Goal: Task Accomplishment & Management: Manage account settings

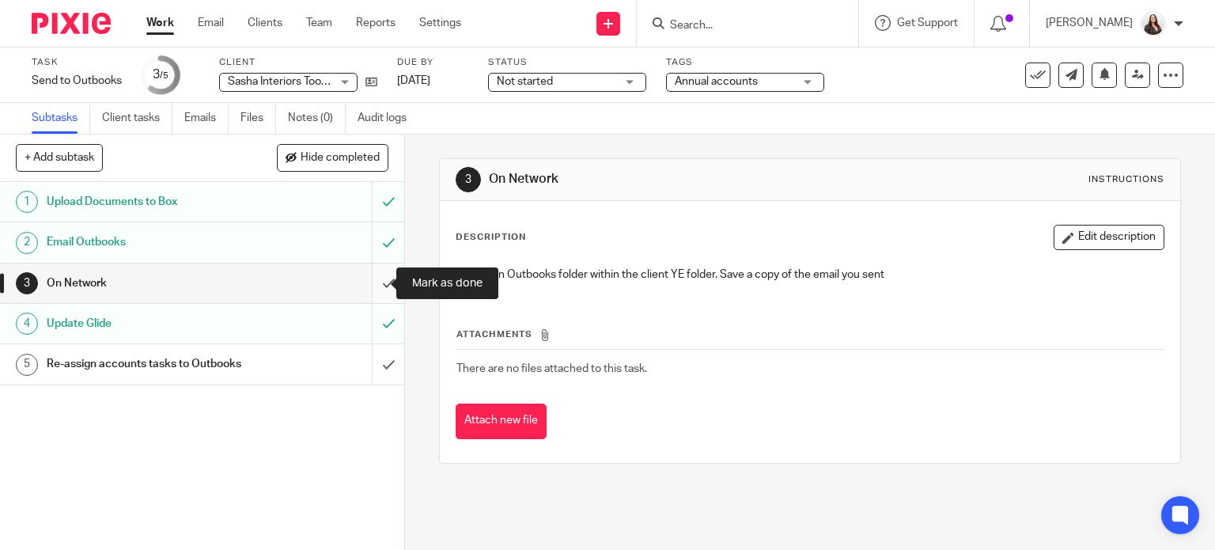
click at [370, 282] on input "submit" at bounding box center [202, 283] width 404 height 40
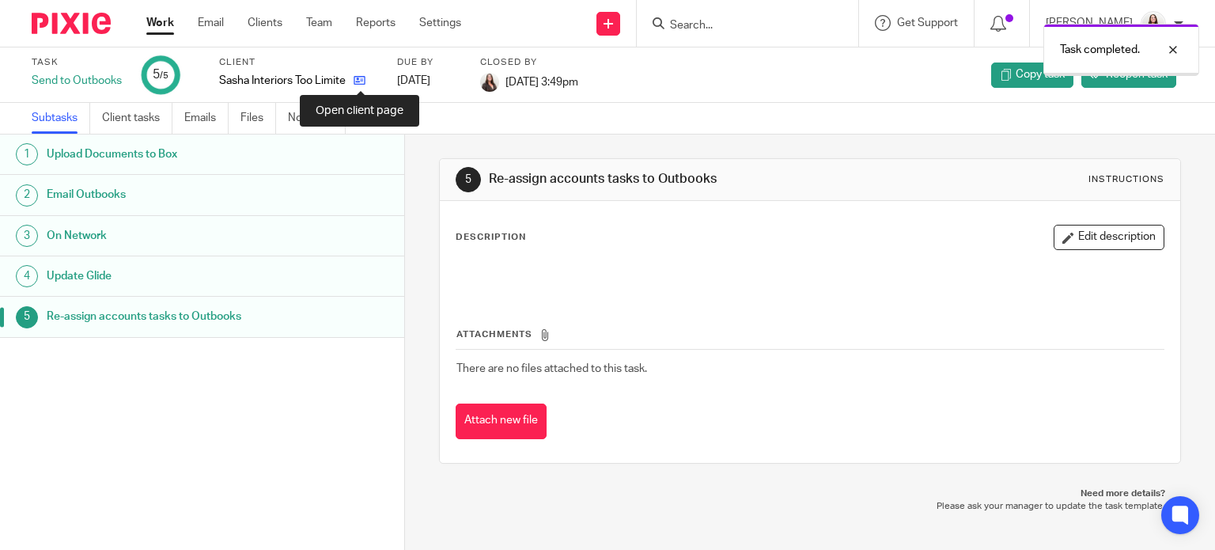
click at [363, 82] on icon at bounding box center [360, 80] width 12 height 12
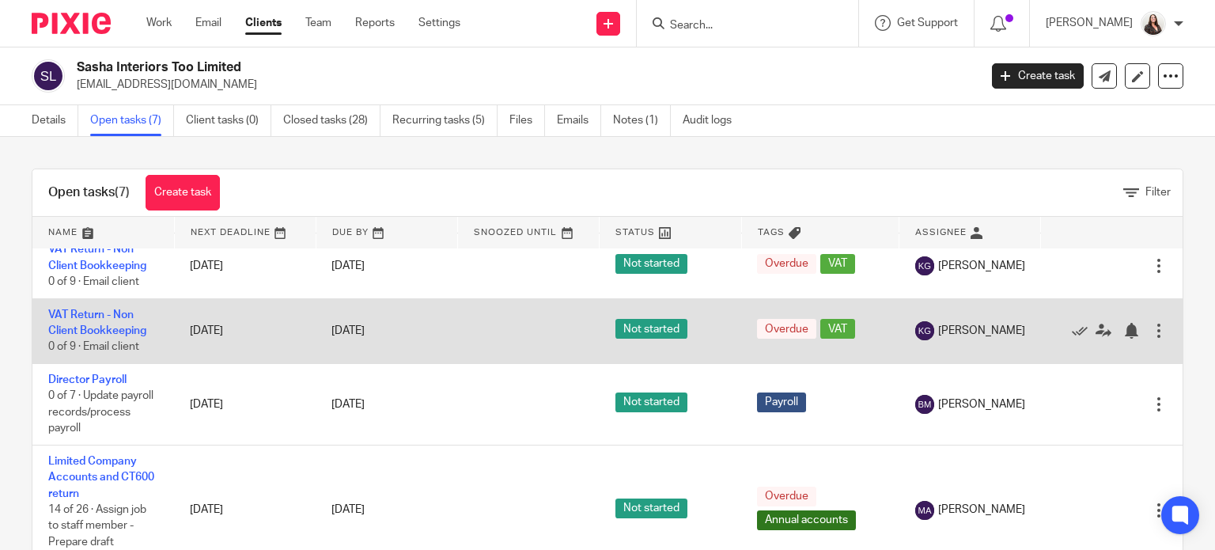
scroll to position [373, 0]
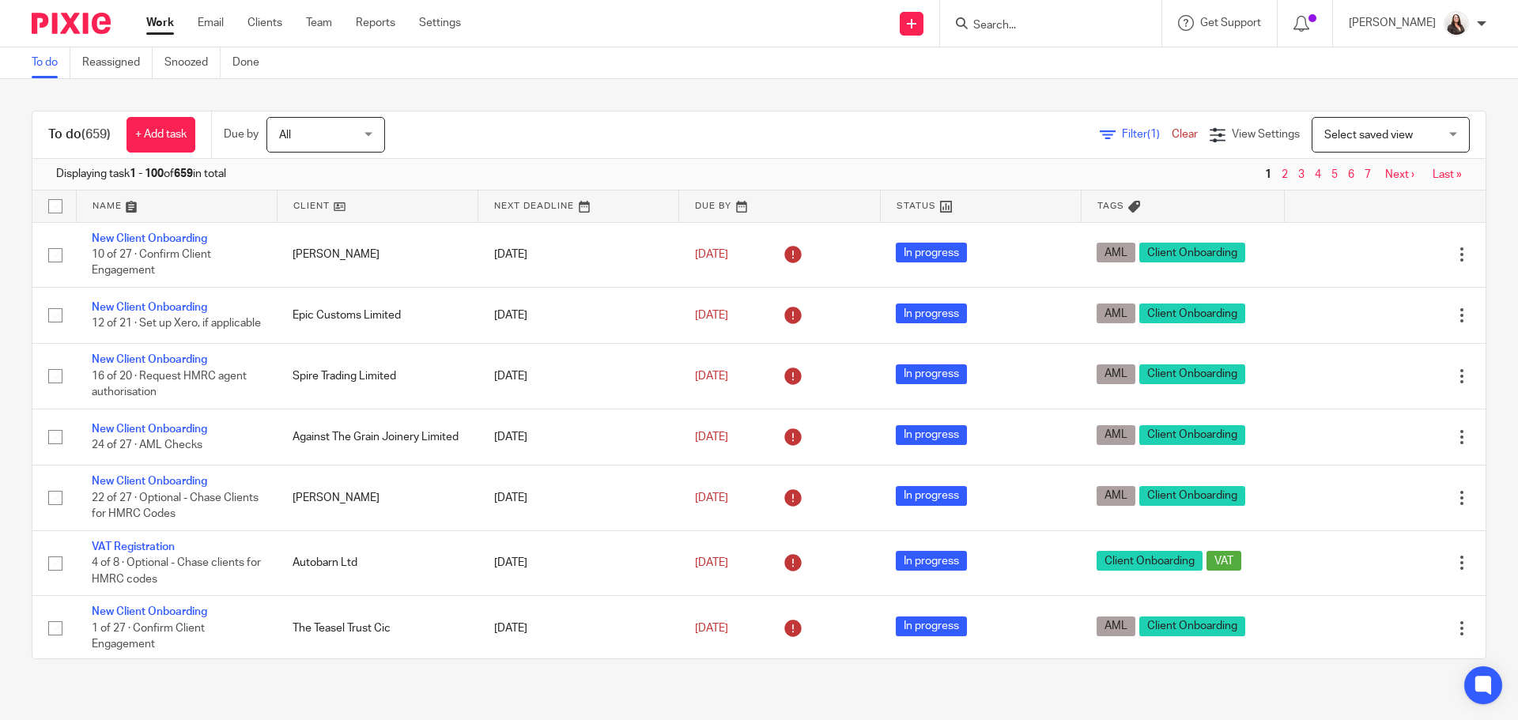
click at [1007, 25] on input "Search" at bounding box center [1043, 26] width 142 height 14
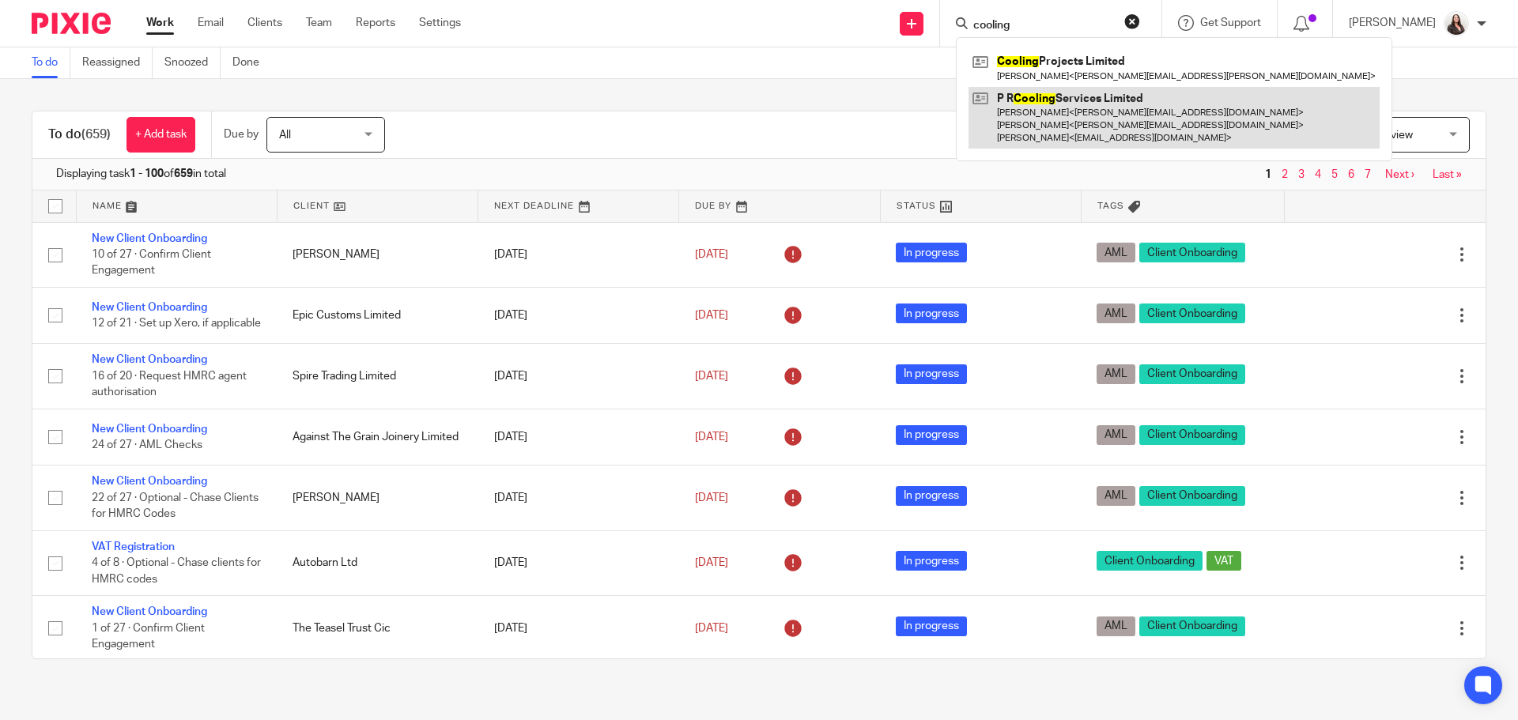
type input "cooling"
click at [1053, 124] on link at bounding box center [1174, 118] width 411 height 62
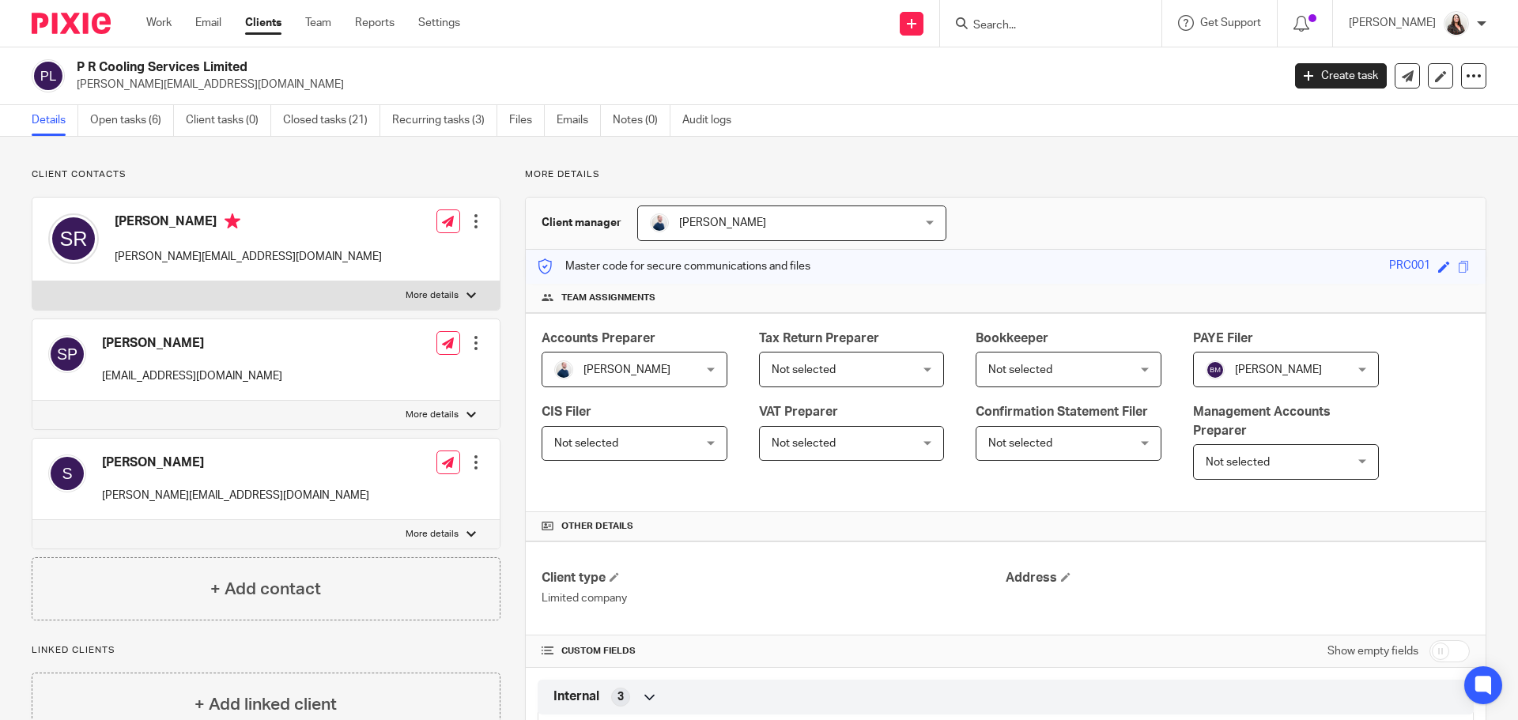
drag, startPoint x: 138, startPoint y: 112, endPoint x: 151, endPoint y: 97, distance: 20.2
click at [137, 112] on link "Open tasks (6)" at bounding box center [132, 120] width 84 height 31
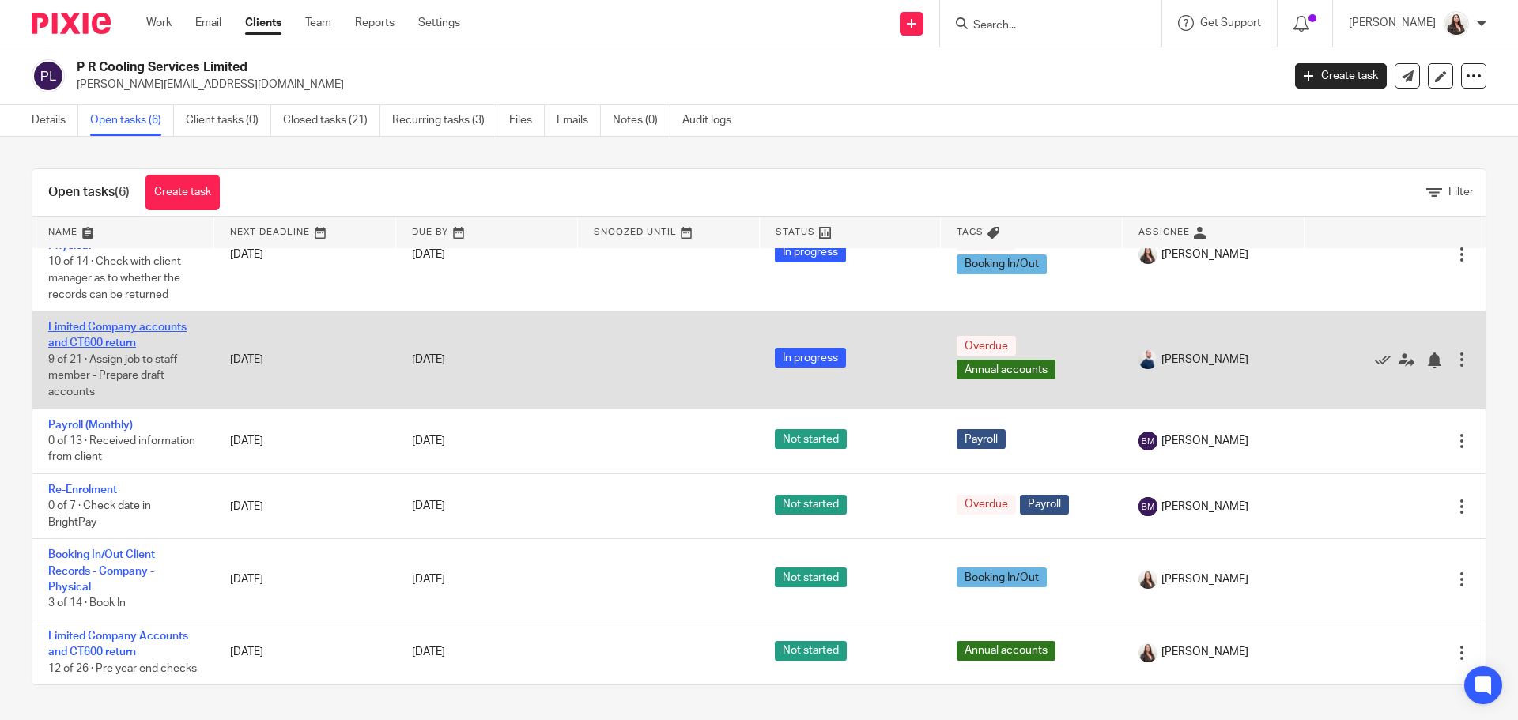
scroll to position [67, 0]
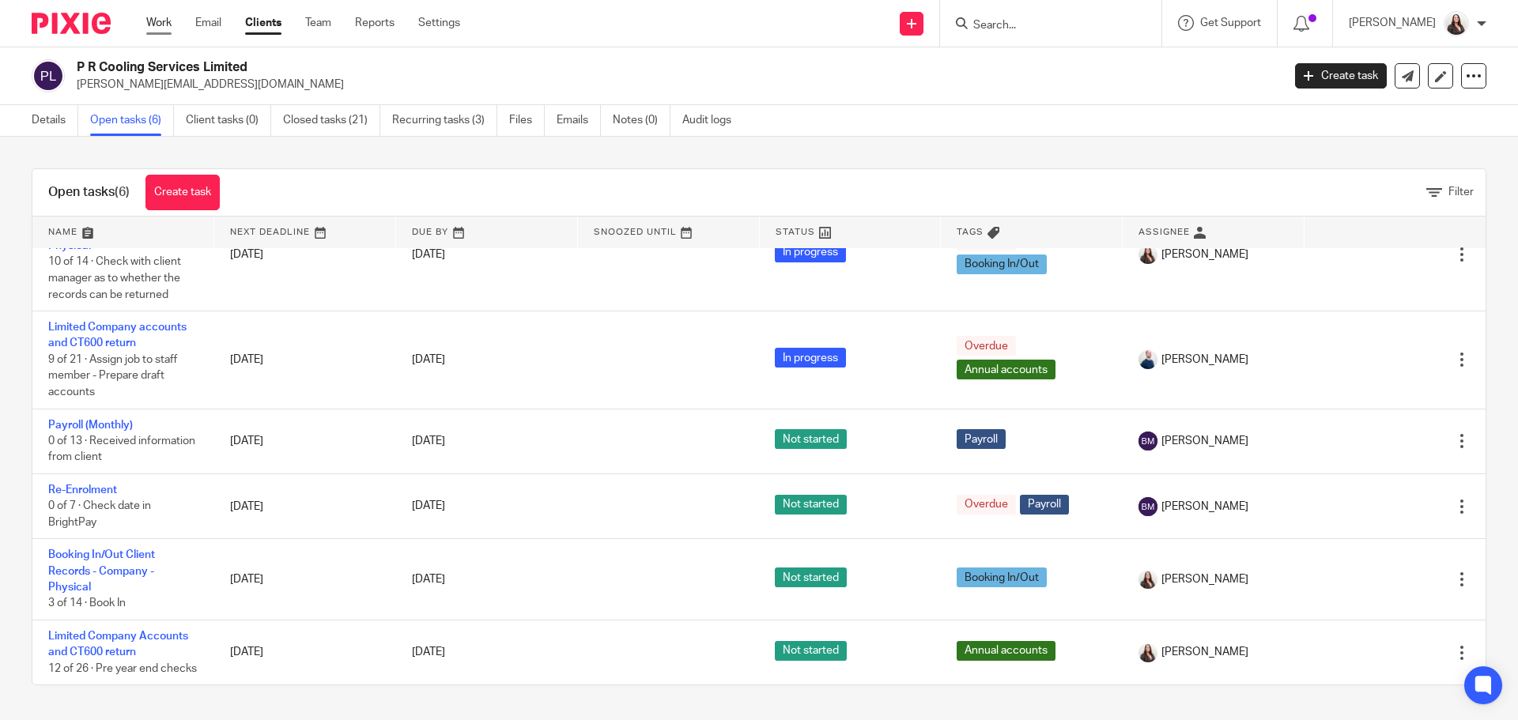
click at [168, 19] on link "Work" at bounding box center [158, 23] width 25 height 16
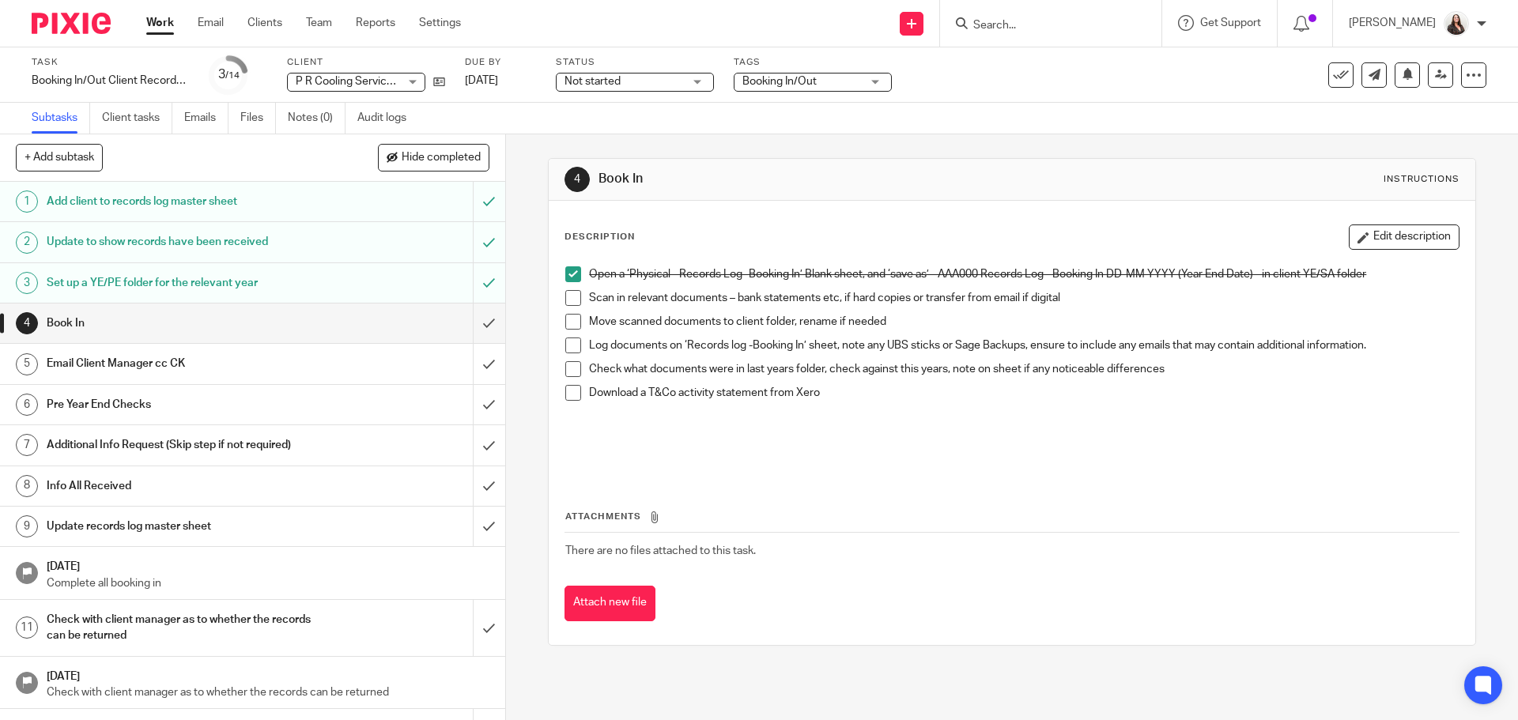
click at [574, 297] on span at bounding box center [573, 298] width 16 height 16
click at [569, 320] on span at bounding box center [573, 322] width 16 height 16
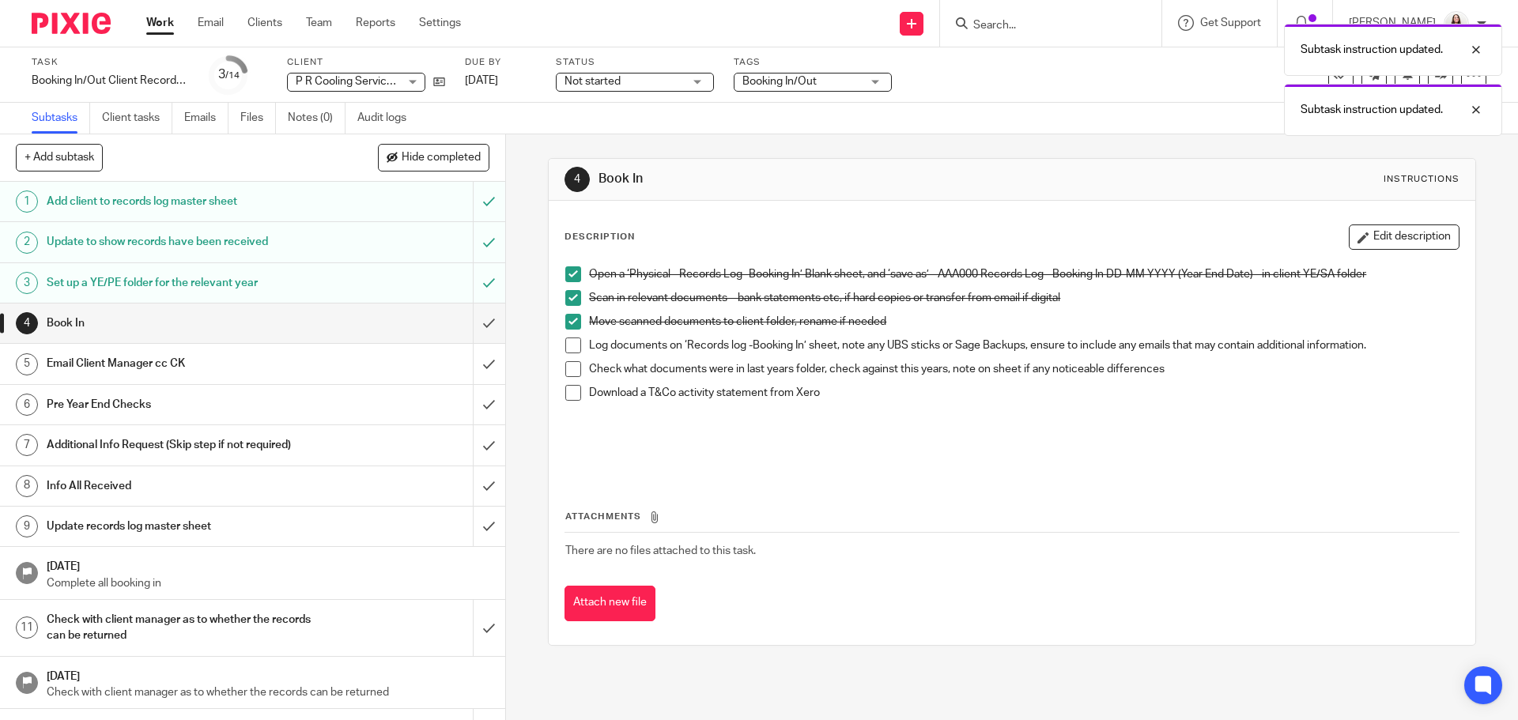
click at [565, 352] on span at bounding box center [573, 346] width 16 height 16
click at [565, 367] on span at bounding box center [573, 369] width 16 height 16
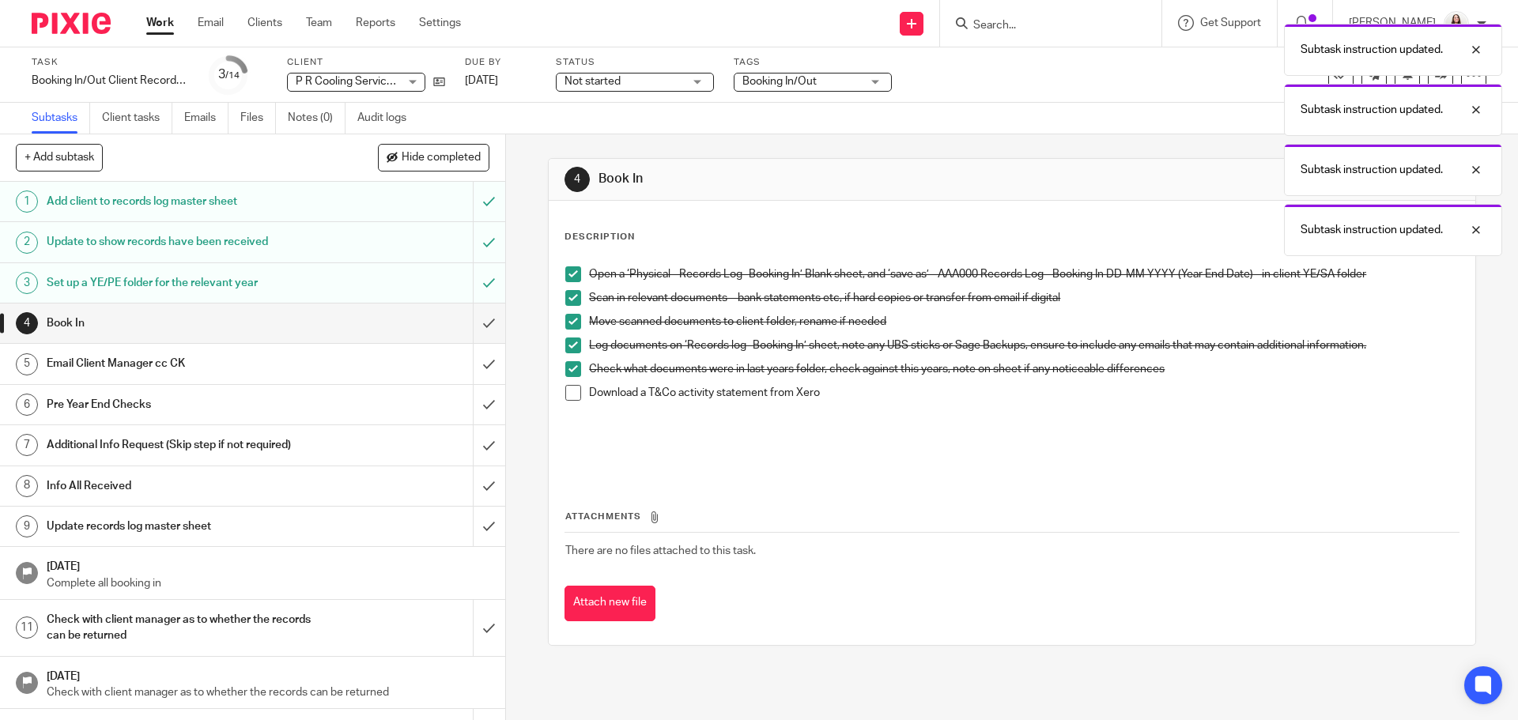
click at [569, 393] on span at bounding box center [573, 393] width 16 height 16
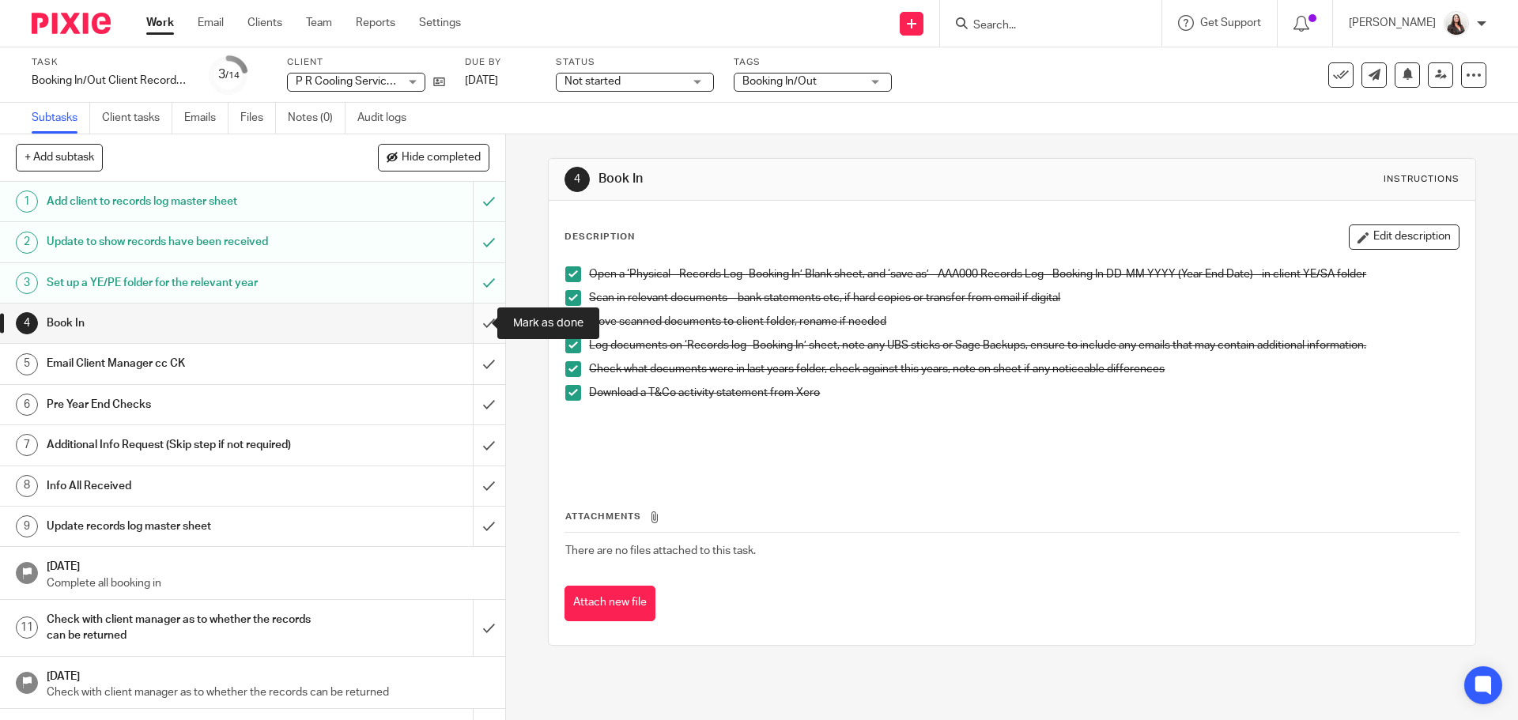
click at [465, 316] on input "submit" at bounding box center [252, 324] width 505 height 40
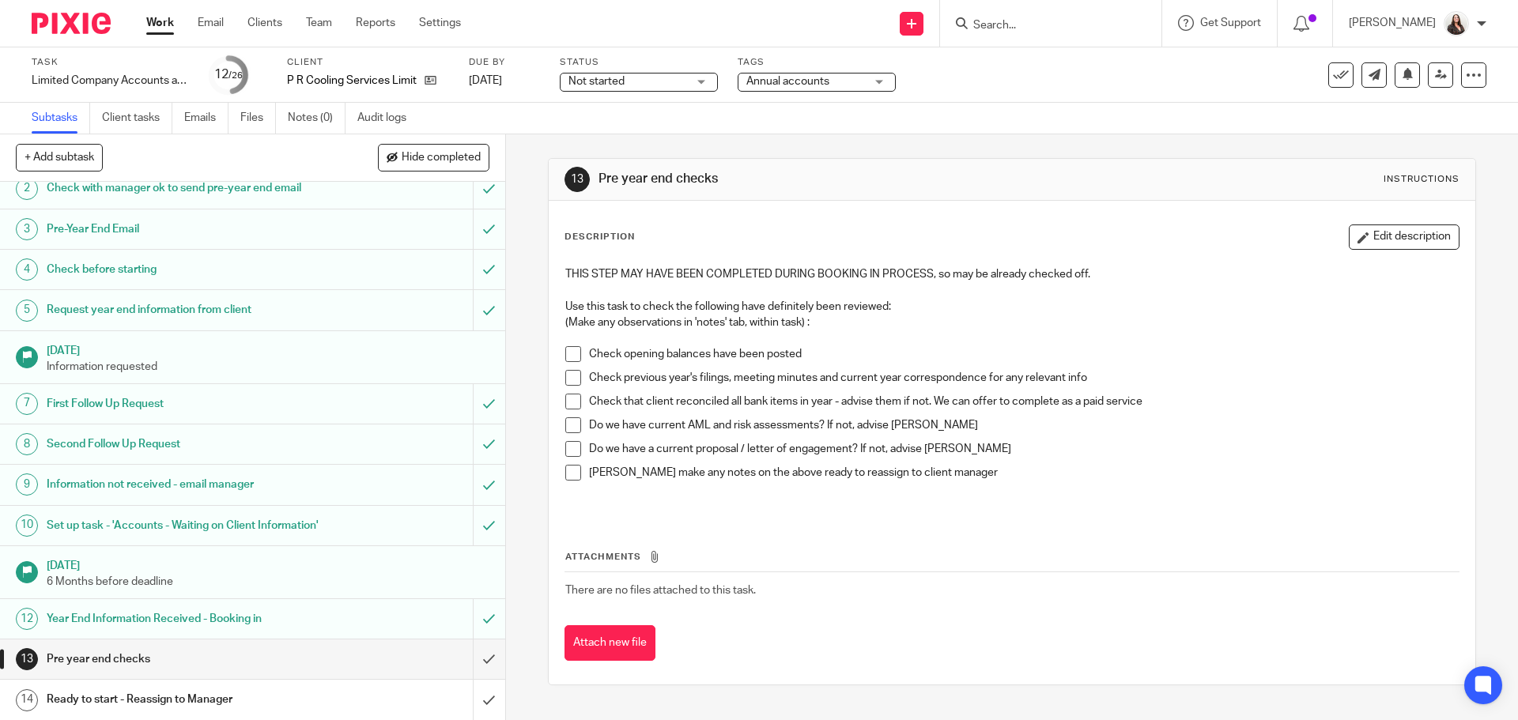
scroll to position [198, 0]
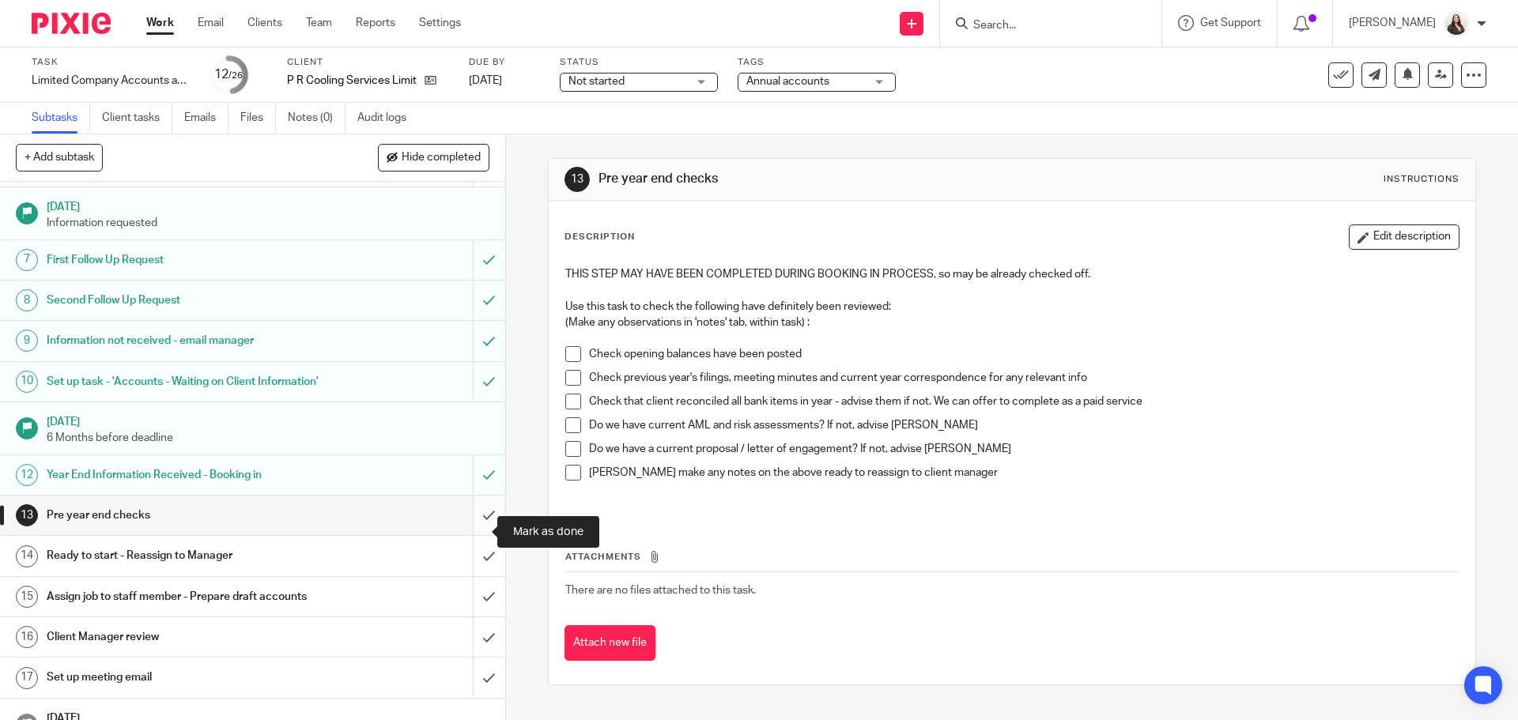
click at [470, 529] on input "submit" at bounding box center [252, 516] width 505 height 40
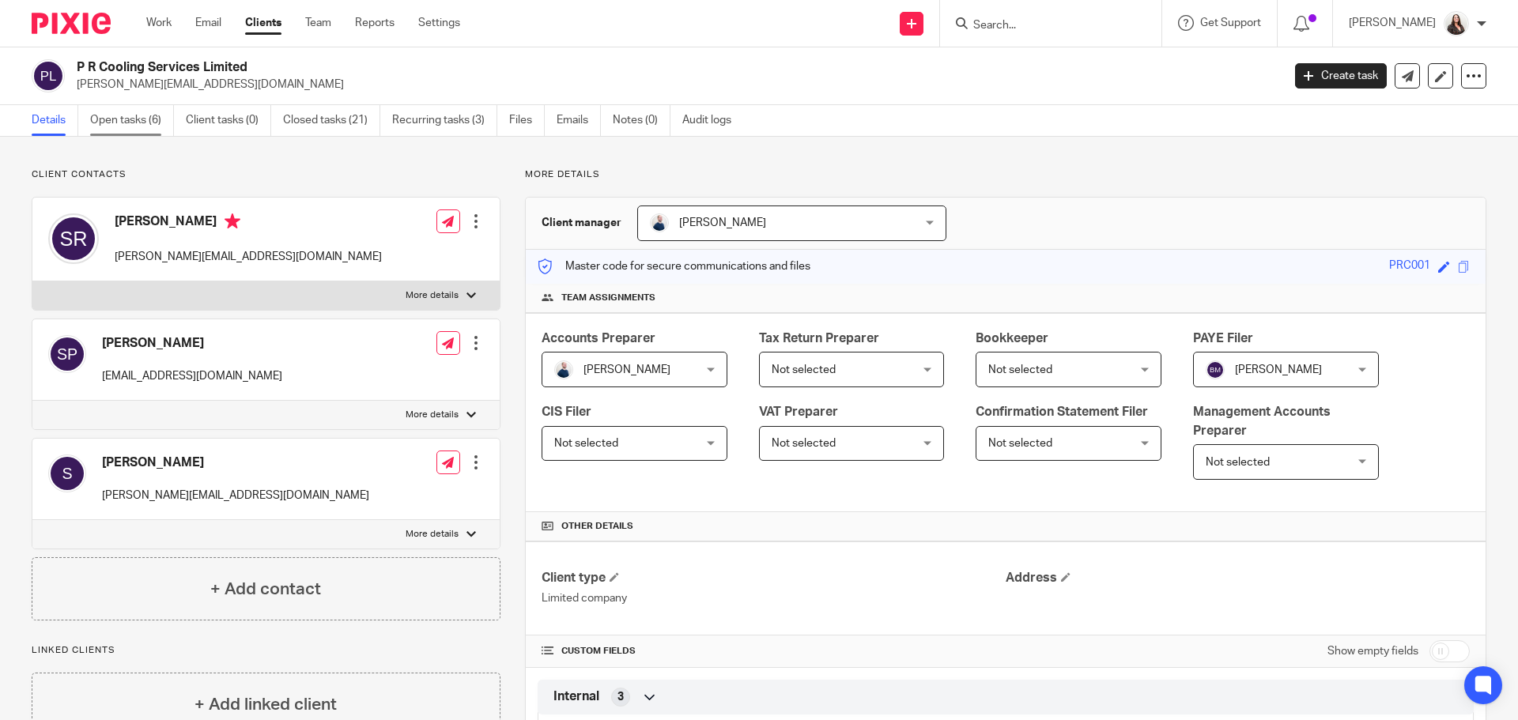
click at [100, 111] on link "Open tasks (6)" at bounding box center [132, 120] width 84 height 31
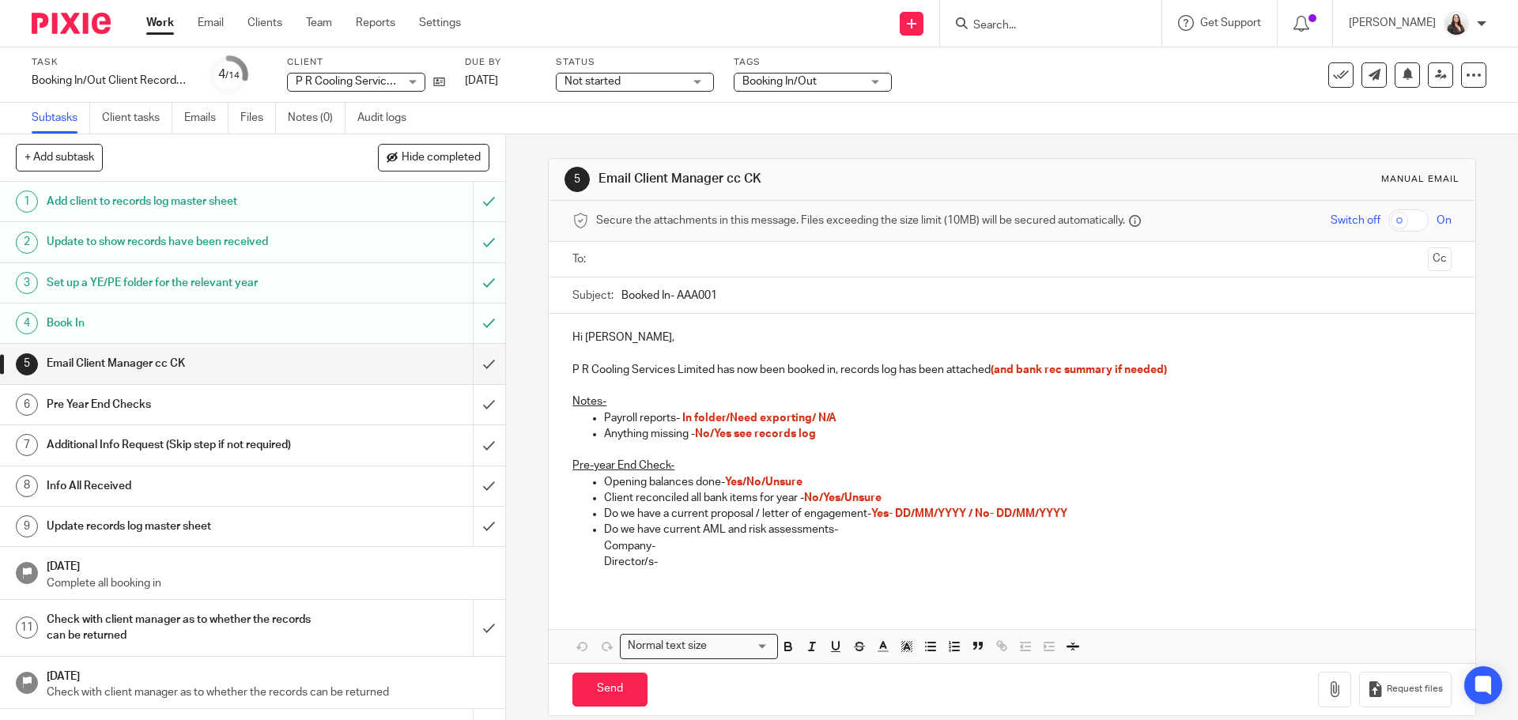
click at [1049, 21] on input "Search" at bounding box center [1043, 26] width 142 height 14
type input "eco"
click at [1089, 56] on link at bounding box center [1067, 62] width 196 height 24
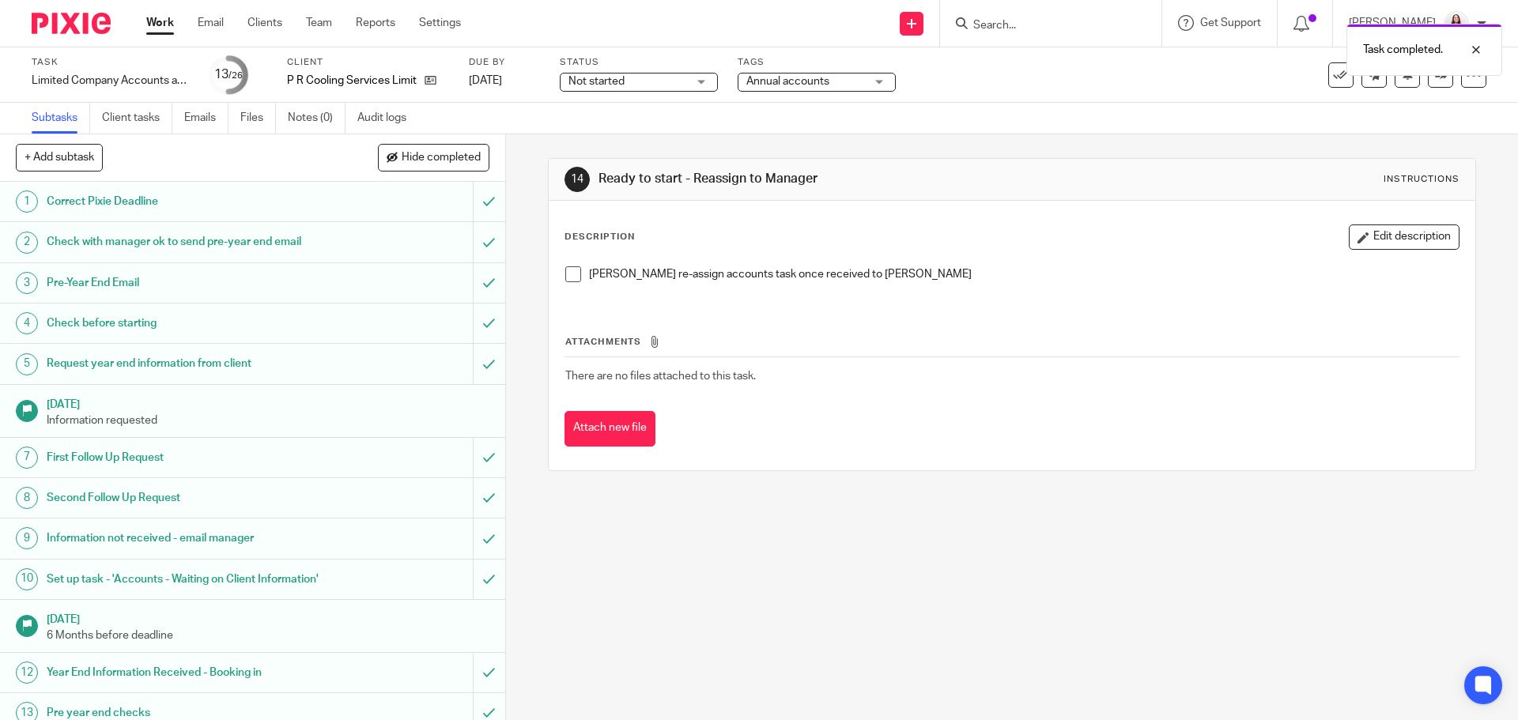
click at [573, 278] on span at bounding box center [573, 275] width 16 height 16
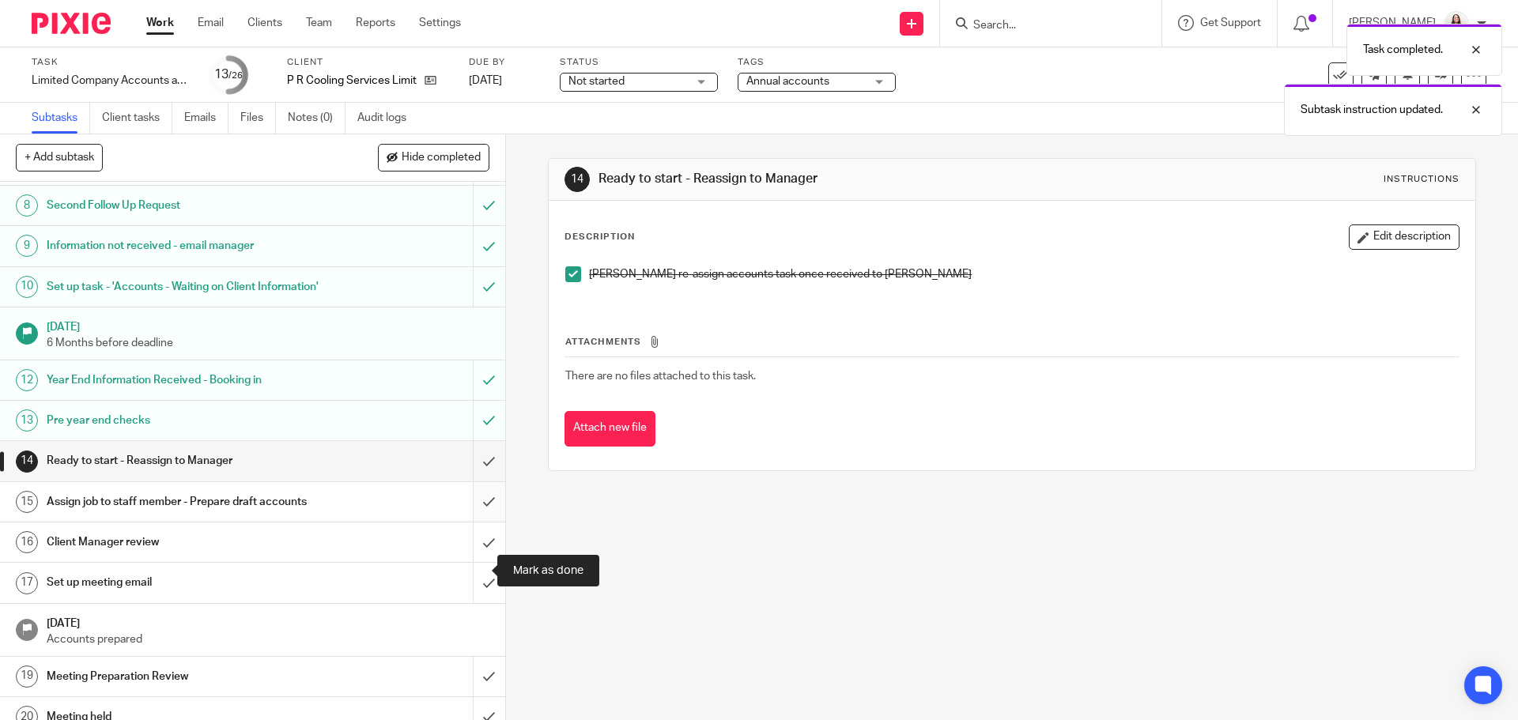
scroll to position [297, 0]
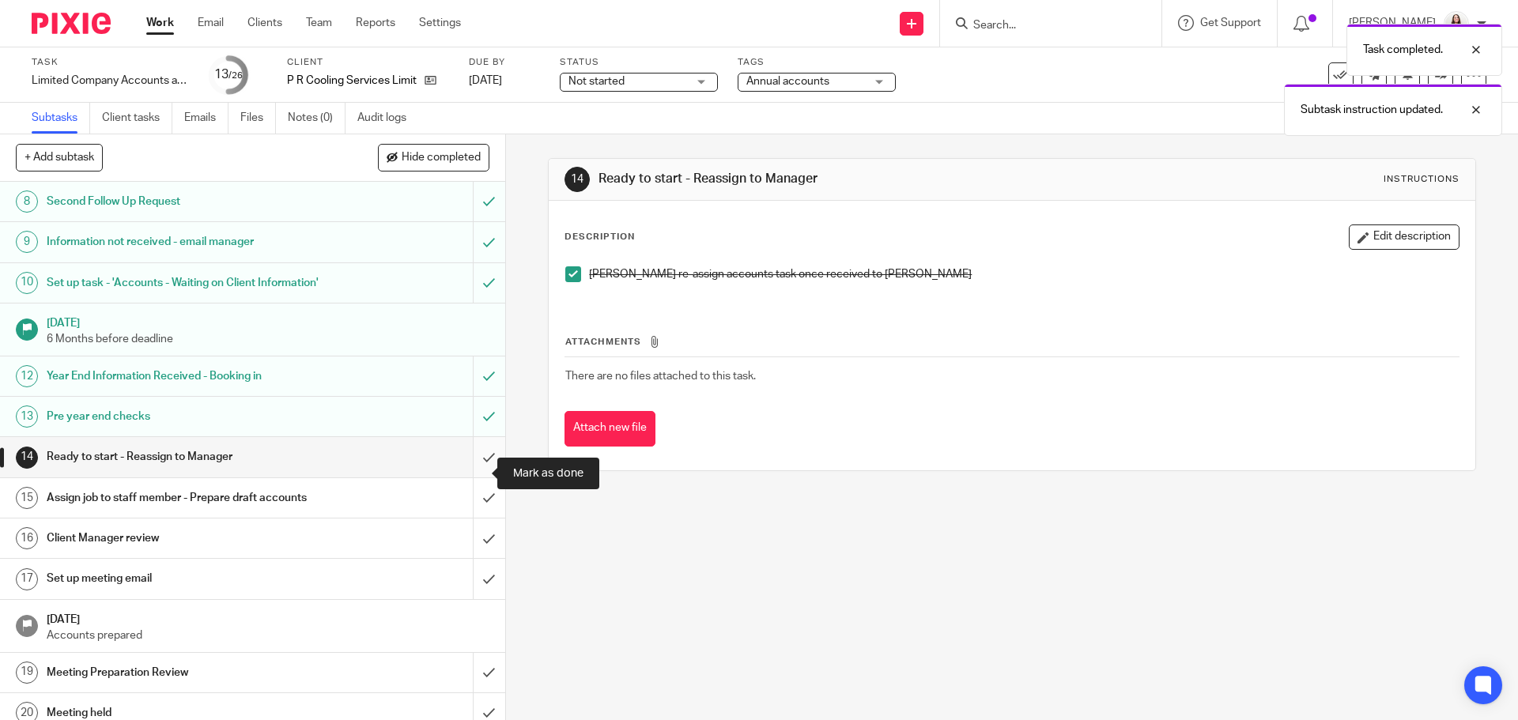
click at [474, 474] on input "submit" at bounding box center [252, 457] width 505 height 40
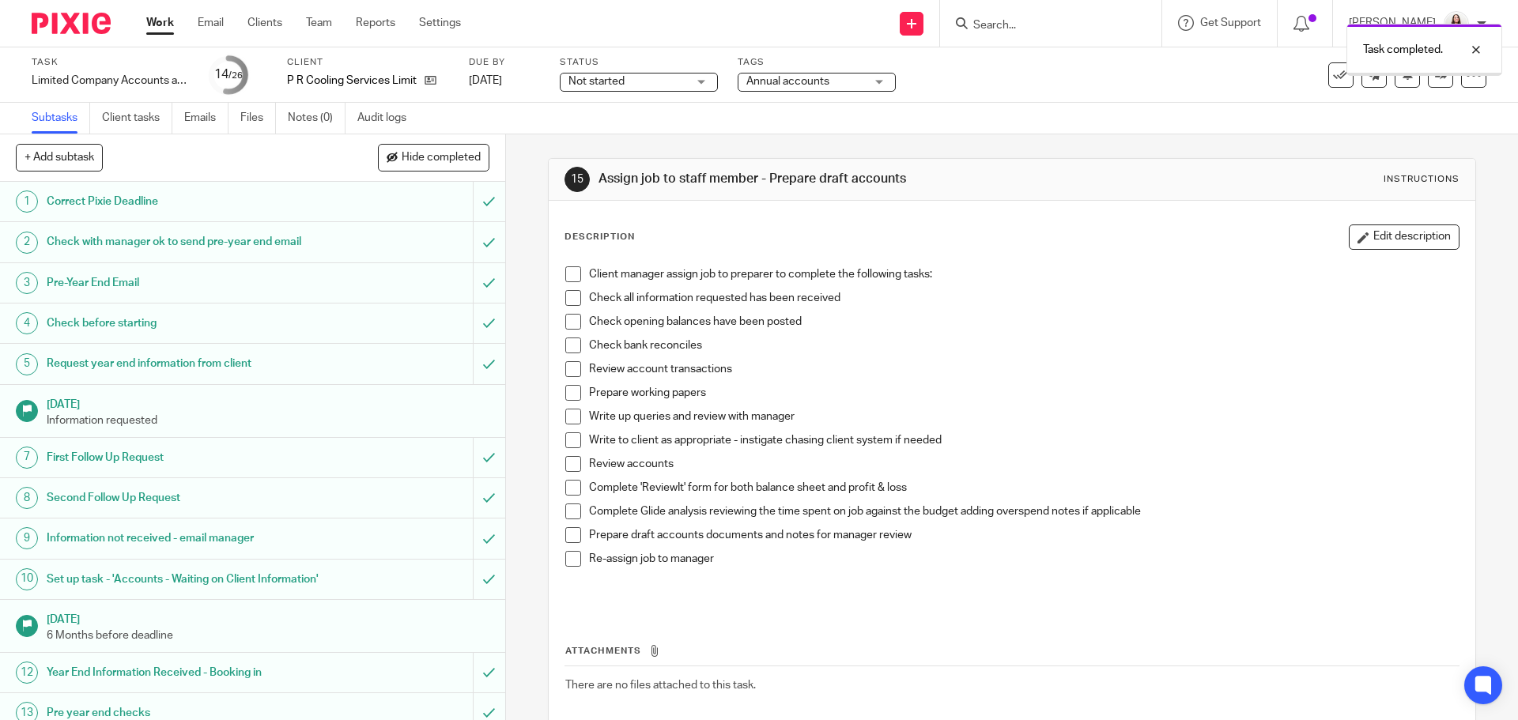
click at [308, 115] on link "Notes (0)" at bounding box center [317, 118] width 58 height 31
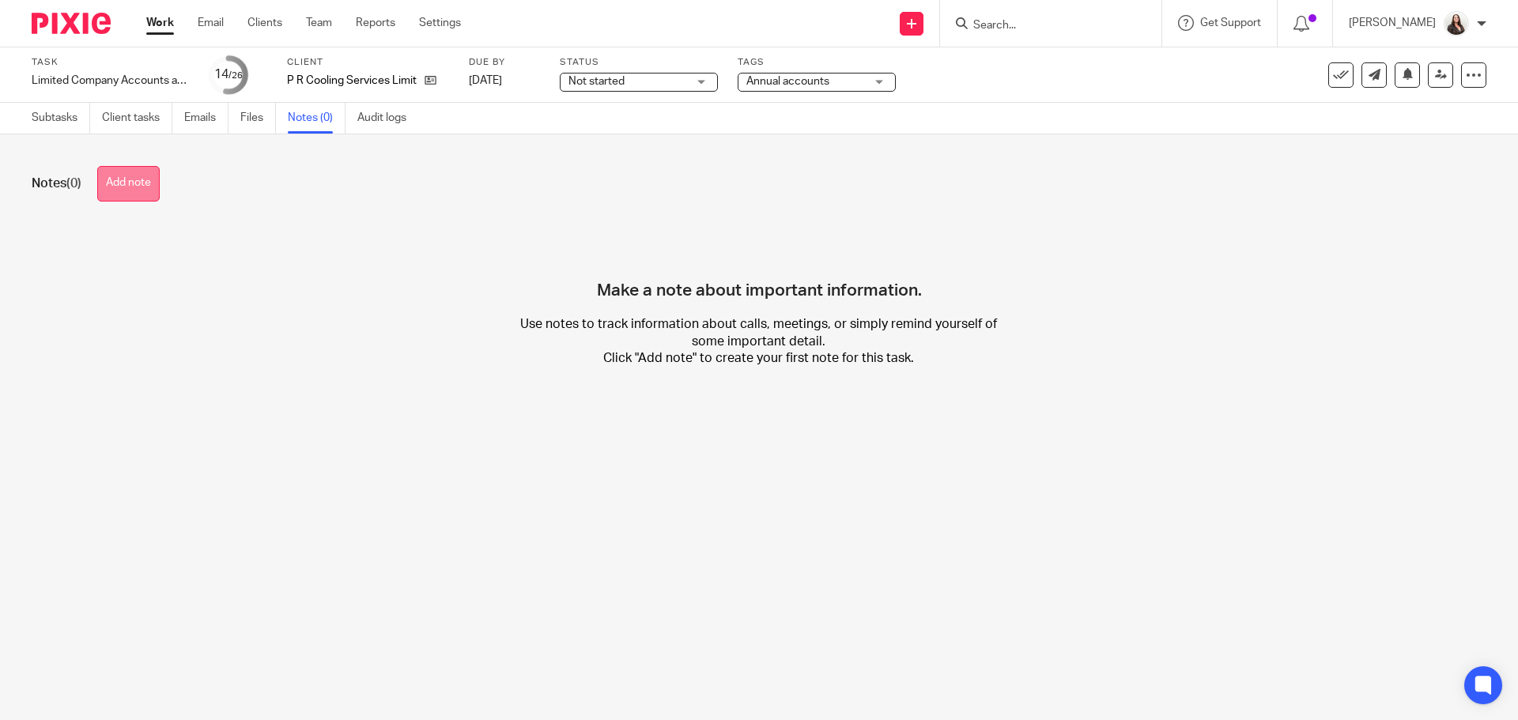
click at [140, 184] on button "Add note" at bounding box center [128, 184] width 62 height 36
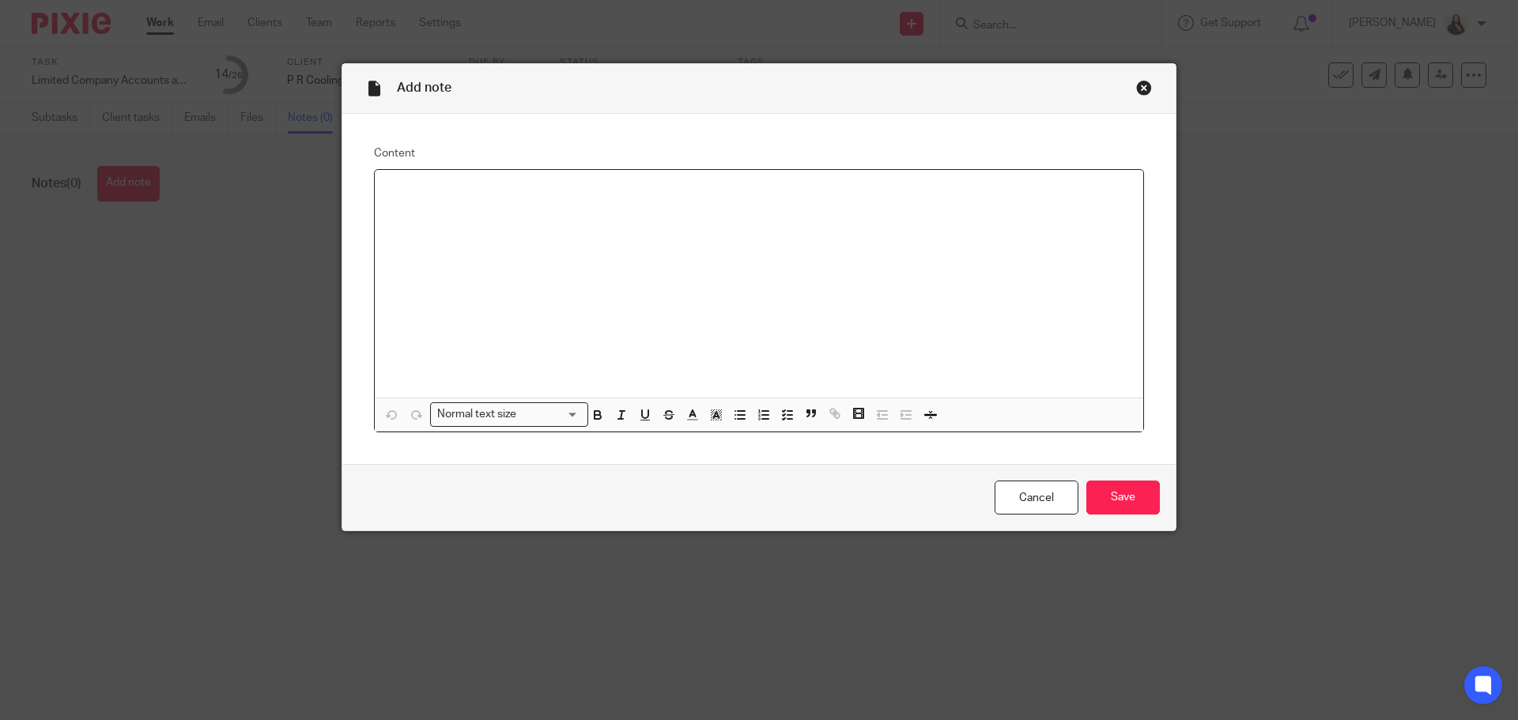
click at [451, 197] on p at bounding box center [759, 191] width 743 height 16
click at [1134, 502] on input "Save" at bounding box center [1124, 498] width 74 height 34
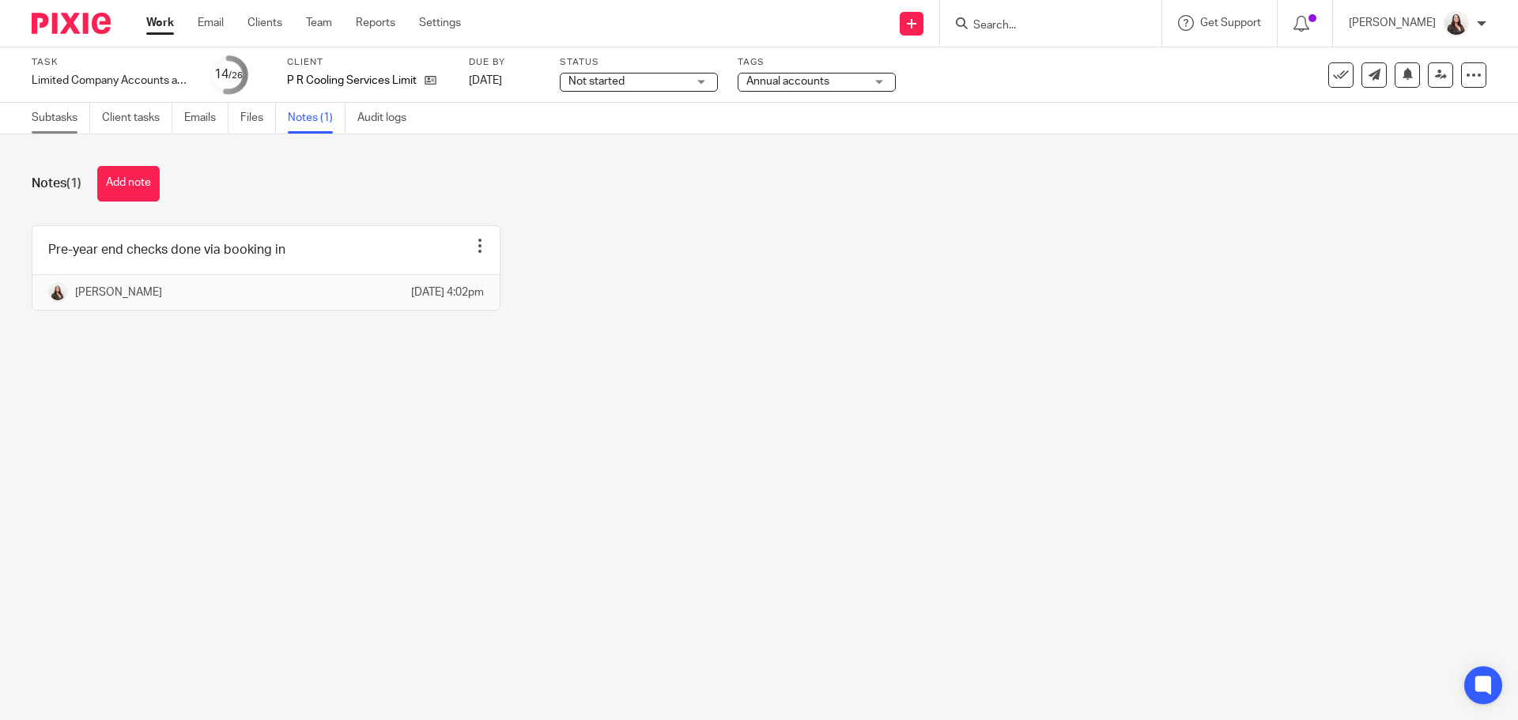
drag, startPoint x: 62, startPoint y: 111, endPoint x: 86, endPoint y: 130, distance: 30.4
click at [62, 111] on link "Subtasks" at bounding box center [61, 118] width 59 height 31
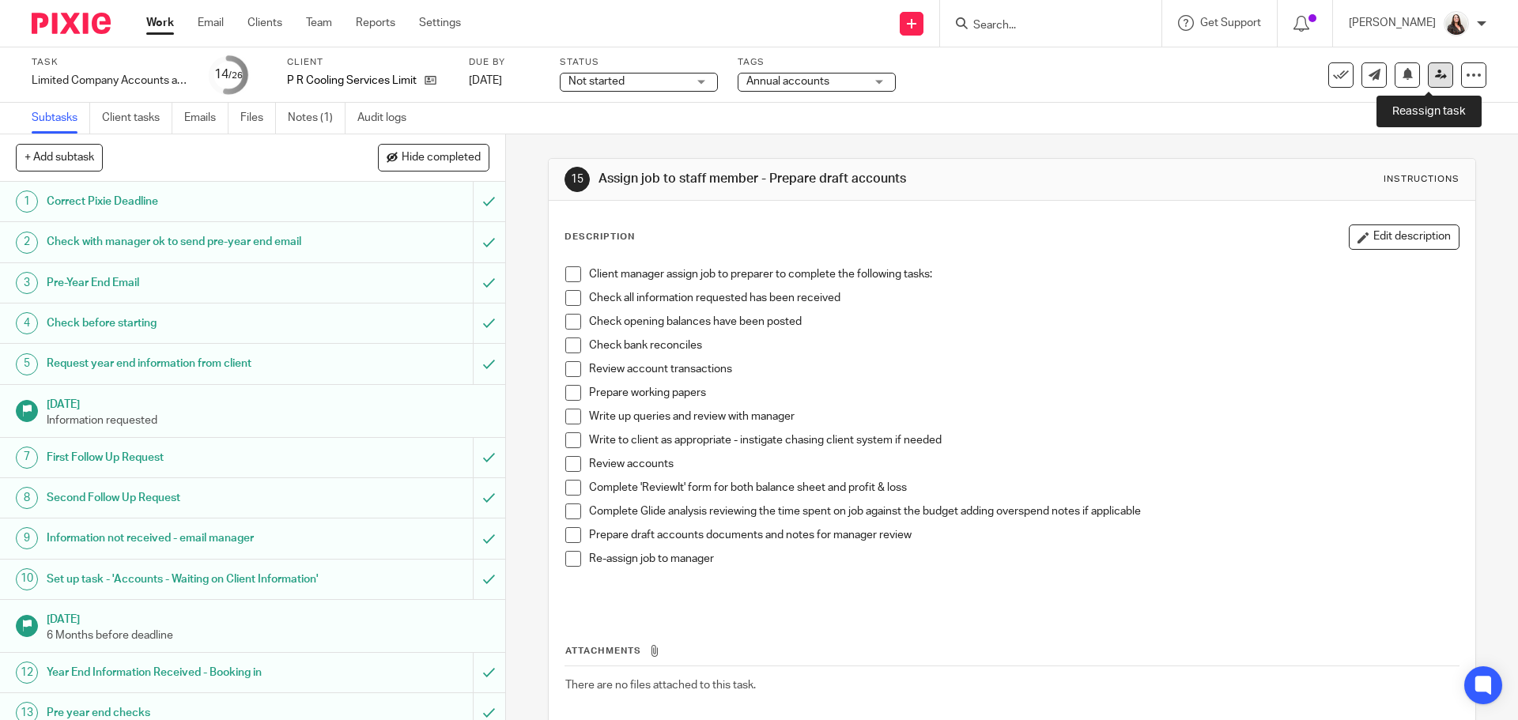
click at [1435, 76] on icon at bounding box center [1441, 75] width 12 height 12
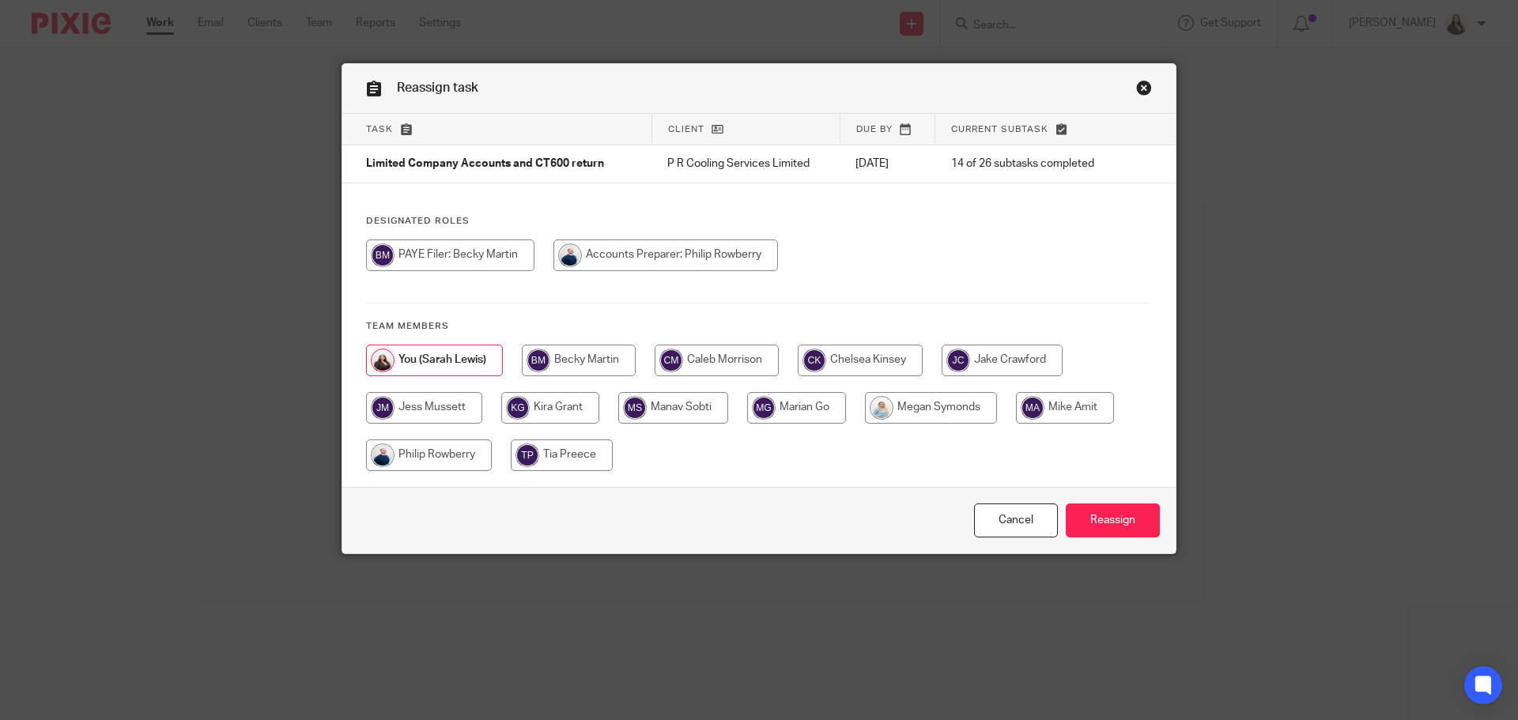
click at [451, 452] on input "radio" at bounding box center [429, 456] width 126 height 32
radio input "true"
click at [1112, 518] on input "Reassign" at bounding box center [1113, 521] width 94 height 34
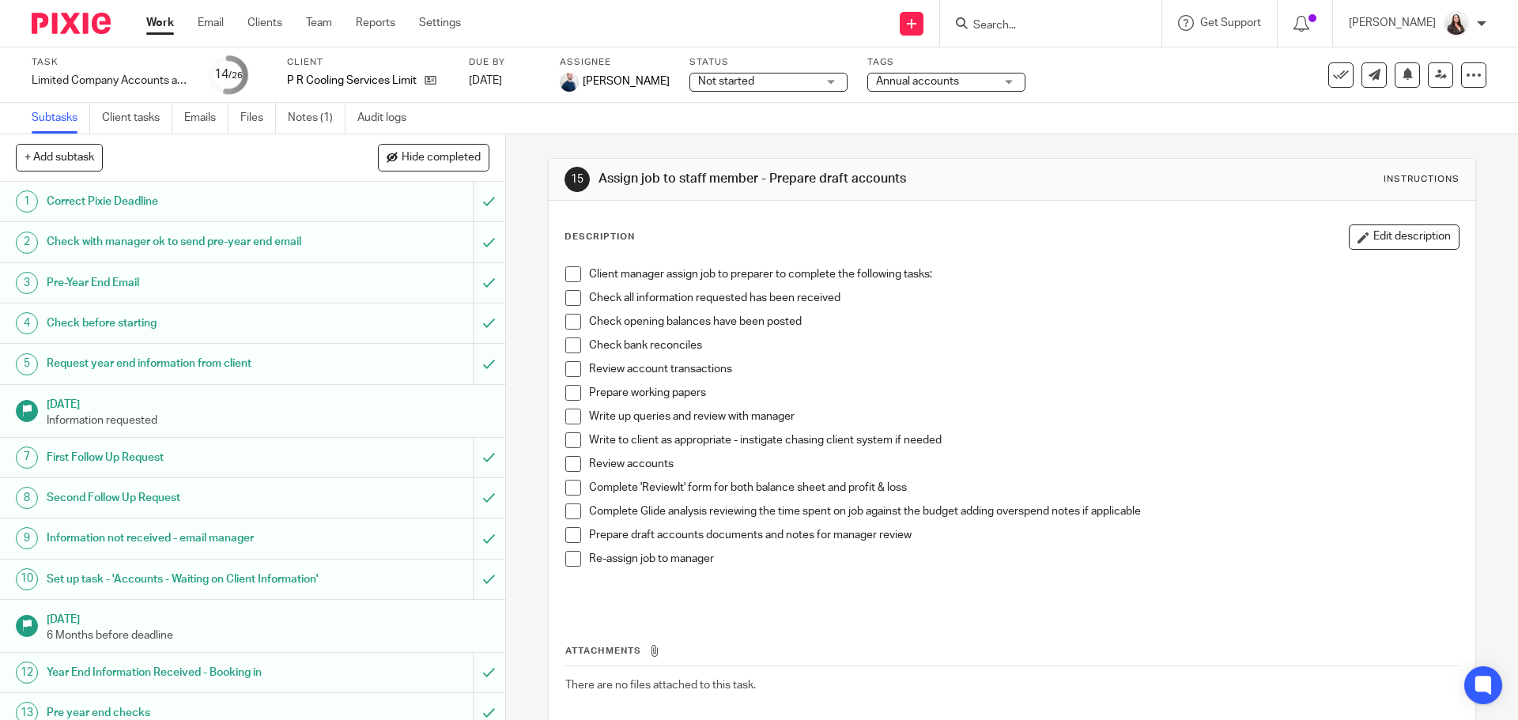
click at [155, 18] on link "Work" at bounding box center [160, 23] width 28 height 16
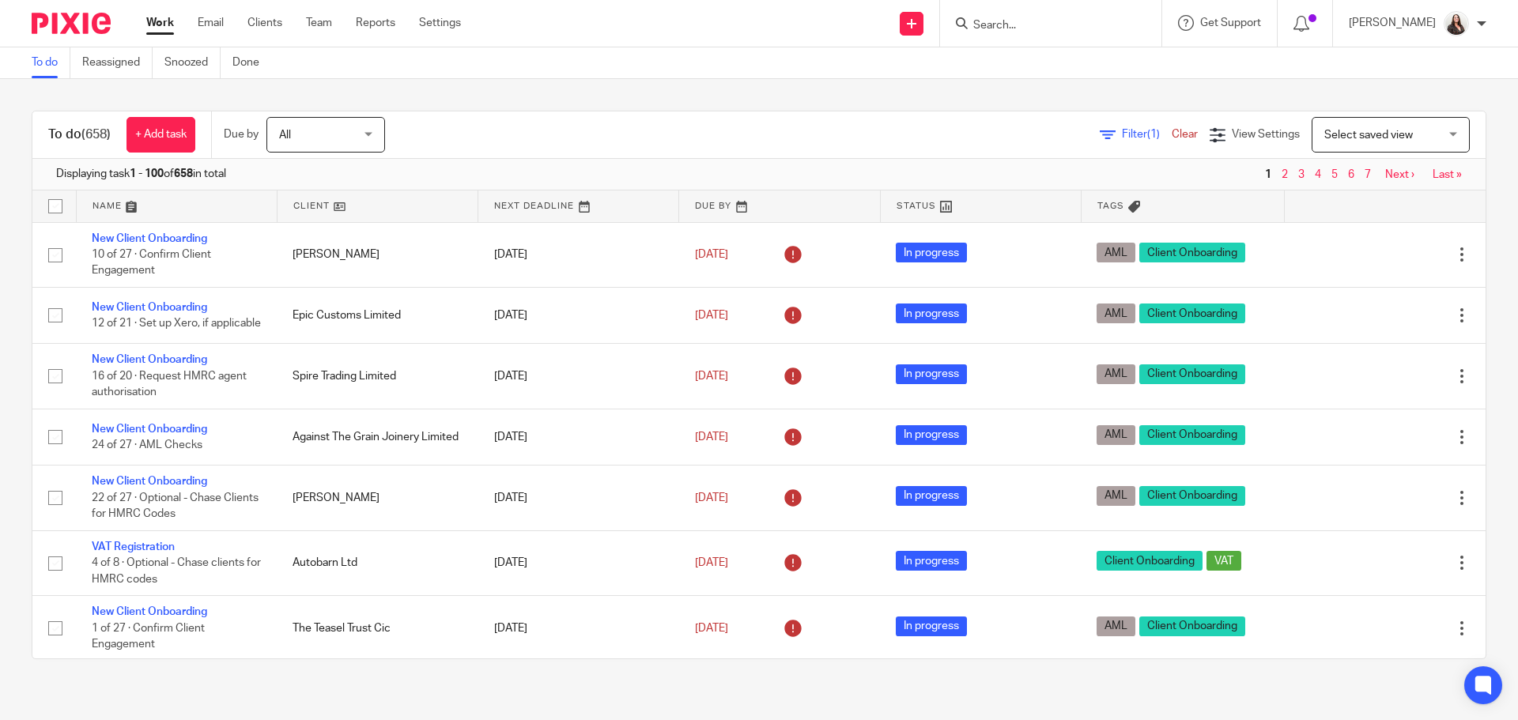
click at [1122, 130] on span "Filter (1)" at bounding box center [1147, 134] width 50 height 11
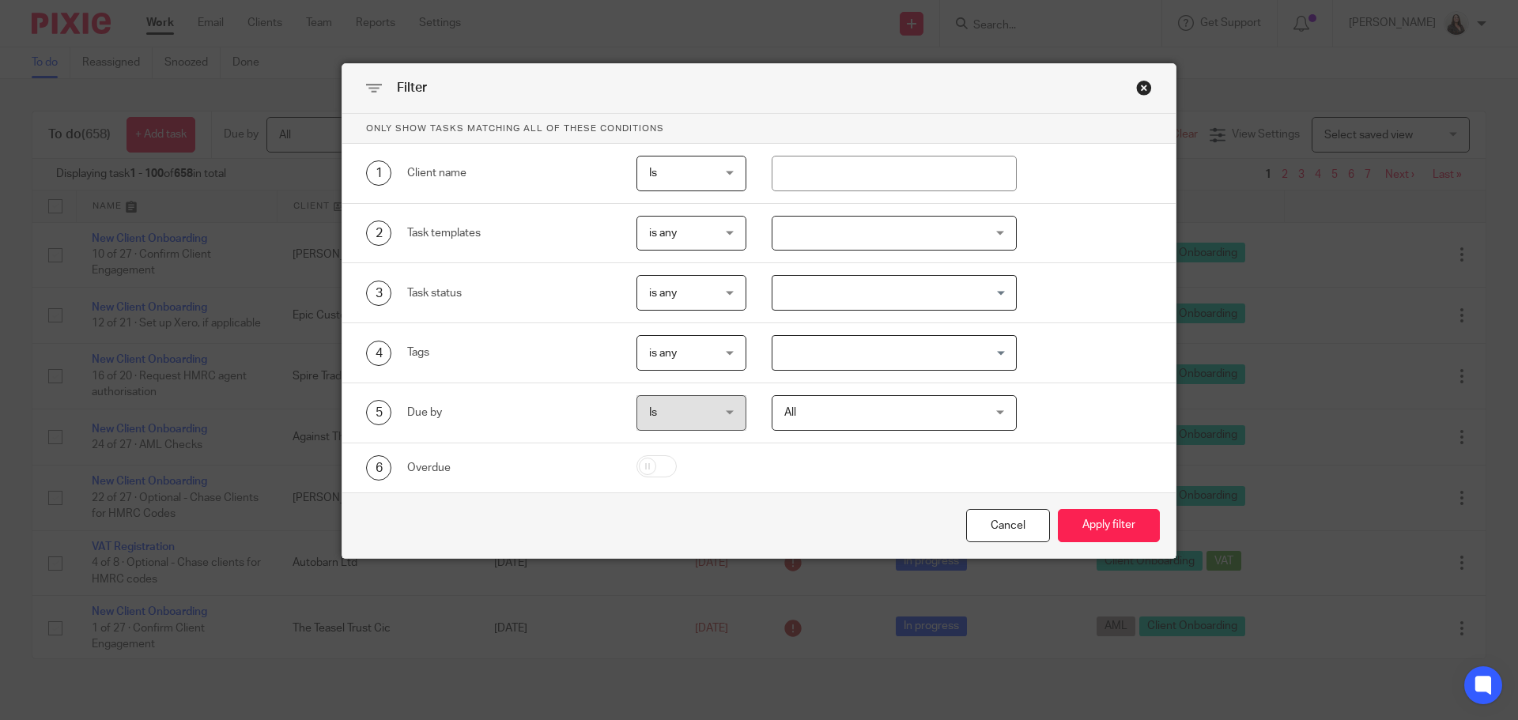
click at [834, 300] on input "Search for option" at bounding box center [891, 293] width 234 height 28
click at [801, 233] on div at bounding box center [895, 234] width 246 height 36
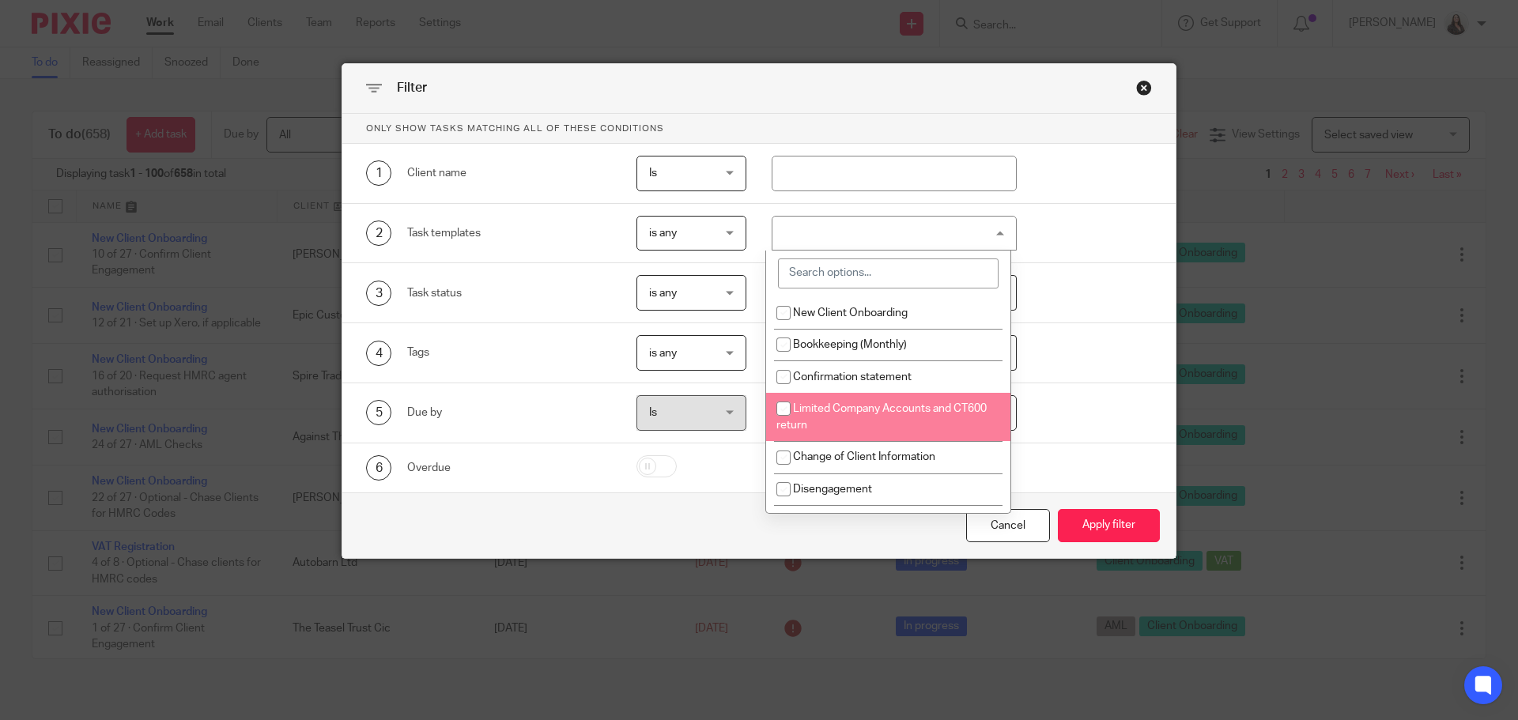
click at [838, 411] on span "Limited Company Accounts and CT600 return" at bounding box center [882, 417] width 210 height 28
checkbox input "true"
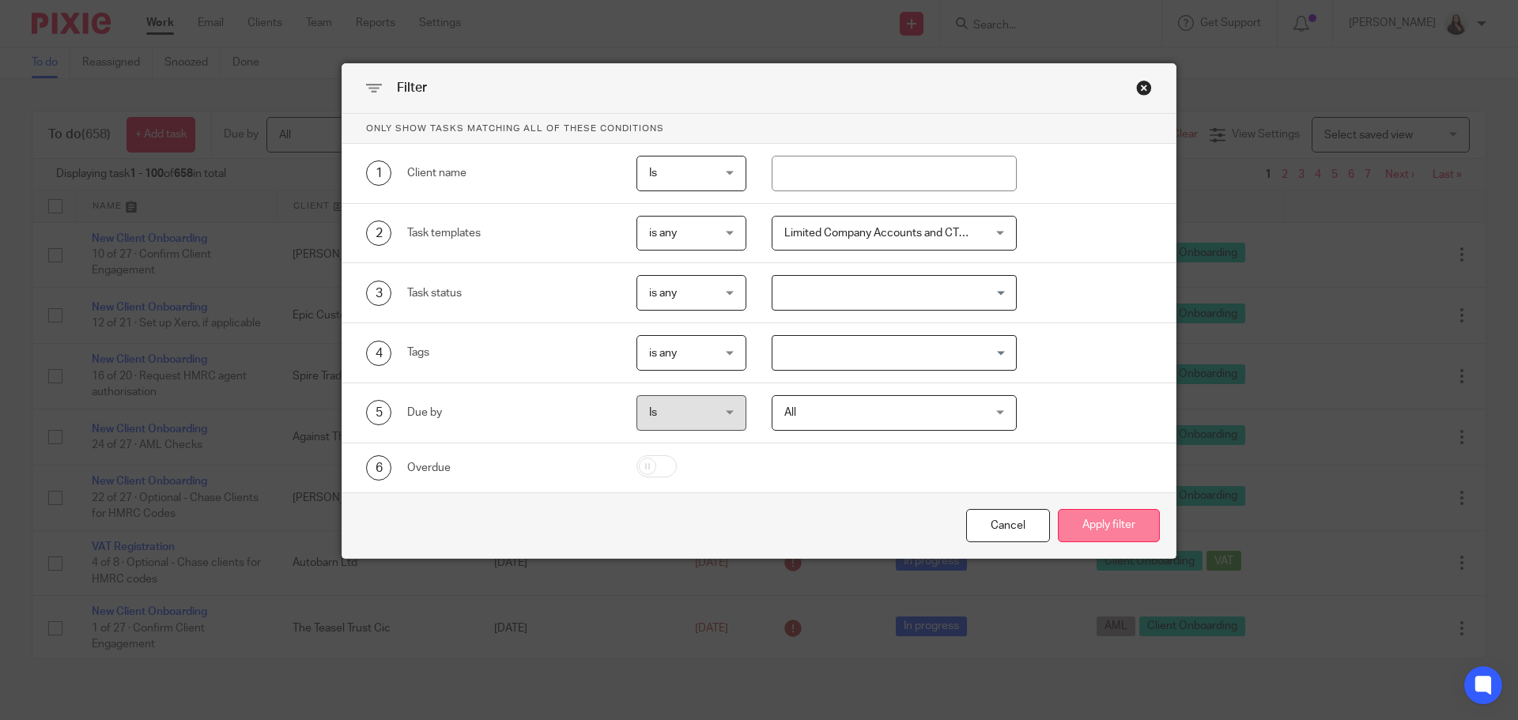
click at [1110, 526] on button "Apply filter" at bounding box center [1109, 526] width 102 height 34
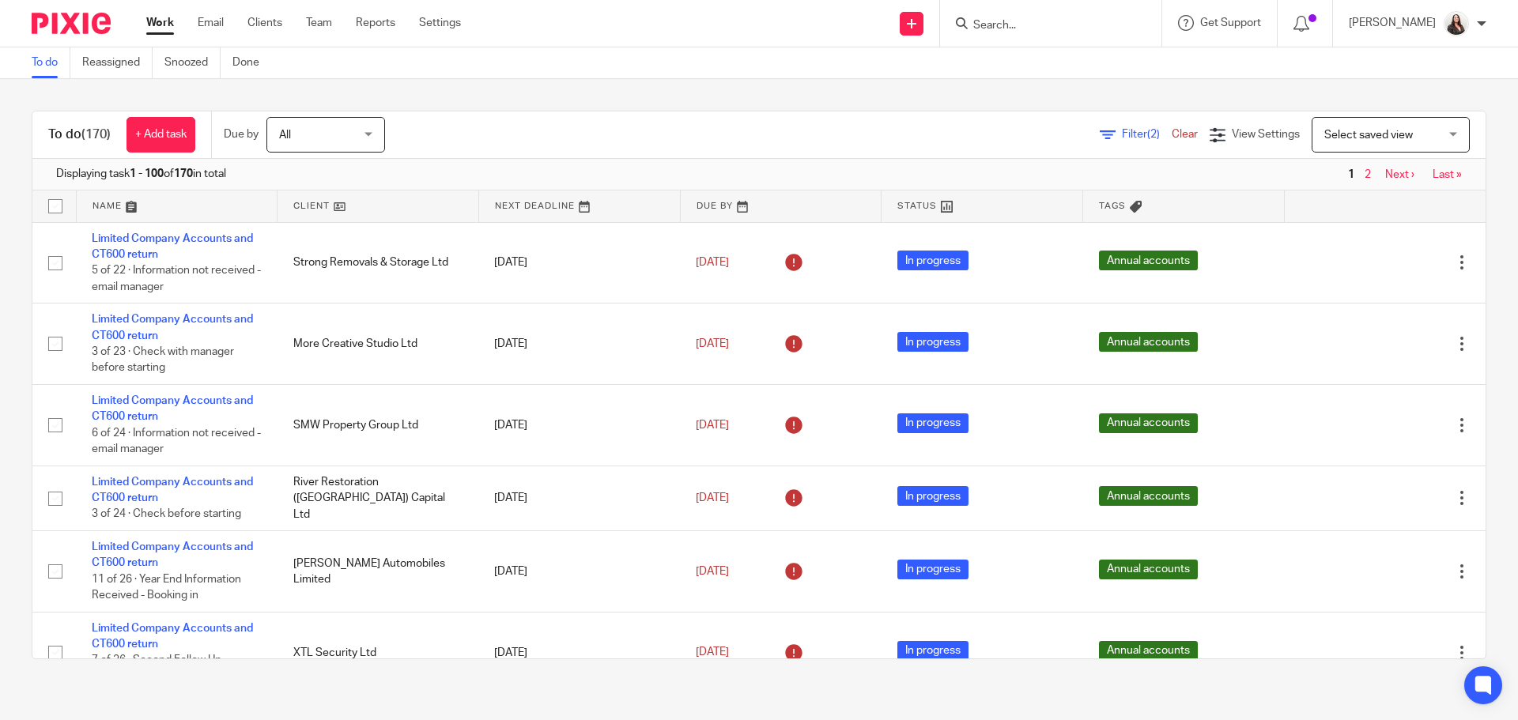
click at [794, 212] on link at bounding box center [781, 207] width 201 height 32
click at [689, 199] on link at bounding box center [781, 207] width 201 height 32
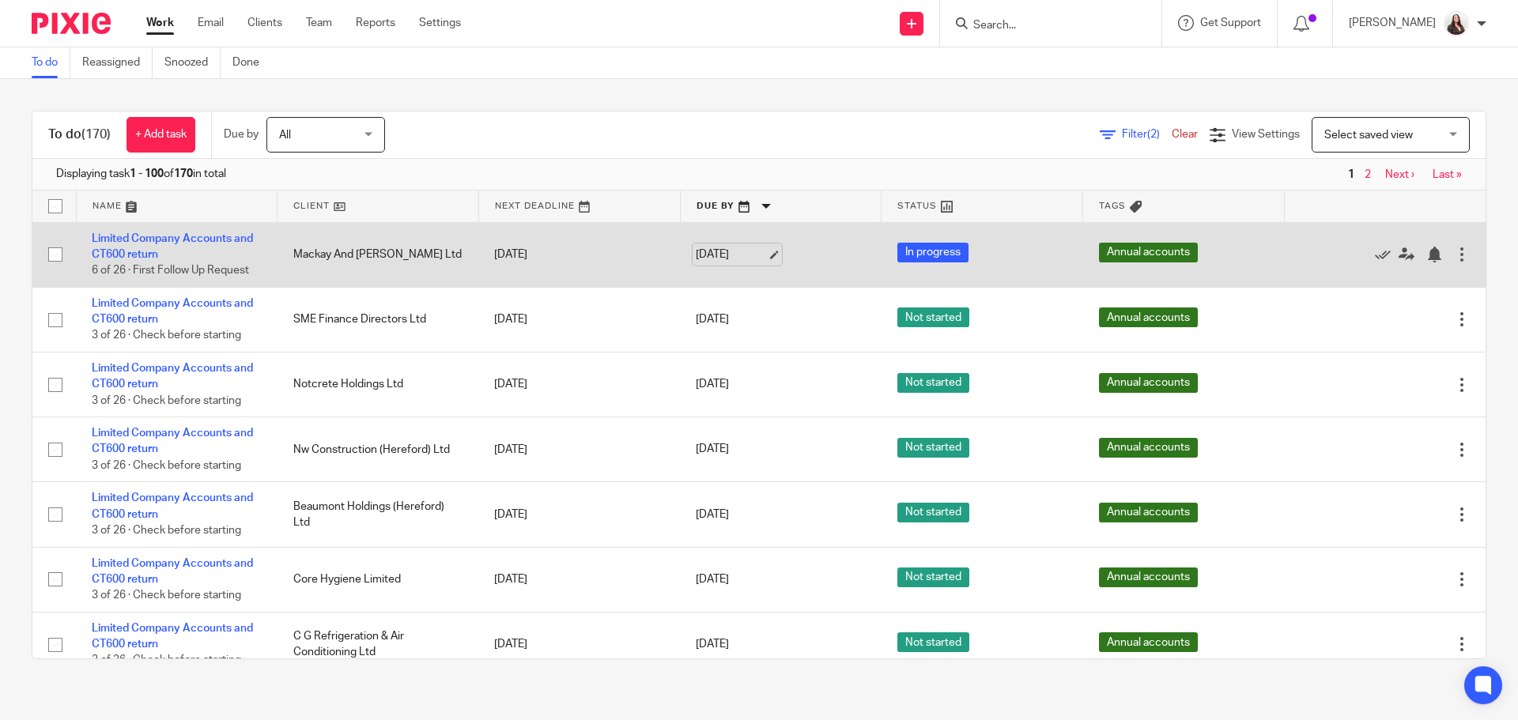
click at [759, 255] on link "[DATE]" at bounding box center [731, 255] width 71 height 17
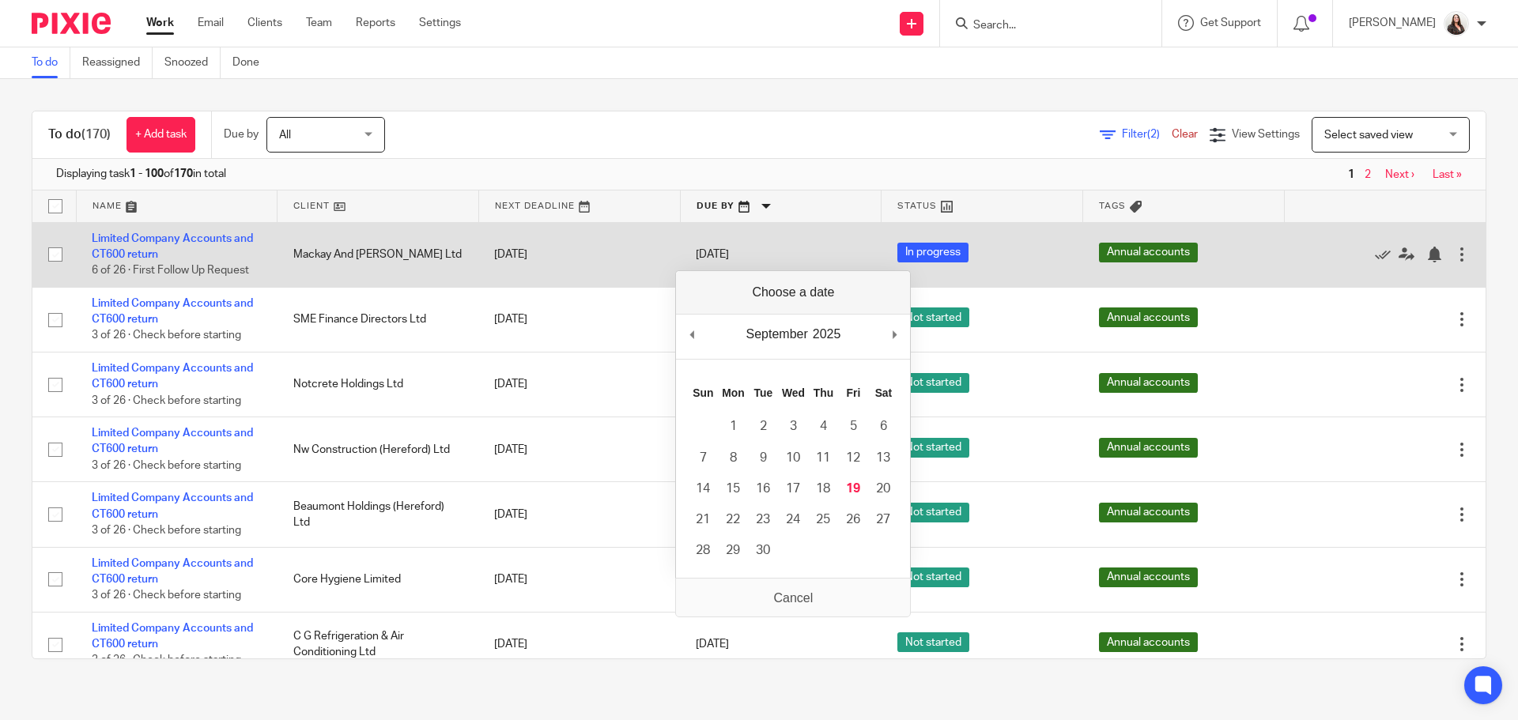
click at [1454, 255] on div at bounding box center [1462, 255] width 16 height 16
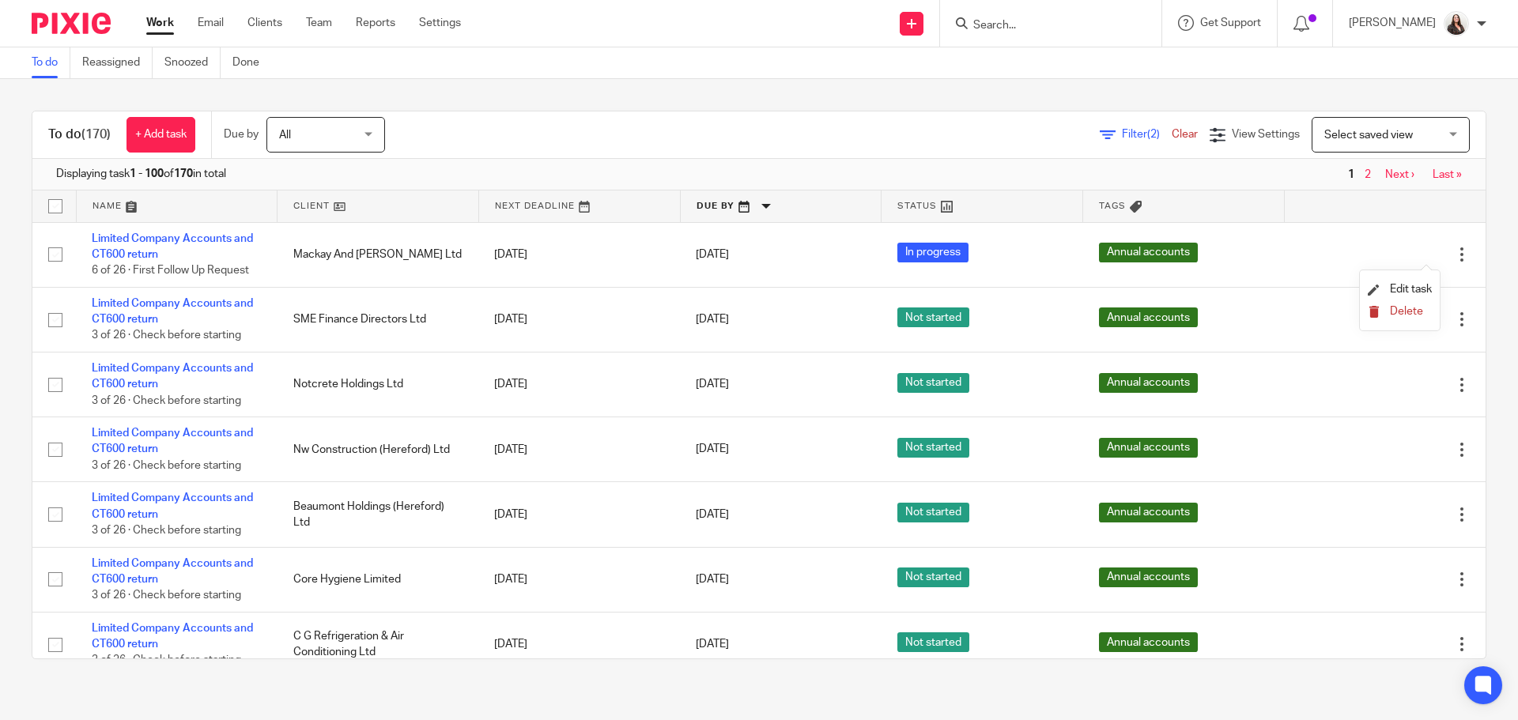
click at [1413, 308] on span "Delete" at bounding box center [1406, 311] width 33 height 11
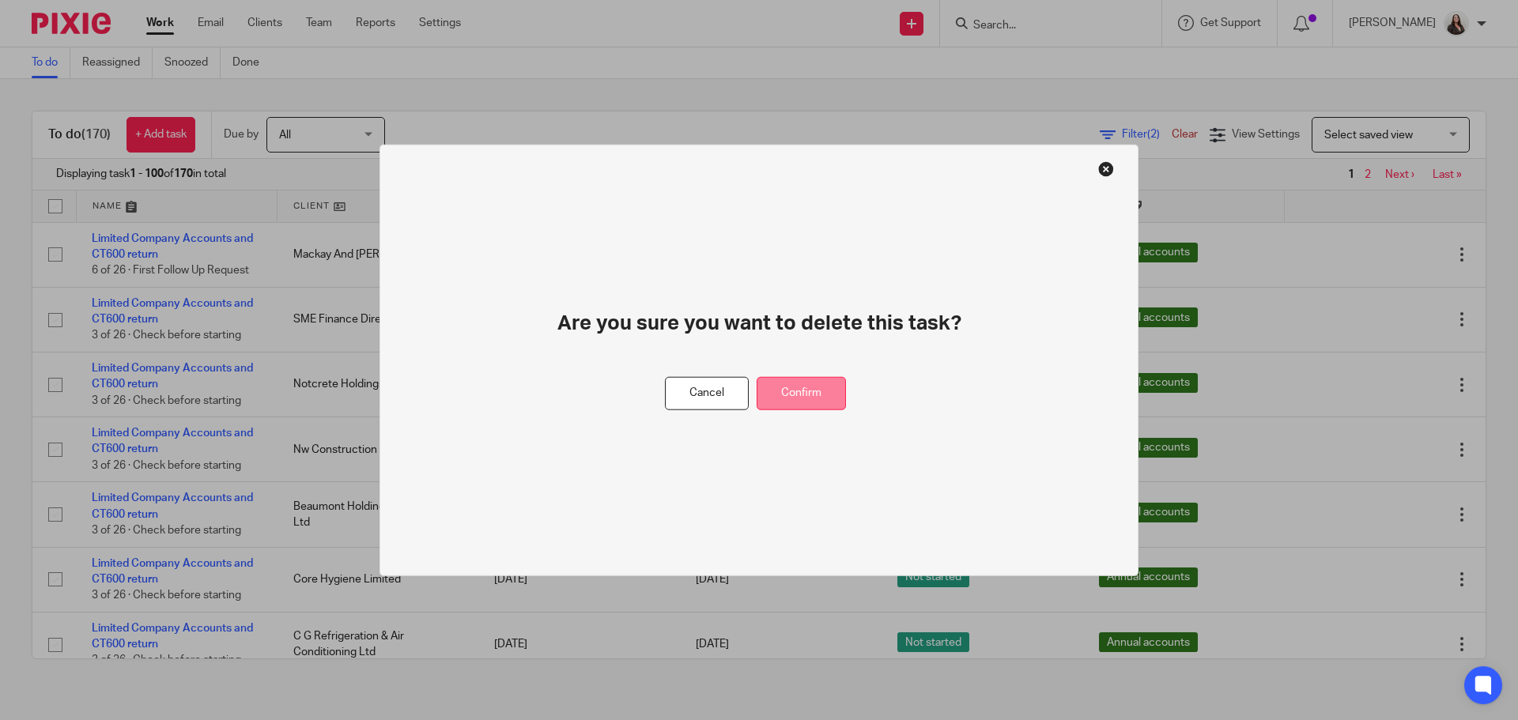
click at [786, 390] on button "Confirm" at bounding box center [801, 393] width 89 height 34
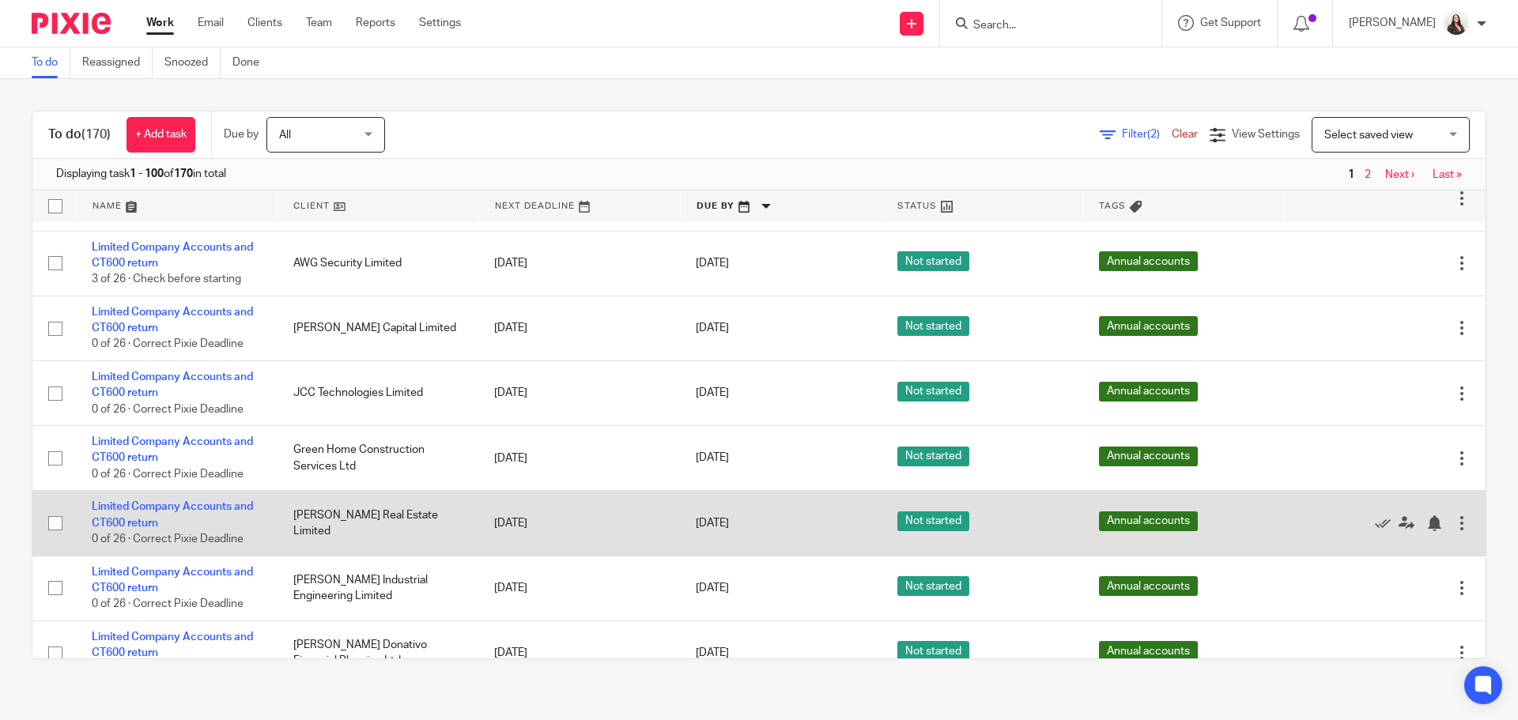
scroll to position [1285, 0]
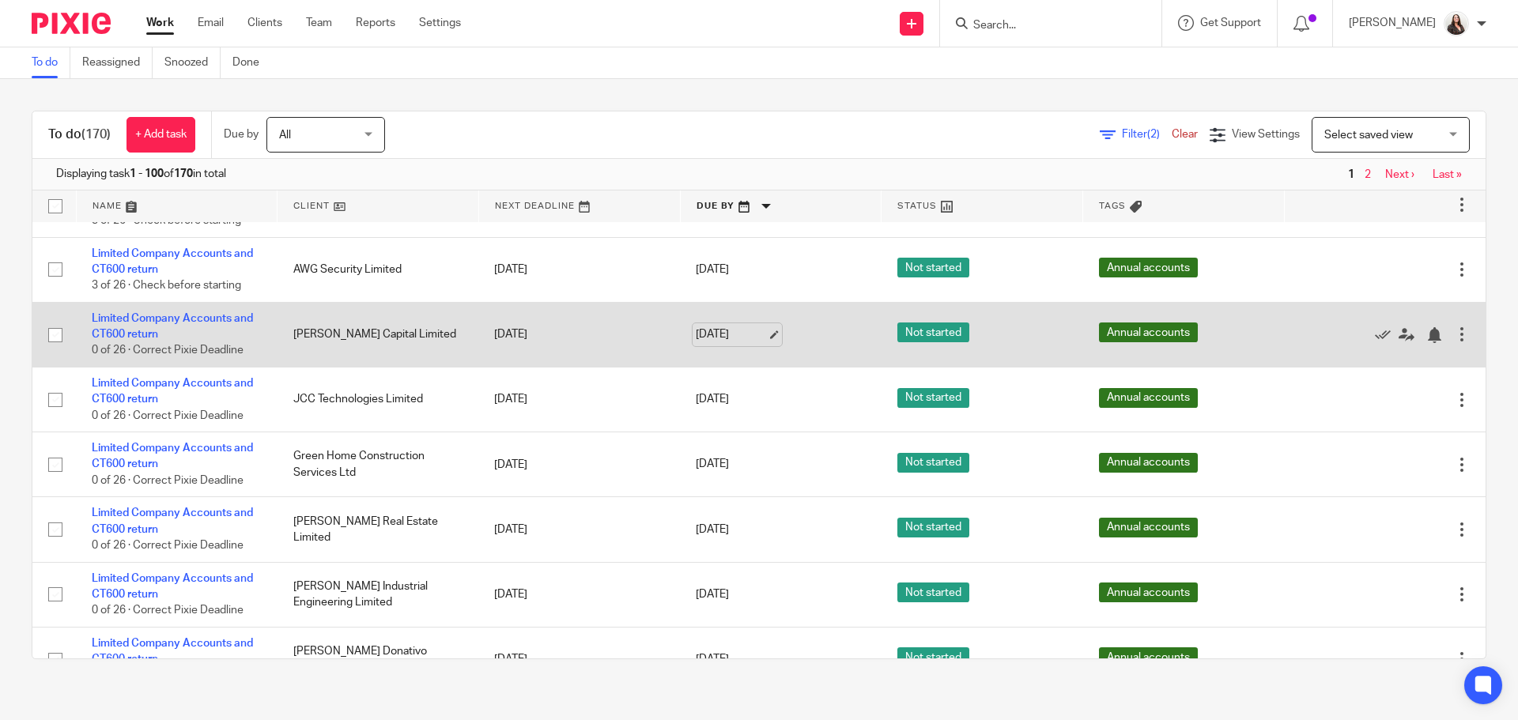
click at [757, 337] on link "15 Jun 2026" at bounding box center [731, 335] width 71 height 17
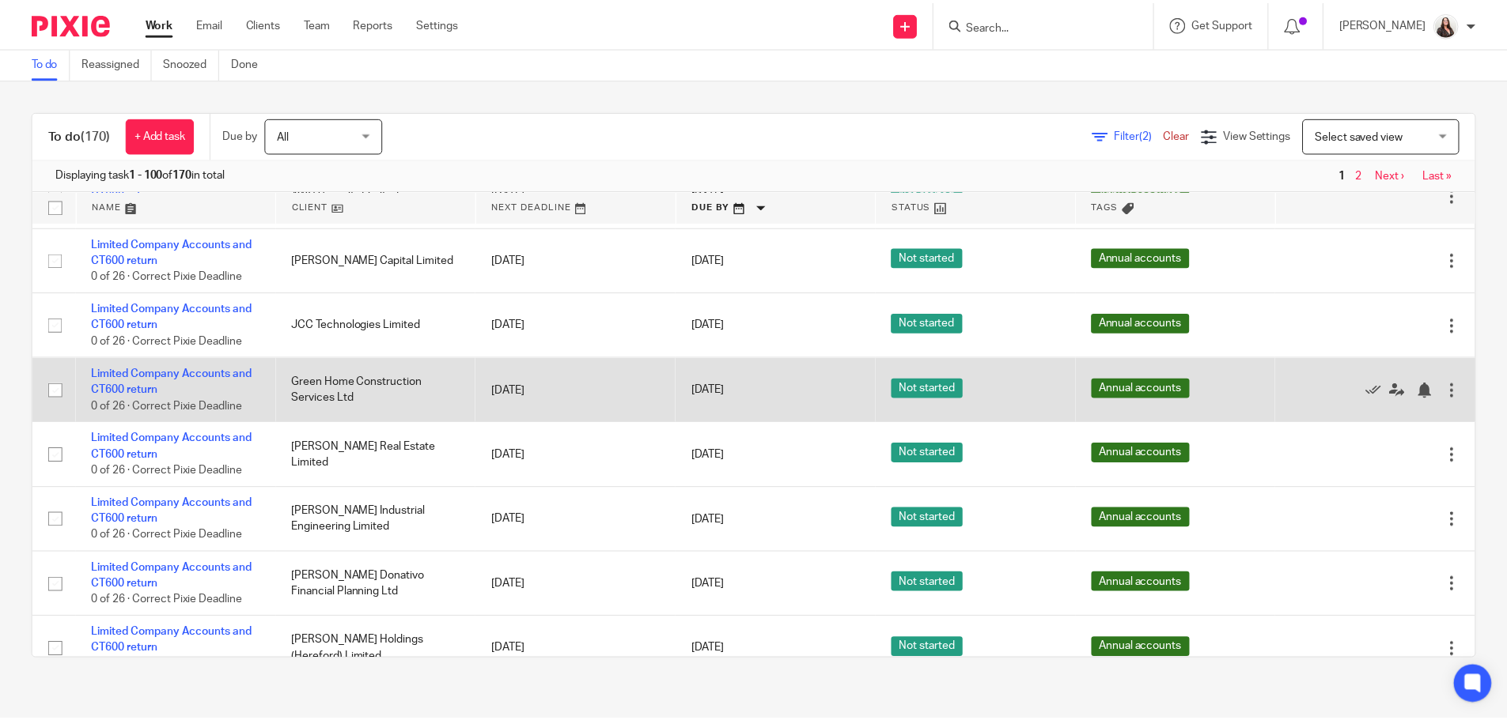
scroll to position [1364, 0]
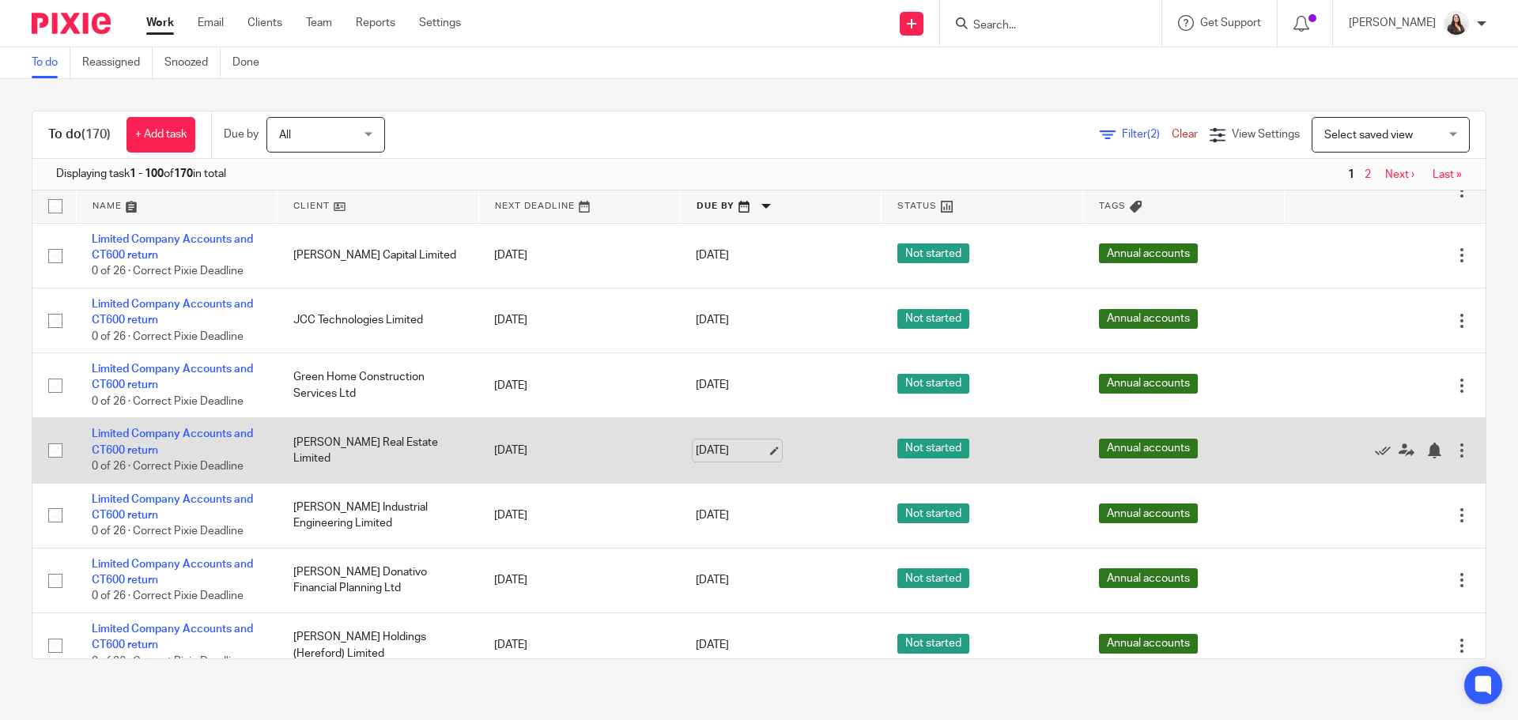
click at [761, 451] on link "15 Jun 2026" at bounding box center [731, 451] width 71 height 17
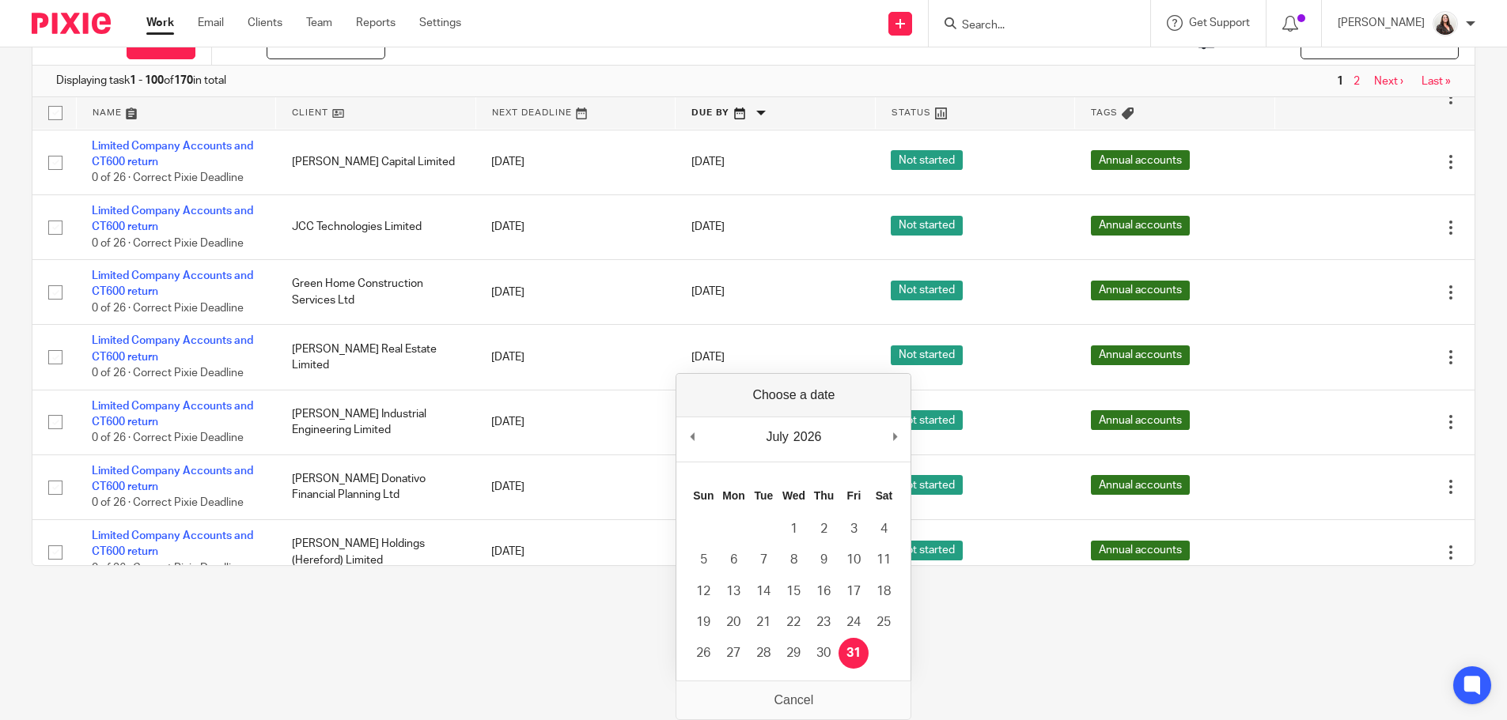
scroll to position [0, 0]
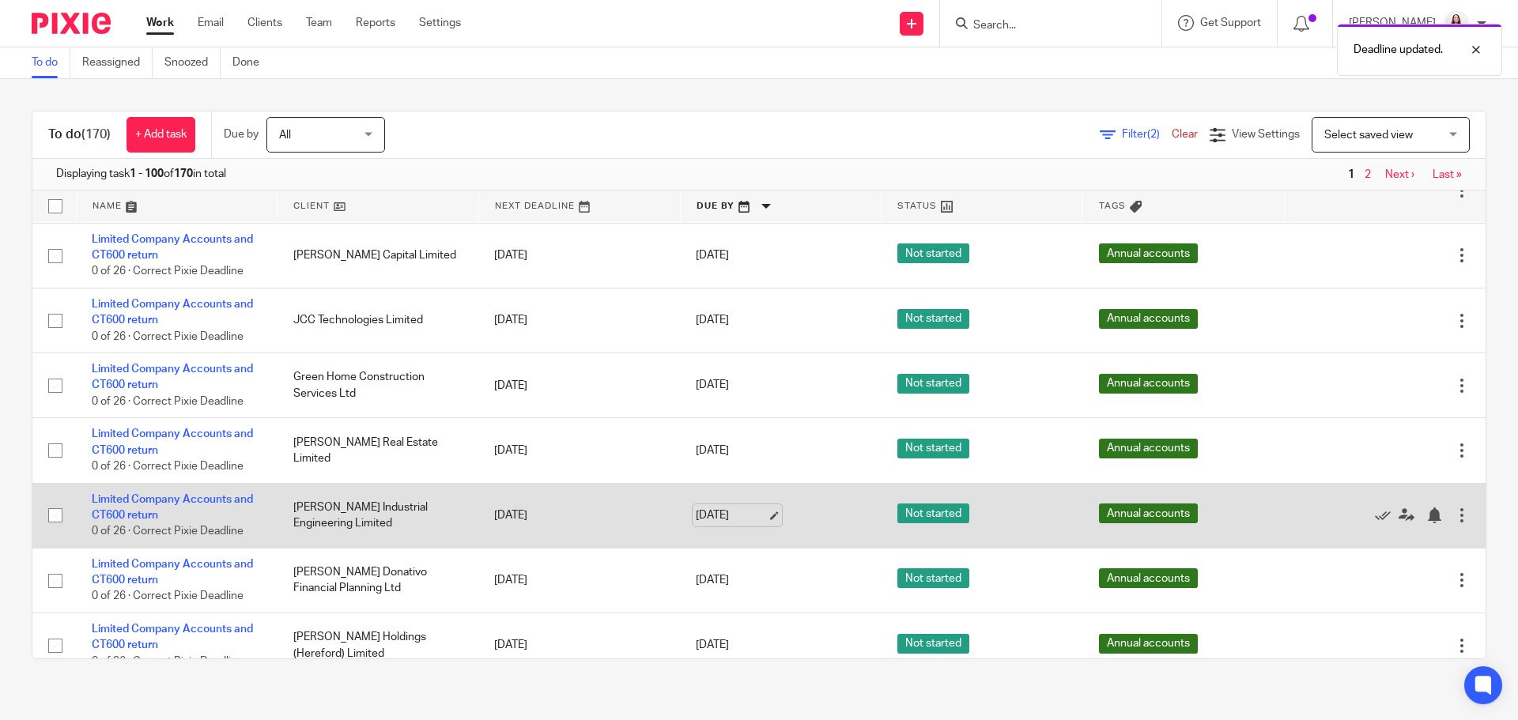
click at [761, 521] on link "15 Jun 2026" at bounding box center [731, 516] width 71 height 17
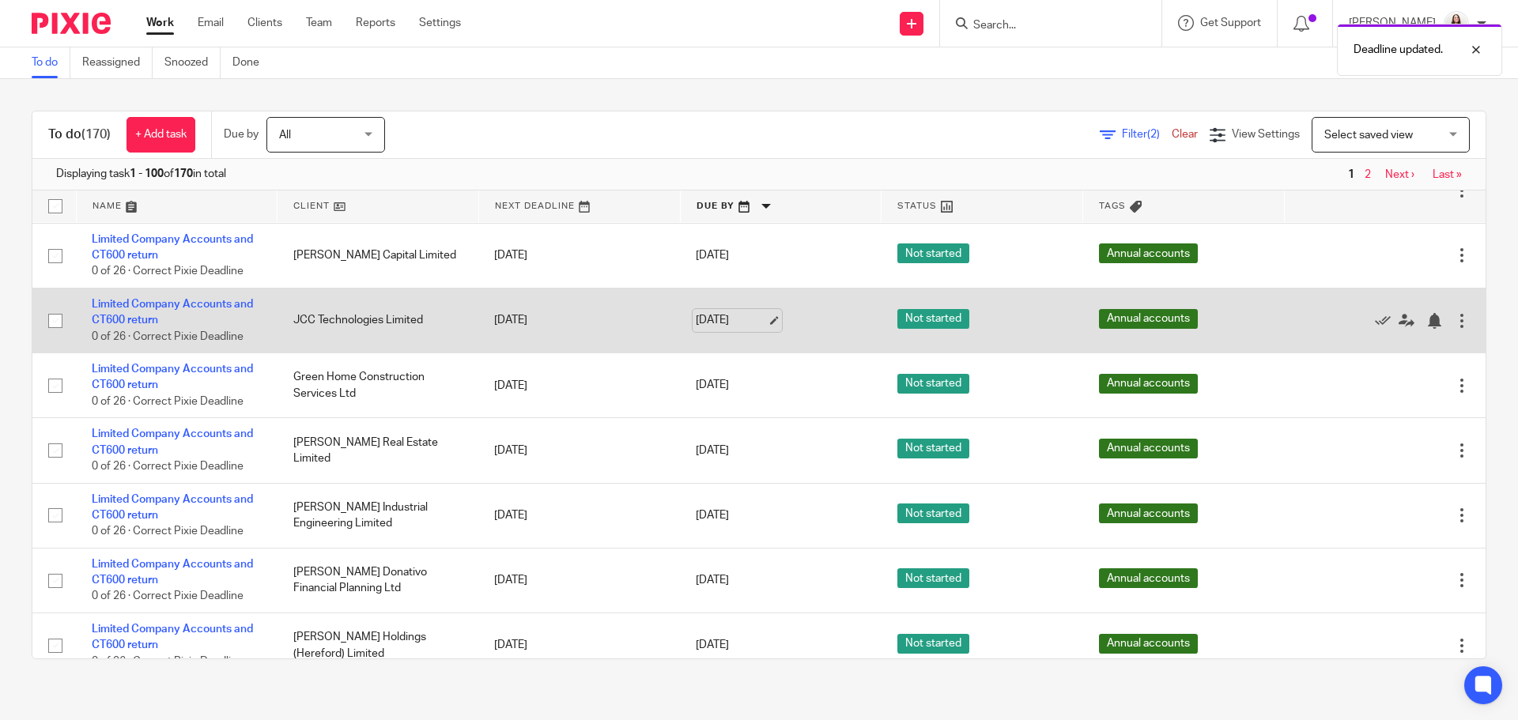
click at [755, 318] on link "15 Jun 2026" at bounding box center [731, 320] width 71 height 17
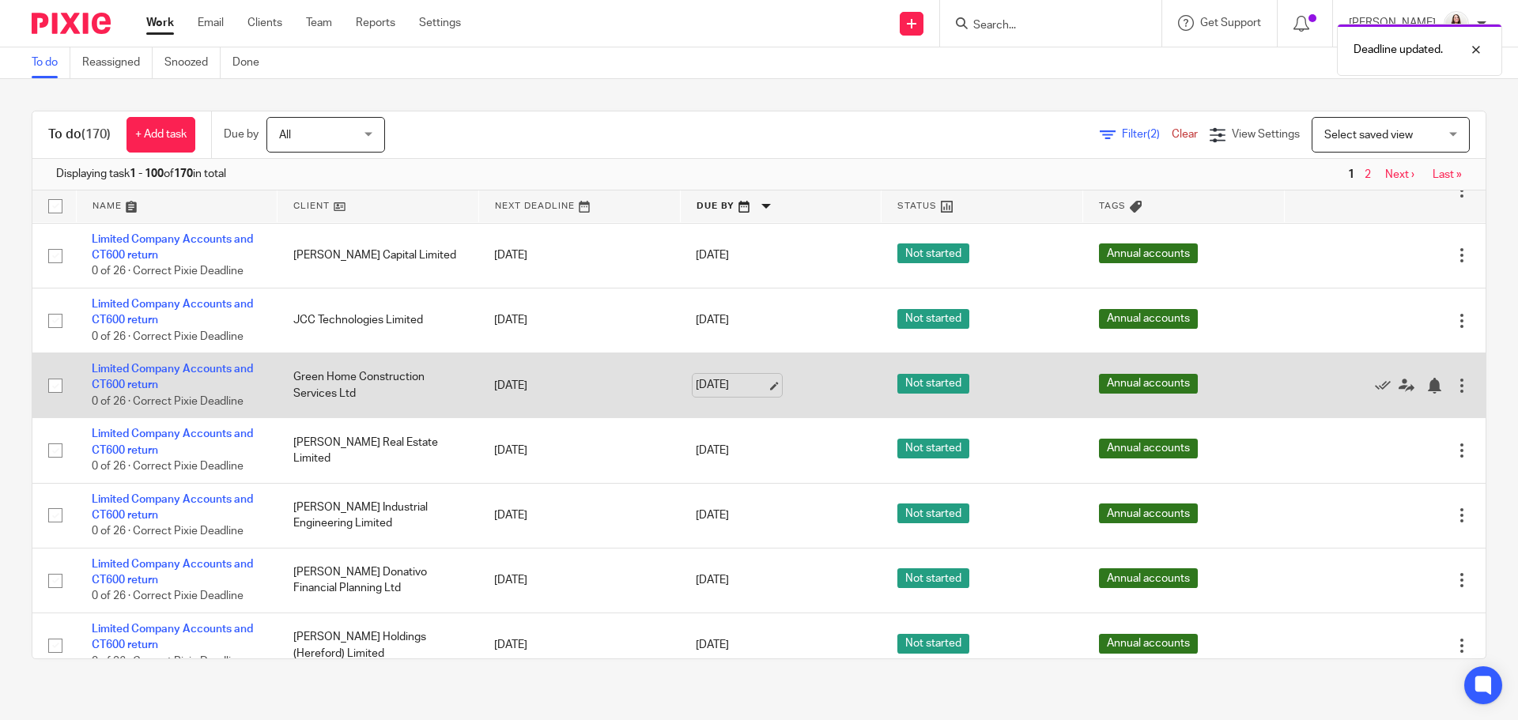
click at [753, 387] on link "15 Jun 2026" at bounding box center [731, 385] width 71 height 17
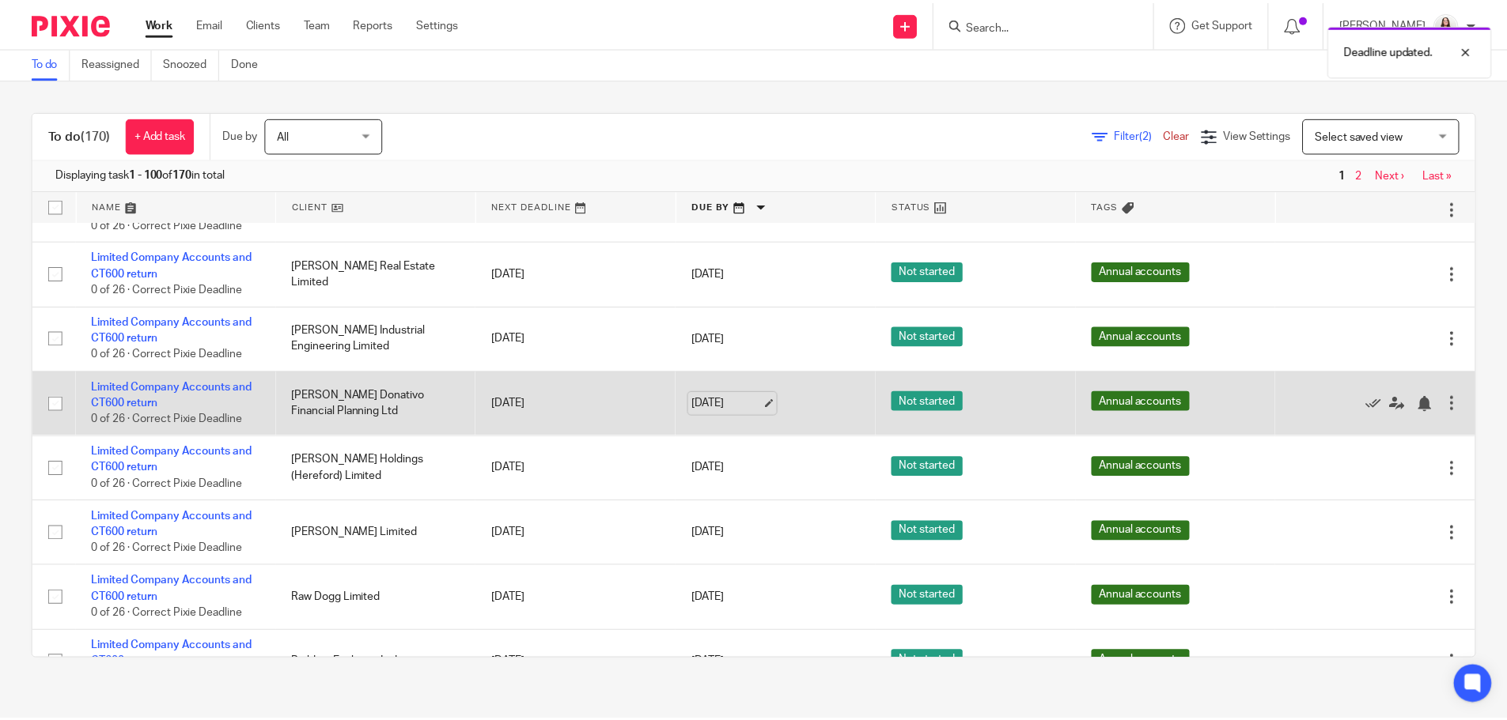
scroll to position [1542, 0]
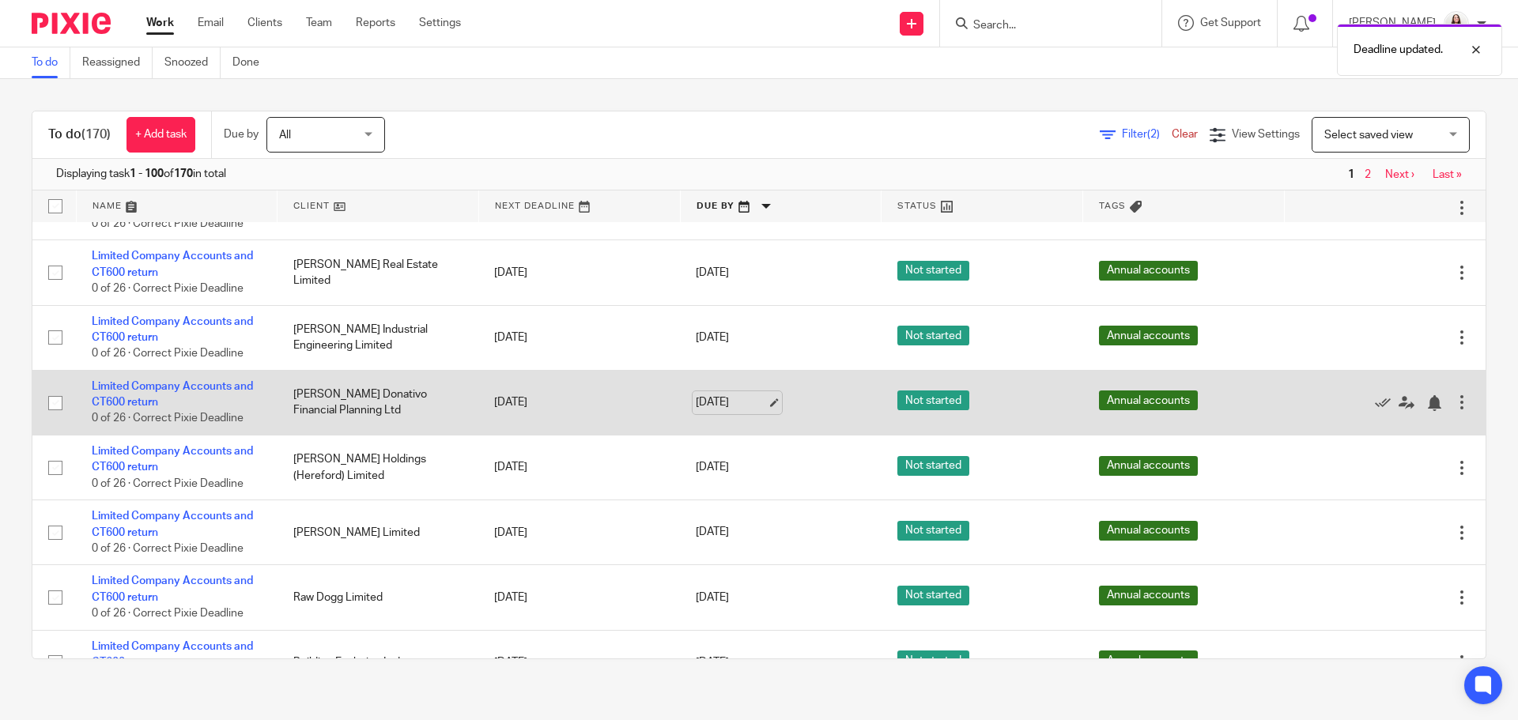
click at [760, 406] on link "15 Jun 2026" at bounding box center [731, 403] width 71 height 17
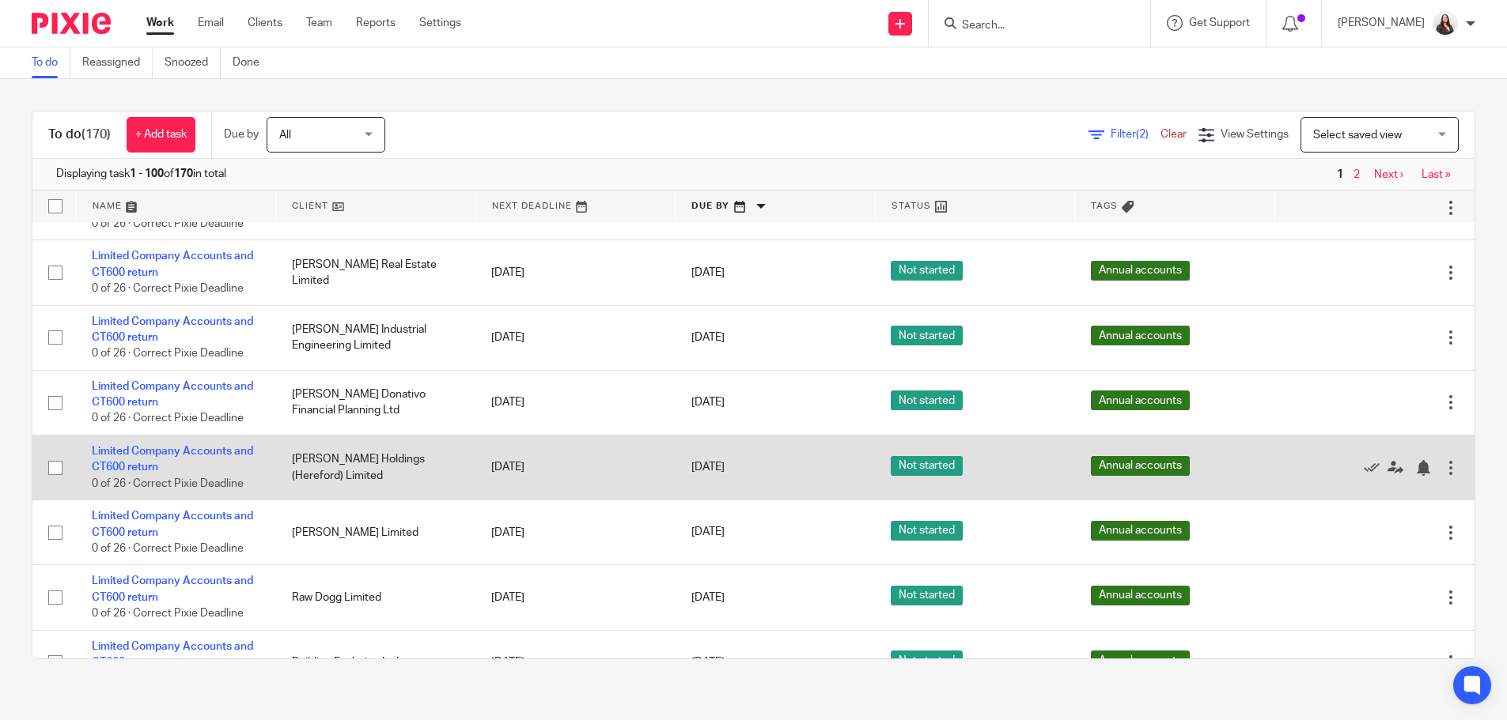
scroll to position [0, 0]
click at [762, 467] on link "15 Jun 2026" at bounding box center [731, 467] width 71 height 17
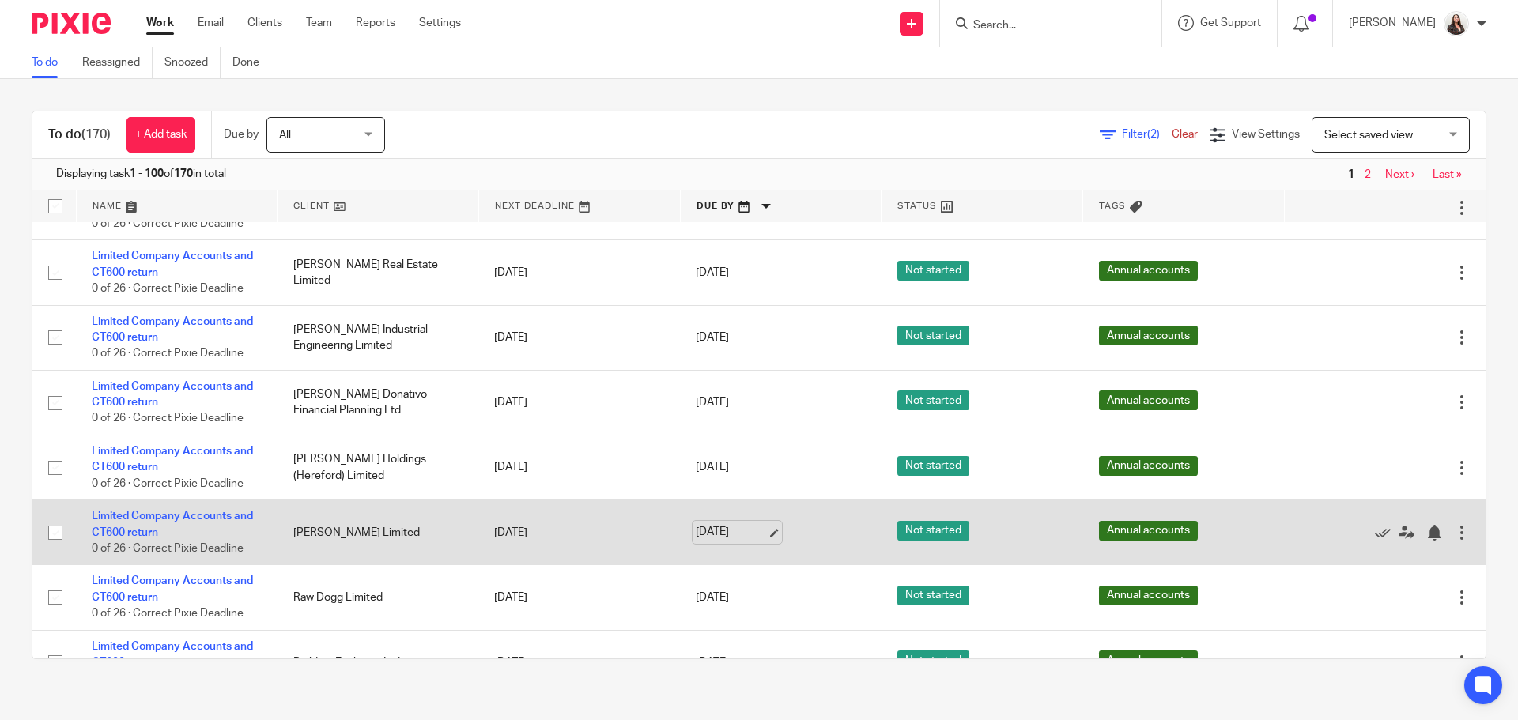
click at [750, 531] on link "15 Jun 2026" at bounding box center [731, 532] width 71 height 17
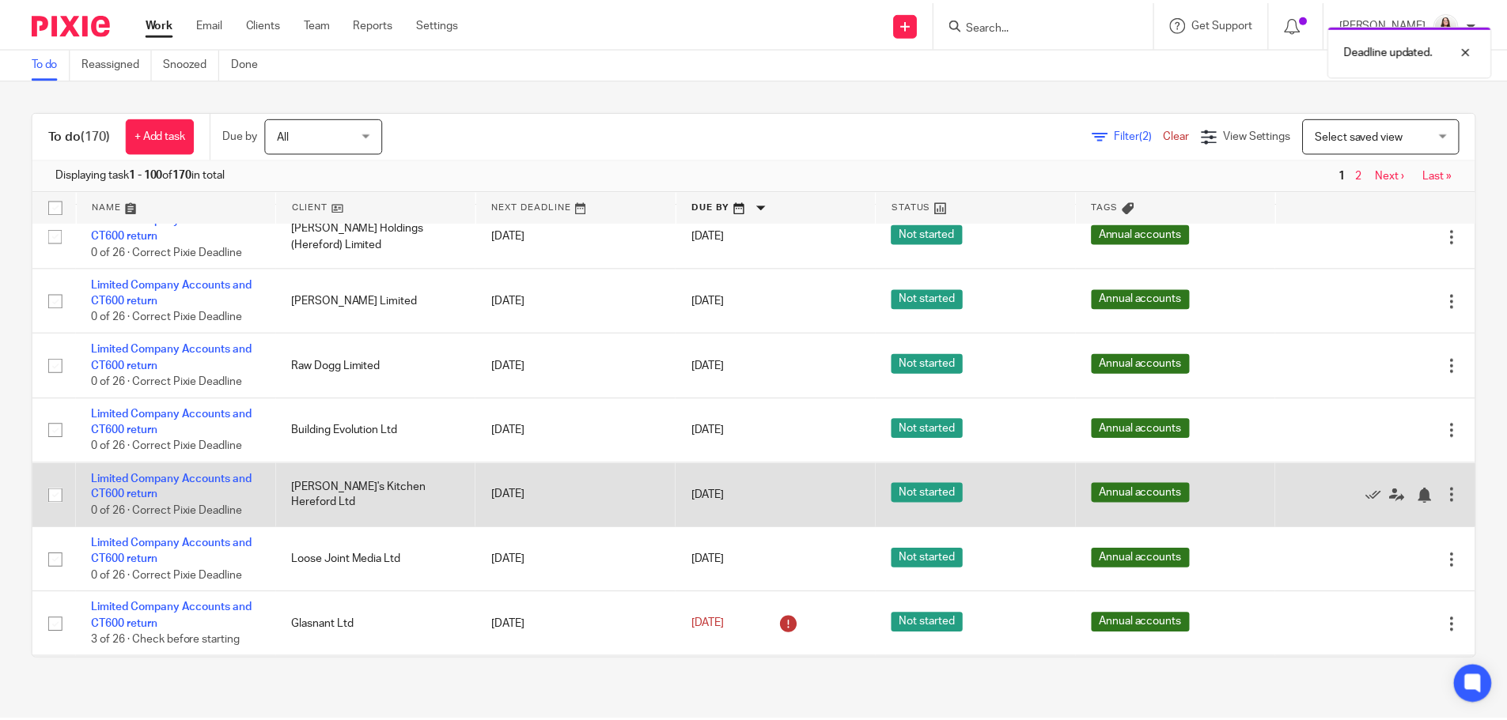
scroll to position [1779, 0]
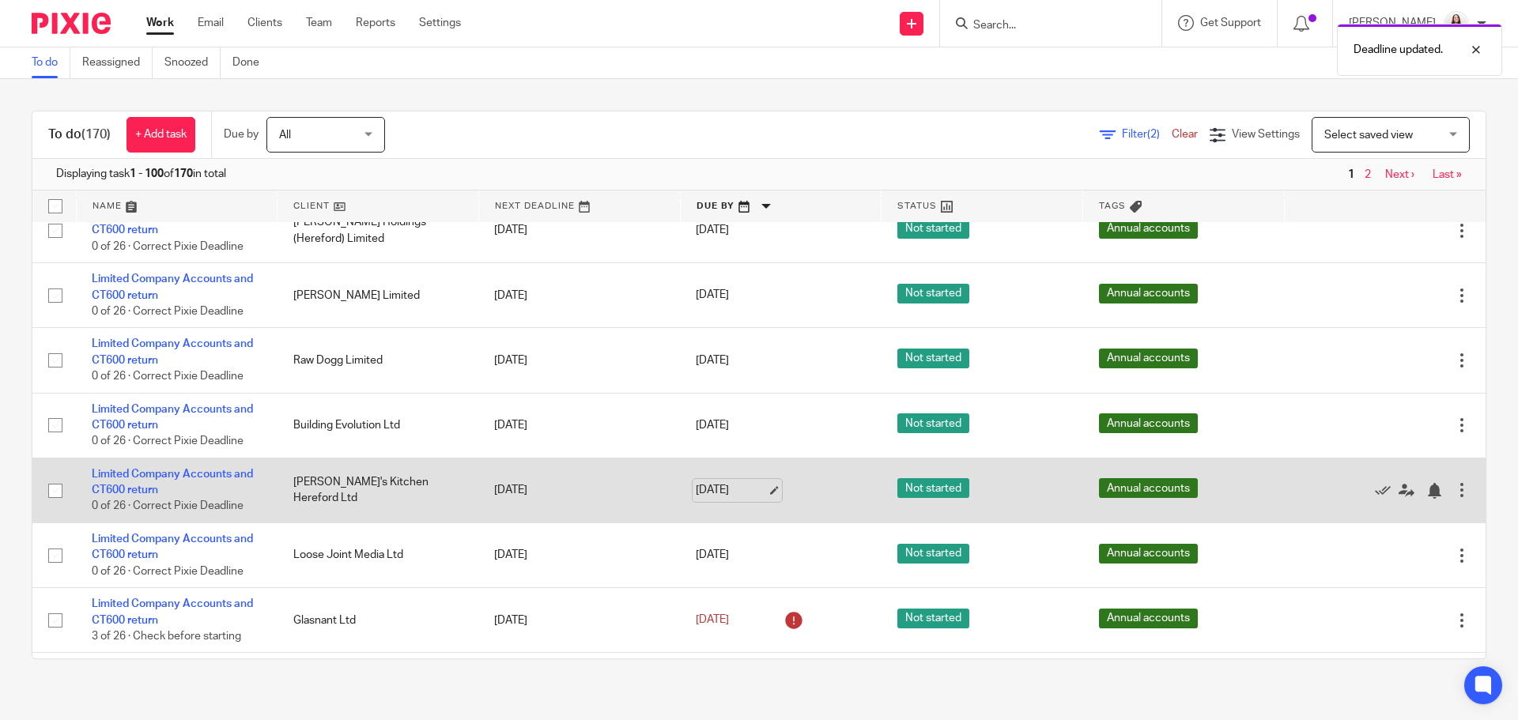
click at [751, 491] on link "15 Jun 2026" at bounding box center [731, 490] width 71 height 17
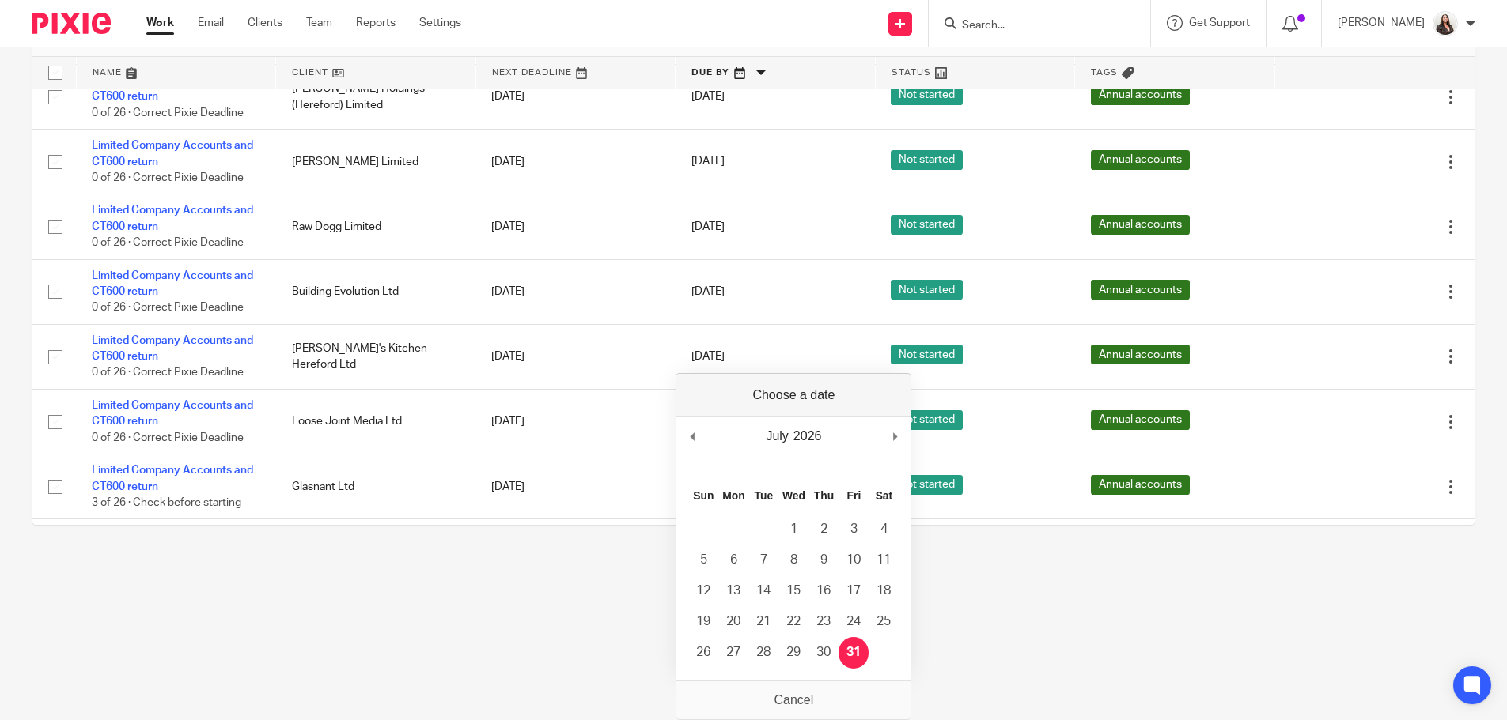
scroll to position [0, 0]
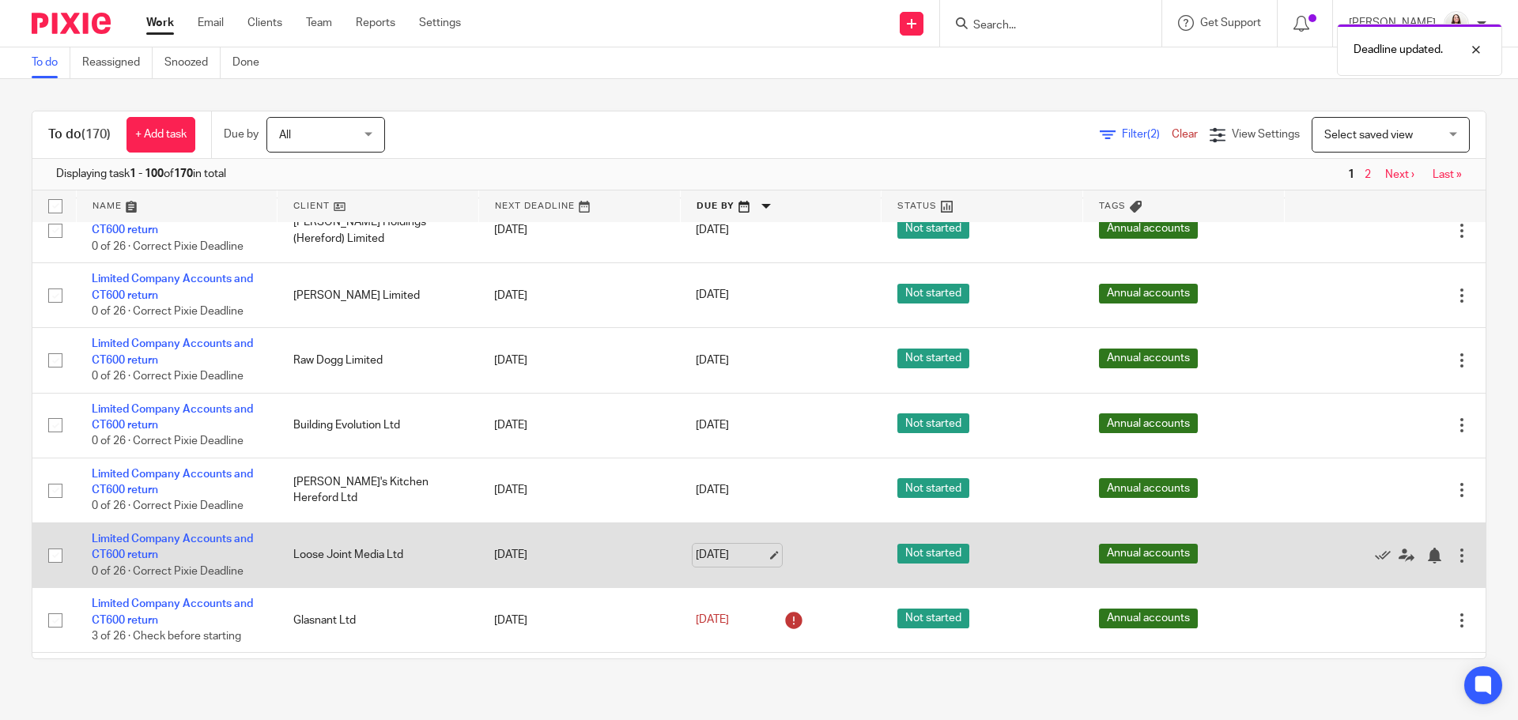
click at [762, 558] on link "15 Jun 2026" at bounding box center [731, 555] width 71 height 17
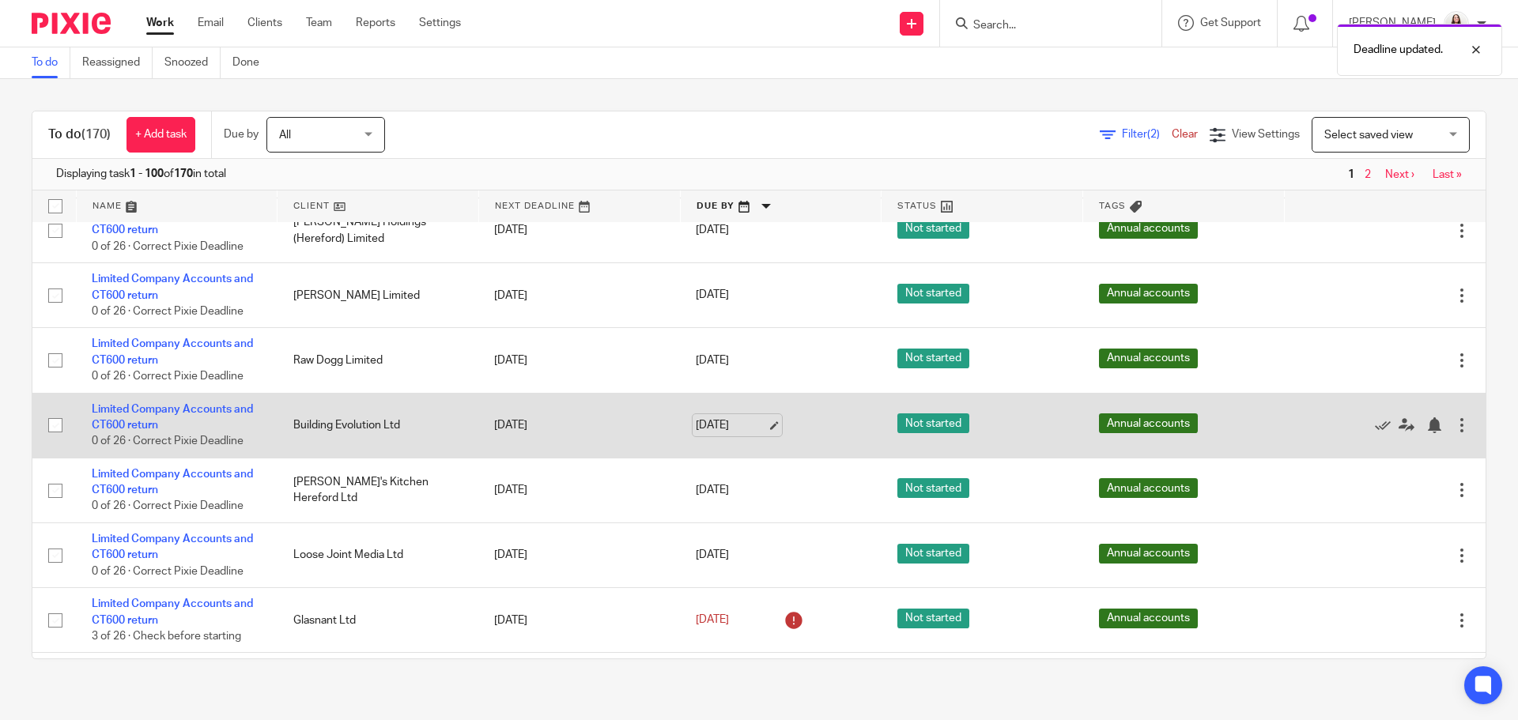
click at [748, 425] on link "15 Jun 2026" at bounding box center [731, 426] width 71 height 17
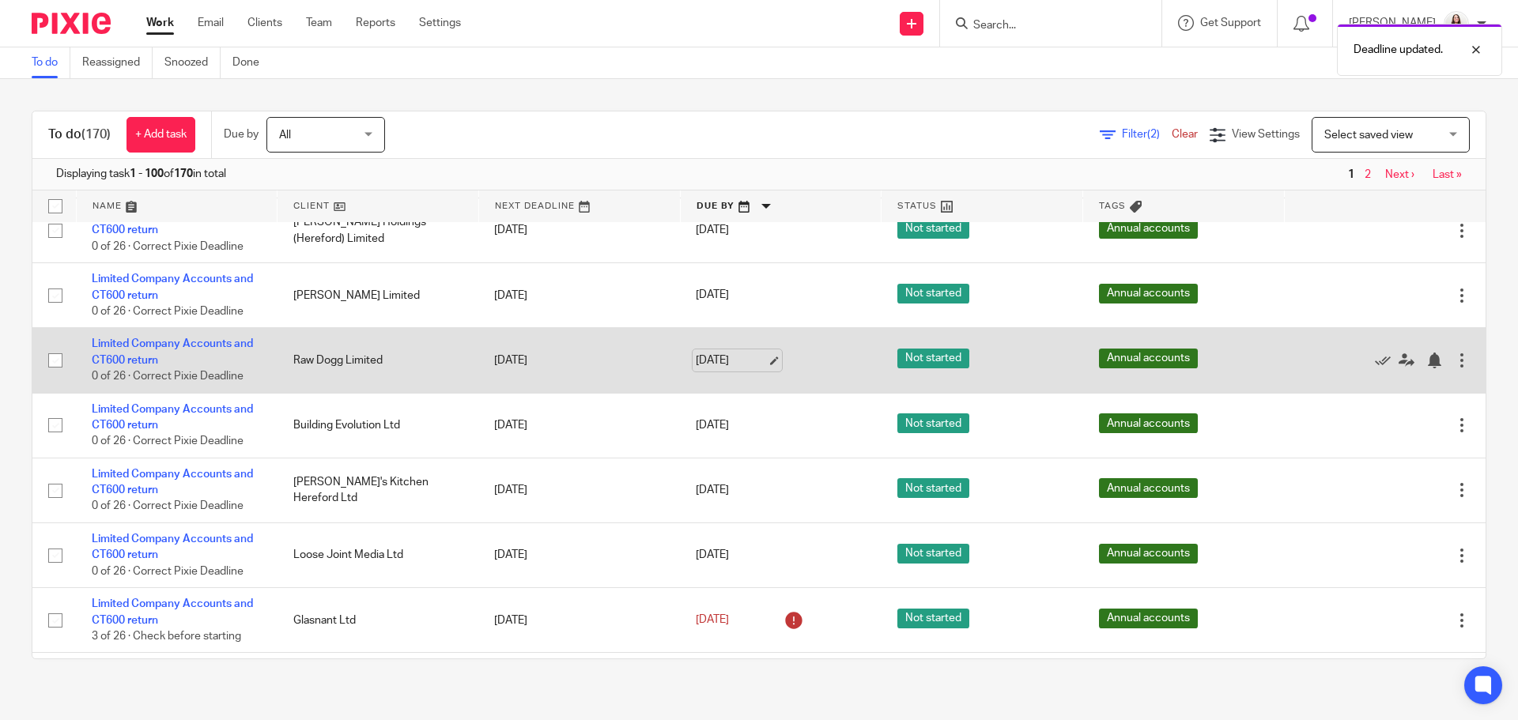
click at [750, 361] on link "15 Jun 2026" at bounding box center [731, 361] width 71 height 17
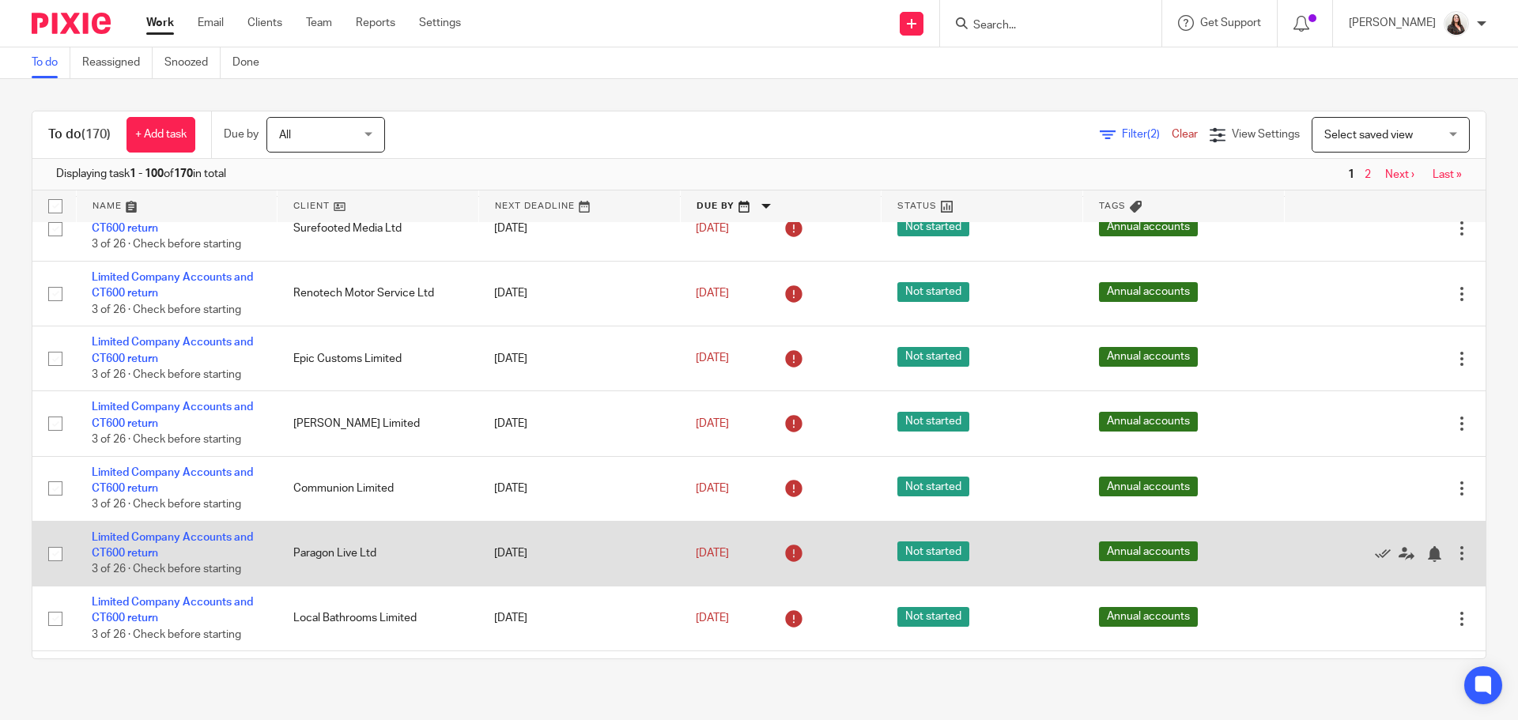
scroll to position [2353, 0]
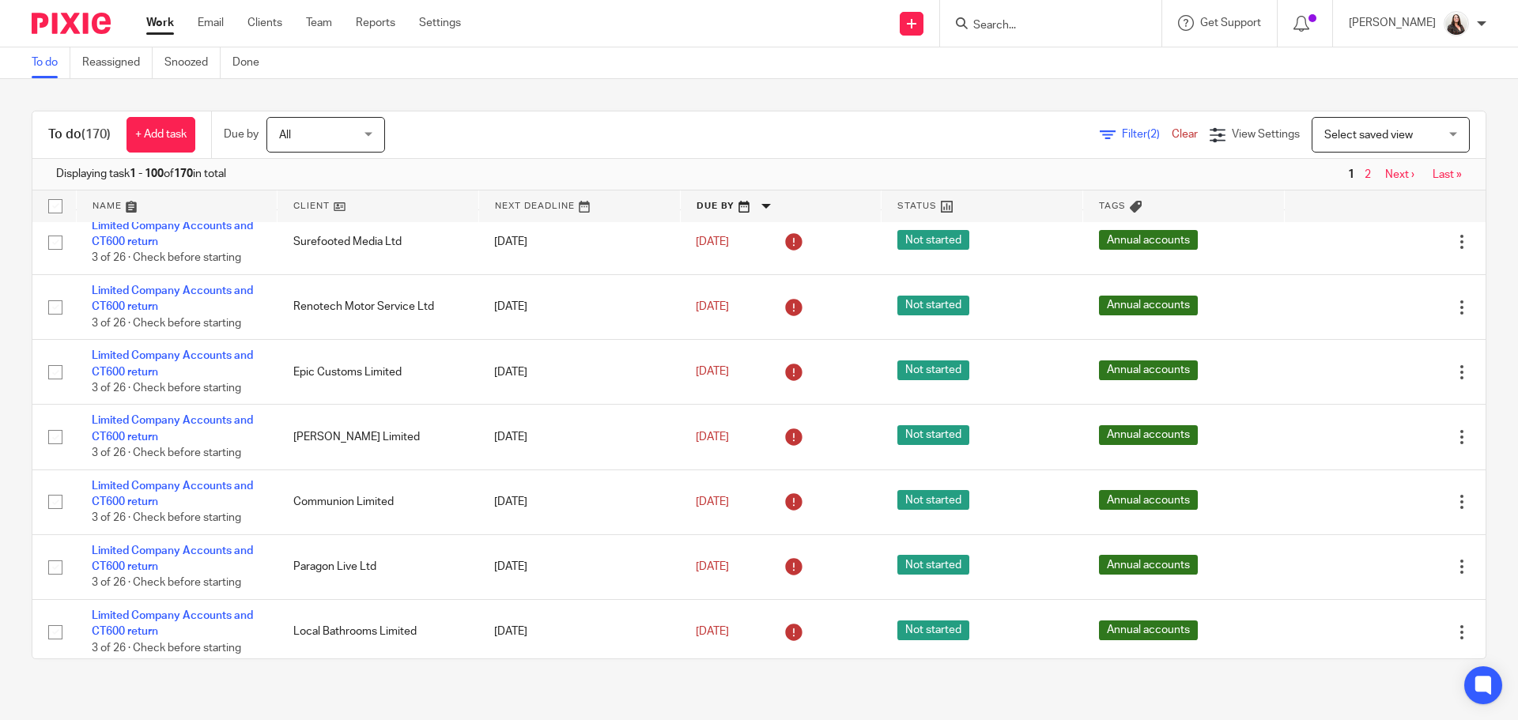
drag, startPoint x: 193, startPoint y: 351, endPoint x: 666, endPoint y: 105, distance: 533.0
click at [666, 105] on div "To do (170) + Add task Due by All All Today Tomorrow This week Next week This m…" at bounding box center [759, 385] width 1518 height 612
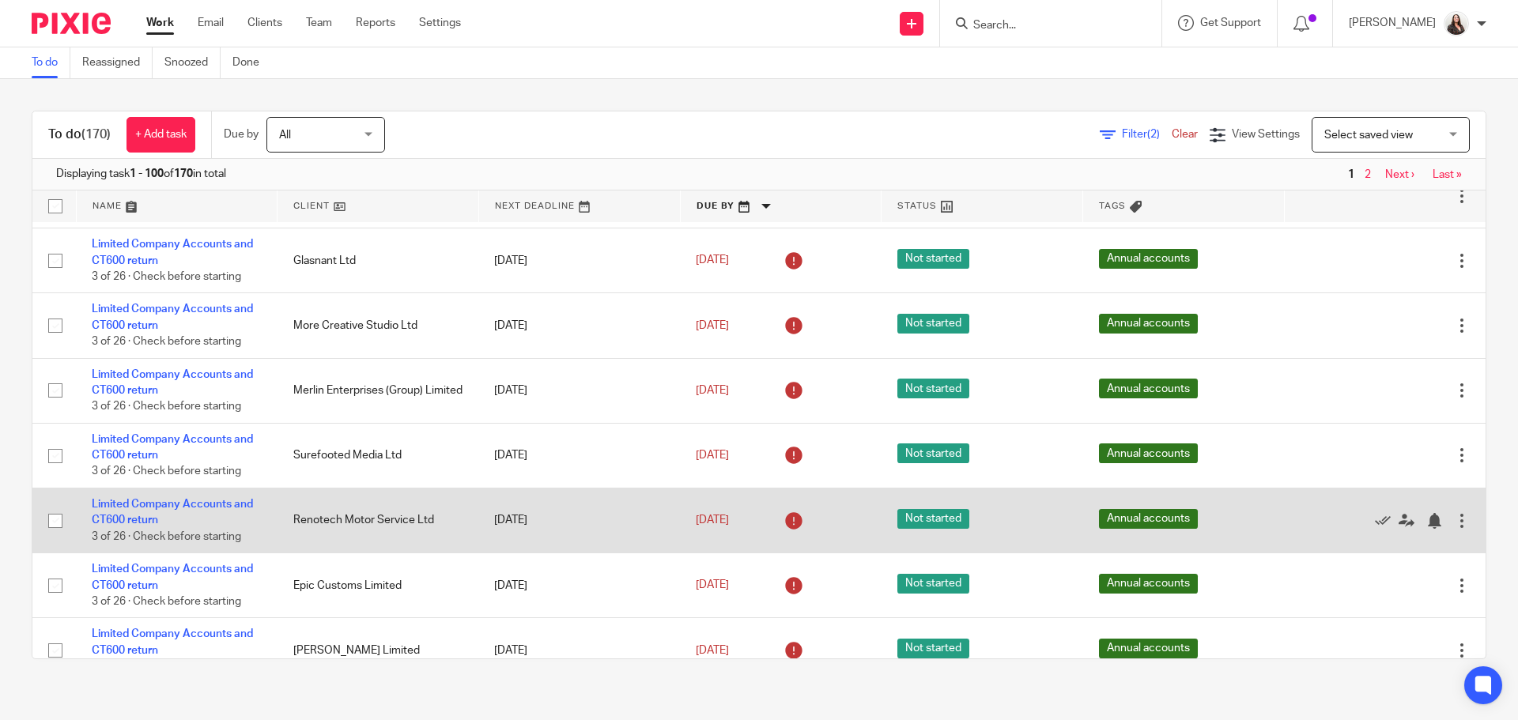
scroll to position [2135, 0]
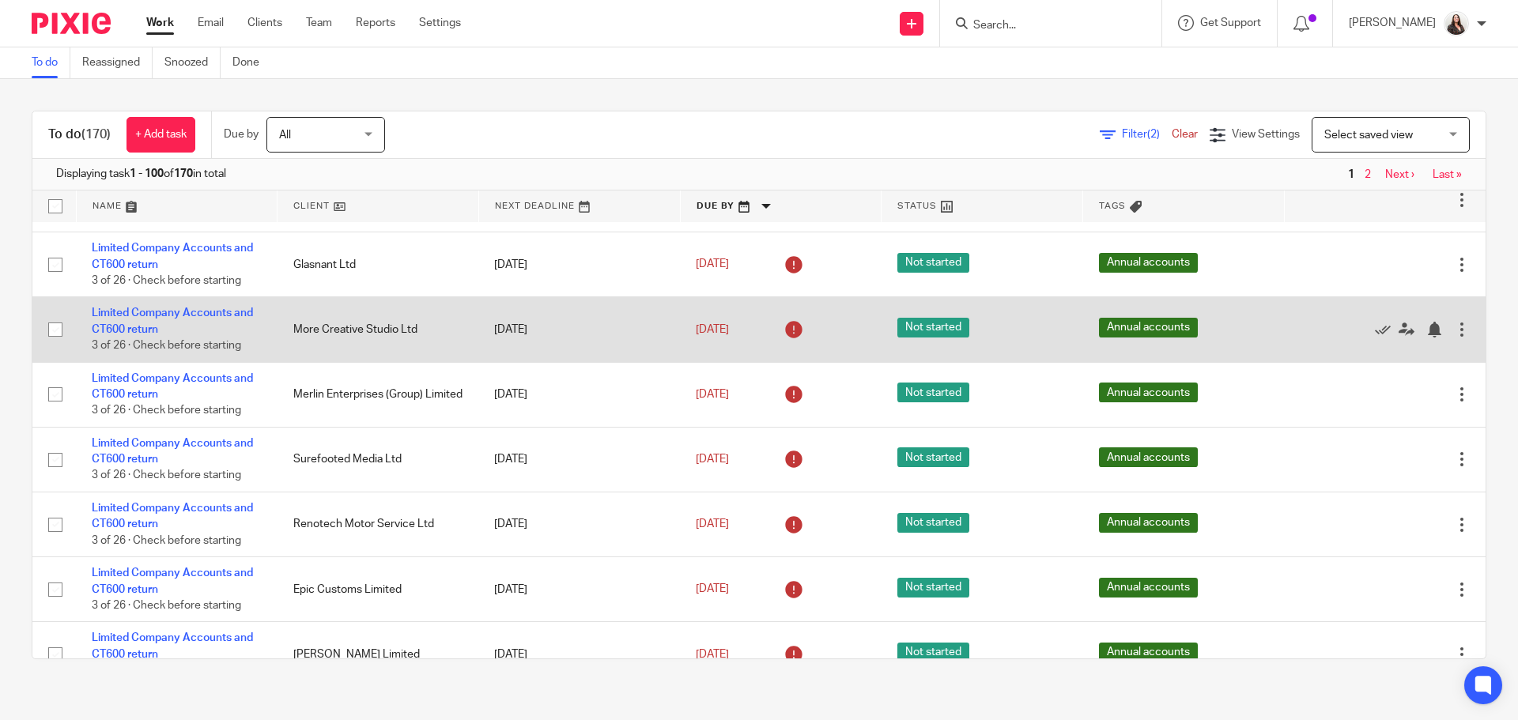
click at [1454, 328] on div at bounding box center [1462, 330] width 16 height 16
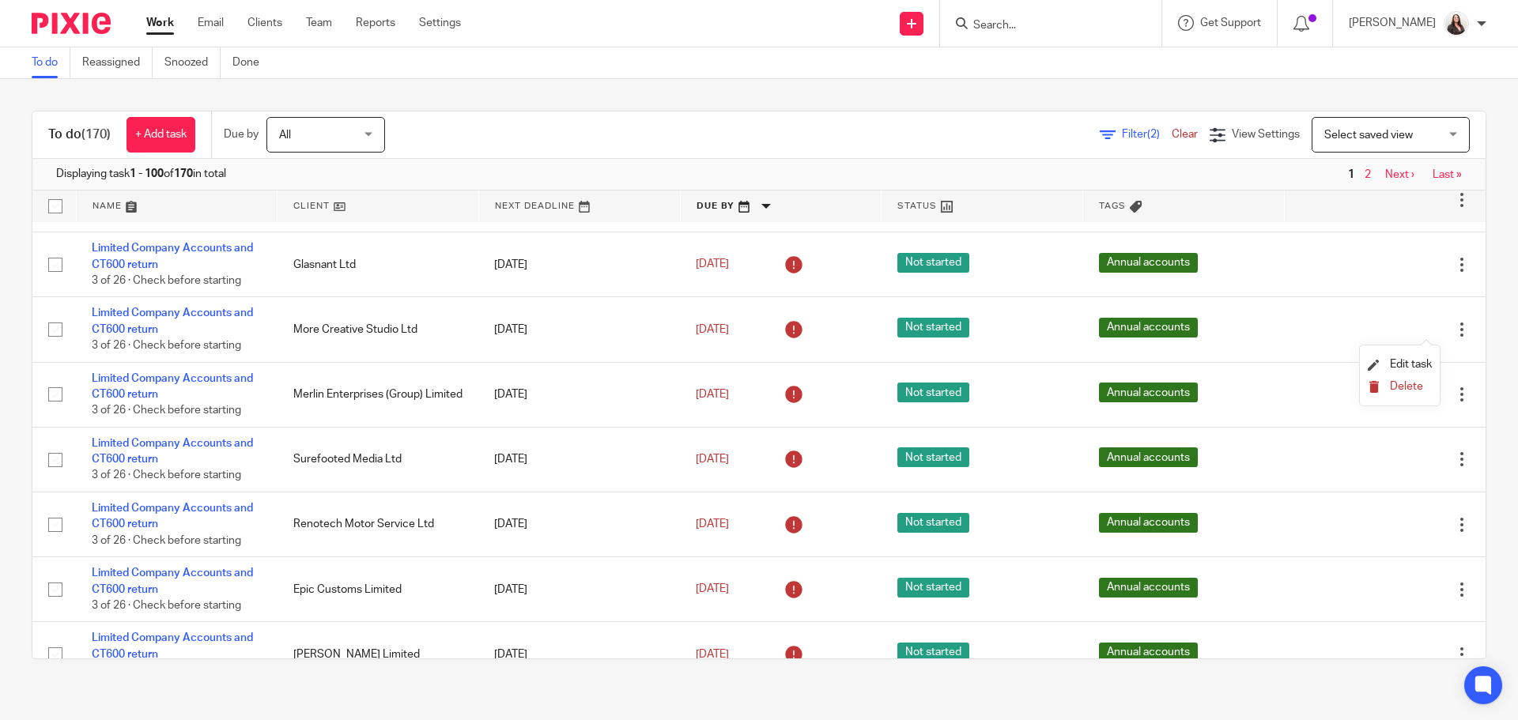
click at [1405, 390] on span "Delete" at bounding box center [1406, 386] width 33 height 11
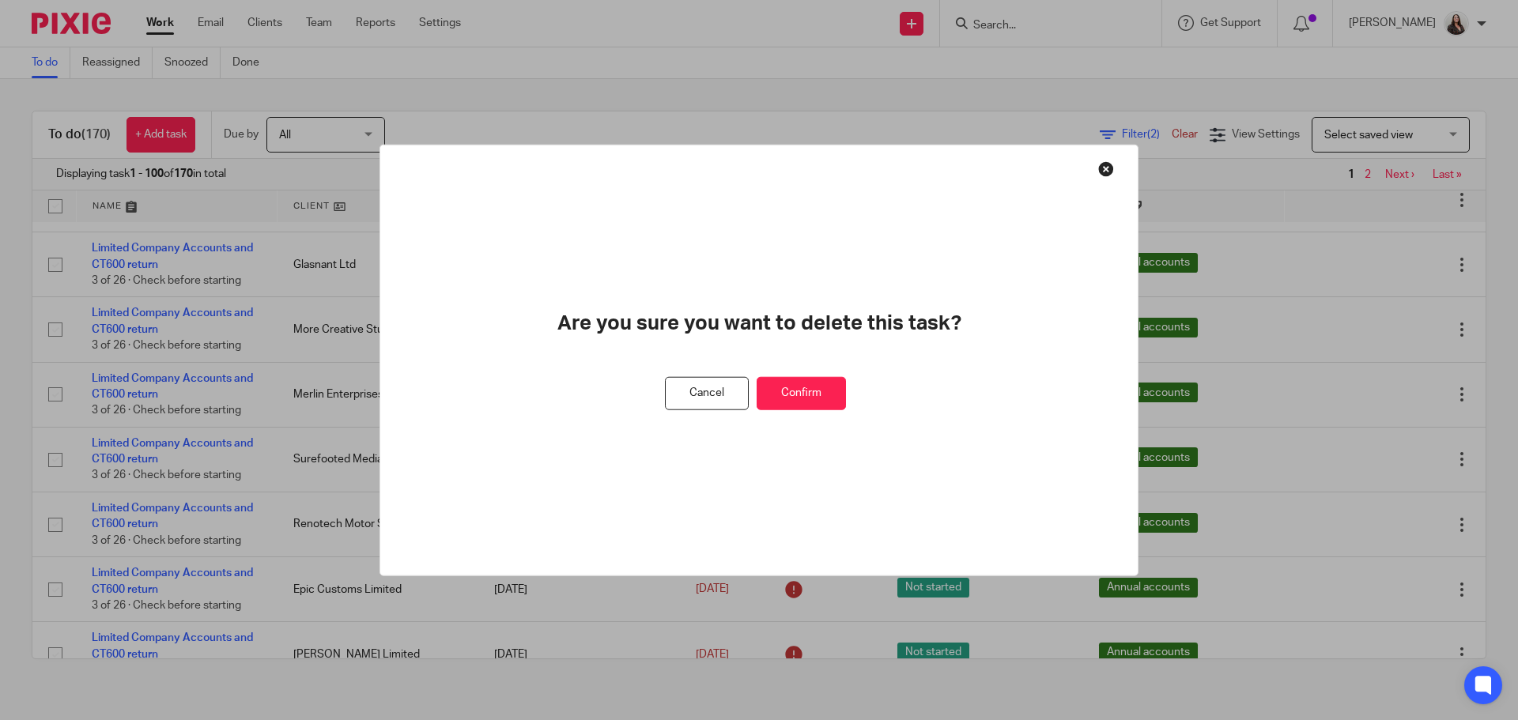
click at [808, 398] on button "Confirm" at bounding box center [801, 393] width 89 height 34
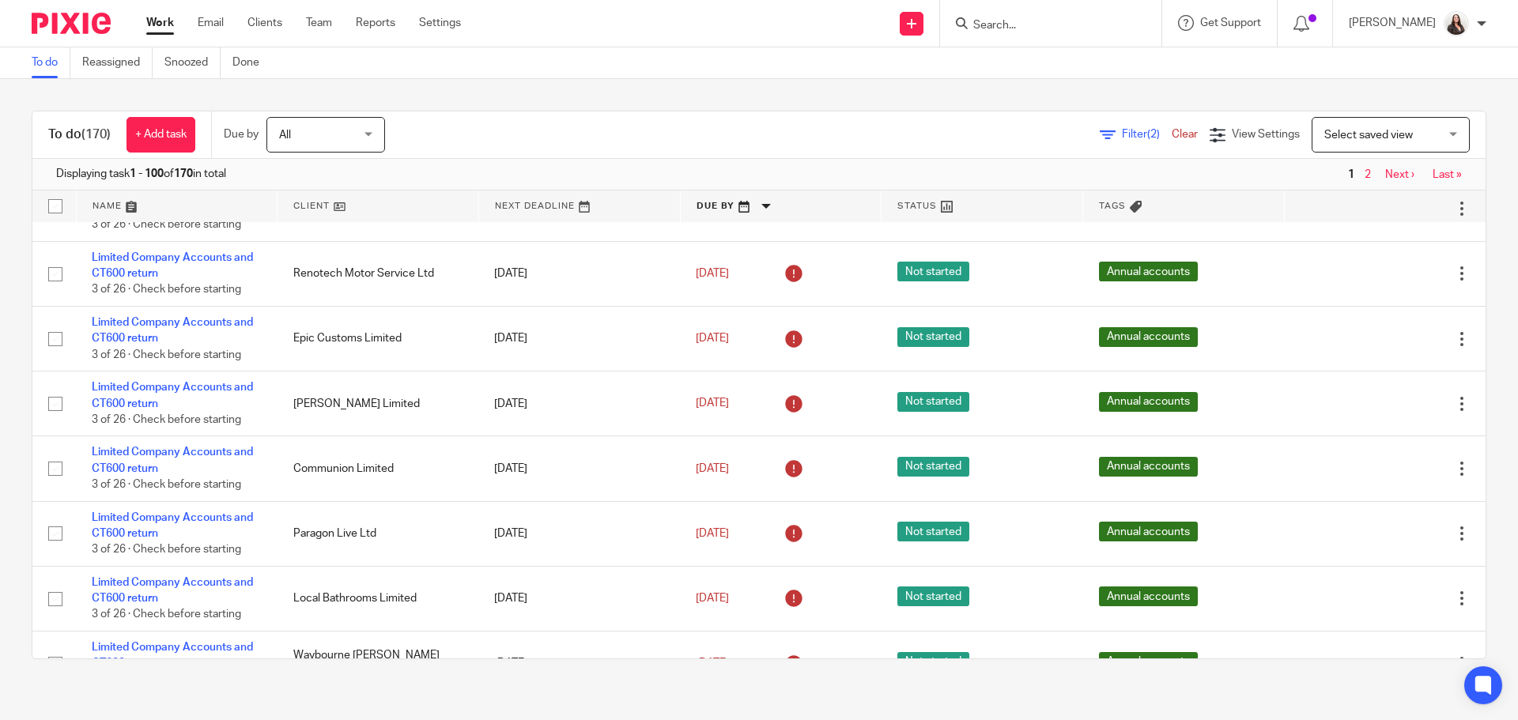
scroll to position [2274, 0]
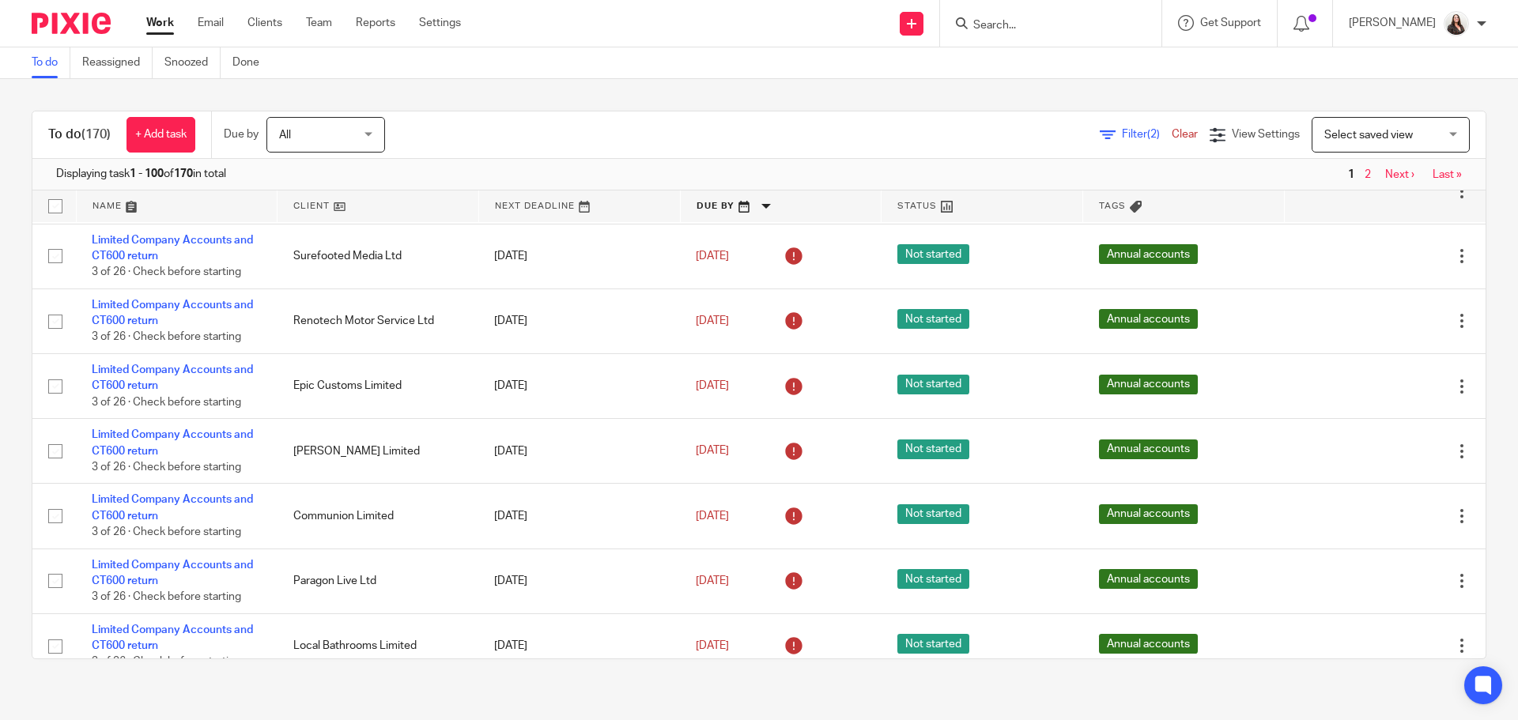
click at [1386, 173] on link "Next ›" at bounding box center [1400, 174] width 29 height 11
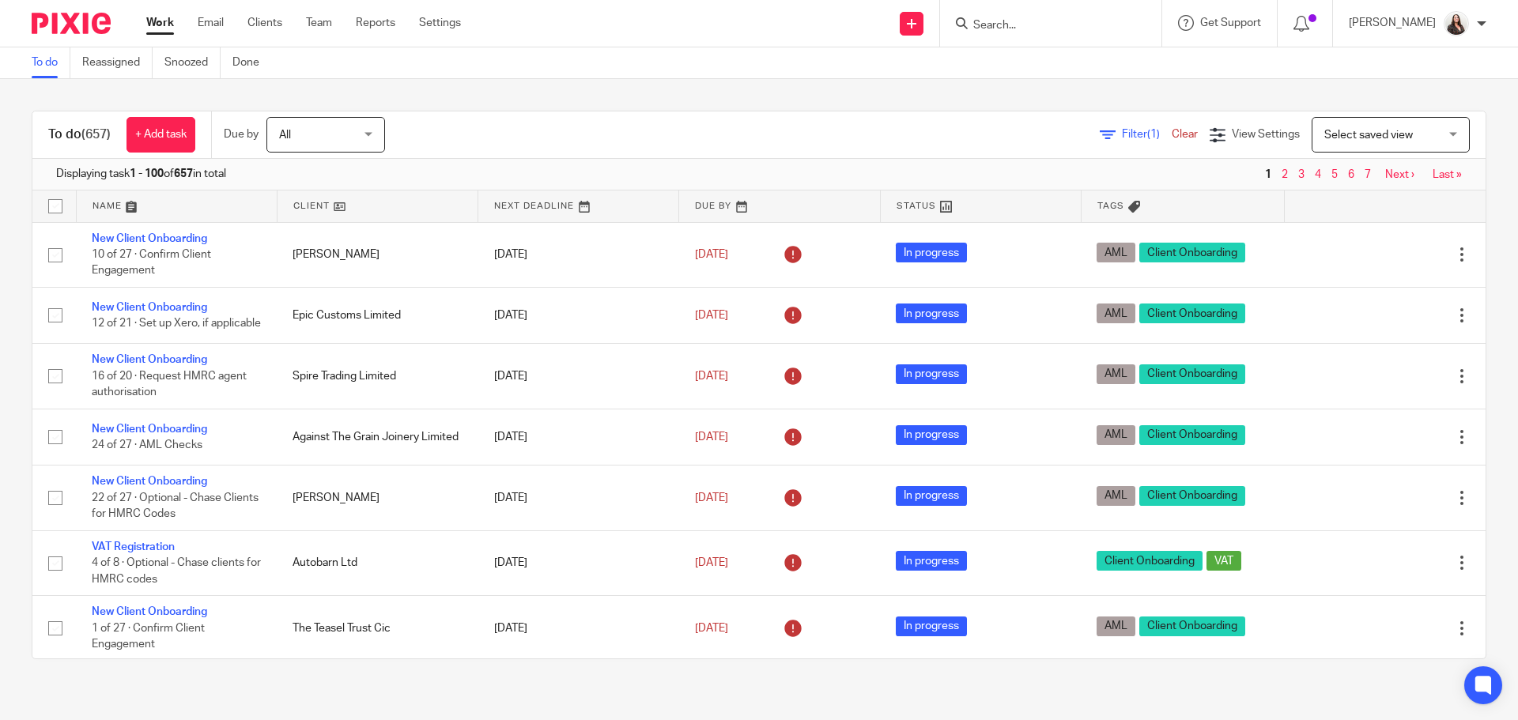
click at [1122, 136] on span "Filter (1)" at bounding box center [1147, 134] width 50 height 11
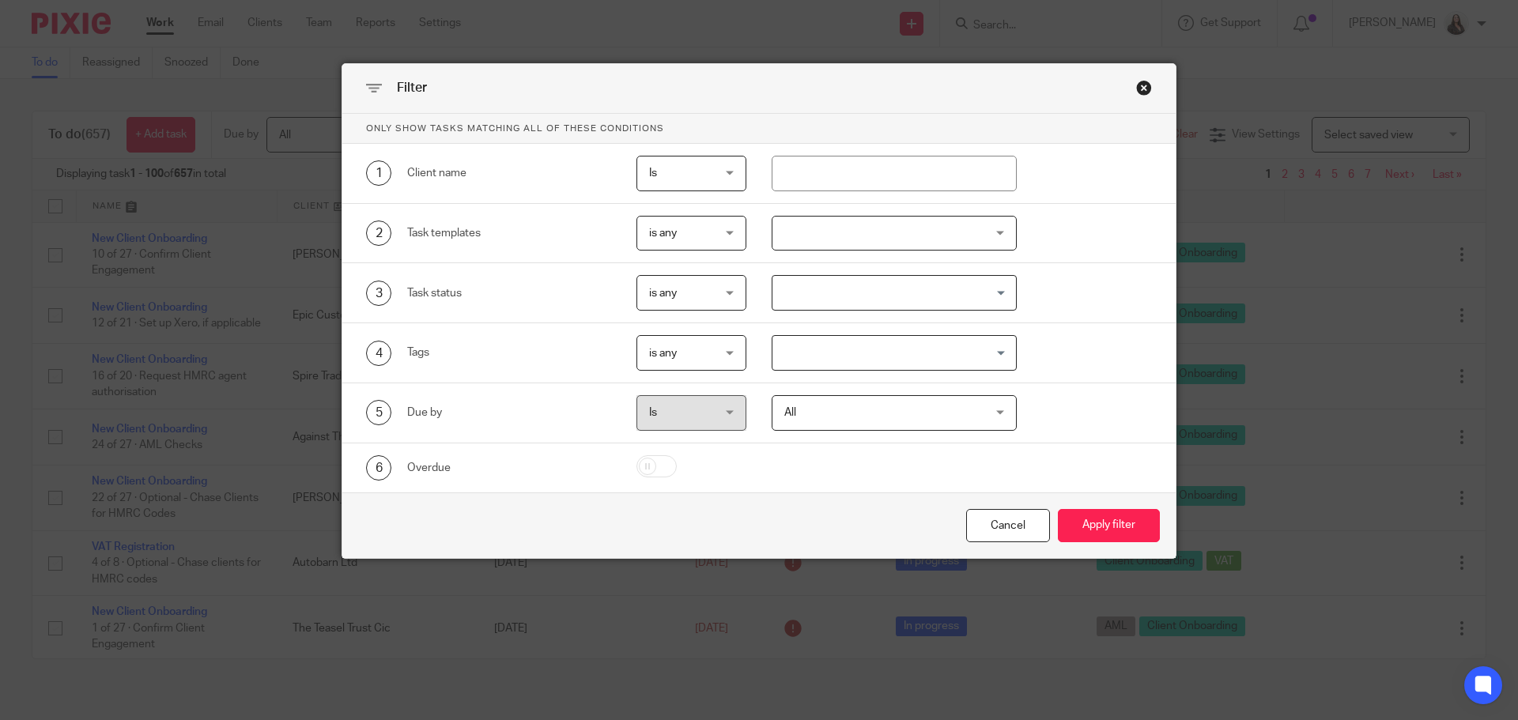
click at [843, 236] on div at bounding box center [895, 234] width 246 height 36
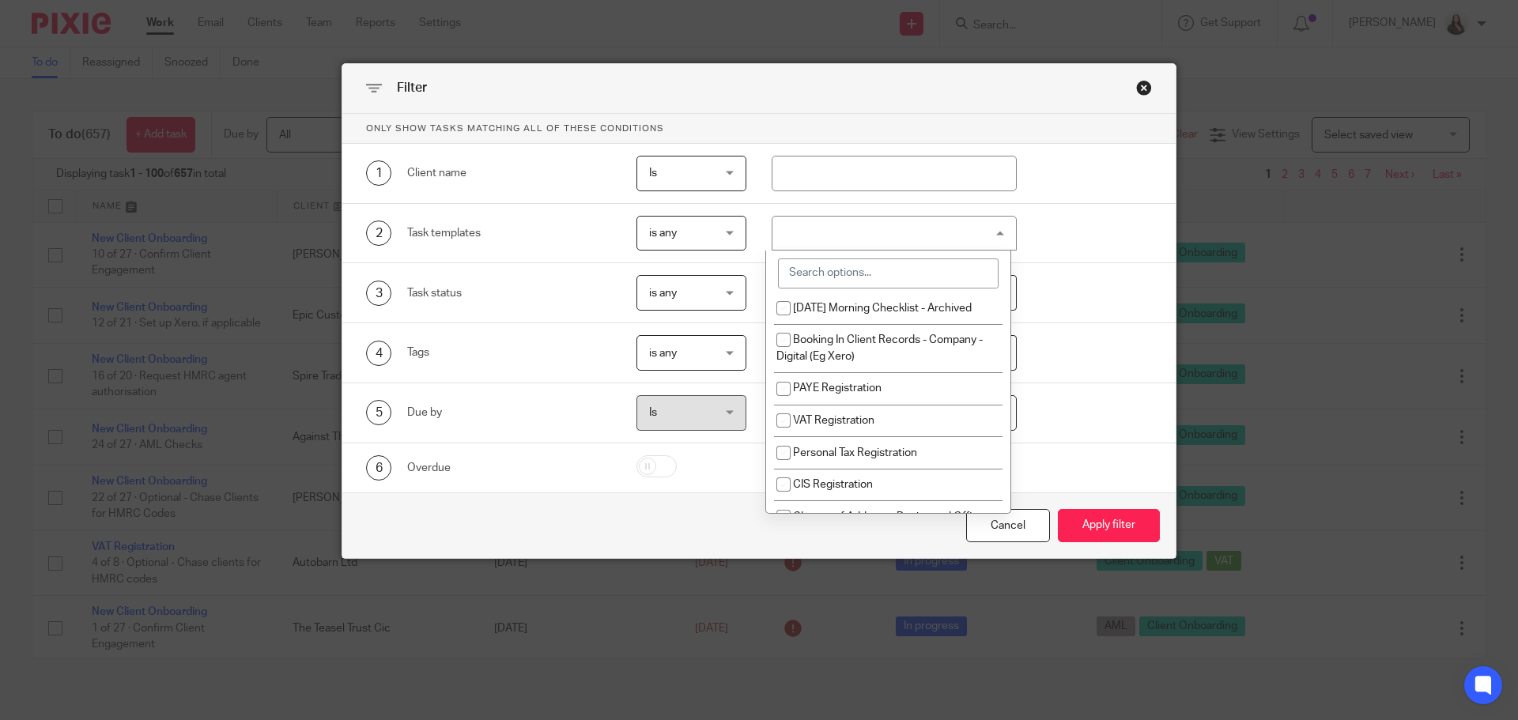
scroll to position [1226, 0]
click at [849, 292] on li "Monthly Checklist" at bounding box center [888, 275] width 244 height 32
checkbox input "true"
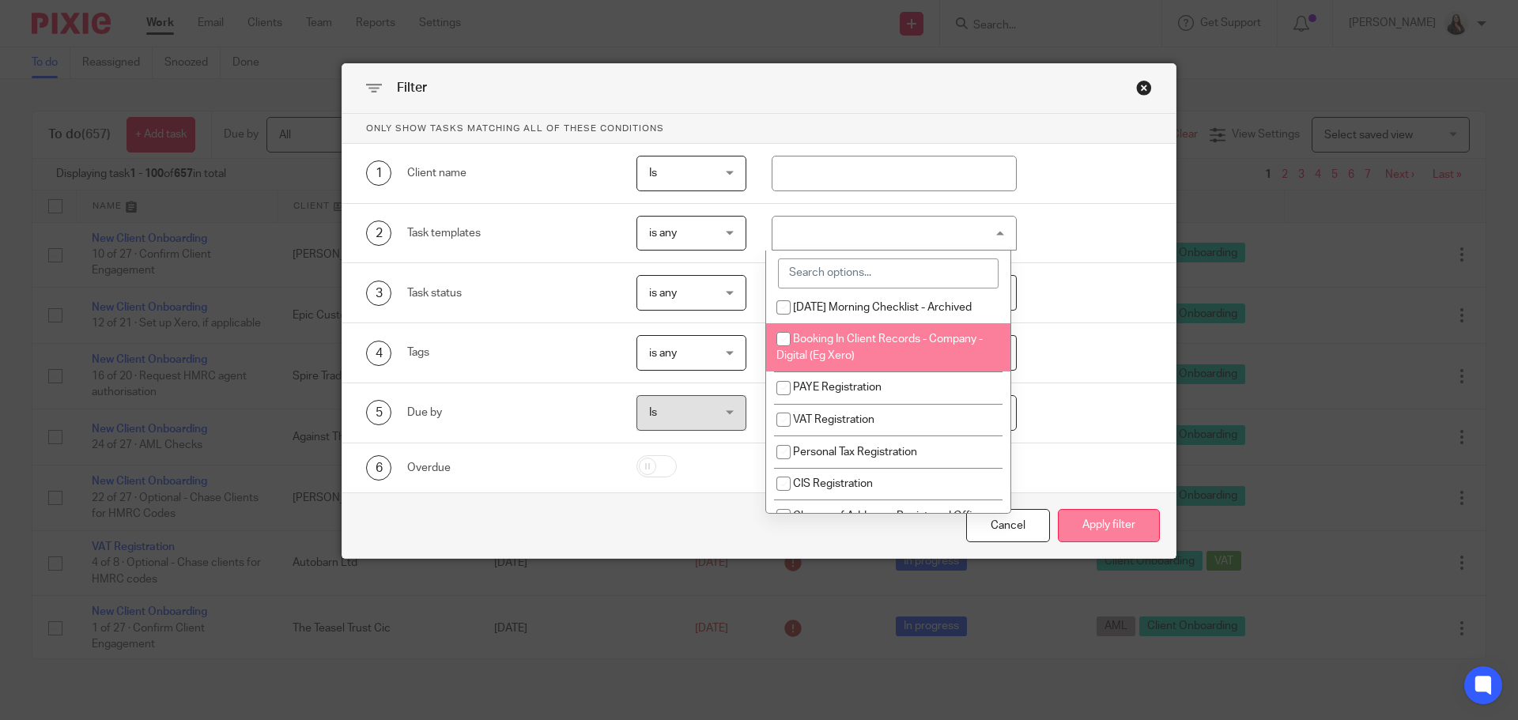
click at [1117, 527] on button "Apply filter" at bounding box center [1109, 526] width 102 height 34
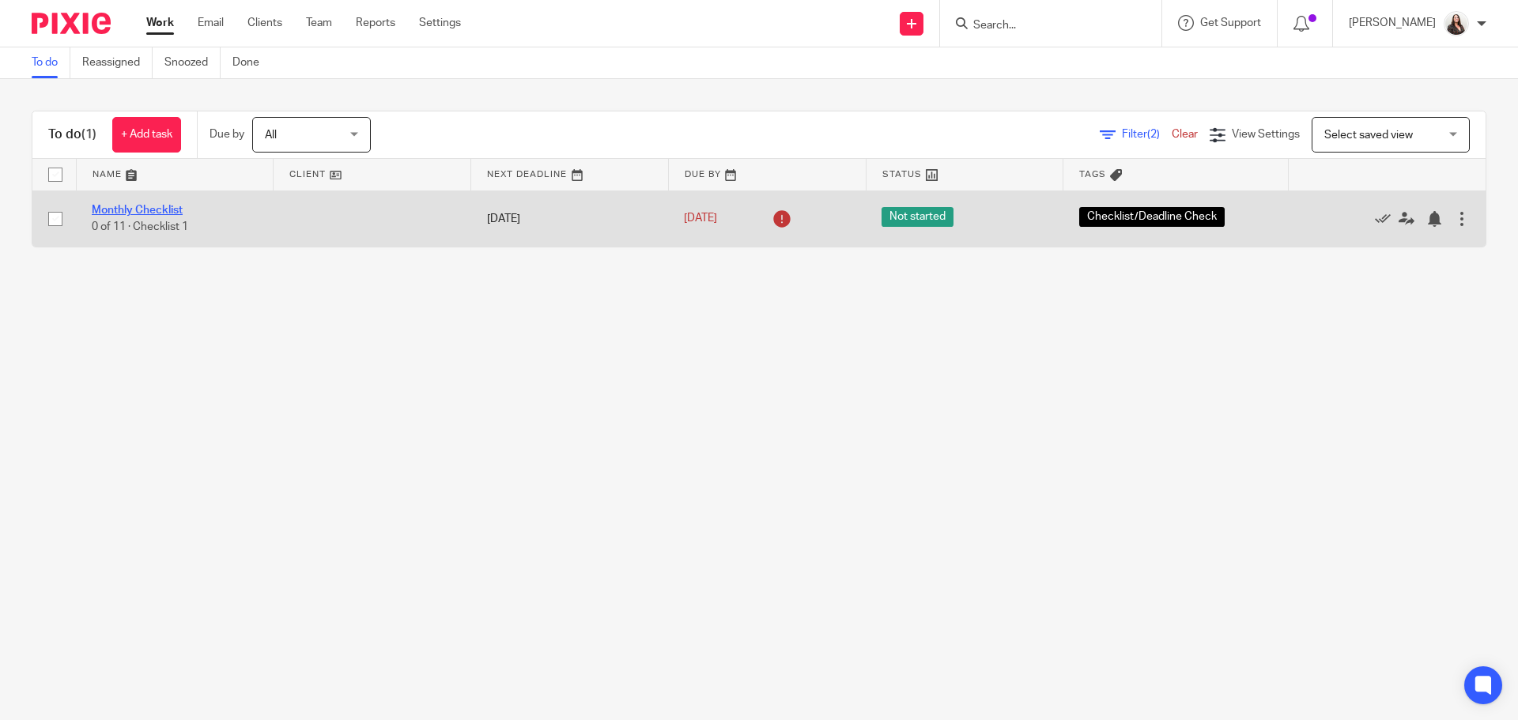
click at [176, 206] on link "Monthly Checklist" at bounding box center [137, 210] width 91 height 11
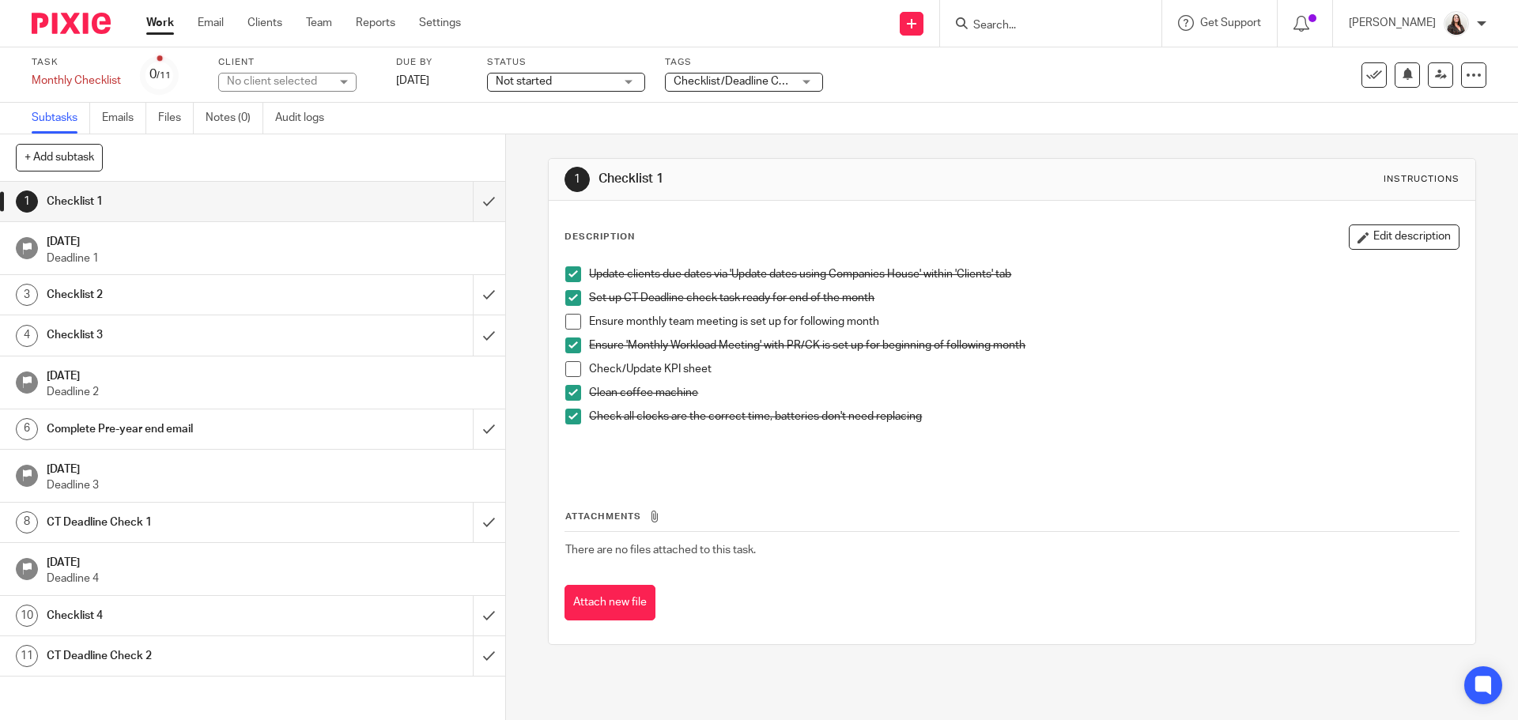
click at [120, 292] on h1 "Checklist 2" at bounding box center [184, 295] width 274 height 24
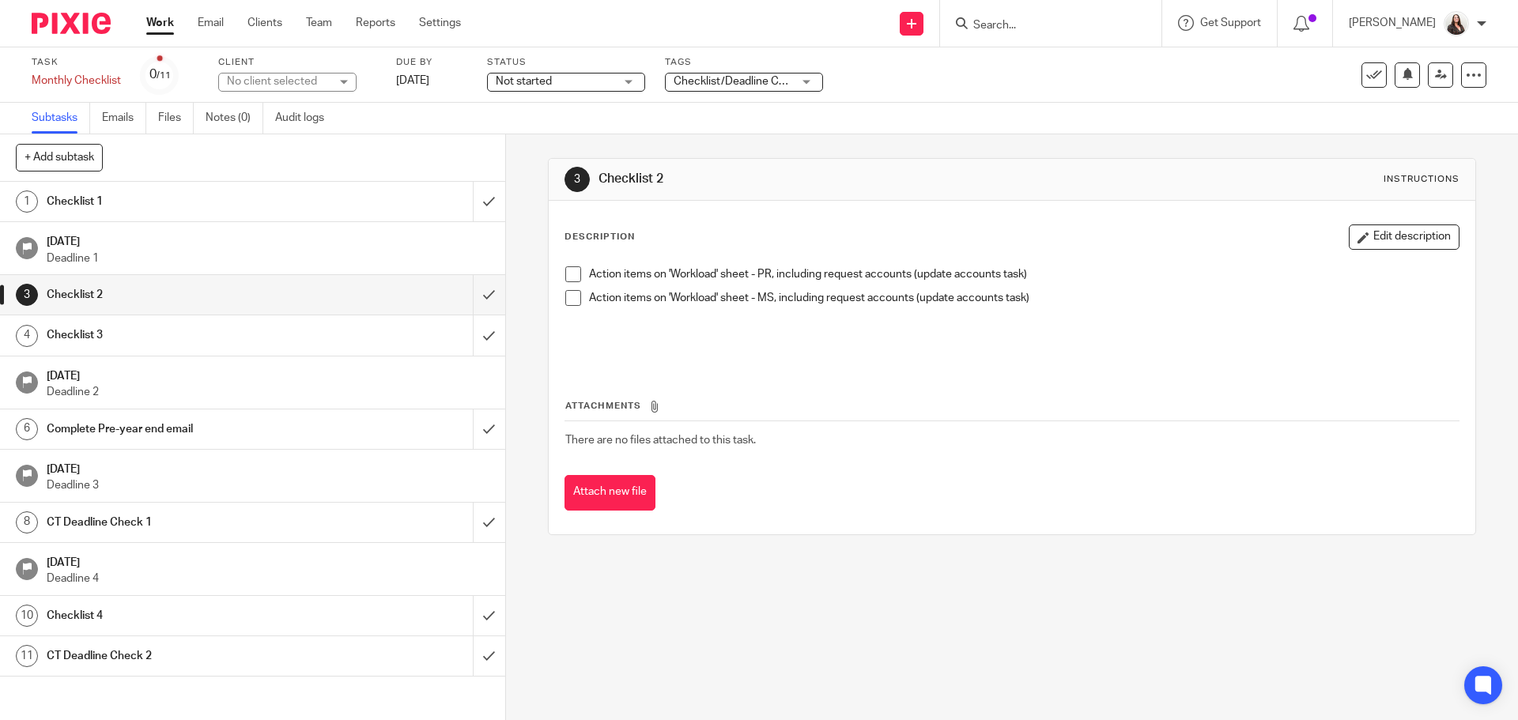
click at [148, 327] on h1 "Checklist 3" at bounding box center [184, 335] width 274 height 24
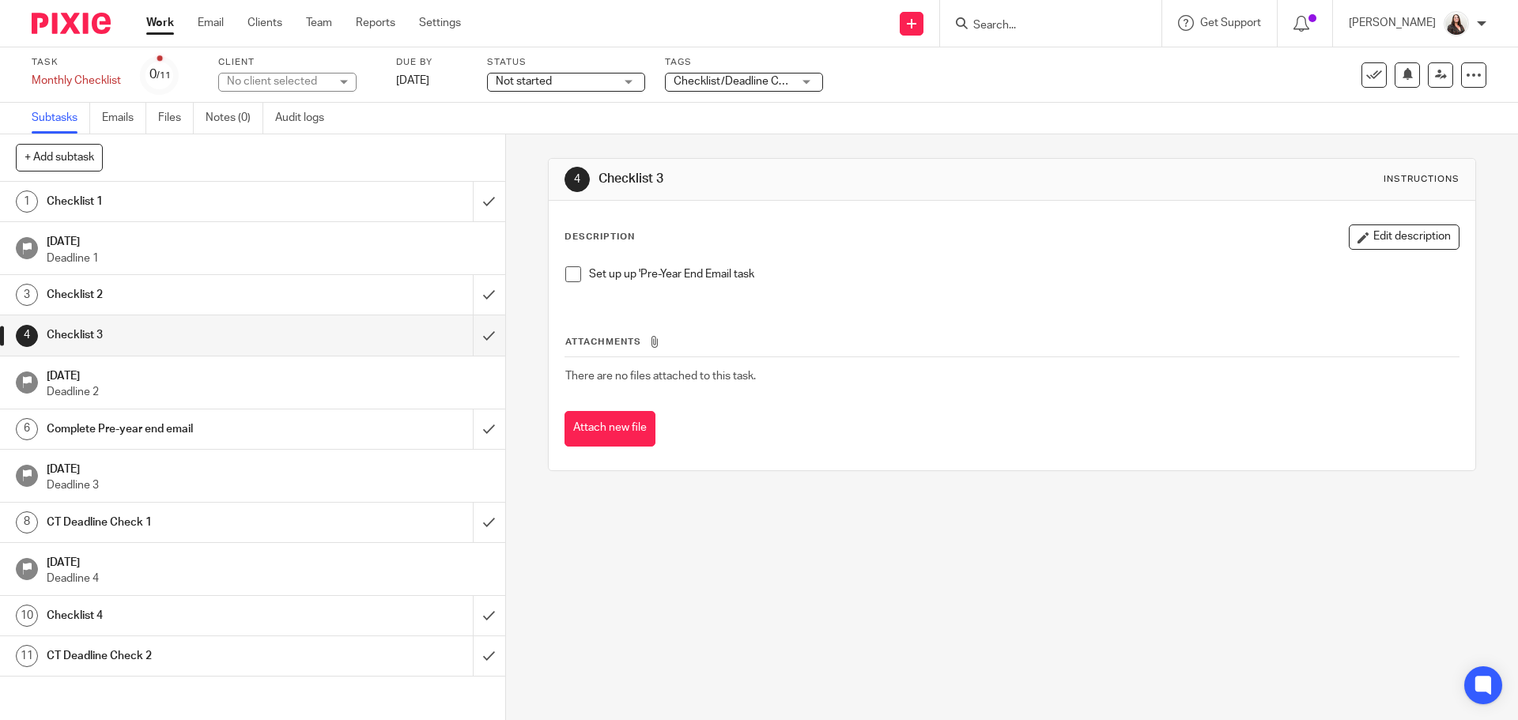
click at [566, 272] on span at bounding box center [573, 275] width 16 height 16
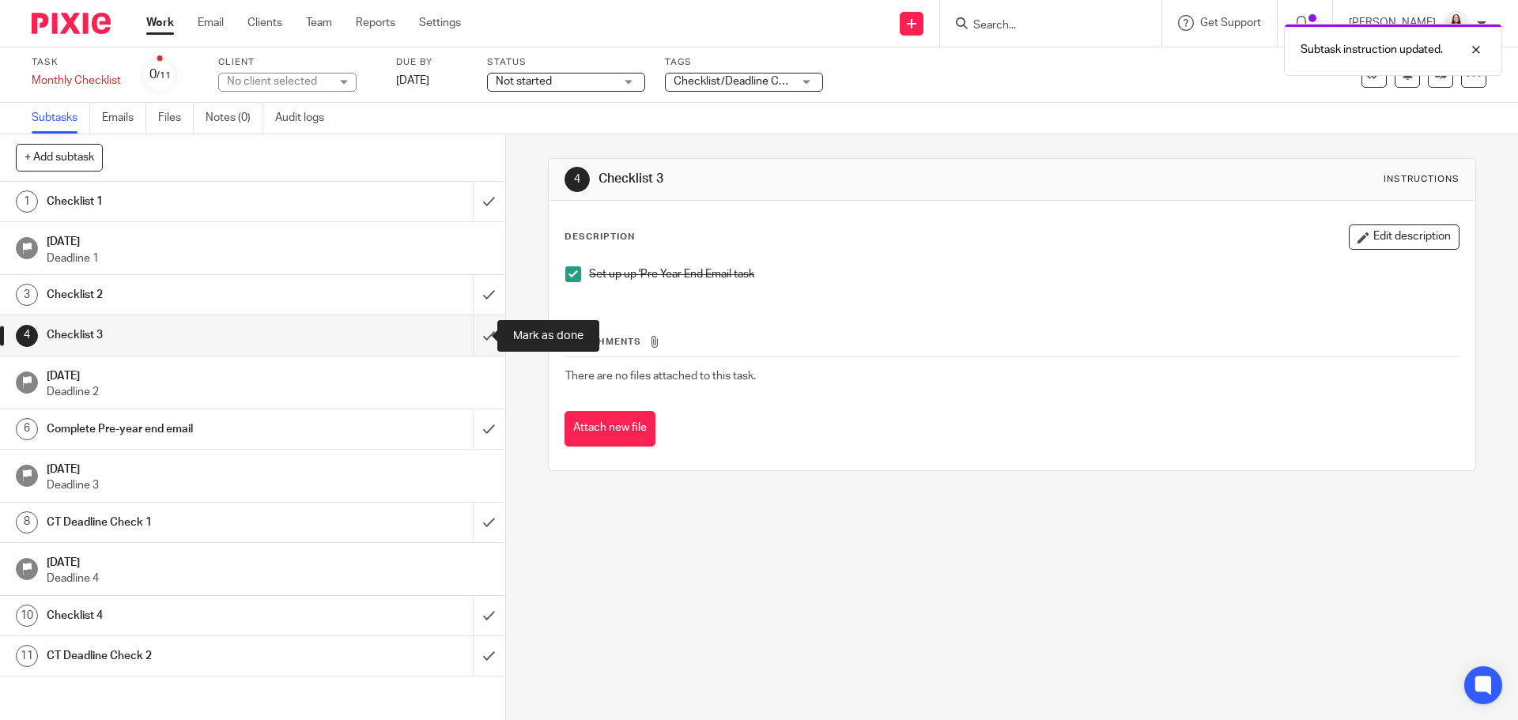
drag, startPoint x: 475, startPoint y: 336, endPoint x: 501, endPoint y: 352, distance: 29.8
click at [474, 336] on input "submit" at bounding box center [252, 336] width 505 height 40
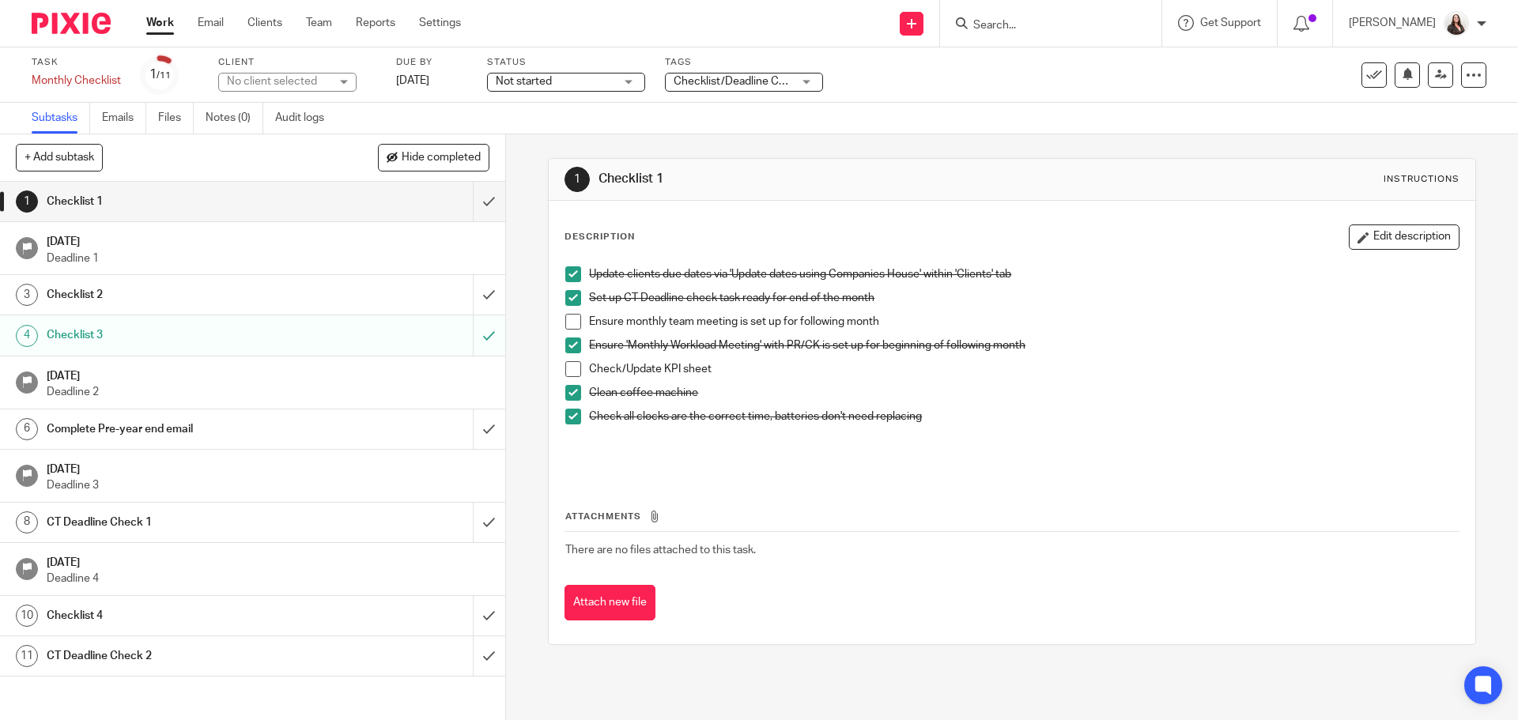
click at [943, 25] on div "Task completed." at bounding box center [1130, 46] width 743 height 60
click at [917, 24] on icon at bounding box center [911, 23] width 9 height 9
click at [916, 99] on link "Create task" at bounding box center [938, 96] width 111 height 23
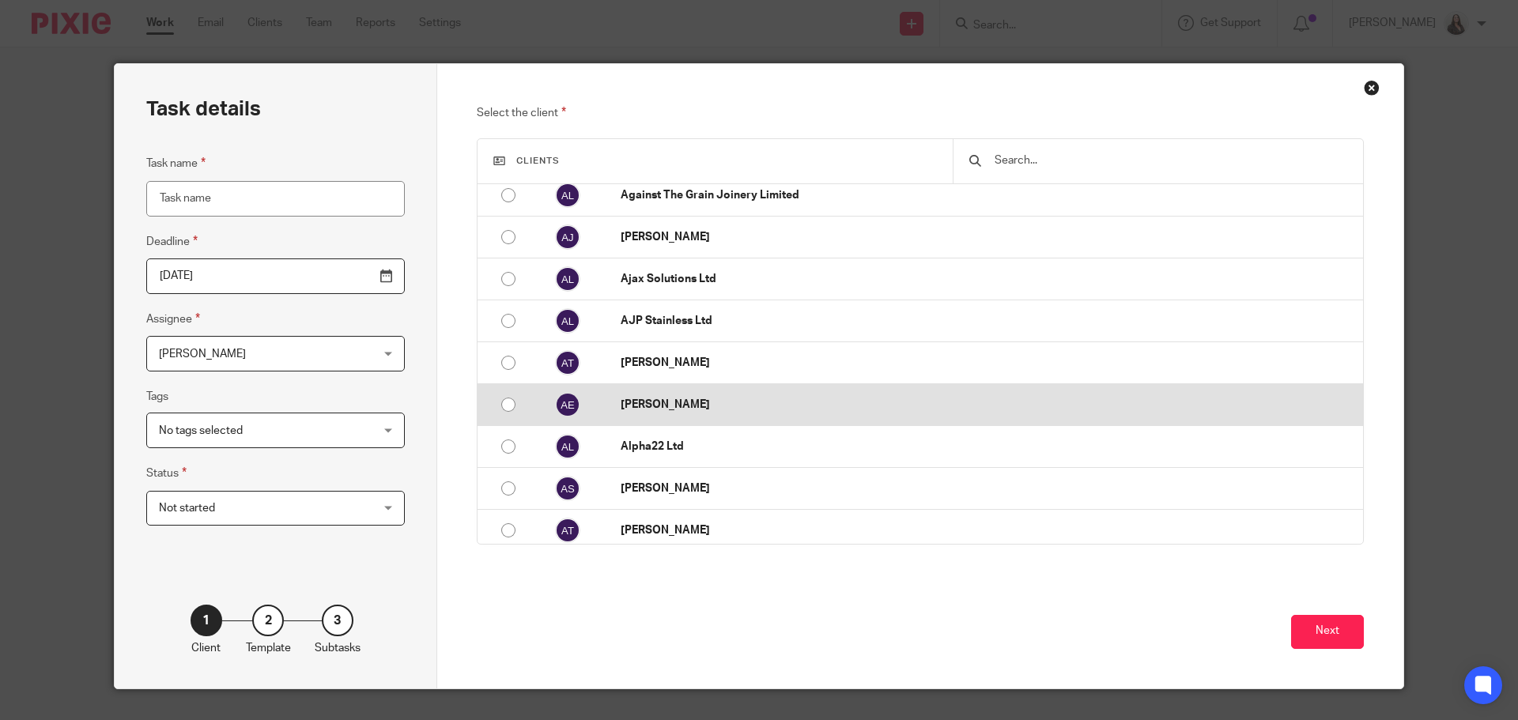
scroll to position [217, 0]
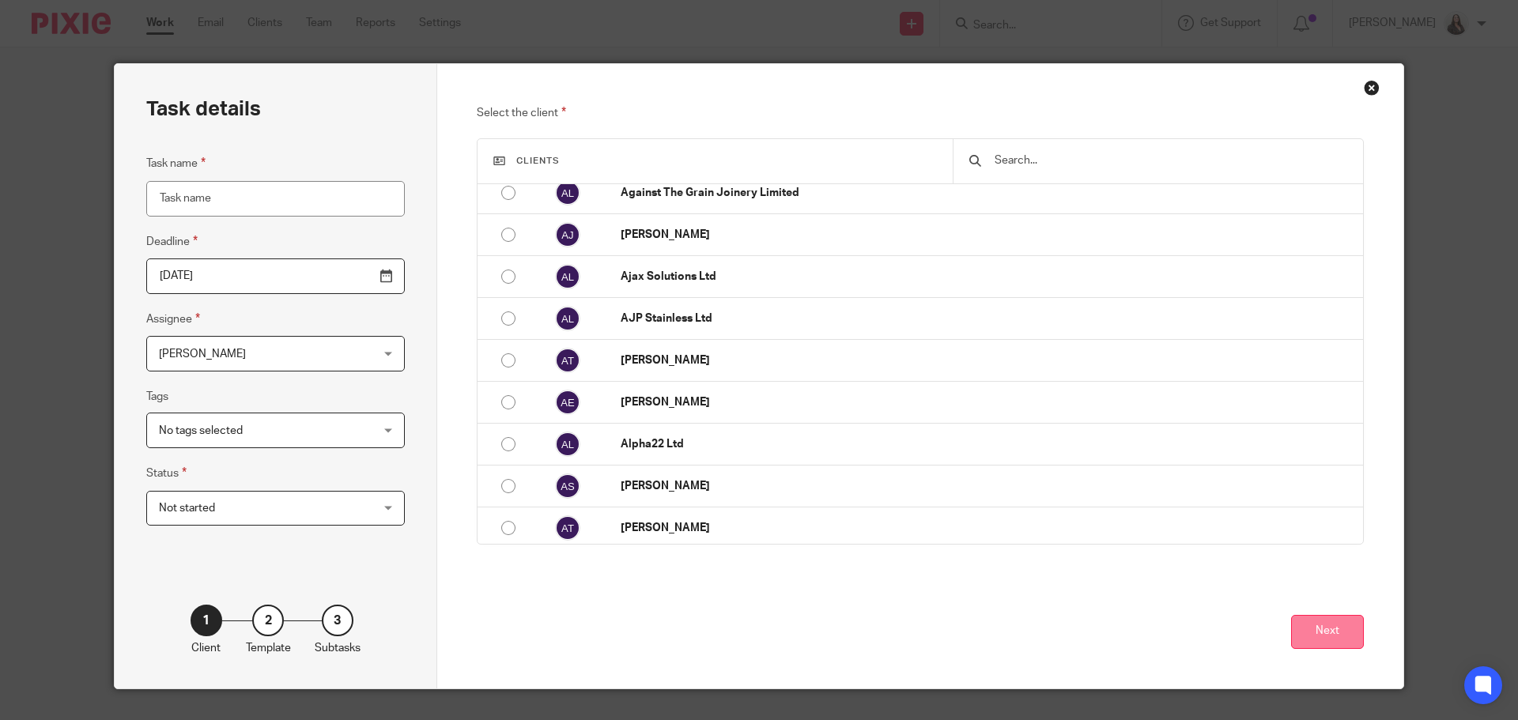
click at [1315, 627] on button "Next" at bounding box center [1327, 632] width 73 height 34
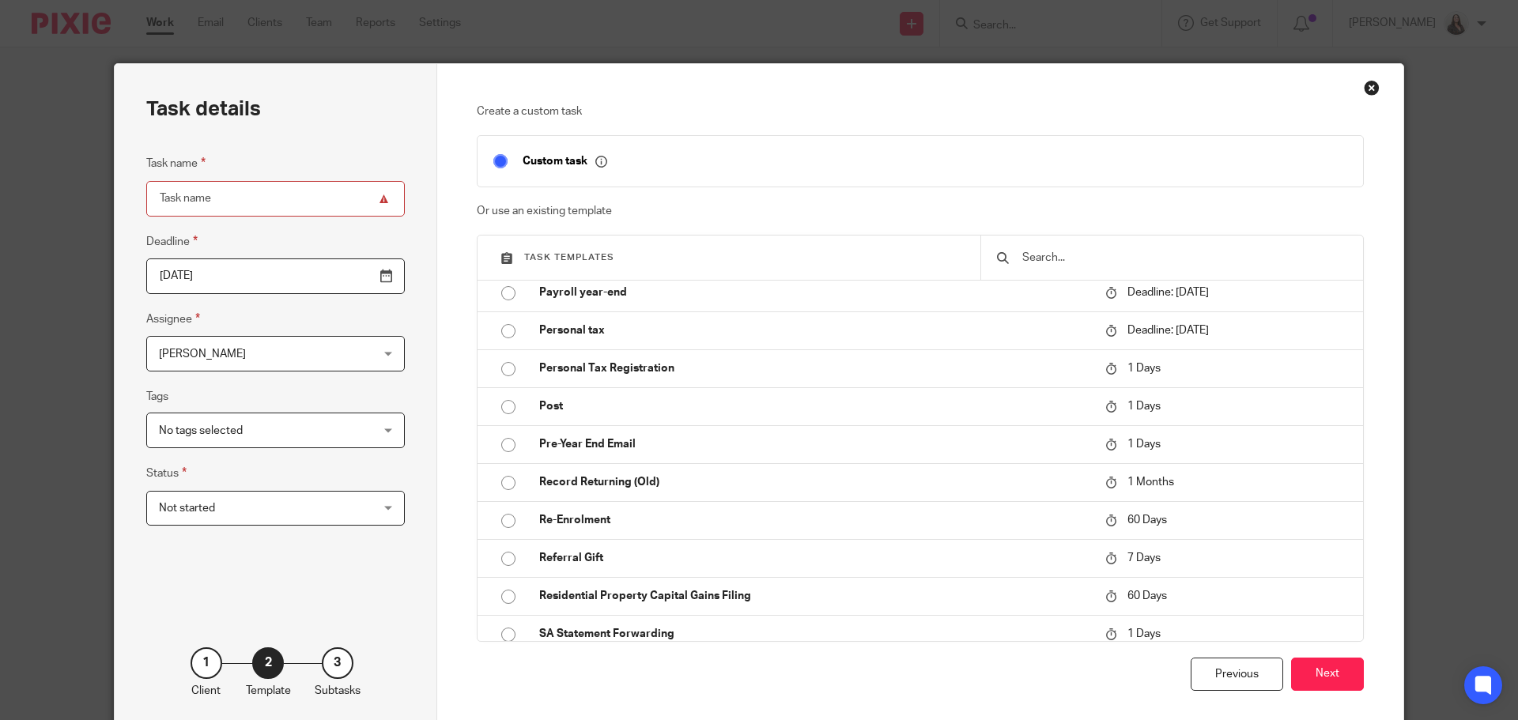
scroll to position [1522, 0]
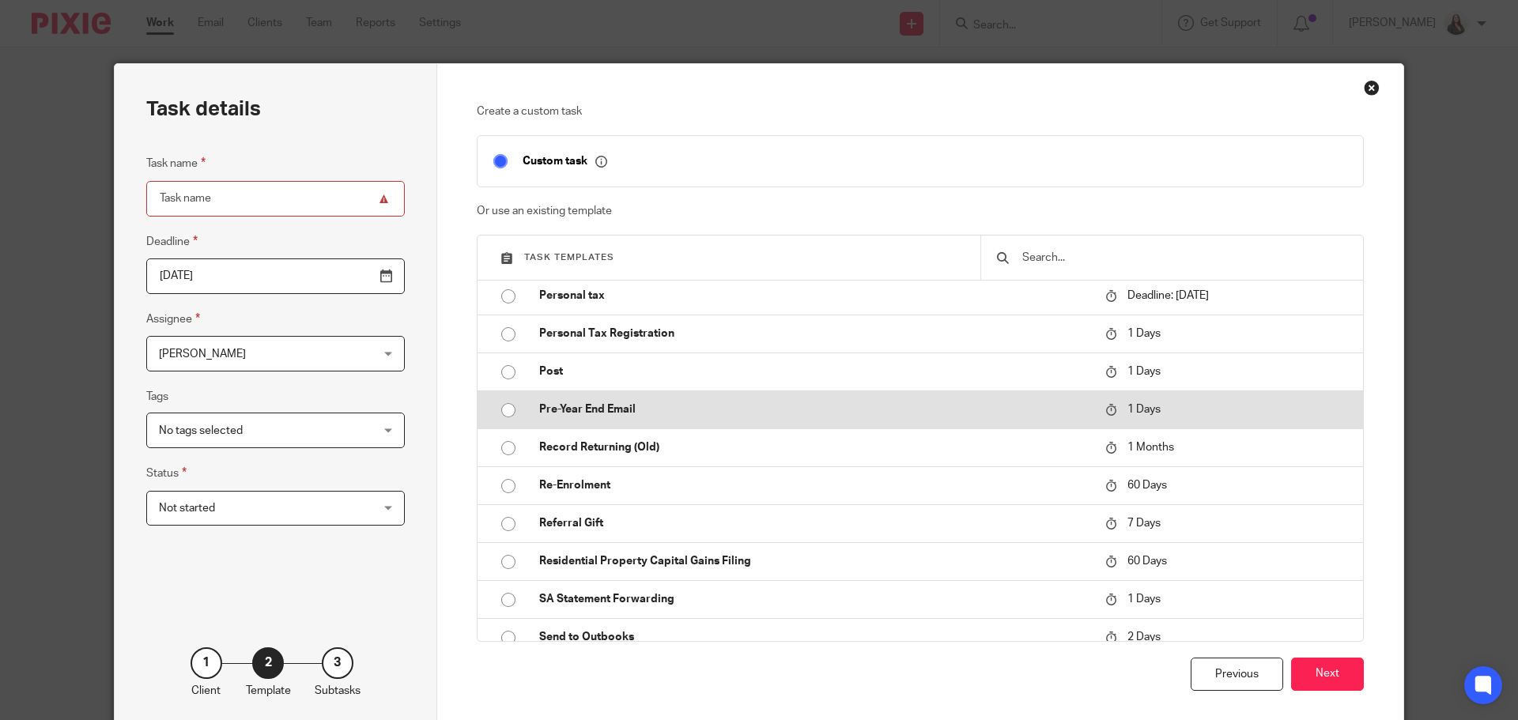
click at [587, 406] on p "Pre-Year End Email" at bounding box center [814, 410] width 550 height 16
type input "[DATE]"
type input "Pre-Year End Email"
checkbox input "false"
radio input "true"
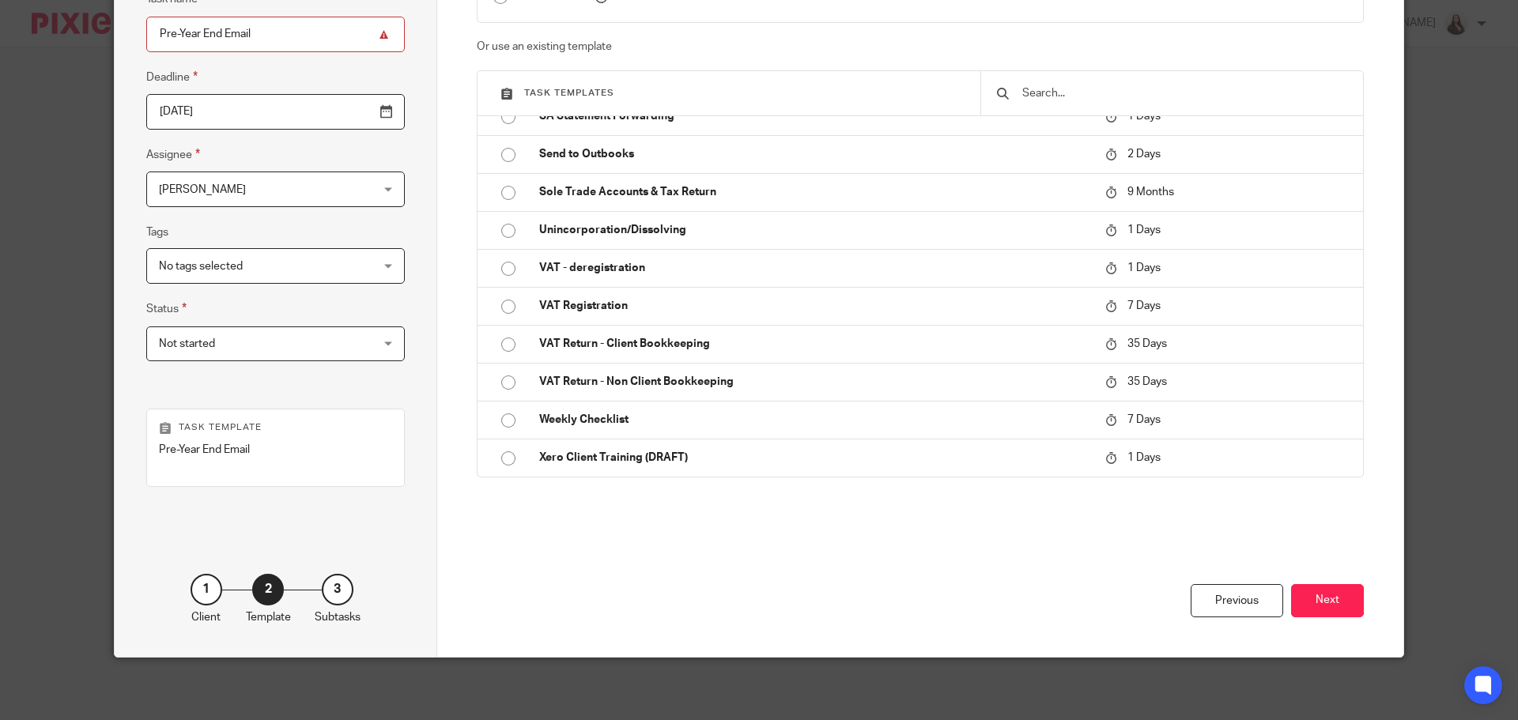
scroll to position [165, 0]
click at [1318, 604] on button "Next" at bounding box center [1327, 601] width 73 height 34
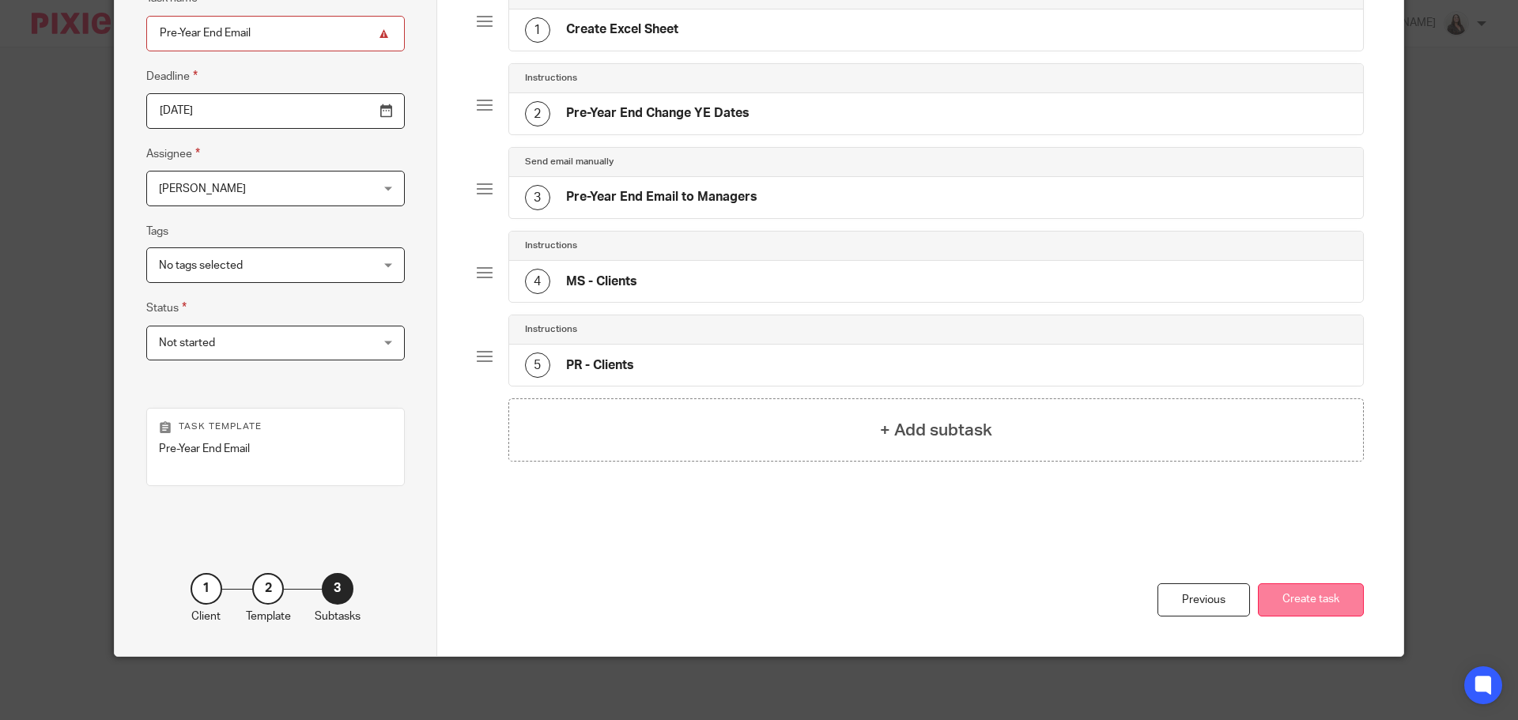
click at [1313, 601] on button "Create task" at bounding box center [1311, 601] width 106 height 34
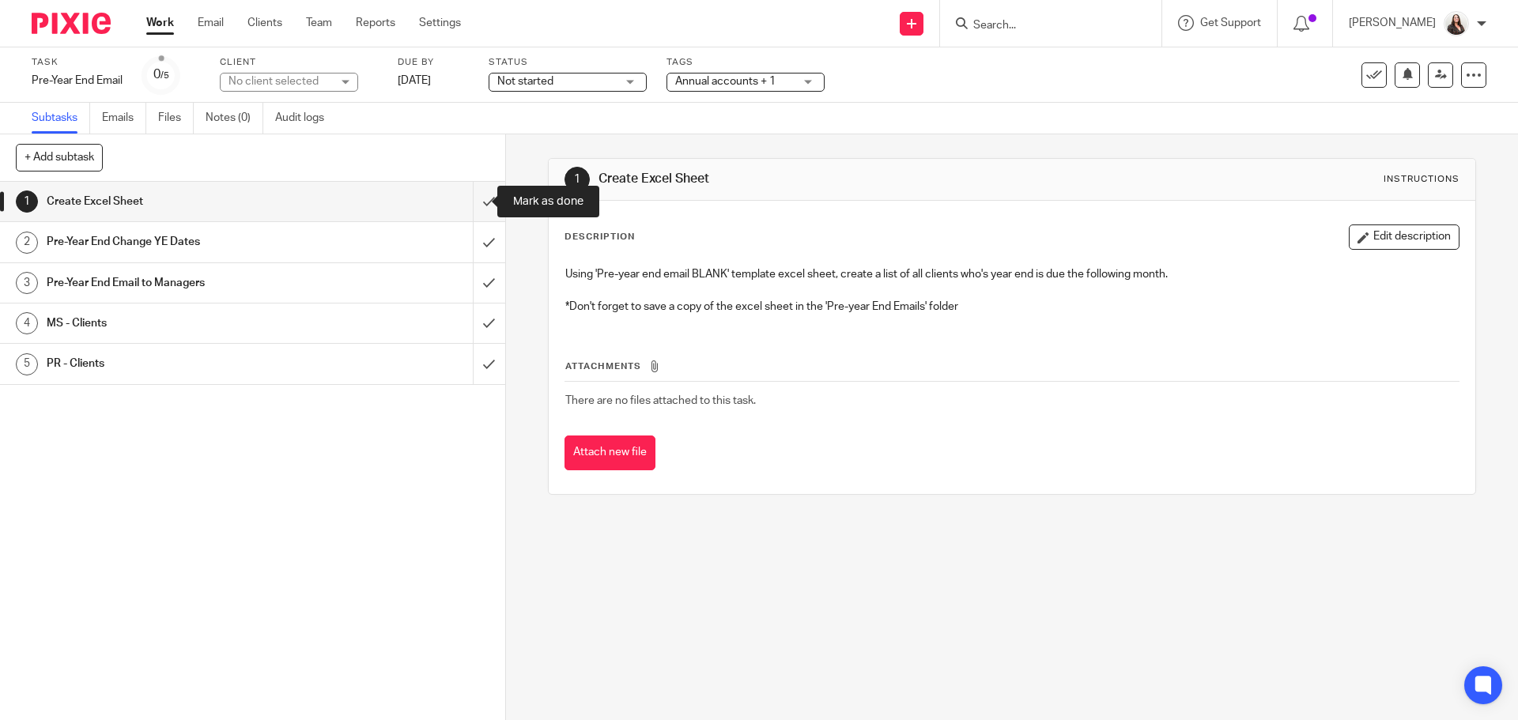
drag, startPoint x: 471, startPoint y: 205, endPoint x: 497, endPoint y: 222, distance: 31.4
click at [470, 205] on input "submit" at bounding box center [252, 202] width 505 height 40
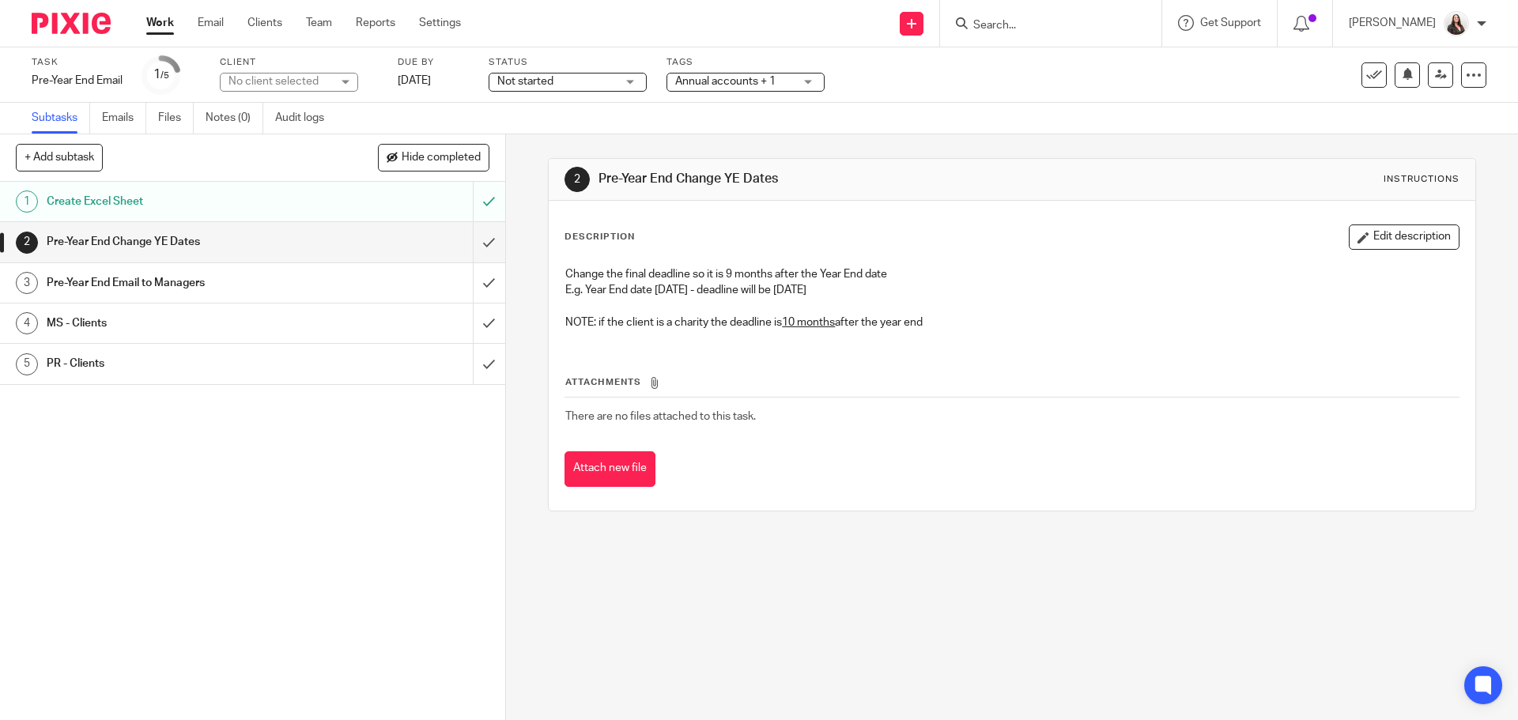
click at [253, 238] on h1 "Pre-Year End Change YE Dates" at bounding box center [184, 242] width 274 height 24
click at [248, 280] on h1 "Pre-Year End Email to Managers" at bounding box center [184, 283] width 274 height 24
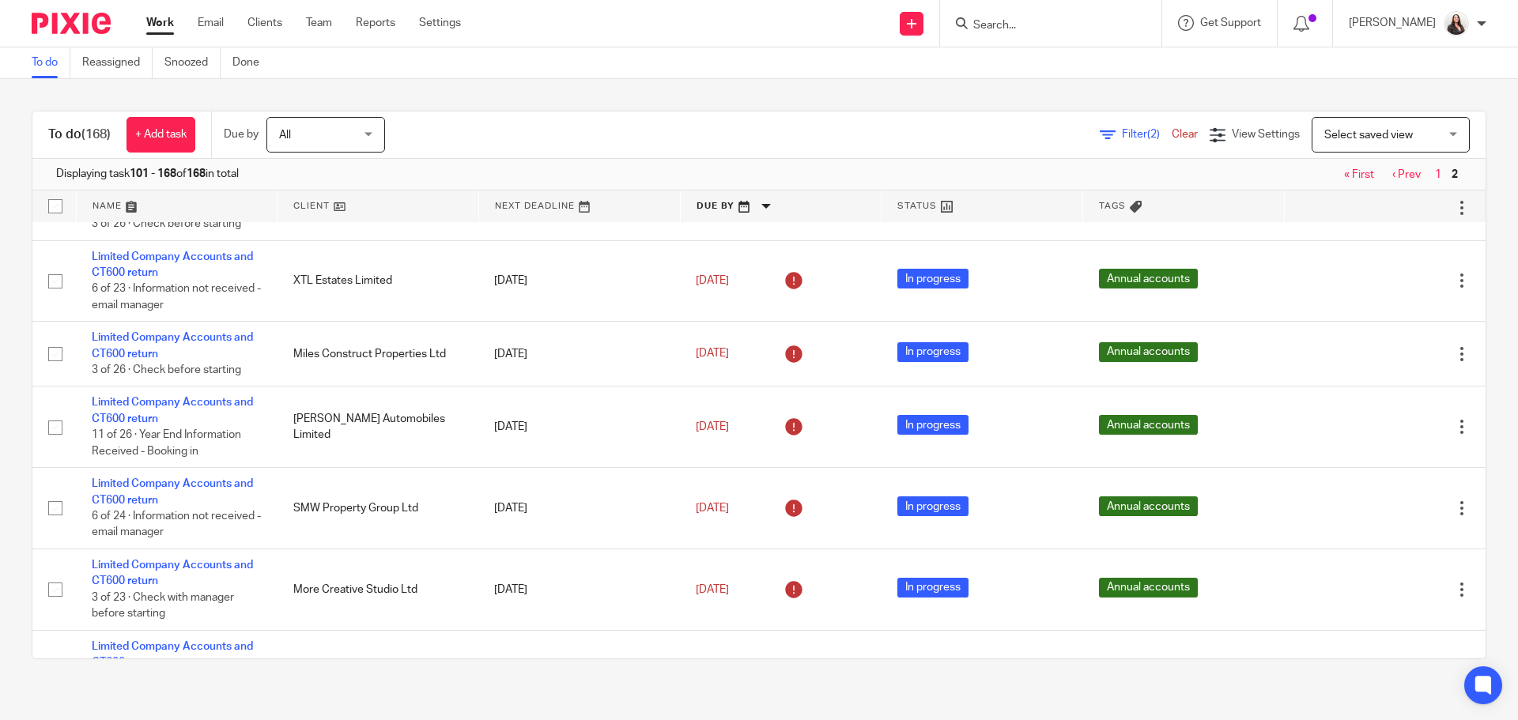
scroll to position [4441, 0]
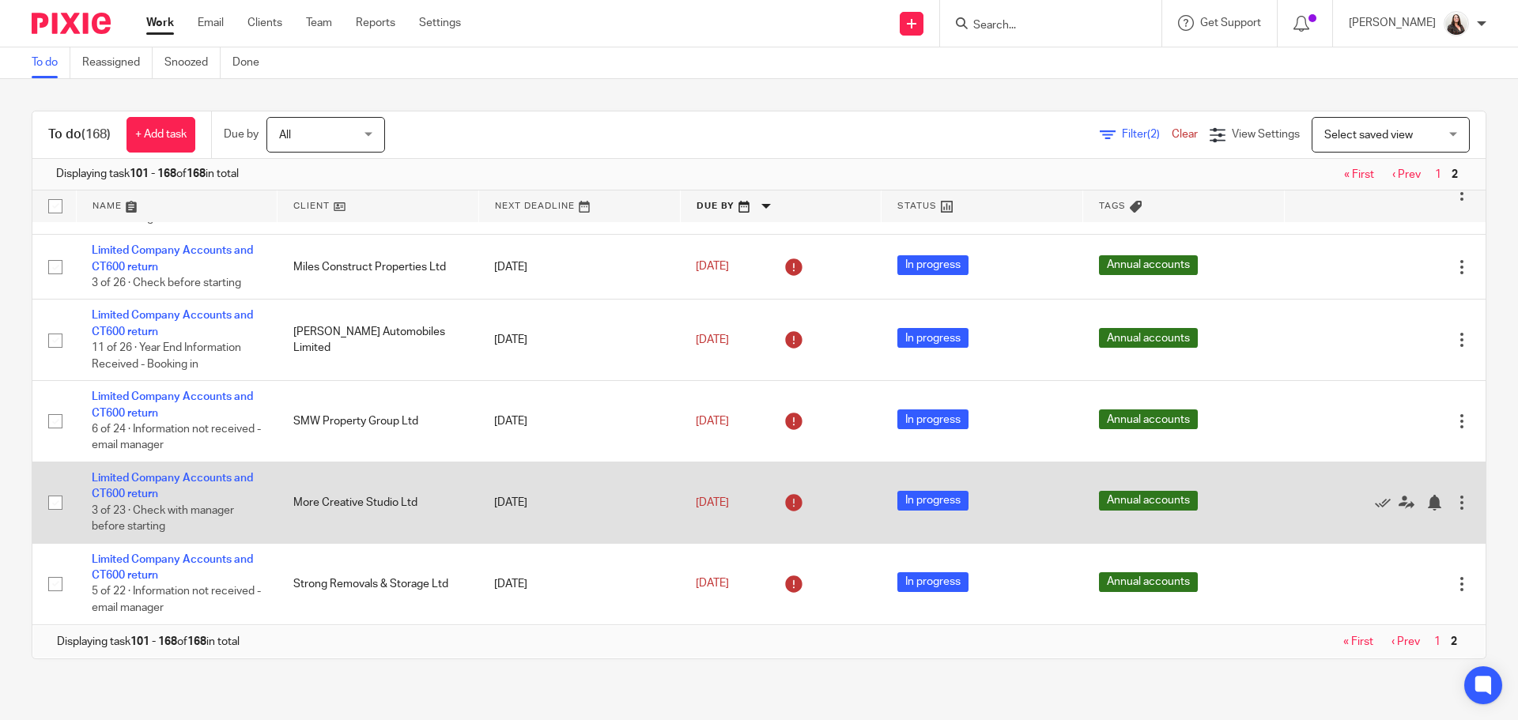
click at [1454, 505] on div at bounding box center [1462, 503] width 16 height 16
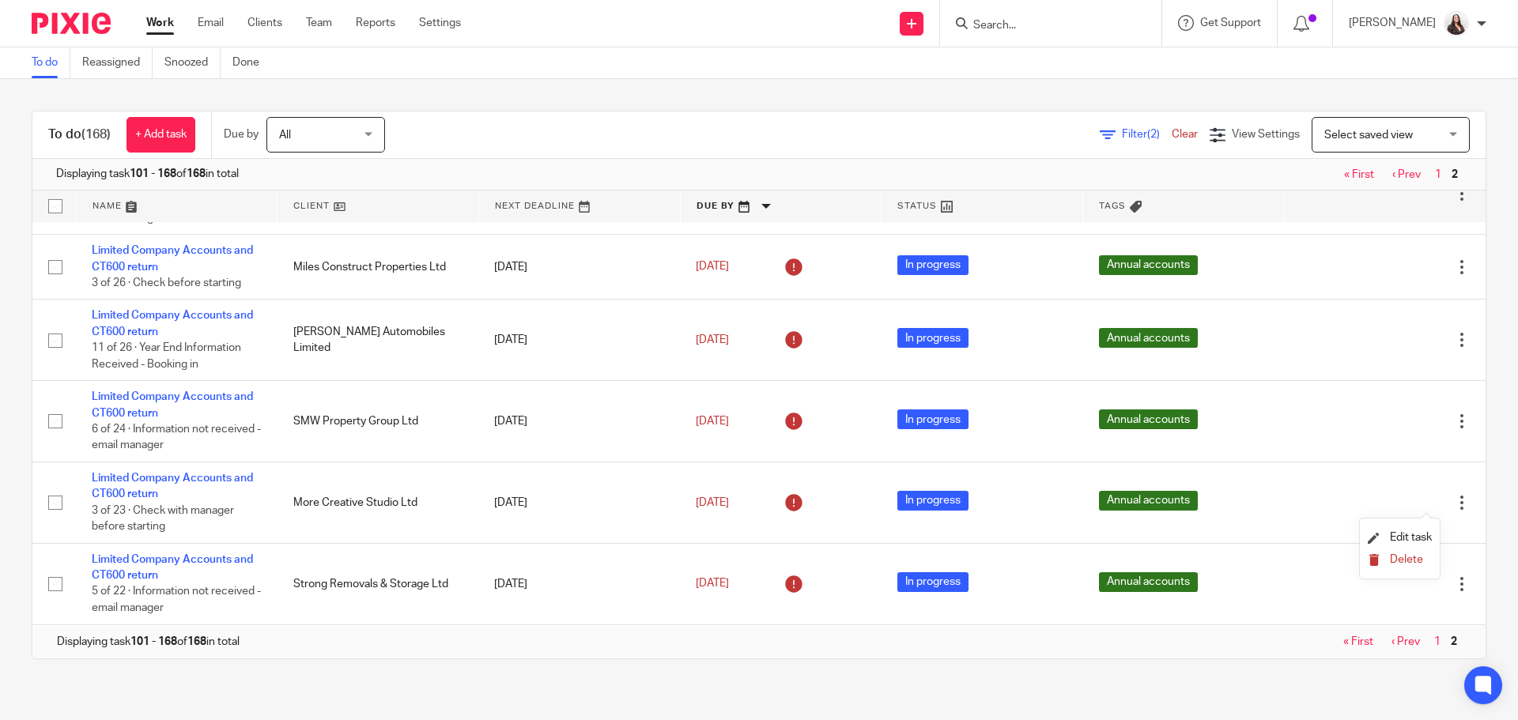
click at [1415, 558] on span "Delete" at bounding box center [1406, 559] width 33 height 11
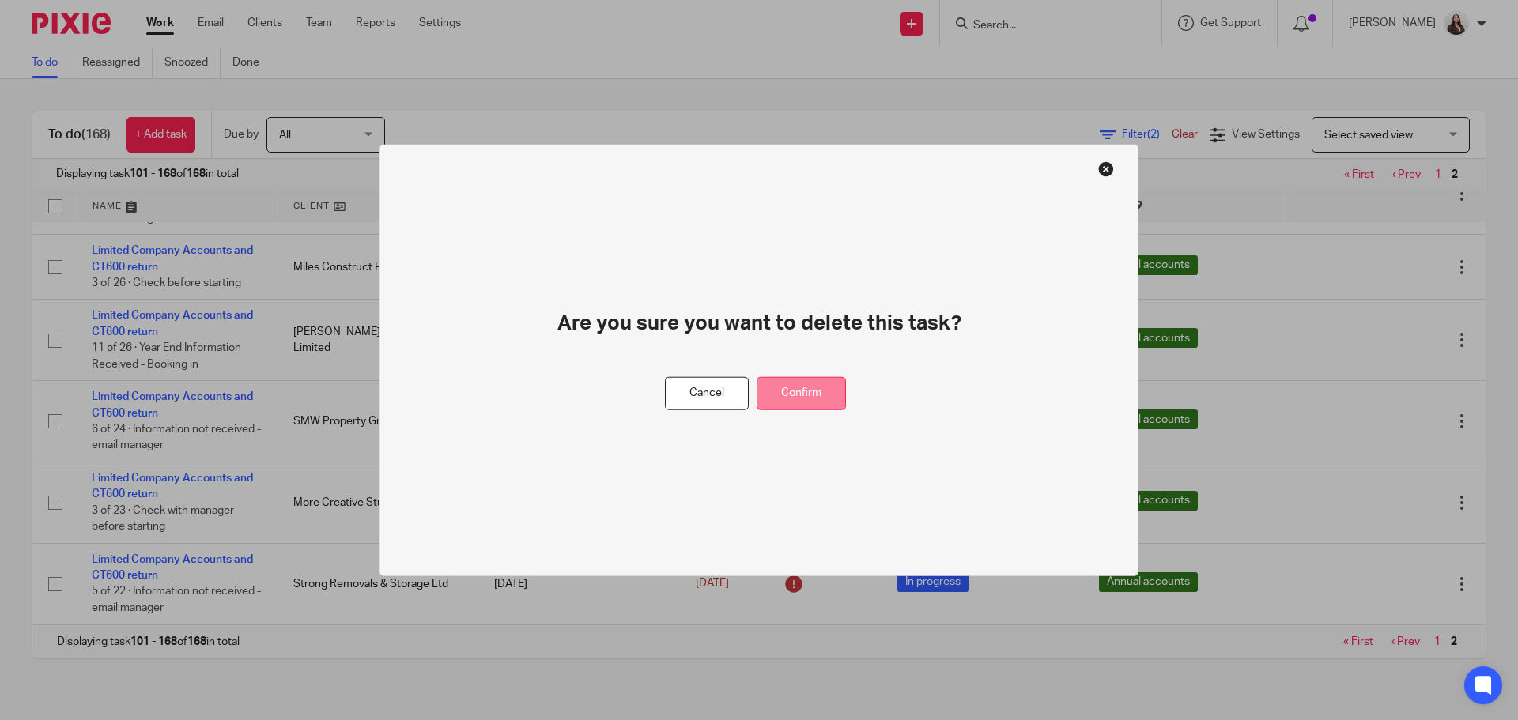
click at [786, 391] on button "Confirm" at bounding box center [801, 393] width 89 height 34
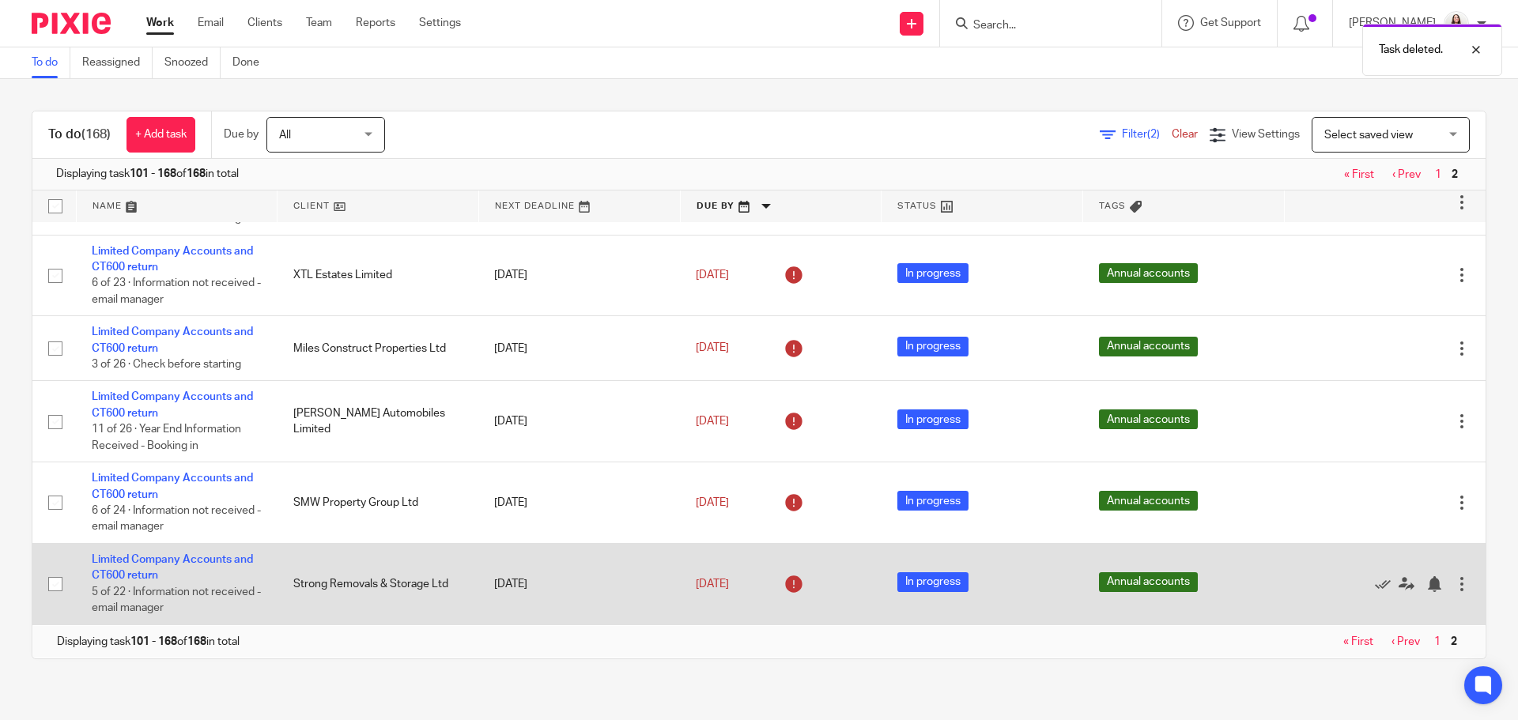
scroll to position [4360, 0]
click at [1454, 584] on div at bounding box center [1462, 585] width 16 height 16
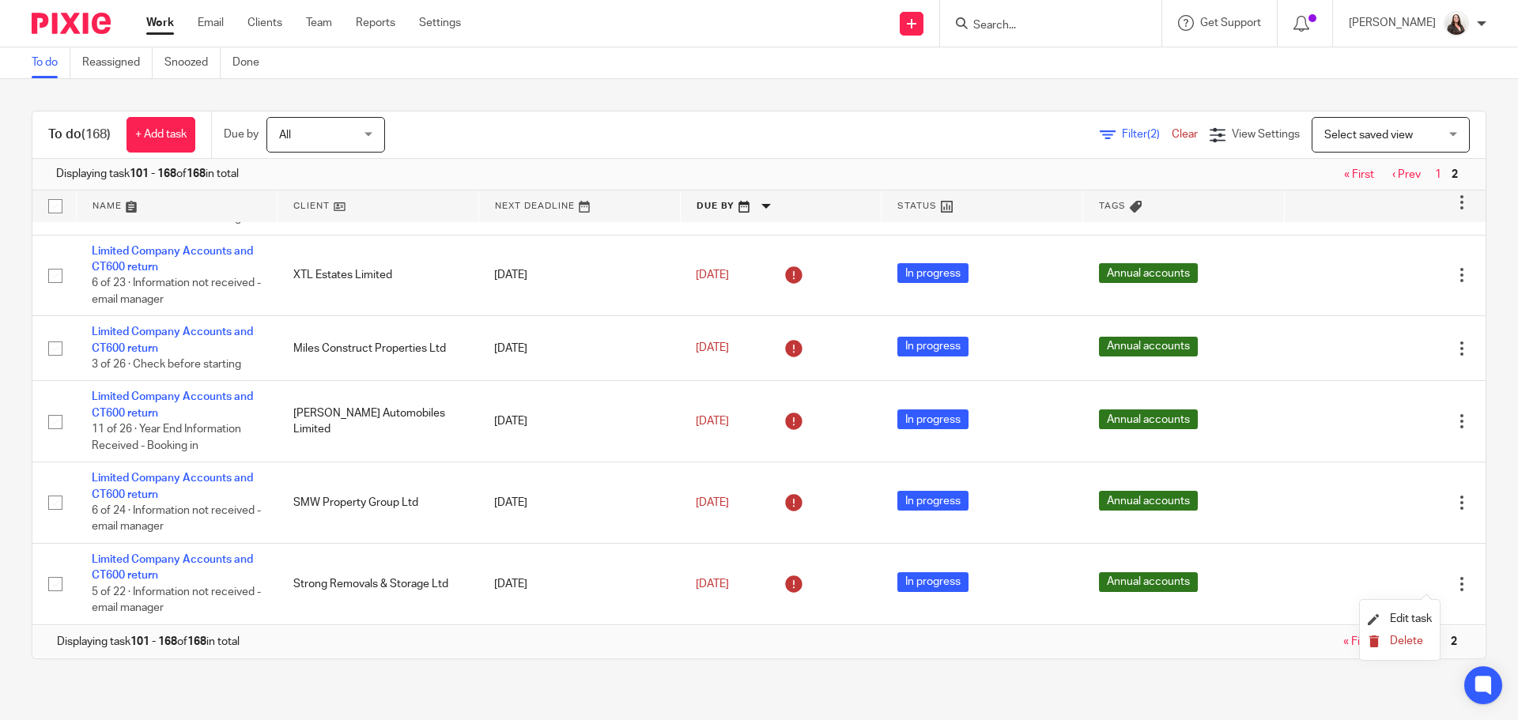
click at [1407, 641] on span "Delete" at bounding box center [1406, 641] width 33 height 11
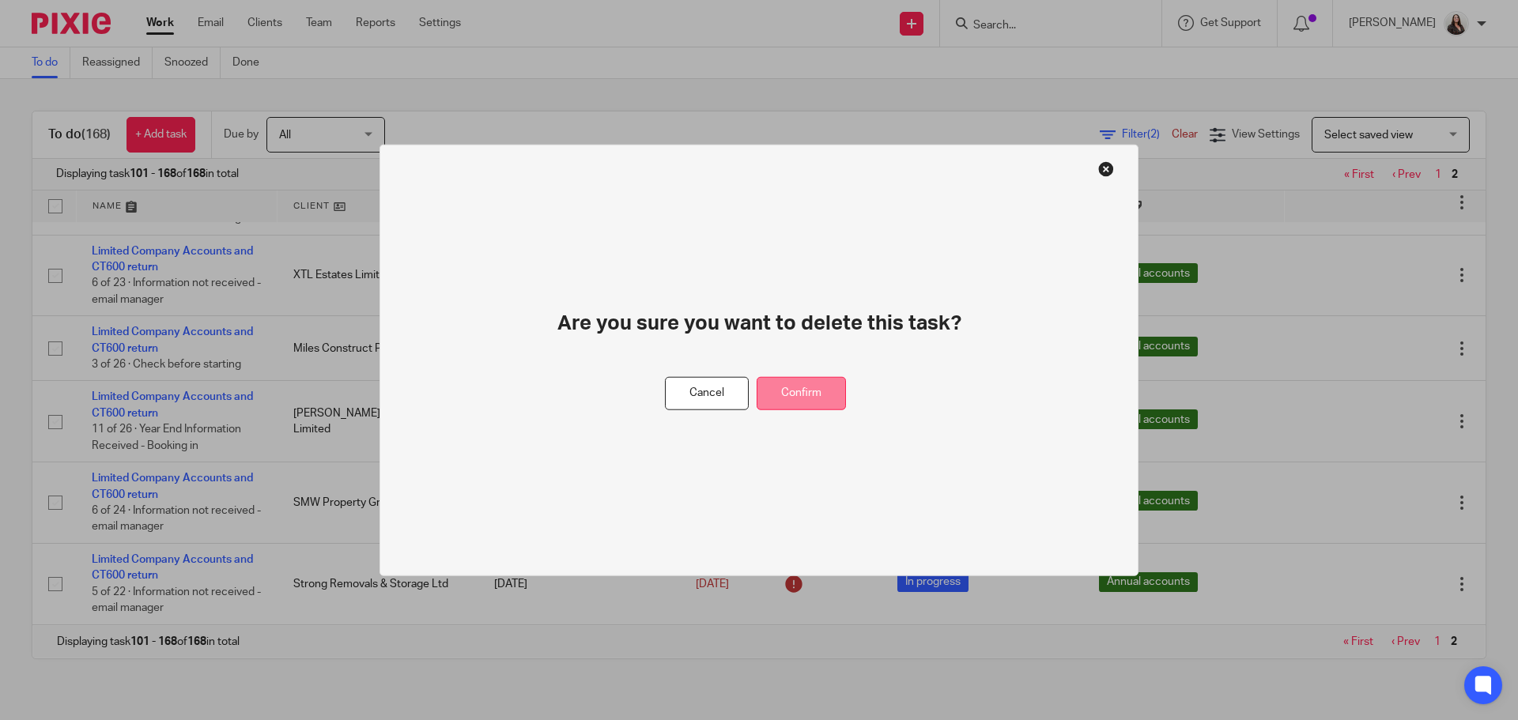
click at [811, 394] on button "Confirm" at bounding box center [801, 393] width 89 height 34
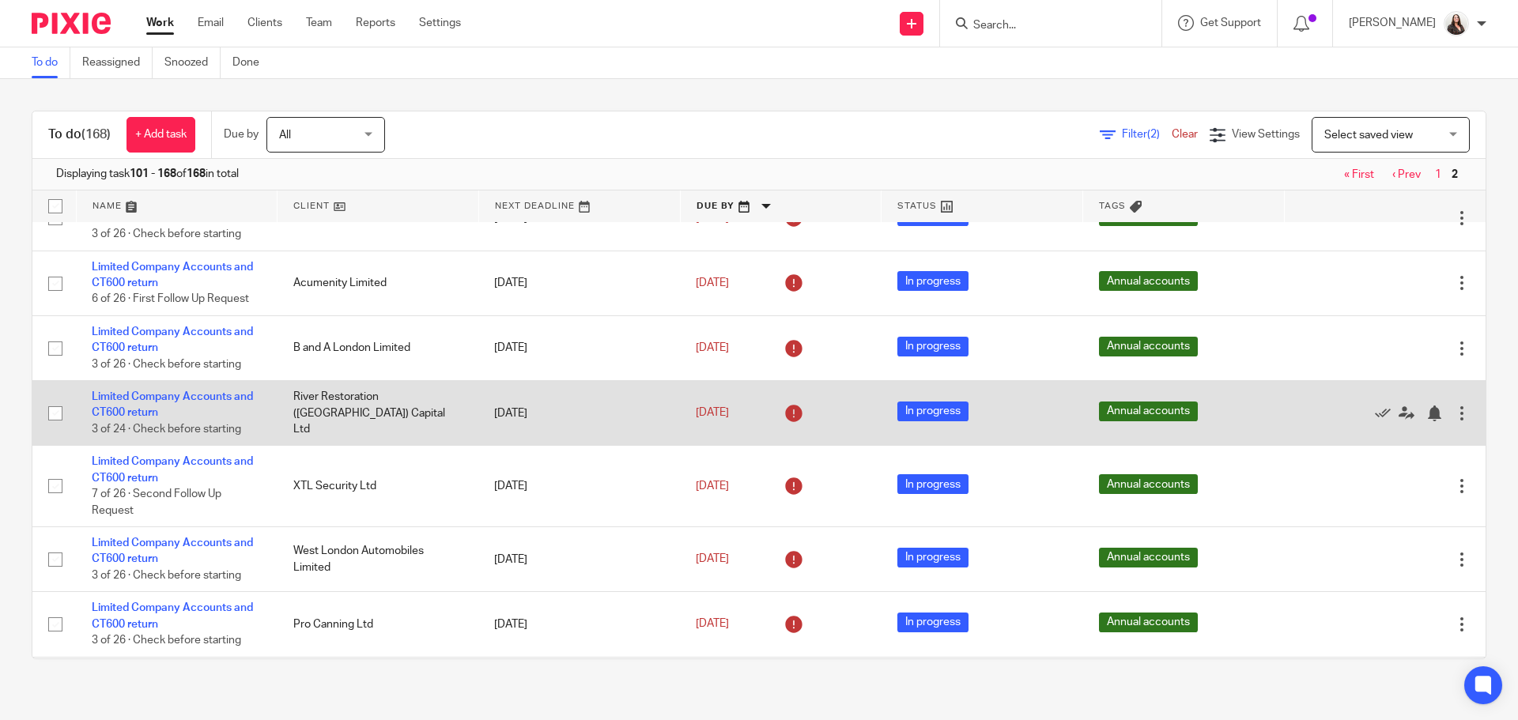
scroll to position [3883, 0]
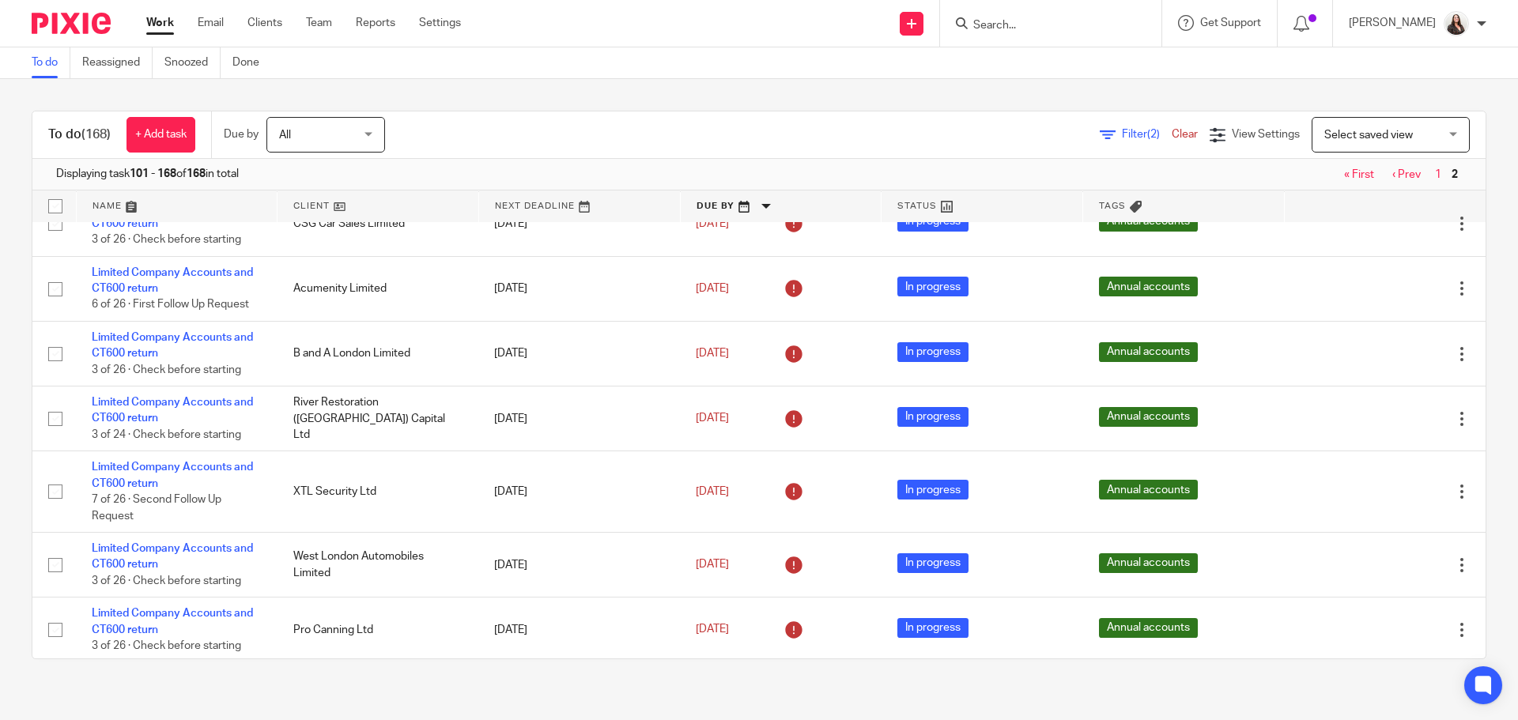
drag, startPoint x: 1111, startPoint y: 131, endPoint x: 1124, endPoint y: 138, distance: 14.5
click at [1122, 131] on span "Filter (2)" at bounding box center [1147, 134] width 50 height 11
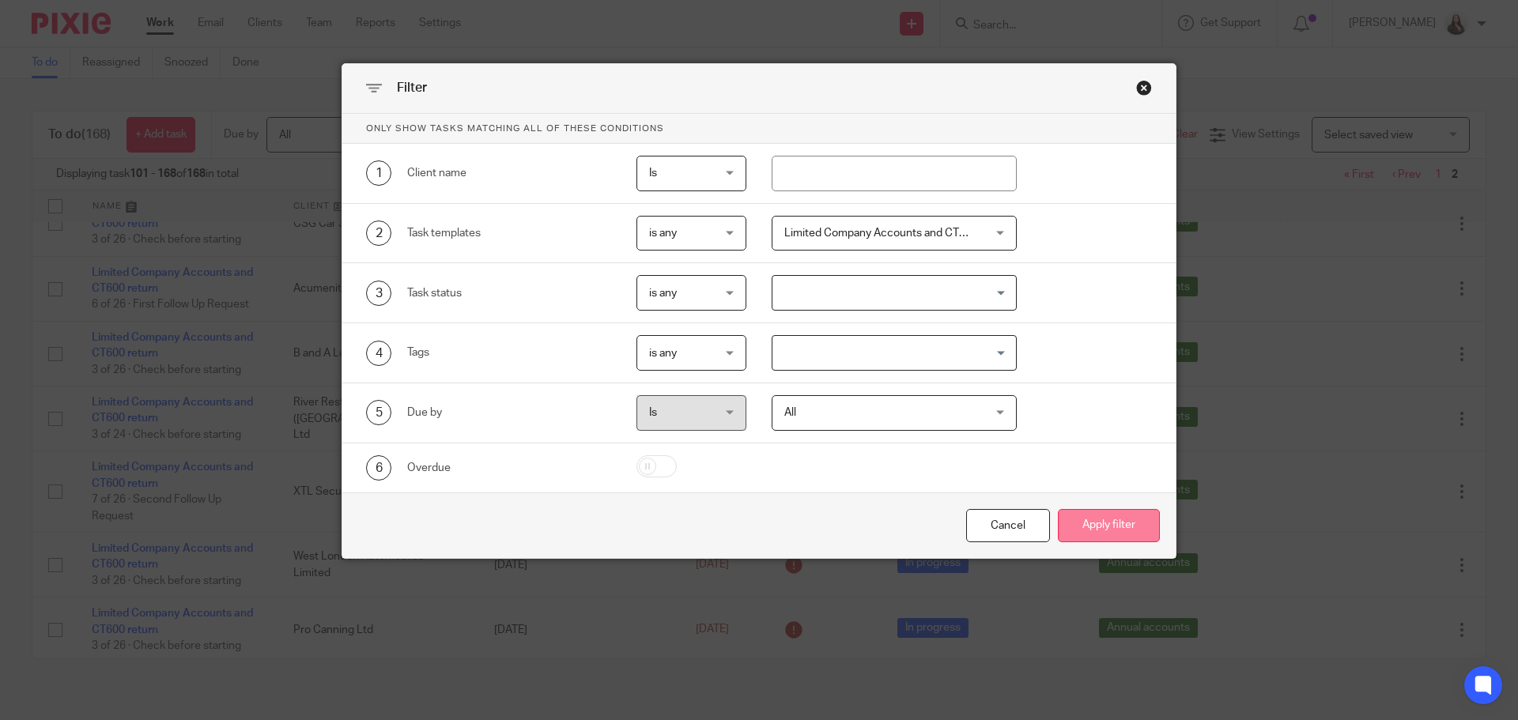
click at [1100, 524] on button "Apply filter" at bounding box center [1109, 526] width 102 height 34
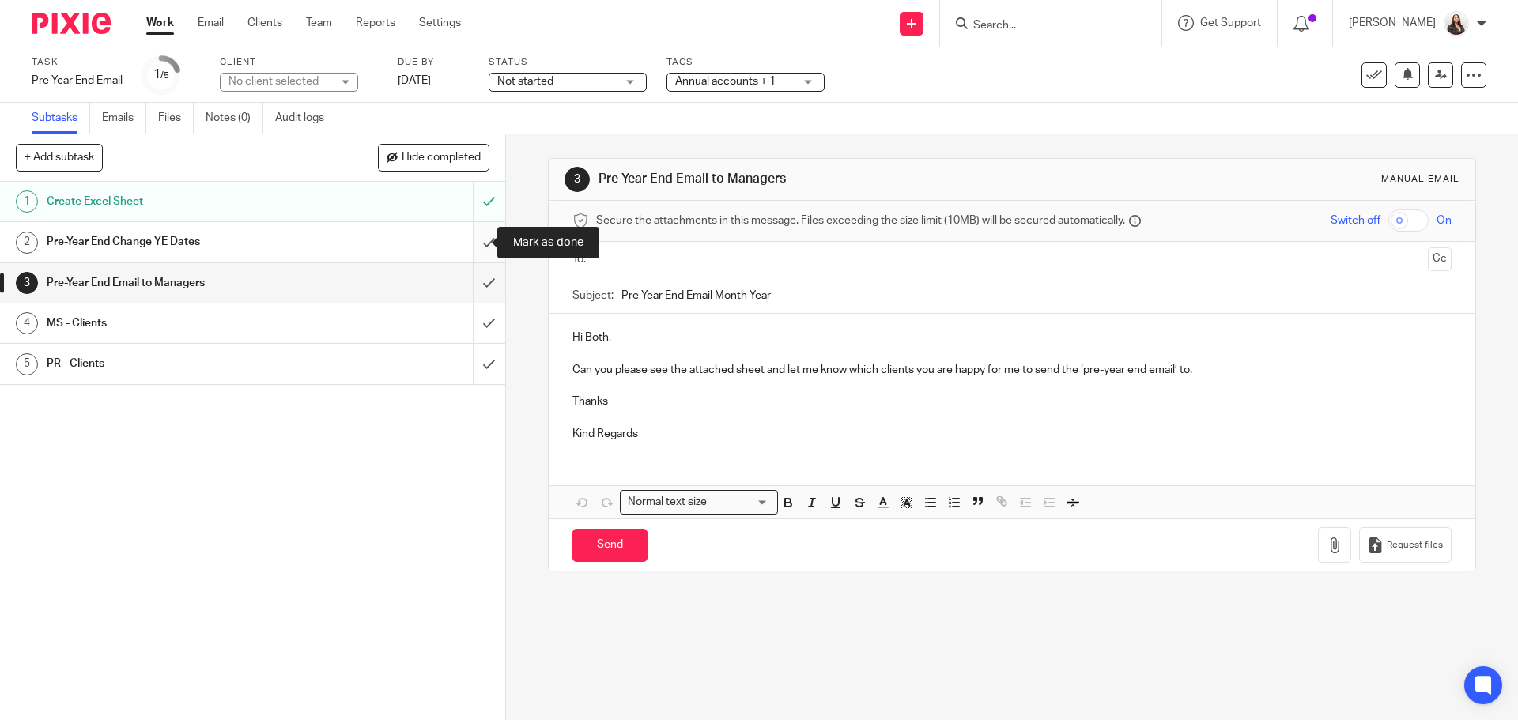
click at [469, 244] on input "submit" at bounding box center [252, 242] width 505 height 40
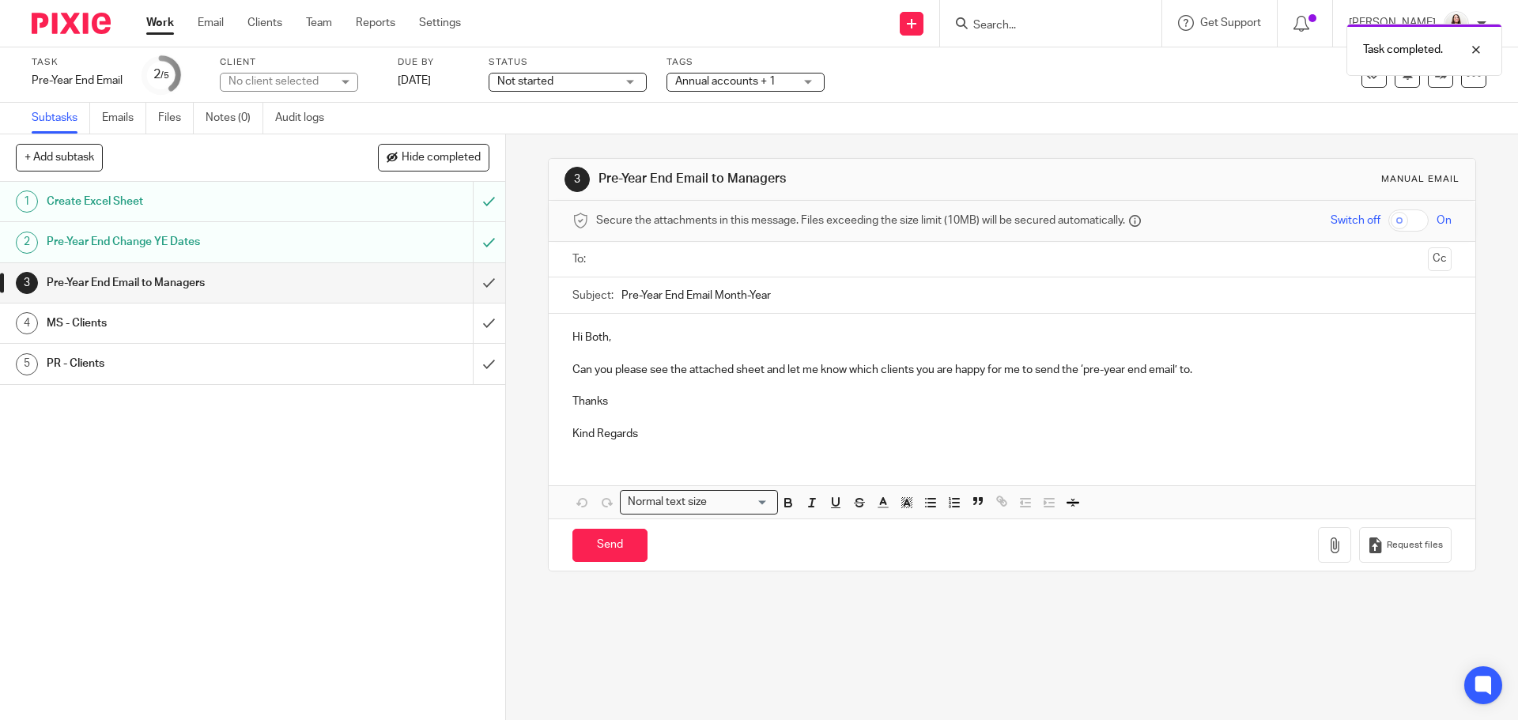
click at [634, 263] on input "text" at bounding box center [1011, 260] width 819 height 18
click at [1428, 263] on button "Cc" at bounding box center [1440, 261] width 24 height 24
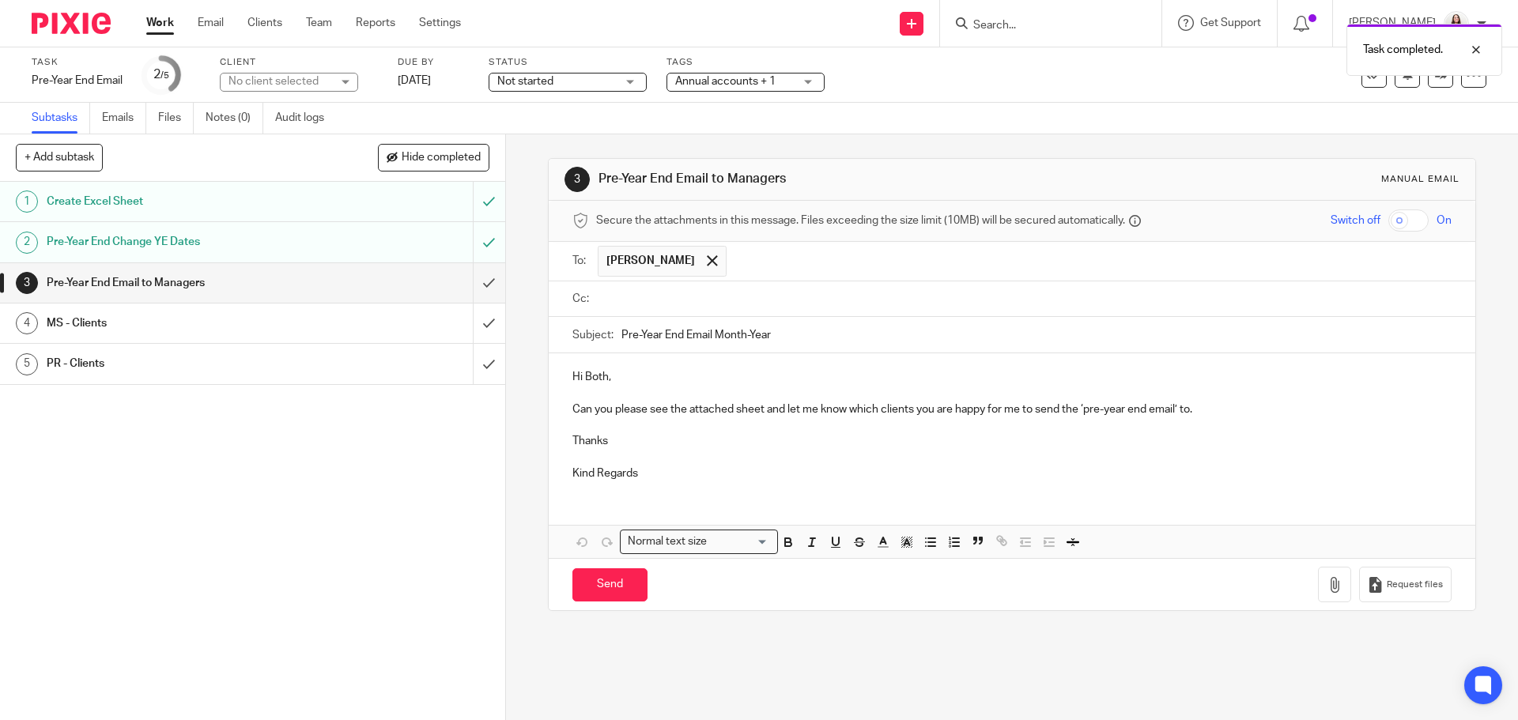
click at [634, 301] on input "text" at bounding box center [1023, 299] width 843 height 18
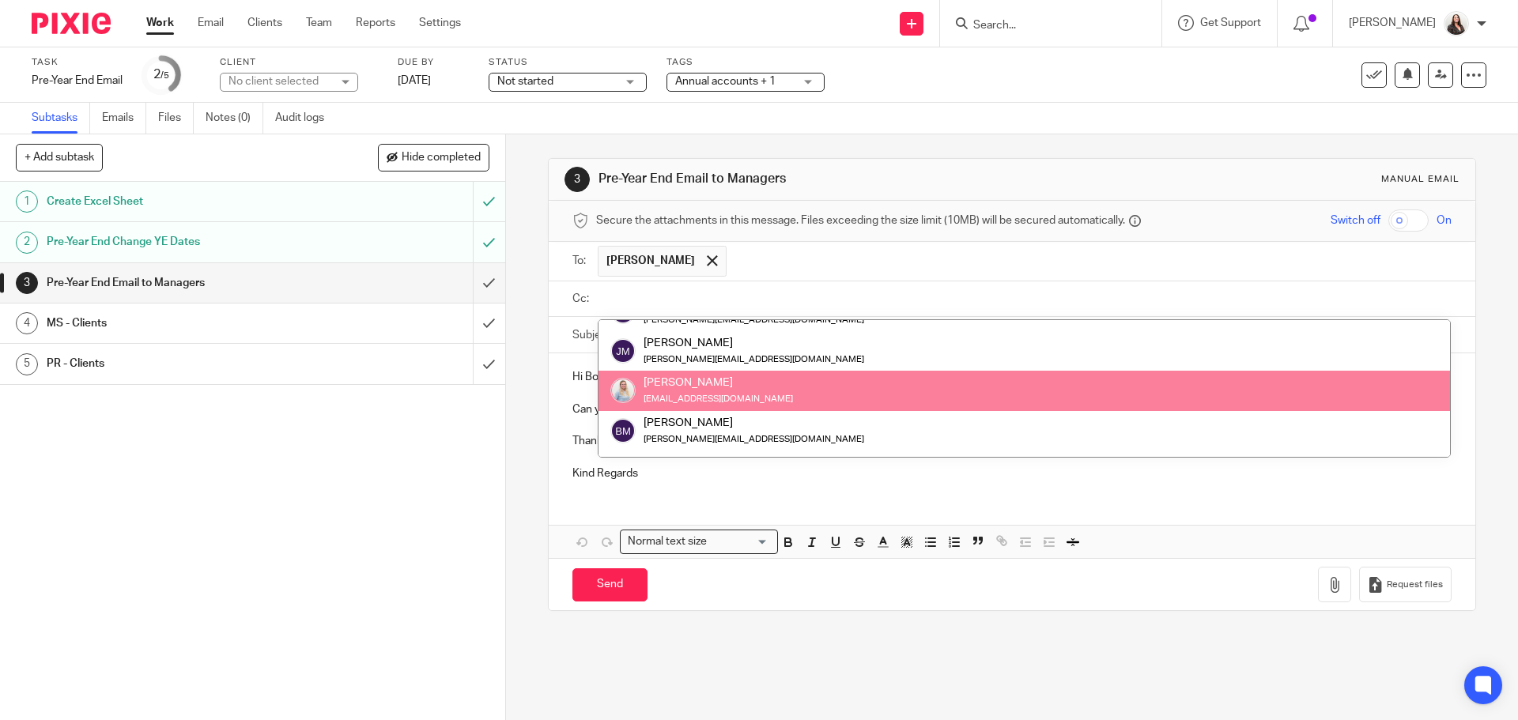
scroll to position [99, 0]
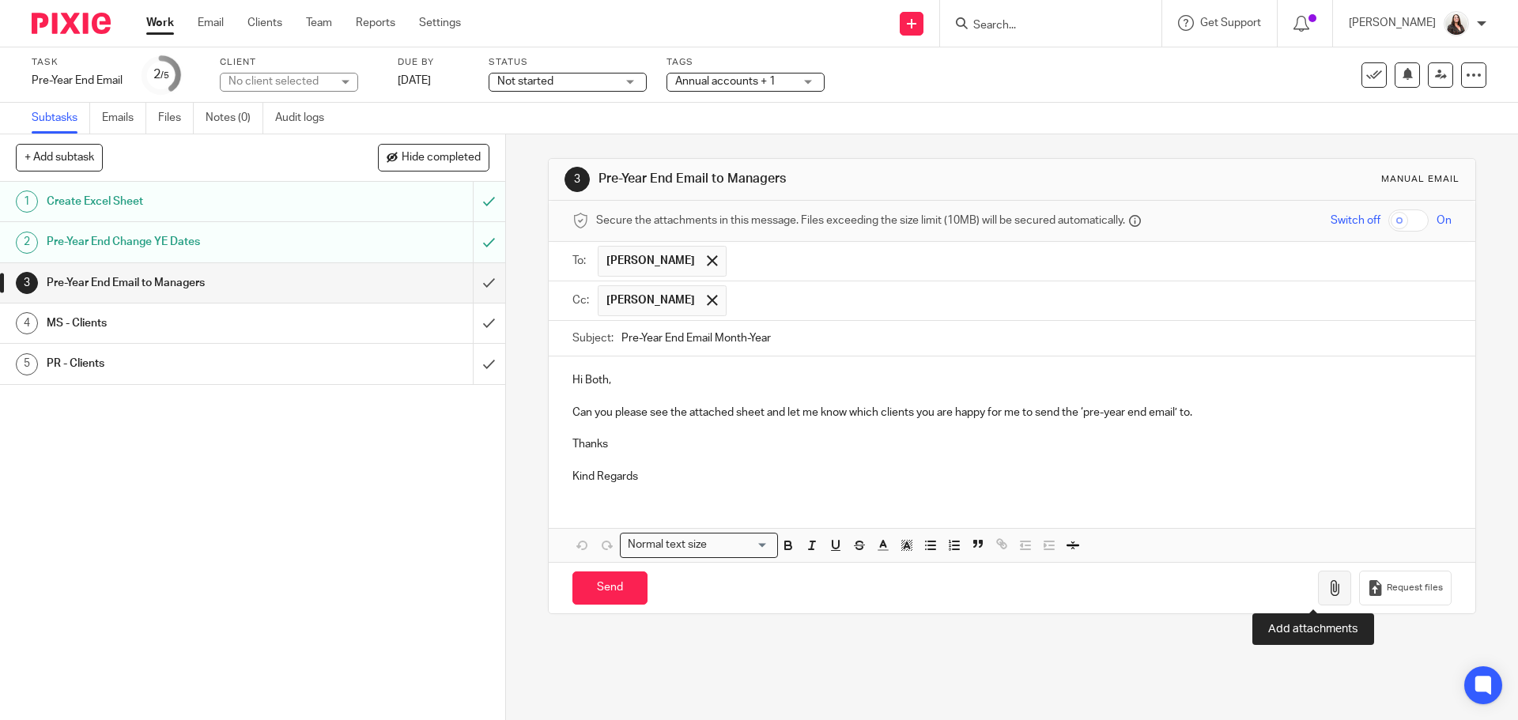
click at [1318, 597] on button "button" at bounding box center [1334, 589] width 33 height 36
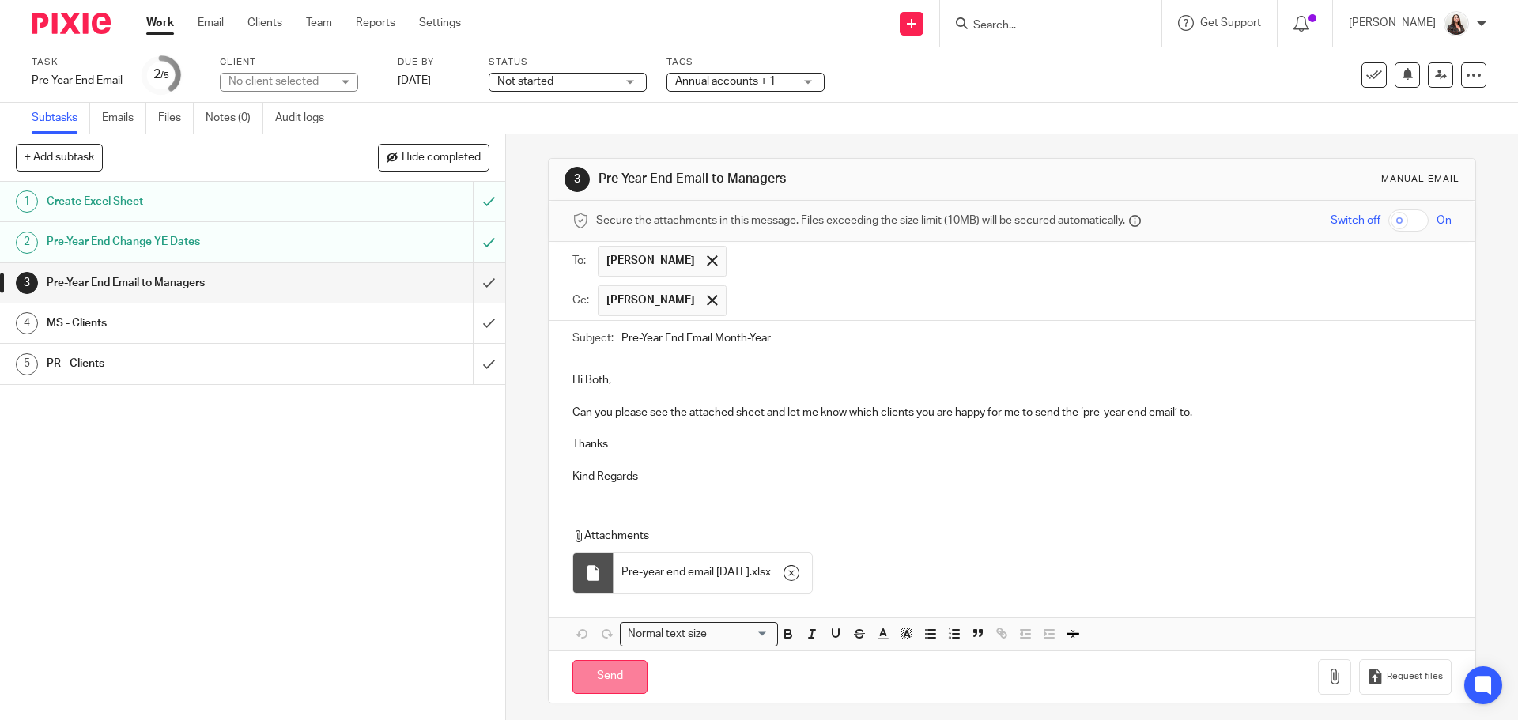
click at [620, 678] on input "Send" at bounding box center [610, 677] width 75 height 34
type input "Sent"
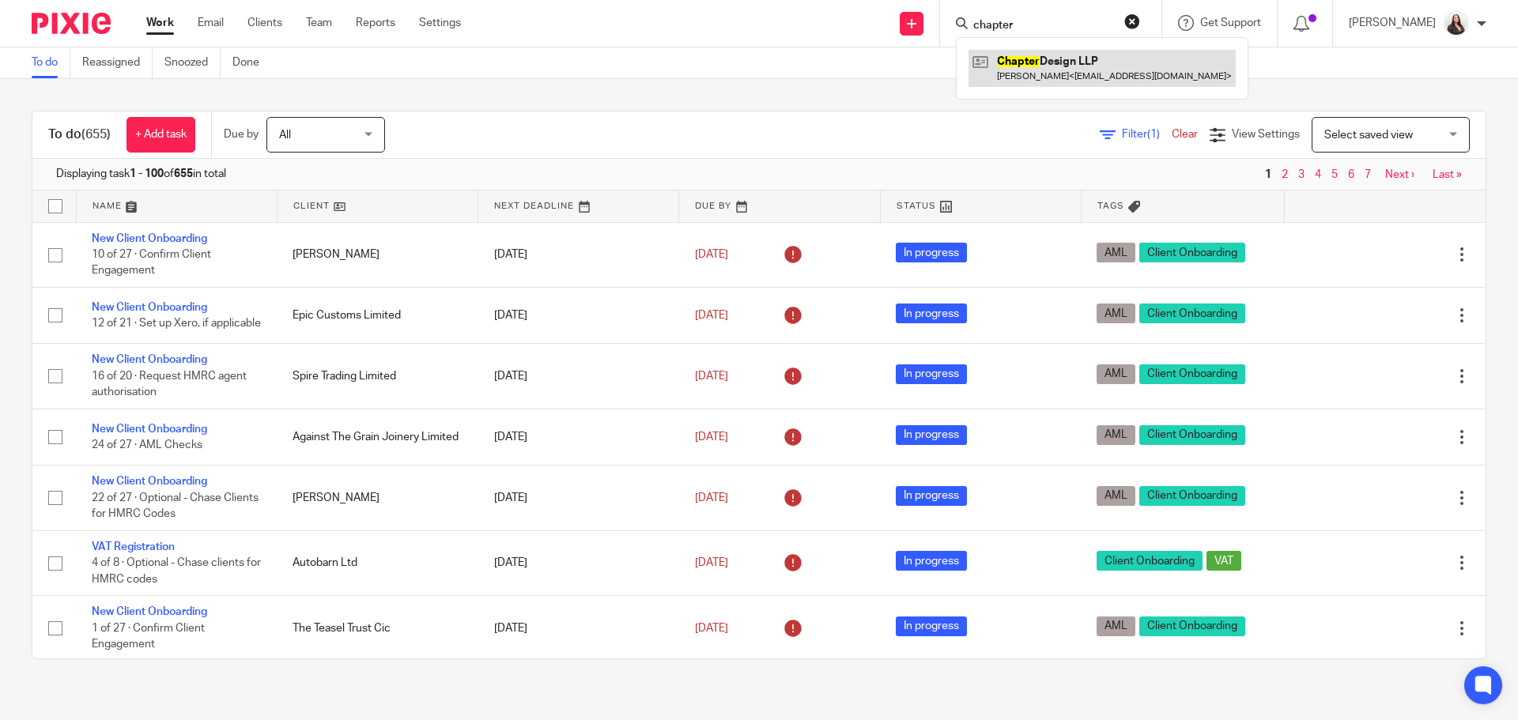
type input "chapter"
click at [1074, 78] on link at bounding box center [1102, 68] width 267 height 36
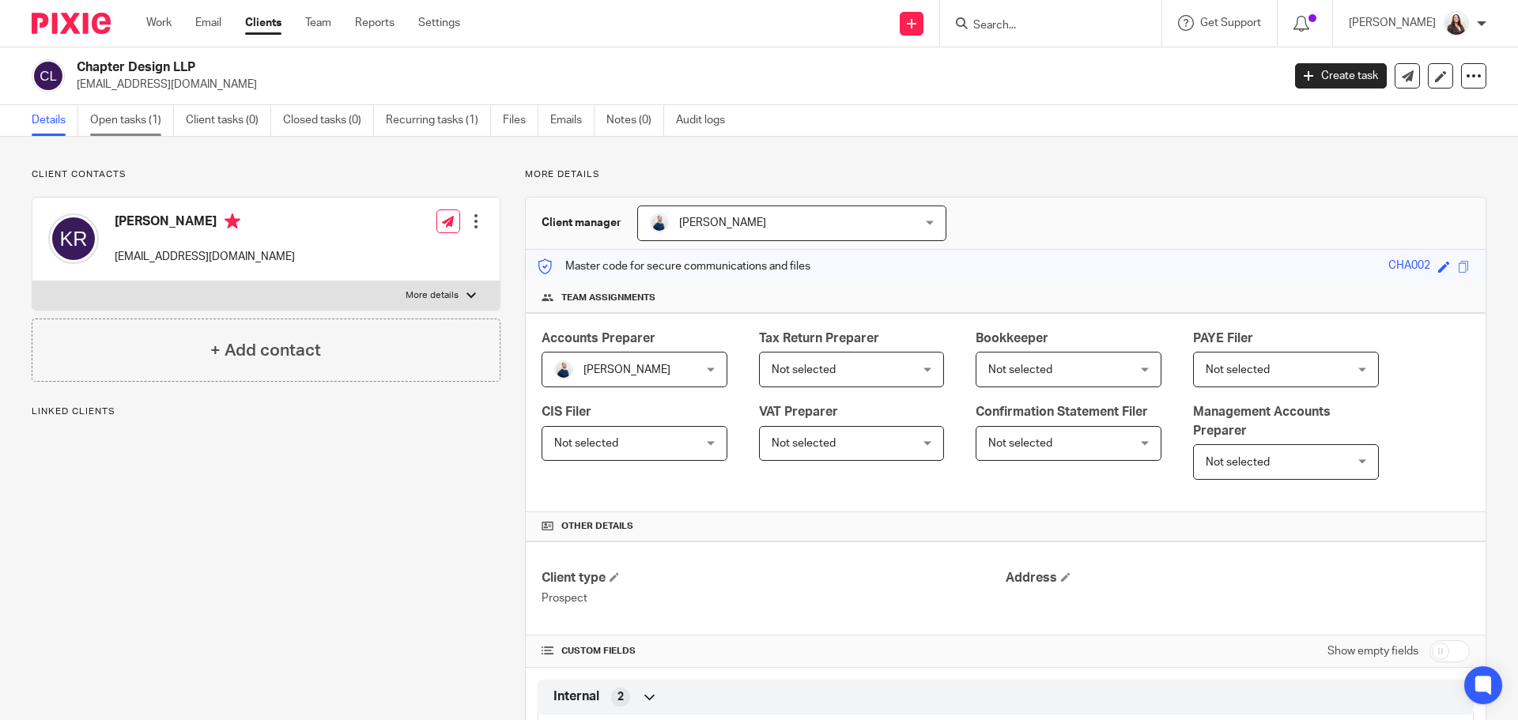
click at [151, 119] on link "Open tasks (1)" at bounding box center [132, 120] width 84 height 31
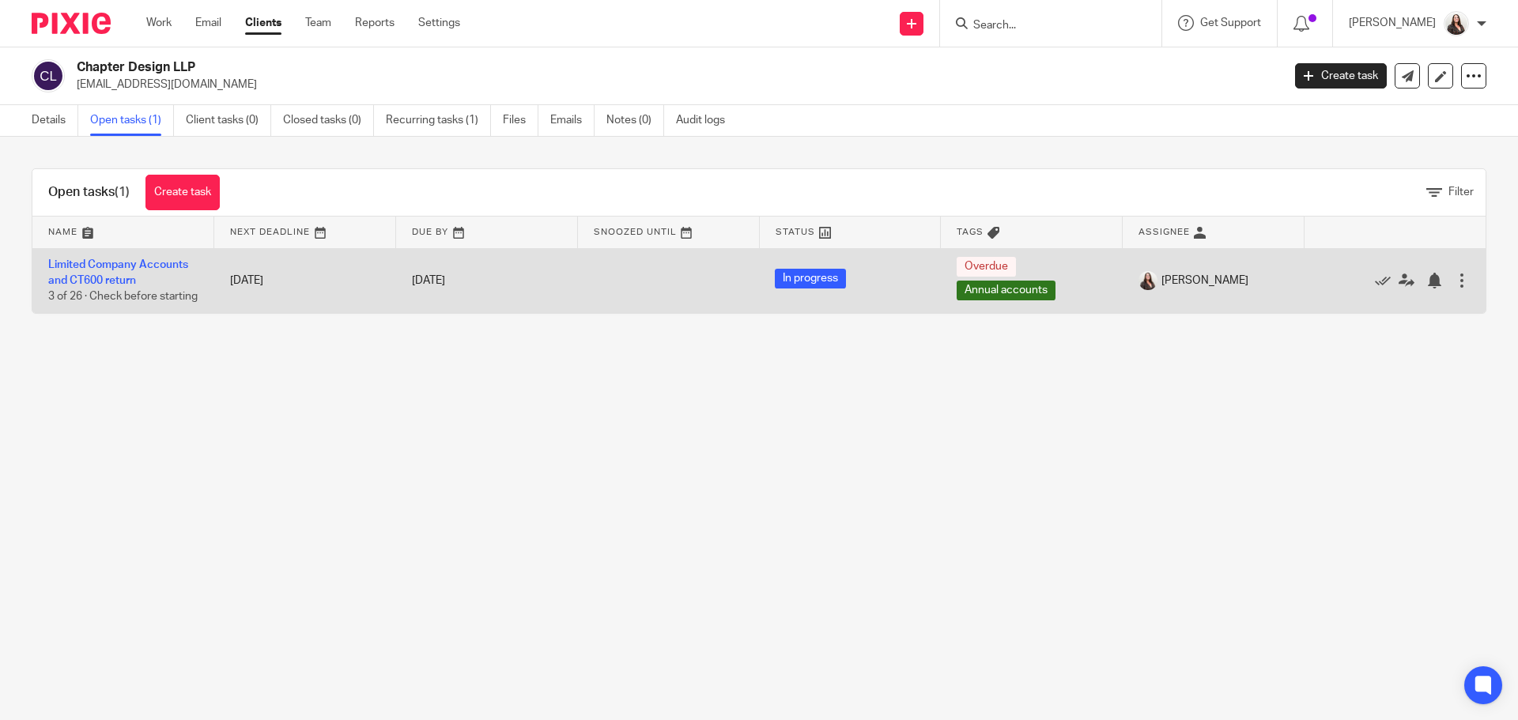
click at [1454, 286] on div at bounding box center [1462, 281] width 16 height 16
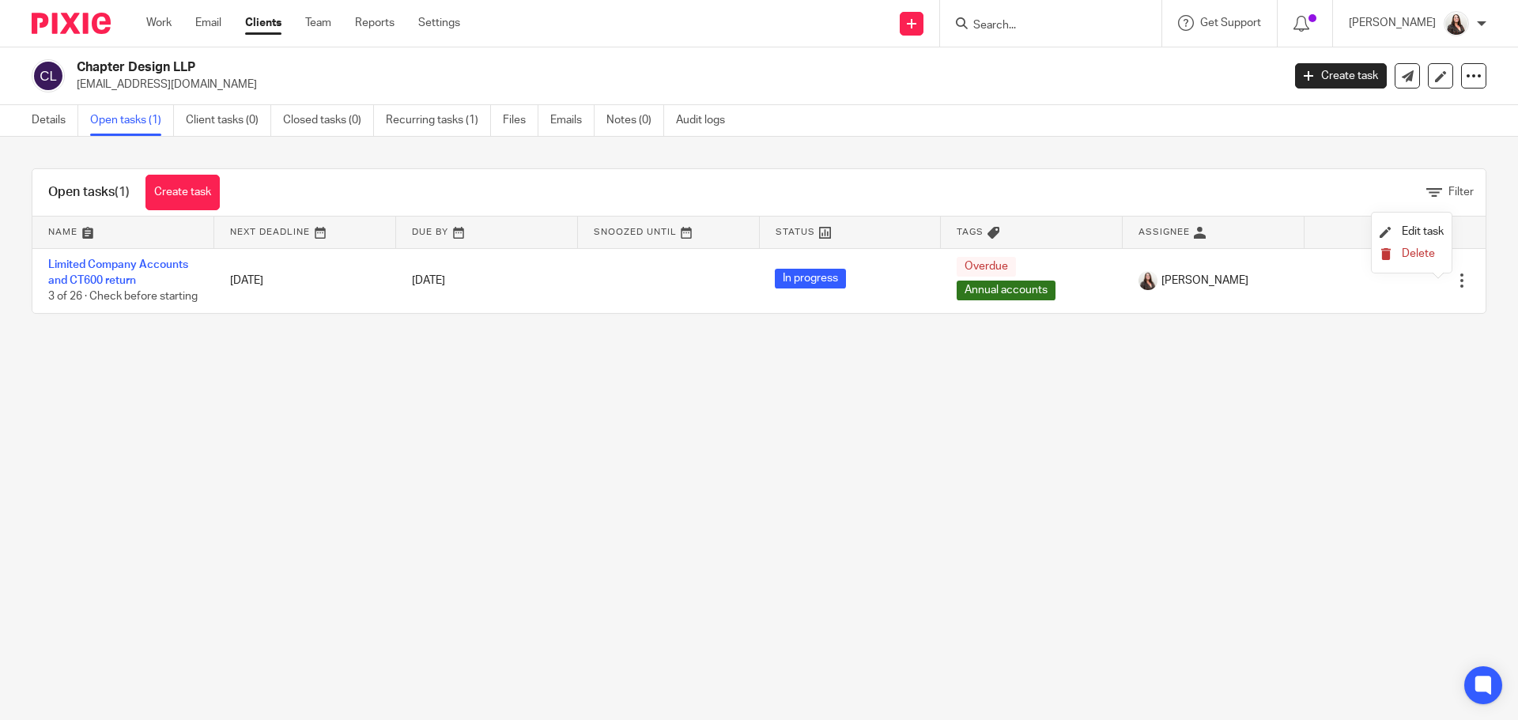
click at [1427, 254] on span "Delete" at bounding box center [1418, 253] width 33 height 11
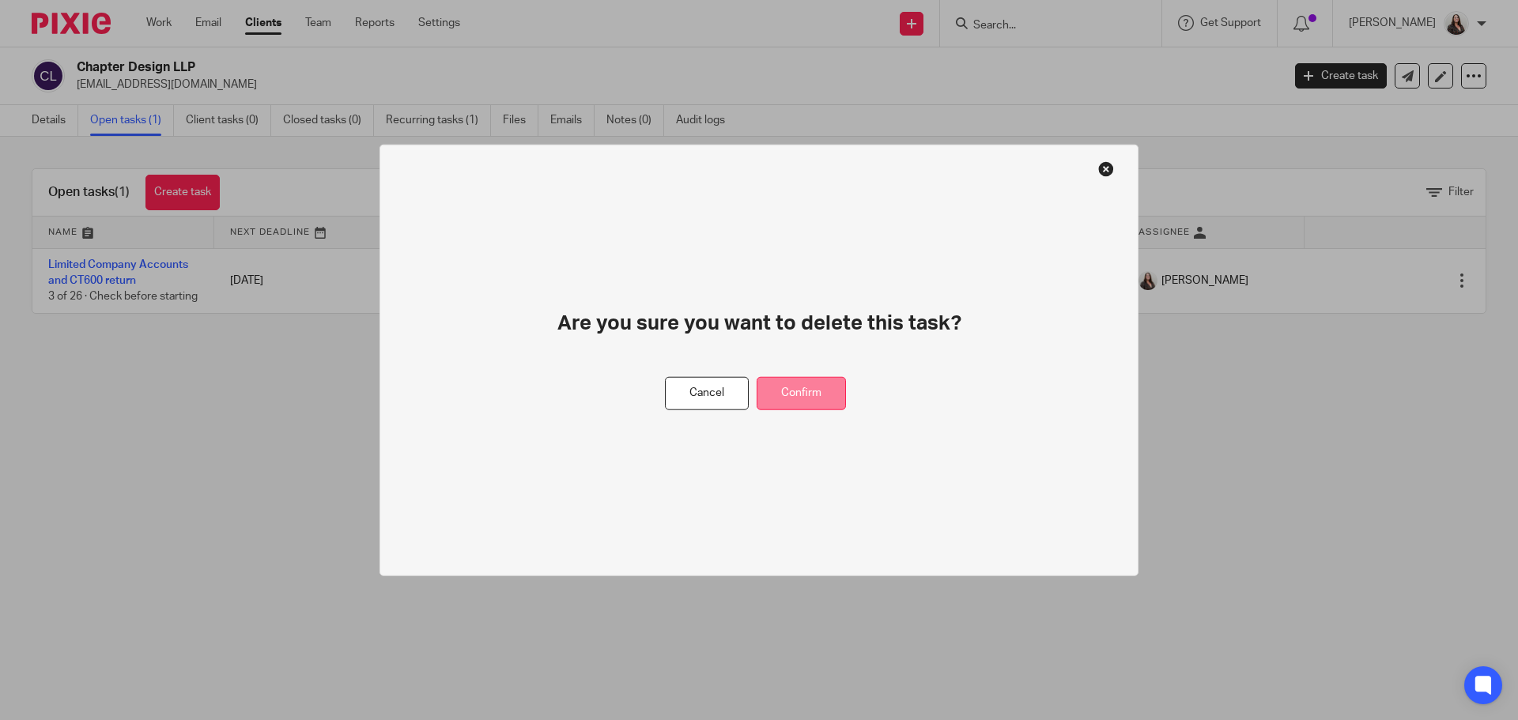
click at [834, 389] on button "Confirm" at bounding box center [801, 393] width 89 height 34
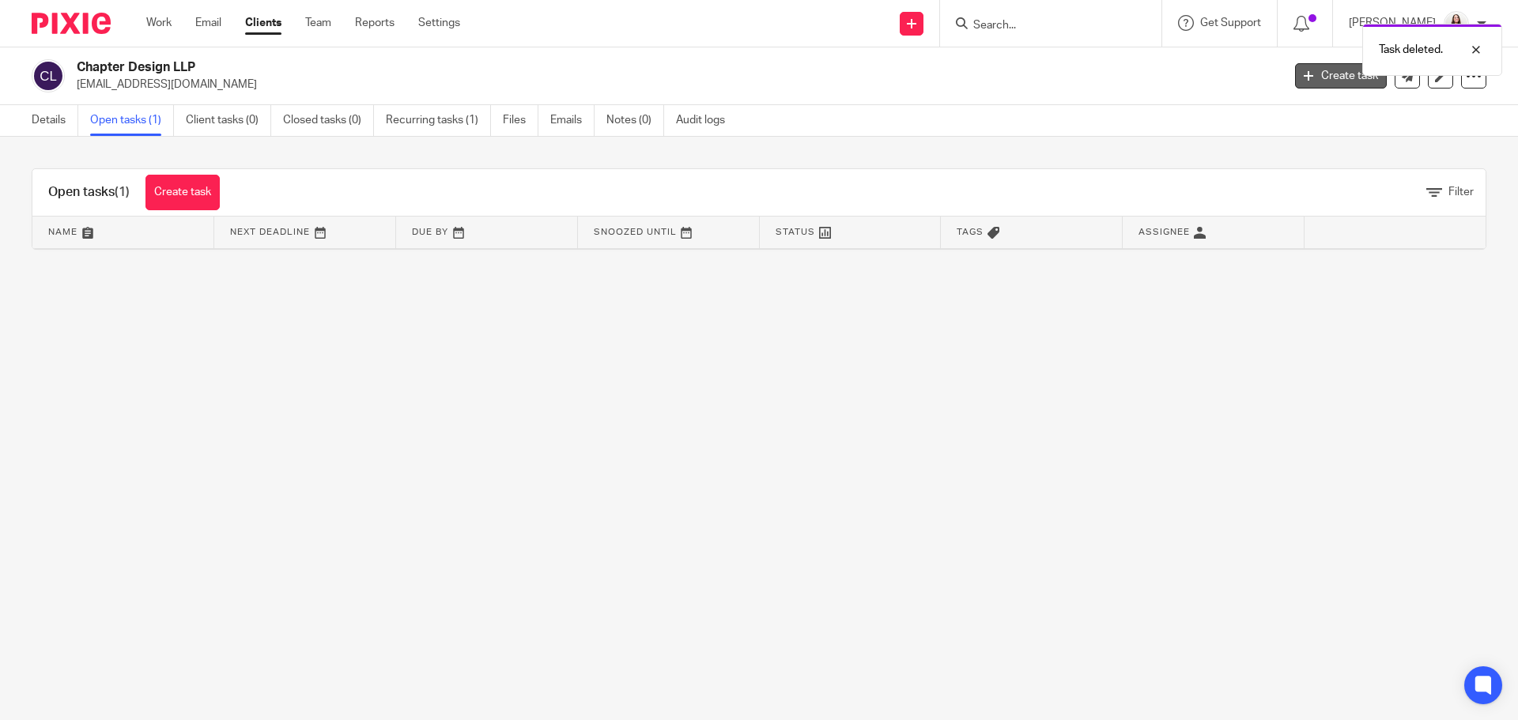
click at [1314, 76] on link "Create task" at bounding box center [1341, 75] width 92 height 25
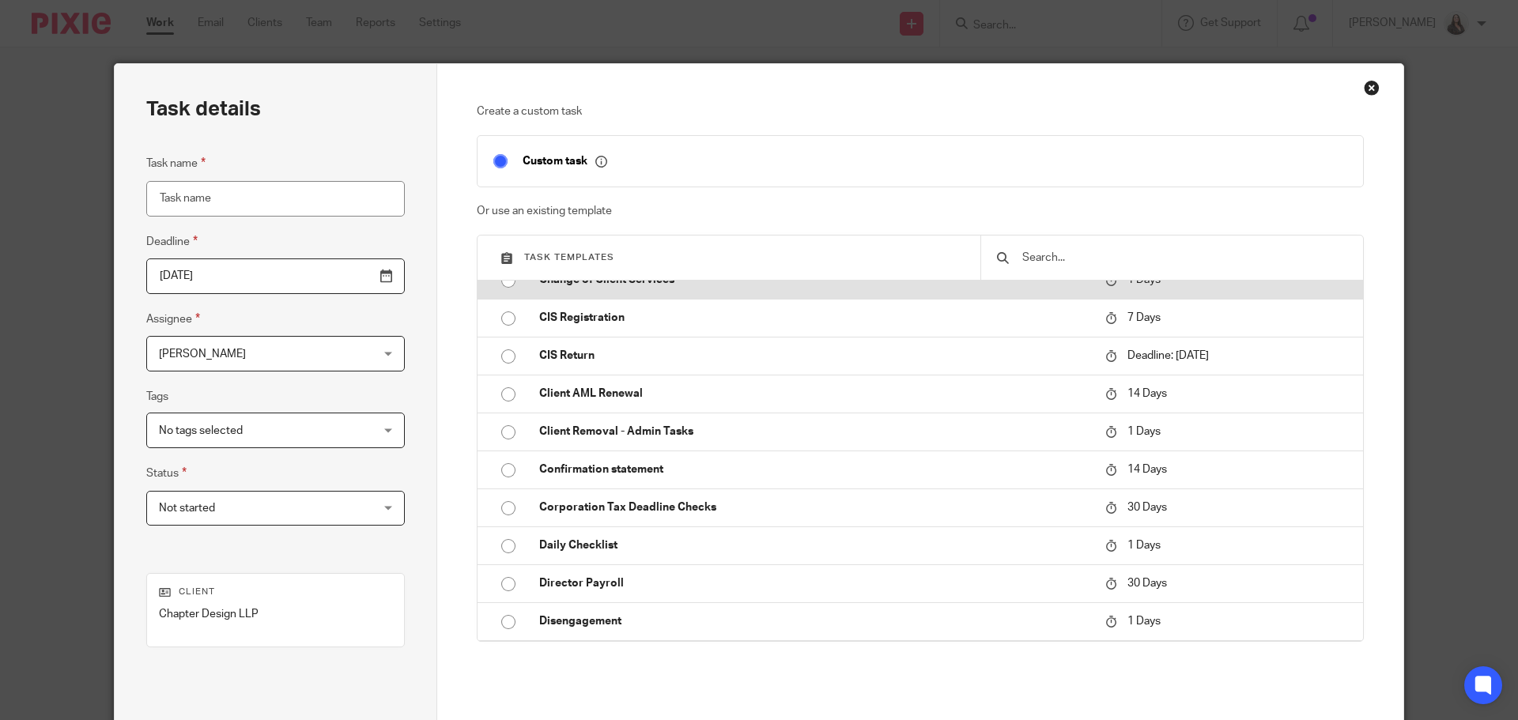
scroll to position [395, 0]
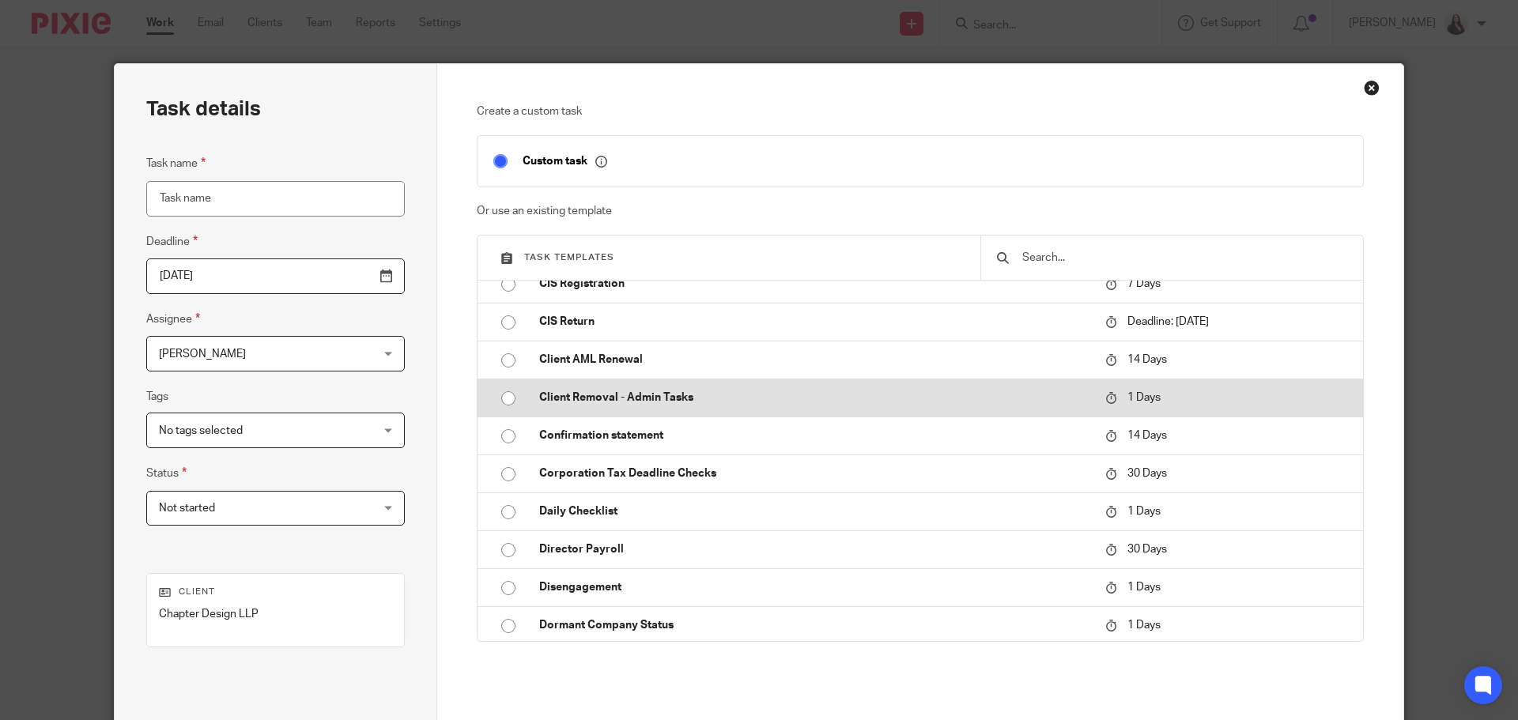
click at [657, 396] on p "Client Removal - Admin Tasks" at bounding box center [814, 398] width 550 height 16
type input "2025-09-20"
type input "Client Removal - Admin Tasks"
checkbox input "false"
radio input "true"
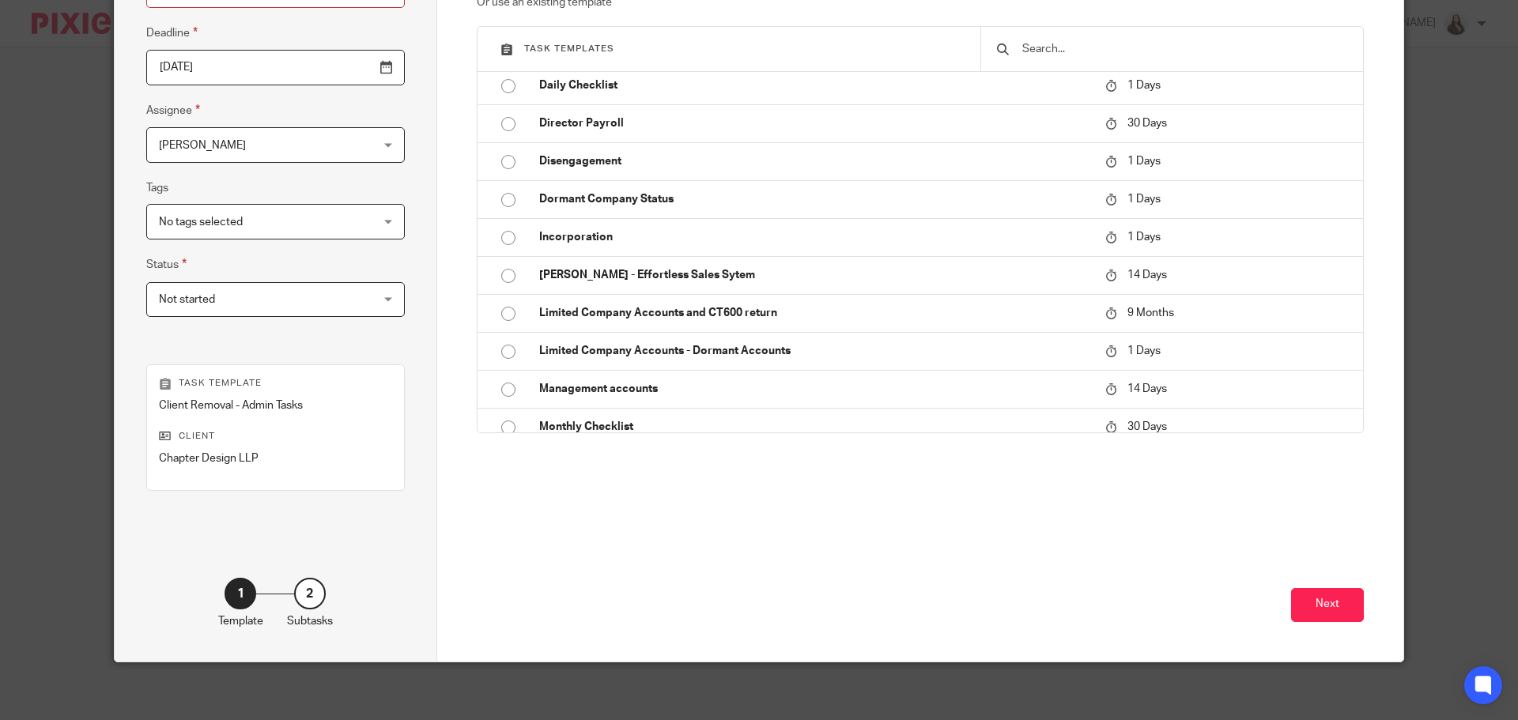
scroll to position [214, 0]
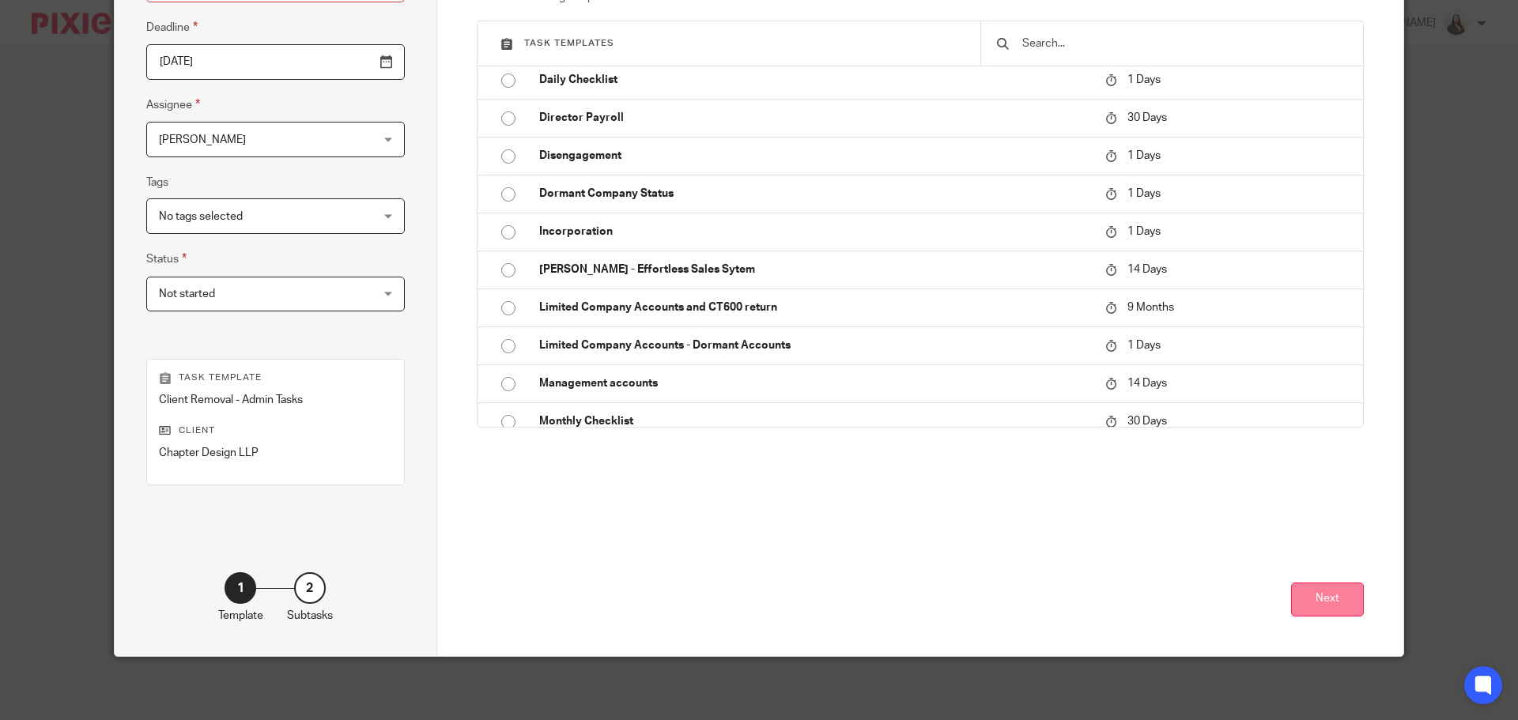
click at [1335, 603] on button "Next" at bounding box center [1327, 600] width 73 height 34
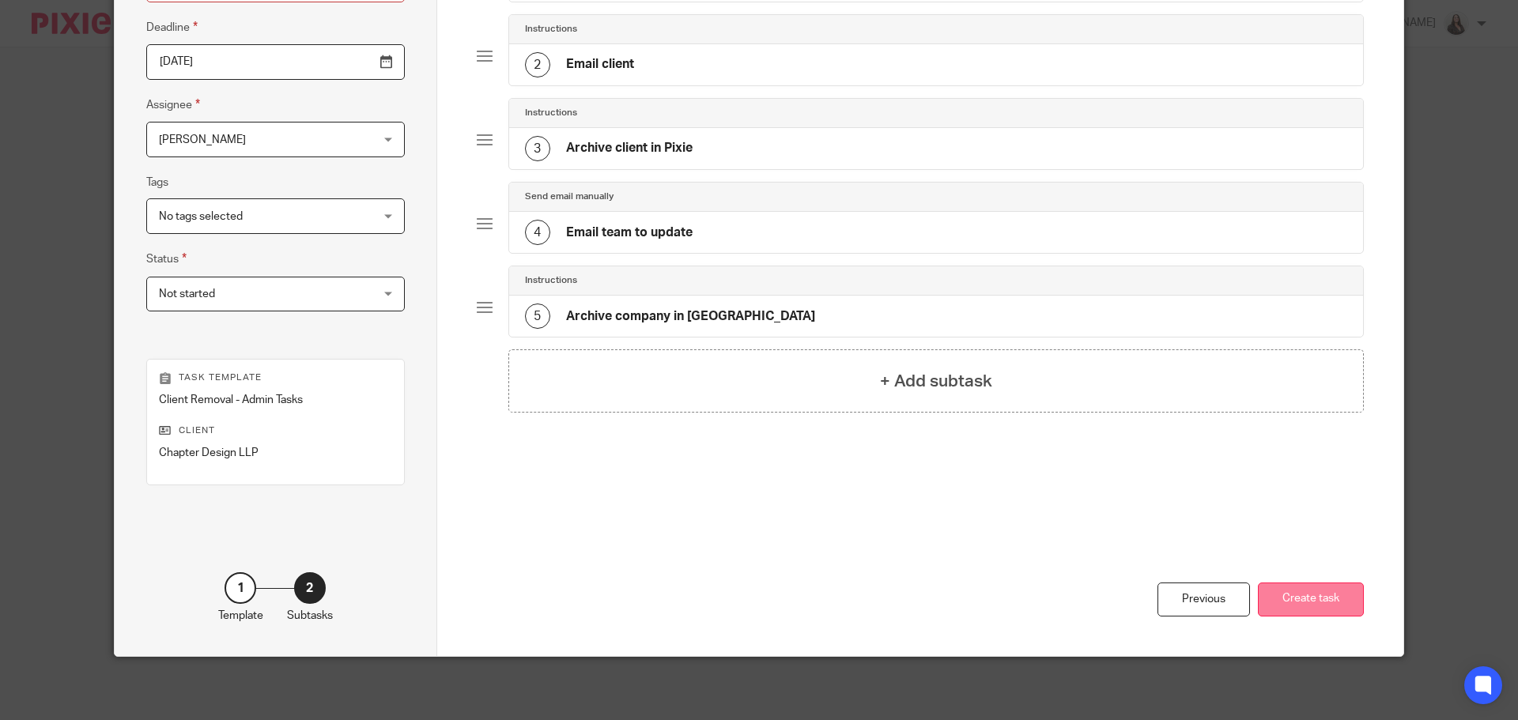
click at [1333, 603] on button "Create task" at bounding box center [1311, 600] width 106 height 34
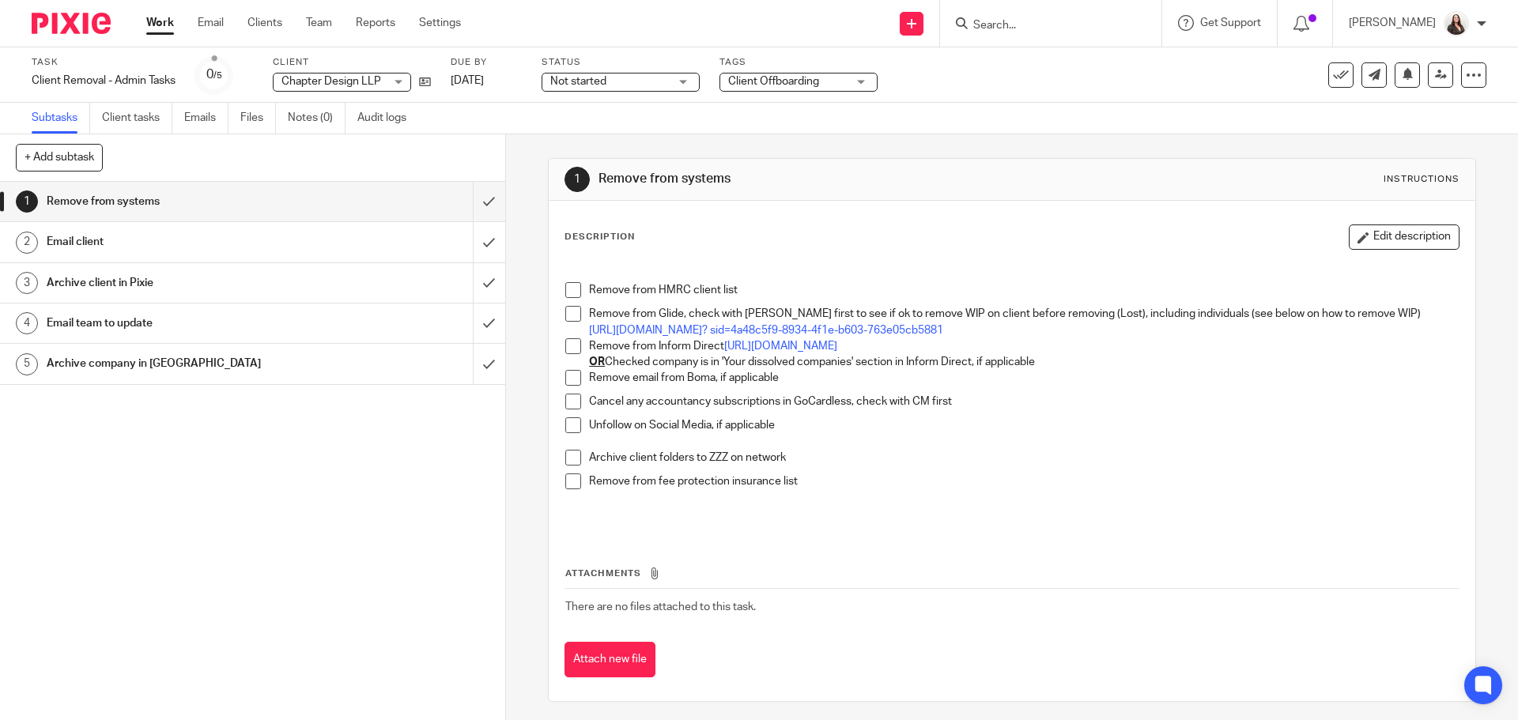
click at [1015, 19] on input "Search" at bounding box center [1043, 26] width 142 height 14
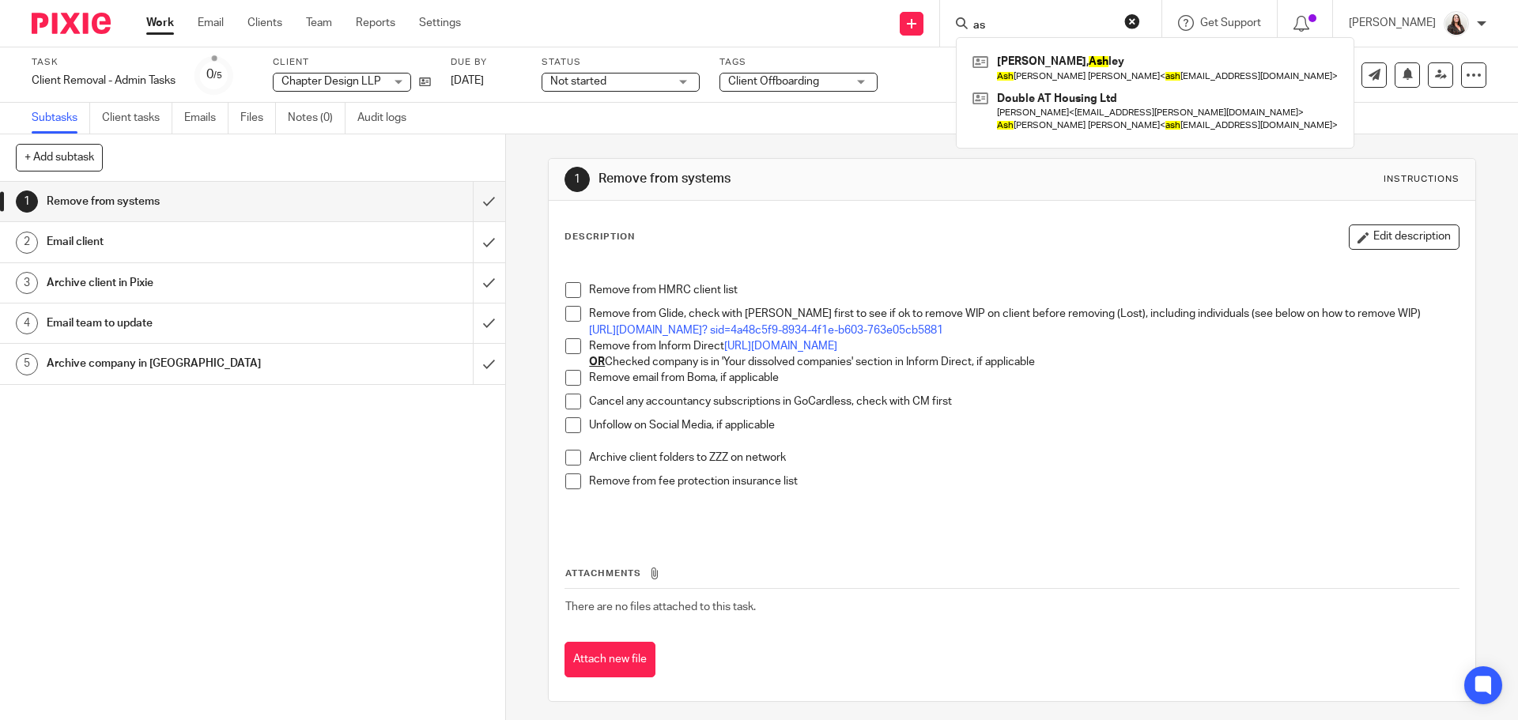
type input "a"
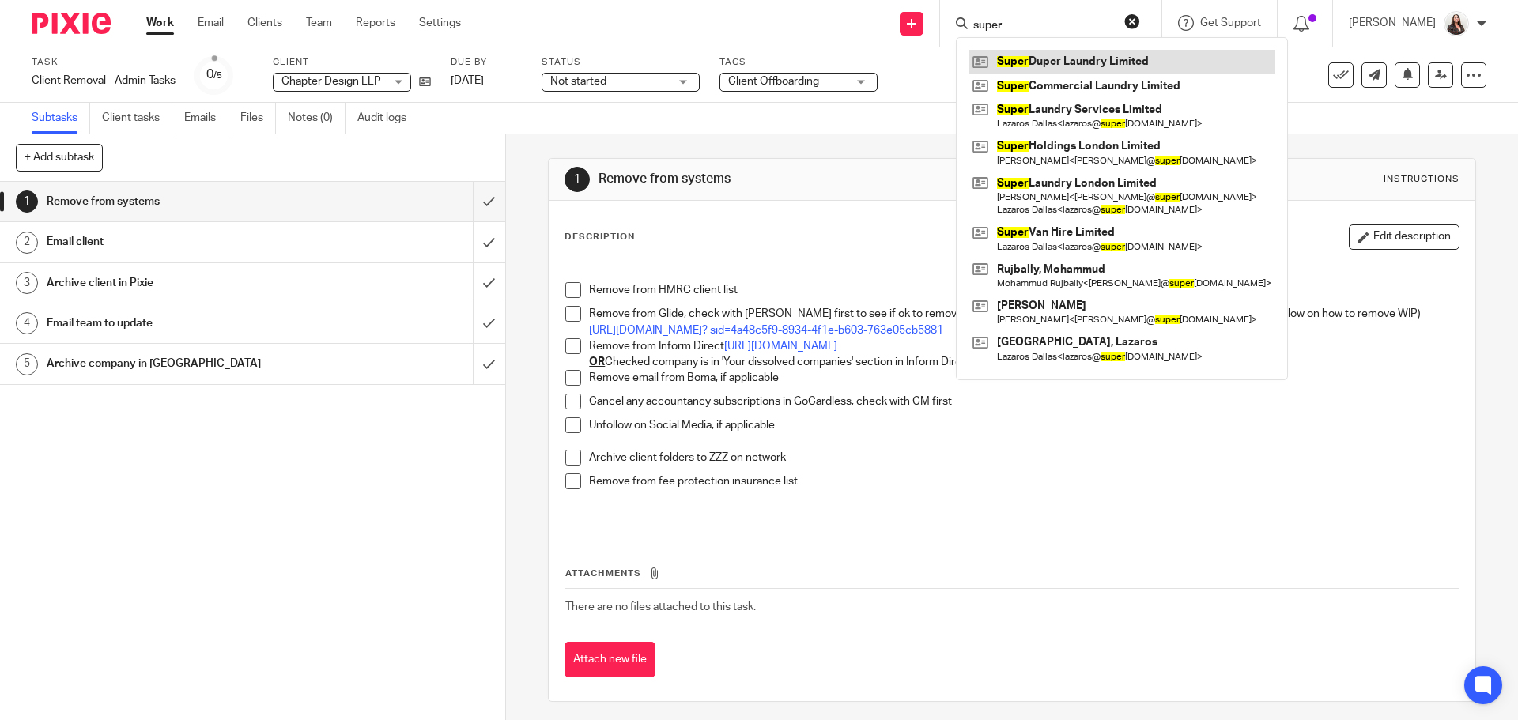
type input "super"
click at [1108, 55] on link at bounding box center [1122, 62] width 307 height 24
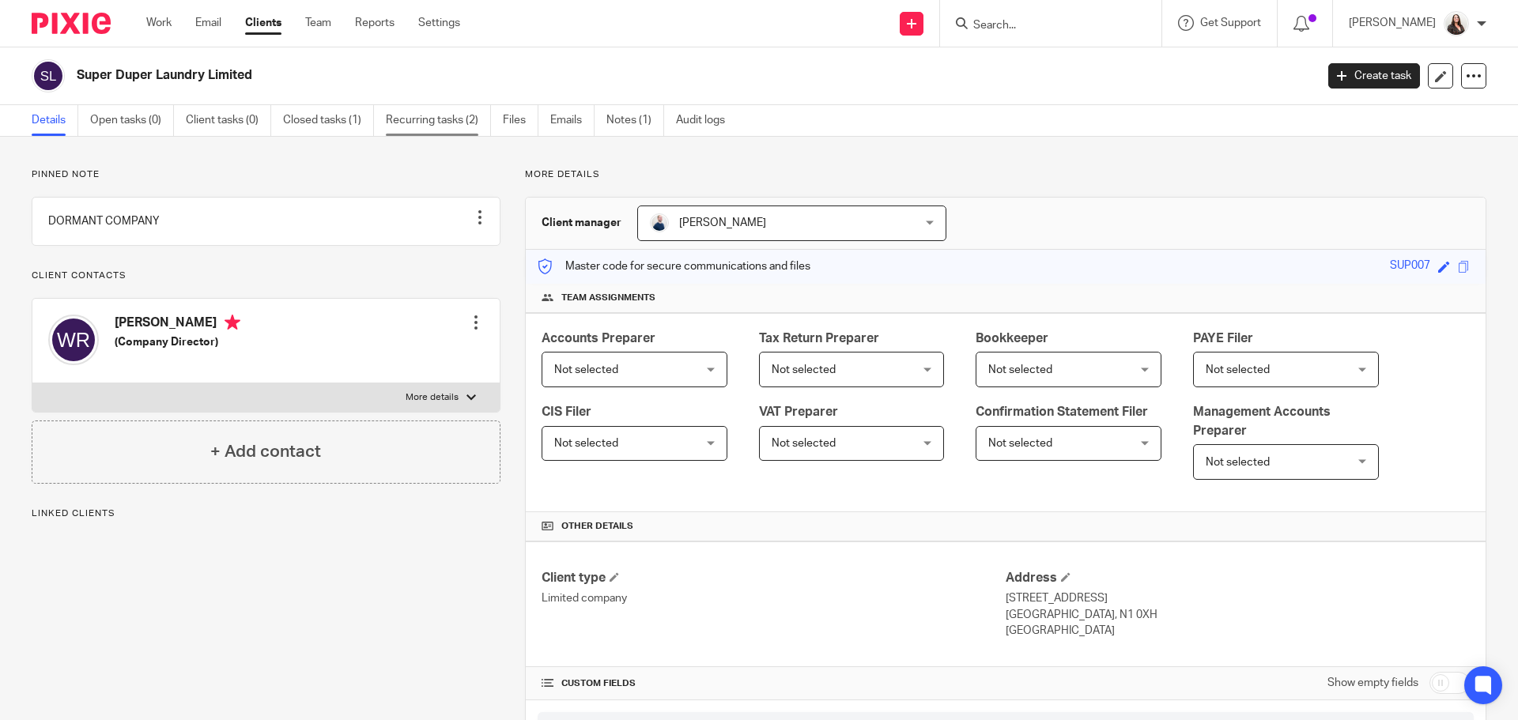
click at [452, 123] on link "Recurring tasks (2)" at bounding box center [438, 120] width 105 height 31
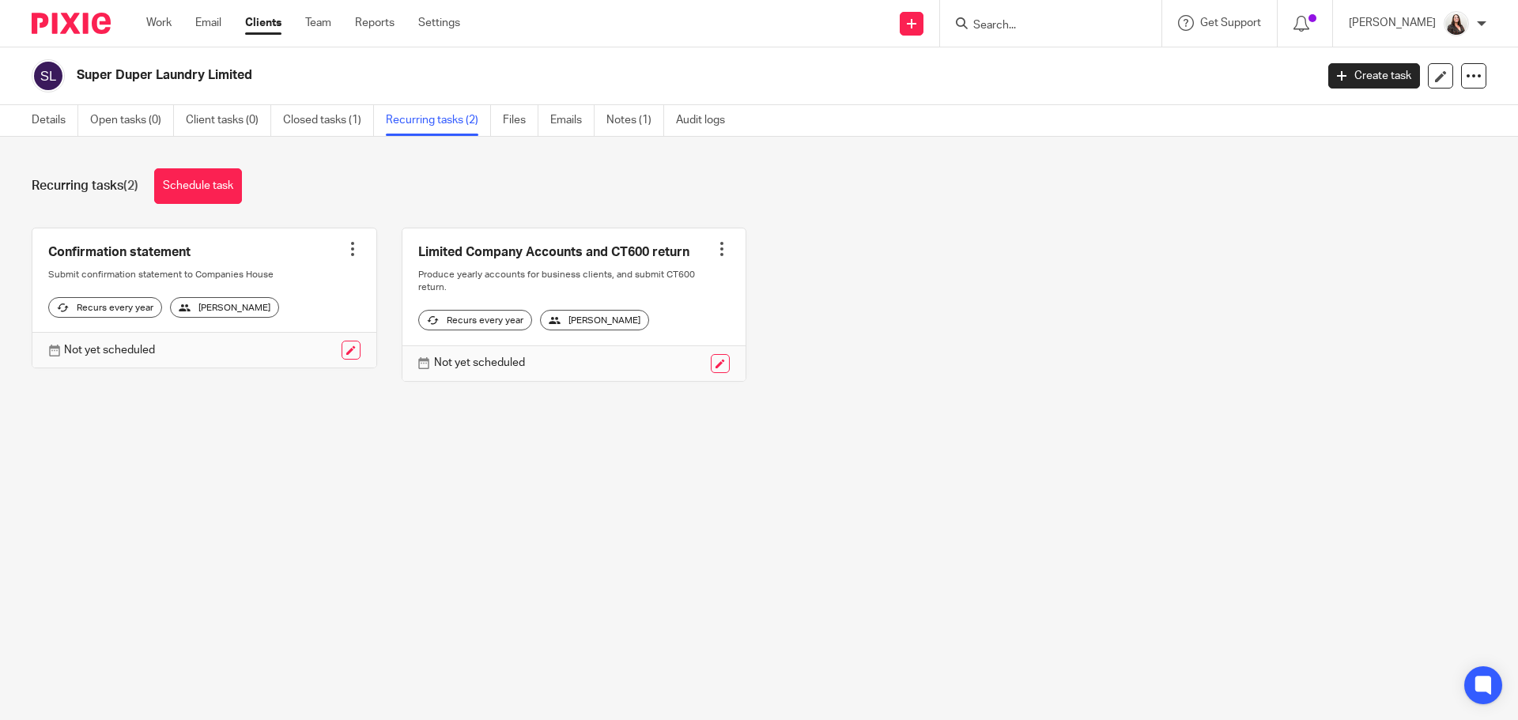
click at [345, 248] on div at bounding box center [353, 249] width 16 height 16
click at [305, 349] on span "Cancel schedule" at bounding box center [288, 349] width 83 height 11
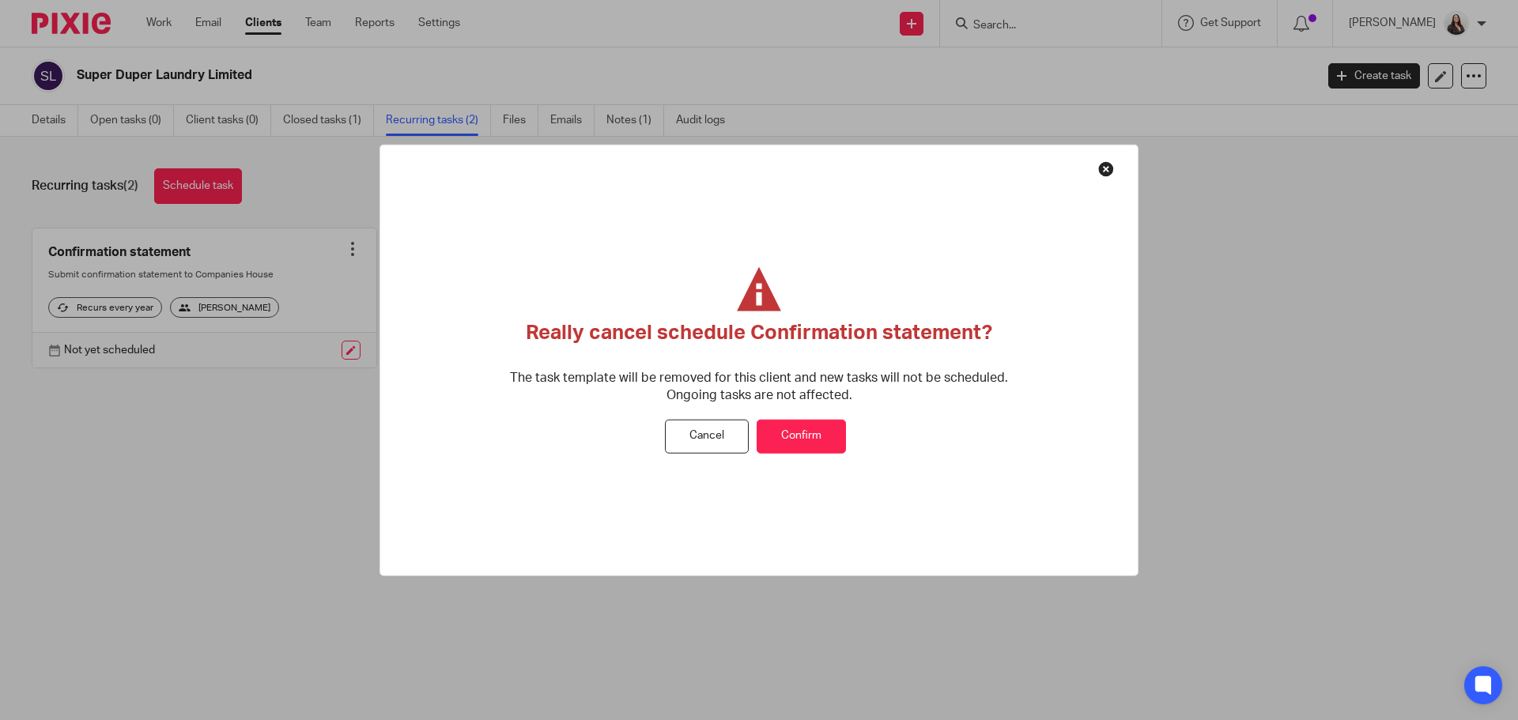
click at [809, 428] on button "Confirm" at bounding box center [801, 437] width 89 height 34
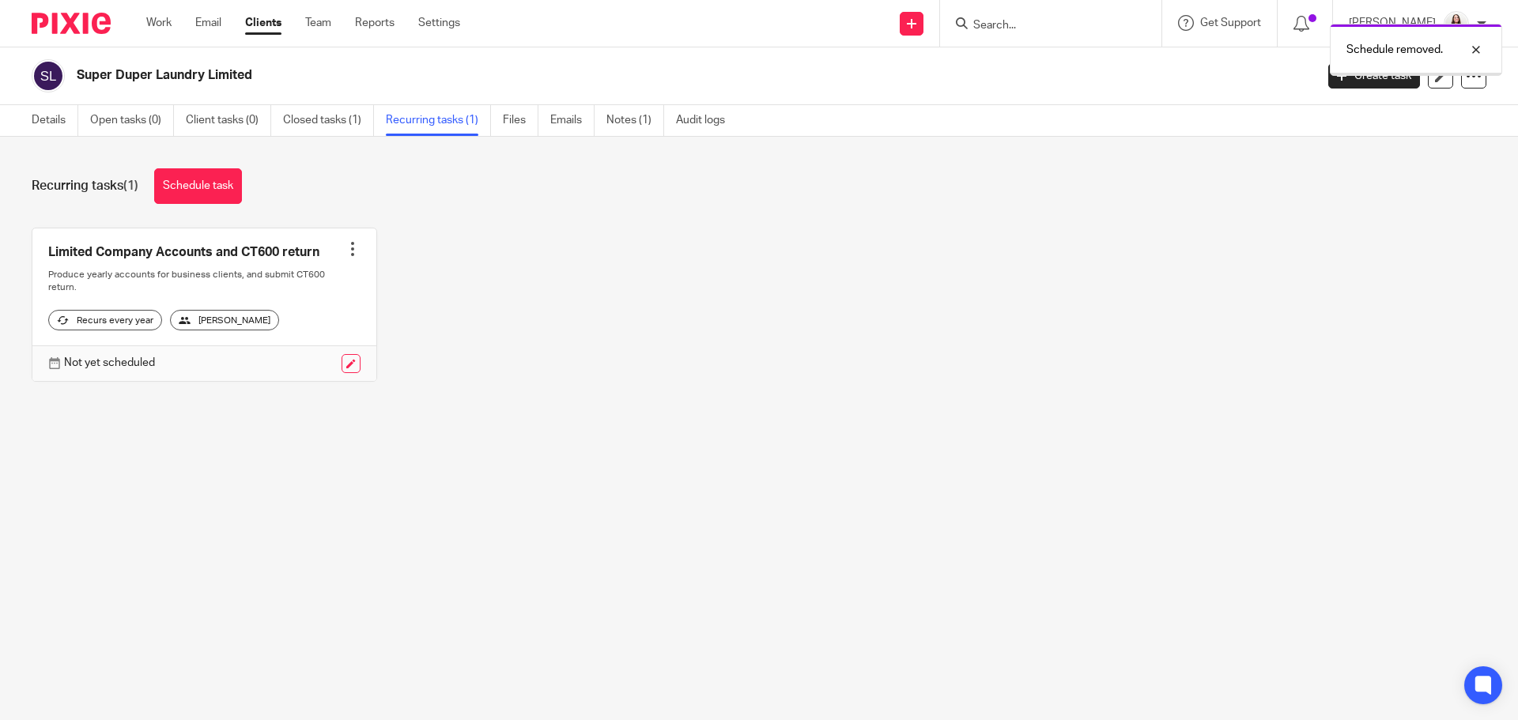
click at [348, 247] on div at bounding box center [353, 249] width 16 height 16
click at [318, 346] on span "Cancel schedule" at bounding box center [288, 349] width 83 height 11
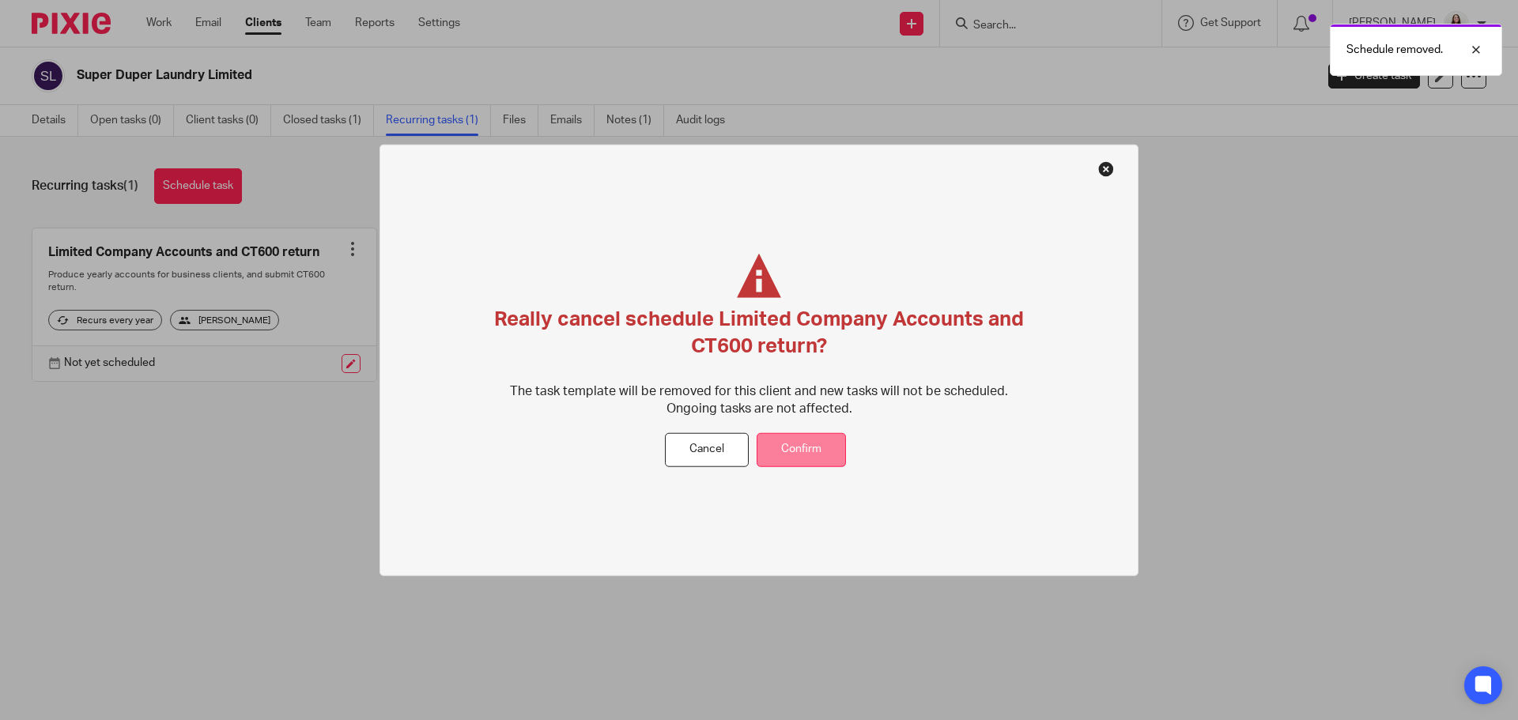
click at [801, 456] on button "Confirm" at bounding box center [801, 450] width 89 height 34
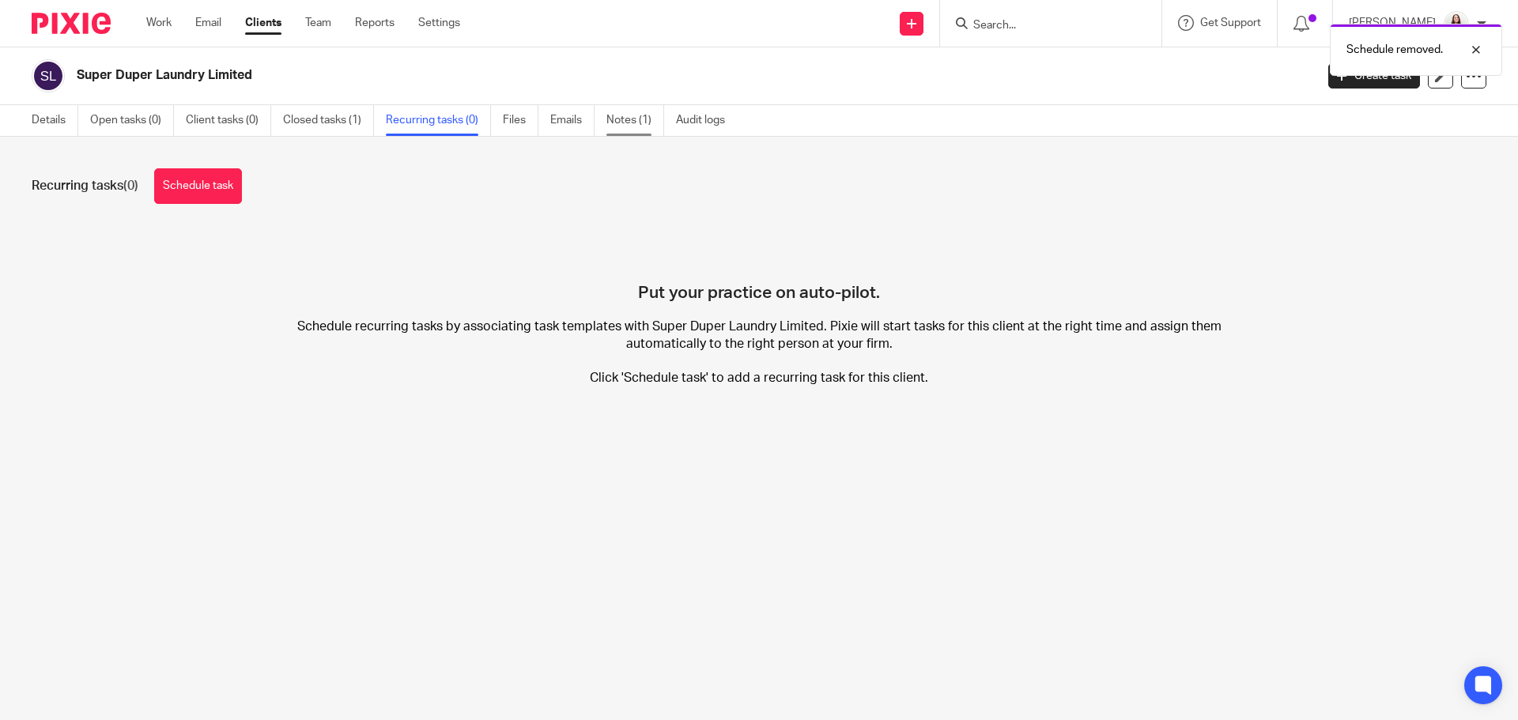
click at [623, 120] on link "Notes (1)" at bounding box center [636, 120] width 58 height 31
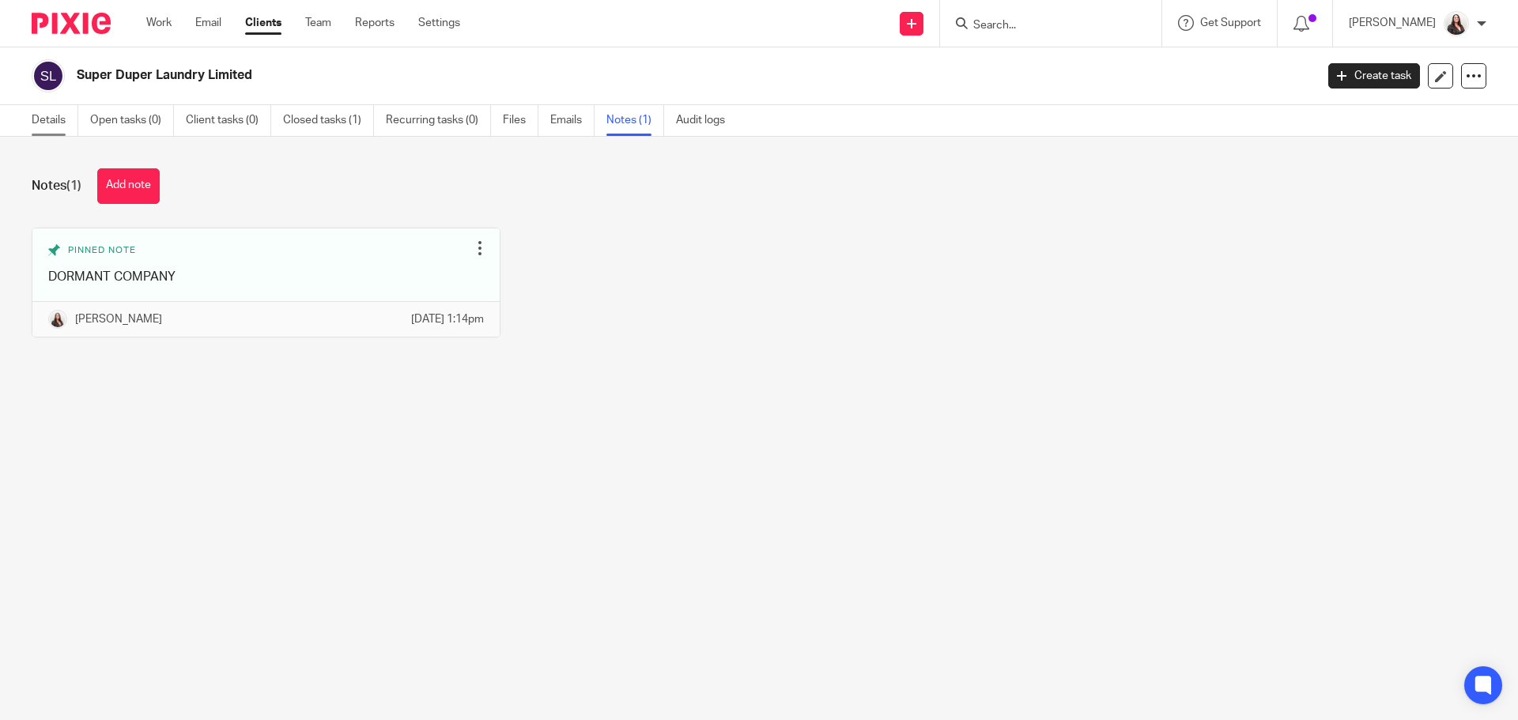
click at [47, 116] on link "Details" at bounding box center [55, 120] width 47 height 31
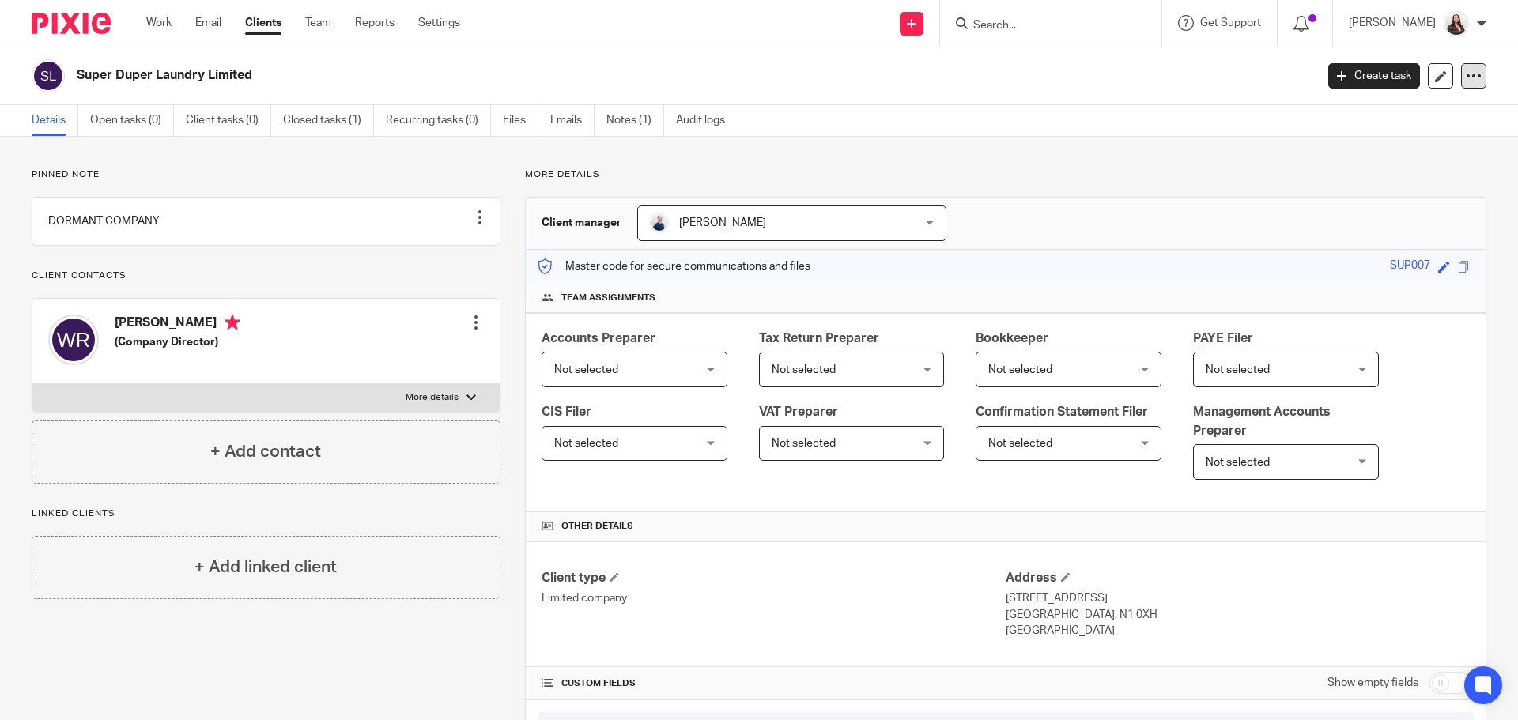
click at [1469, 77] on icon at bounding box center [1474, 76] width 16 height 16
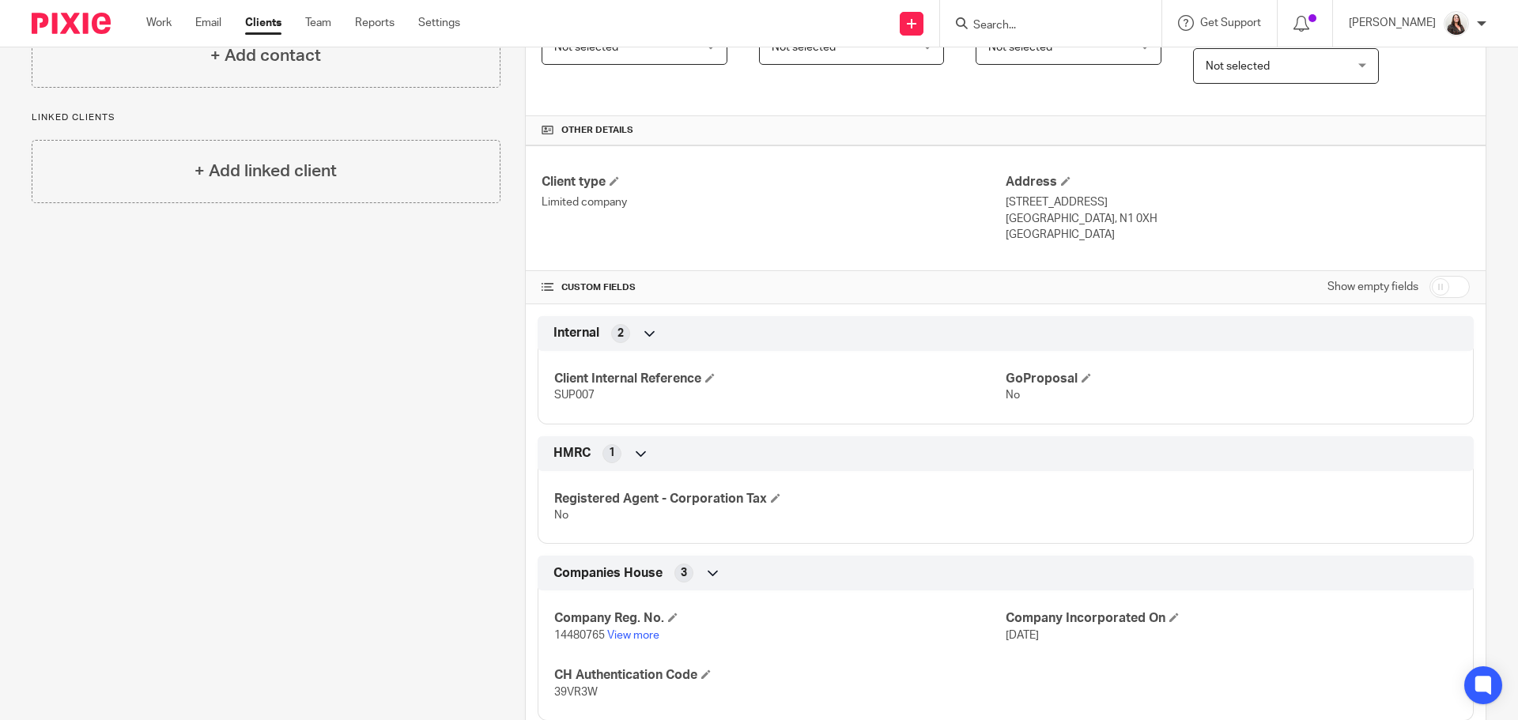
scroll to position [655, 0]
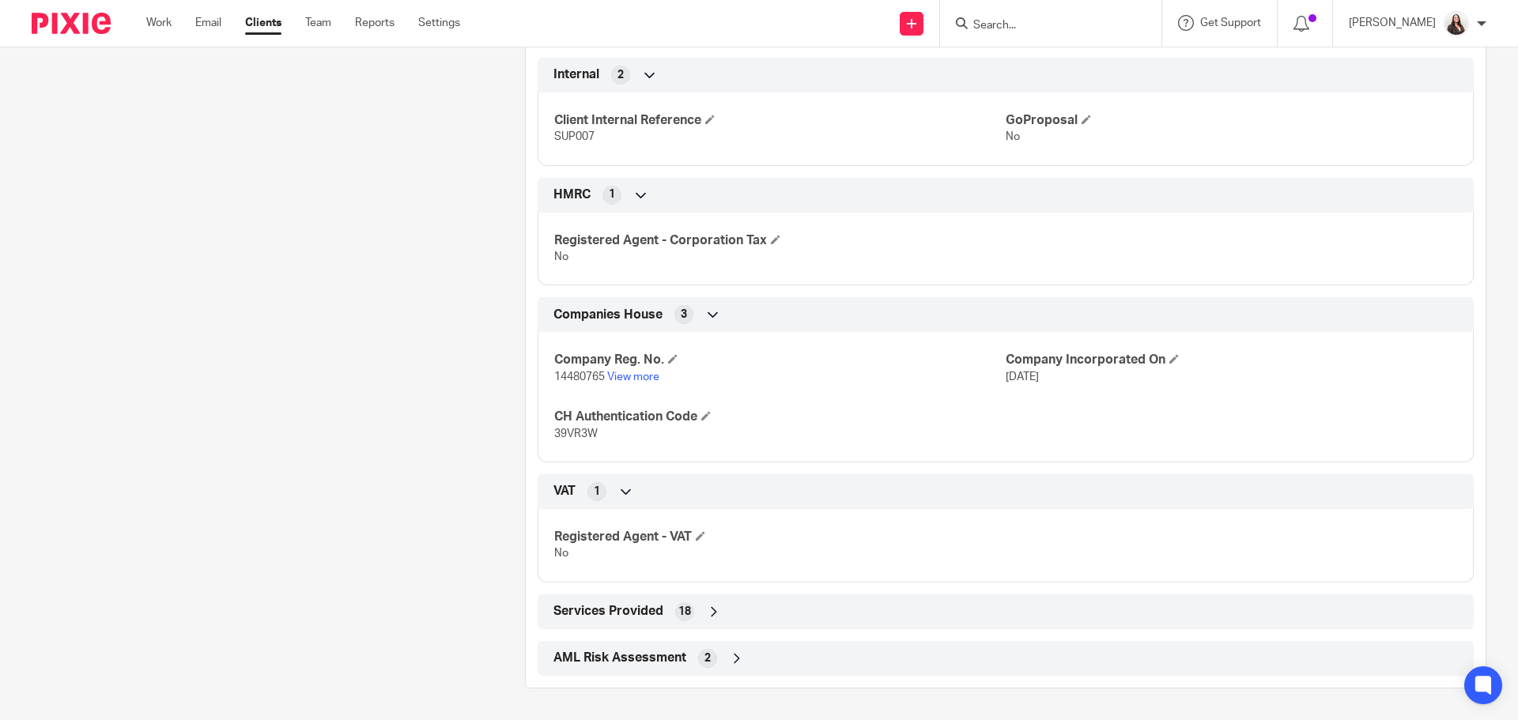
click at [713, 614] on icon at bounding box center [714, 612] width 16 height 16
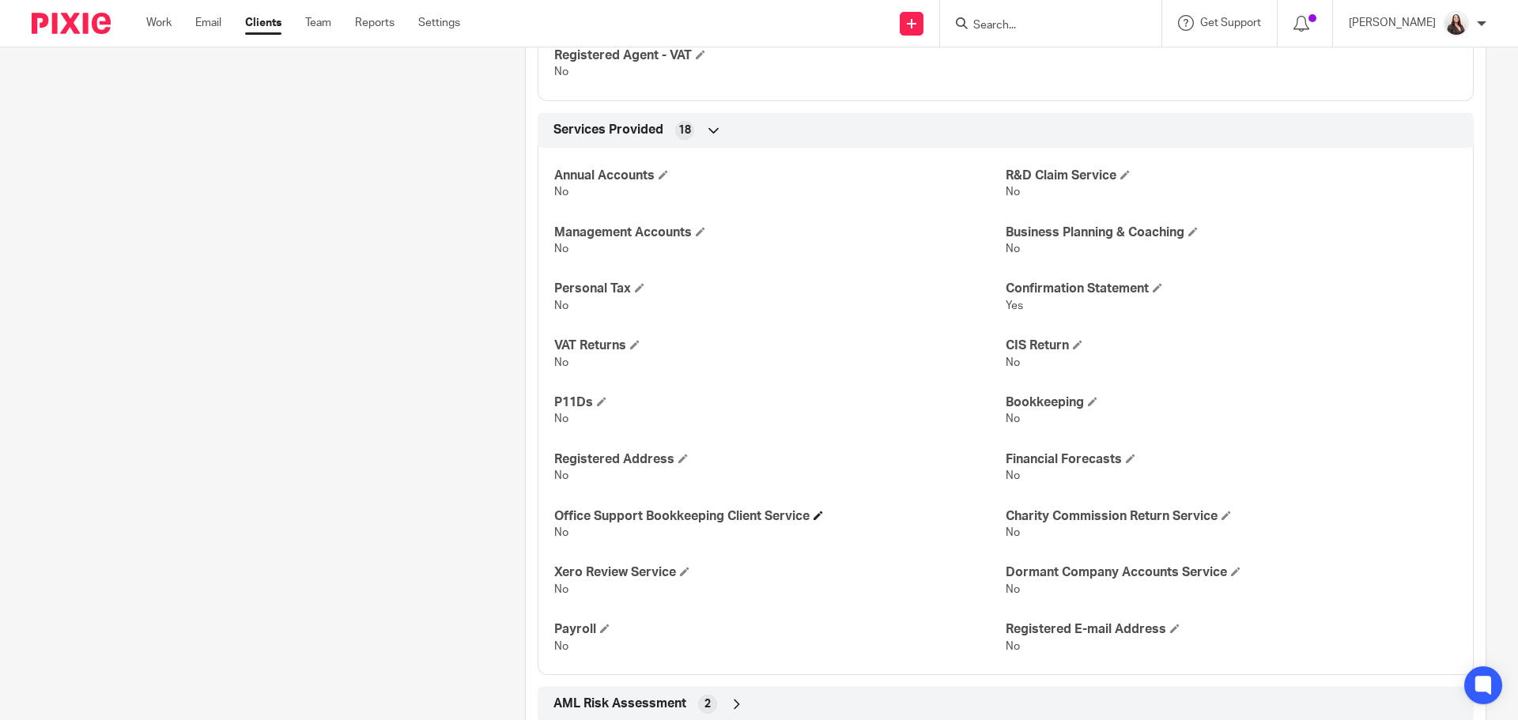
scroll to position [1149, 0]
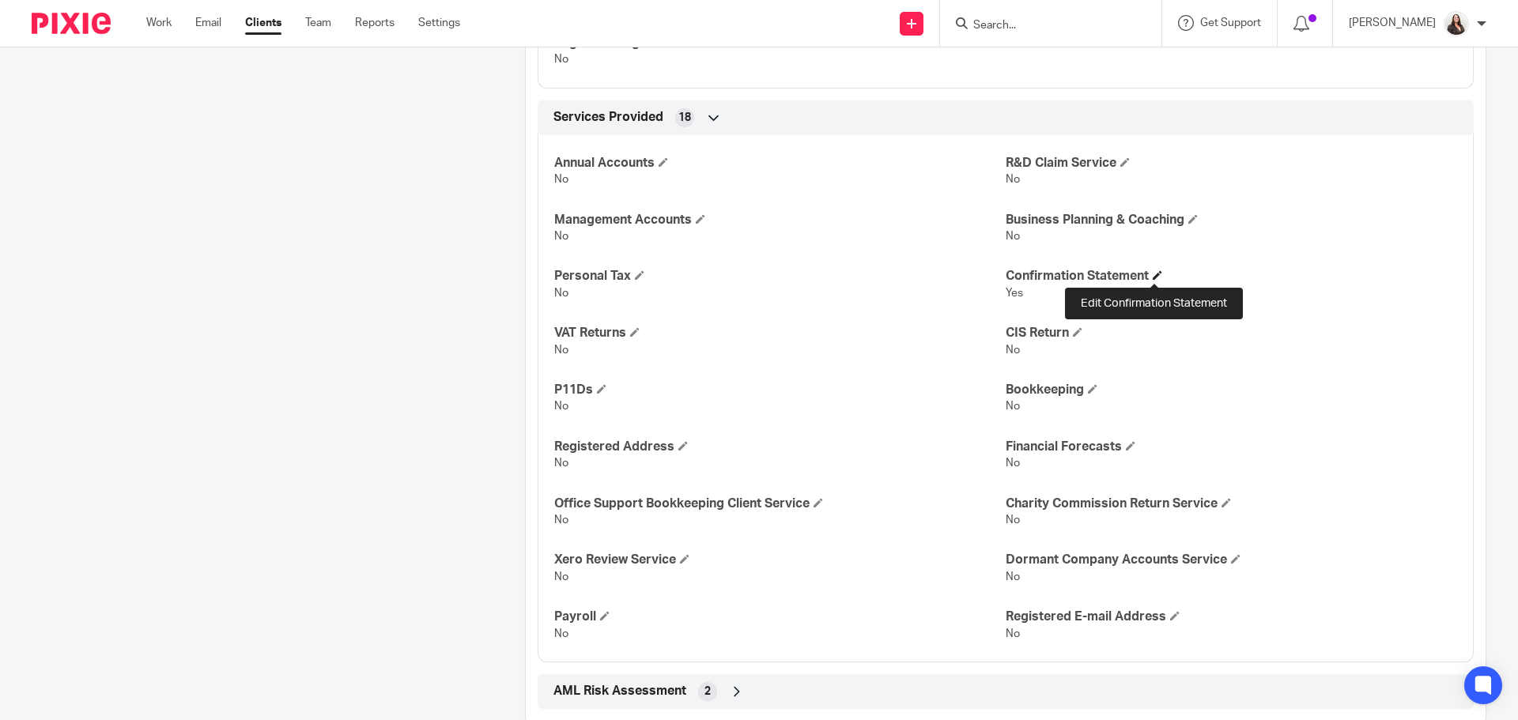
click at [1153, 276] on span at bounding box center [1157, 274] width 9 height 9
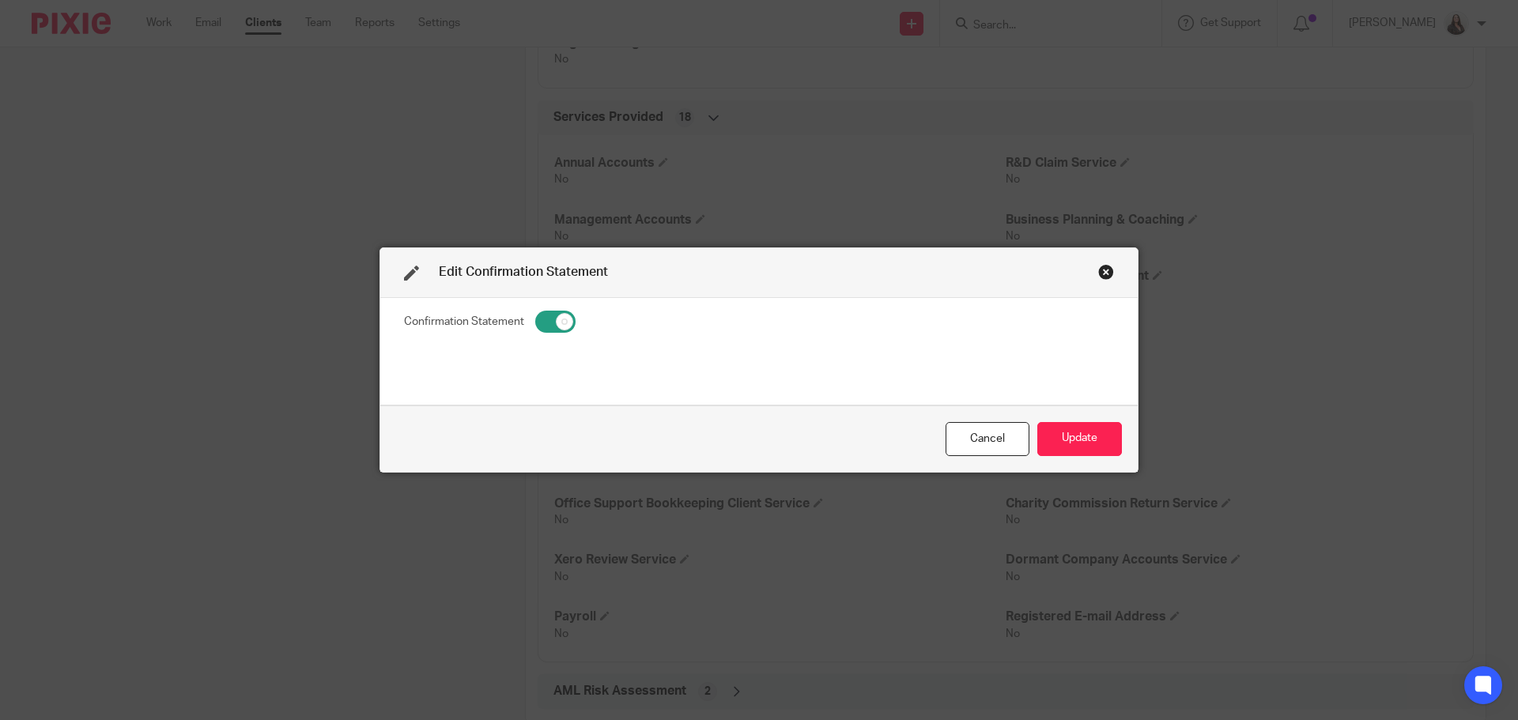
click at [542, 322] on input "checkbox" at bounding box center [555, 322] width 40 height 22
checkbox input "false"
click at [1110, 439] on button "Update" at bounding box center [1080, 439] width 85 height 34
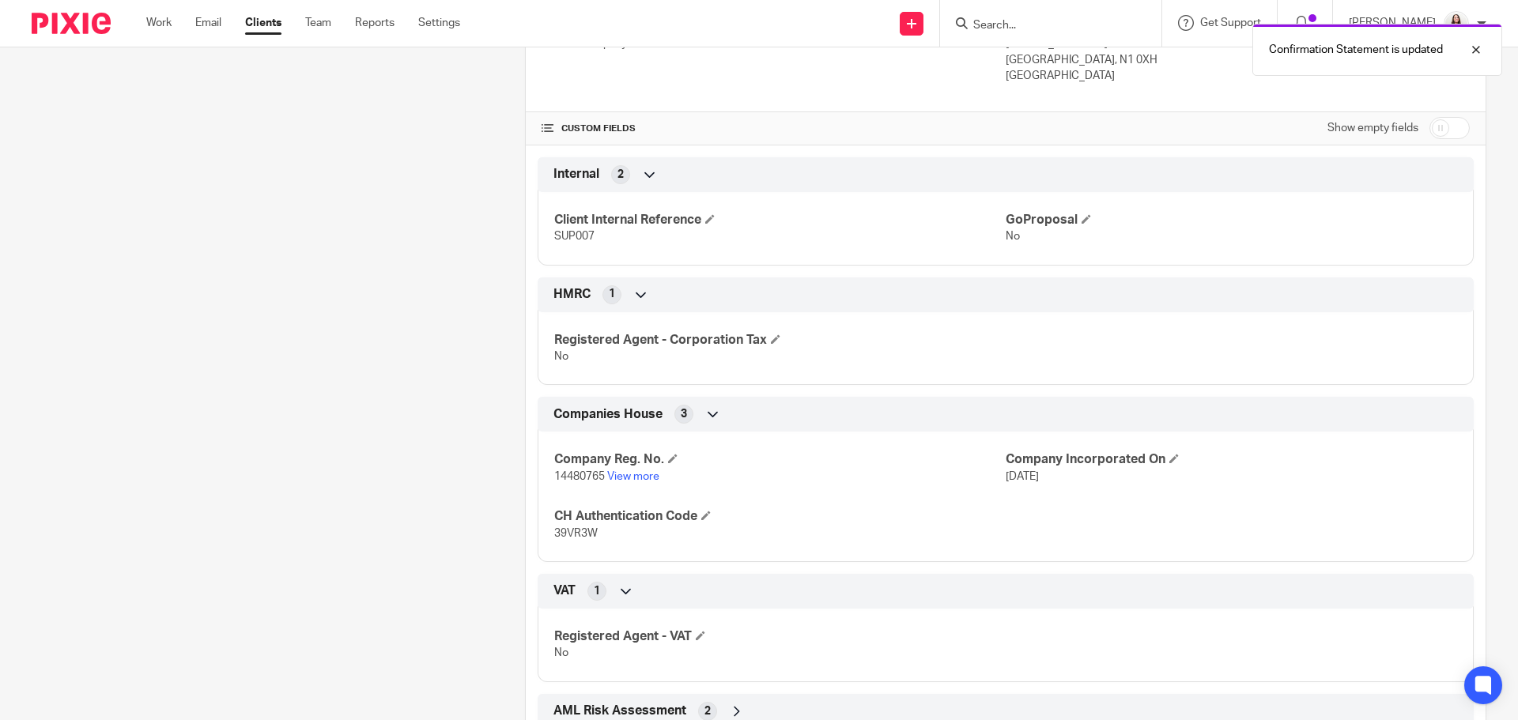
scroll to position [608, 0]
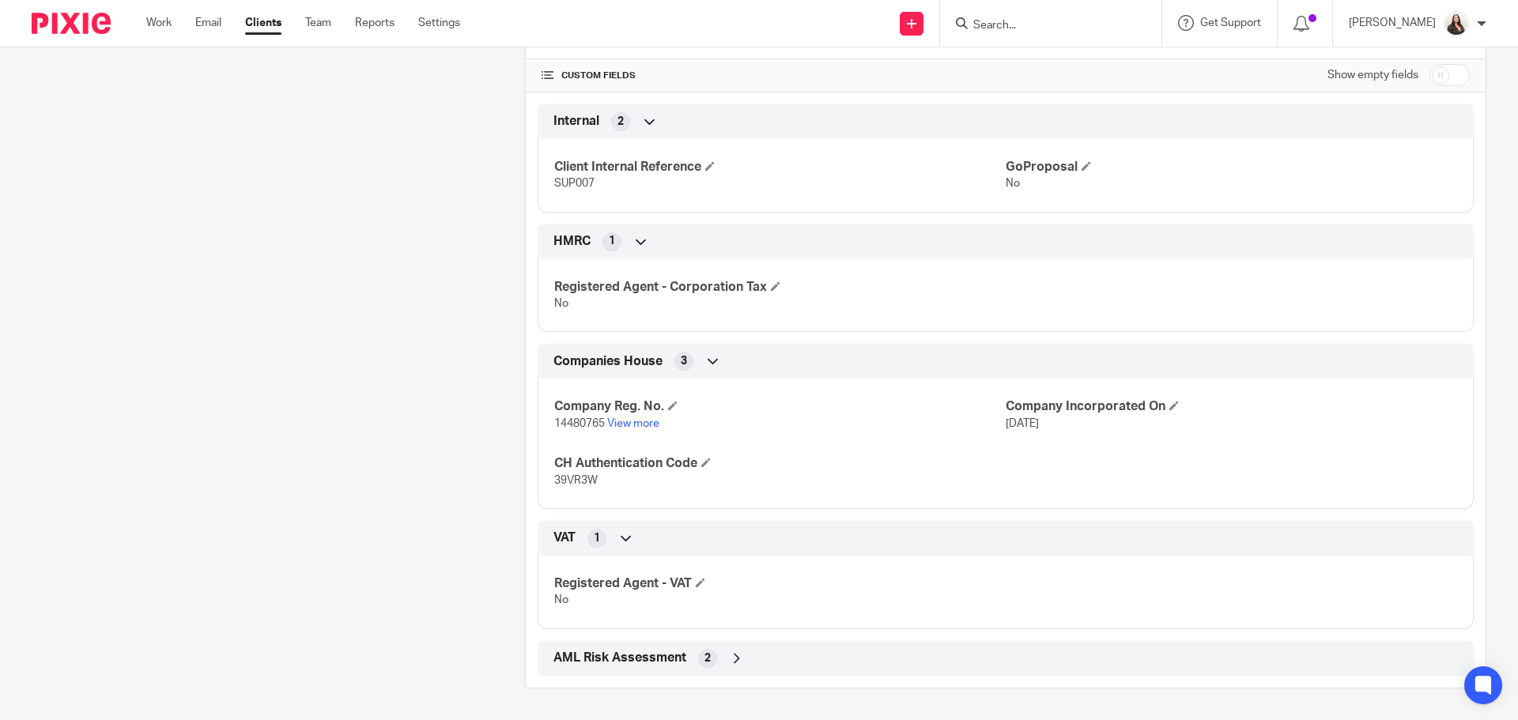
click at [1440, 78] on input "checkbox" at bounding box center [1450, 75] width 40 height 22
checkbox input "true"
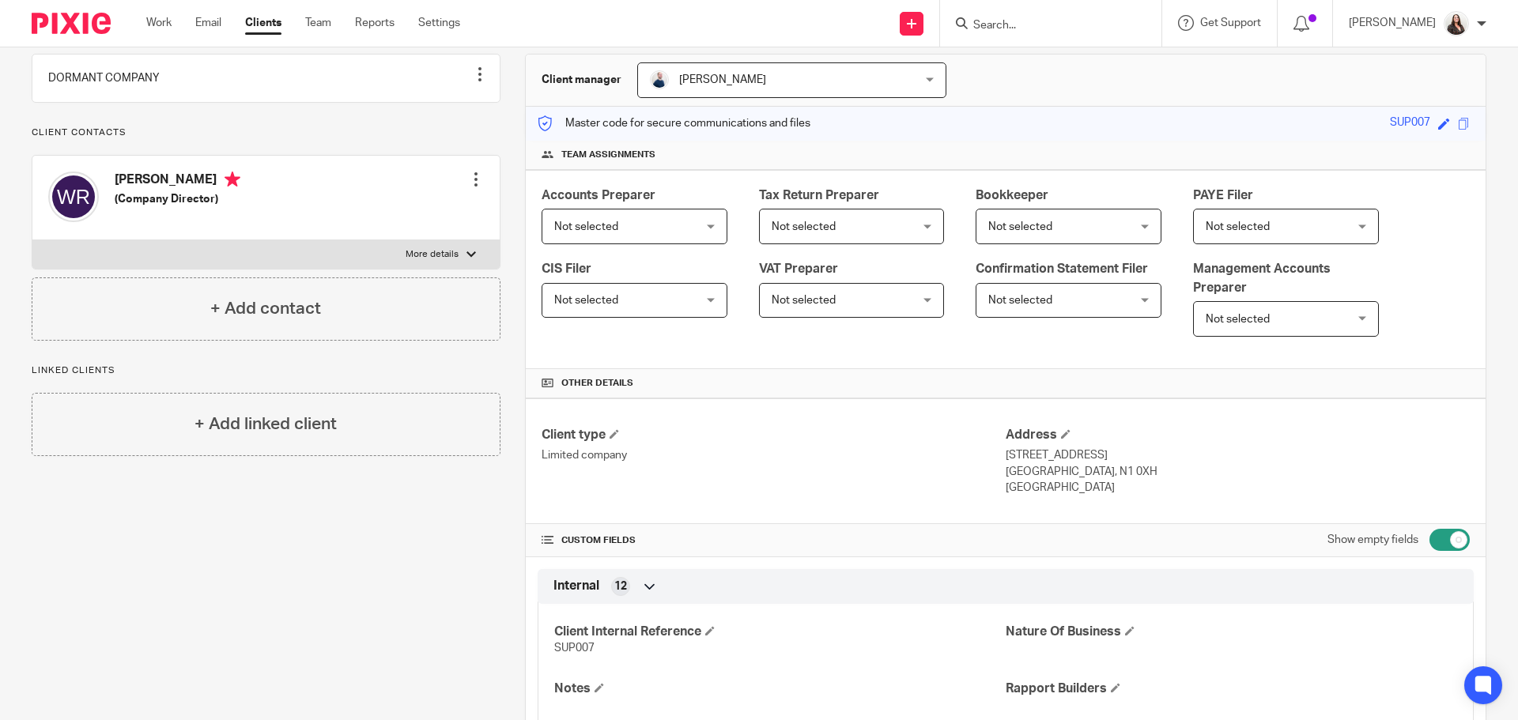
scroll to position [21, 0]
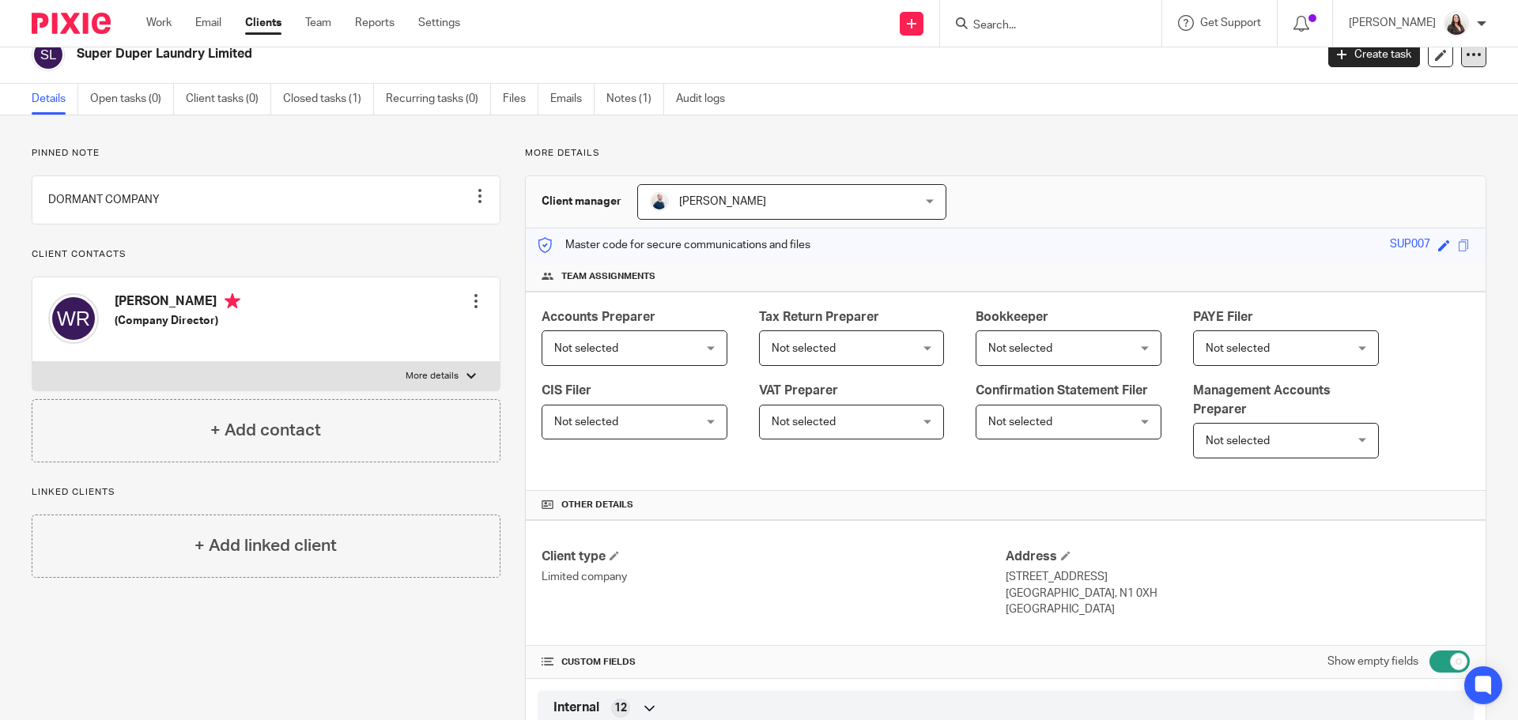
click at [1469, 59] on icon at bounding box center [1474, 55] width 16 height 16
click at [1336, 160] on button "Archive client" at bounding box center [1375, 163] width 175 height 21
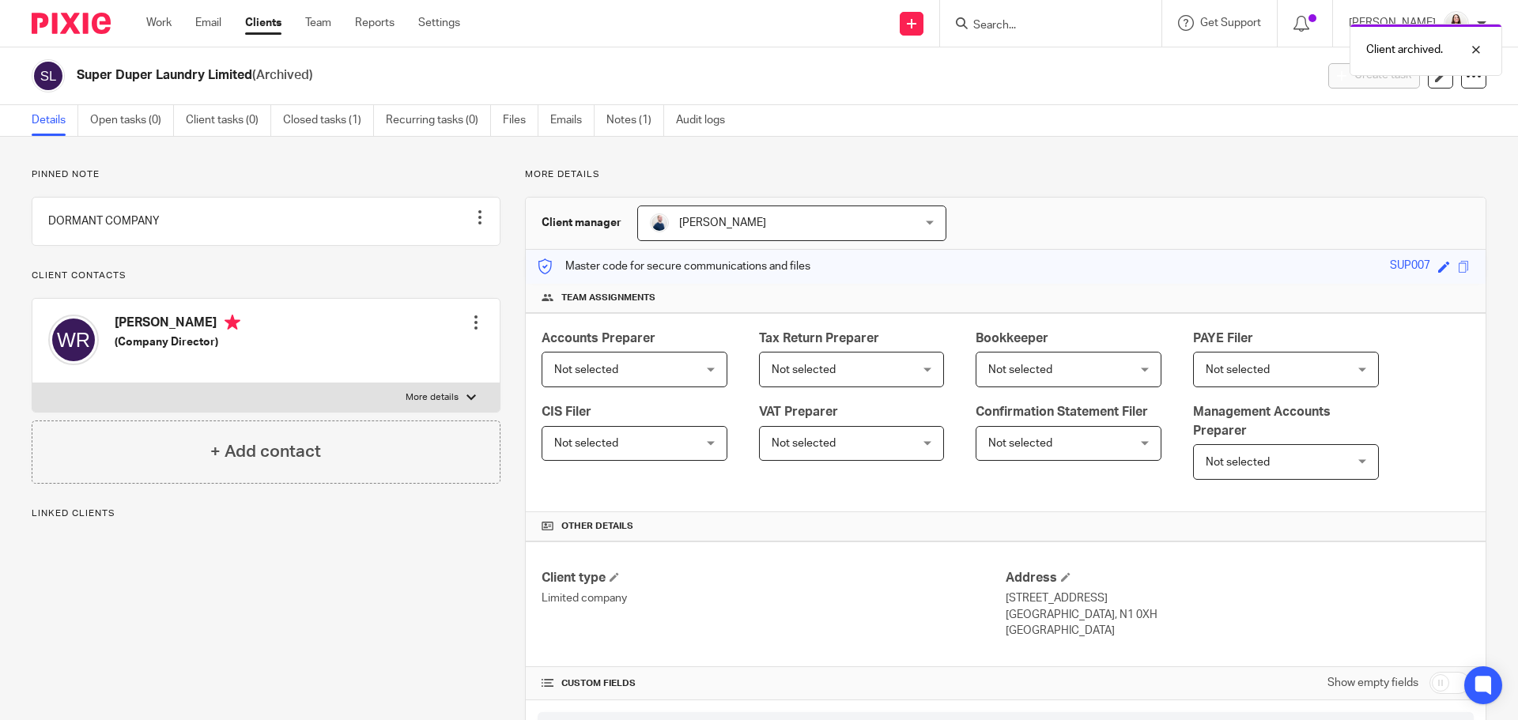
drag, startPoint x: 1024, startPoint y: 12, endPoint x: 1030, endPoint y: 25, distance: 14.5
click at [1024, 13] on div at bounding box center [1050, 23] width 221 height 47
click at [1030, 25] on div "Client archived." at bounding box center [1130, 46] width 743 height 60
click at [1024, 24] on div "Client archived." at bounding box center [1130, 46] width 743 height 60
click at [1009, 19] on div "Client archived." at bounding box center [1130, 46] width 743 height 60
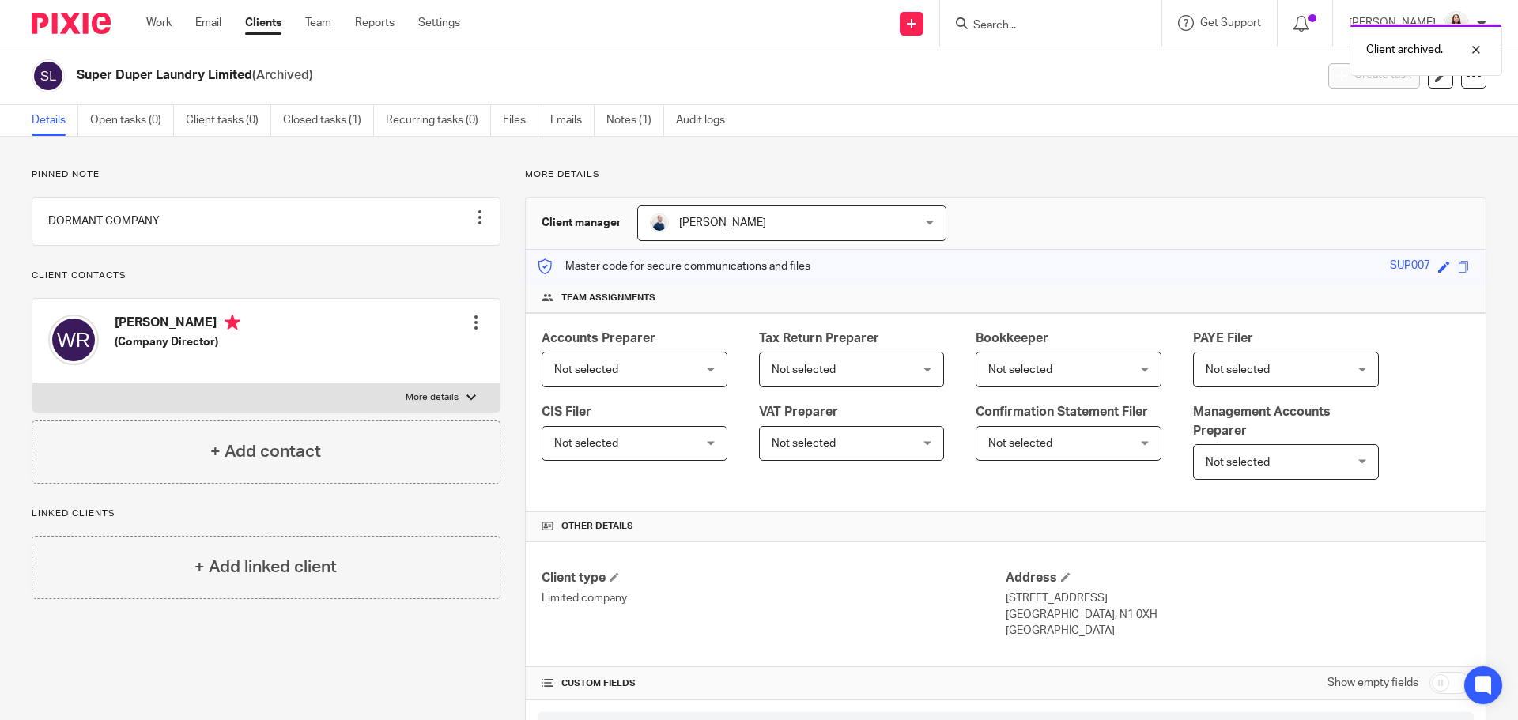
click at [1018, 22] on div "Client archived." at bounding box center [1130, 46] width 743 height 60
click at [1010, 23] on input "Search" at bounding box center [1043, 26] width 142 height 14
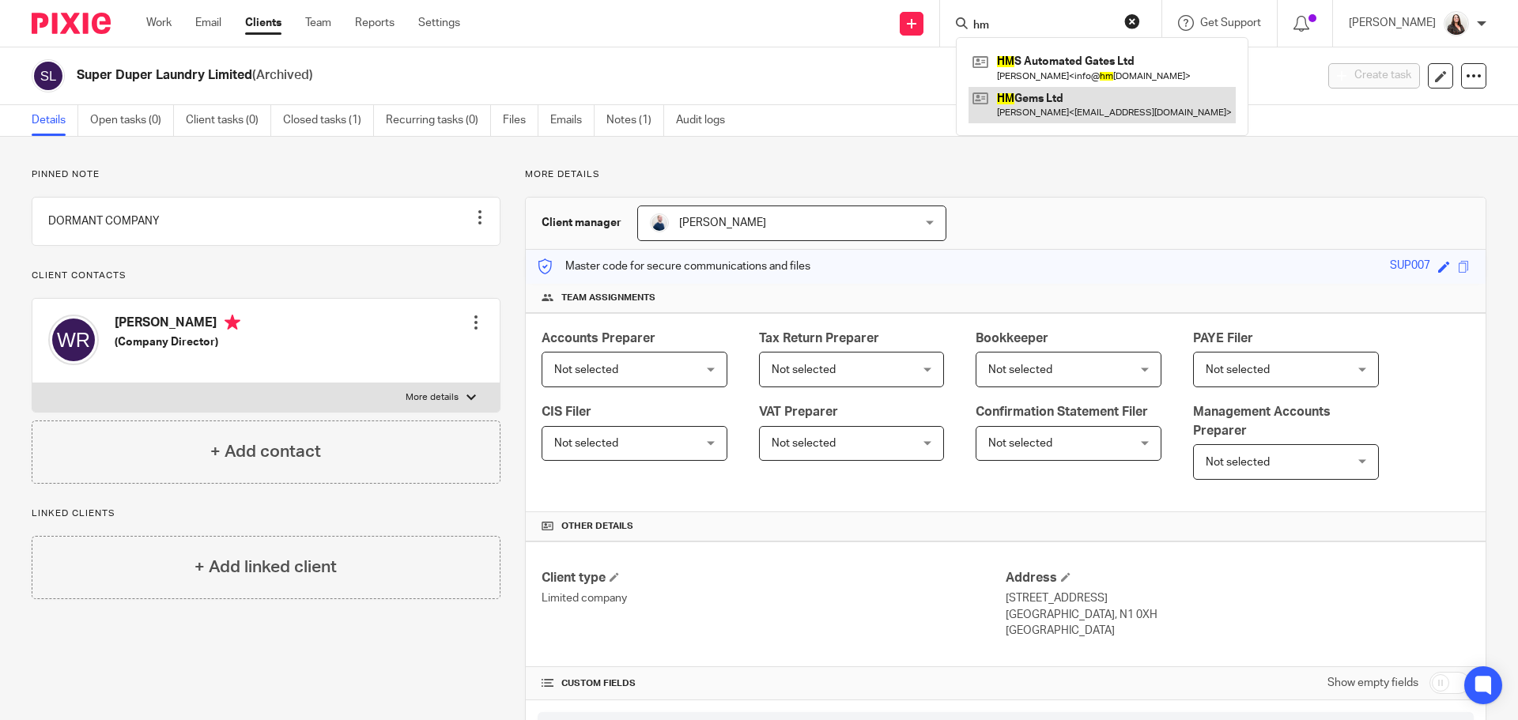
type input "hm"
drag, startPoint x: 1086, startPoint y: 99, endPoint x: 1095, endPoint y: 89, distance: 13.4
click at [1086, 99] on link at bounding box center [1102, 105] width 267 height 36
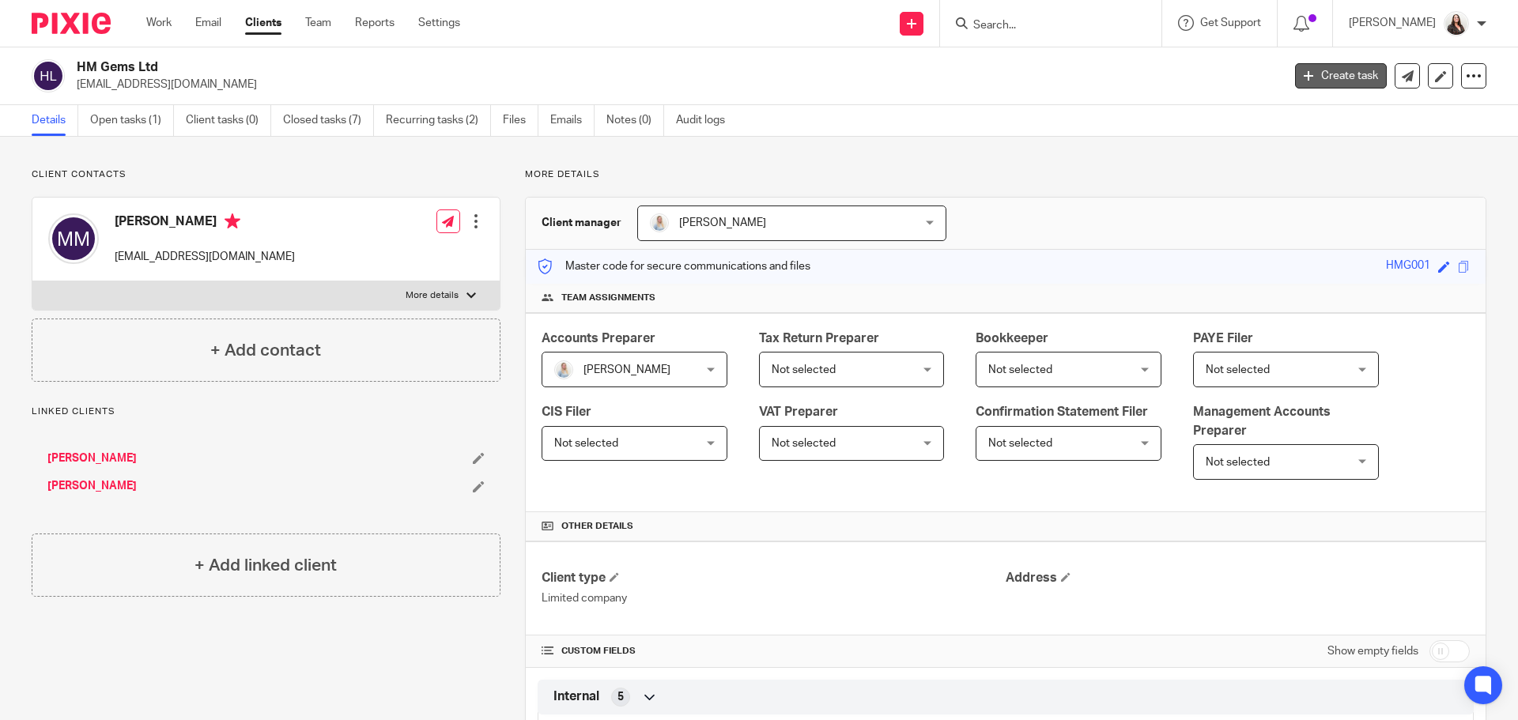
click at [1322, 72] on link "Create task" at bounding box center [1341, 75] width 92 height 25
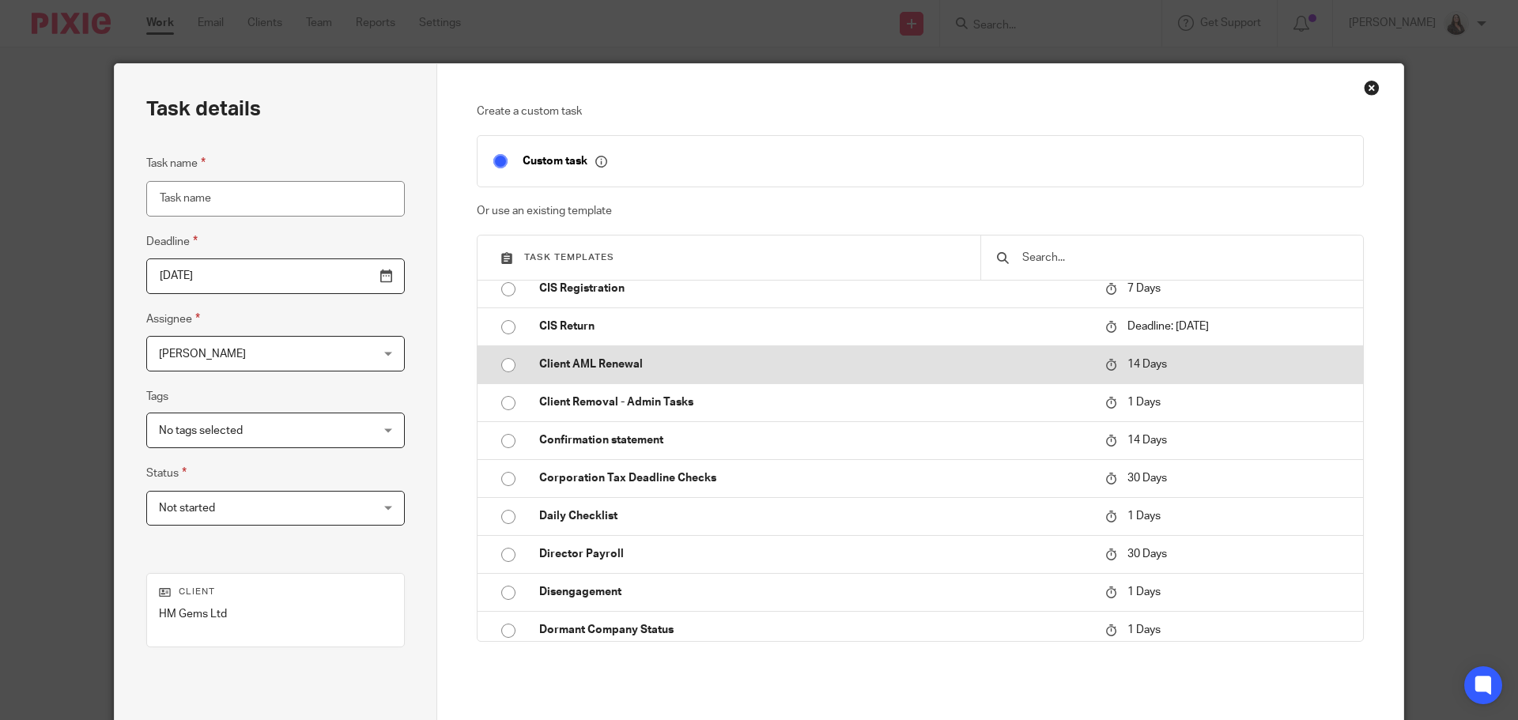
scroll to position [376, 0]
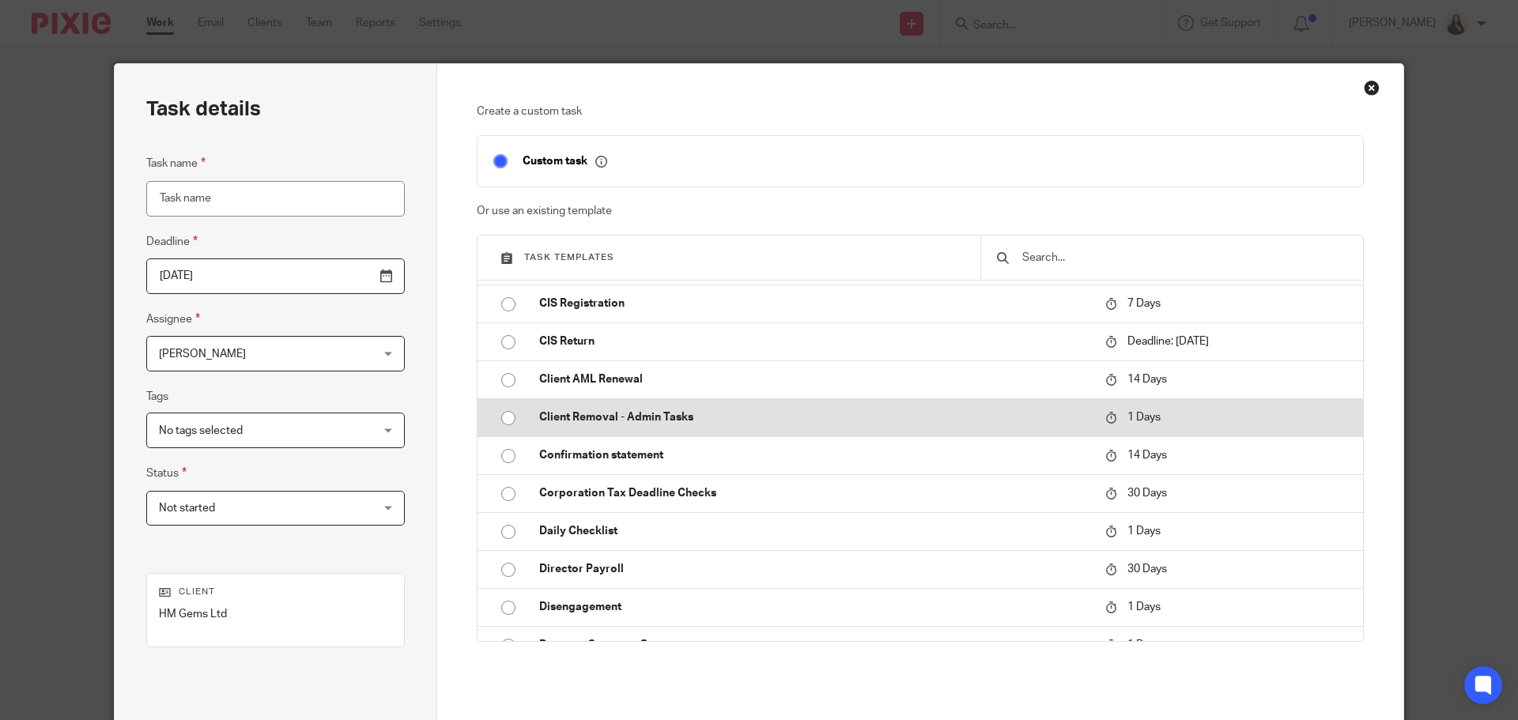
click at [627, 405] on td "Client Removal - Admin Tasks" at bounding box center [811, 418] width 574 height 38
type input "[DATE]"
type input "Client Removal - Admin Tasks"
checkbox input "false"
radio input "true"
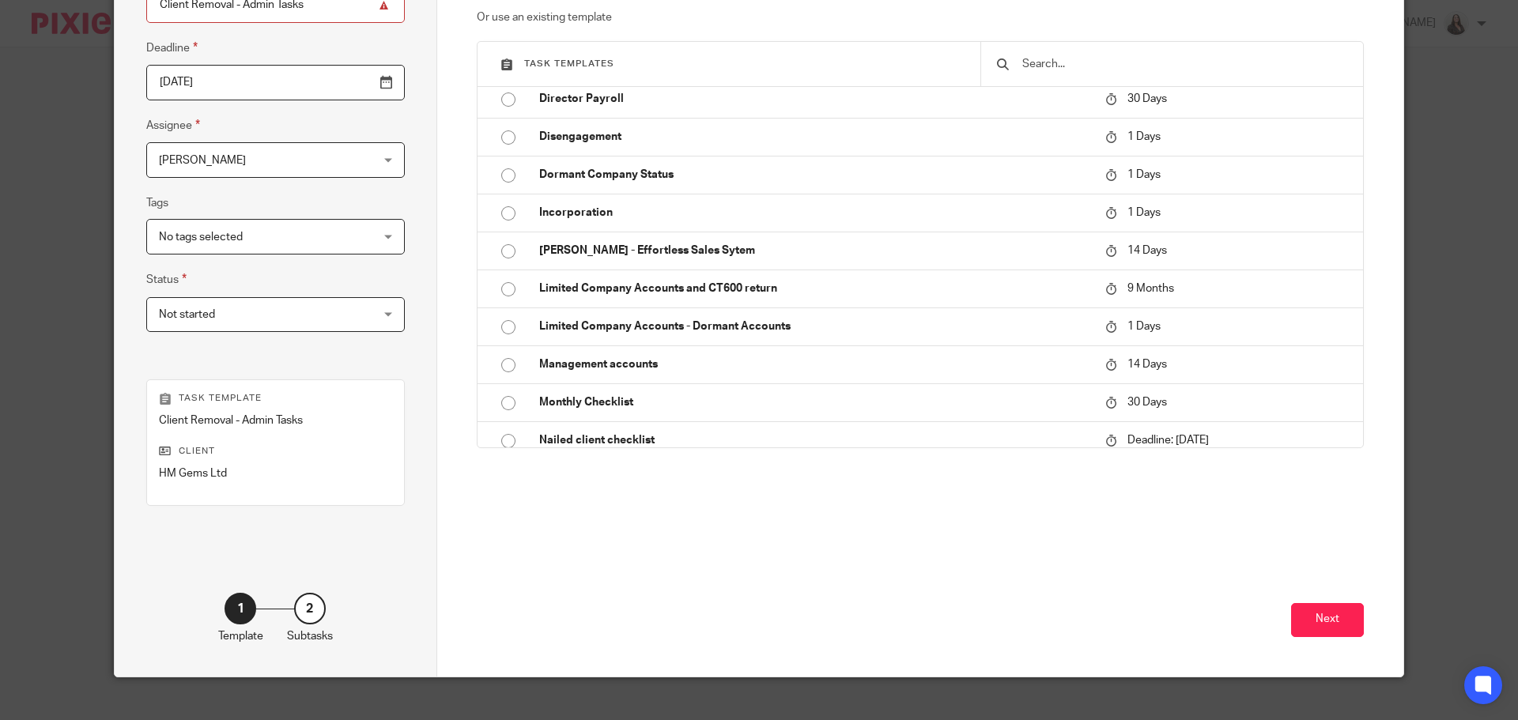
scroll to position [214, 0]
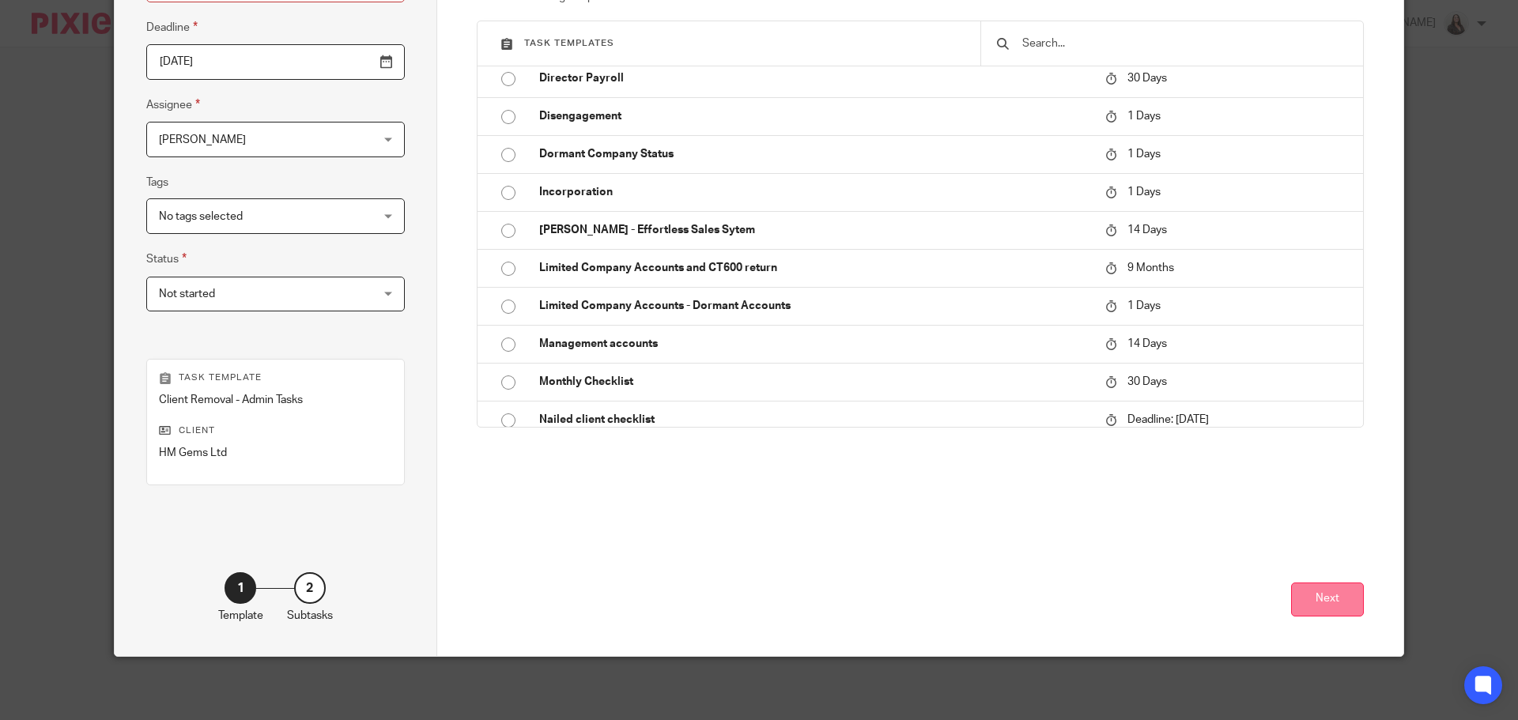
click at [1322, 604] on button "Next" at bounding box center [1327, 600] width 73 height 34
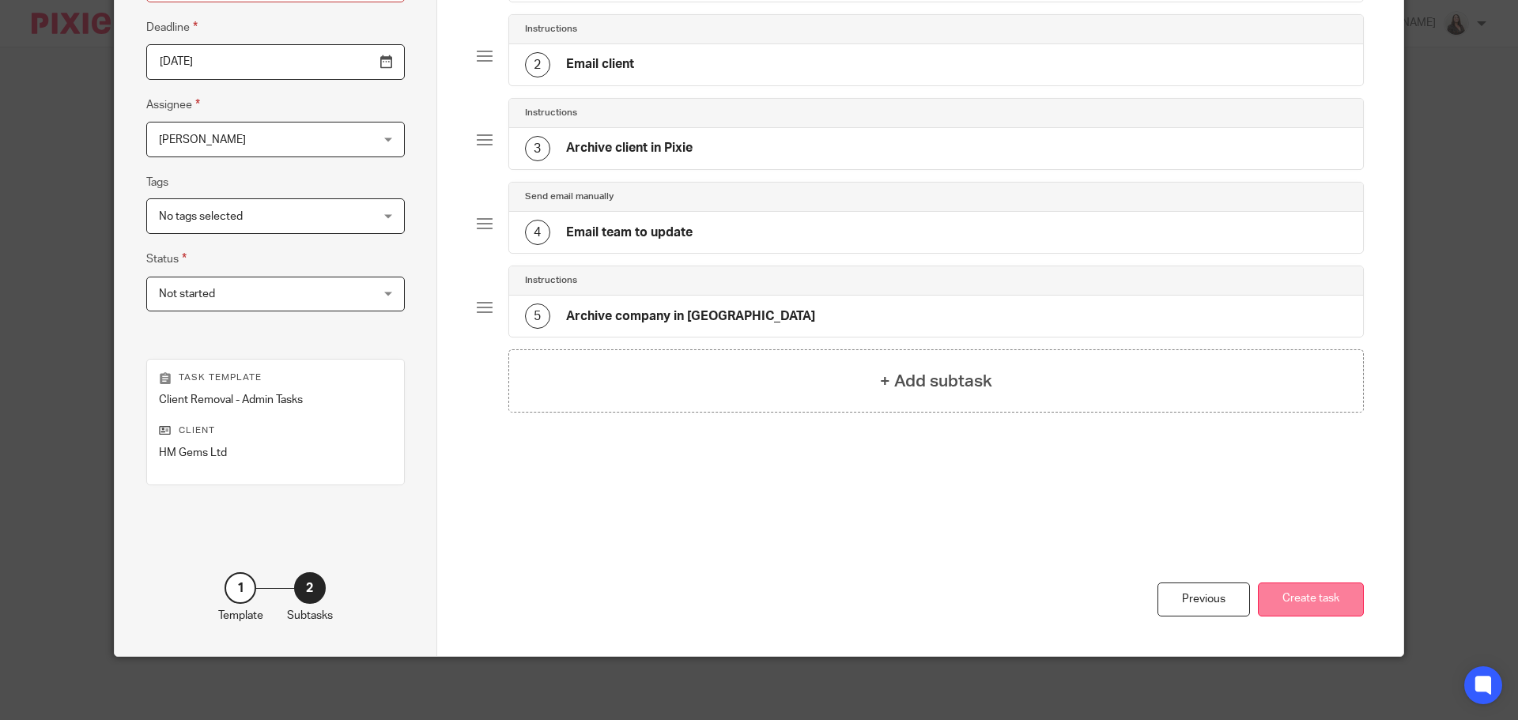
click at [1337, 603] on button "Create task" at bounding box center [1311, 600] width 106 height 34
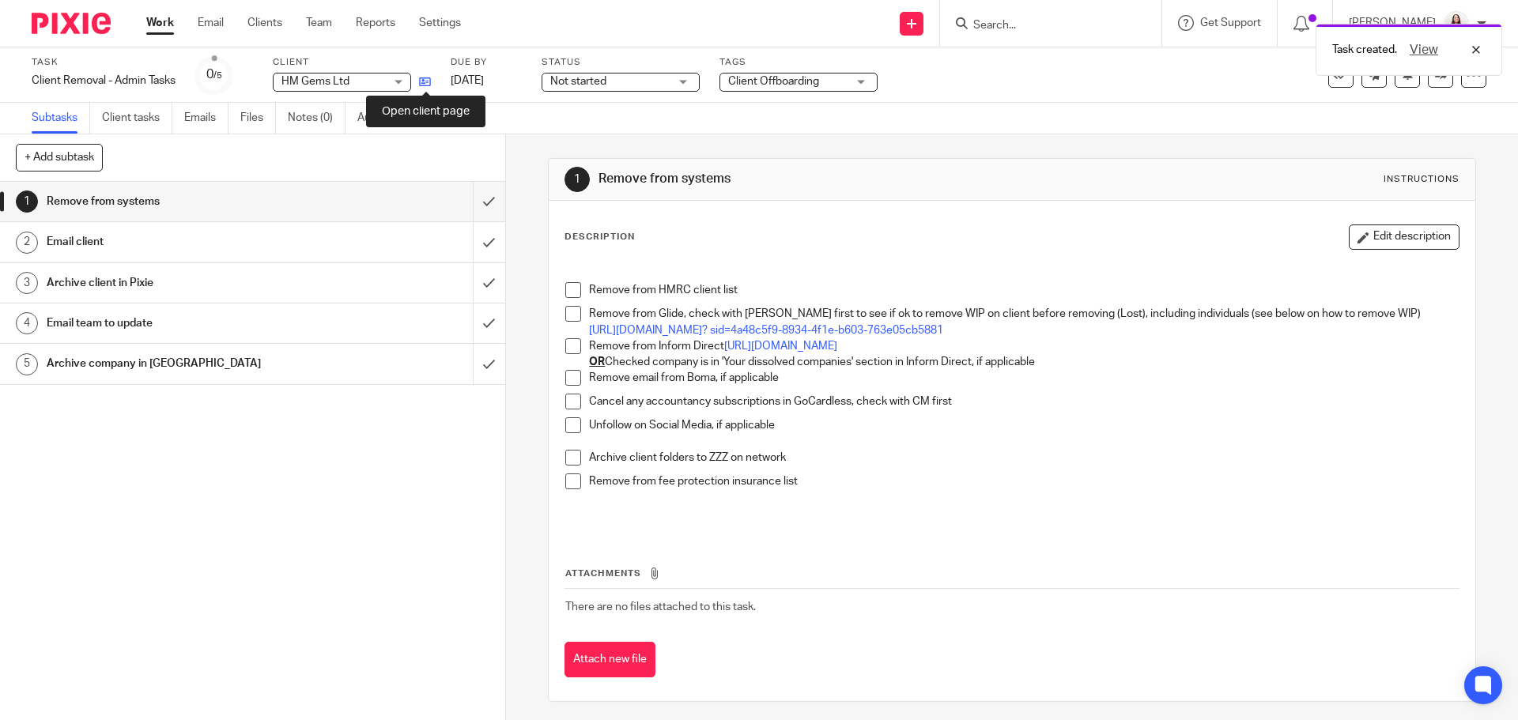
click at [425, 80] on icon at bounding box center [425, 82] width 12 height 12
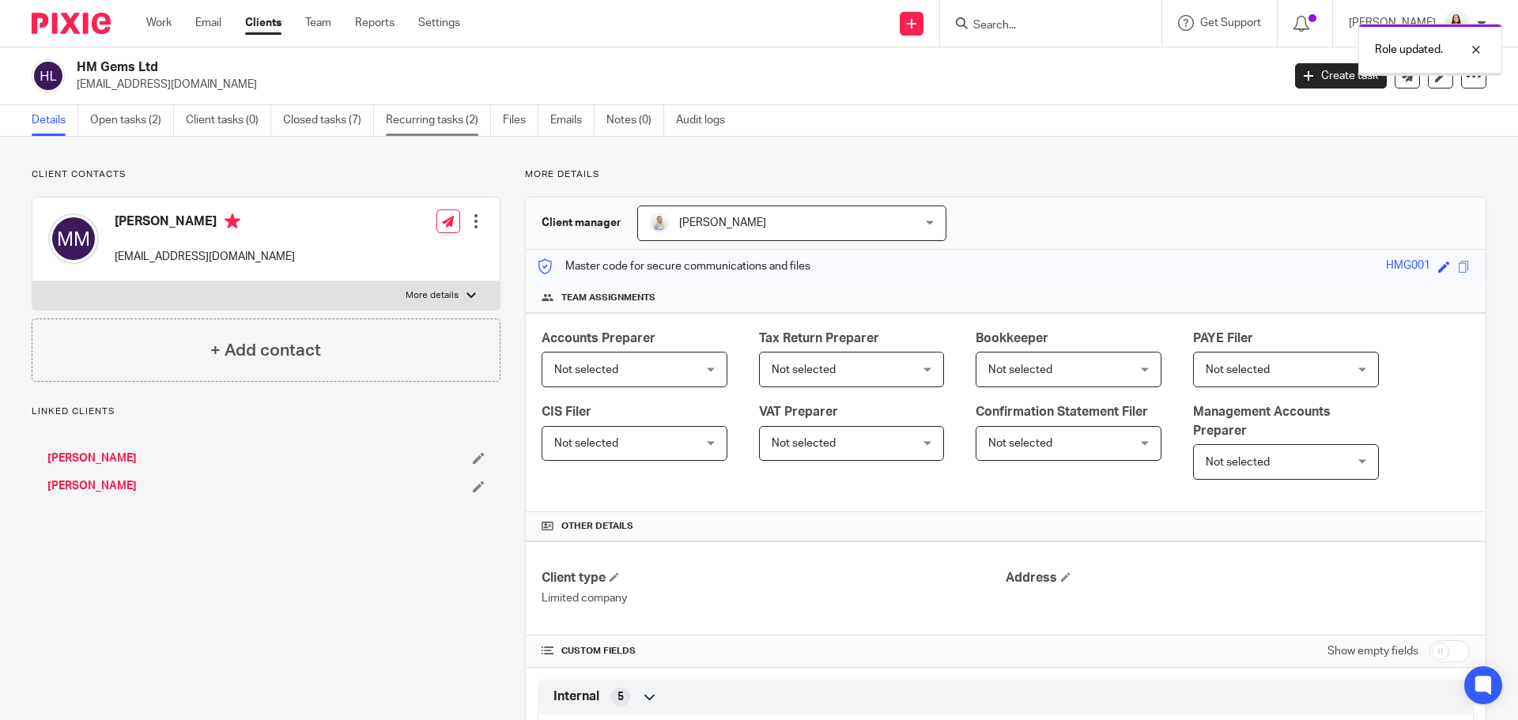
click at [428, 114] on link "Recurring tasks (2)" at bounding box center [438, 120] width 105 height 31
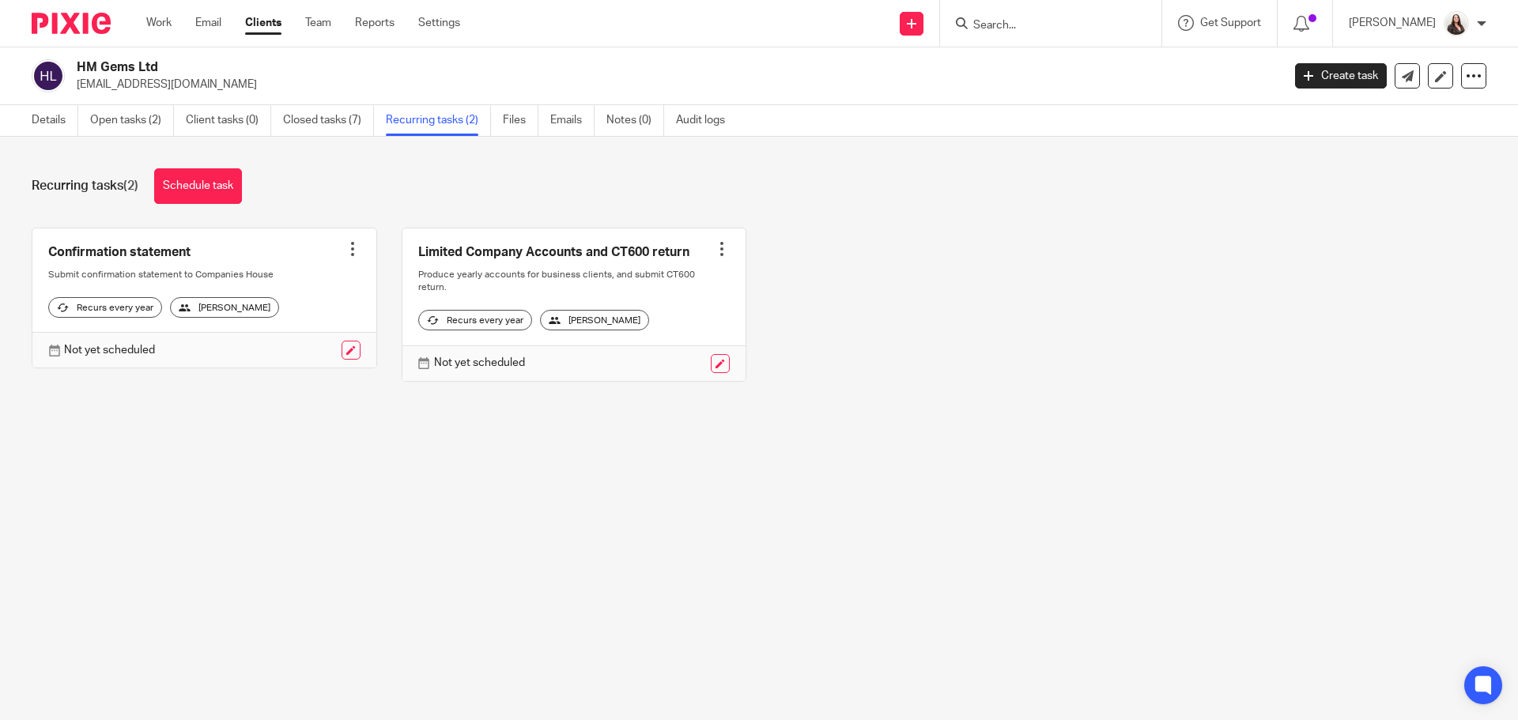
click at [349, 246] on div at bounding box center [353, 249] width 16 height 16
click at [316, 351] on span "Cancel schedule" at bounding box center [288, 349] width 83 height 11
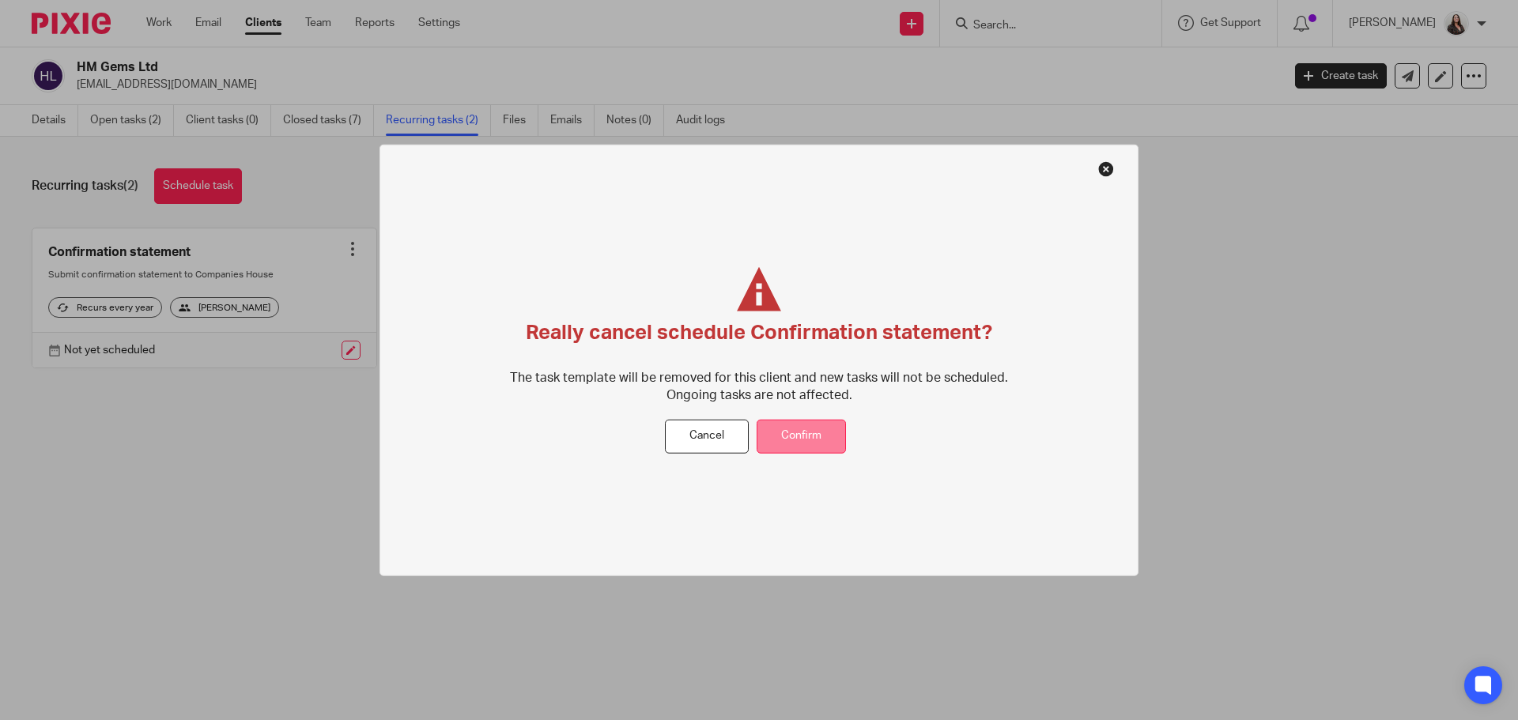
click at [790, 439] on button "Confirm" at bounding box center [801, 437] width 89 height 34
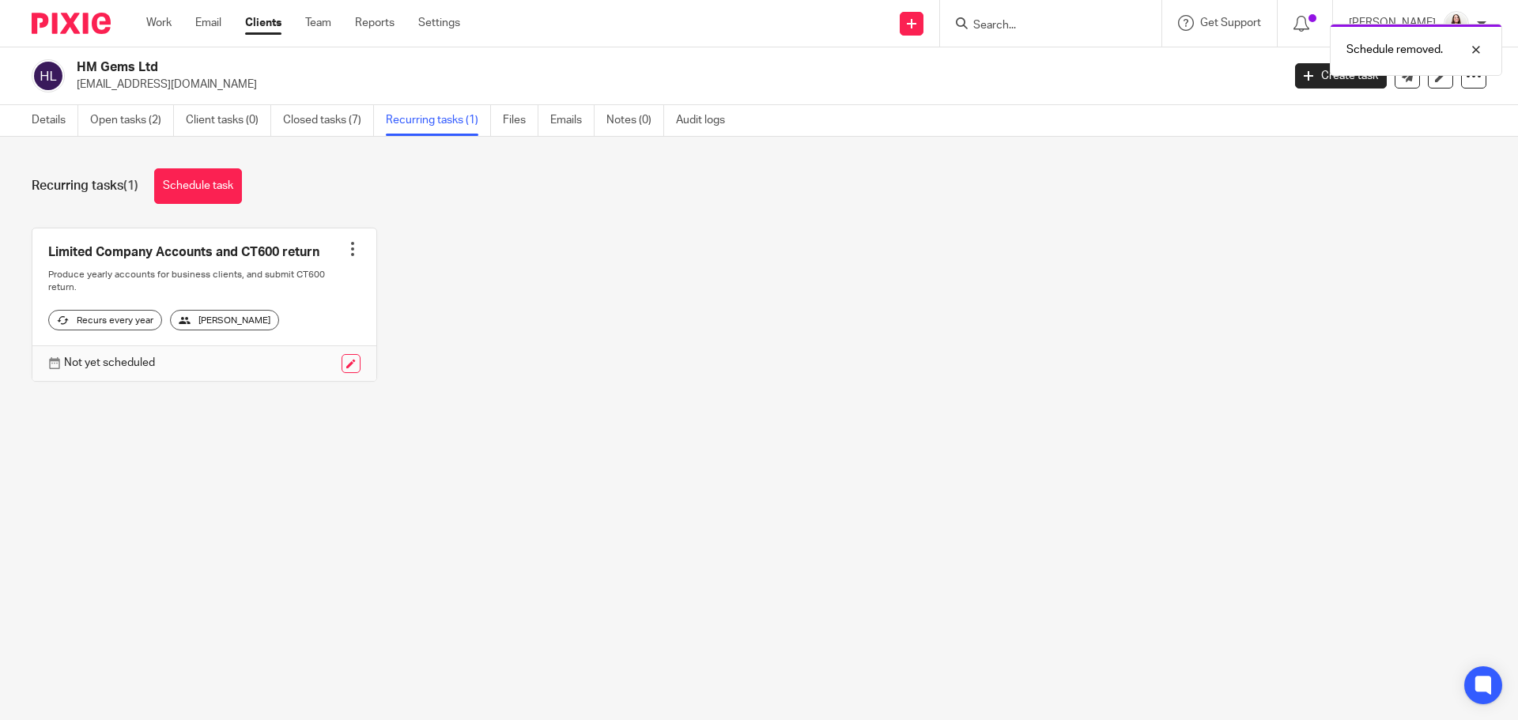
click at [345, 246] on div at bounding box center [353, 249] width 16 height 16
click at [319, 348] on span "Cancel schedule" at bounding box center [288, 349] width 83 height 11
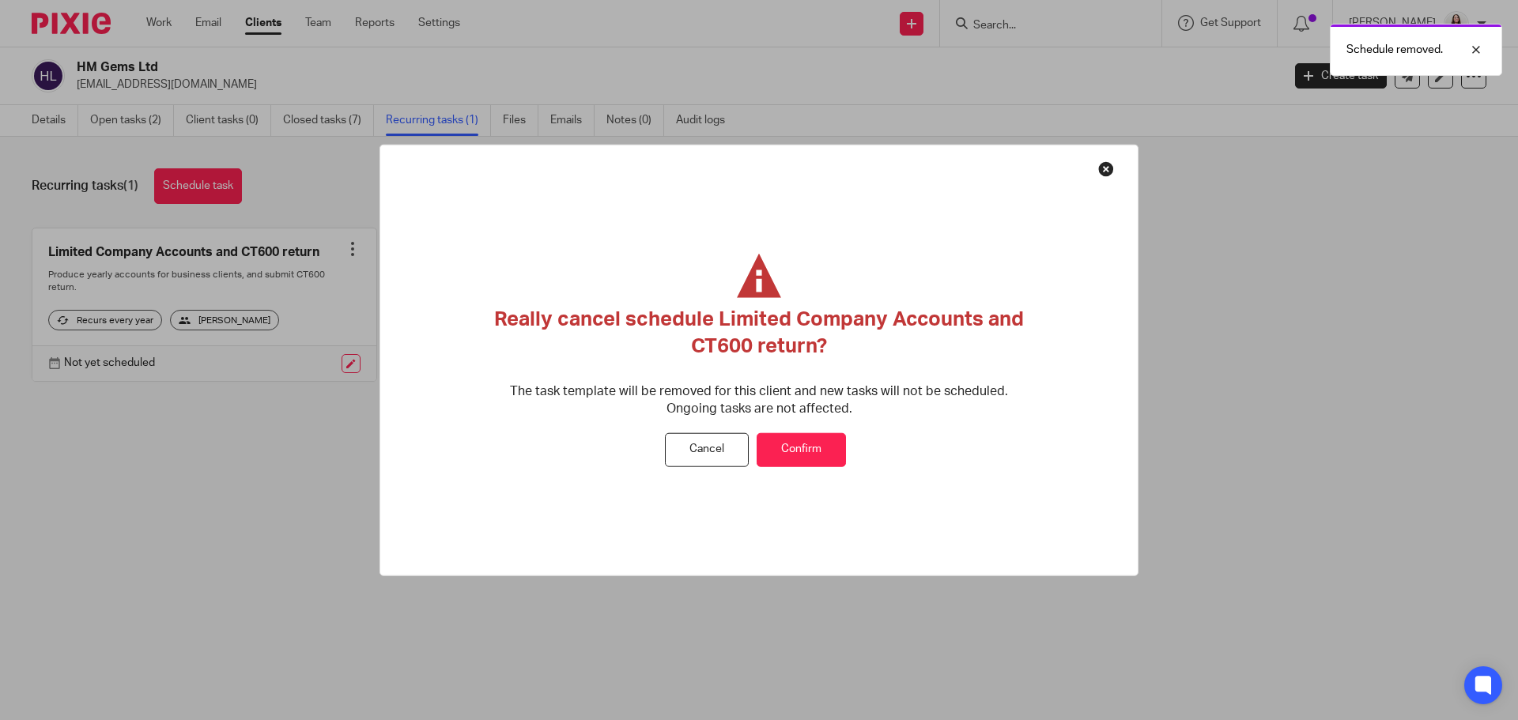
drag, startPoint x: 810, startPoint y: 448, endPoint x: 397, endPoint y: 298, distance: 439.3
click at [807, 448] on button "Confirm" at bounding box center [801, 450] width 89 height 34
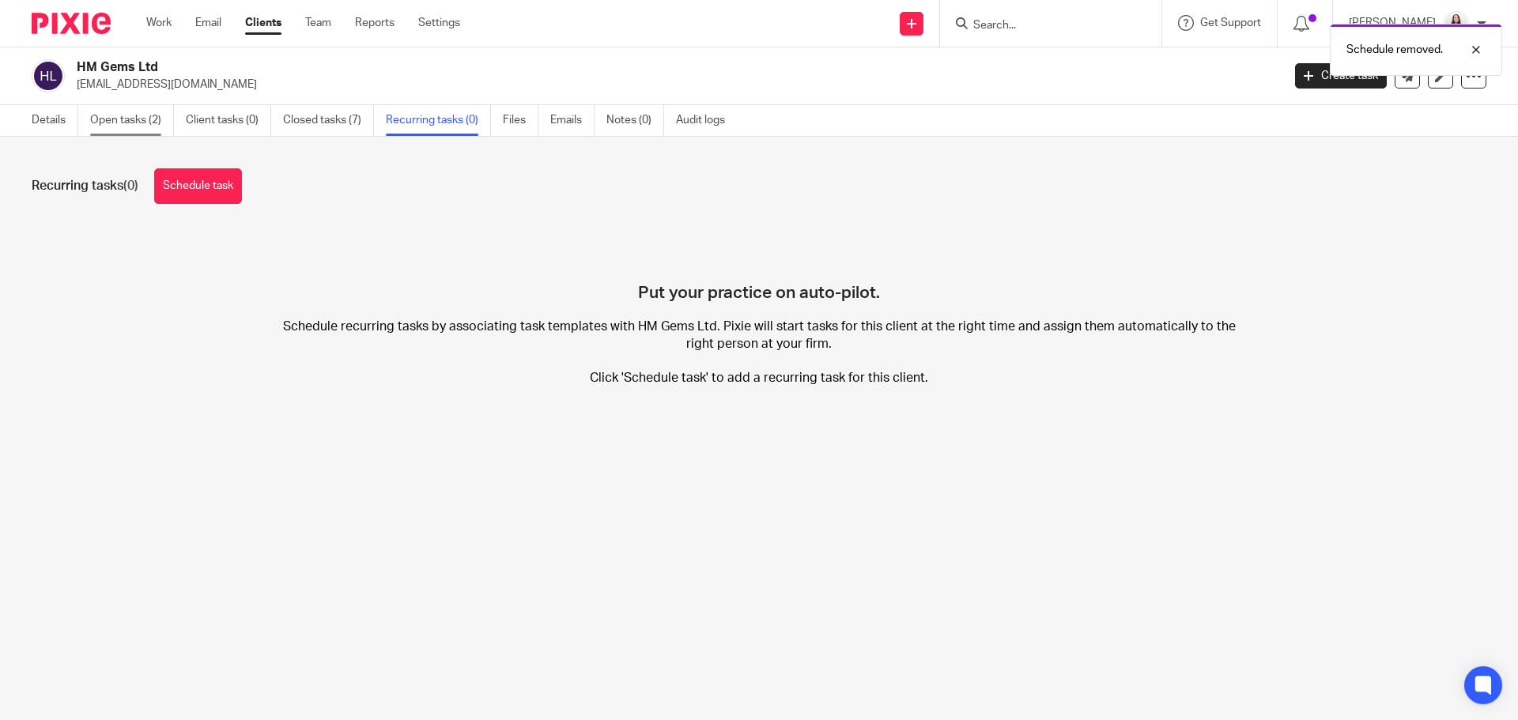
drag, startPoint x: 112, startPoint y: 115, endPoint x: 126, endPoint y: 111, distance: 14.0
click at [112, 114] on link "Open tasks (2)" at bounding box center [132, 120] width 84 height 31
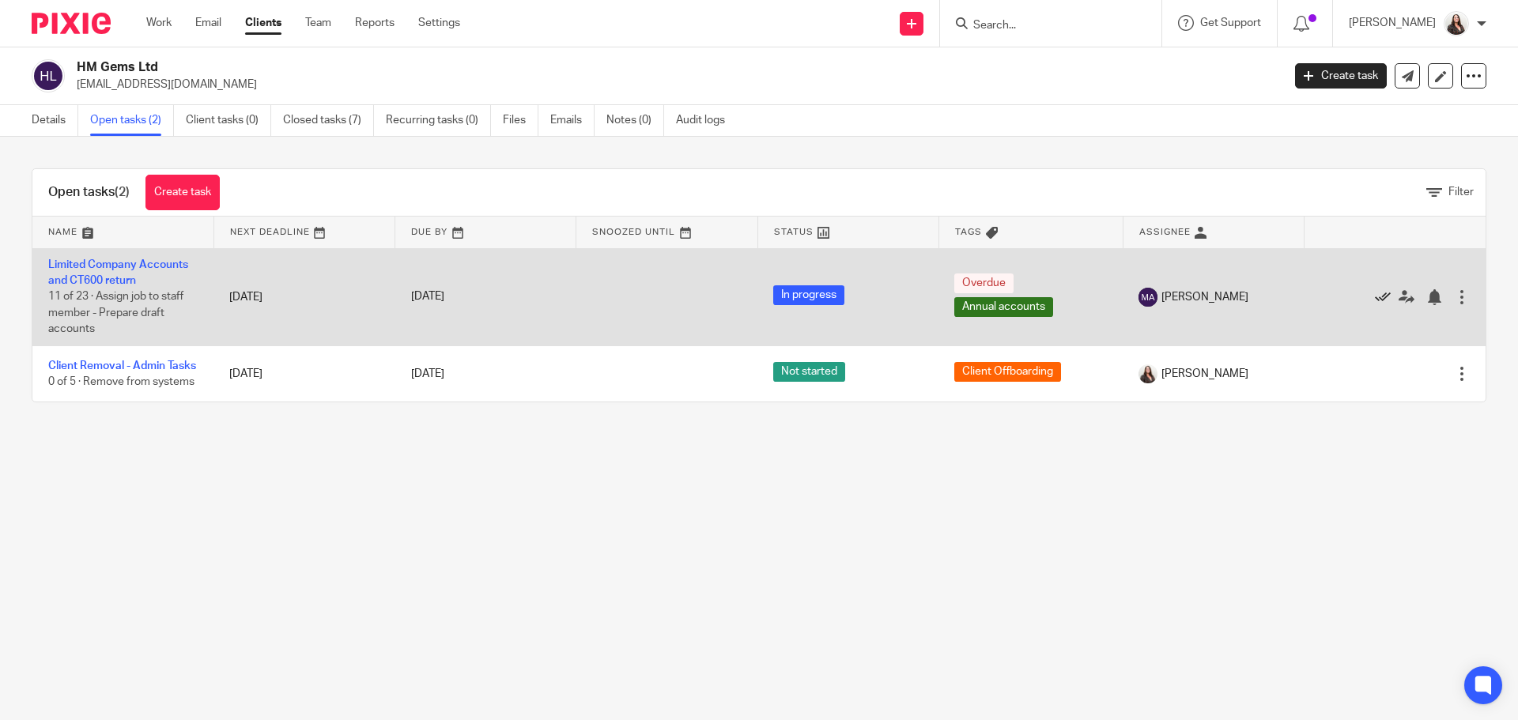
click at [1375, 297] on icon at bounding box center [1383, 297] width 16 height 16
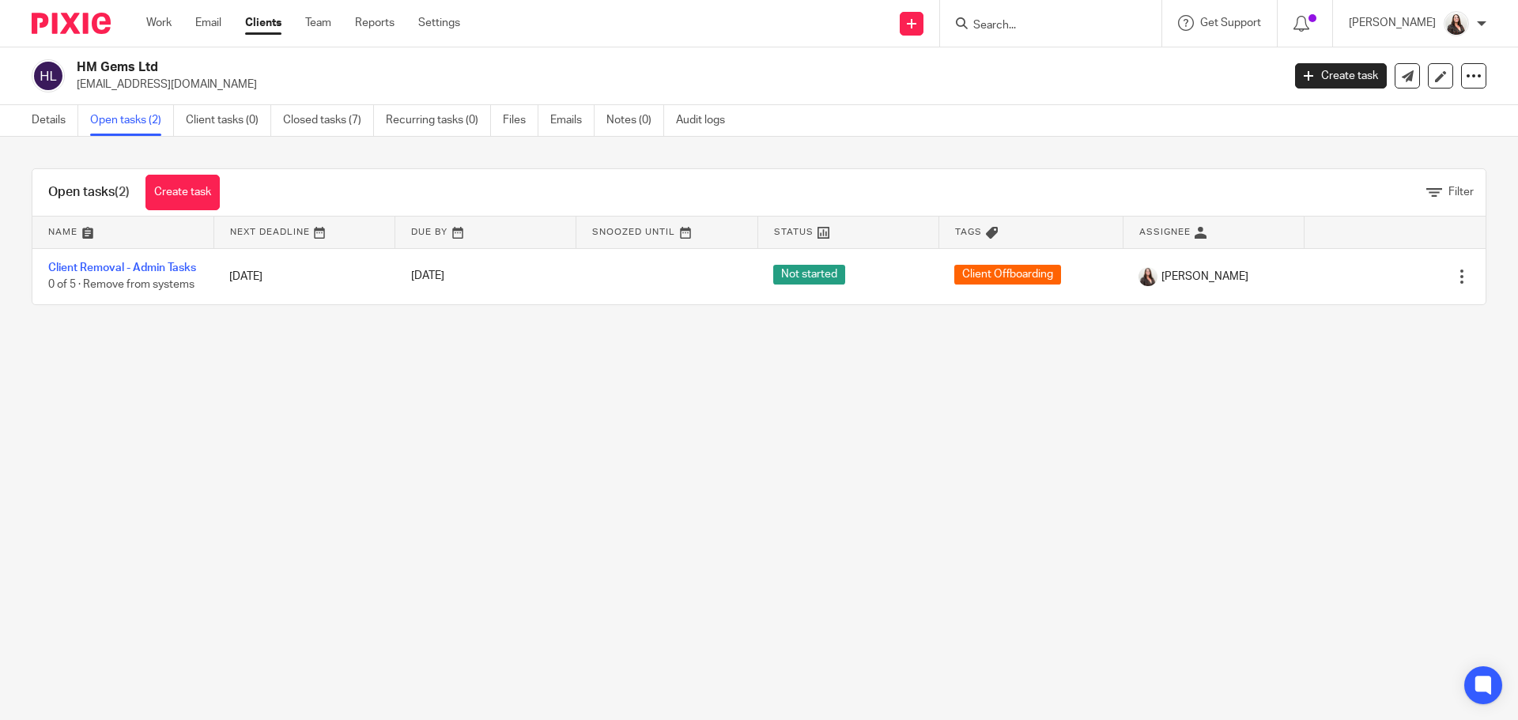
click at [1013, 30] on div "Task finished." at bounding box center [1130, 46] width 743 height 60
click at [1015, 24] on input "Search" at bounding box center [1043, 26] width 142 height 14
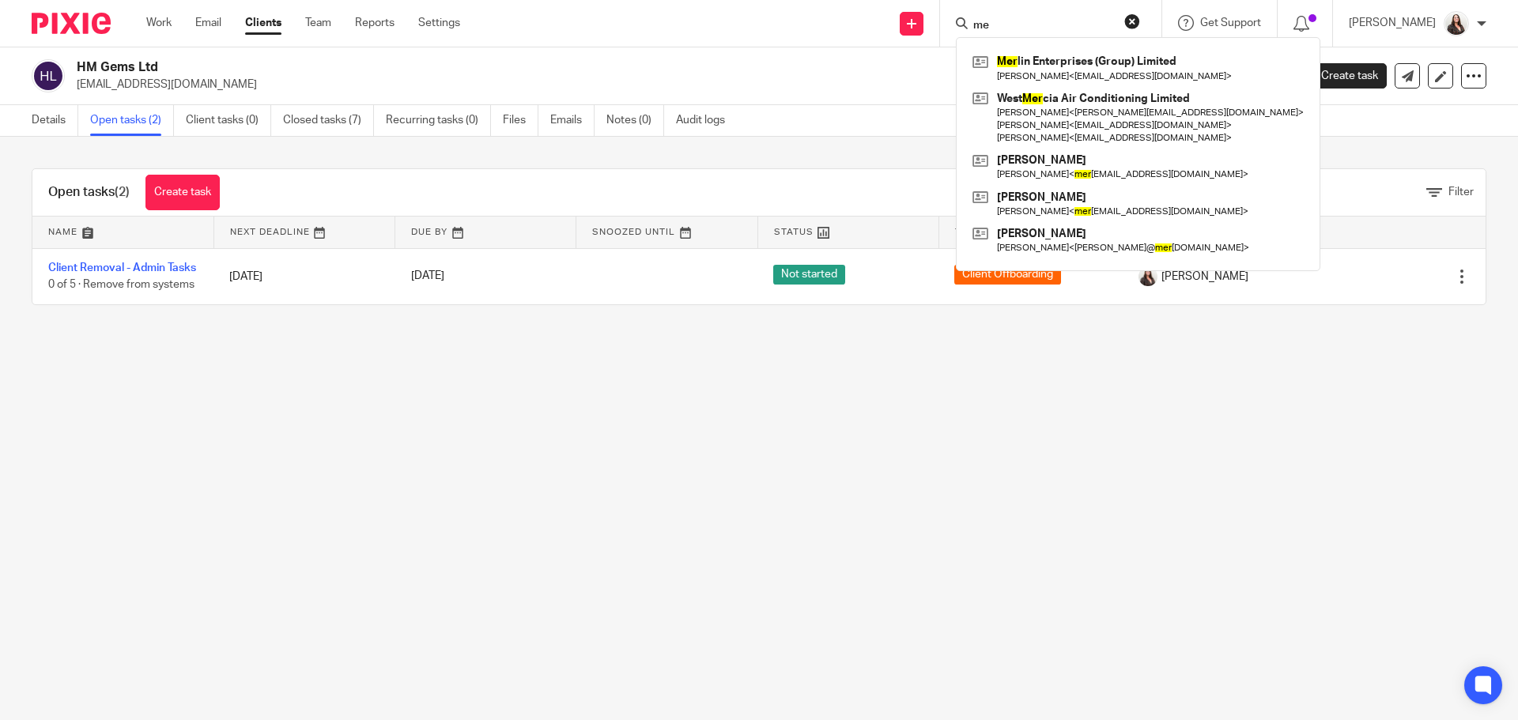
type input "m"
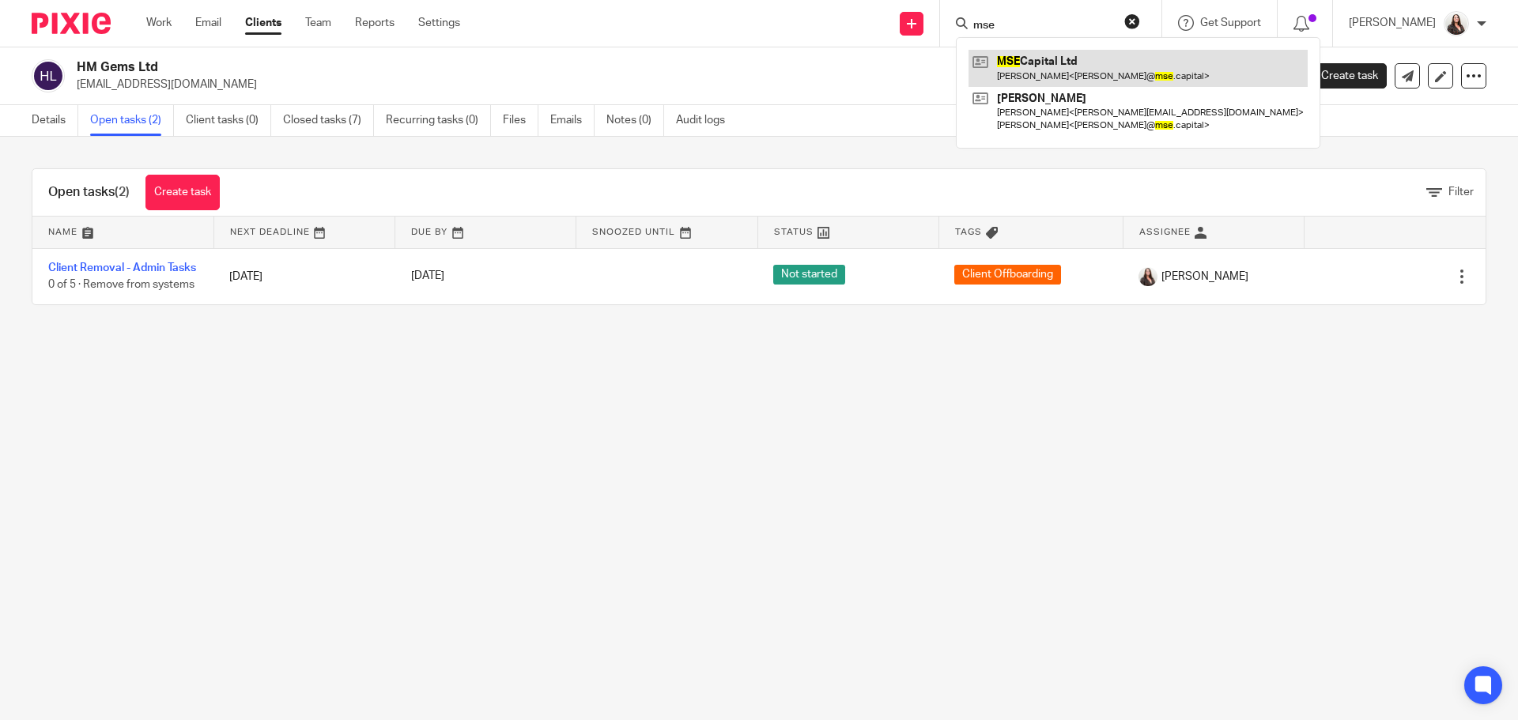
type input "mse"
click at [1080, 69] on link at bounding box center [1138, 68] width 339 height 36
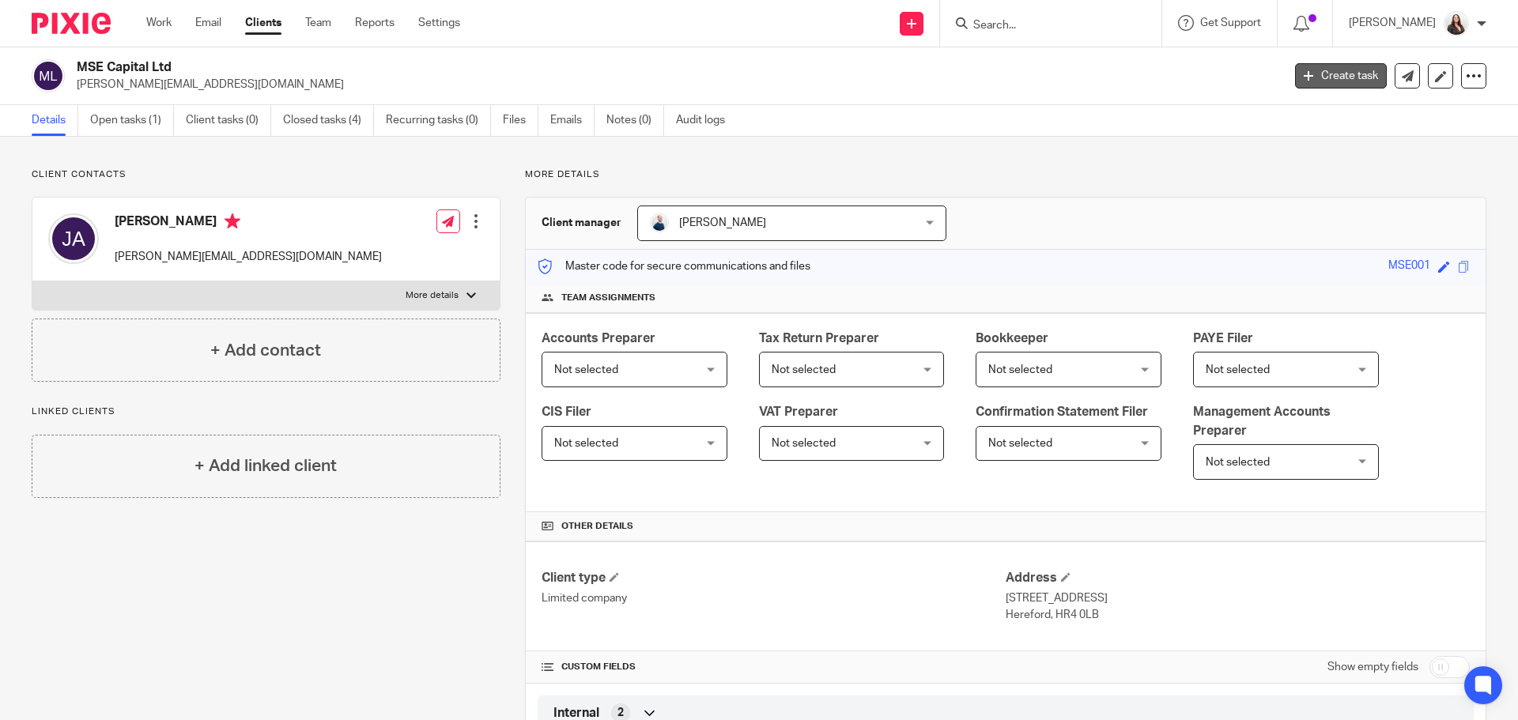
click at [1322, 78] on link "Create task" at bounding box center [1341, 75] width 92 height 25
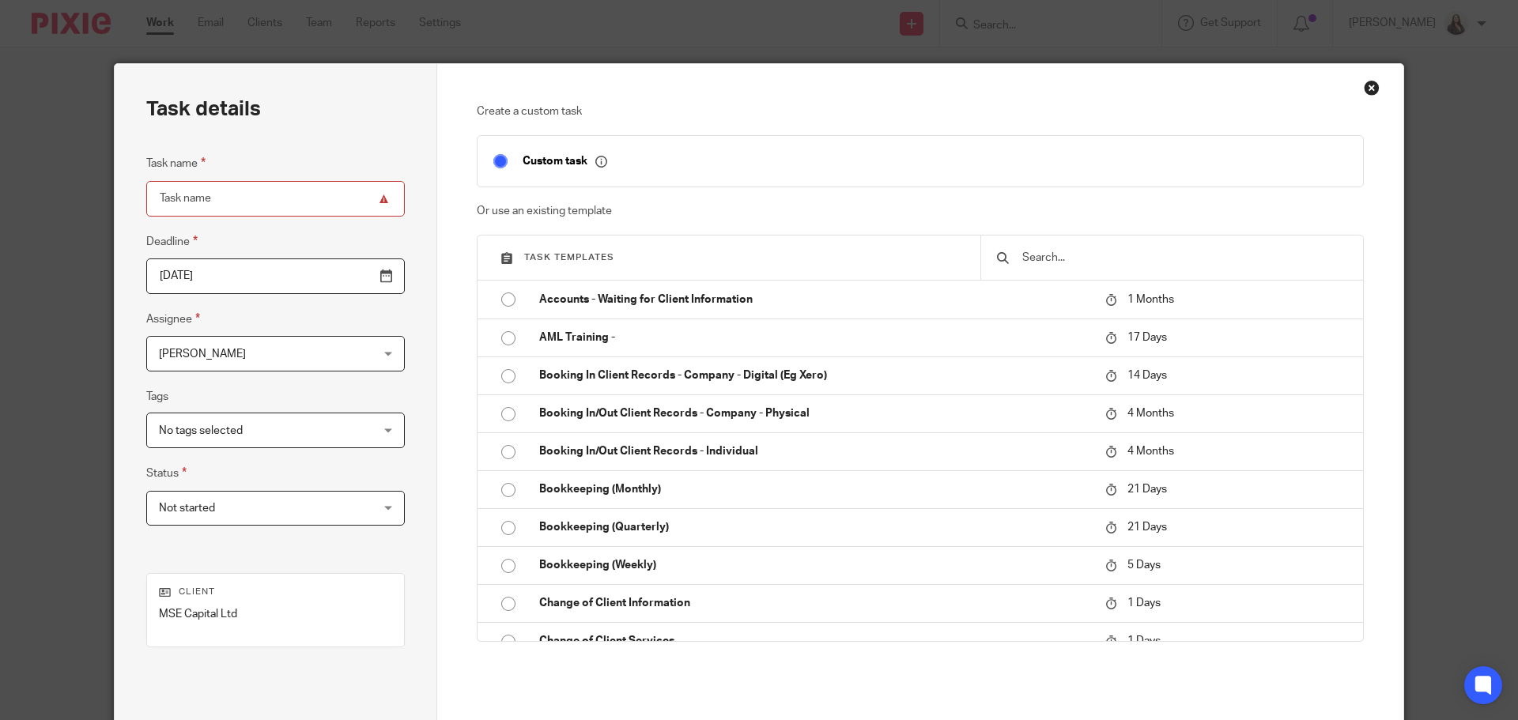
click at [1370, 90] on div "Close this dialog window" at bounding box center [1372, 88] width 16 height 16
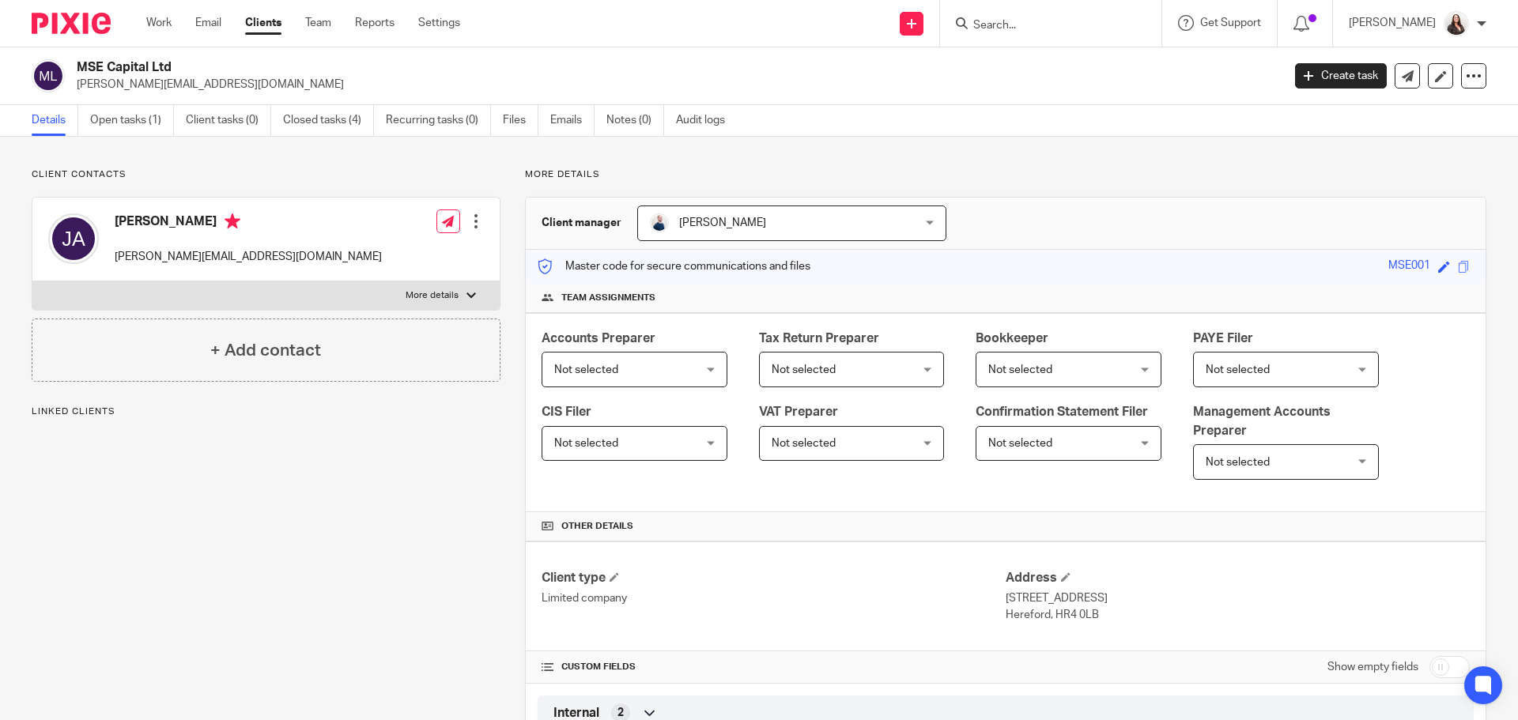
click at [116, 121] on link "Open tasks (1)" at bounding box center [132, 120] width 84 height 31
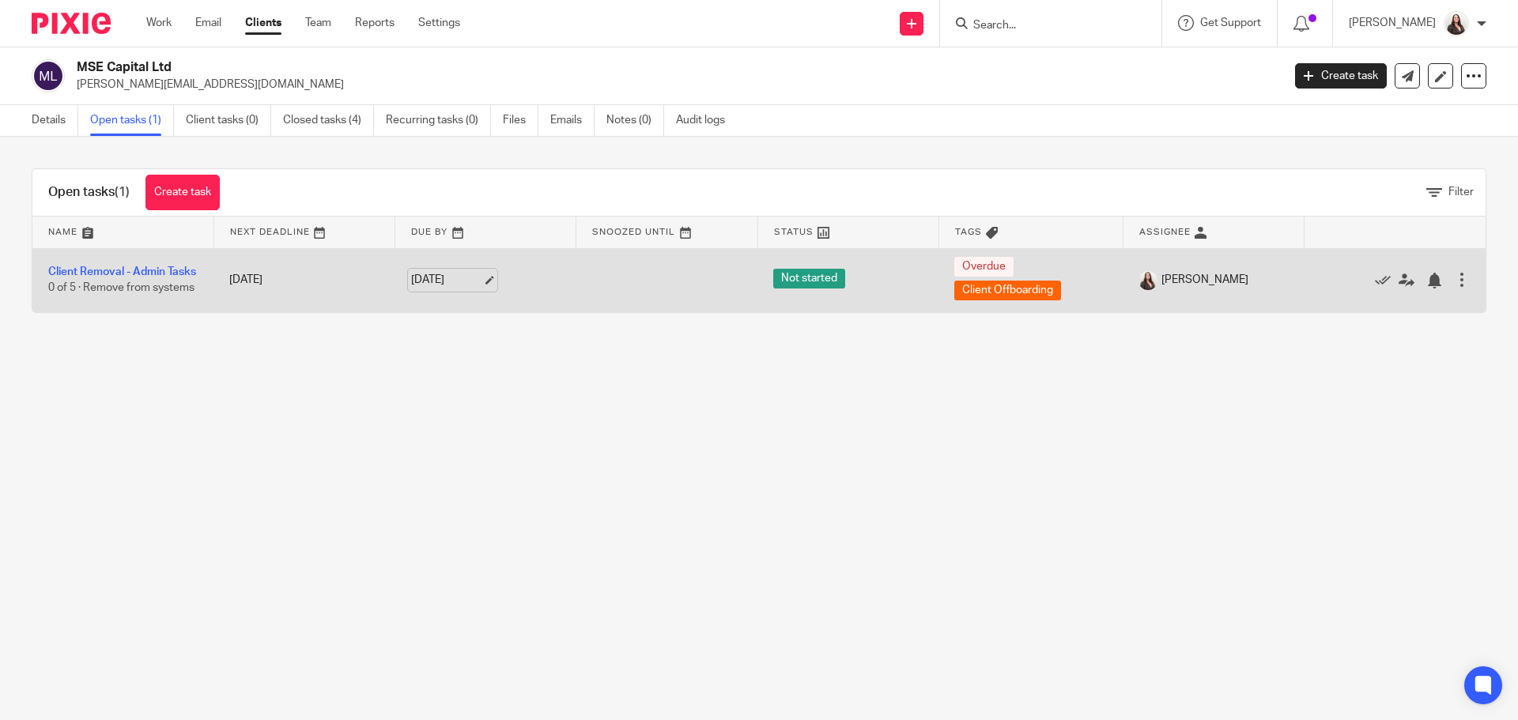
click at [476, 281] on link "15 Aug 2025" at bounding box center [446, 280] width 71 height 17
click at [144, 267] on link "Client Removal - Admin Tasks" at bounding box center [122, 272] width 148 height 11
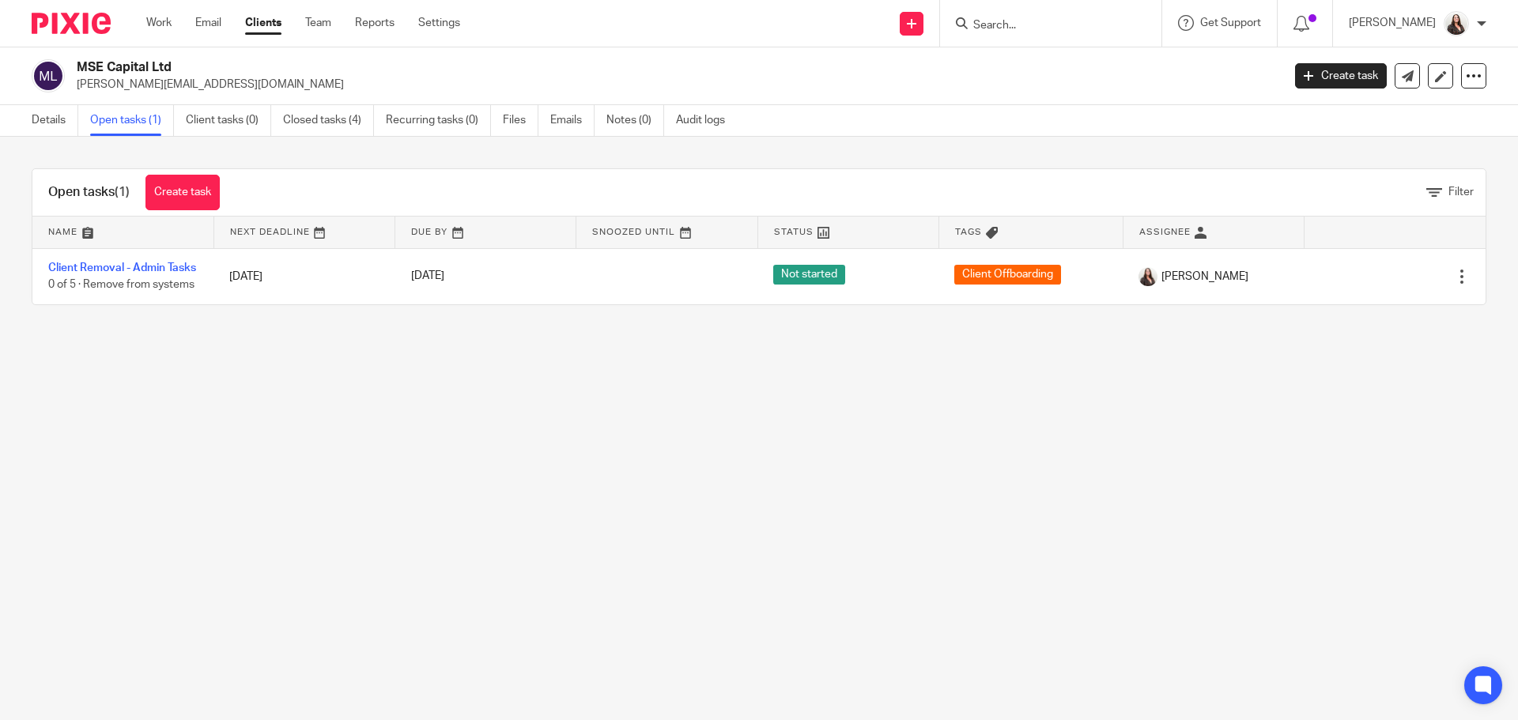
click at [1068, 19] on input "Search" at bounding box center [1043, 26] width 142 height 14
drag, startPoint x: 1045, startPoint y: 18, endPoint x: 978, endPoint y: 10, distance: 66.9
click at [978, 11] on div "peritia No results found. Try searching for the name of a client or contact..." at bounding box center [1050, 23] width 221 height 47
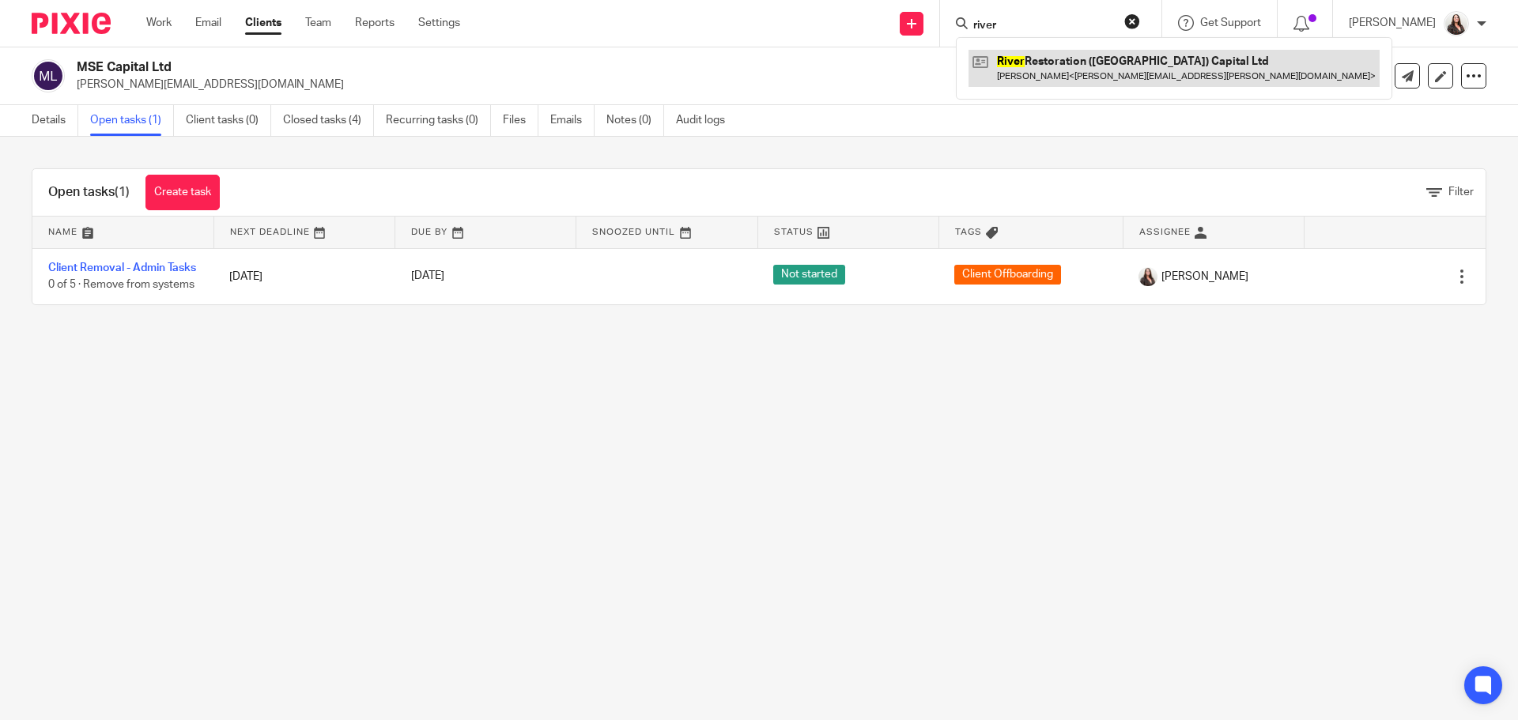
type input "river"
click at [1146, 77] on link at bounding box center [1174, 68] width 411 height 36
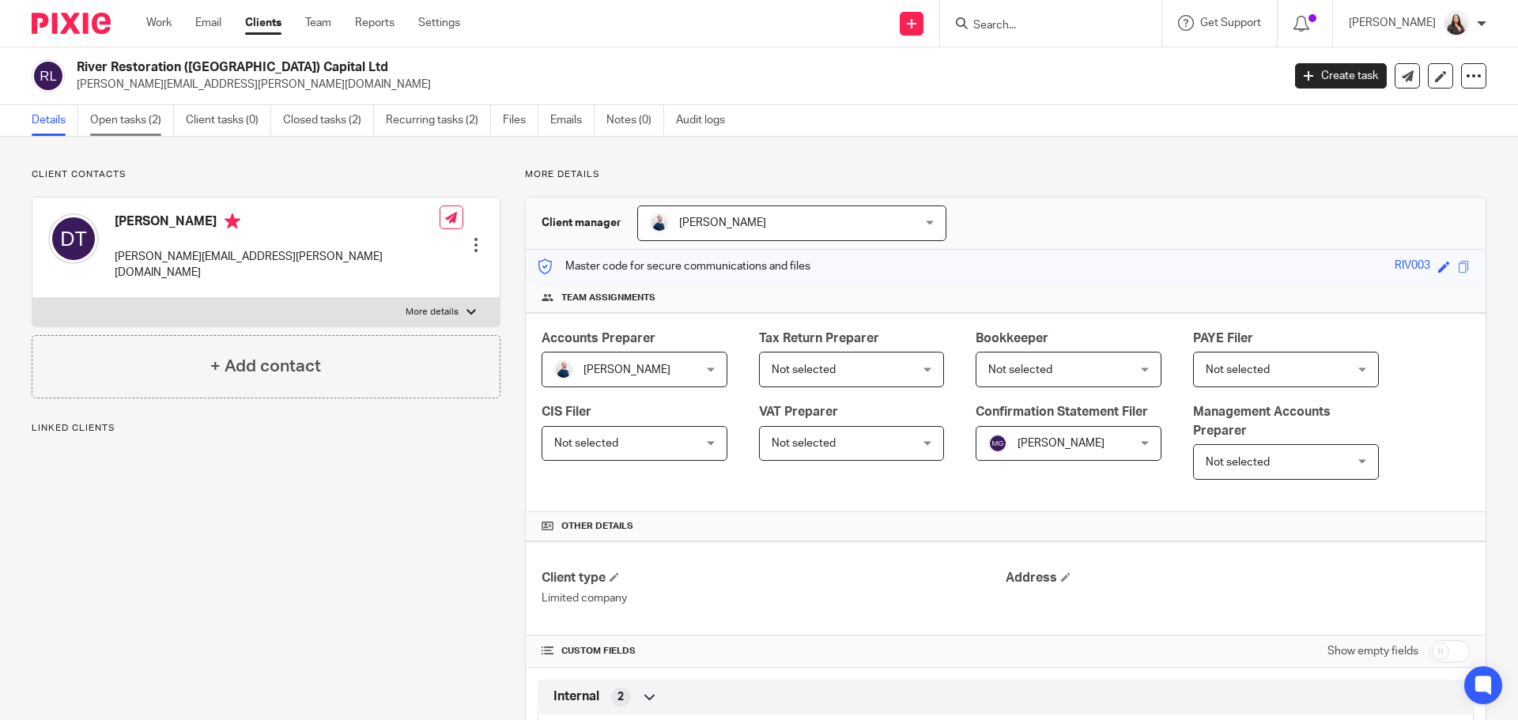
click at [115, 119] on link "Open tasks (2)" at bounding box center [132, 120] width 84 height 31
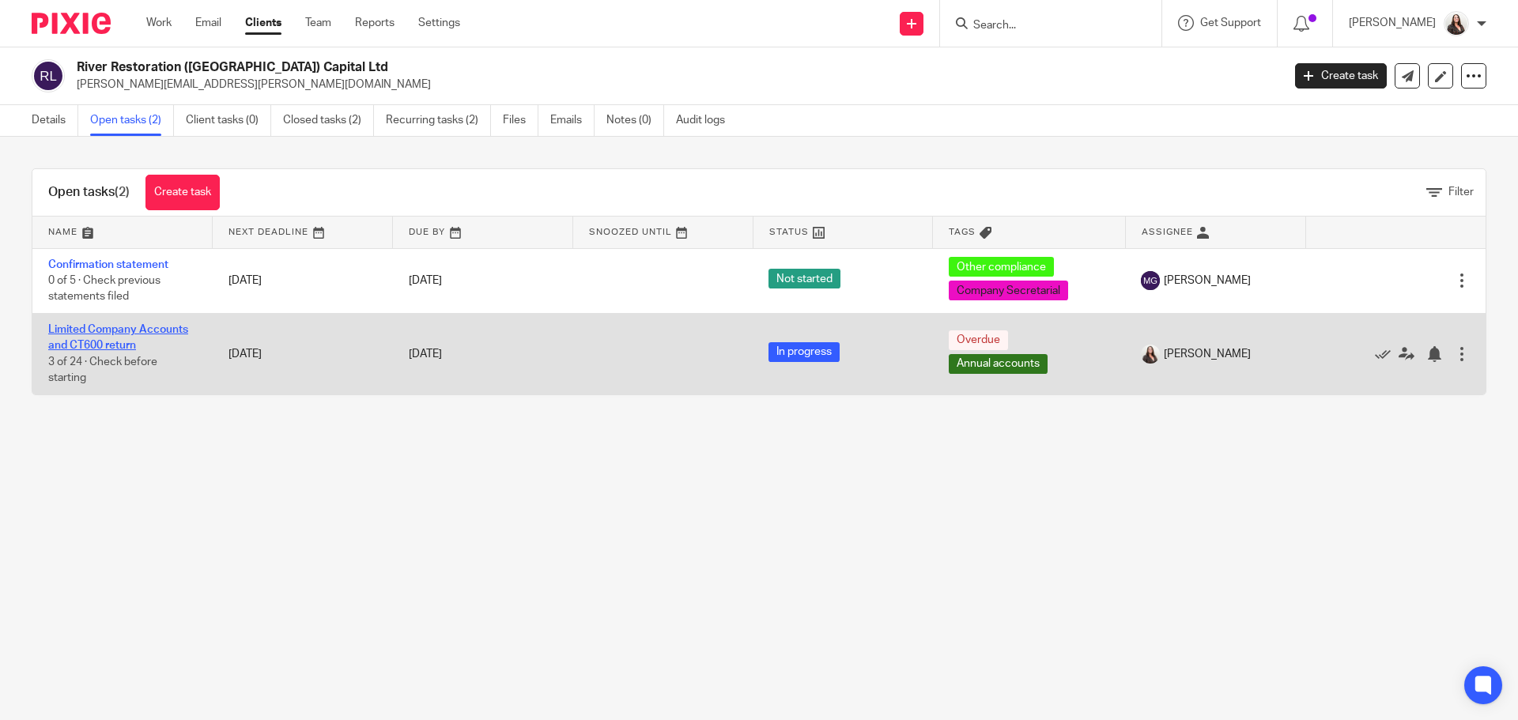
click at [115, 342] on link "Limited Company Accounts and CT600 return" at bounding box center [118, 337] width 140 height 27
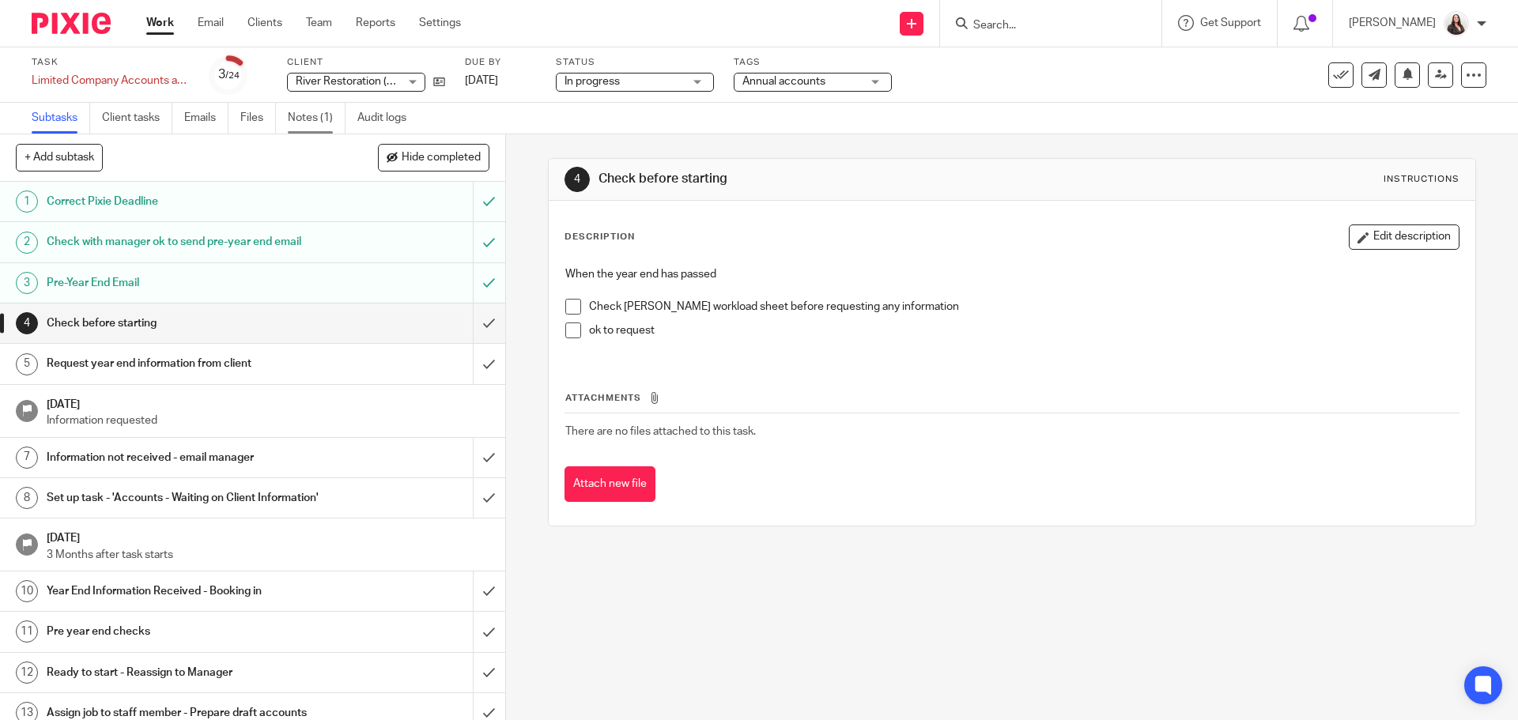
click at [312, 117] on link "Notes (1)" at bounding box center [317, 118] width 58 height 31
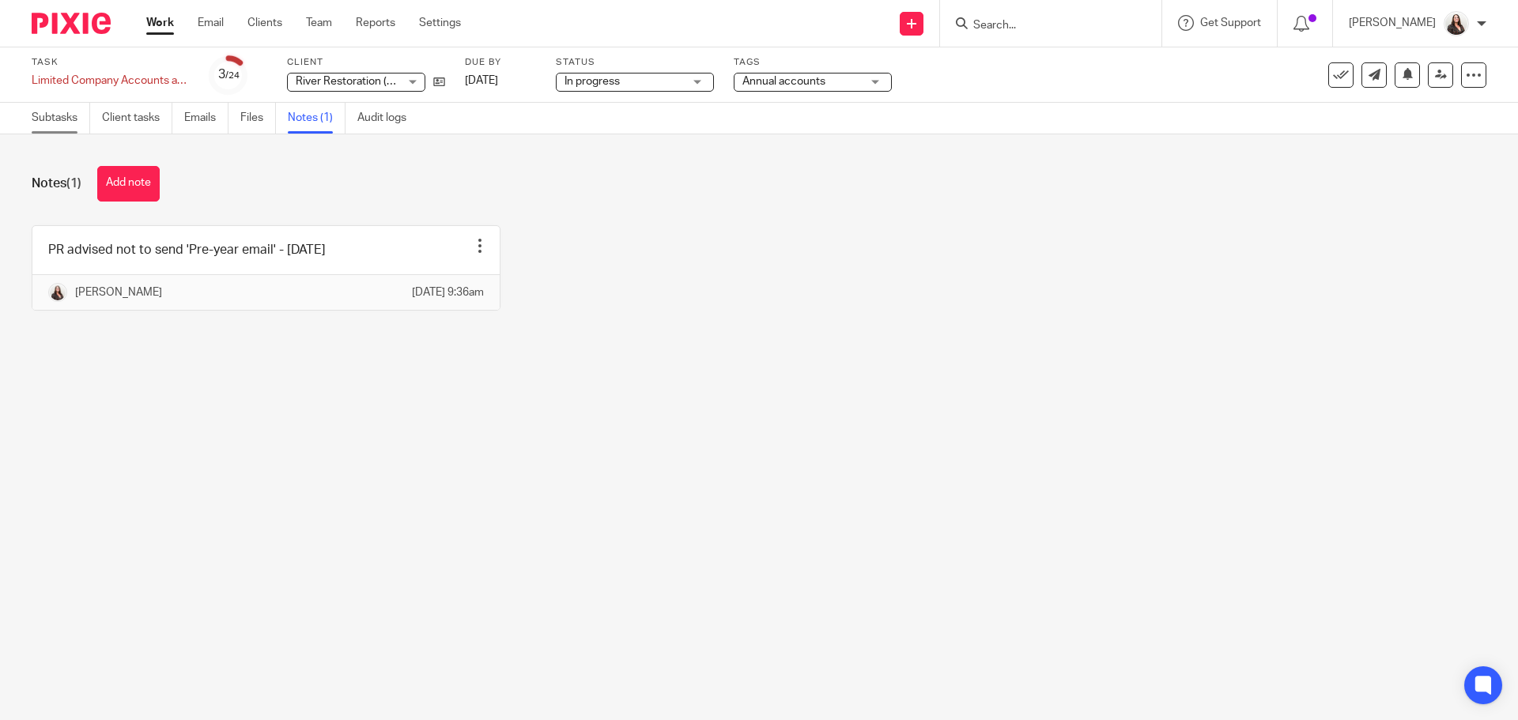
click at [36, 113] on link "Subtasks" at bounding box center [61, 118] width 59 height 31
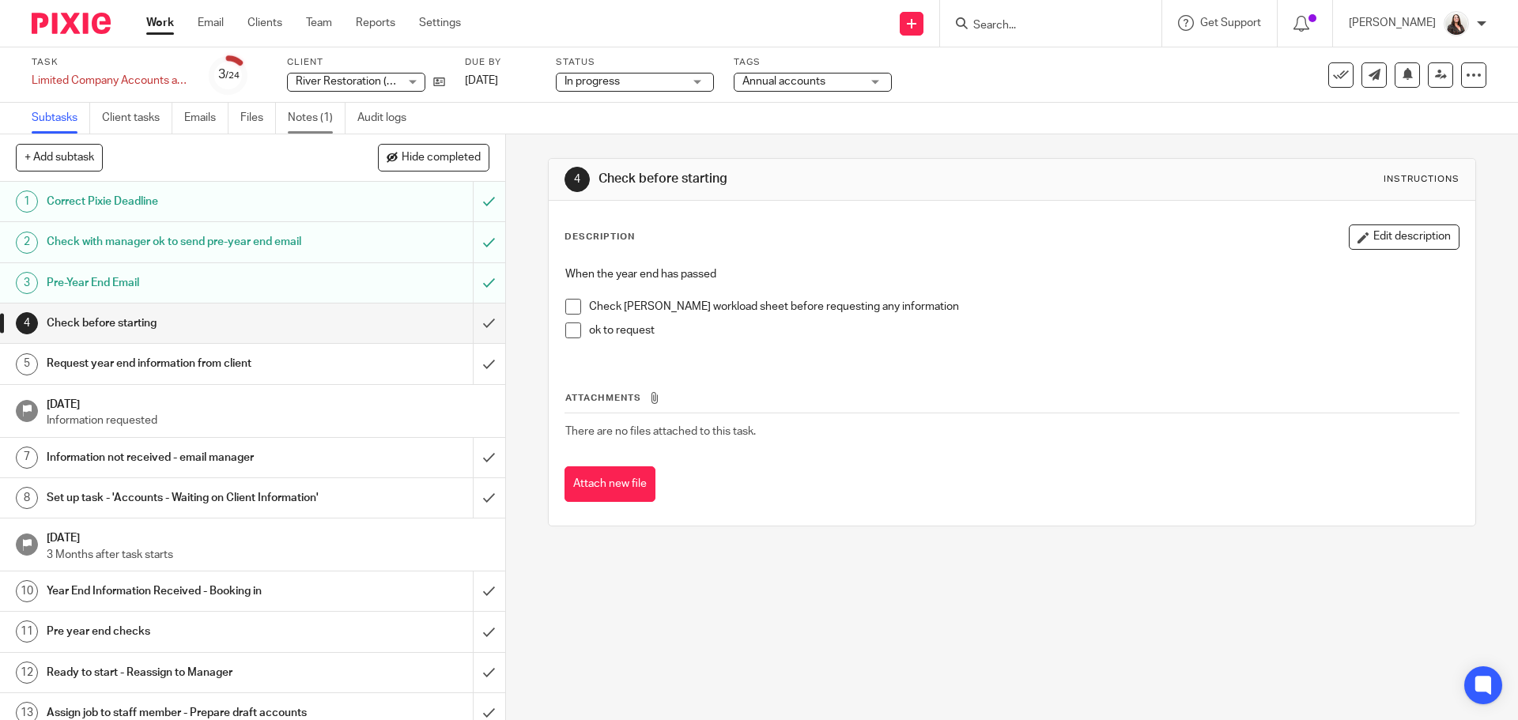
click at [301, 116] on link "Notes (1)" at bounding box center [317, 118] width 58 height 31
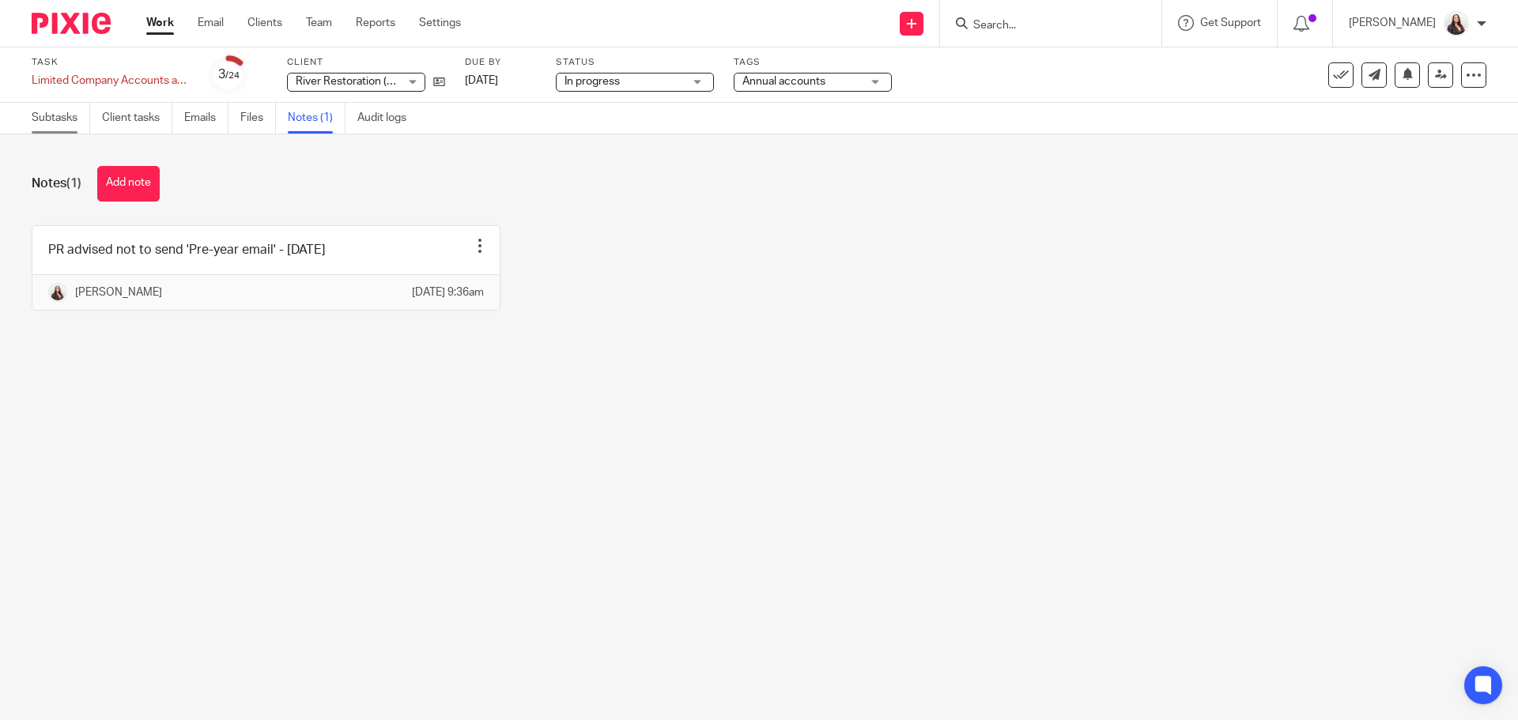
click at [36, 120] on link "Subtasks" at bounding box center [61, 118] width 59 height 31
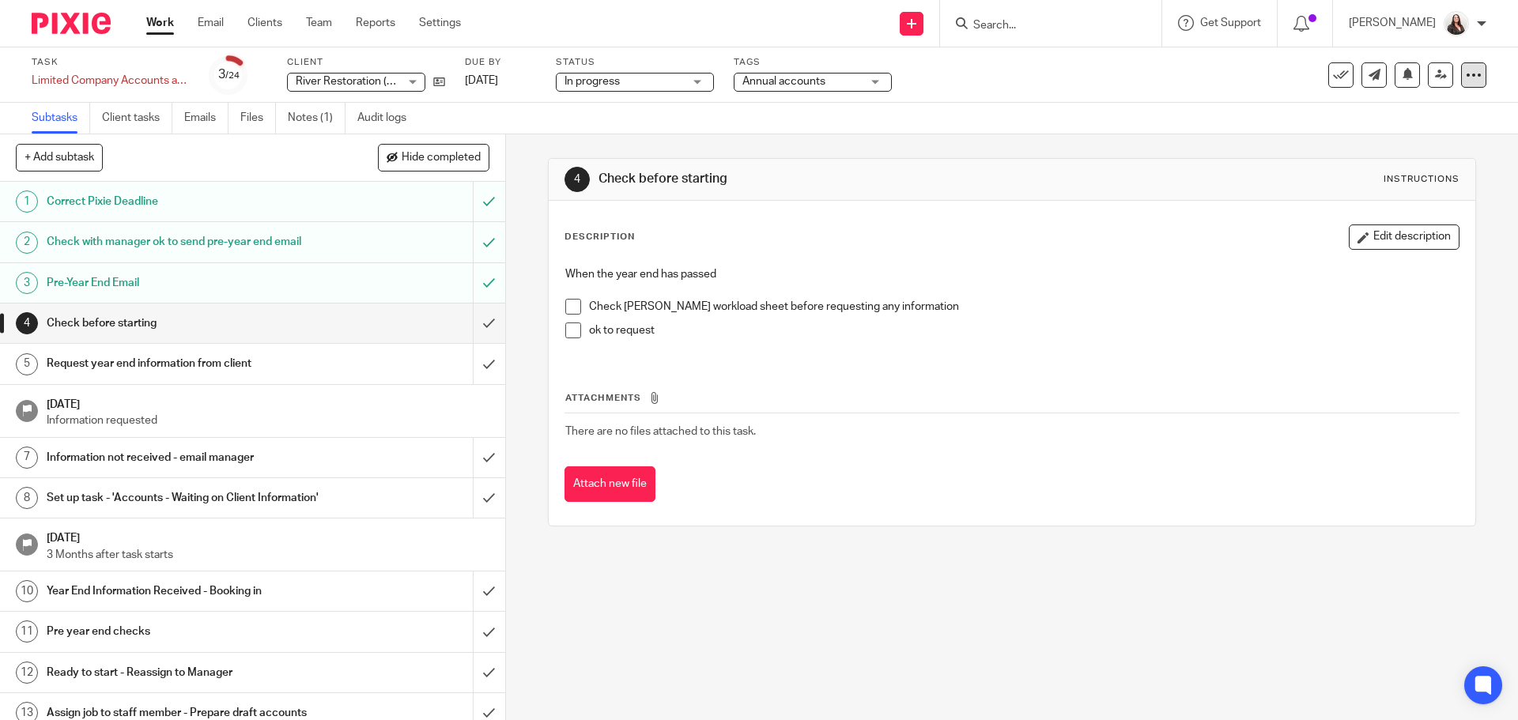
click at [1466, 80] on icon at bounding box center [1474, 75] width 16 height 16
click at [1405, 202] on button "Delete" at bounding box center [1402, 207] width 127 height 13
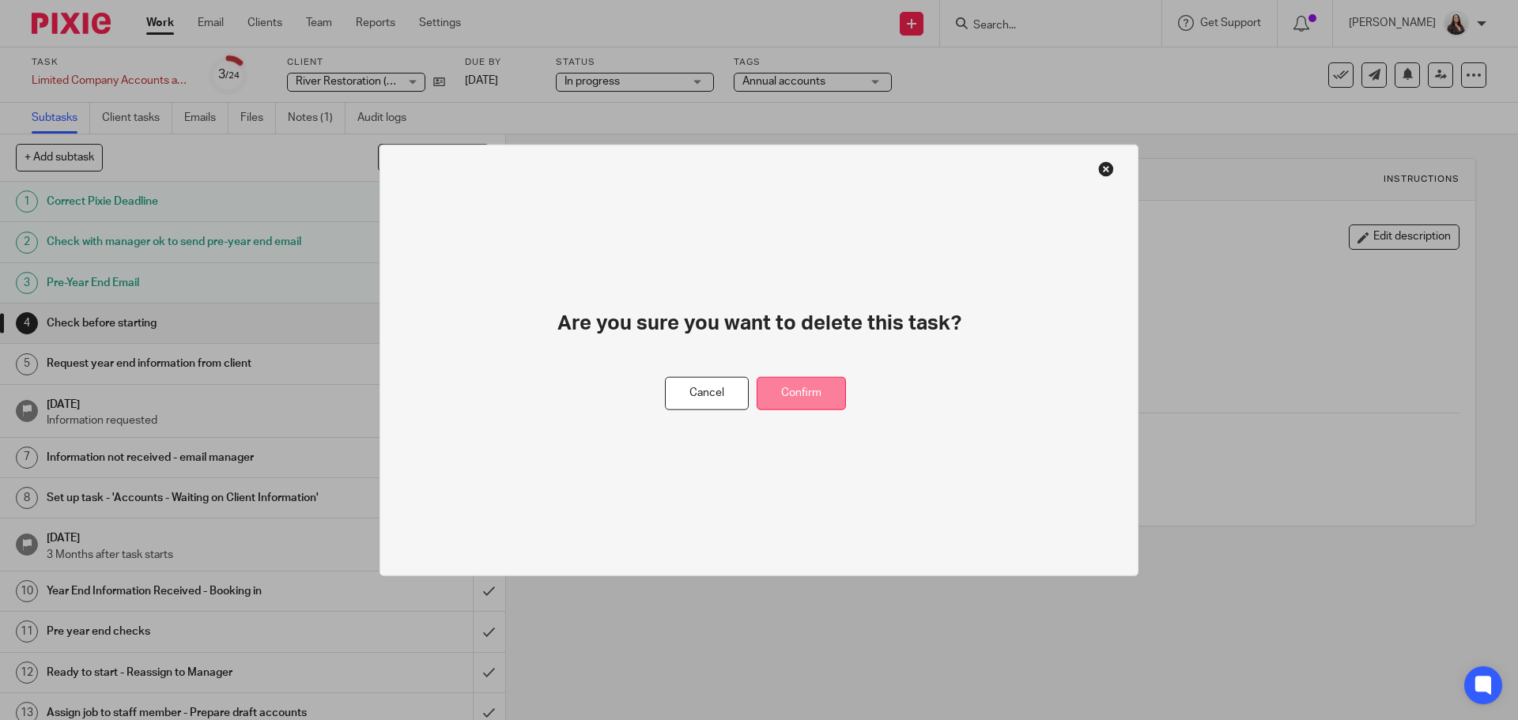
click at [815, 407] on button "Confirm" at bounding box center [801, 393] width 89 height 34
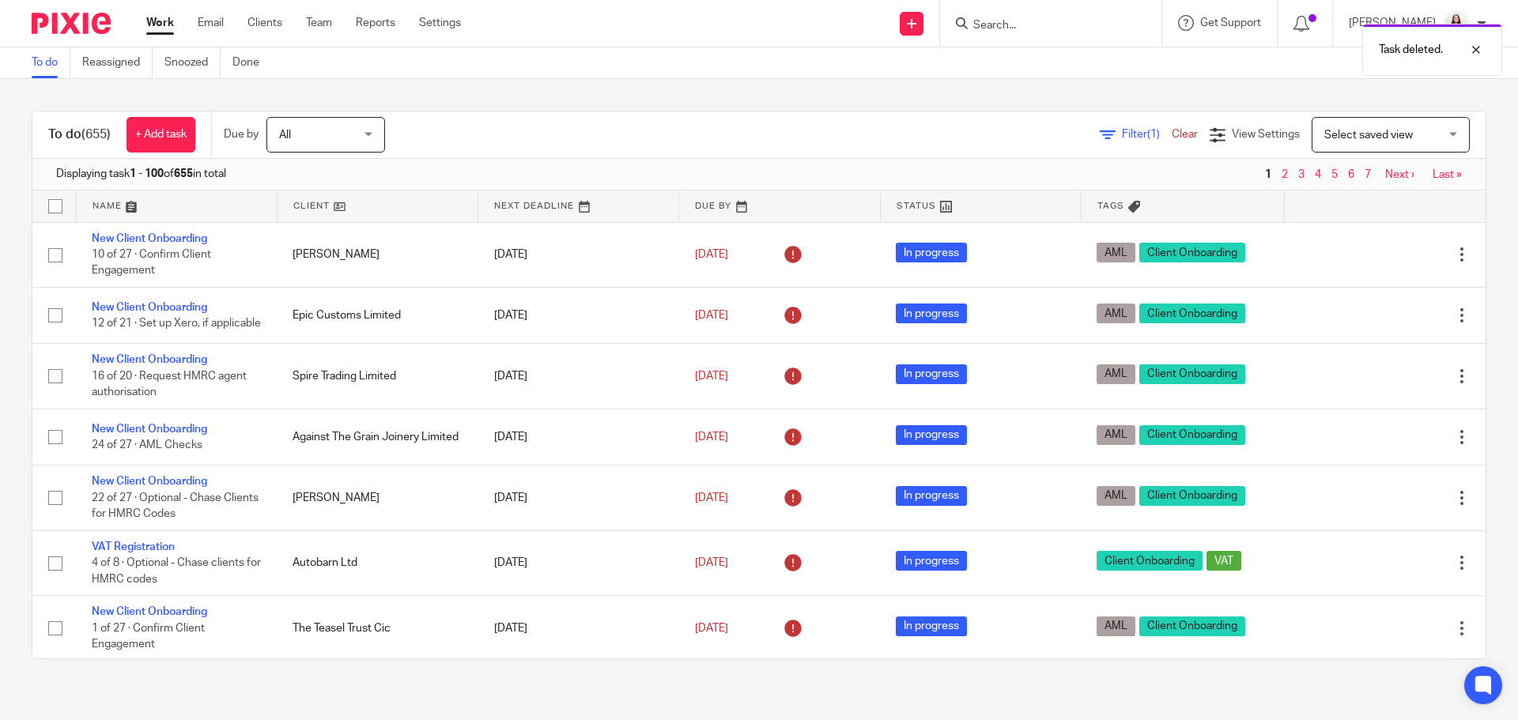
click at [1025, 18] on div "Task deleted." at bounding box center [1130, 46] width 743 height 60
click at [1024, 26] on div "Task deleted." at bounding box center [1130, 46] width 743 height 60
click at [1012, 24] on div "Task deleted." at bounding box center [1130, 46] width 743 height 60
click at [1013, 24] on div "Task deleted." at bounding box center [1130, 46] width 743 height 60
click at [1041, 31] on div "Task deleted." at bounding box center [1130, 46] width 743 height 60
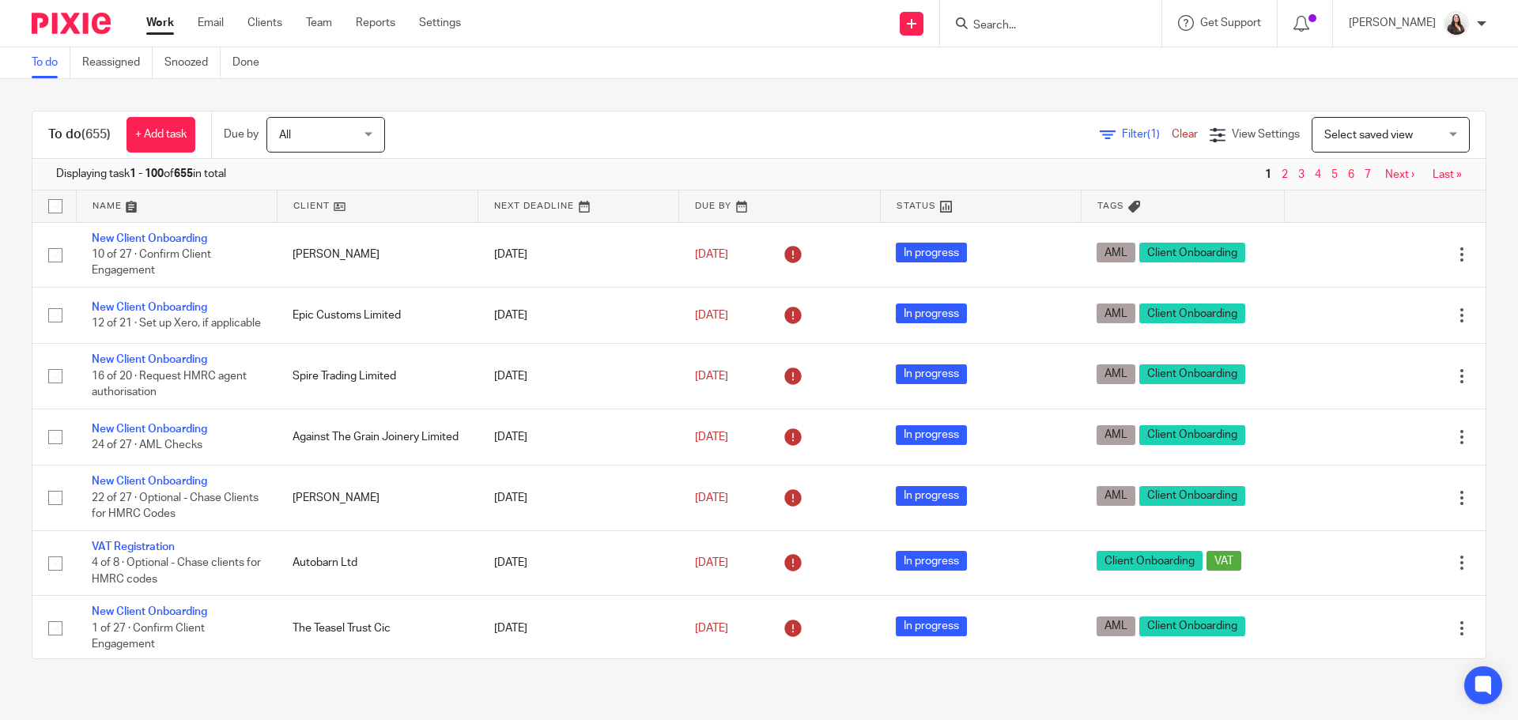
click at [1015, 21] on div "Task deleted." at bounding box center [1130, 46] width 743 height 60
click at [1012, 26] on input "Search" at bounding box center [1043, 26] width 142 height 14
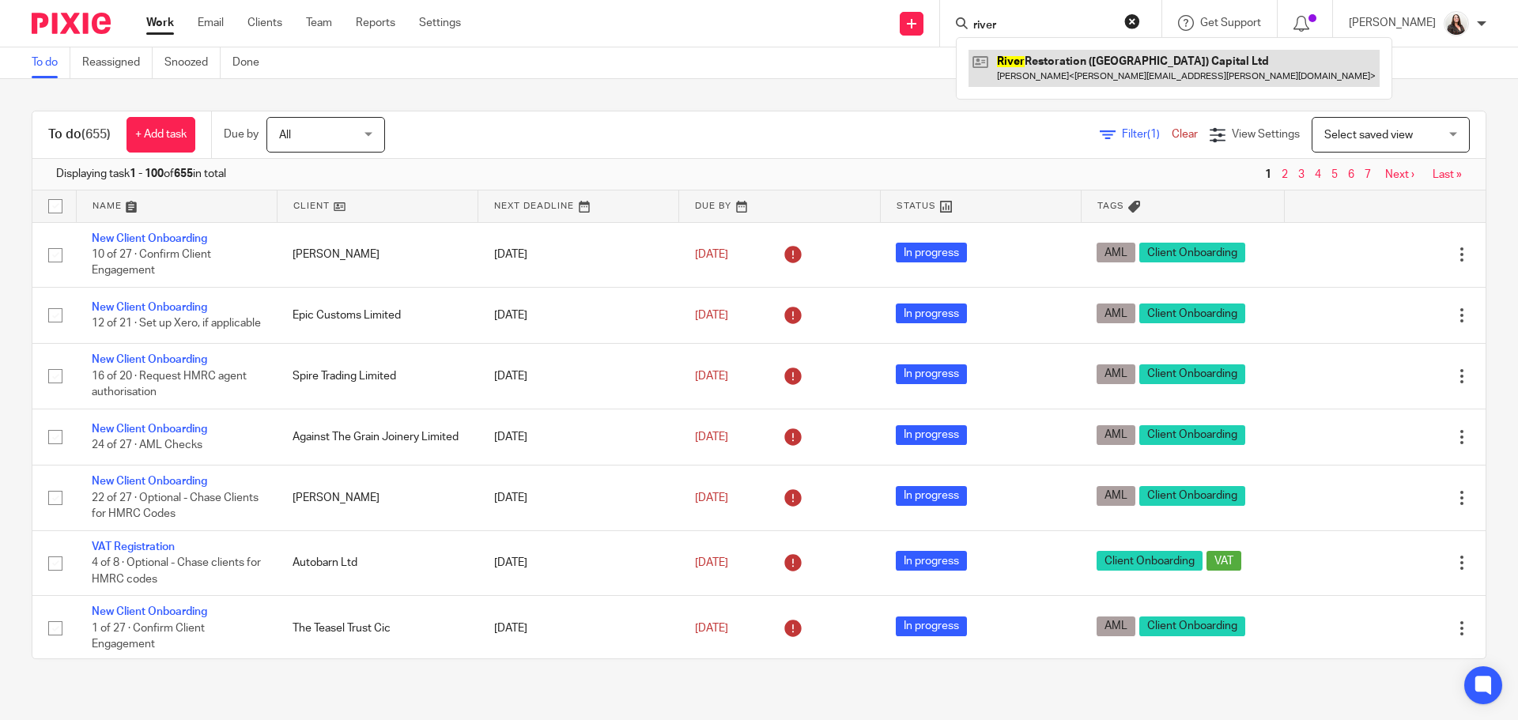
type input "river"
click at [1076, 69] on link at bounding box center [1174, 68] width 411 height 36
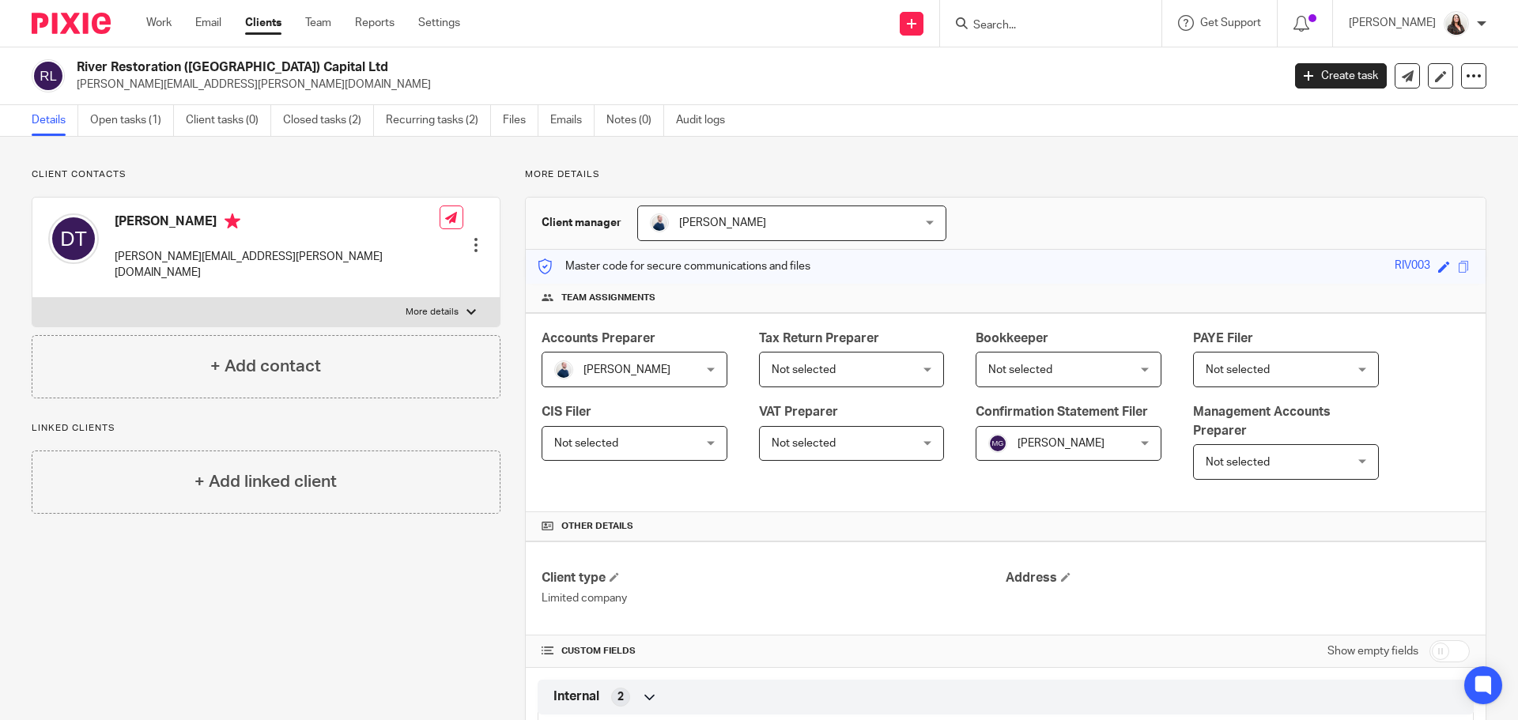
click at [1018, 440] on span "[PERSON_NAME]" at bounding box center [1061, 443] width 87 height 11
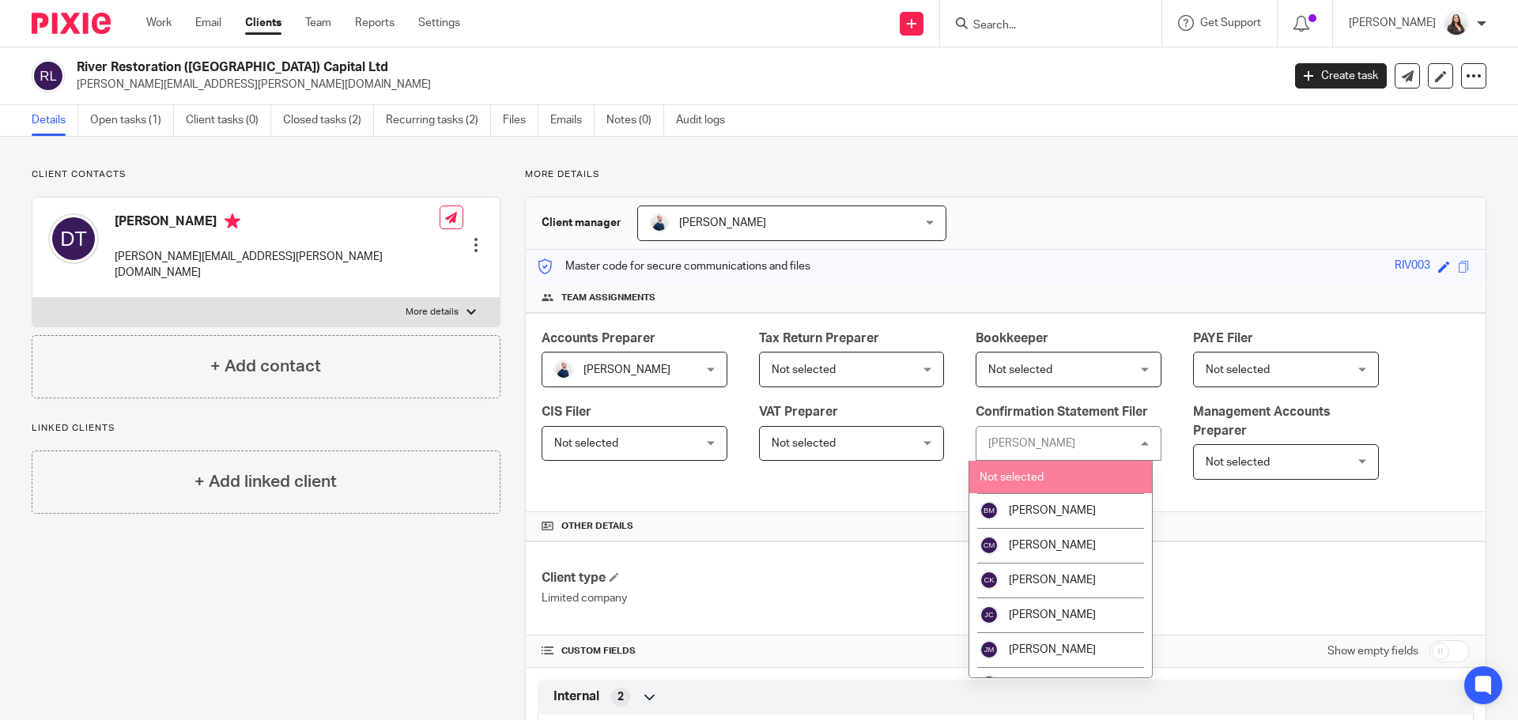
click at [1006, 475] on span "Not selected" at bounding box center [1012, 477] width 64 height 11
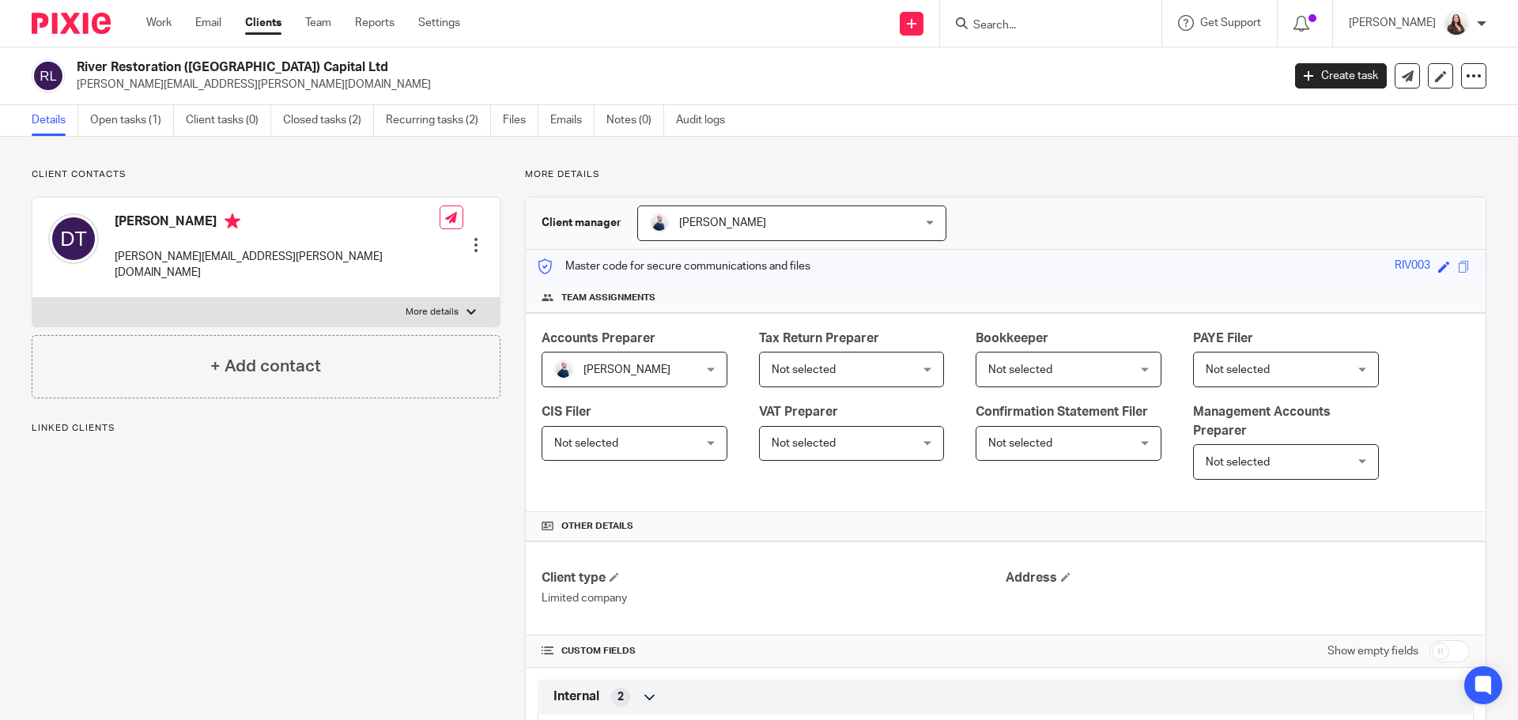
click at [607, 369] on span "[PERSON_NAME]" at bounding box center [627, 370] width 87 height 11
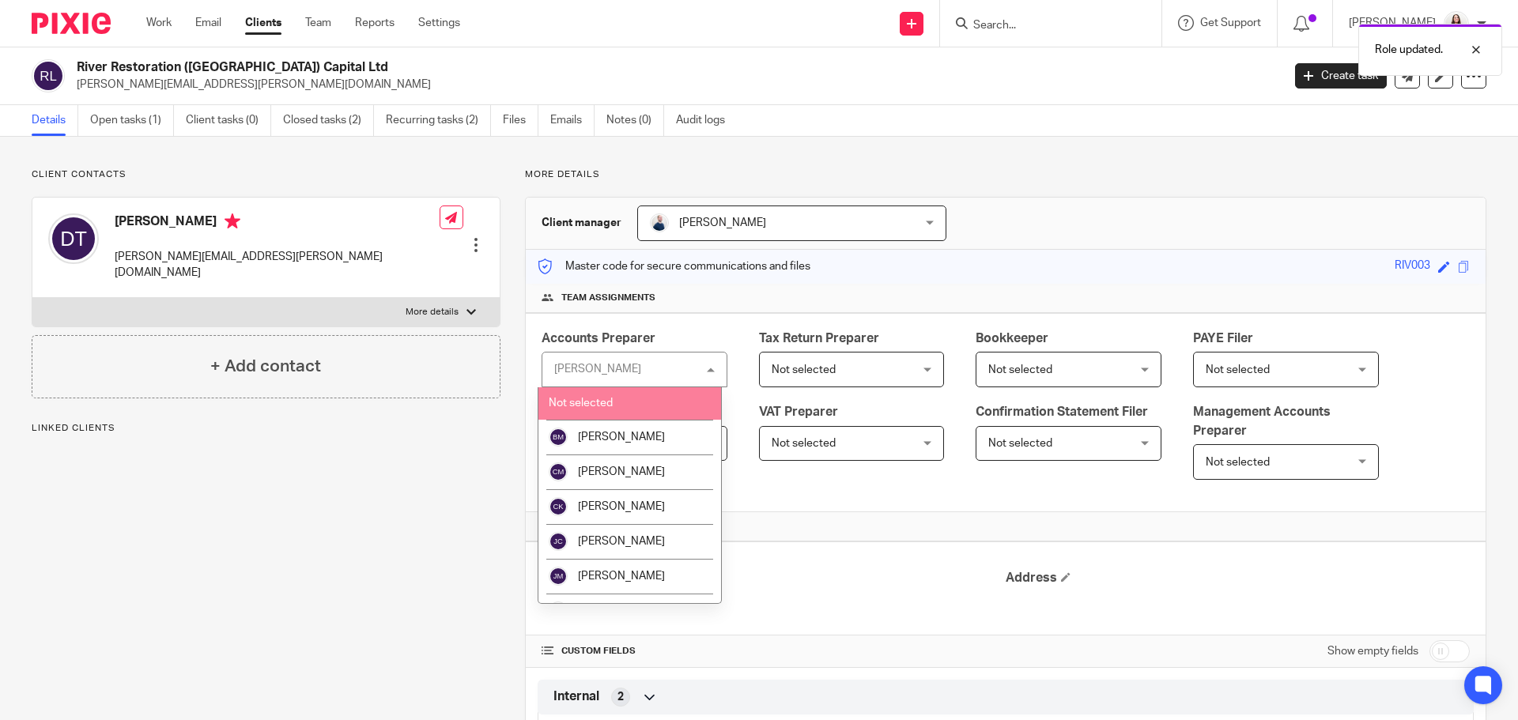
click at [592, 403] on span "Not selected" at bounding box center [581, 403] width 64 height 11
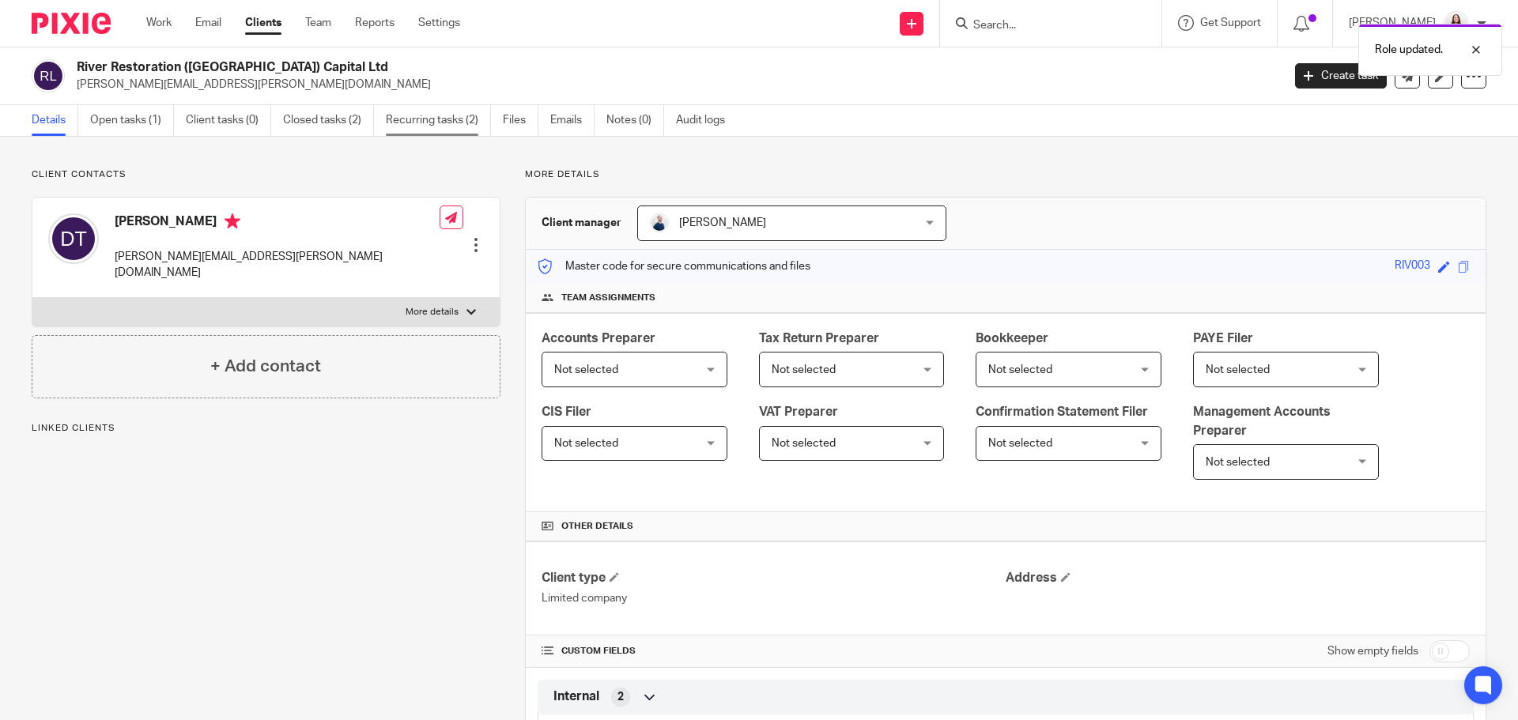
click at [424, 119] on link "Recurring tasks (2)" at bounding box center [438, 120] width 105 height 31
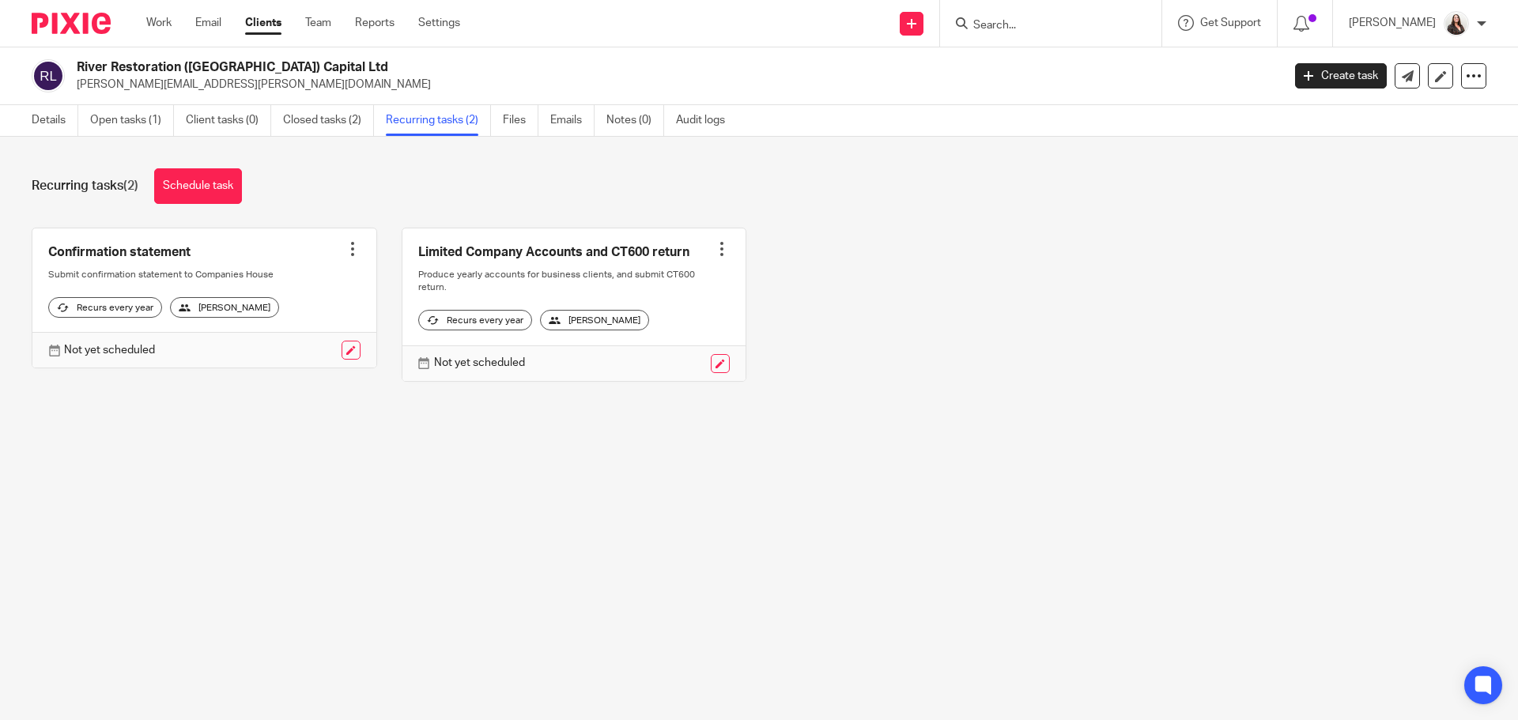
click at [714, 251] on div at bounding box center [722, 249] width 16 height 16
click at [675, 346] on span "Cancel schedule" at bounding box center [652, 349] width 83 height 11
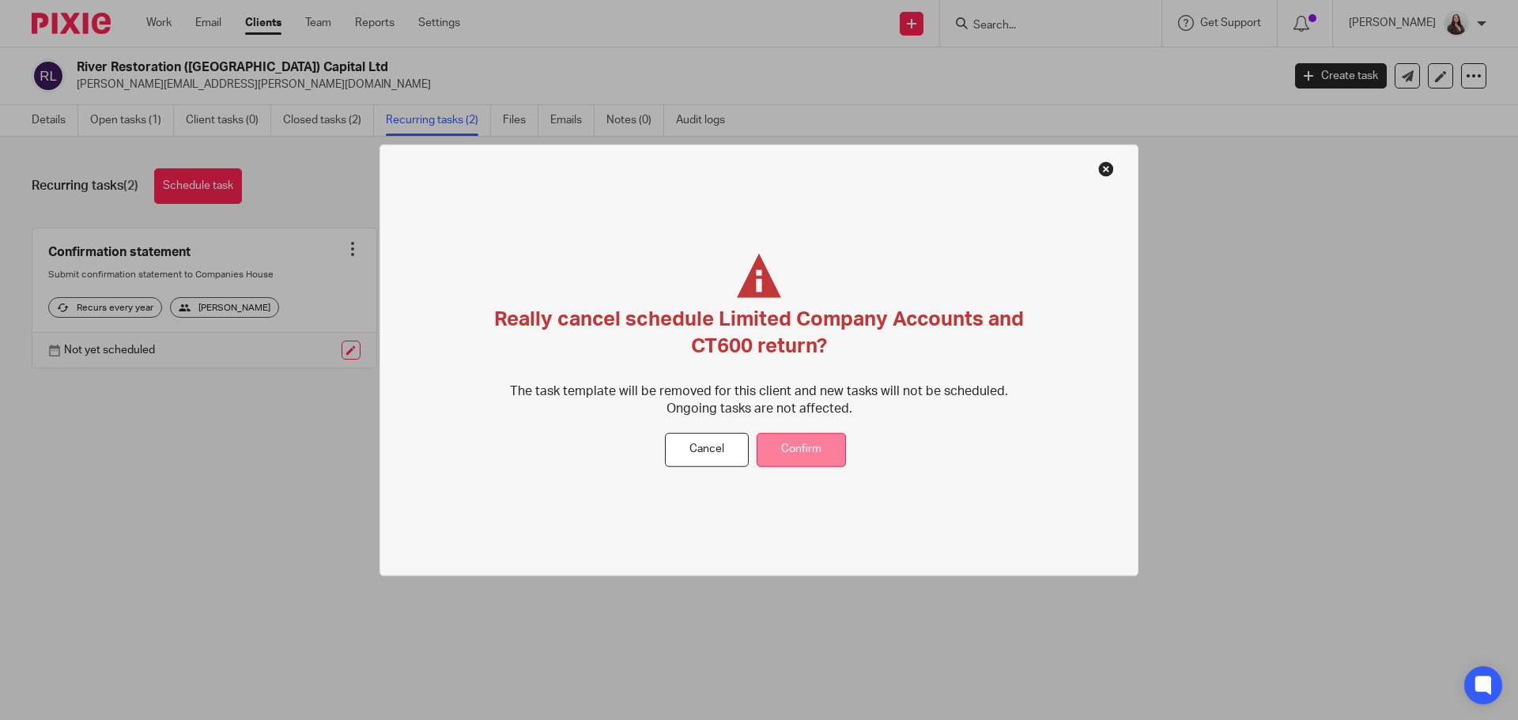
click at [804, 440] on button "Confirm" at bounding box center [801, 450] width 89 height 34
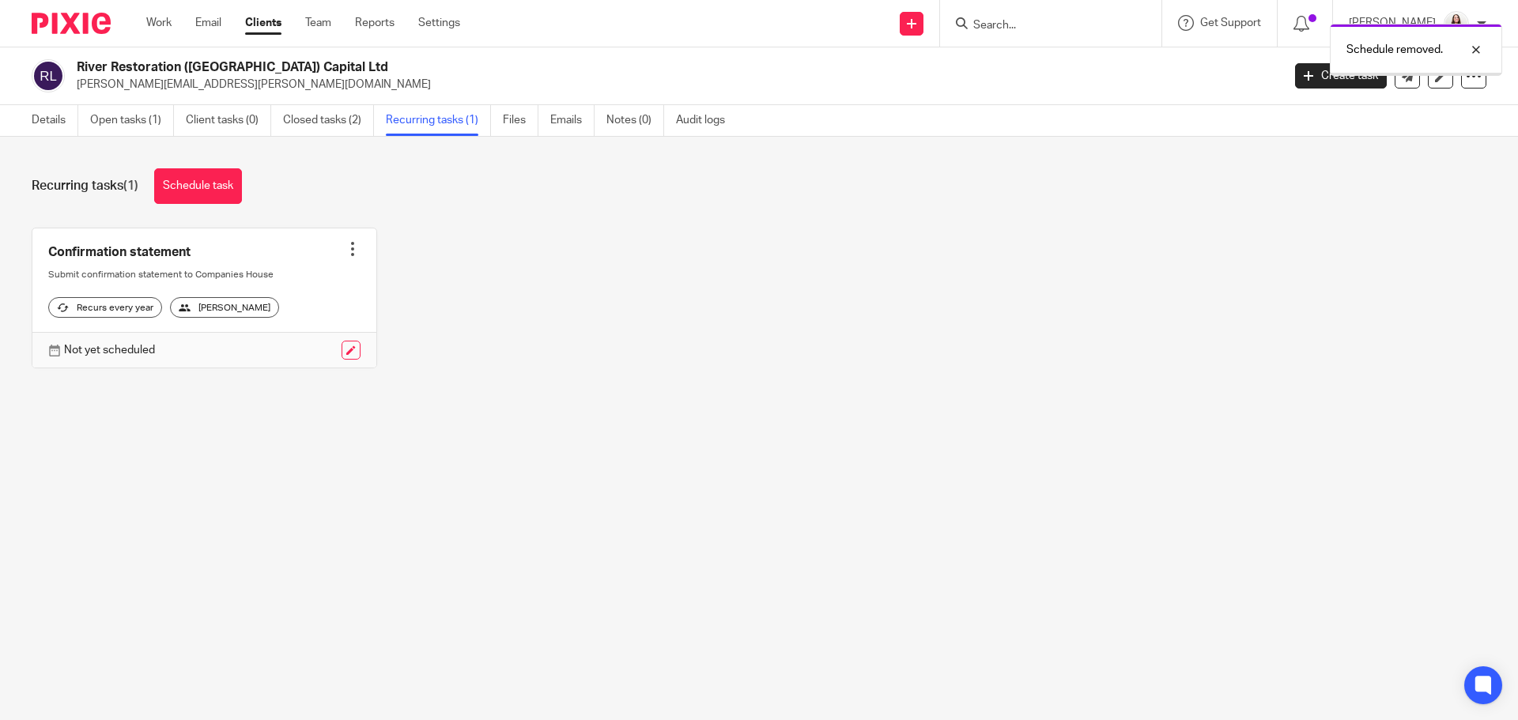
click at [345, 248] on div at bounding box center [353, 249] width 16 height 16
click at [312, 347] on span "Cancel schedule" at bounding box center [288, 349] width 83 height 11
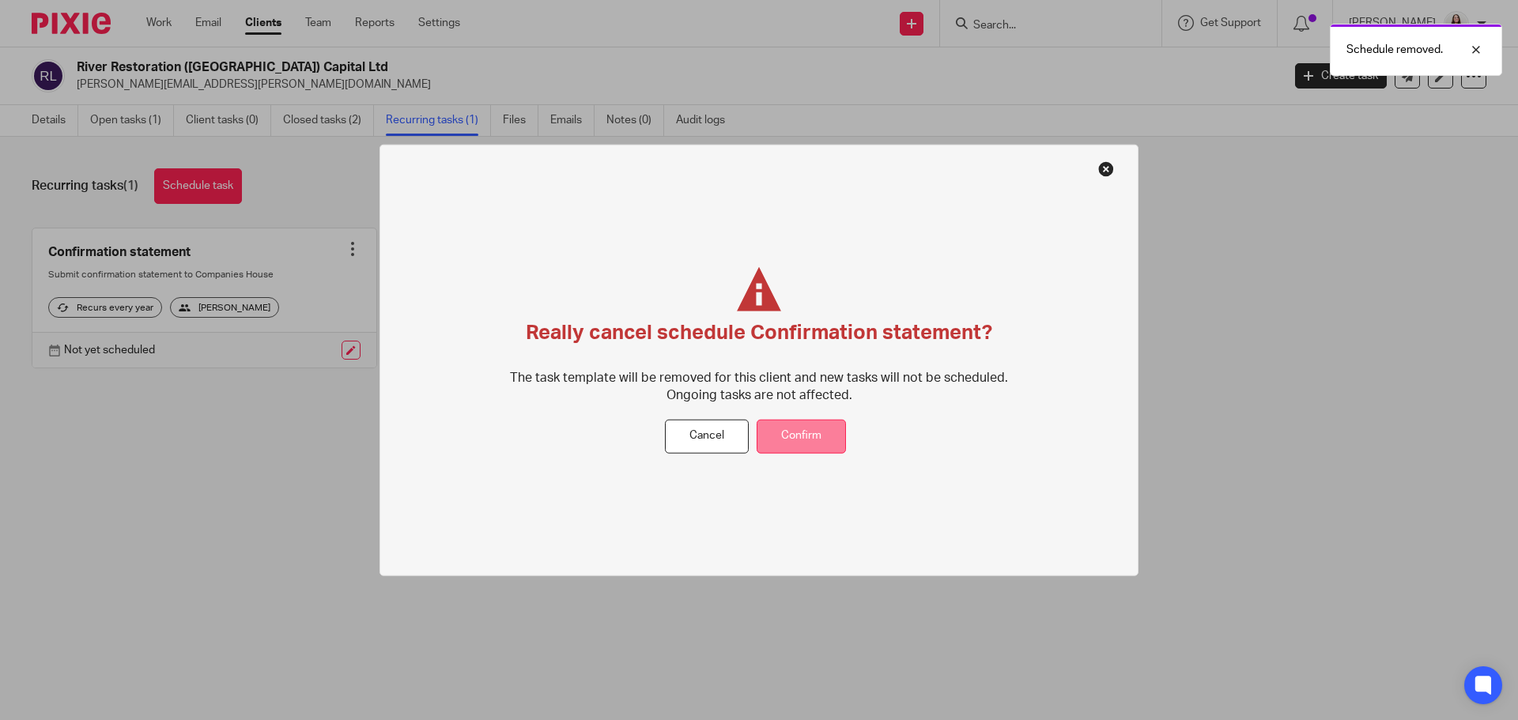
click at [818, 446] on button "Confirm" at bounding box center [801, 437] width 89 height 34
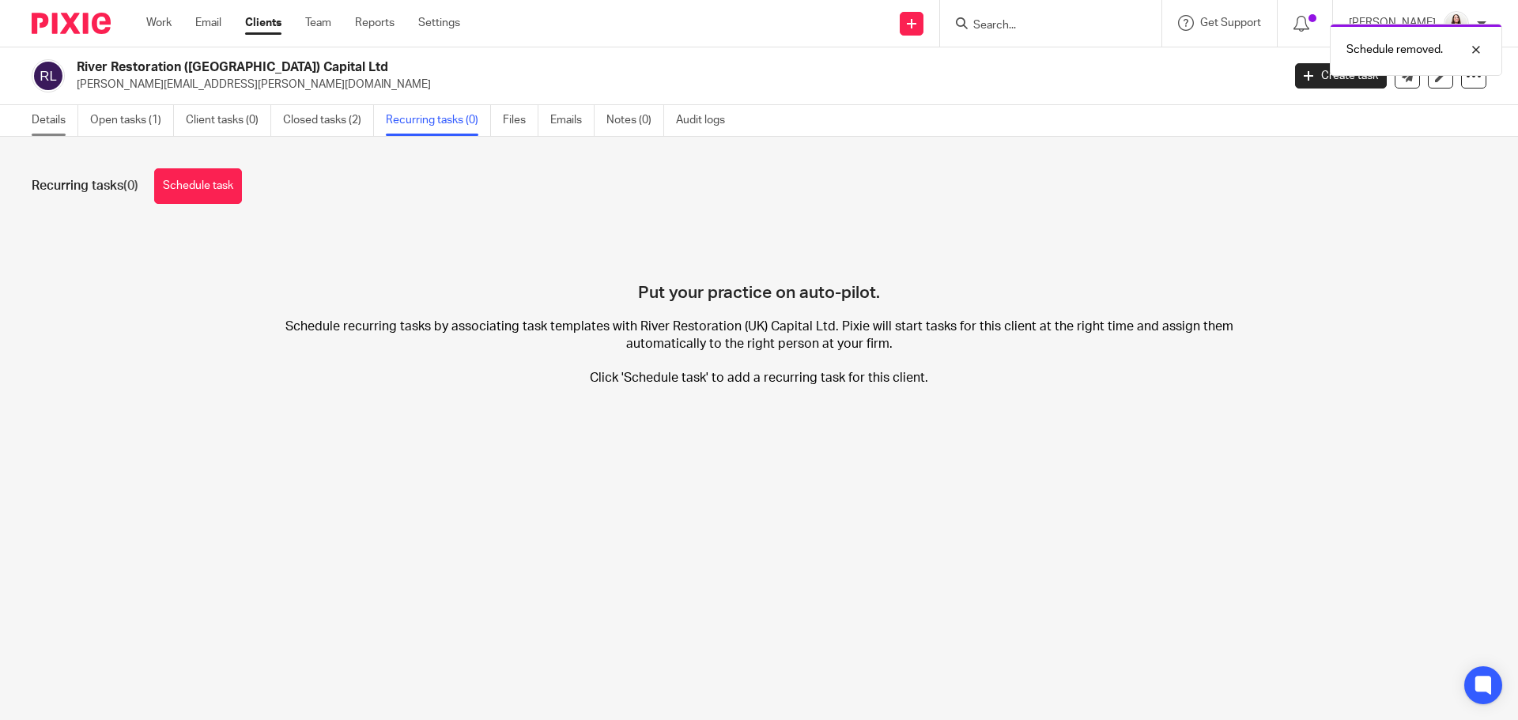
click at [37, 117] on link "Details" at bounding box center [55, 120] width 47 height 31
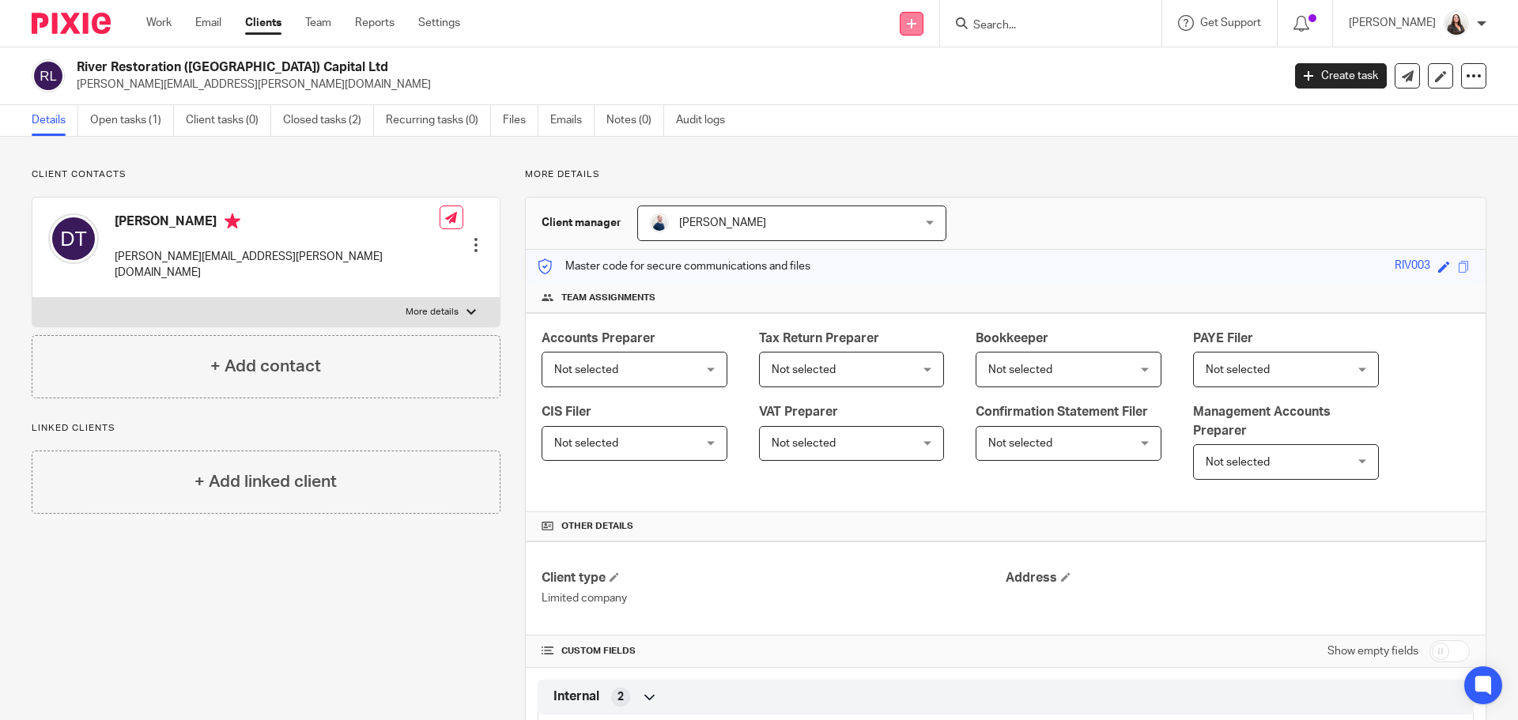
click at [917, 21] on icon at bounding box center [911, 23] width 9 height 9
click at [932, 96] on link "Create task" at bounding box center [938, 96] width 111 height 23
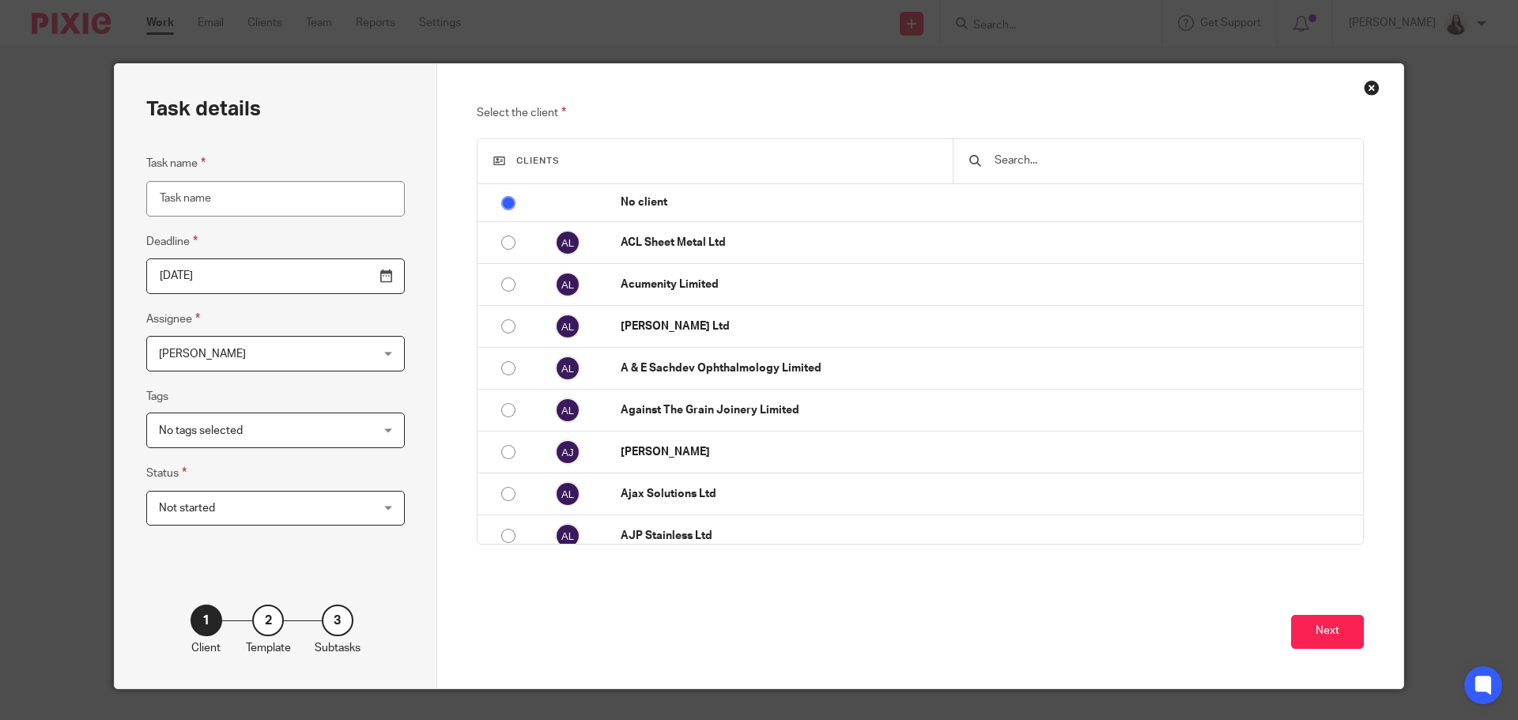
click at [1369, 87] on div "Close this dialog window" at bounding box center [1372, 88] width 16 height 16
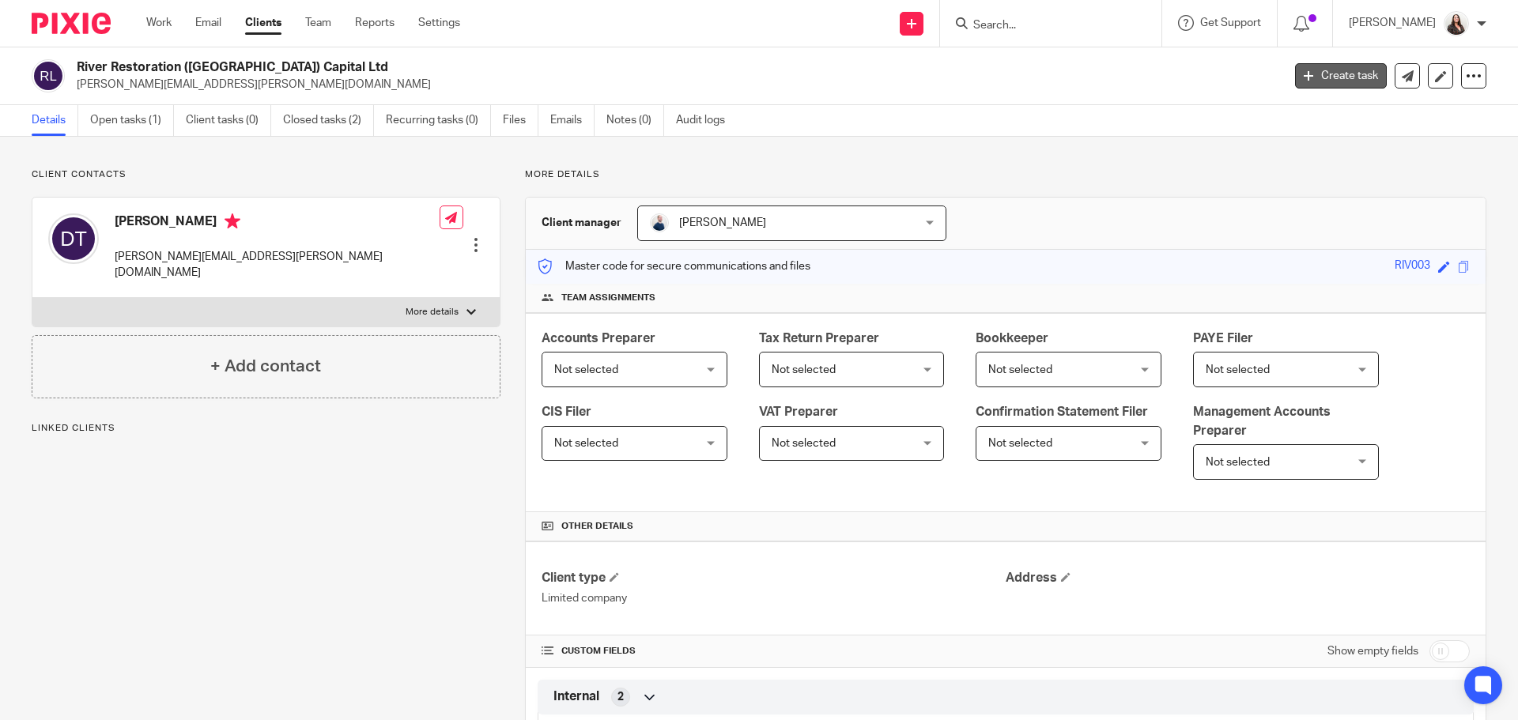
click at [1328, 75] on link "Create task" at bounding box center [1341, 75] width 92 height 25
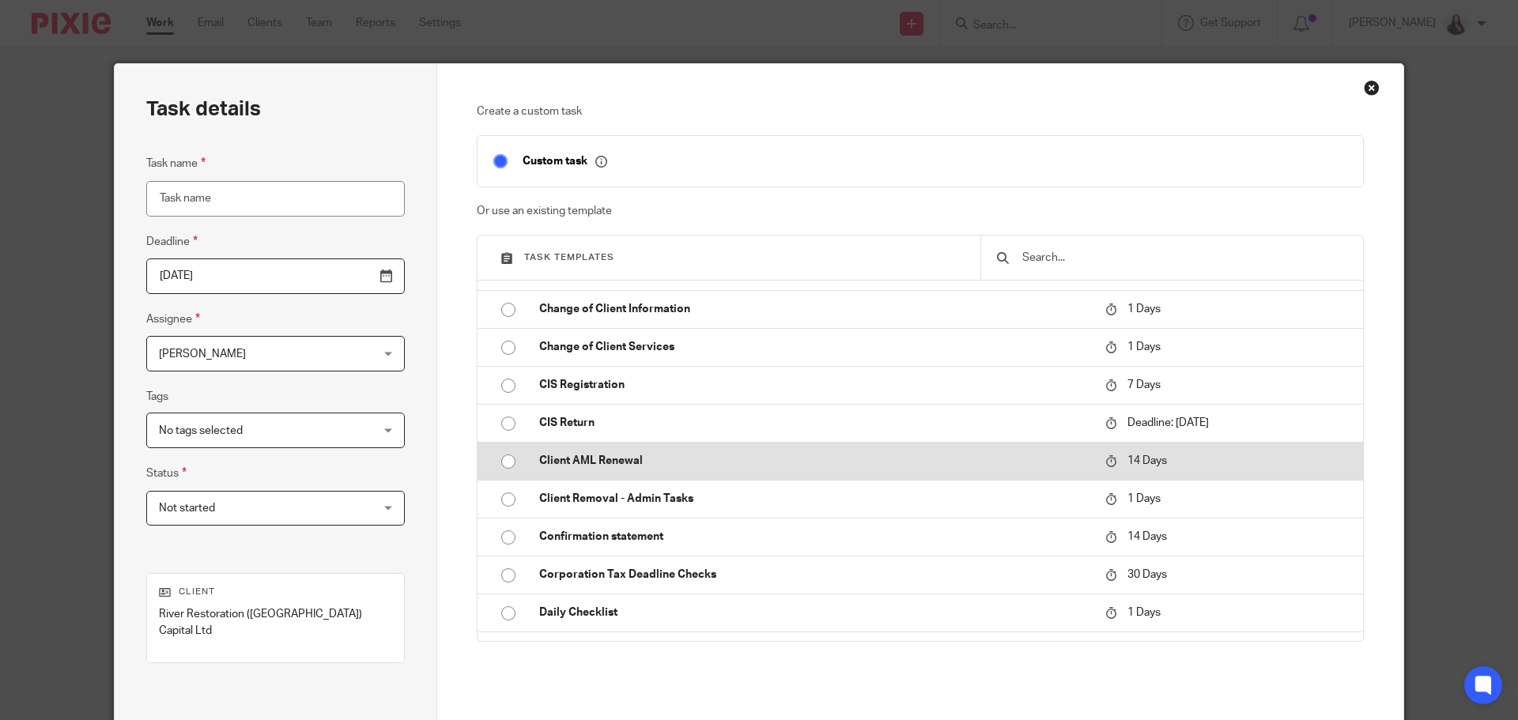
scroll to position [297, 0]
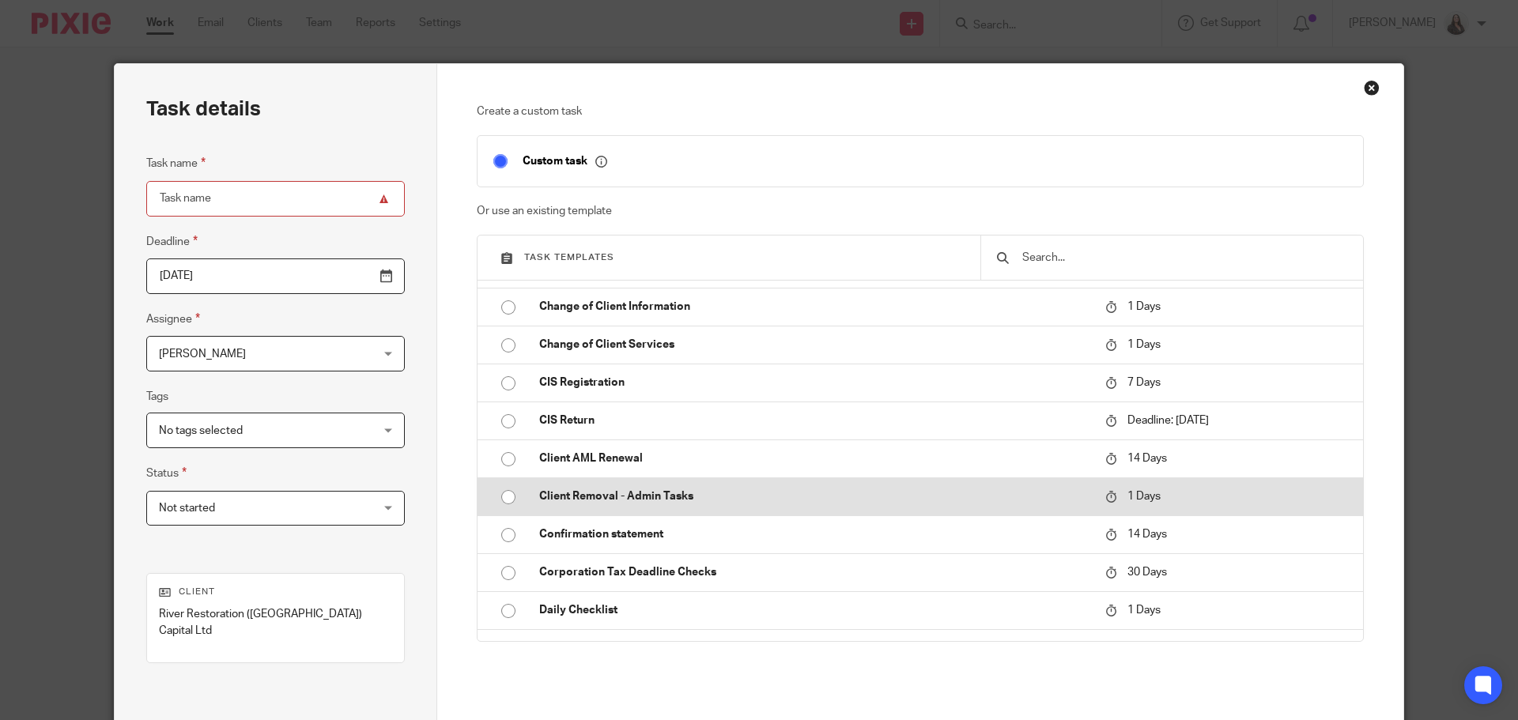
click at [655, 496] on p "Client Removal - Admin Tasks" at bounding box center [814, 497] width 550 height 16
type input "2025-09-20"
type input "Client Removal - Admin Tasks"
checkbox input "false"
radio input "true"
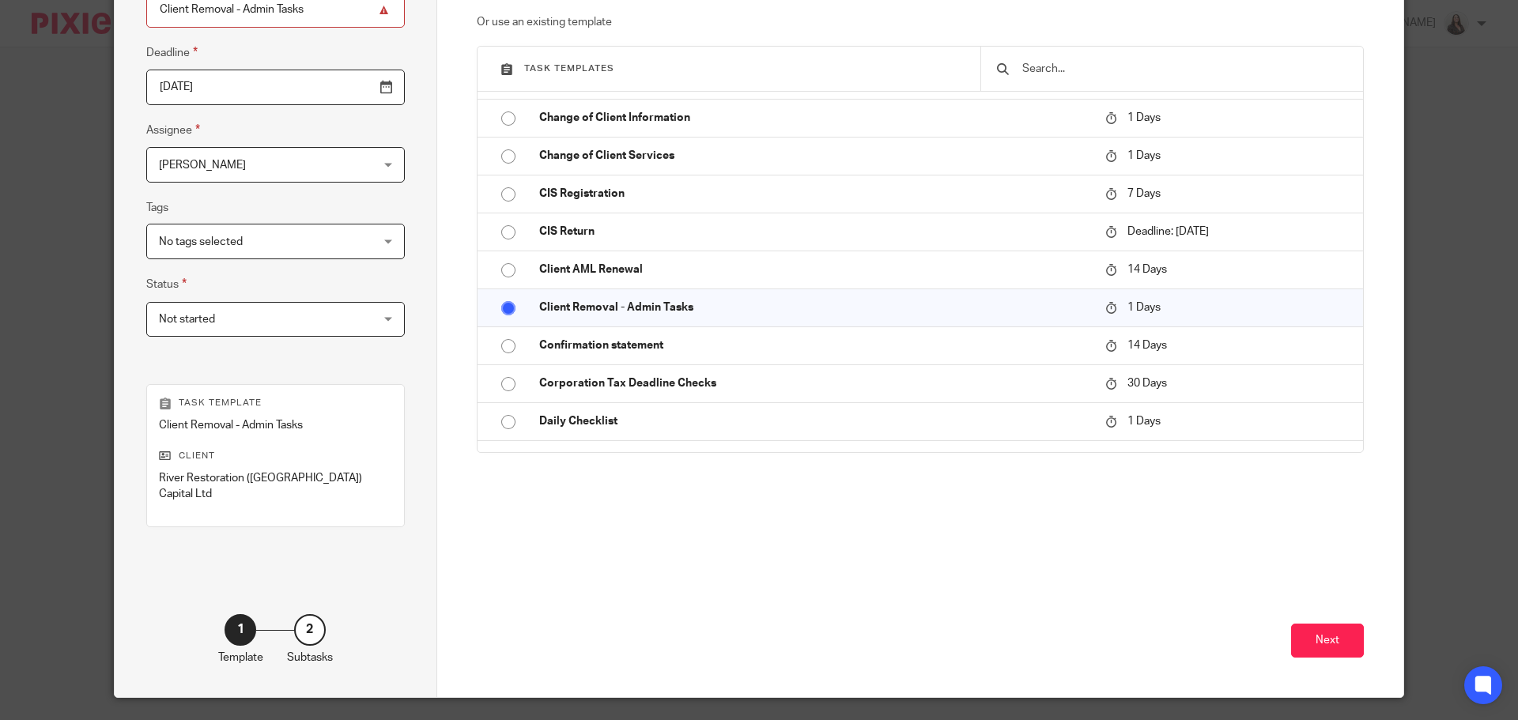
scroll to position [214, 0]
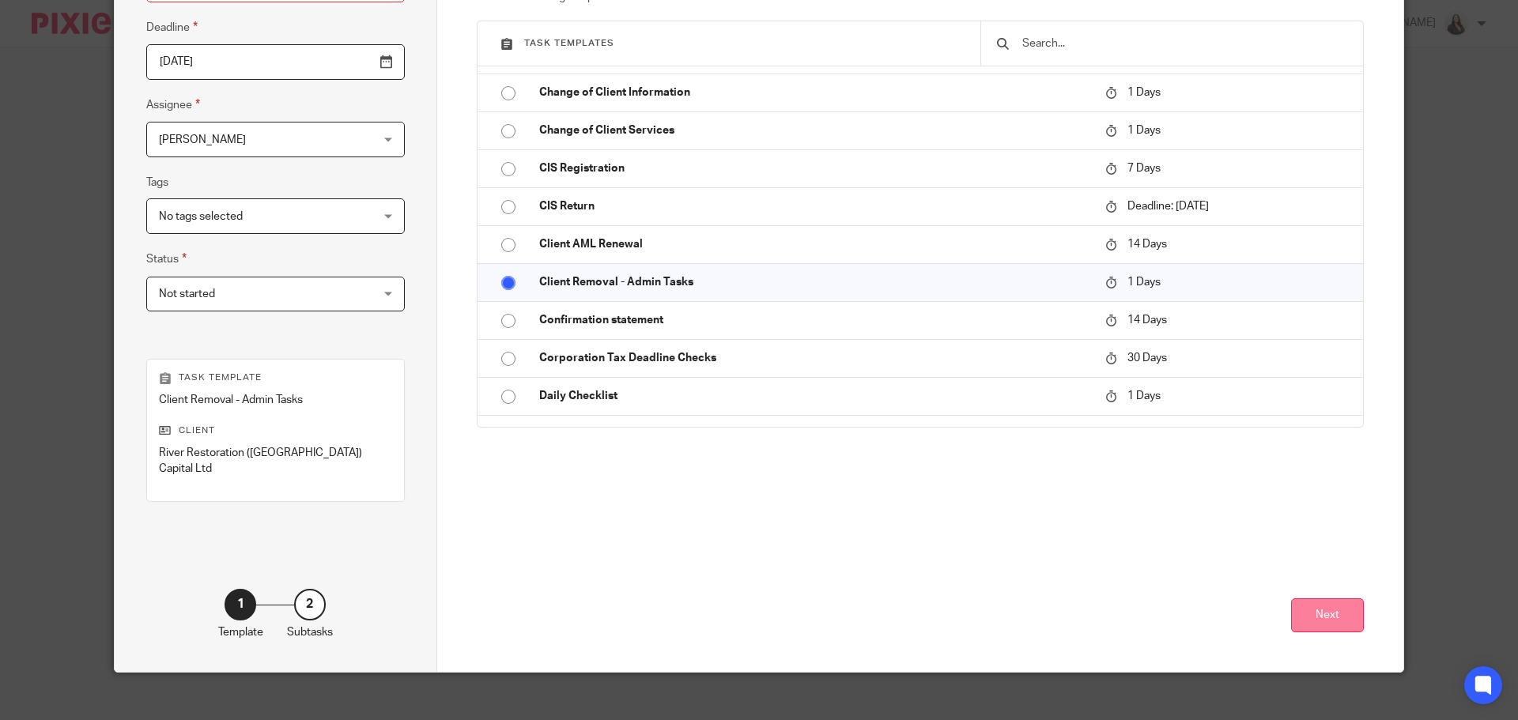
click at [1337, 606] on button "Next" at bounding box center [1327, 616] width 73 height 34
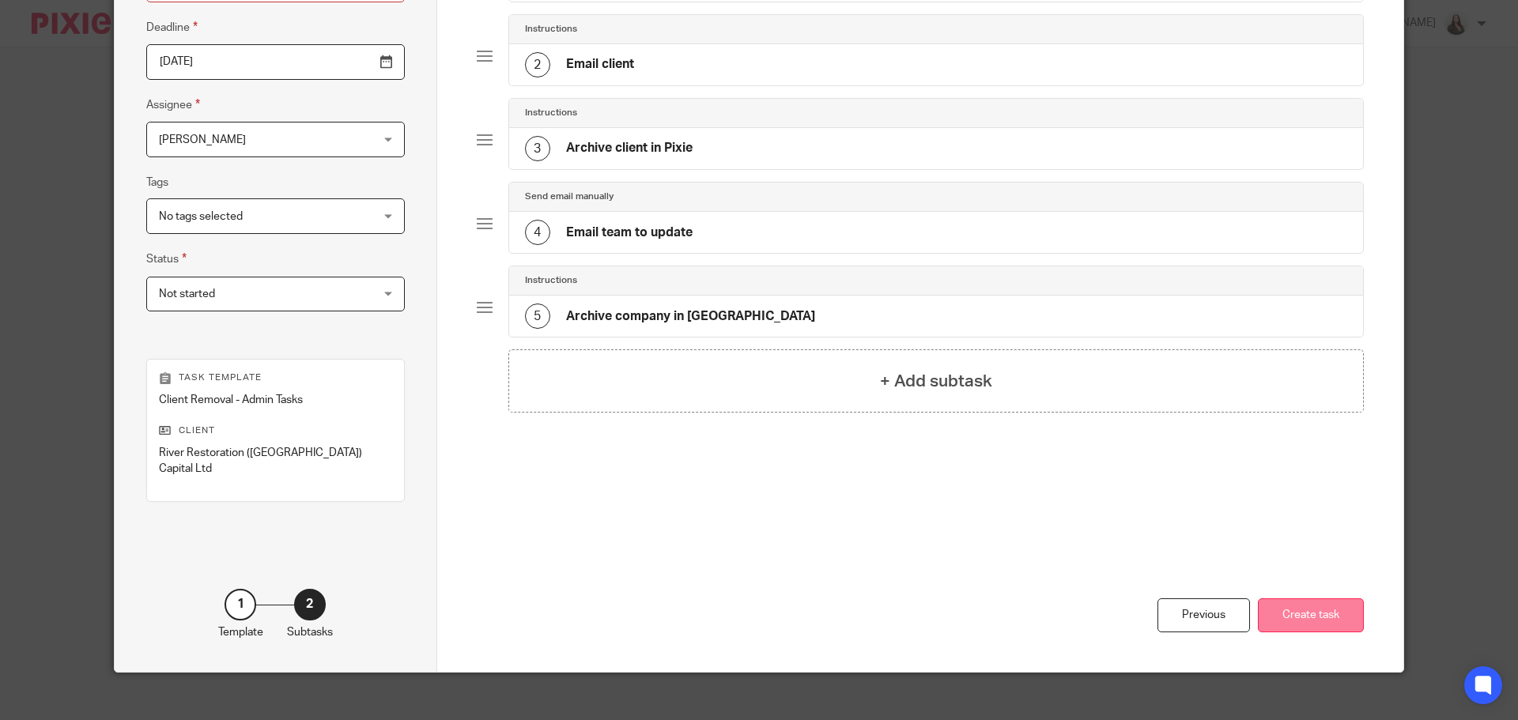
click at [1333, 604] on button "Create task" at bounding box center [1311, 616] width 106 height 34
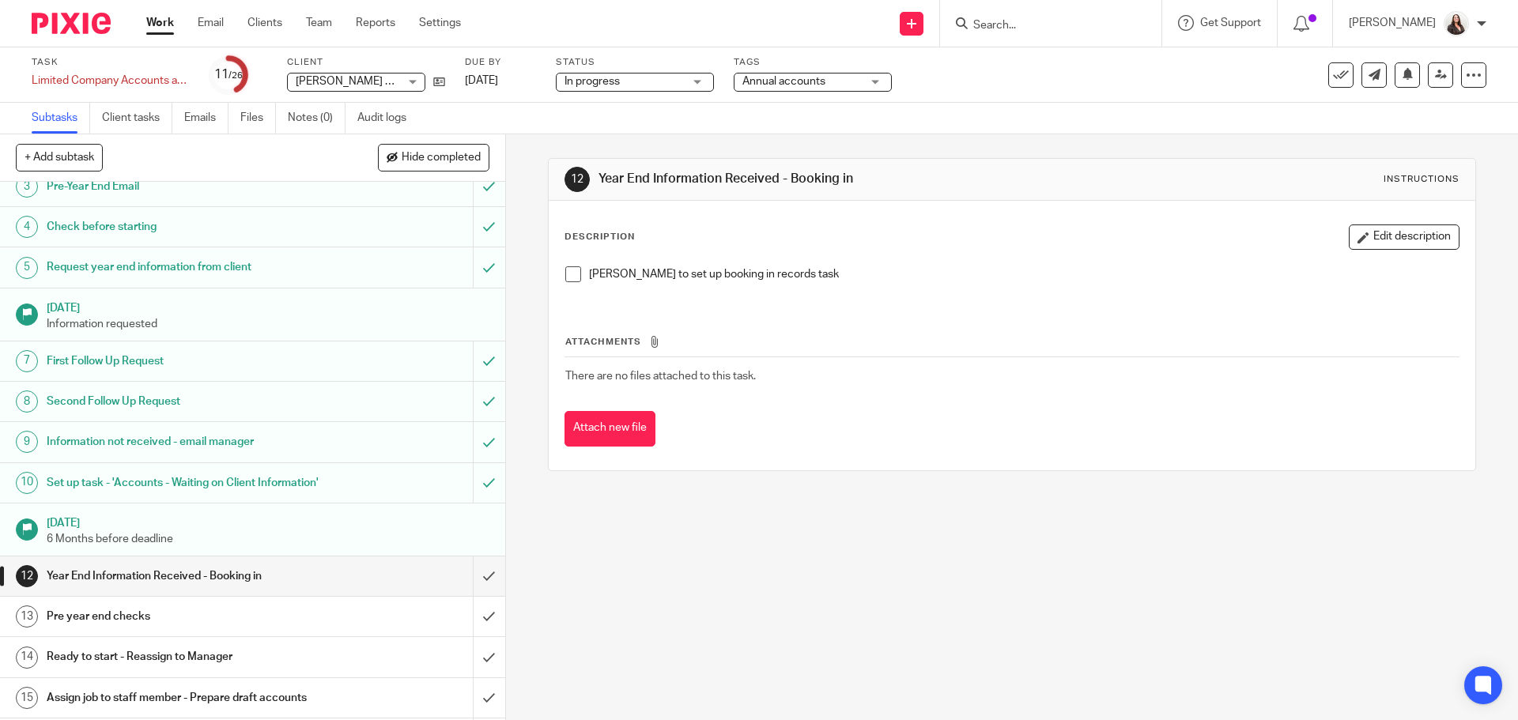
scroll to position [119, 0]
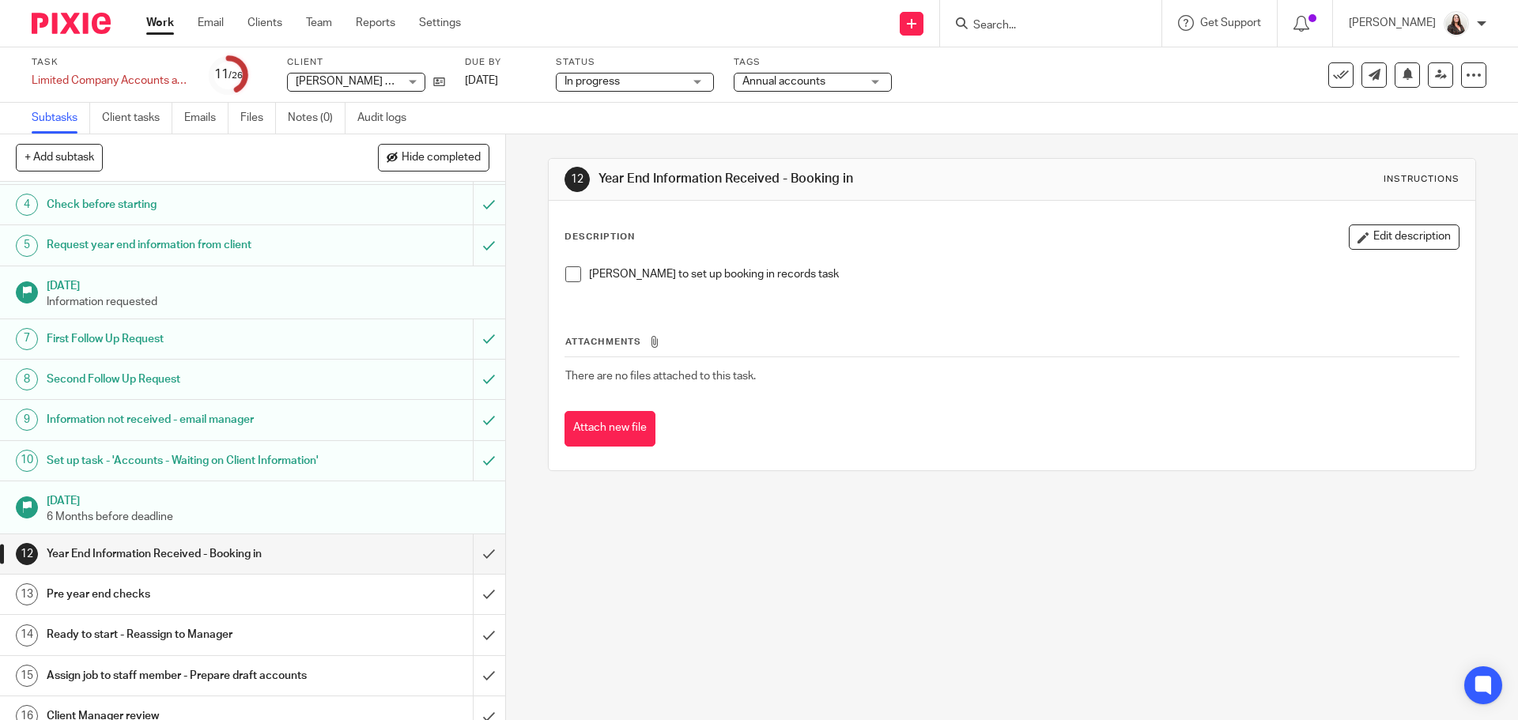
drag, startPoint x: 565, startPoint y: 278, endPoint x: 558, endPoint y: 319, distance: 41.9
click at [565, 278] on span at bounding box center [573, 275] width 16 height 16
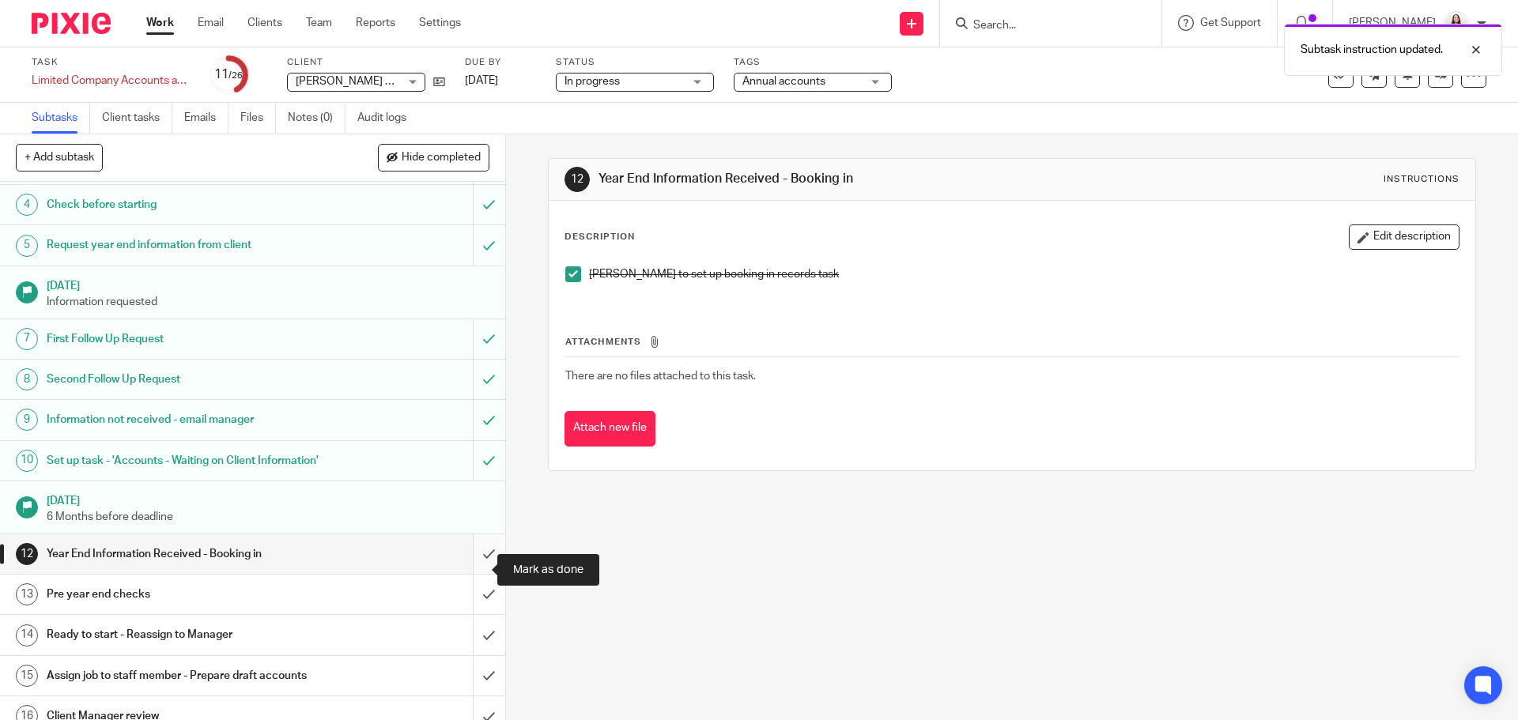
click at [469, 567] on input "submit" at bounding box center [252, 555] width 505 height 40
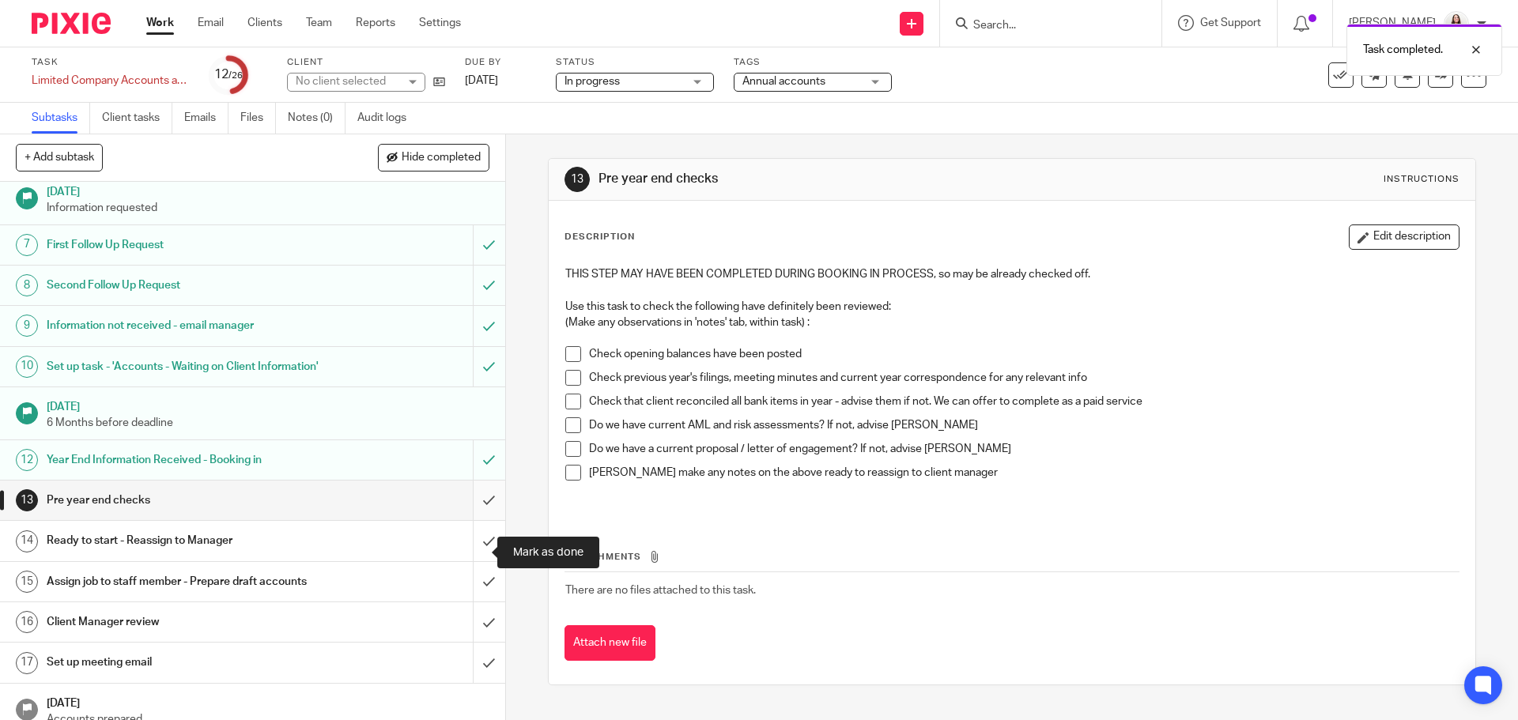
scroll to position [217, 0]
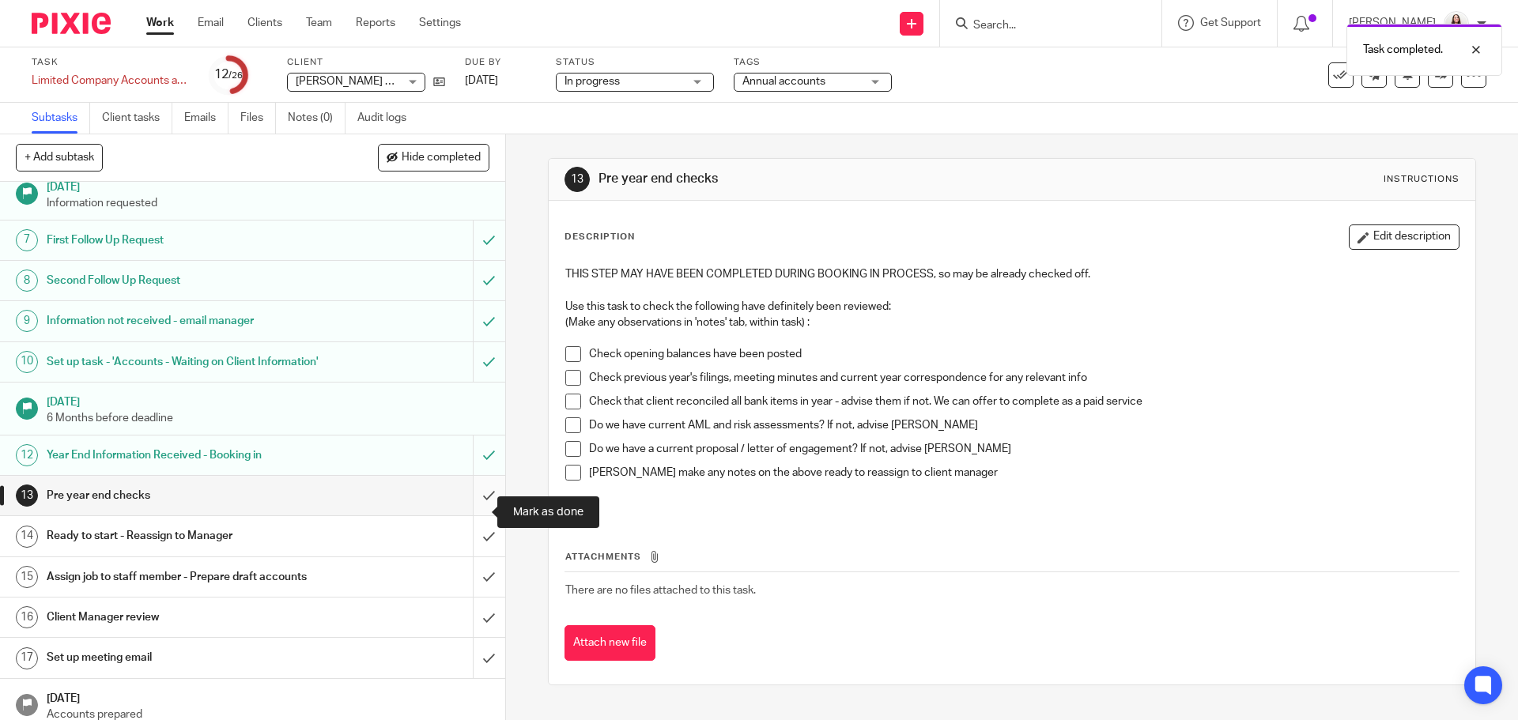
click at [469, 516] on input "submit" at bounding box center [252, 496] width 505 height 40
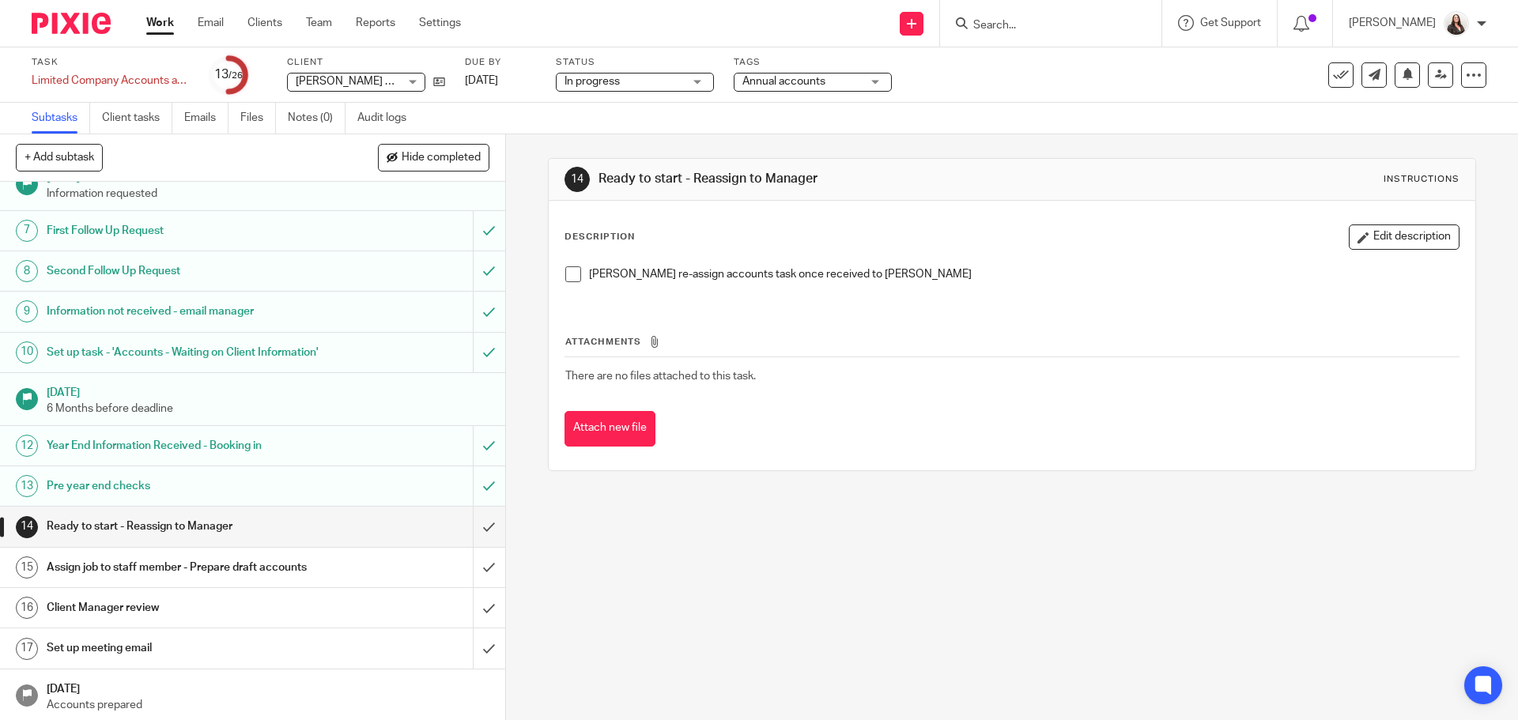
scroll to position [237, 0]
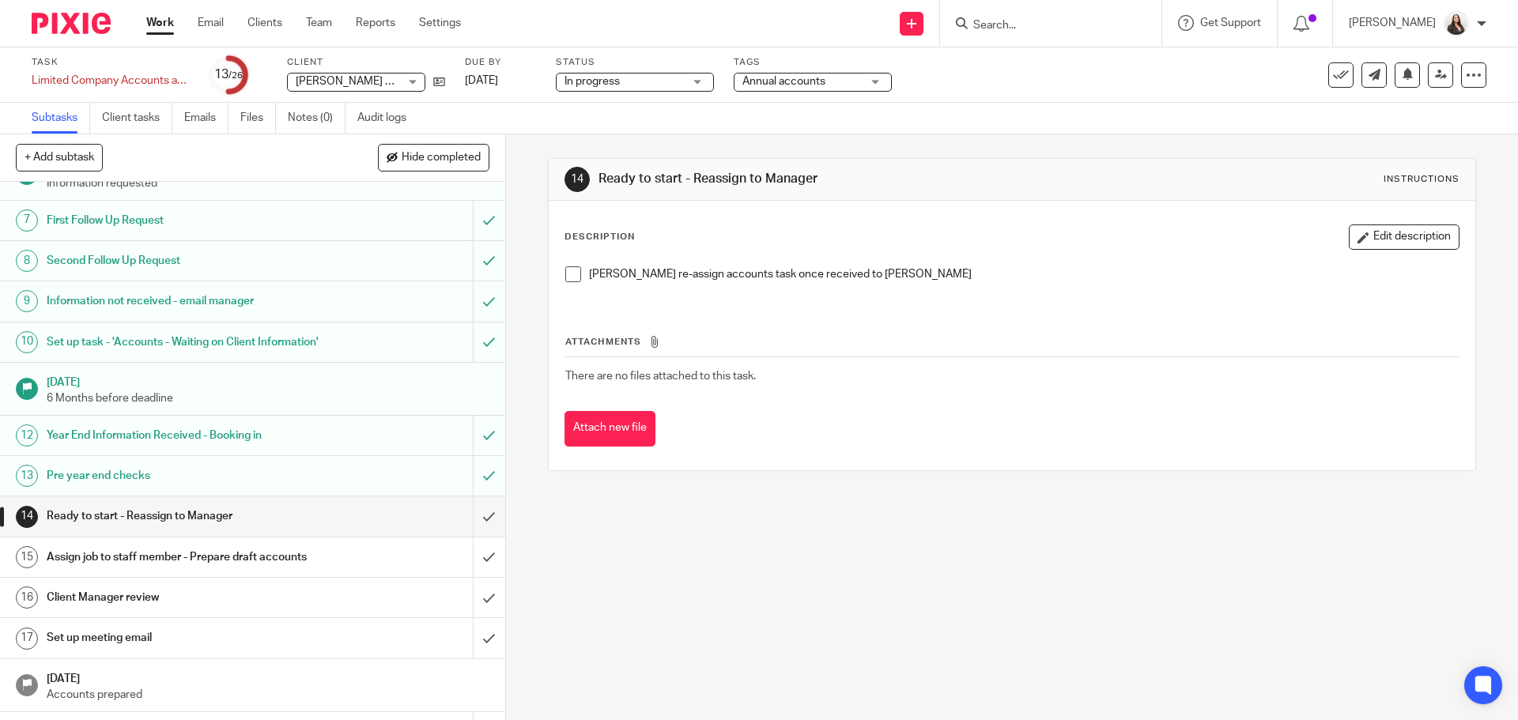
click at [573, 273] on span at bounding box center [573, 275] width 16 height 16
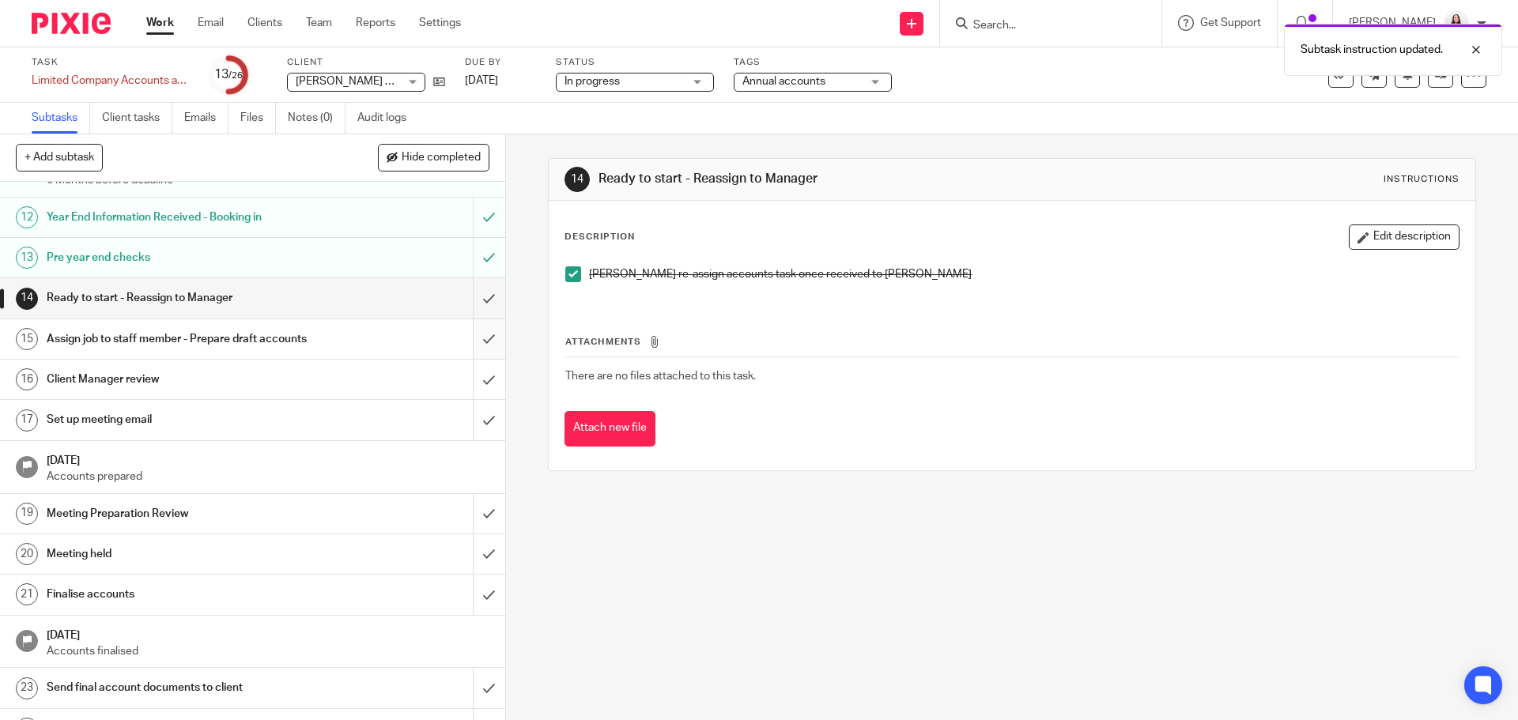
scroll to position [452, 0]
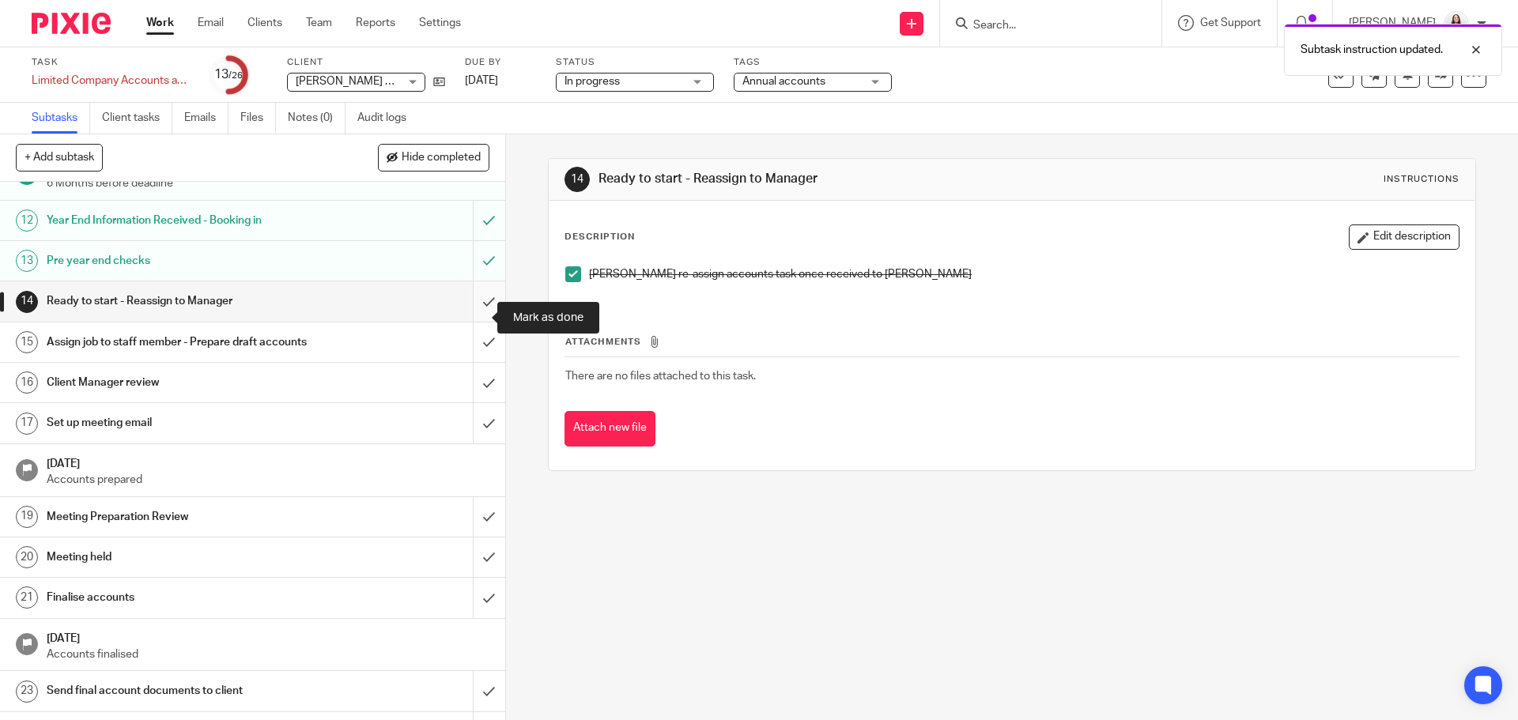
click at [473, 319] on input "submit" at bounding box center [252, 302] width 505 height 40
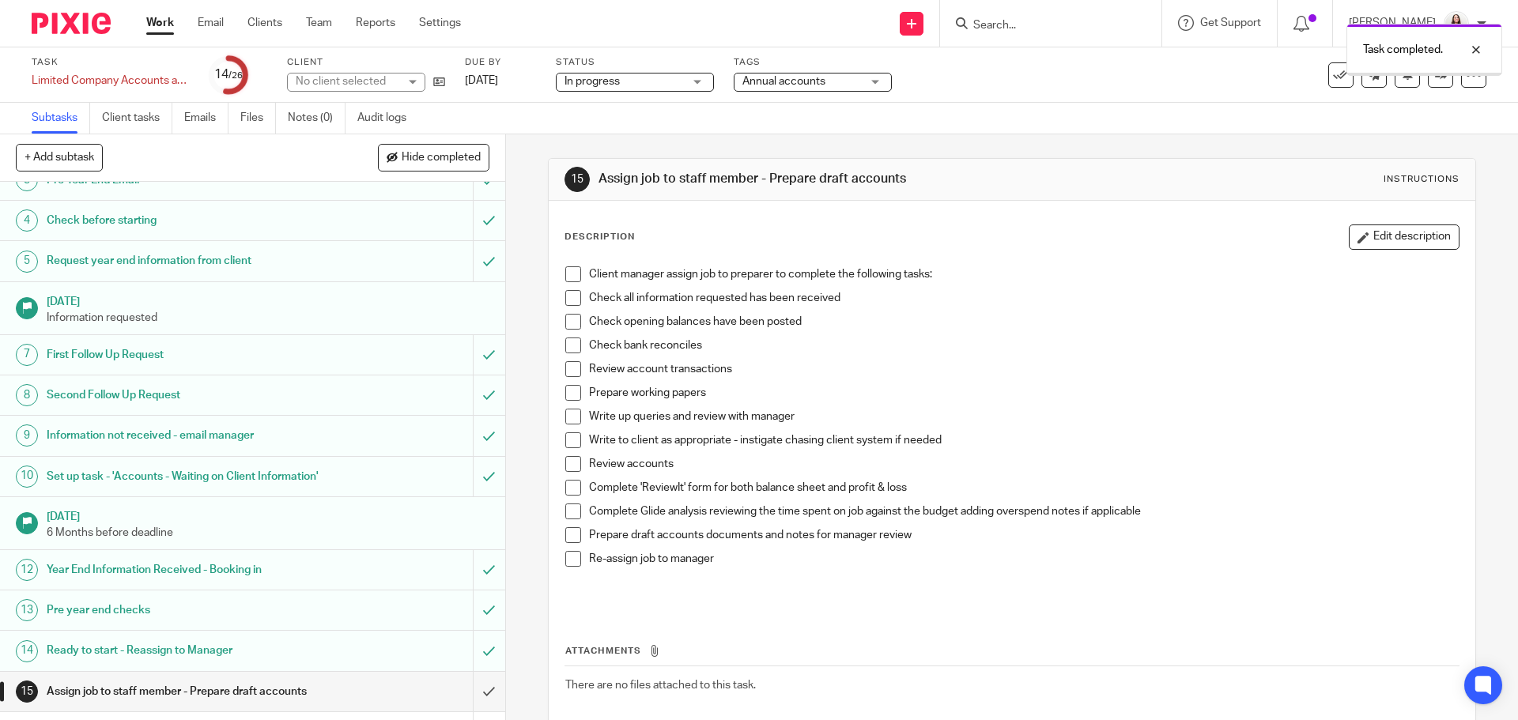
scroll to position [395, 0]
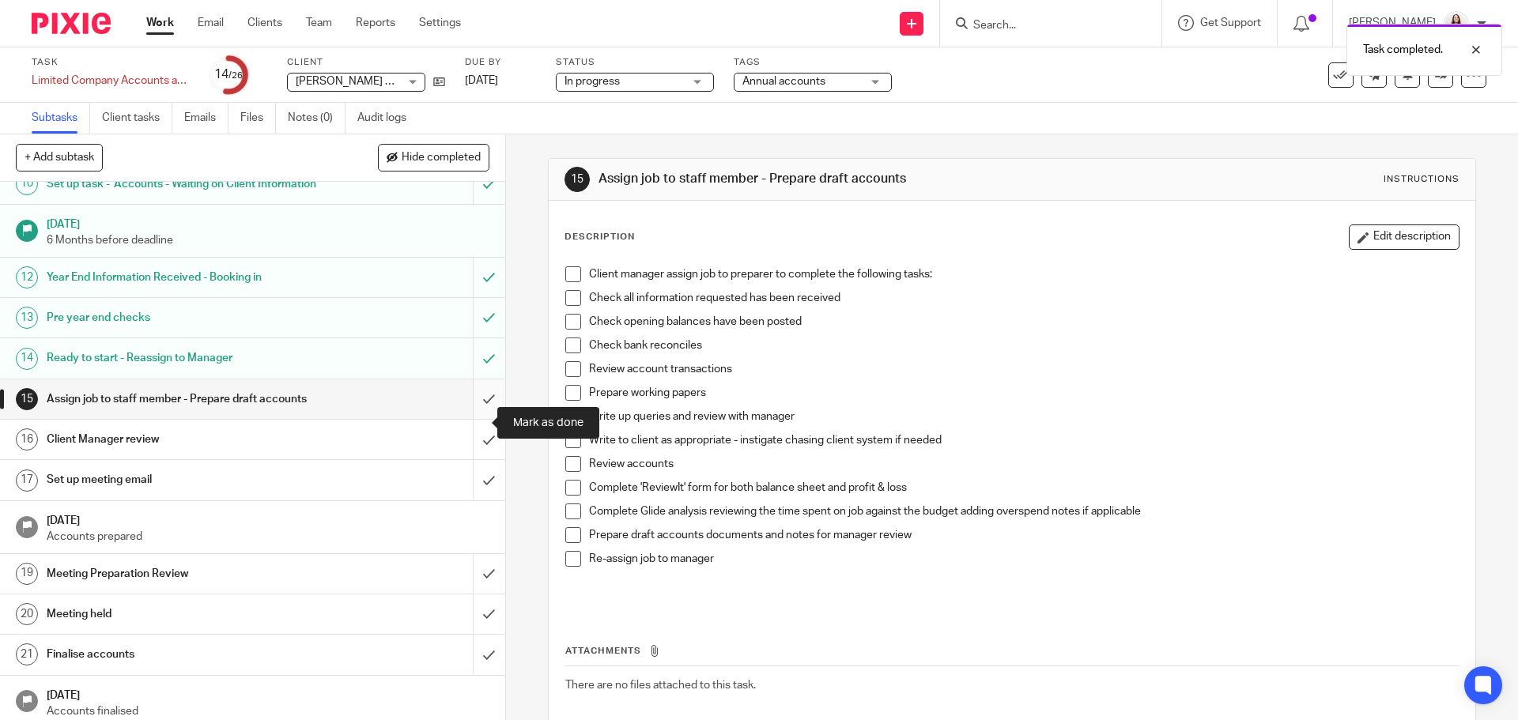
click at [469, 419] on input "submit" at bounding box center [252, 400] width 505 height 40
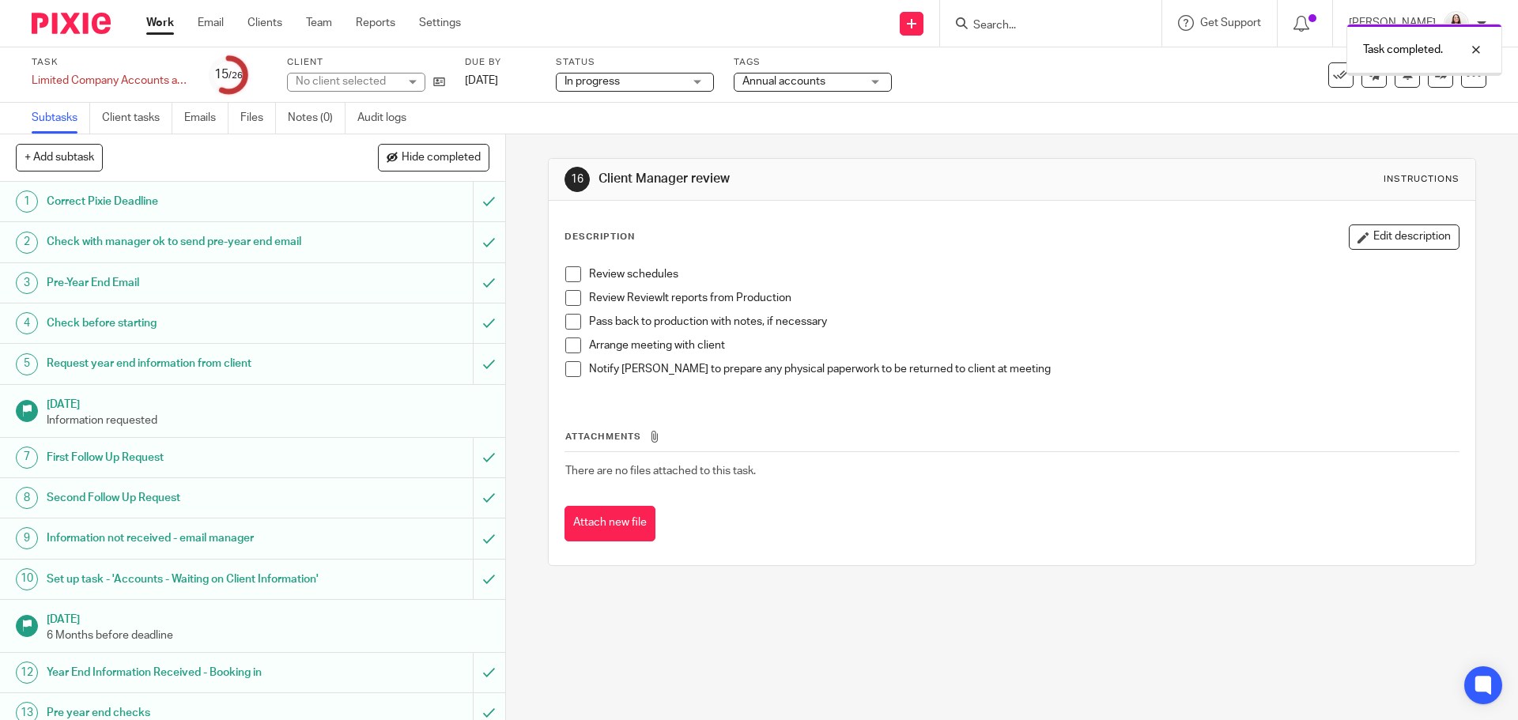
scroll to position [611, 0]
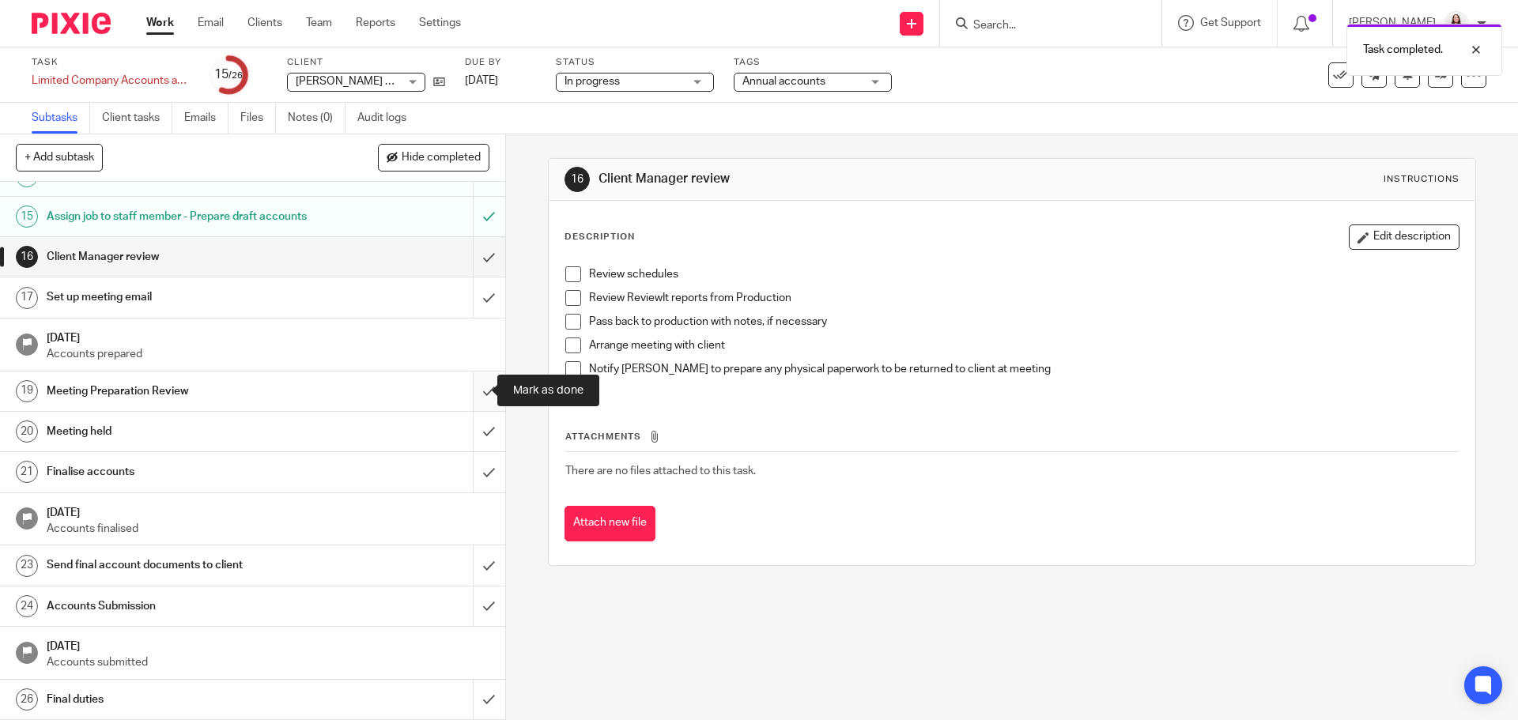
click at [473, 387] on input "submit" at bounding box center [252, 392] width 505 height 40
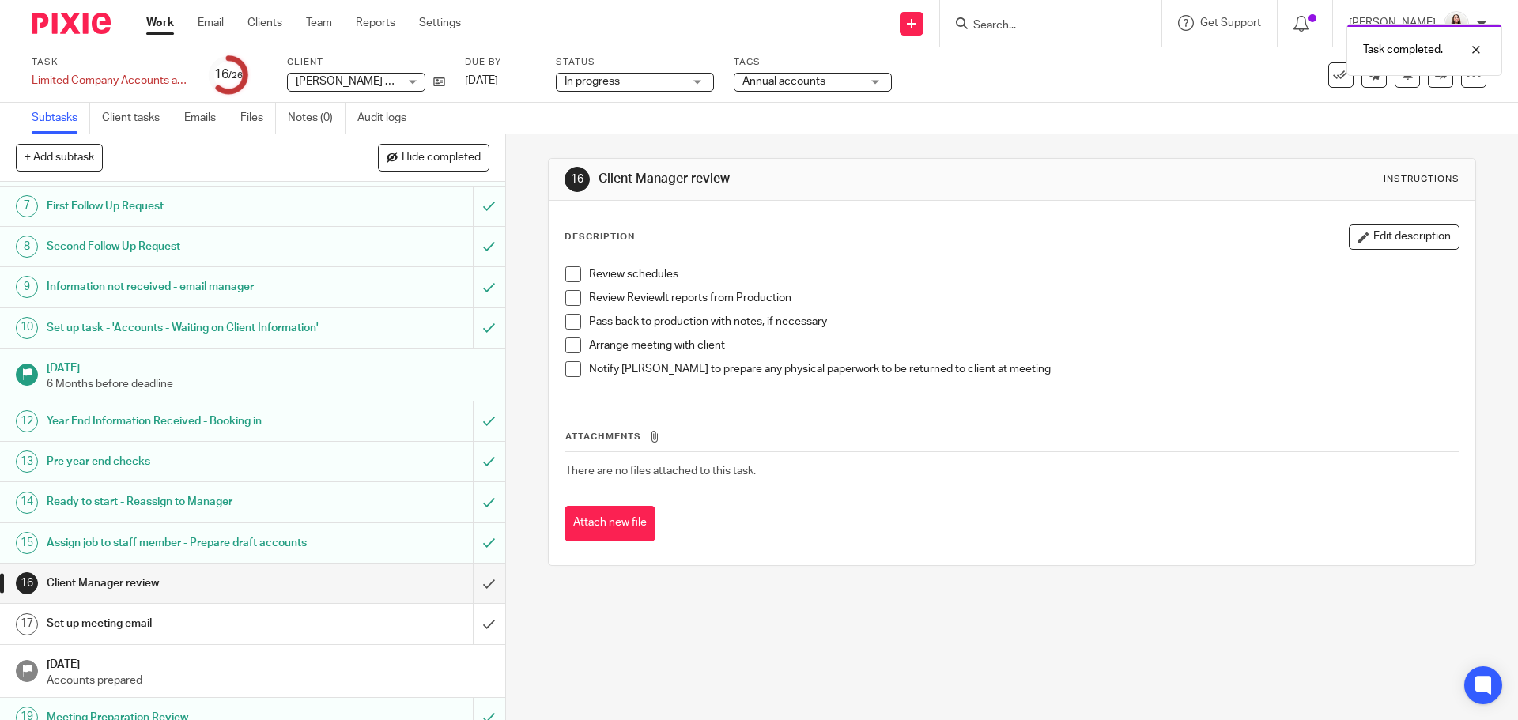
scroll to position [494, 0]
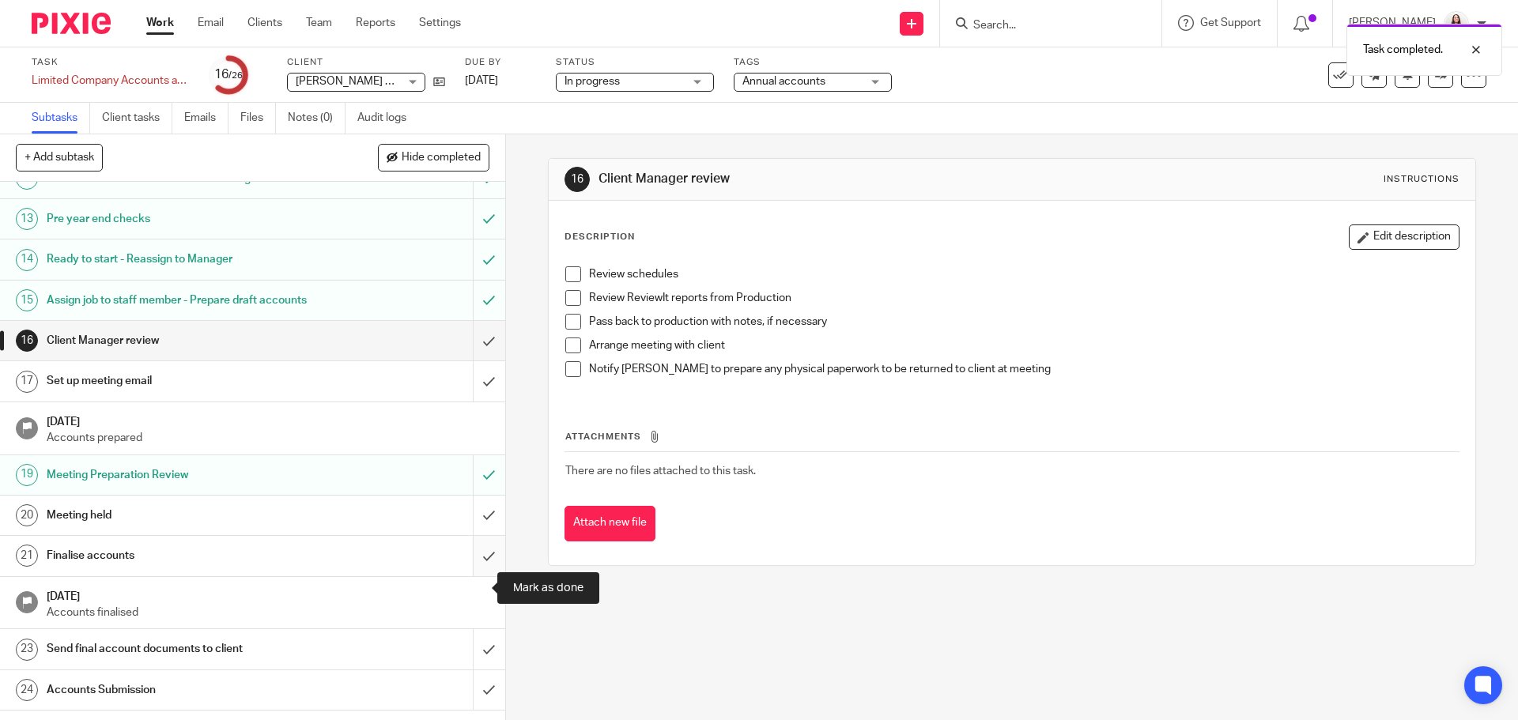
click at [473, 576] on input "submit" at bounding box center [252, 556] width 505 height 40
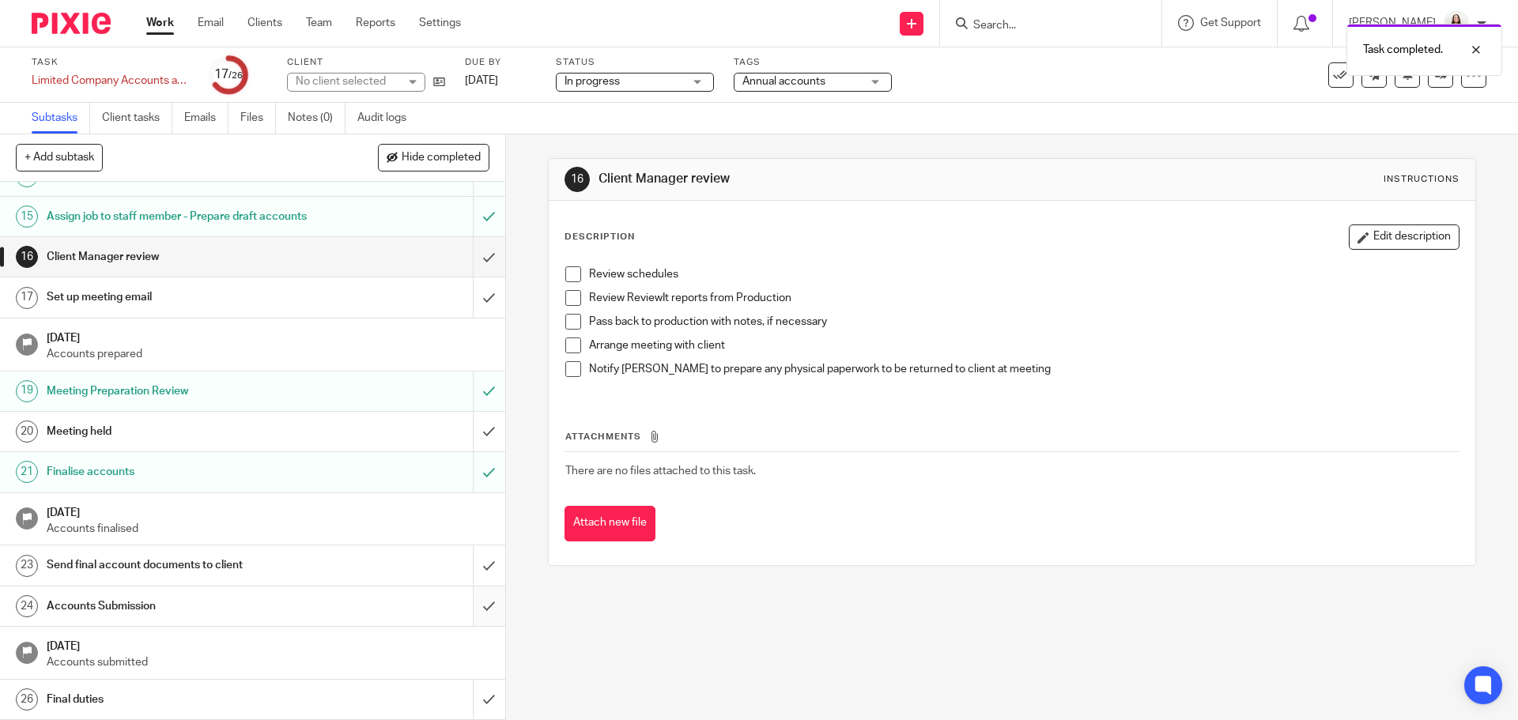
scroll to position [611, 0]
click at [472, 562] on input "submit" at bounding box center [252, 566] width 505 height 40
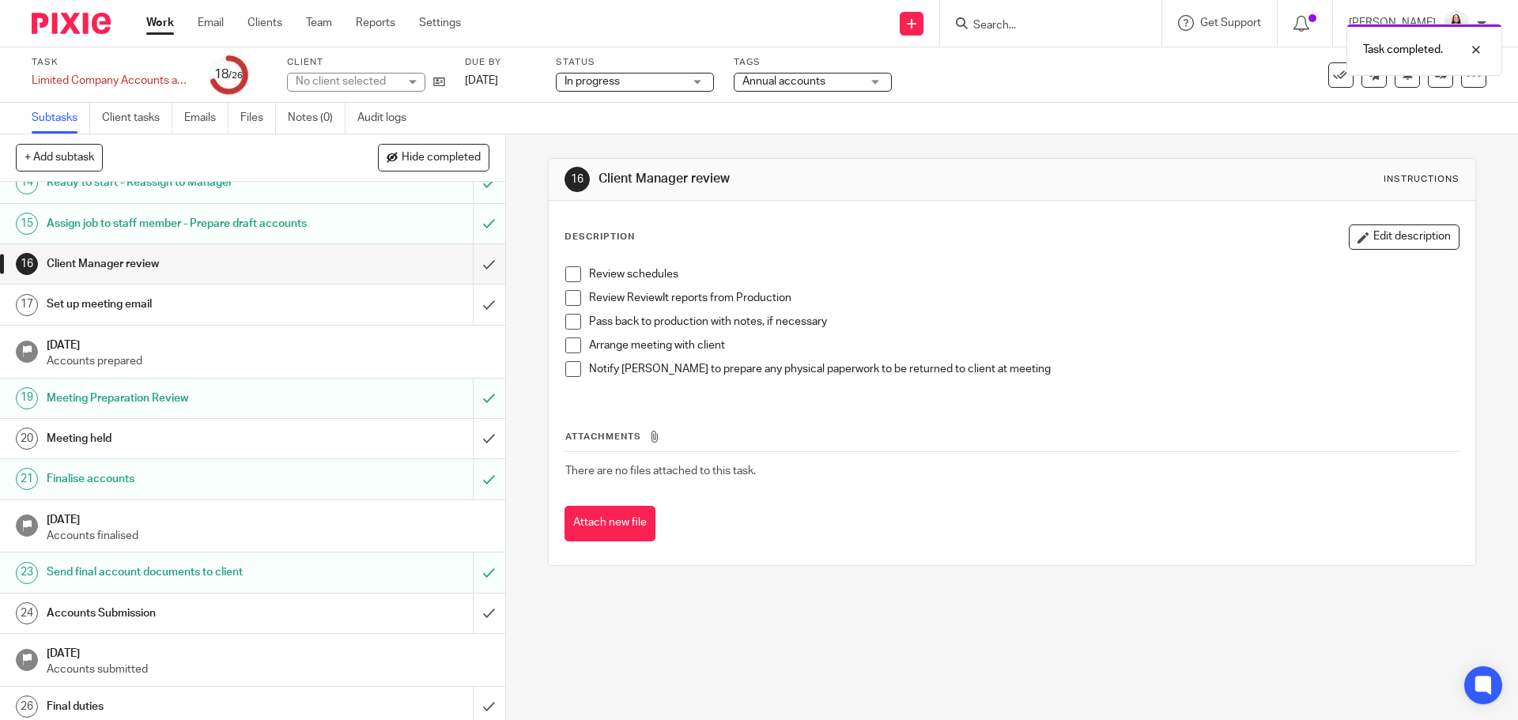
scroll to position [611, 0]
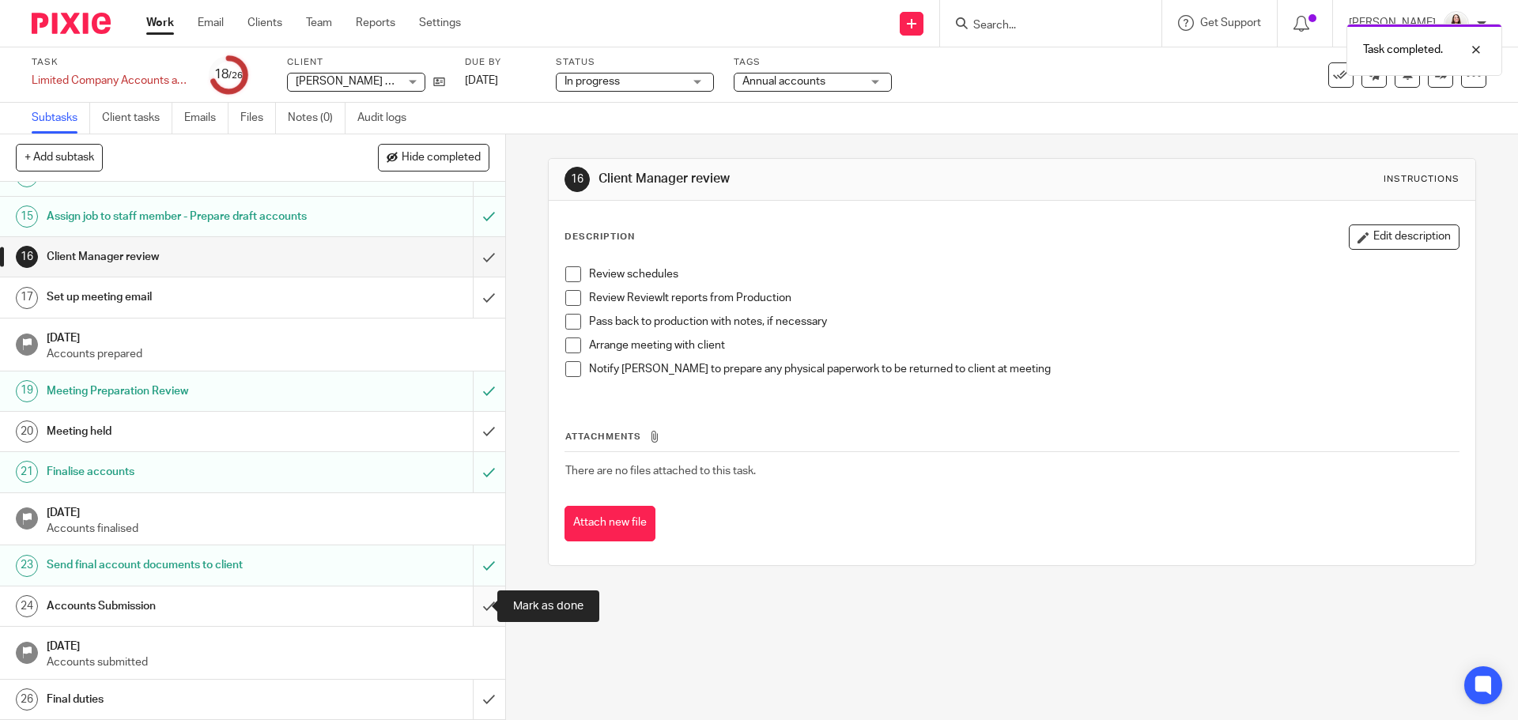
click at [474, 602] on input "submit" at bounding box center [252, 607] width 505 height 40
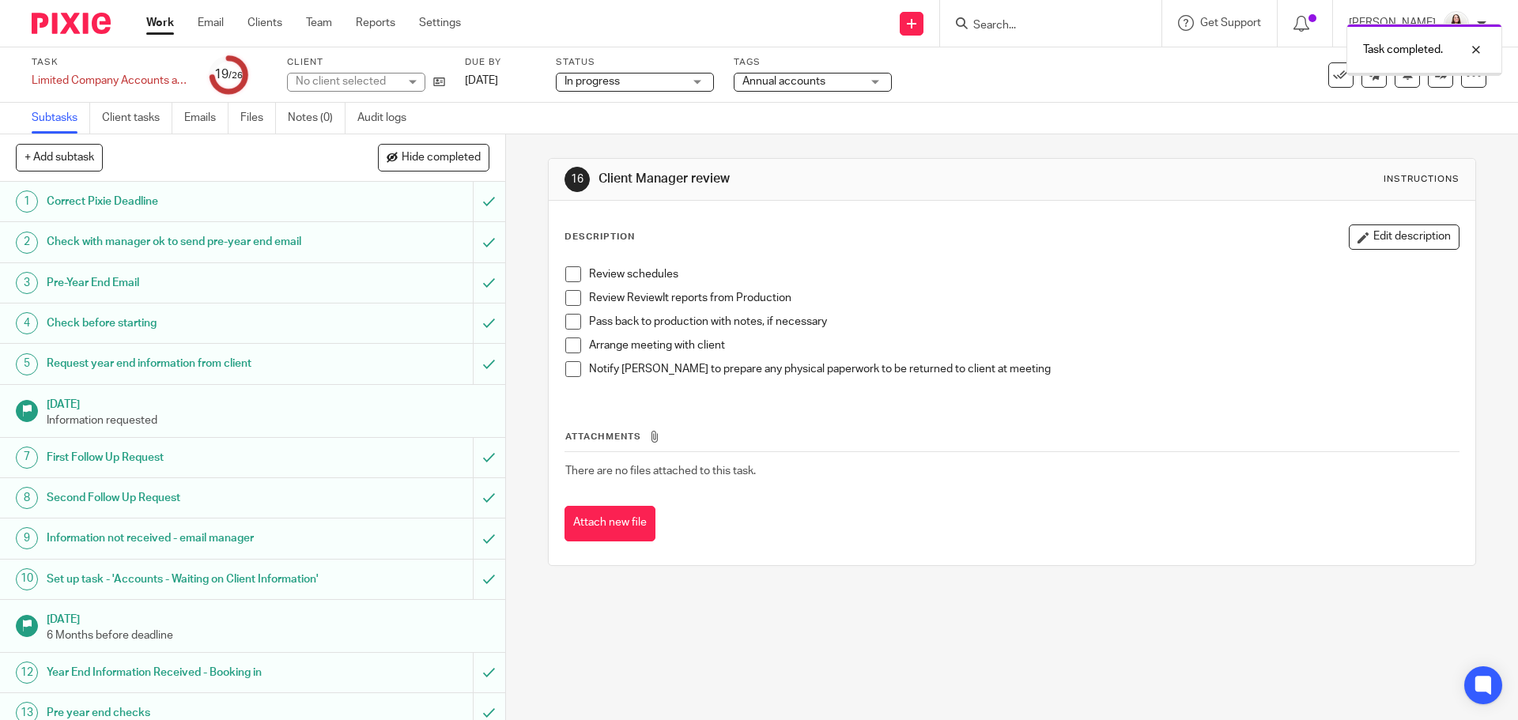
scroll to position [474, 0]
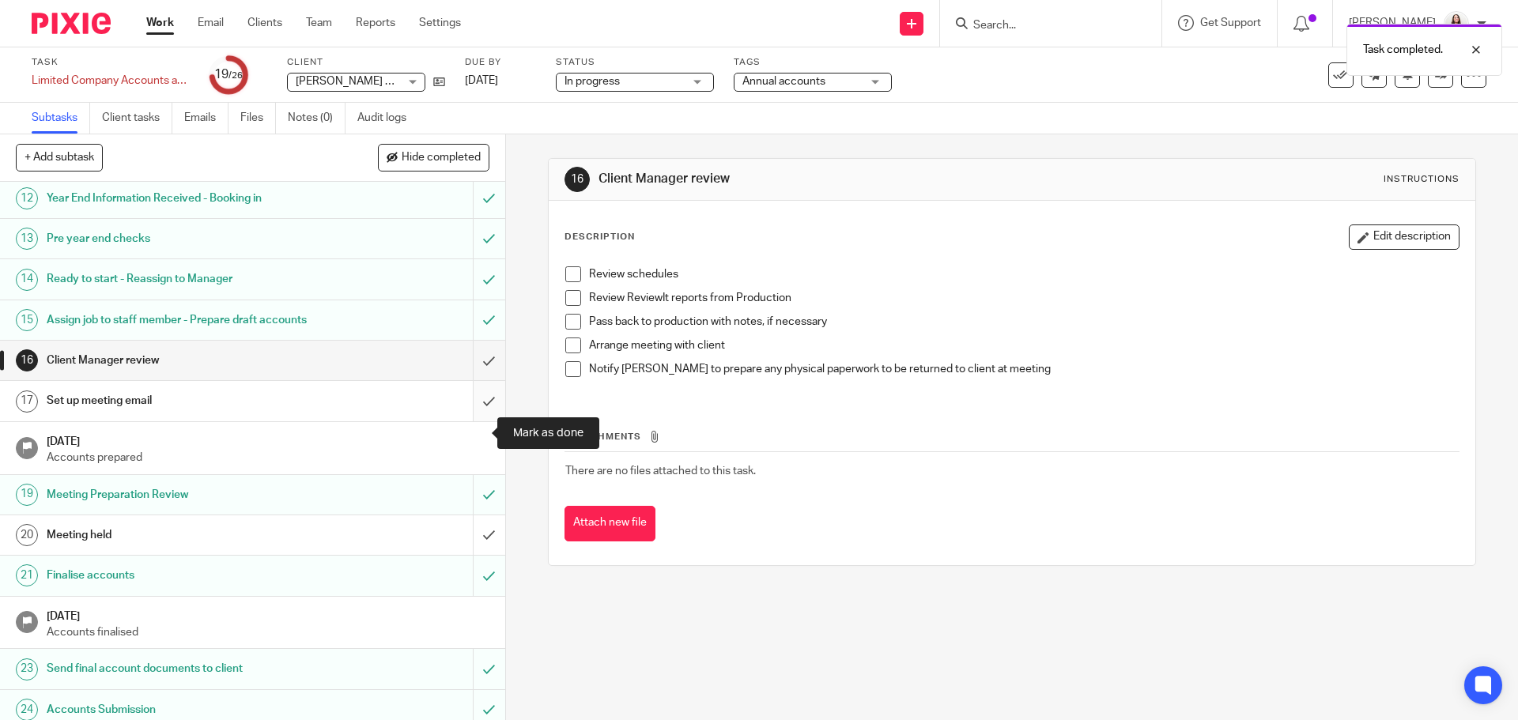
click at [471, 421] on input "submit" at bounding box center [252, 401] width 505 height 40
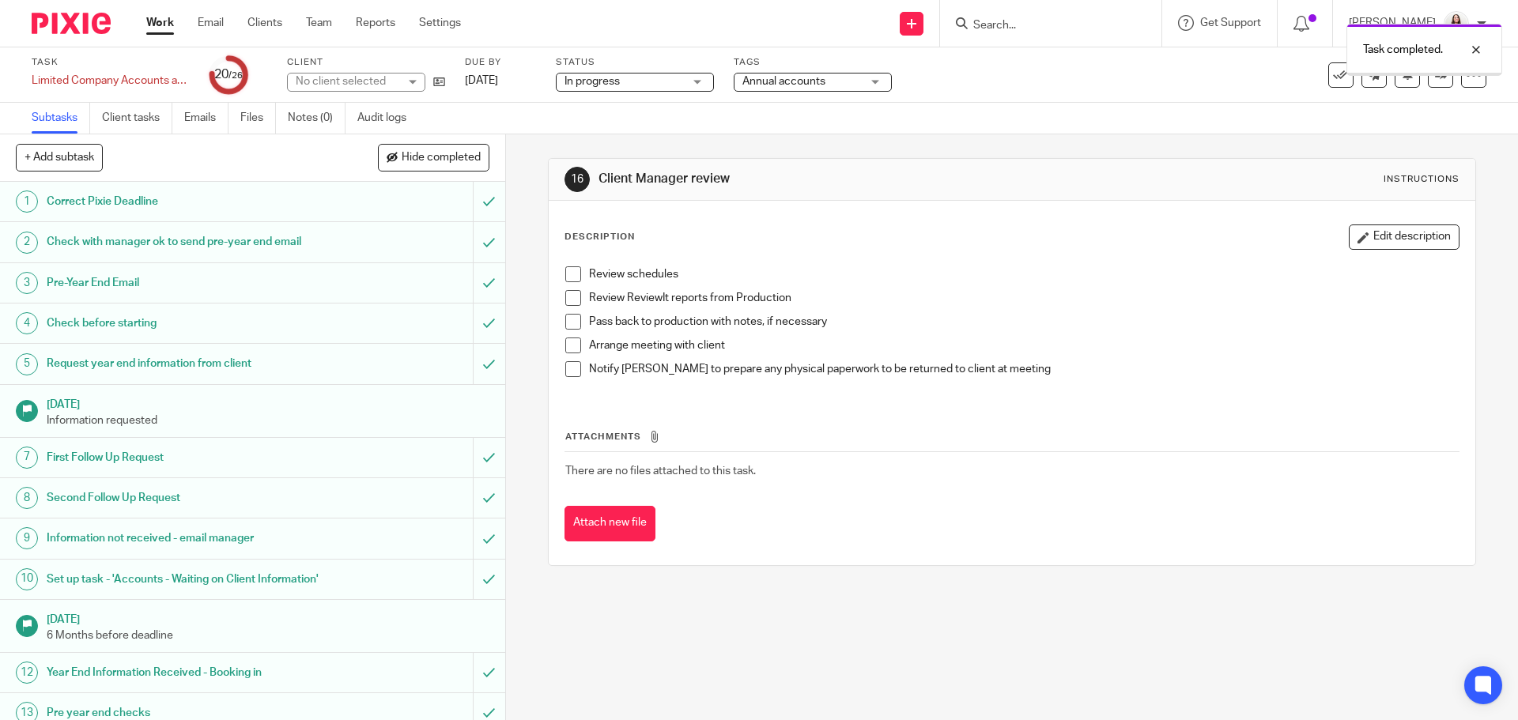
scroll to position [494, 0]
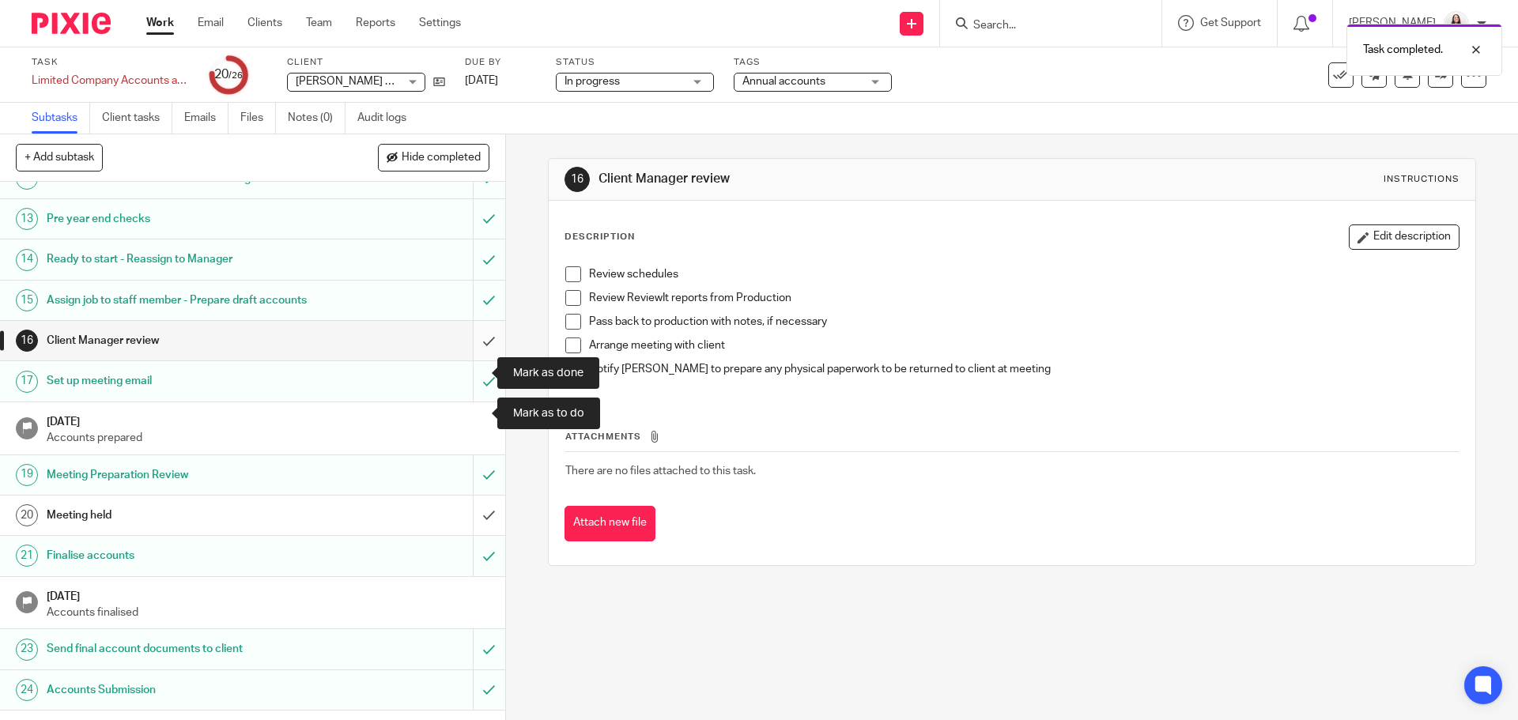
click at [477, 361] on input "submit" at bounding box center [252, 341] width 505 height 40
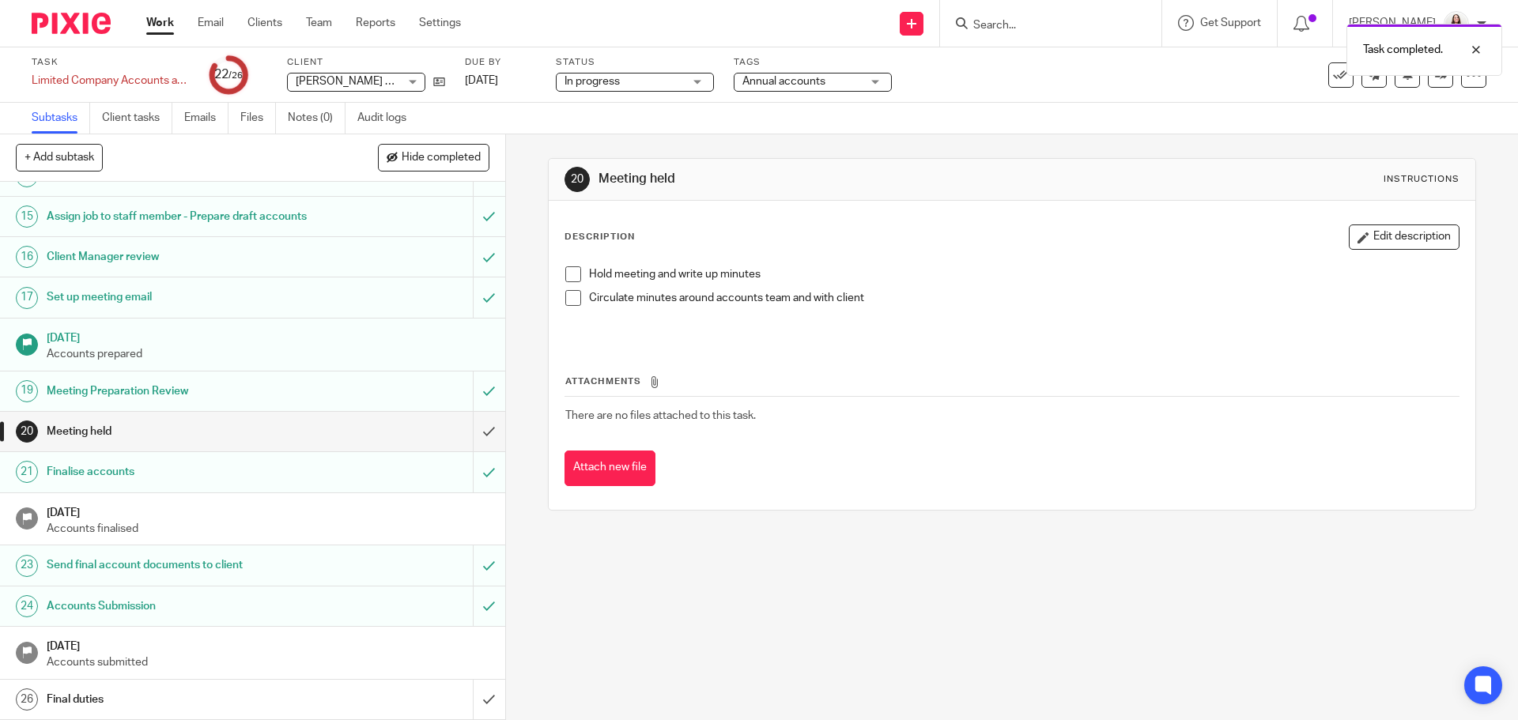
scroll to position [611, 0]
click at [472, 705] on input "submit" at bounding box center [252, 700] width 505 height 40
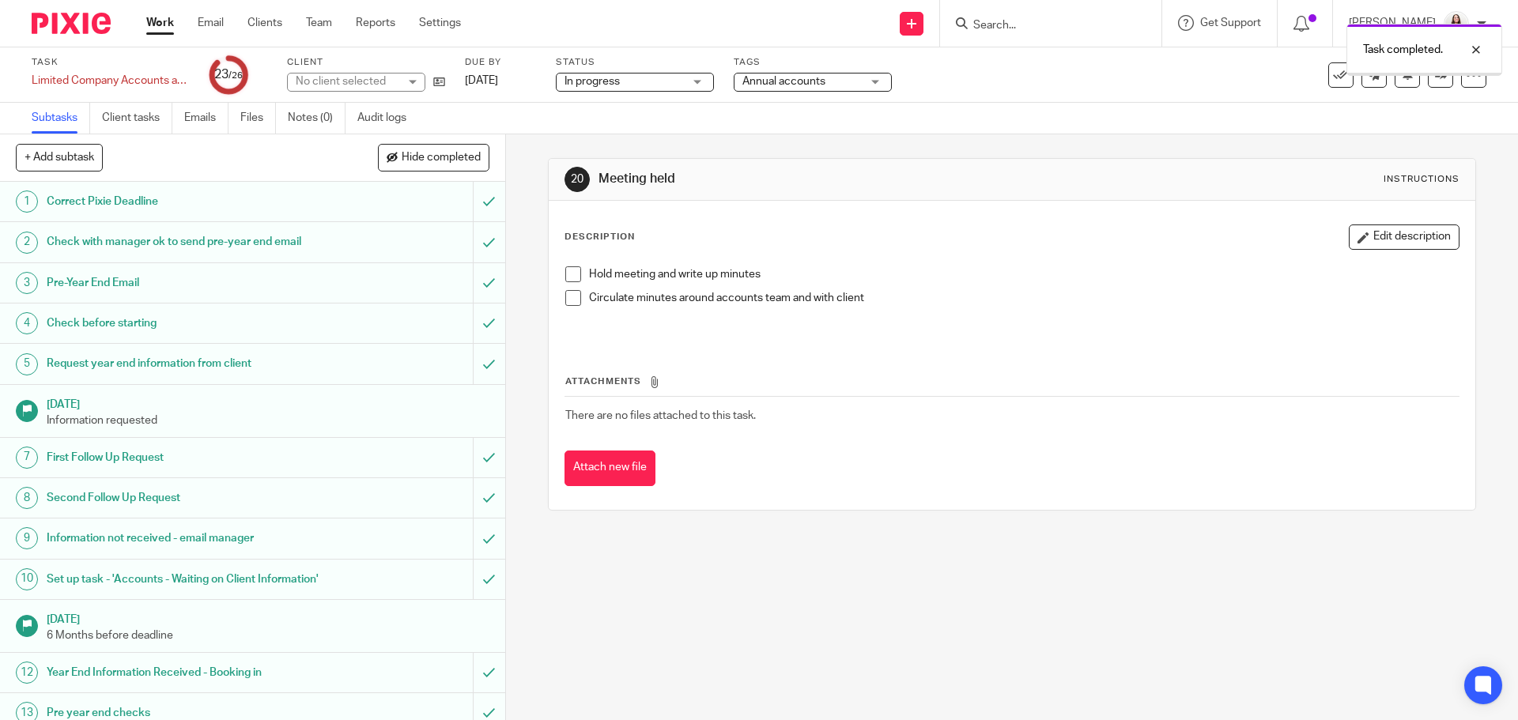
scroll to position [474, 0]
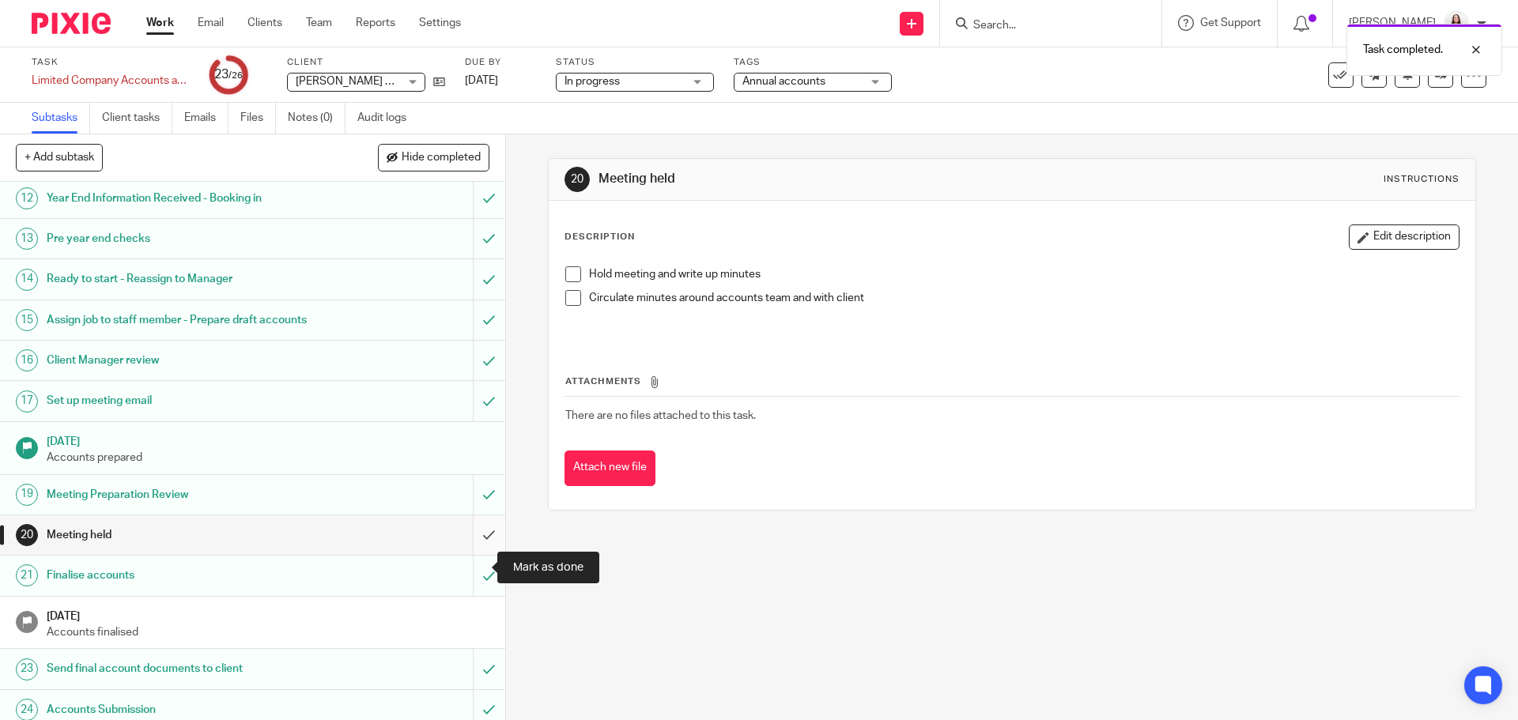
click at [478, 555] on input "submit" at bounding box center [252, 536] width 505 height 40
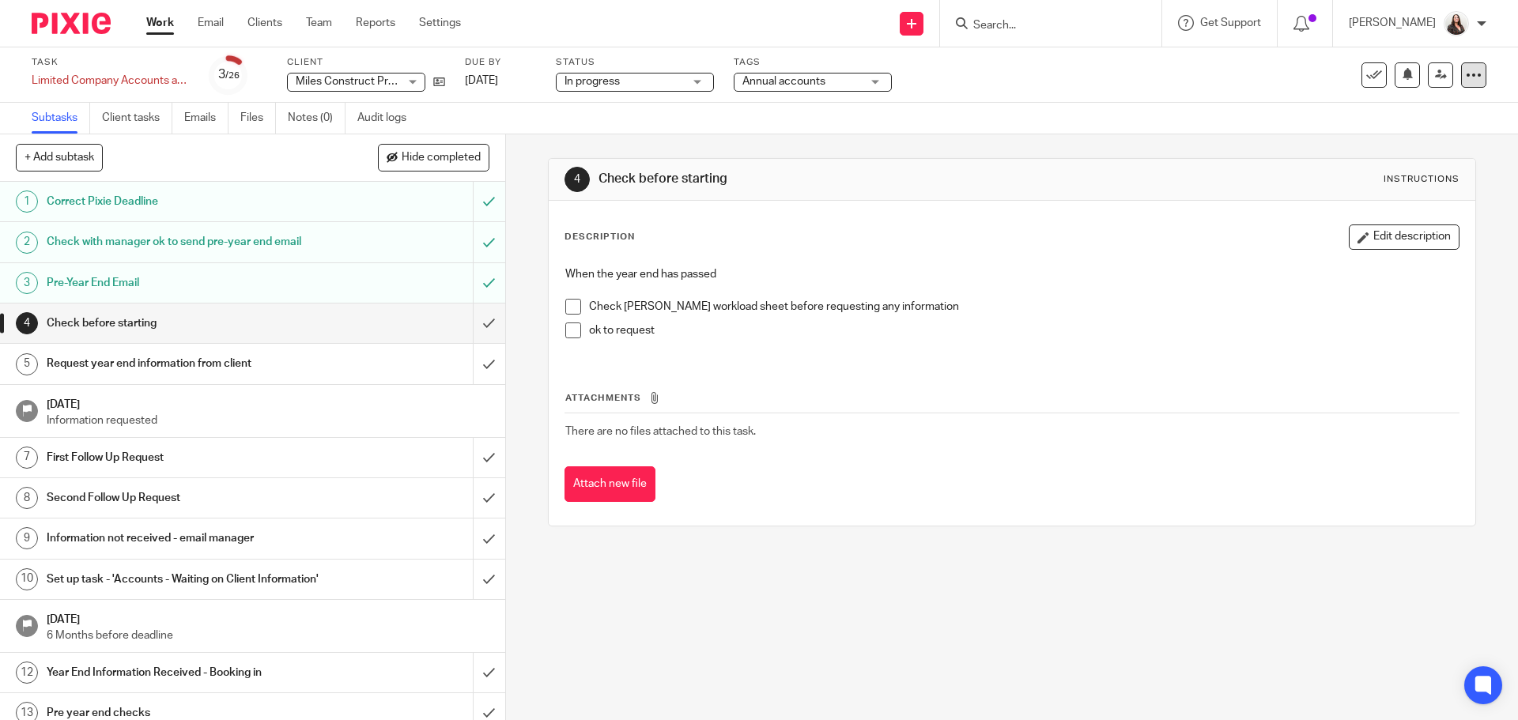
click at [1466, 74] on icon at bounding box center [1474, 75] width 16 height 16
click at [1210, 100] on div "Task Limited Company Accounts and CT600 return Save Limited Company Accounts an…" at bounding box center [759, 74] width 1518 height 55
click at [1367, 78] on icon at bounding box center [1375, 75] width 16 height 16
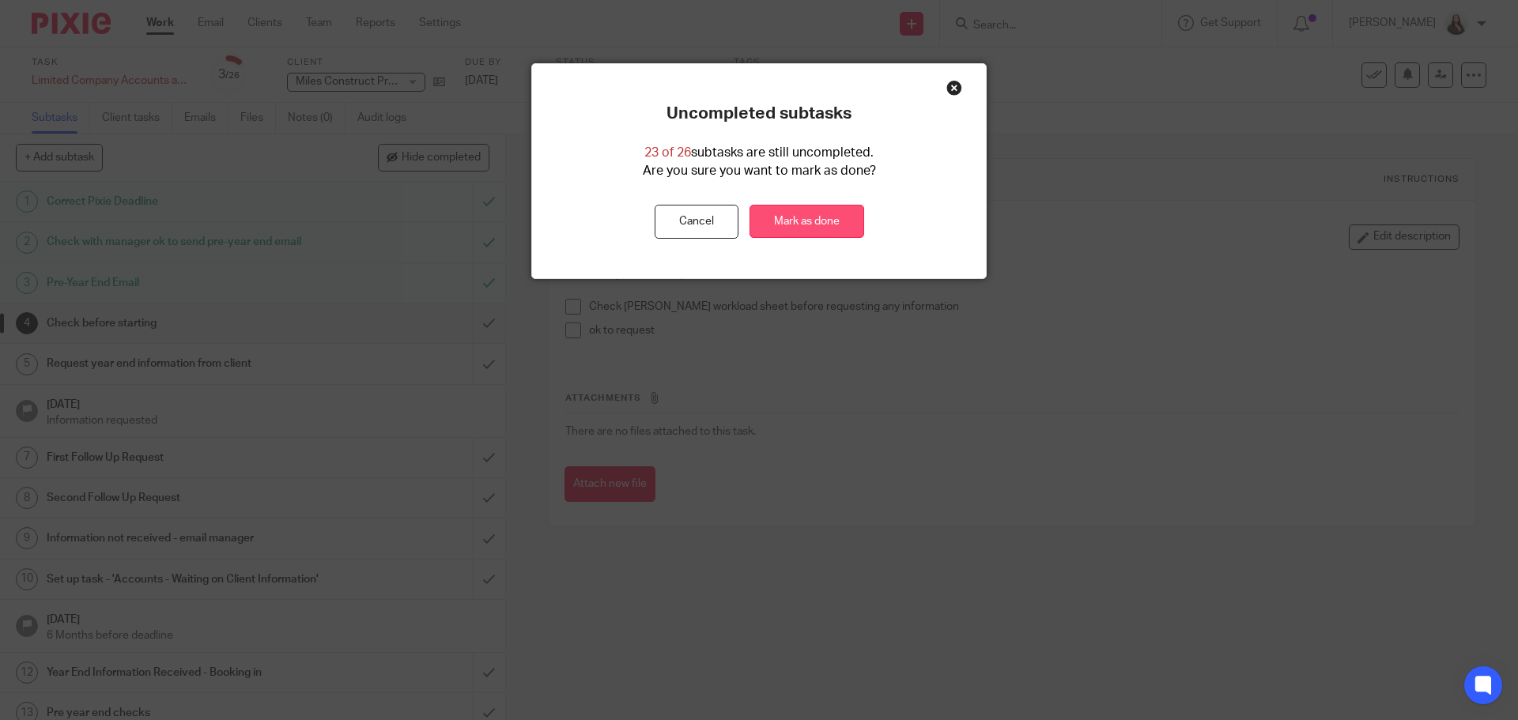
click at [815, 220] on link "Mark as done" at bounding box center [807, 222] width 115 height 34
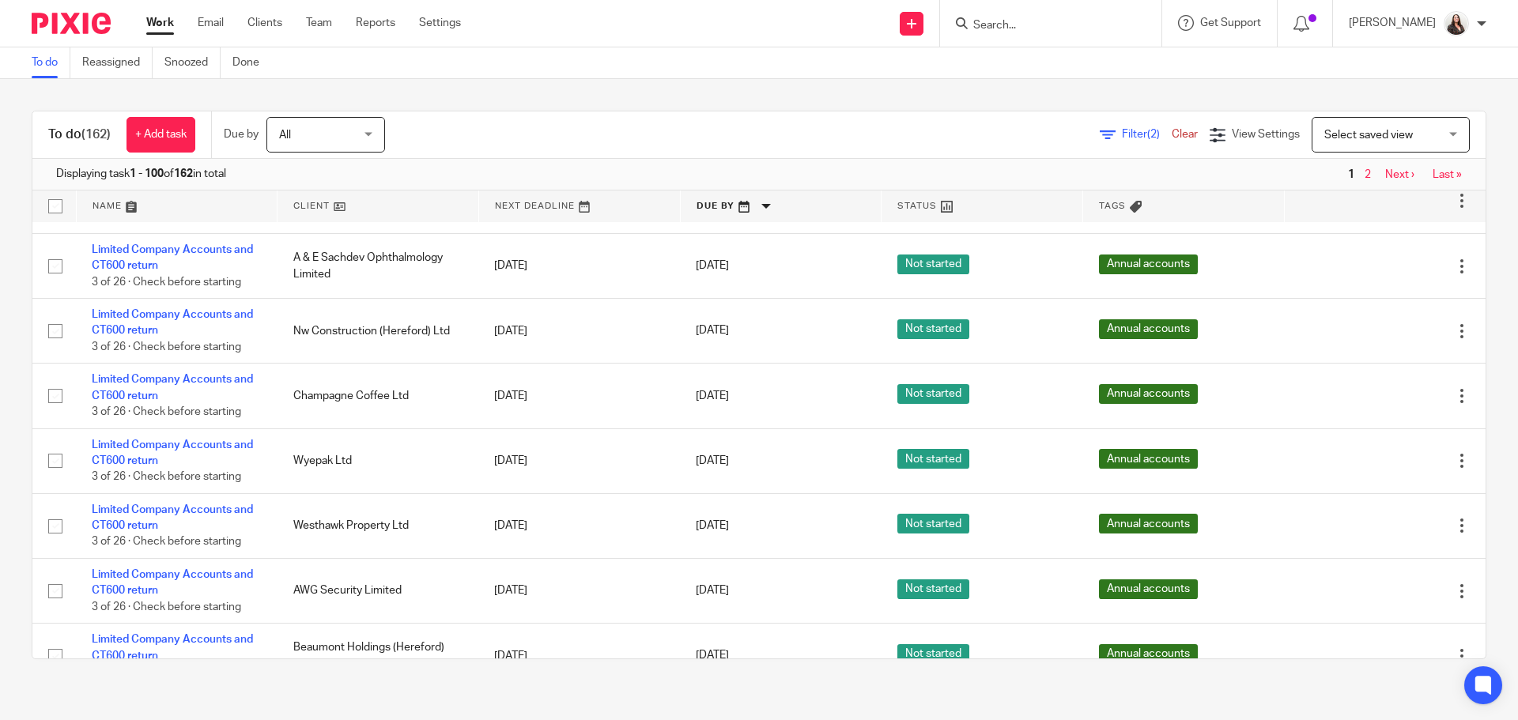
scroll to position [1483, 0]
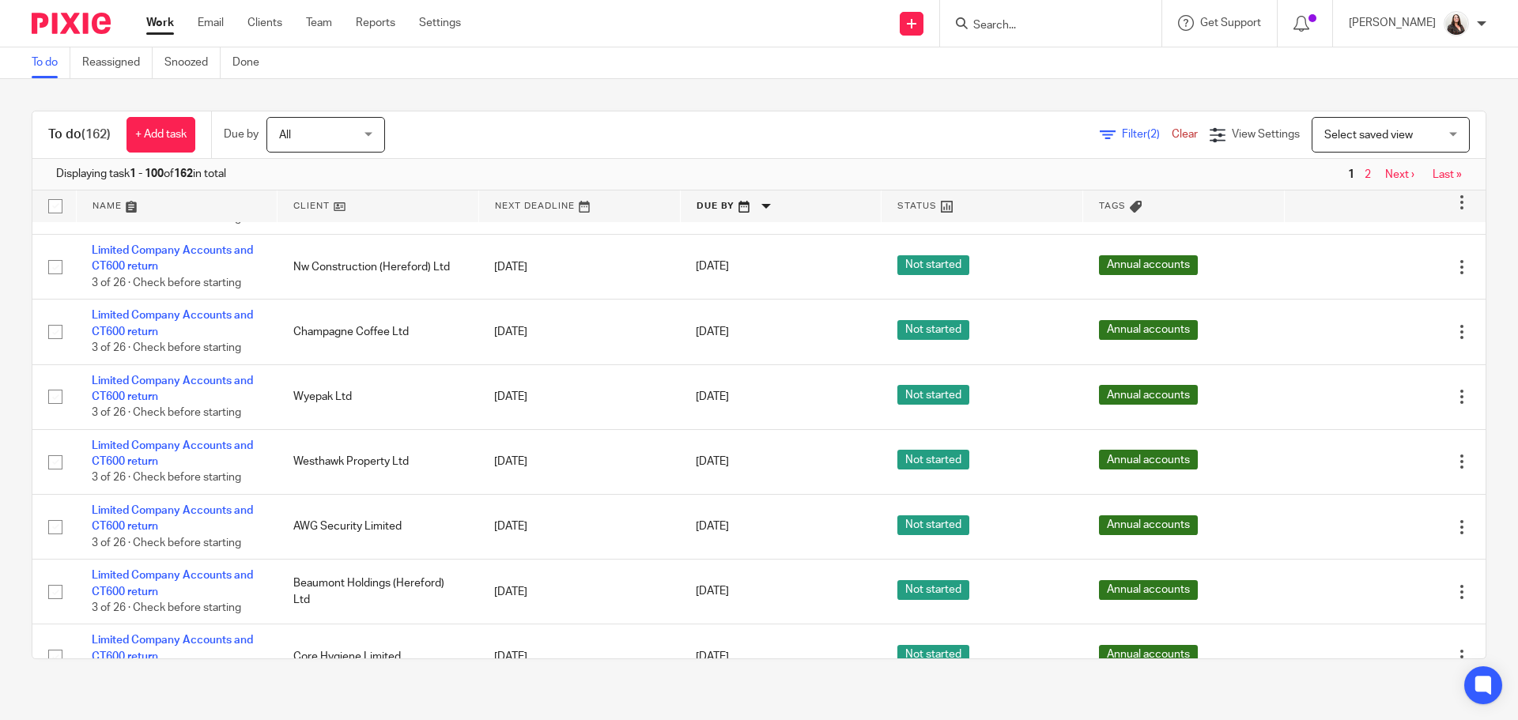
click at [1386, 172] on link "Next ›" at bounding box center [1400, 174] width 29 height 11
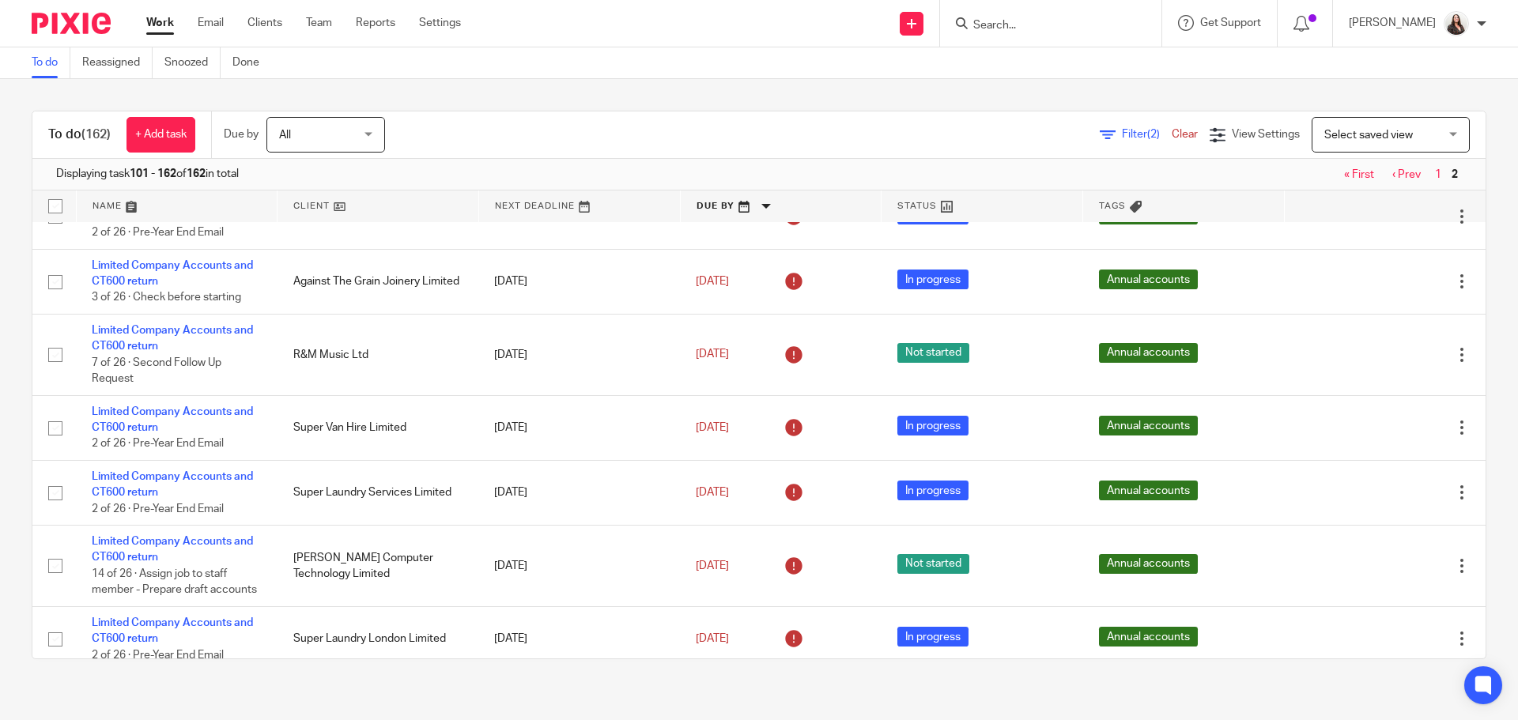
scroll to position [40, 0]
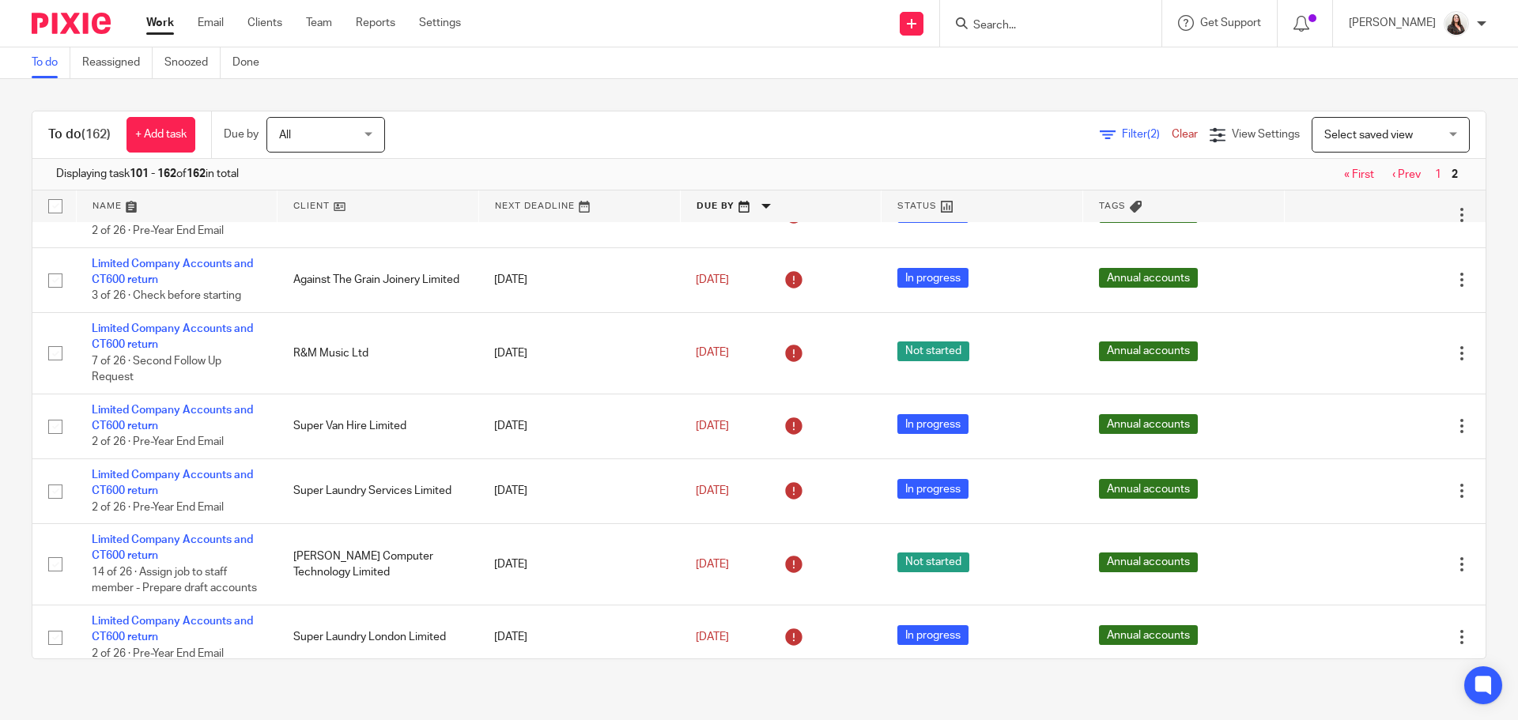
click at [1435, 172] on link "1" at bounding box center [1438, 174] width 6 height 11
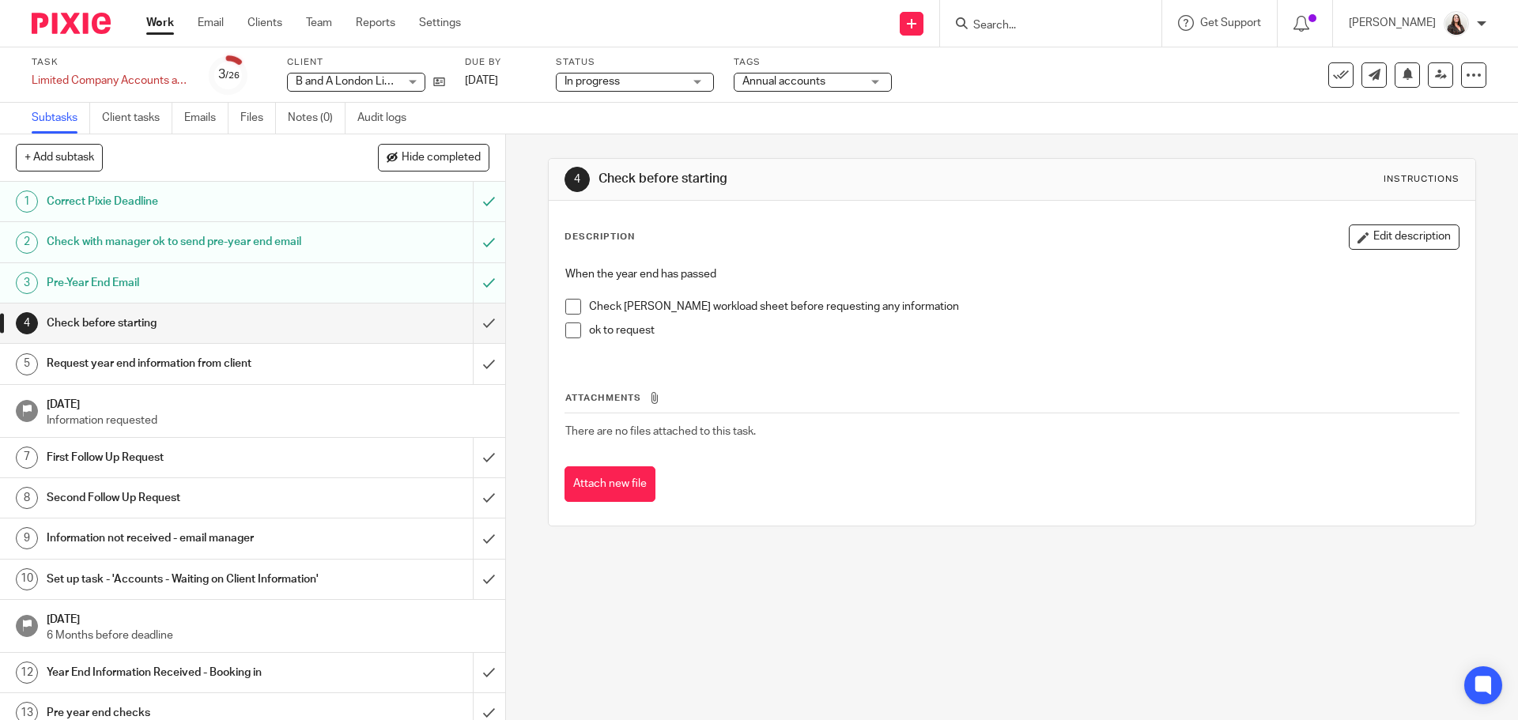
click at [569, 306] on span at bounding box center [573, 307] width 16 height 16
drag, startPoint x: 567, startPoint y: 330, endPoint x: 556, endPoint y: 325, distance: 12.0
click at [566, 330] on span at bounding box center [573, 331] width 16 height 16
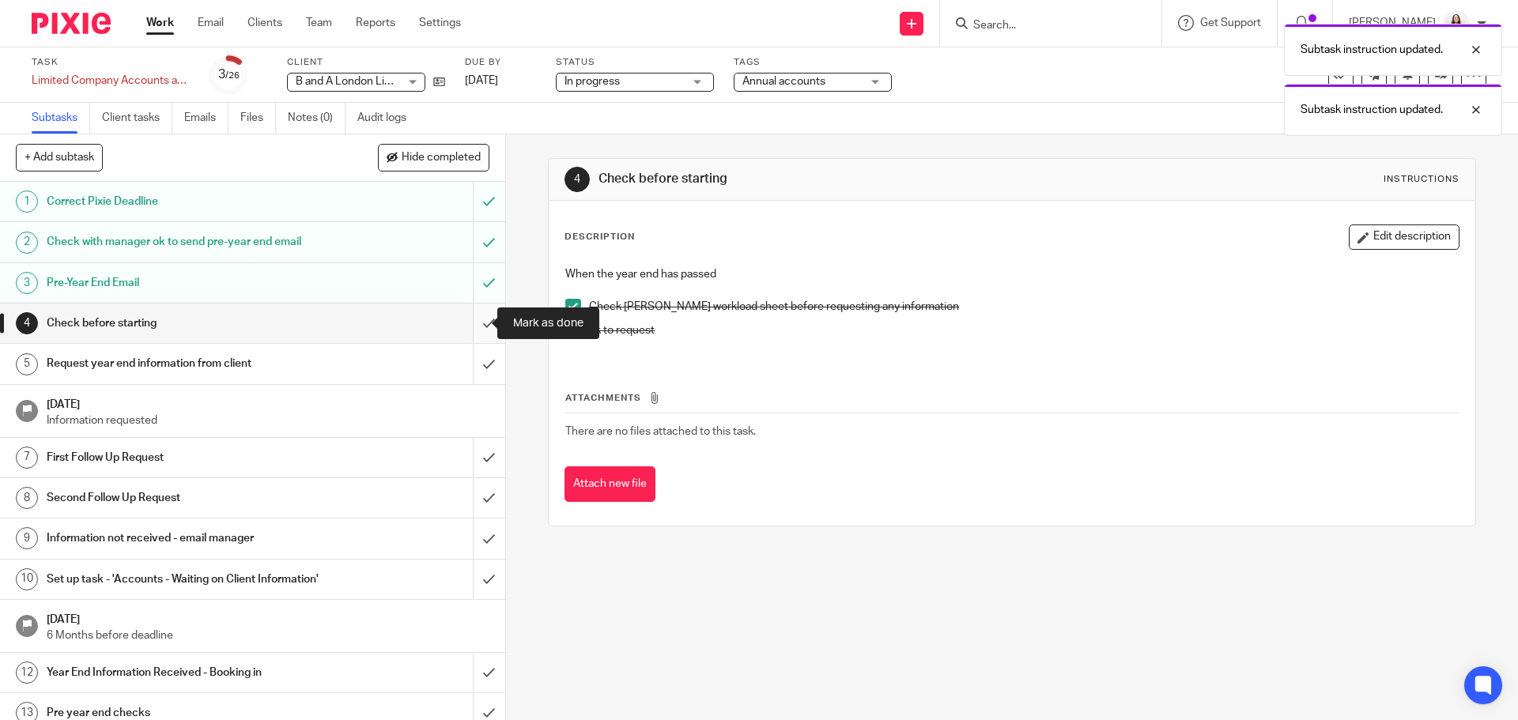
click at [476, 323] on input "submit" at bounding box center [252, 324] width 505 height 40
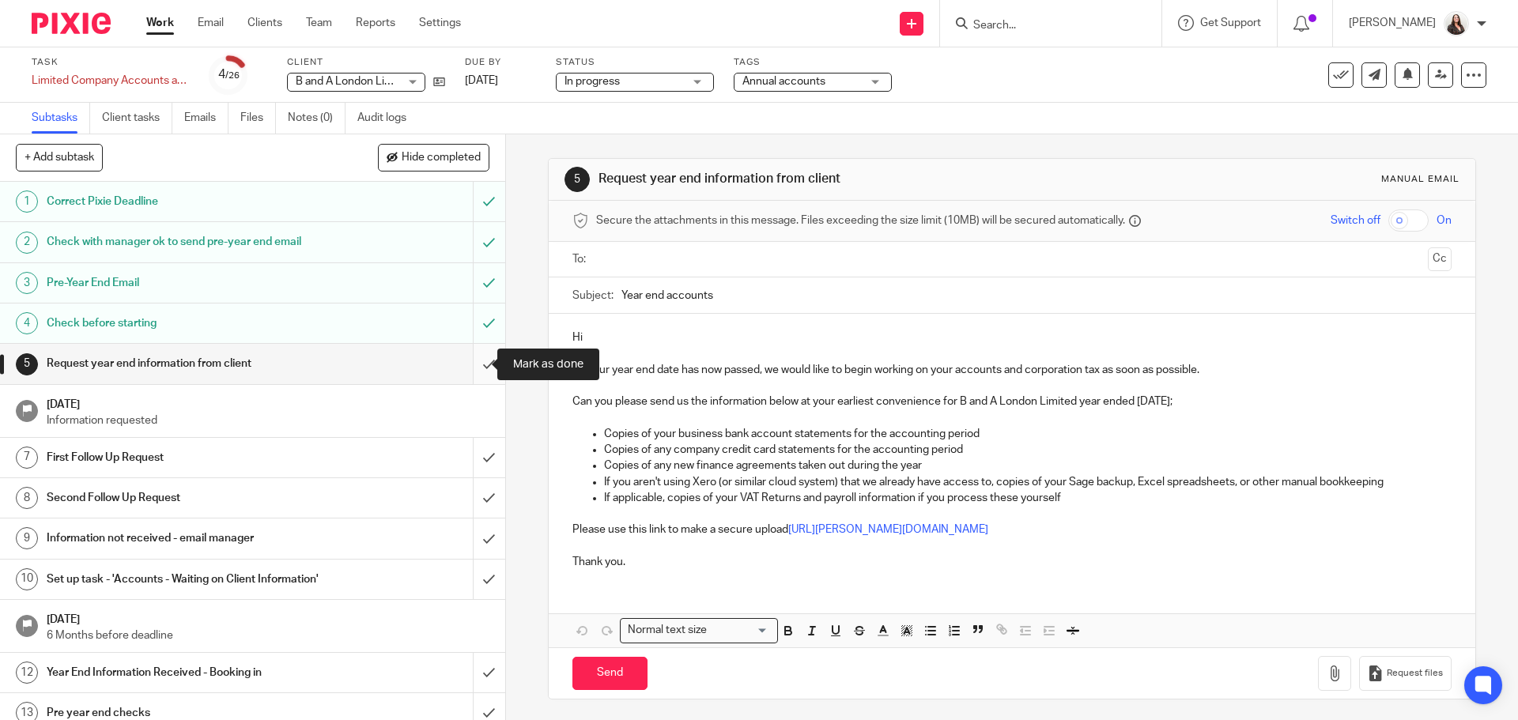
click at [477, 365] on input "submit" at bounding box center [252, 364] width 505 height 40
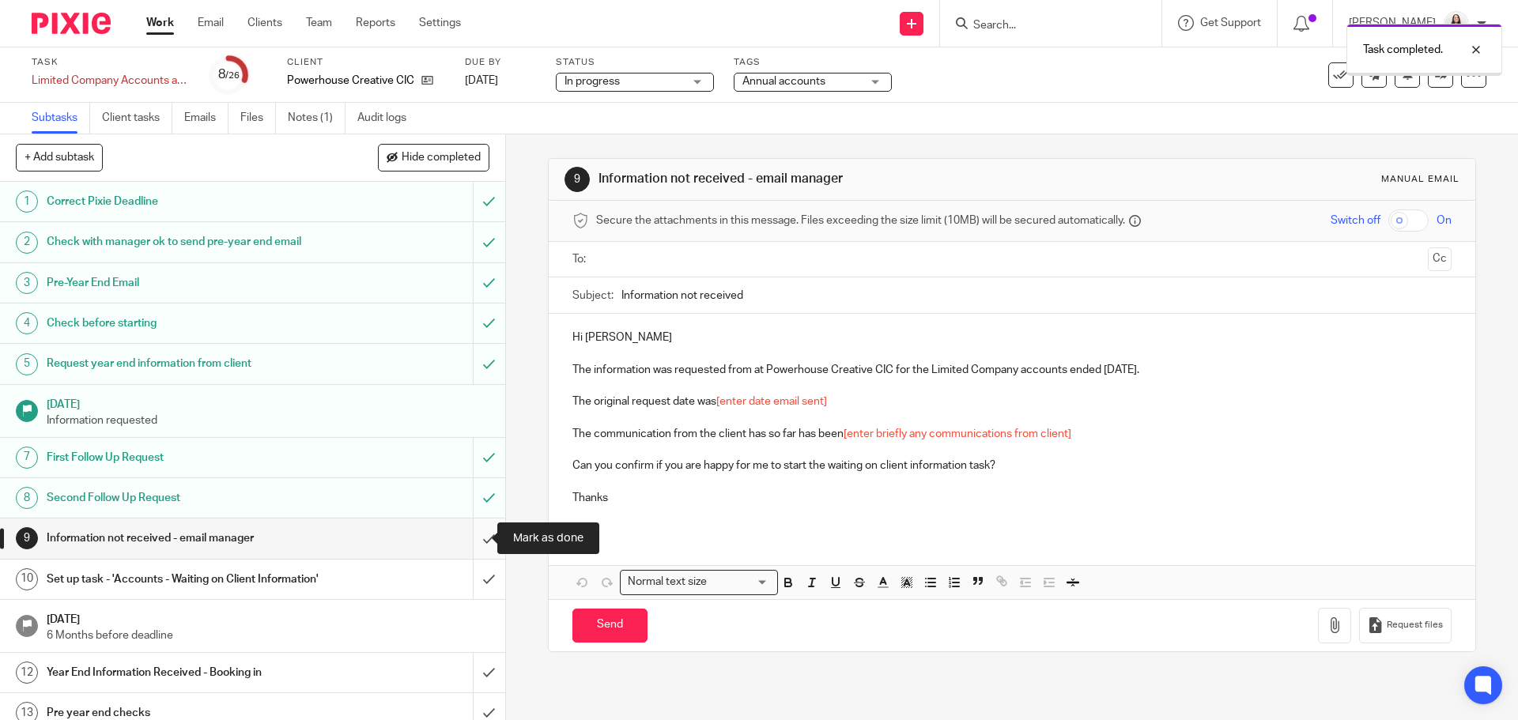
click at [478, 542] on input "submit" at bounding box center [252, 539] width 505 height 40
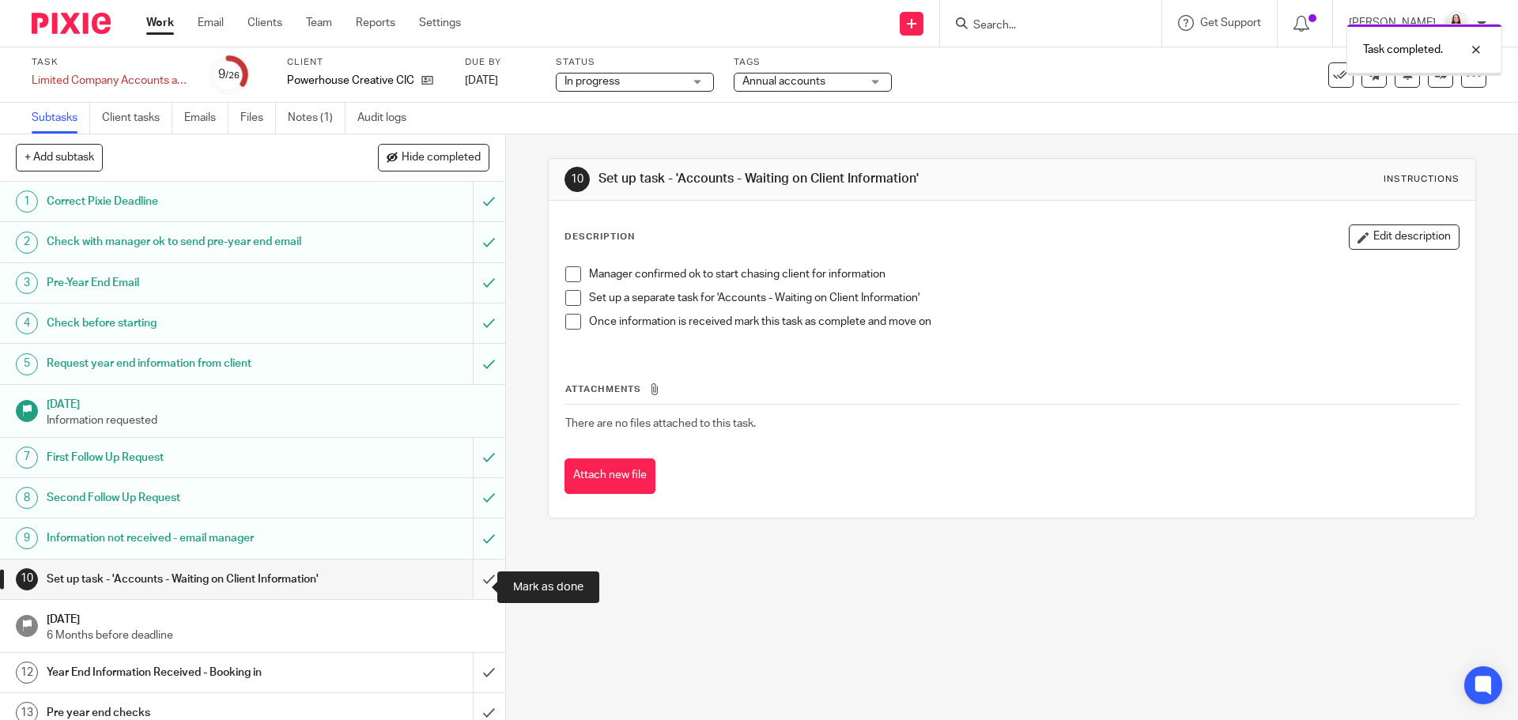
click at [471, 592] on input "submit" at bounding box center [252, 580] width 505 height 40
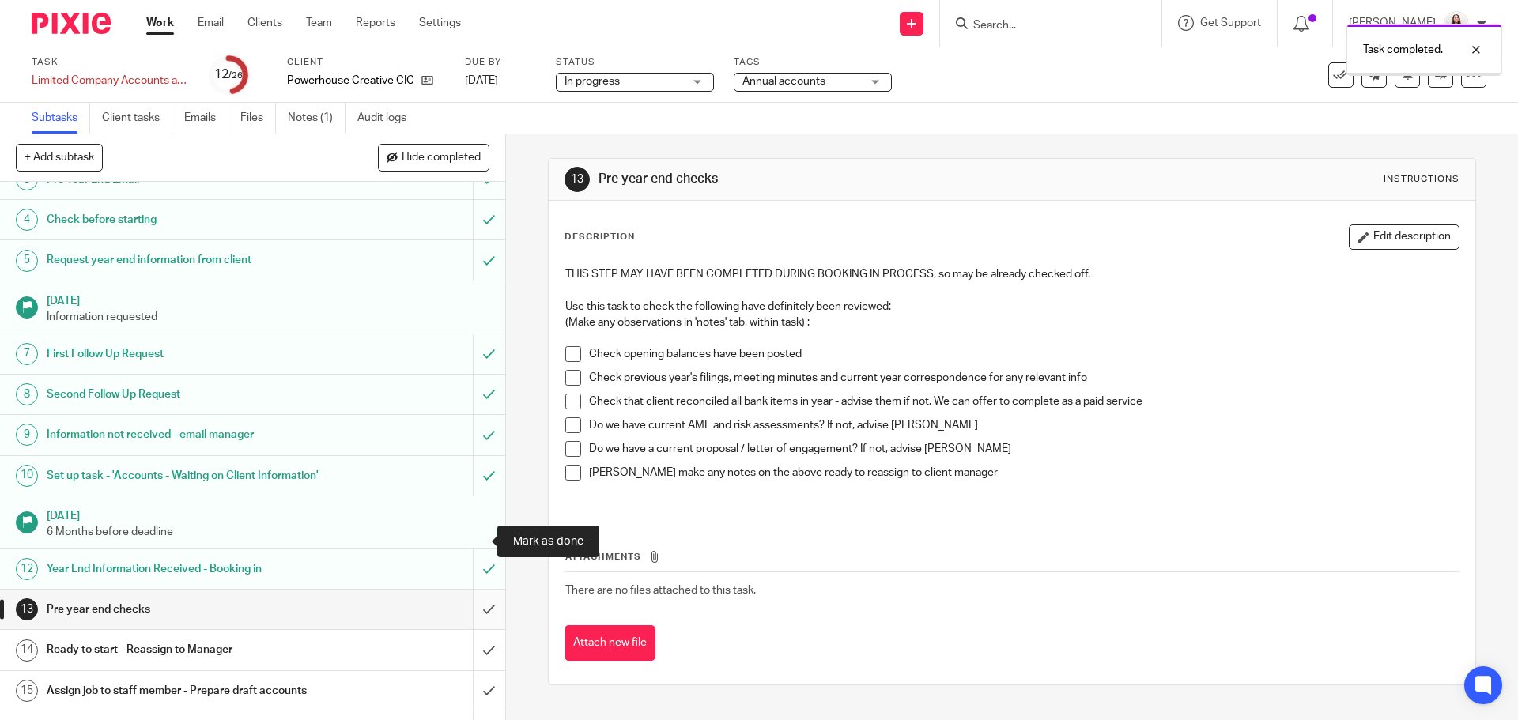
scroll to position [198, 0]
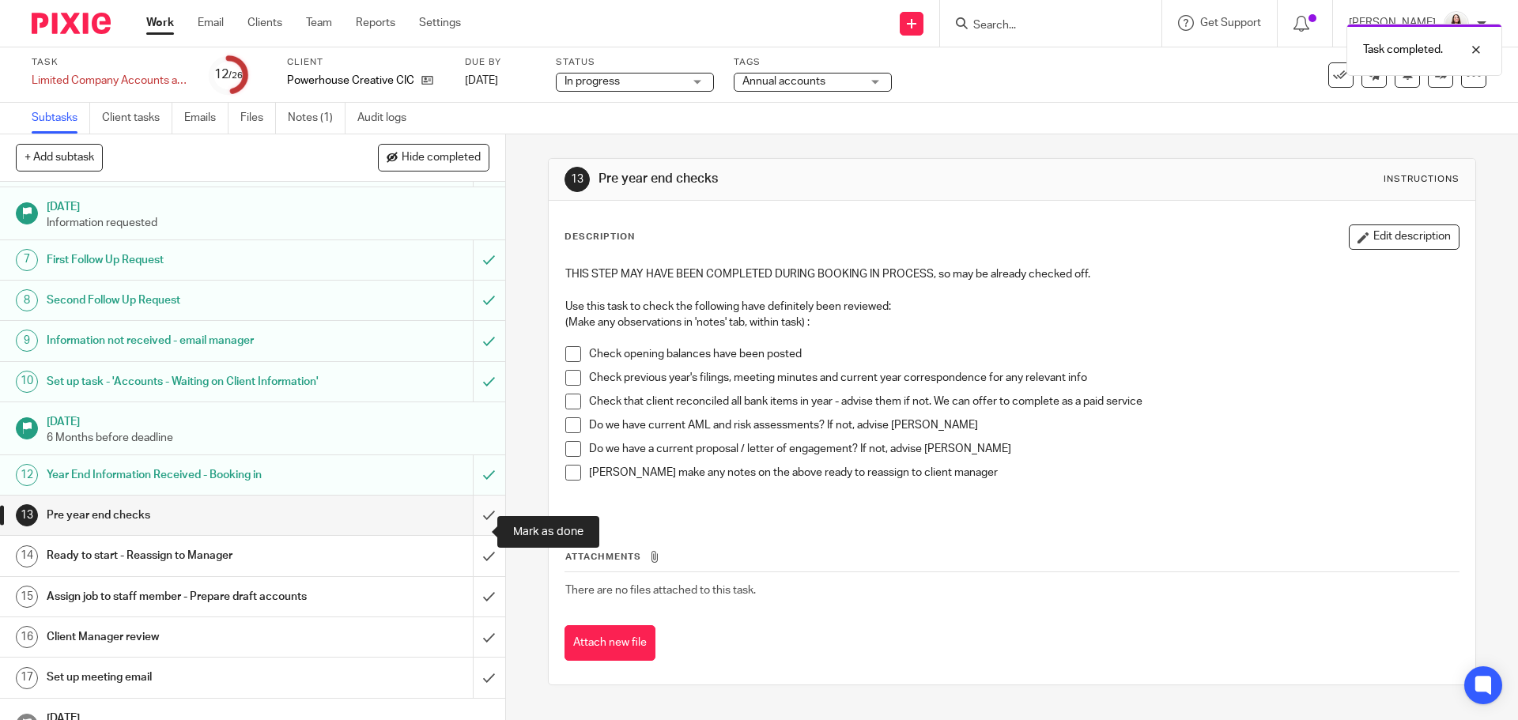
click at [471, 535] on input "submit" at bounding box center [252, 516] width 505 height 40
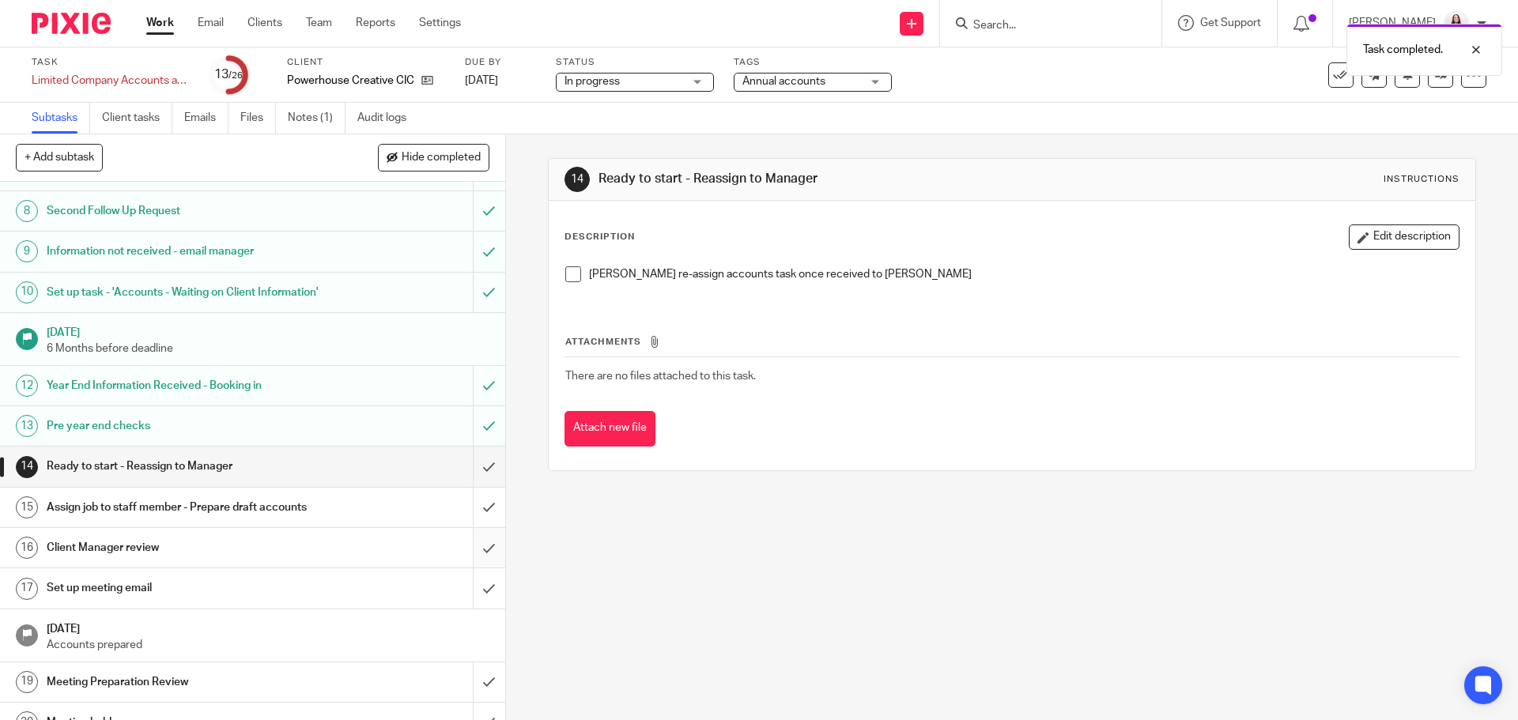
scroll to position [297, 0]
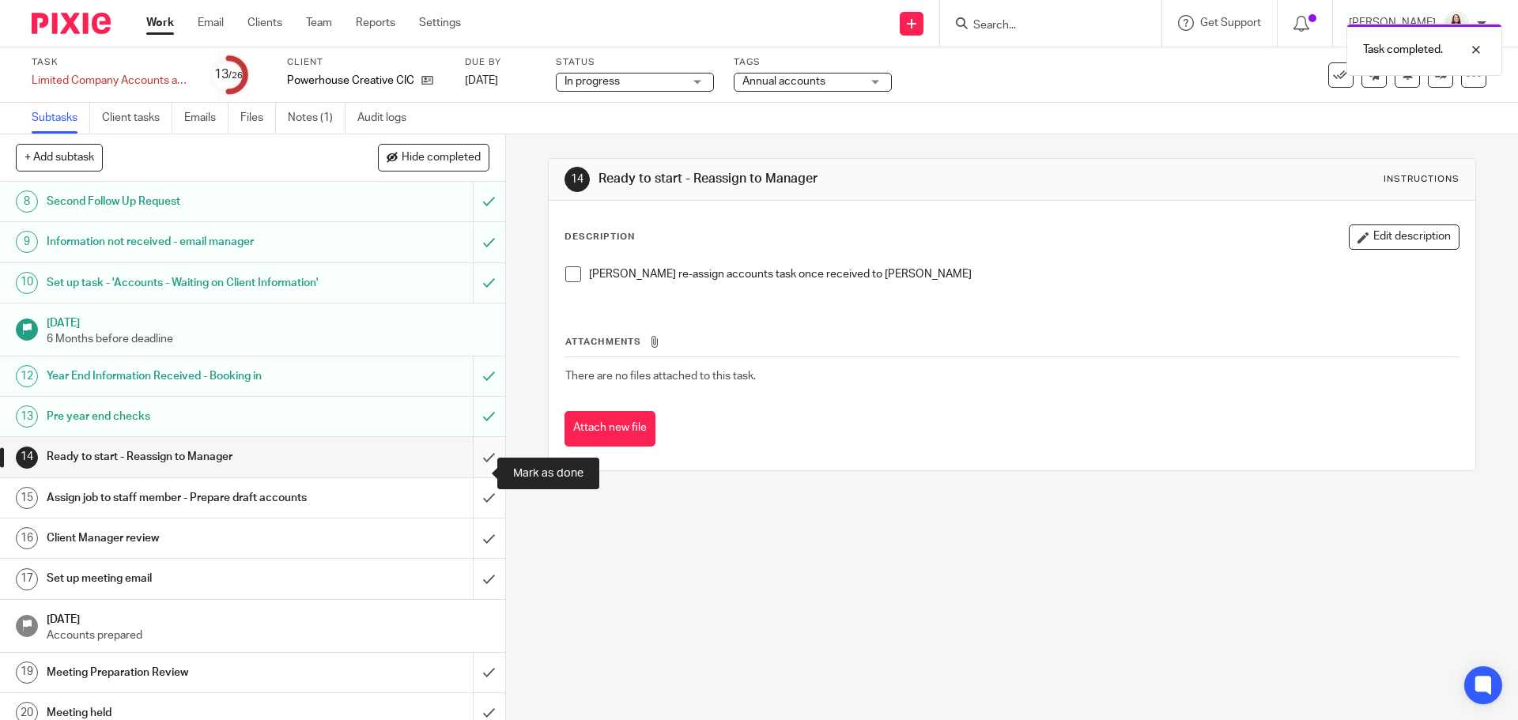
click at [468, 468] on input "submit" at bounding box center [252, 457] width 505 height 40
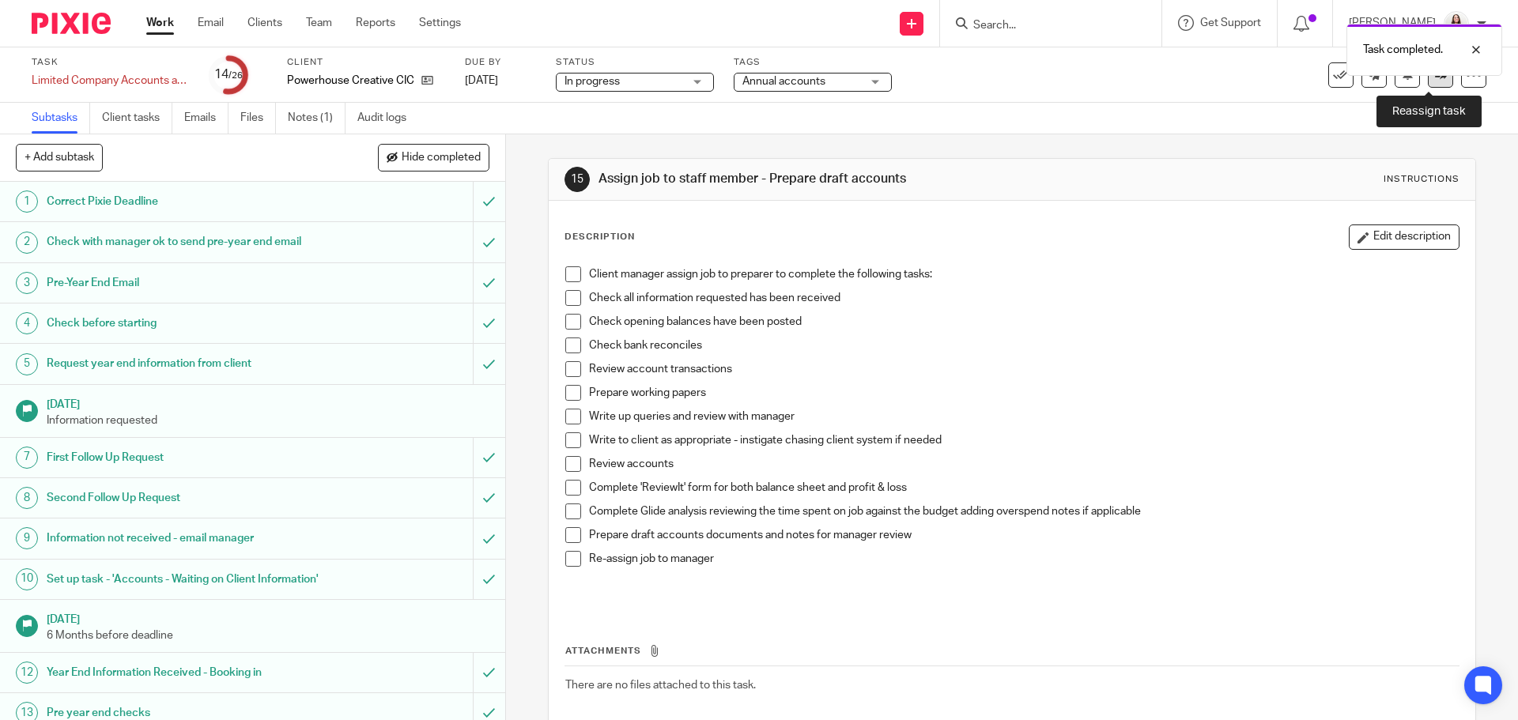
click at [1435, 79] on icon at bounding box center [1441, 75] width 12 height 12
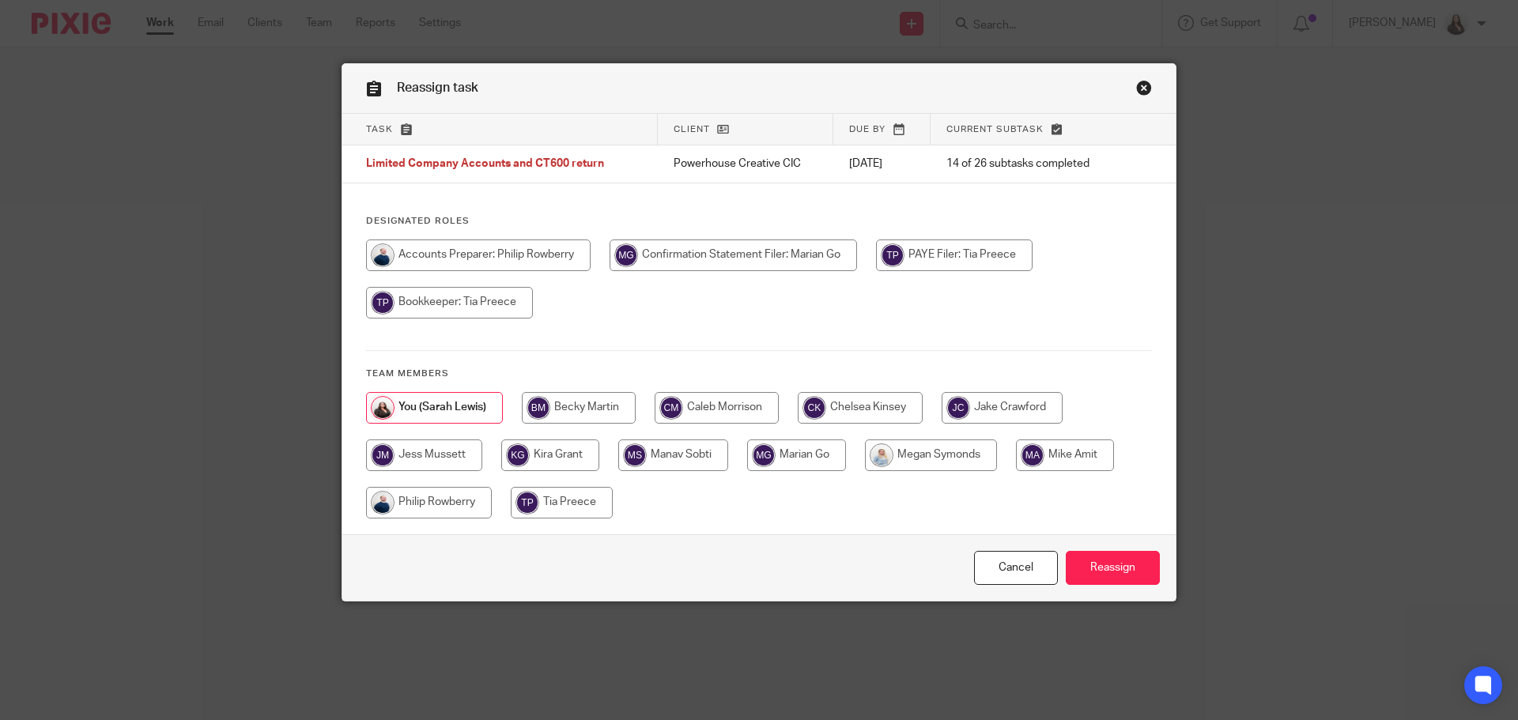
click at [1074, 450] on input "radio" at bounding box center [1065, 456] width 98 height 32
radio input "true"
click at [1106, 563] on input "Reassign" at bounding box center [1113, 568] width 94 height 34
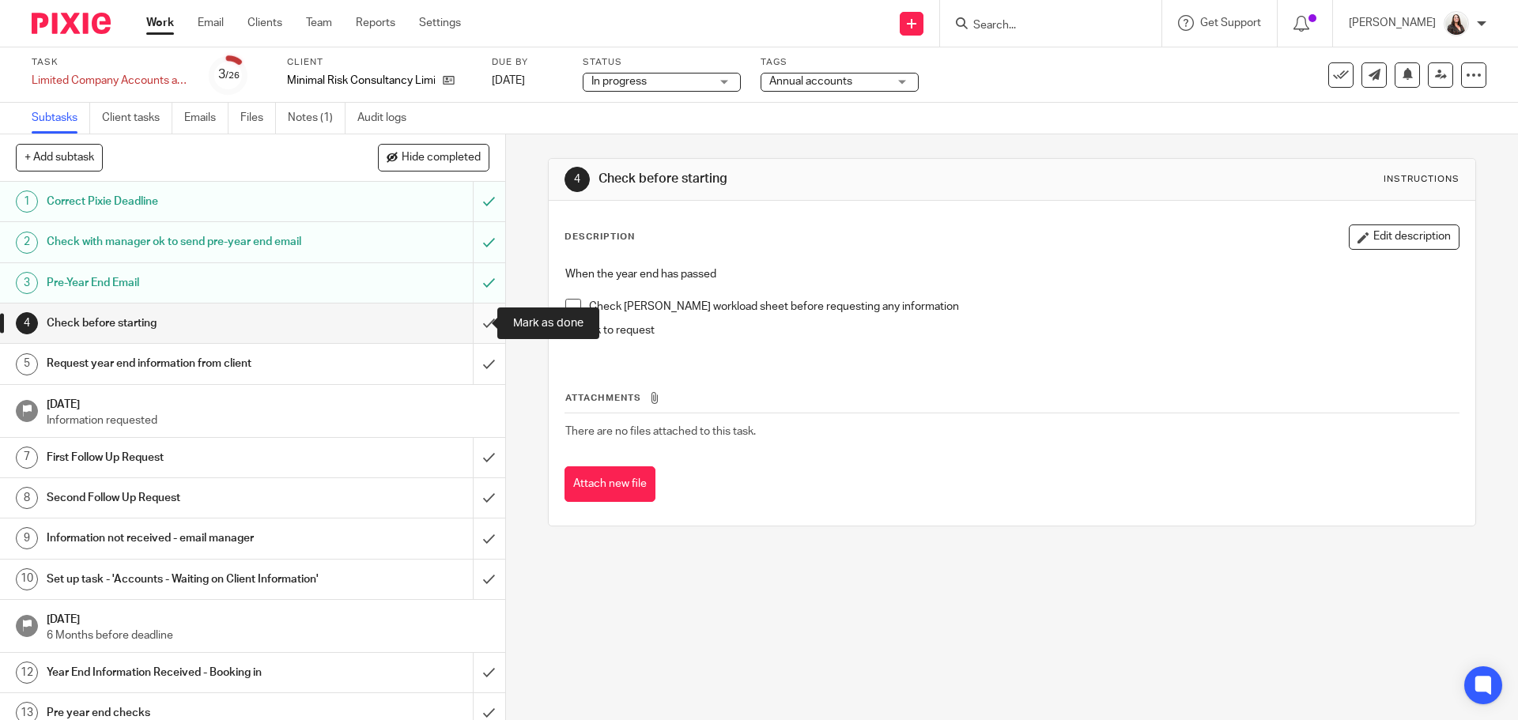
click at [481, 322] on input "submit" at bounding box center [252, 324] width 505 height 40
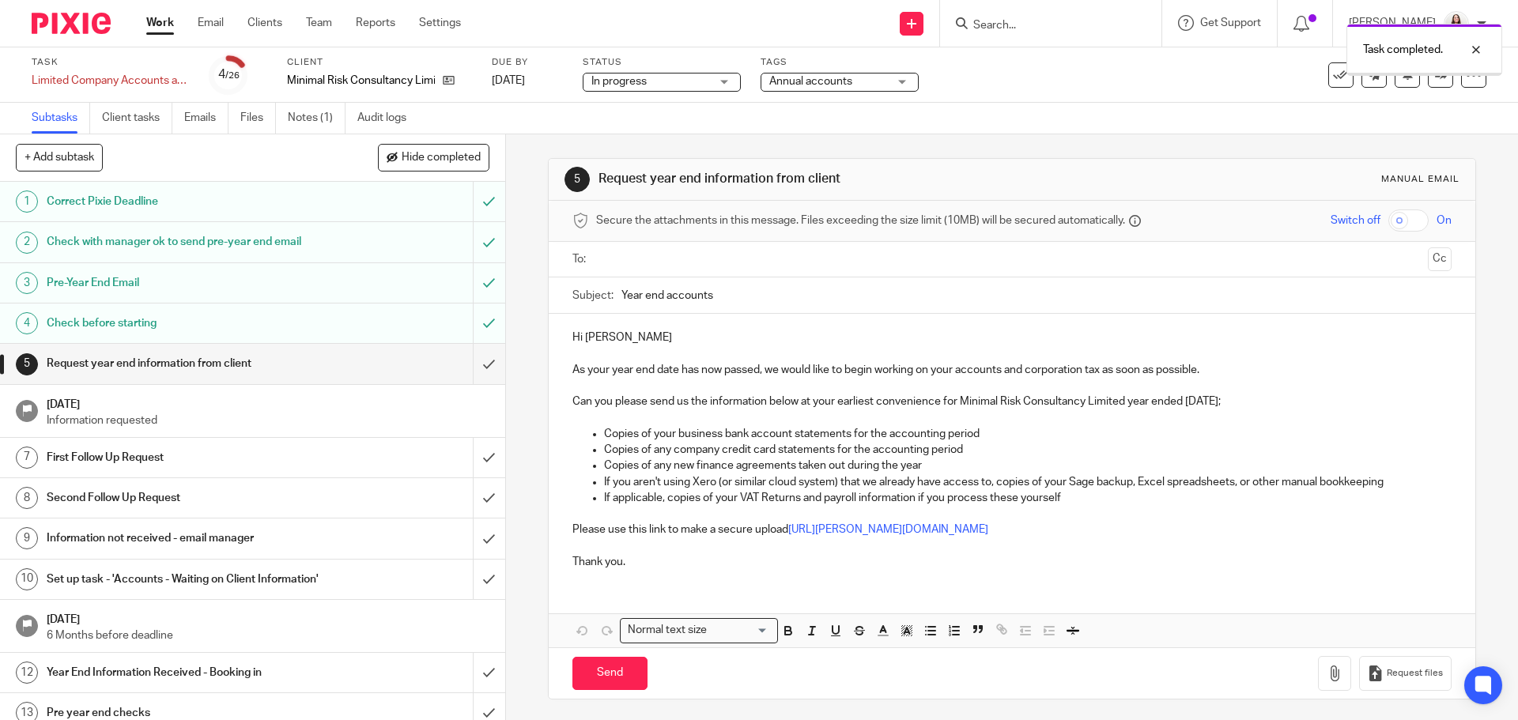
click at [474, 374] on input "submit" at bounding box center [252, 364] width 505 height 40
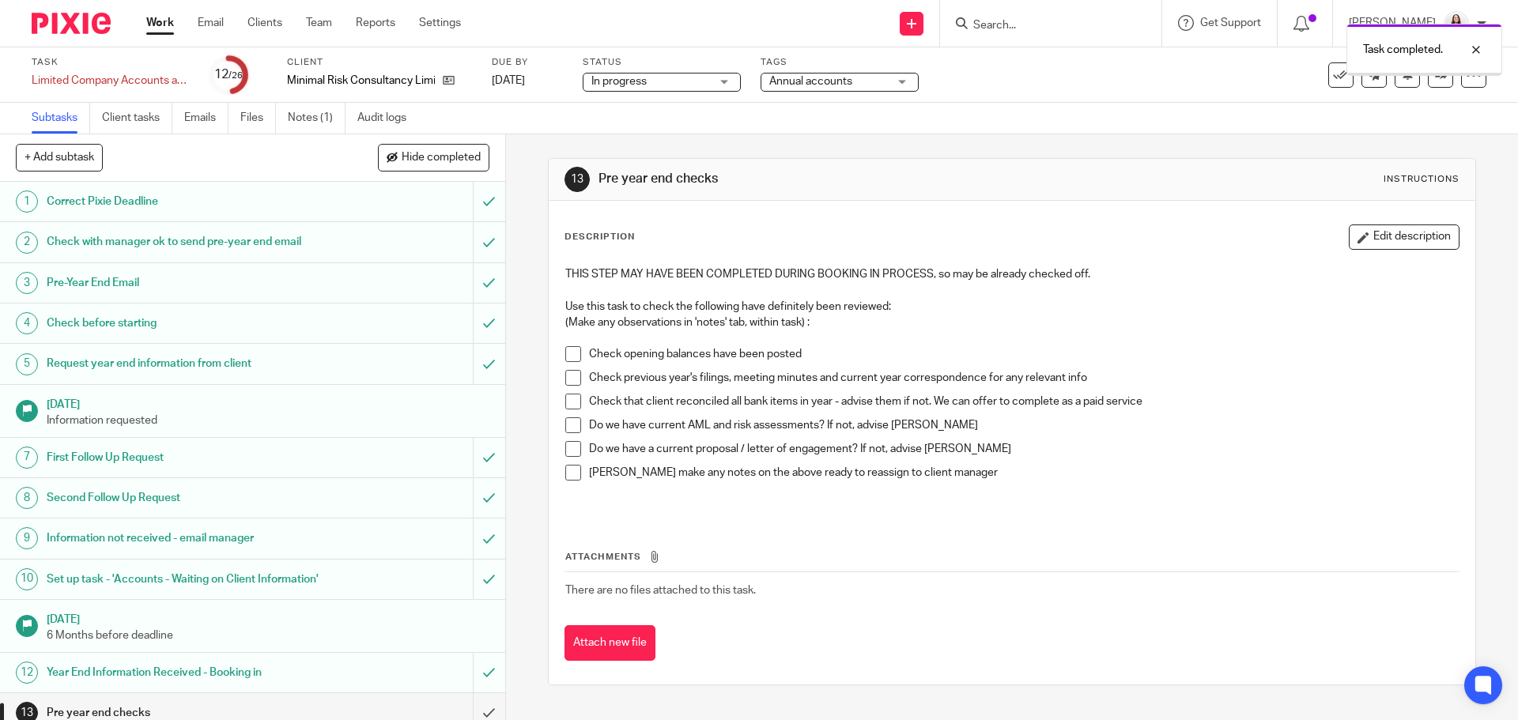
scroll to position [237, 0]
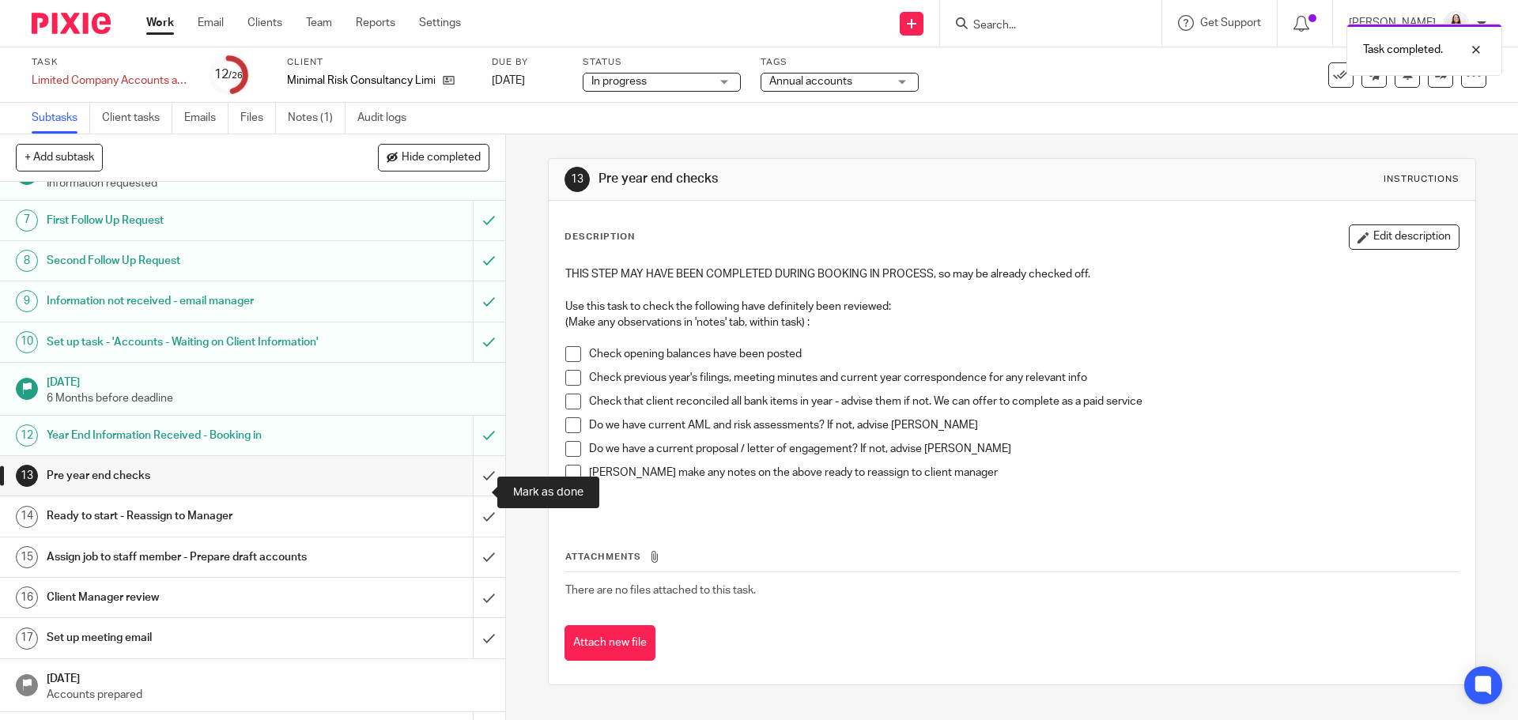
click at [468, 490] on input "submit" at bounding box center [252, 476] width 505 height 40
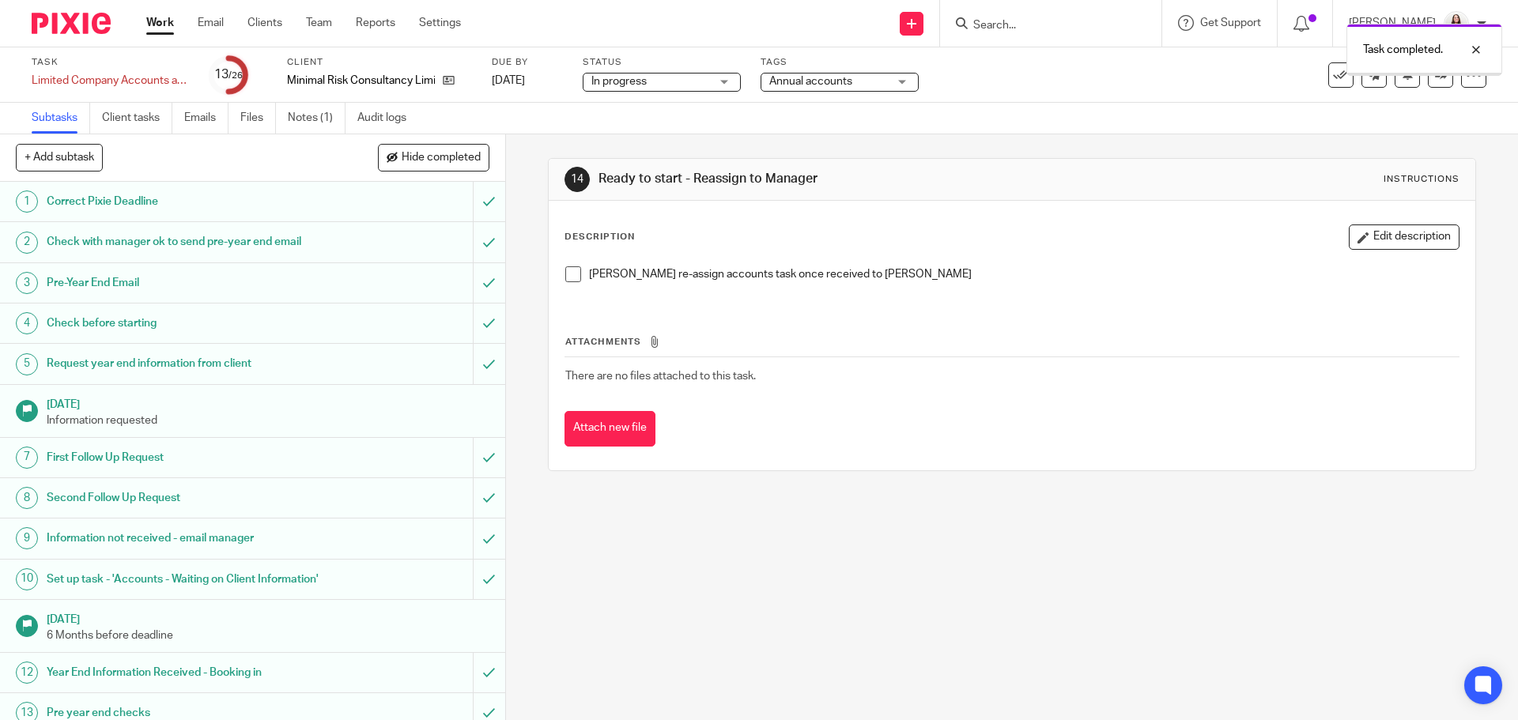
scroll to position [277, 0]
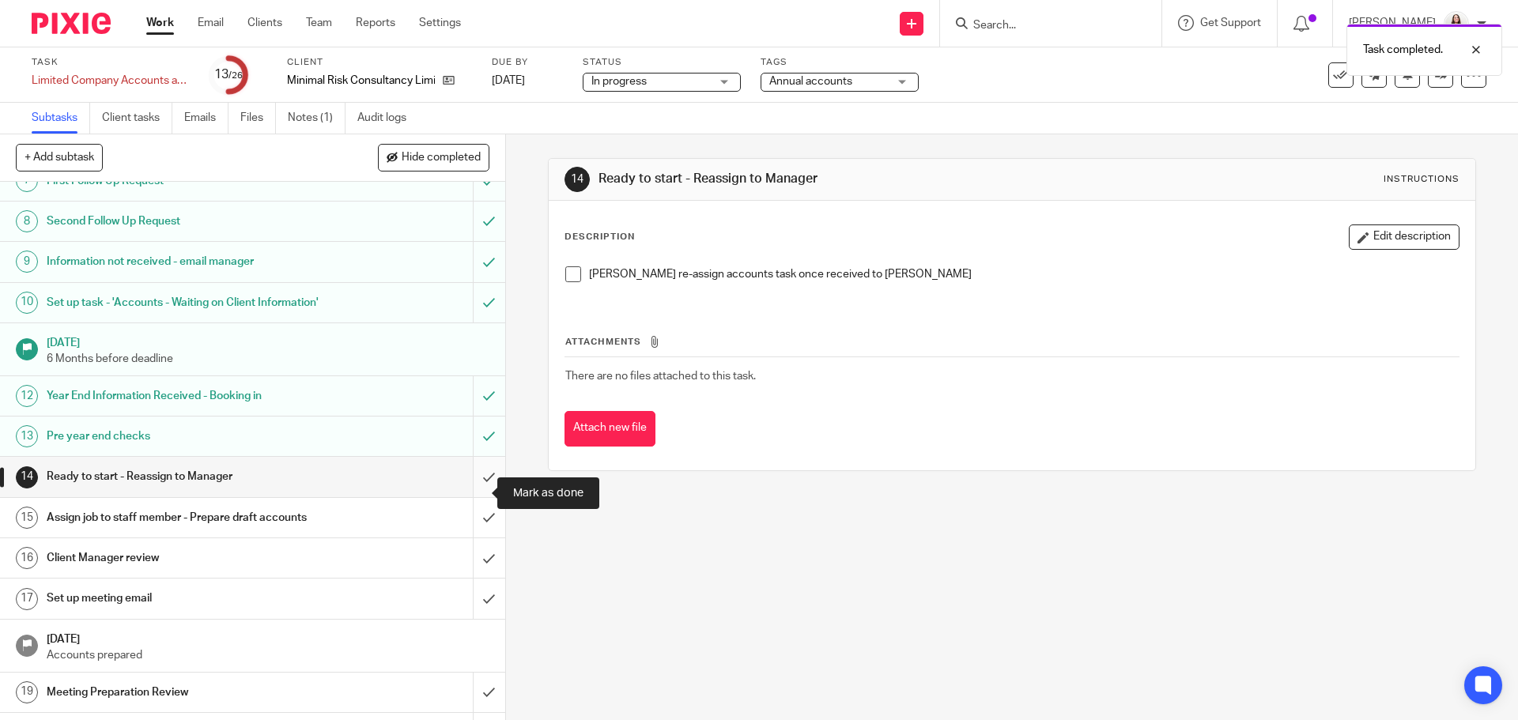
click at [473, 496] on input "submit" at bounding box center [252, 477] width 505 height 40
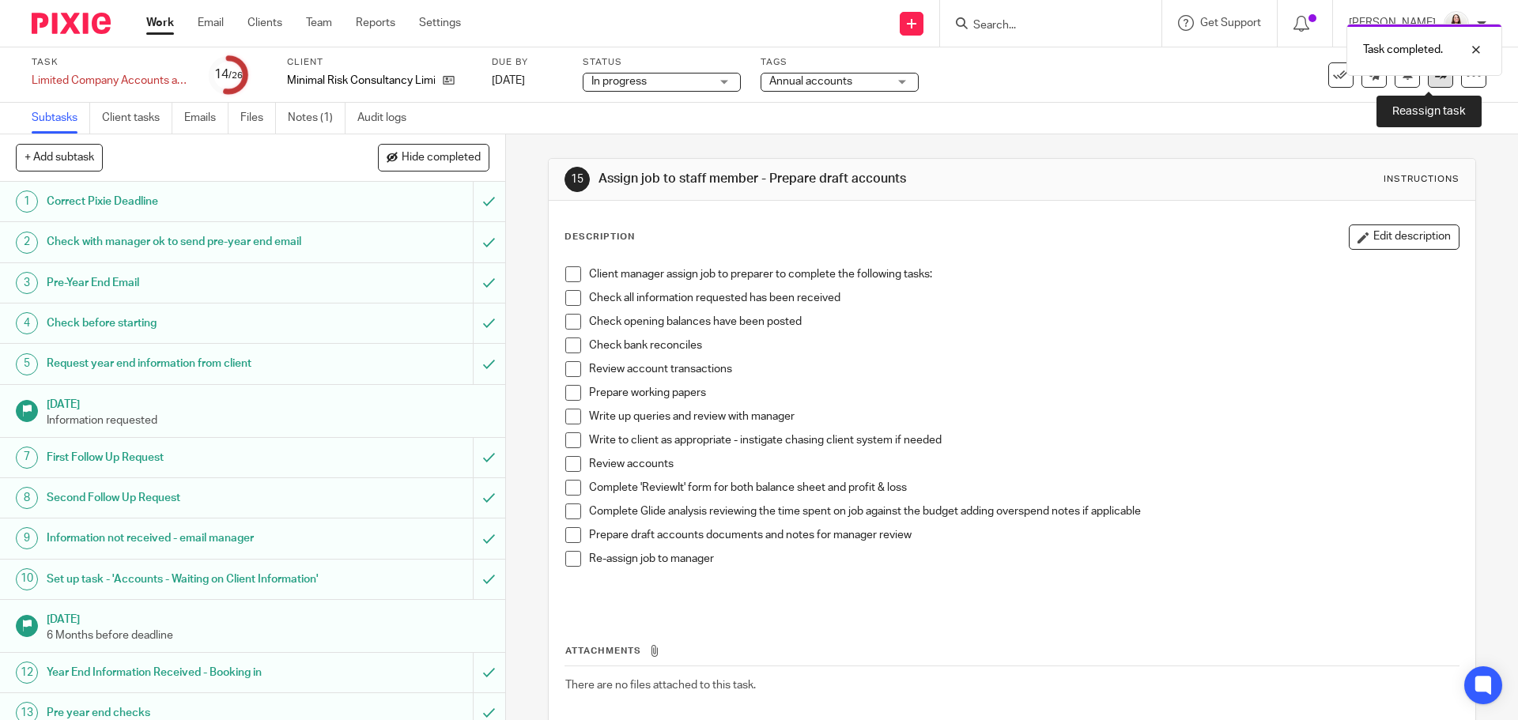
click at [1433, 87] on link at bounding box center [1440, 74] width 25 height 25
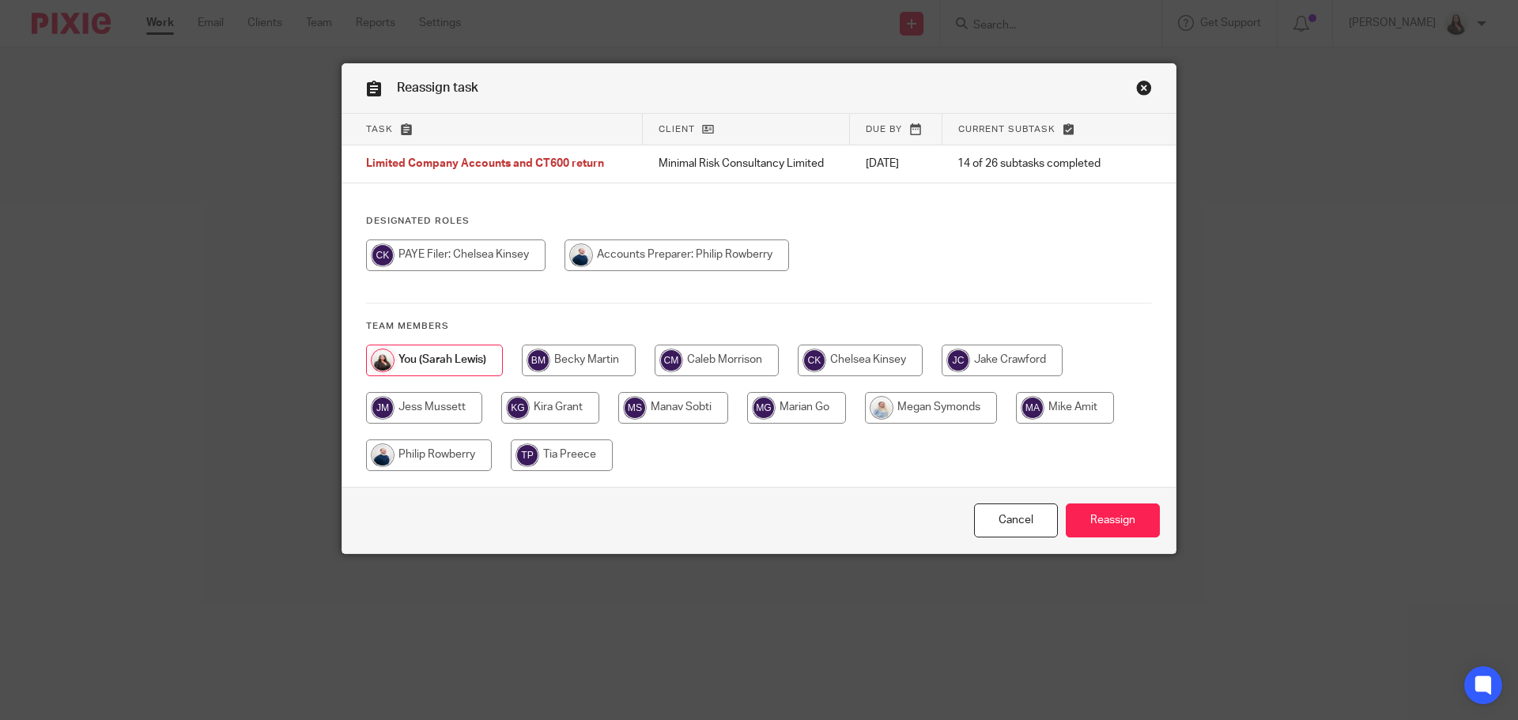
click at [618, 255] on input "radio" at bounding box center [677, 256] width 225 height 32
radio input "true"
click at [1132, 524] on input "Reassign" at bounding box center [1113, 521] width 94 height 34
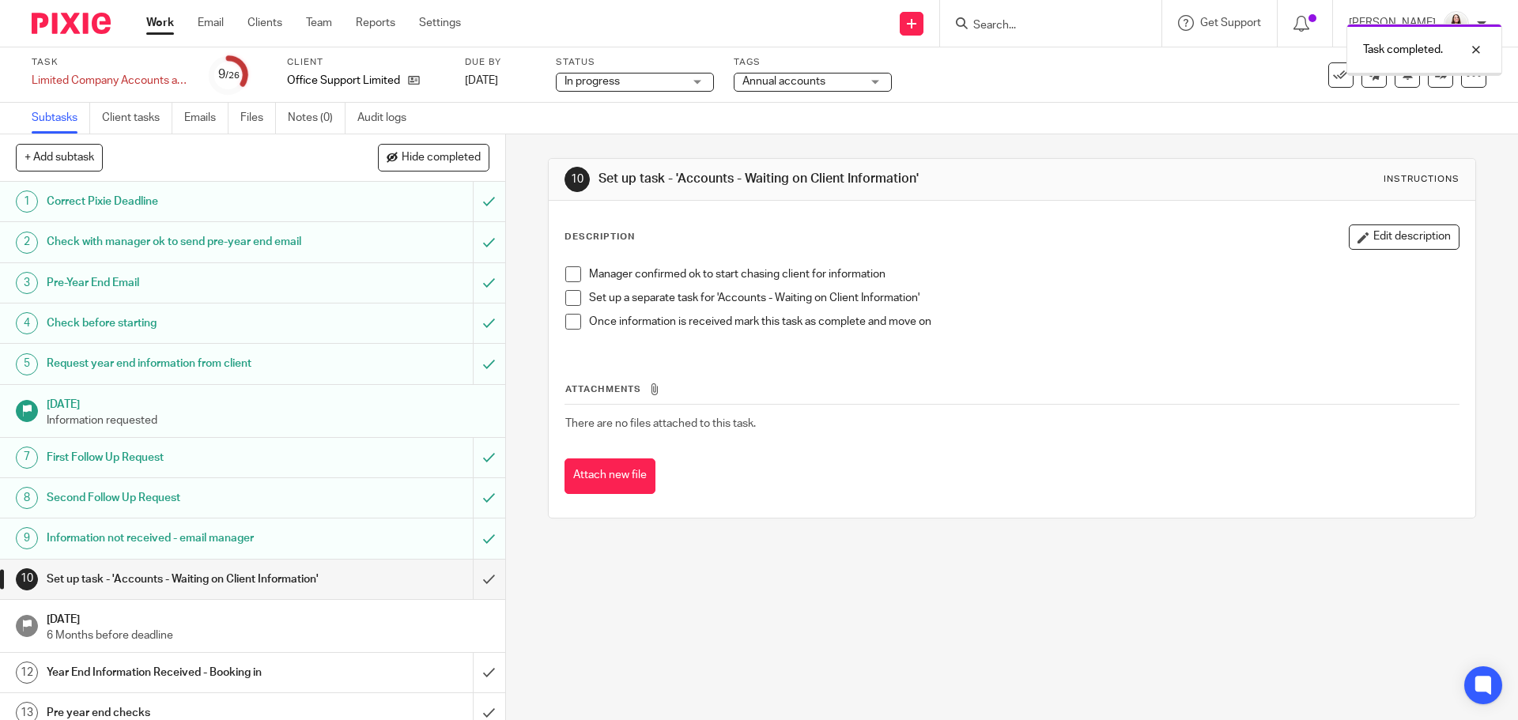
click at [470, 589] on input "submit" at bounding box center [252, 580] width 505 height 40
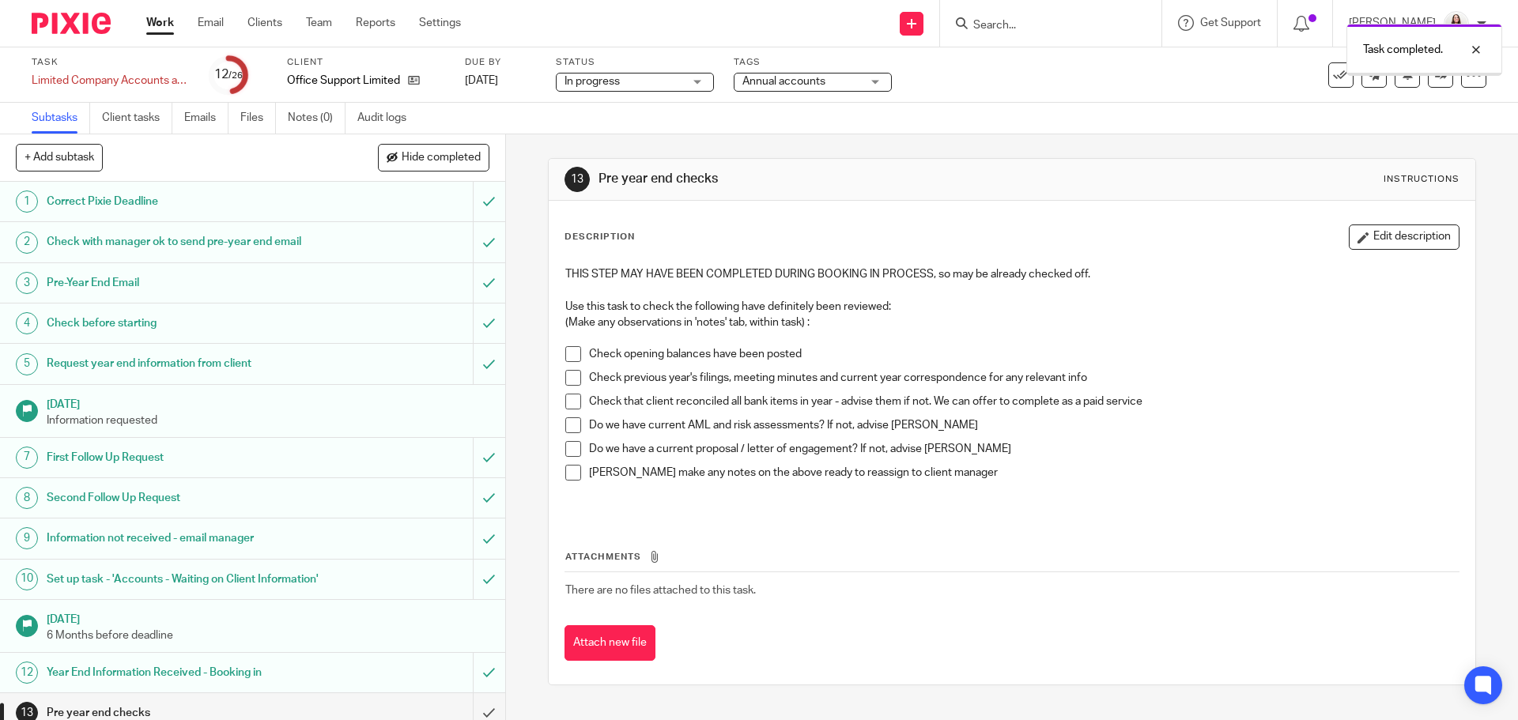
scroll to position [198, 0]
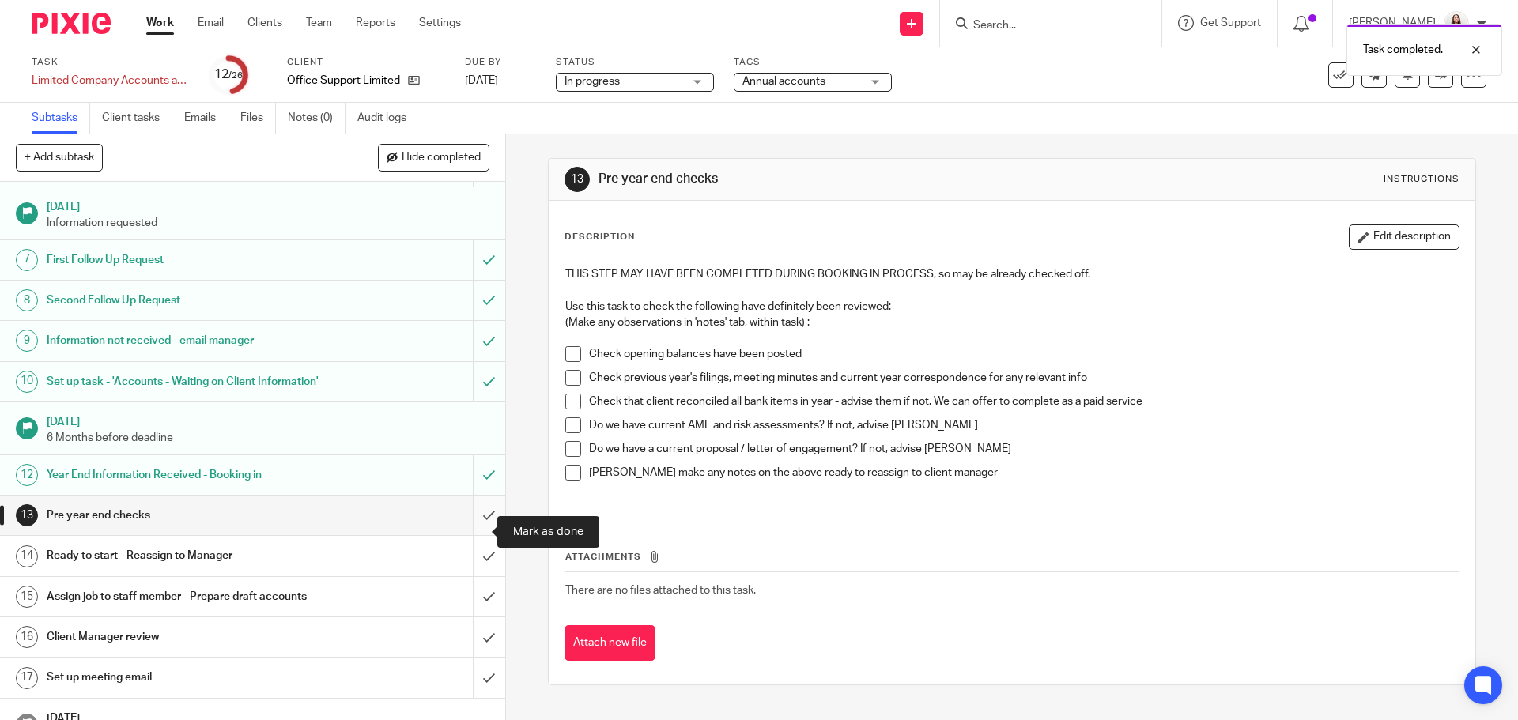
click at [474, 528] on input "submit" at bounding box center [252, 516] width 505 height 40
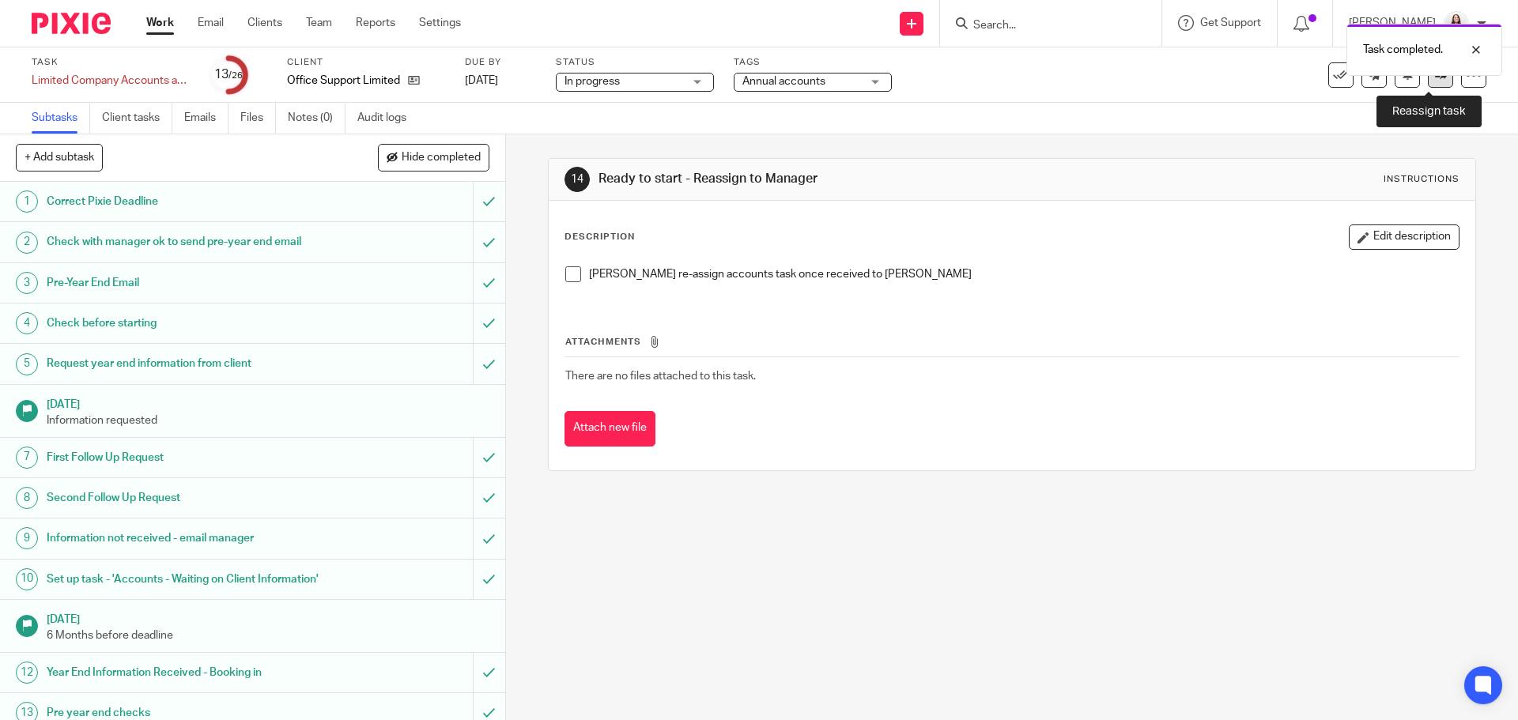
click at [1432, 83] on link at bounding box center [1440, 74] width 25 height 25
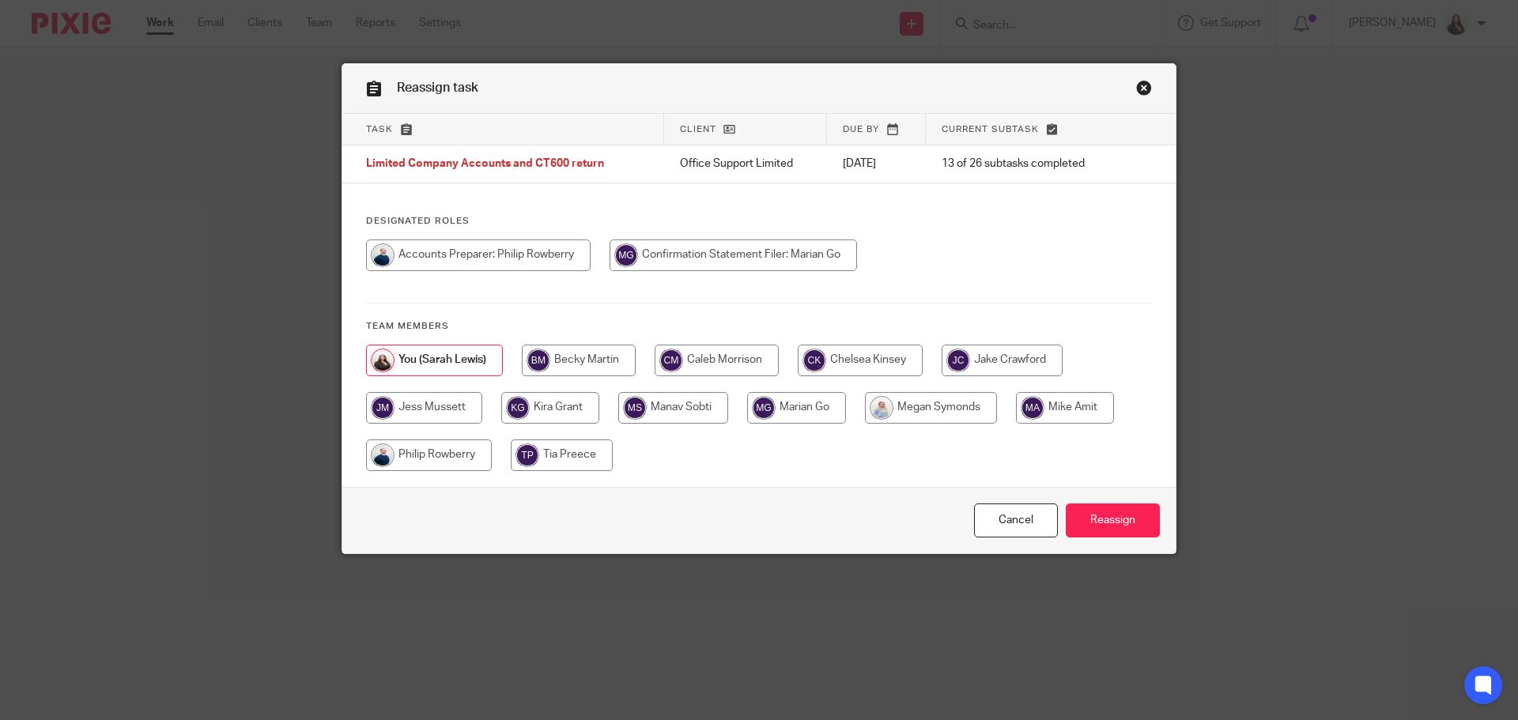
click at [1076, 403] on input "radio" at bounding box center [1065, 408] width 98 height 32
radio input "true"
click at [1135, 515] on input "Reassign" at bounding box center [1113, 521] width 94 height 34
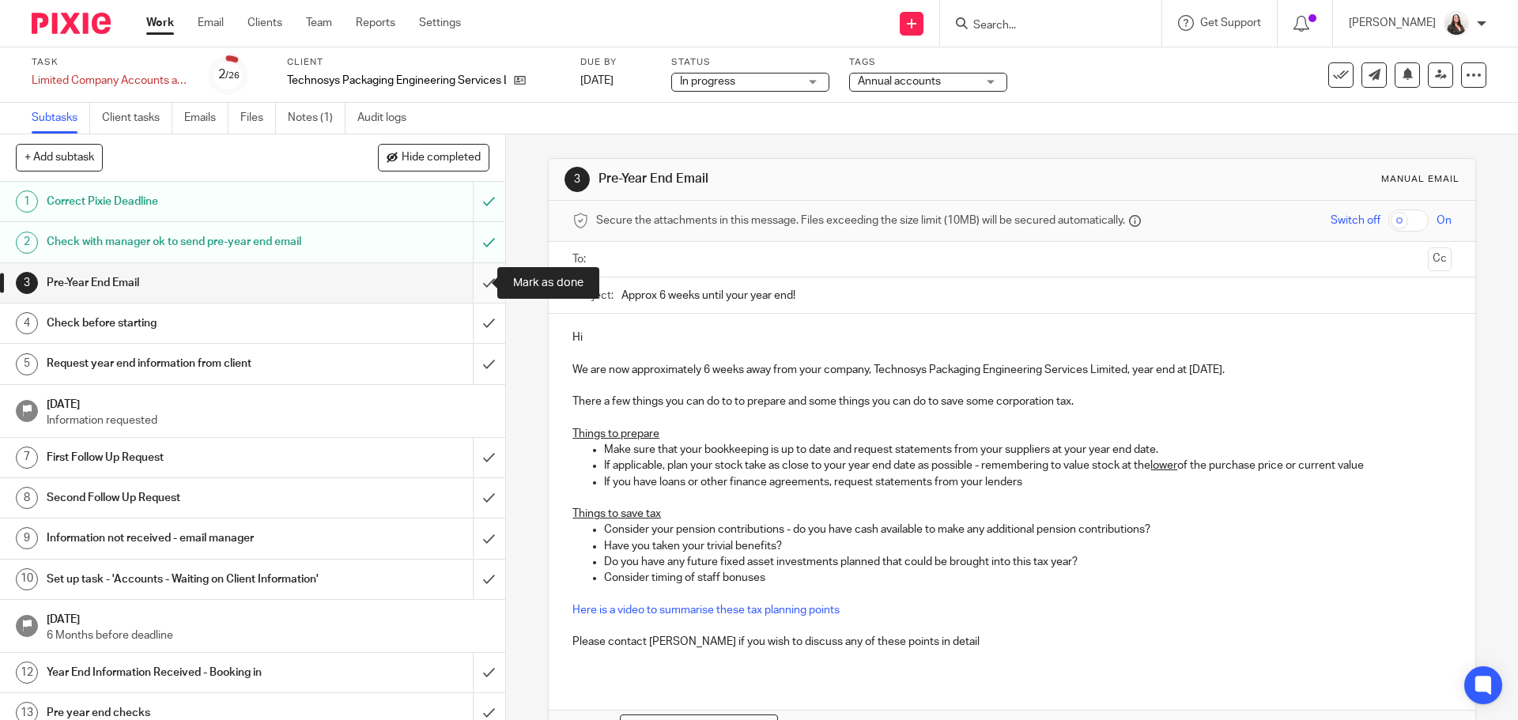
click at [468, 289] on input "submit" at bounding box center [252, 283] width 505 height 40
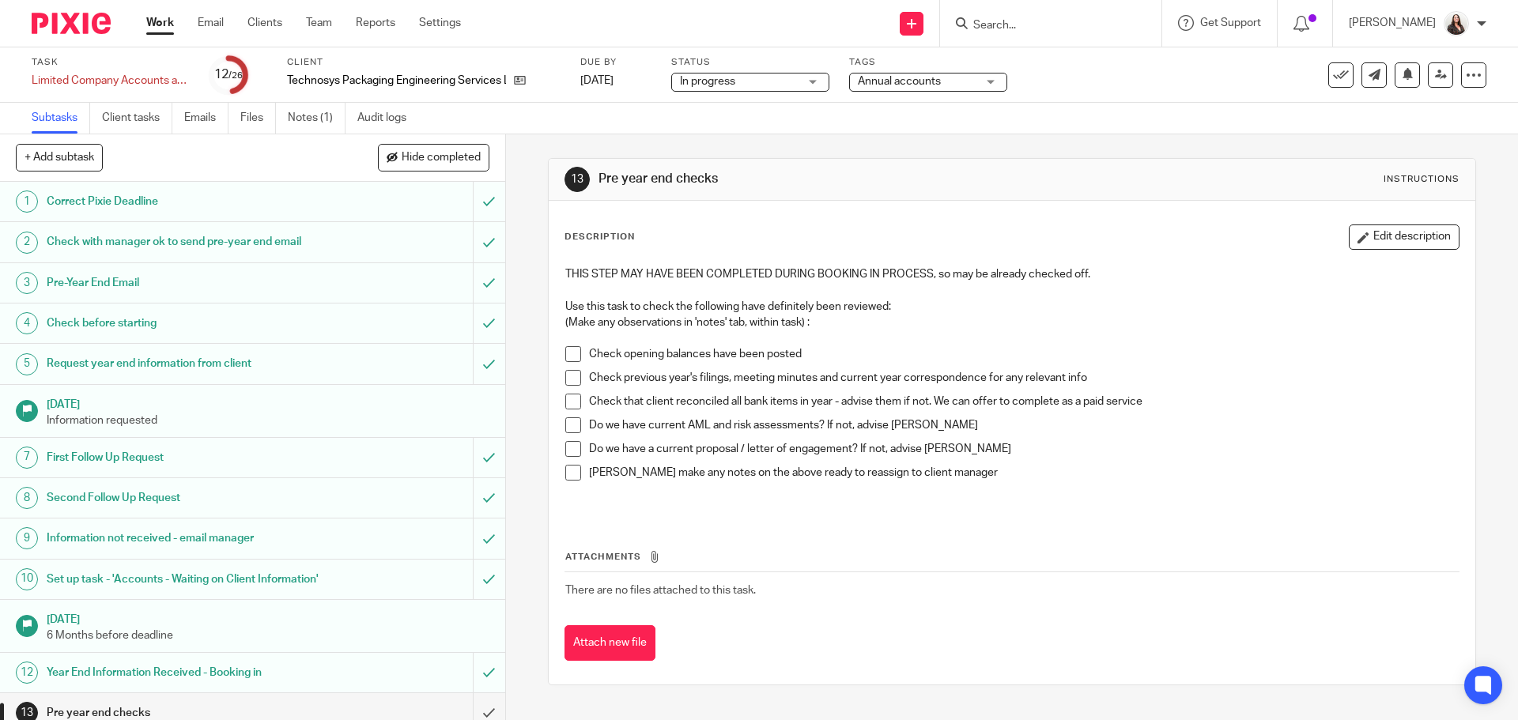
scroll to position [316, 0]
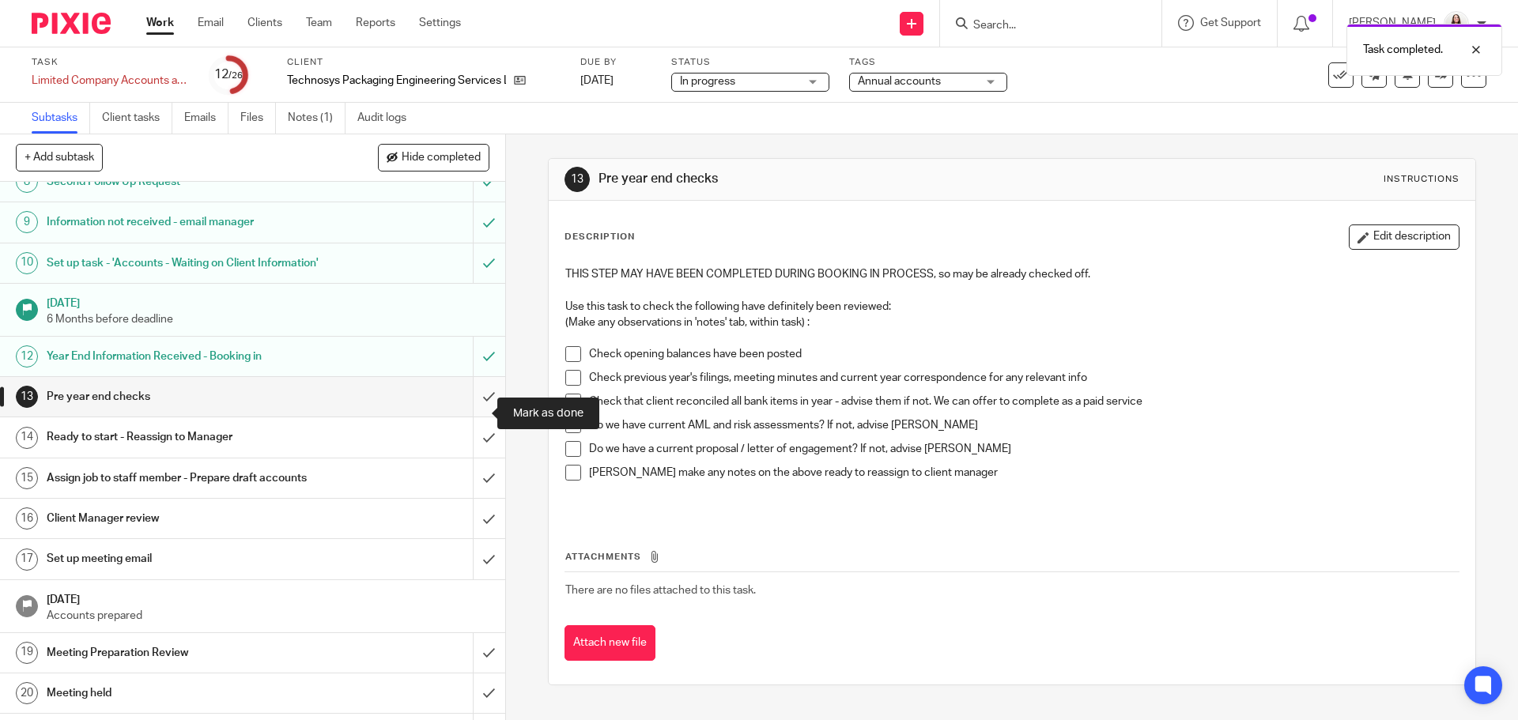
click at [472, 417] on input "submit" at bounding box center [252, 397] width 505 height 40
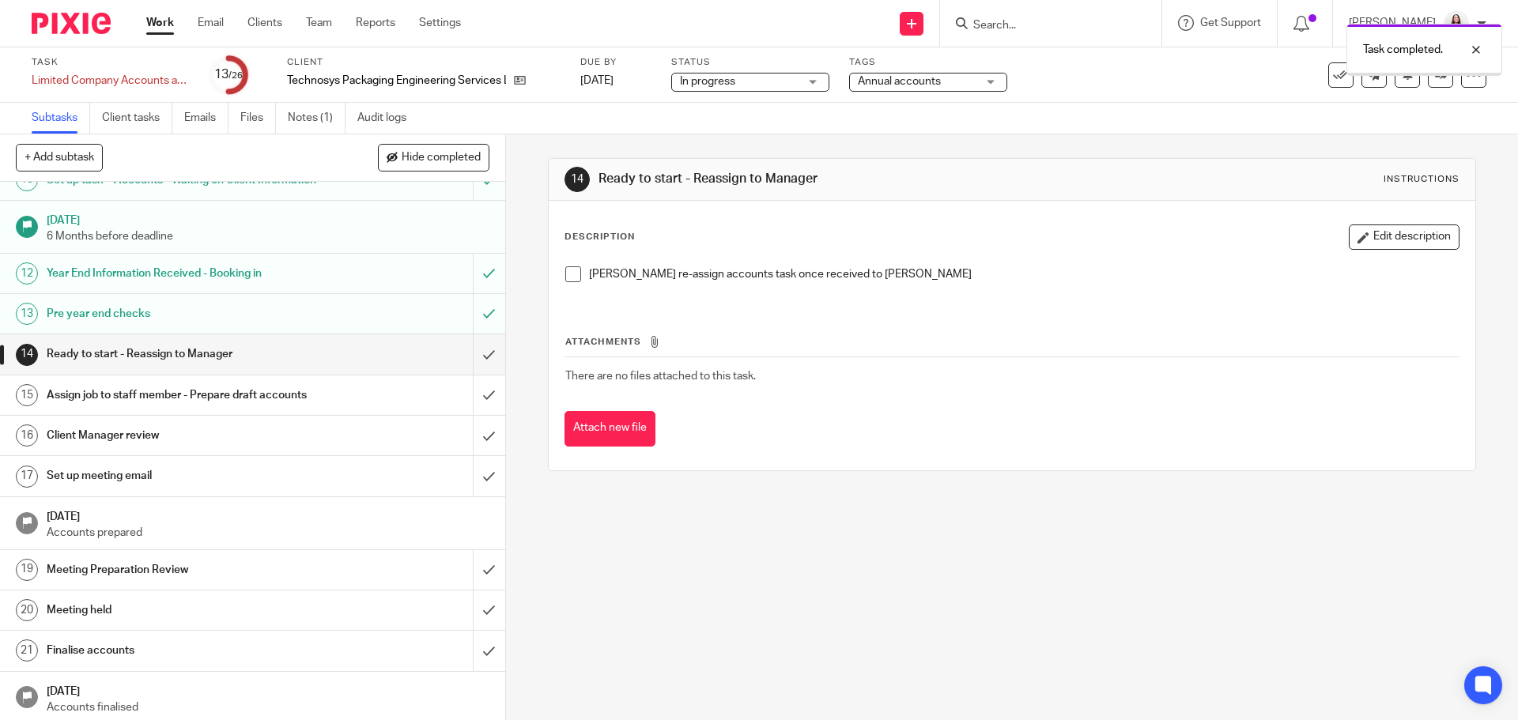
scroll to position [435, 0]
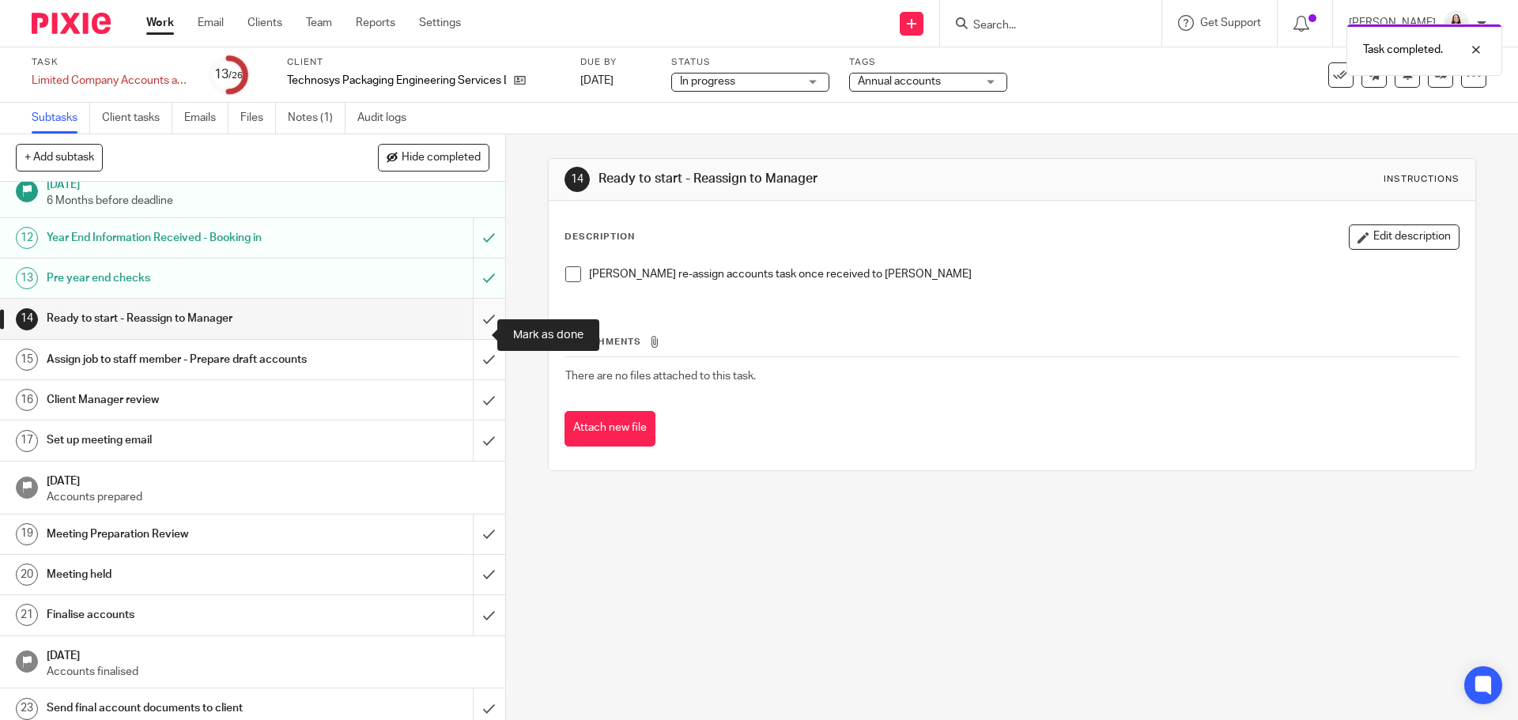
click at [472, 332] on input "submit" at bounding box center [252, 319] width 505 height 40
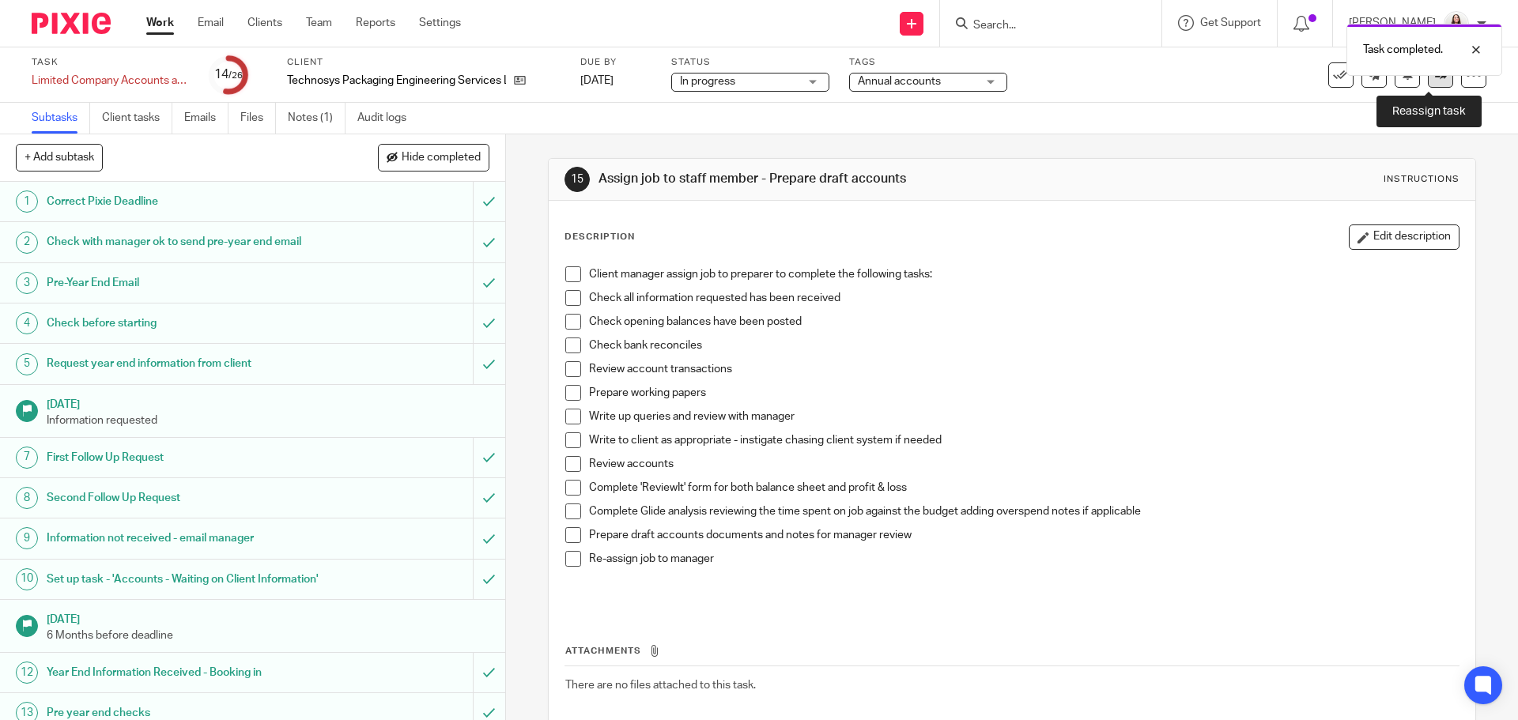
click at [1431, 81] on link at bounding box center [1440, 74] width 25 height 25
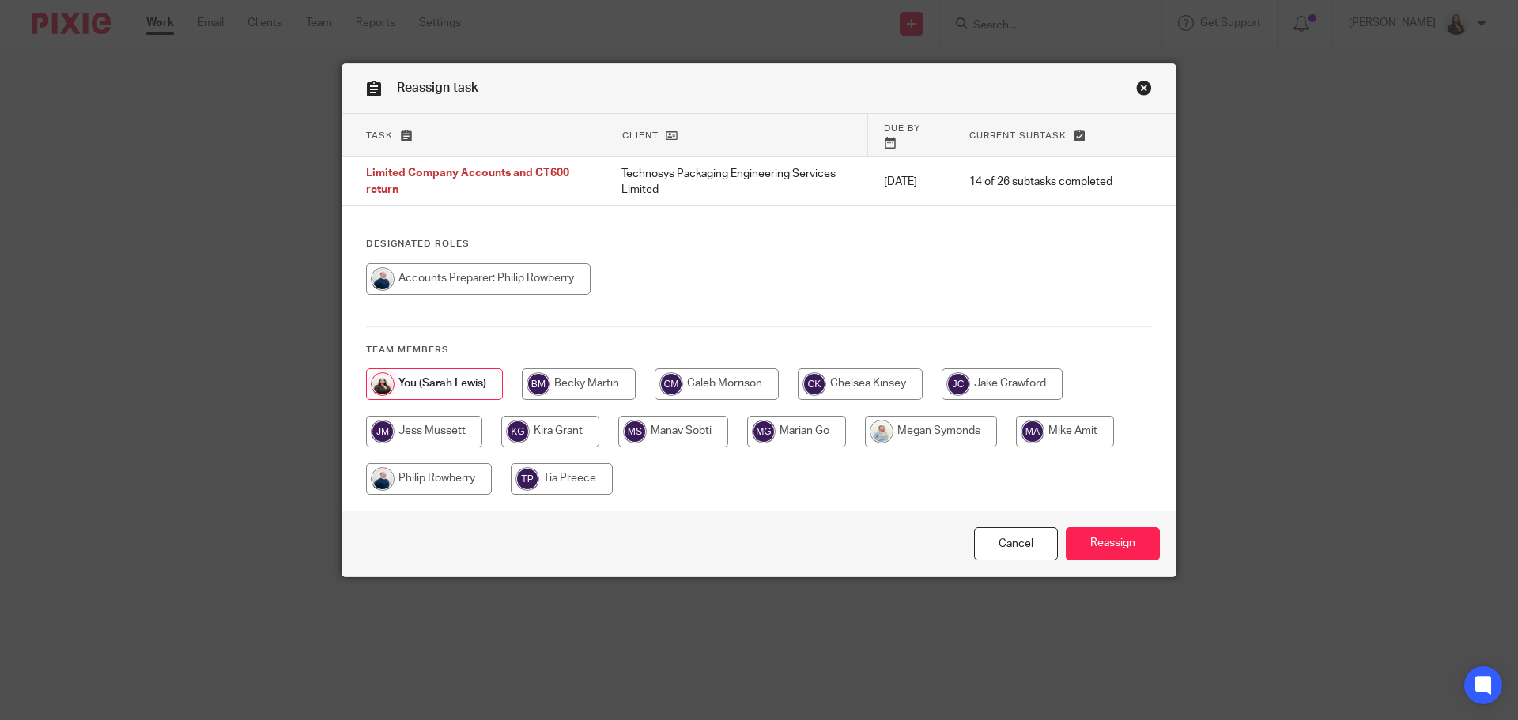
click at [1061, 418] on input "radio" at bounding box center [1065, 432] width 98 height 32
radio input "true"
click at [1110, 539] on input "Reassign" at bounding box center [1113, 544] width 94 height 34
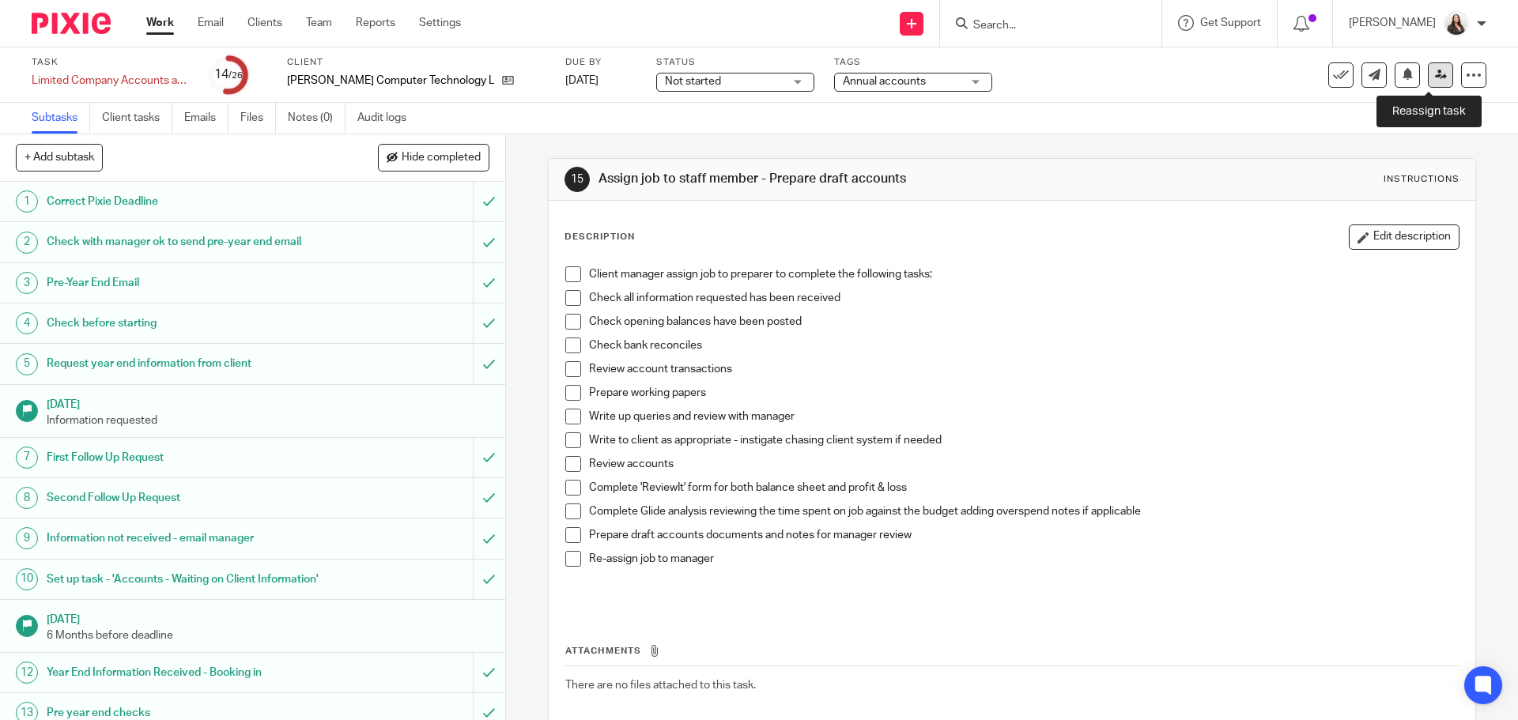
click at [1435, 80] on icon at bounding box center [1441, 75] width 12 height 12
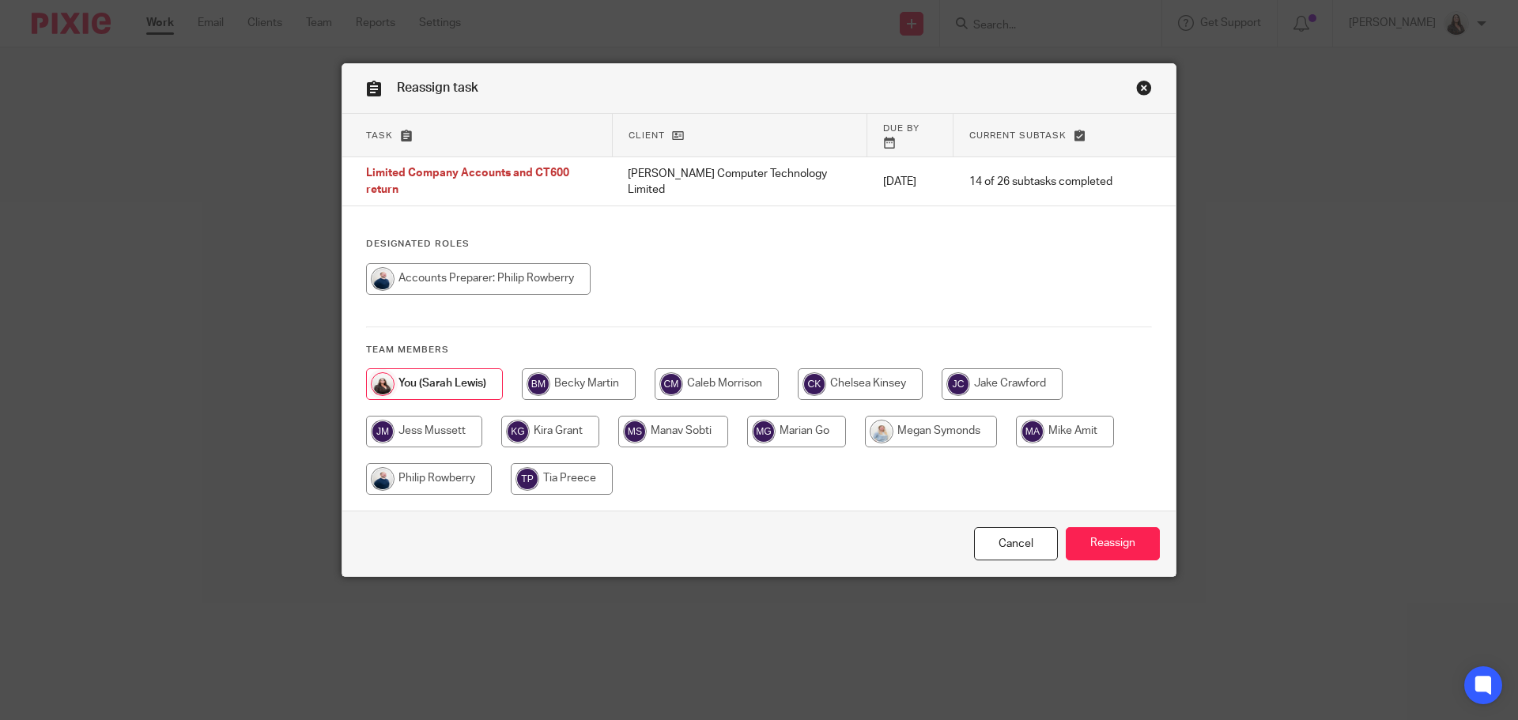
click at [509, 263] on input "radio" at bounding box center [478, 279] width 225 height 32
radio input "true"
click at [1113, 527] on input "Reassign" at bounding box center [1113, 544] width 94 height 34
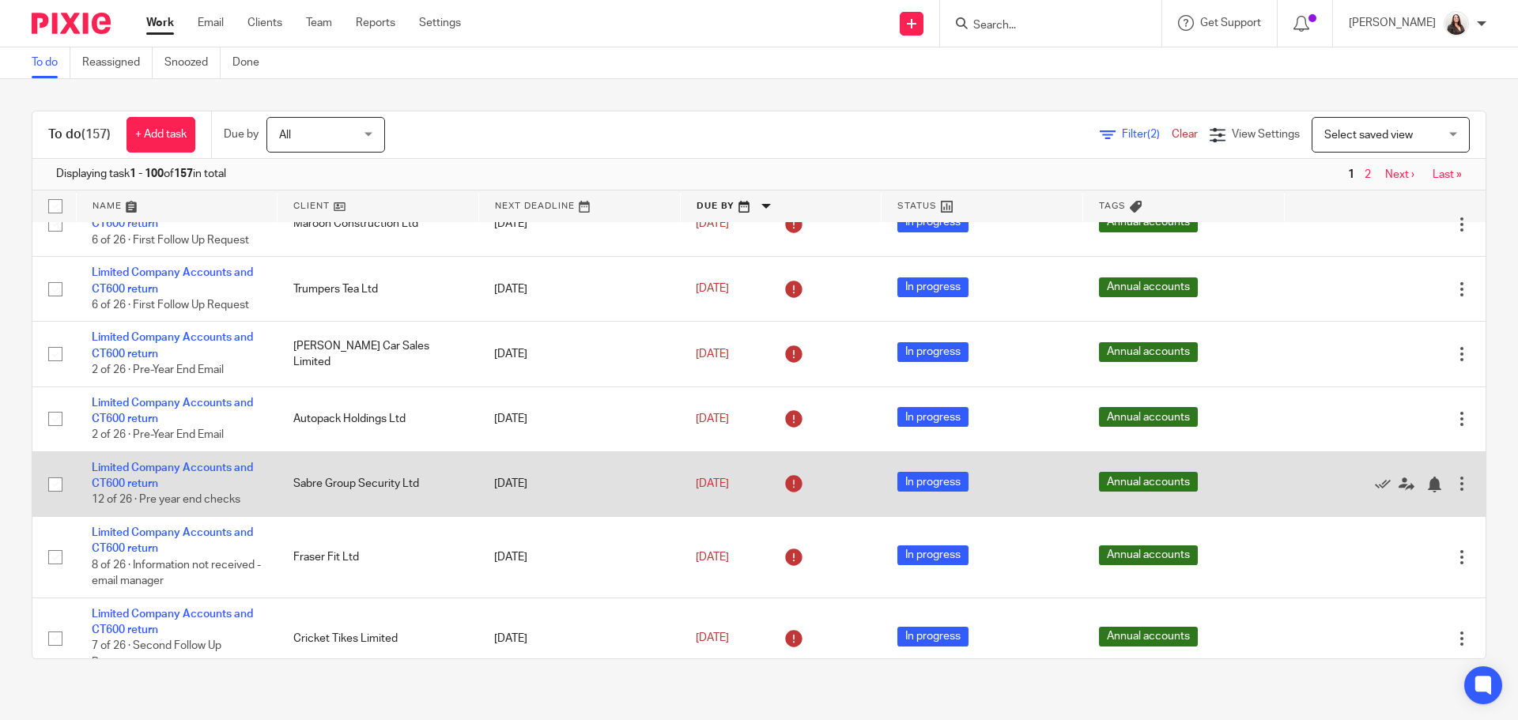
scroll to position [5833, 0]
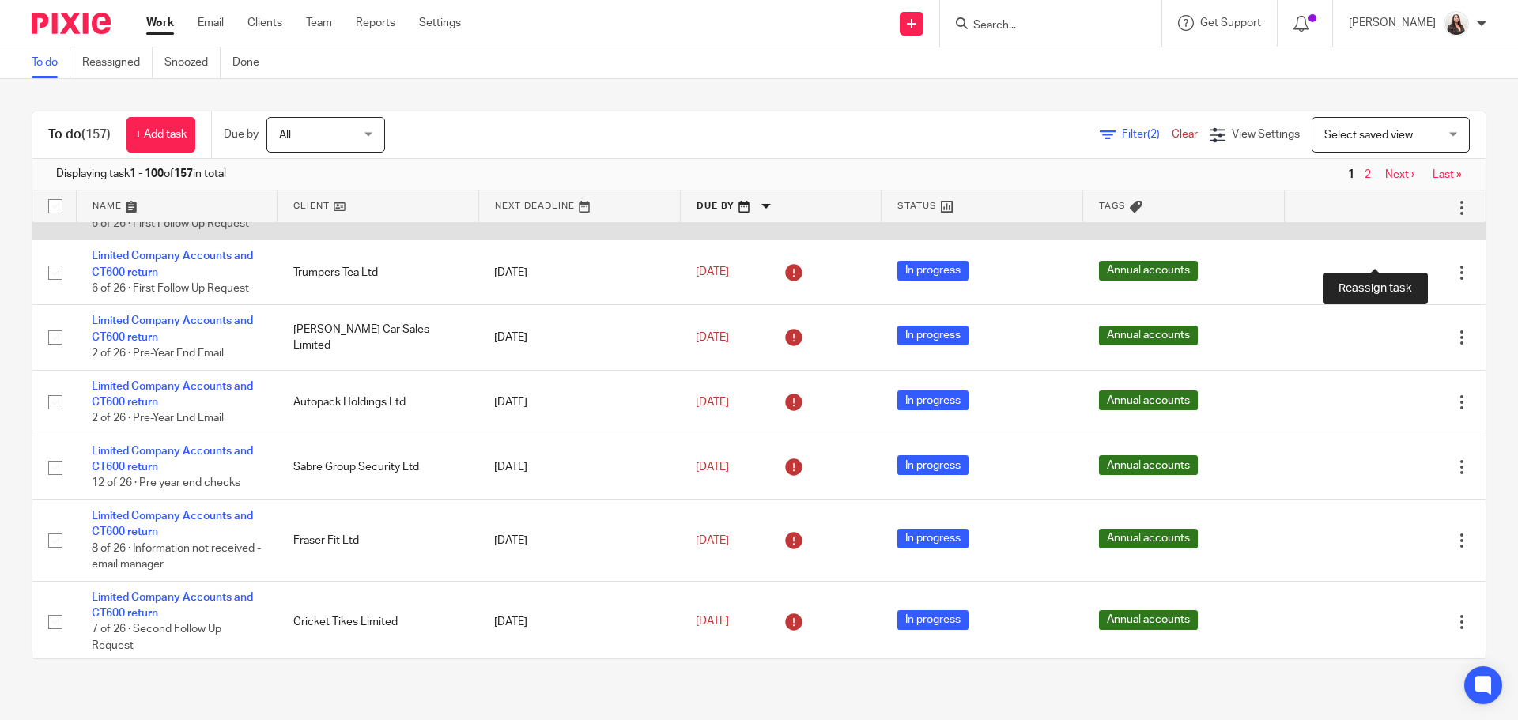
click at [1399, 216] on icon at bounding box center [1407, 208] width 16 height 16
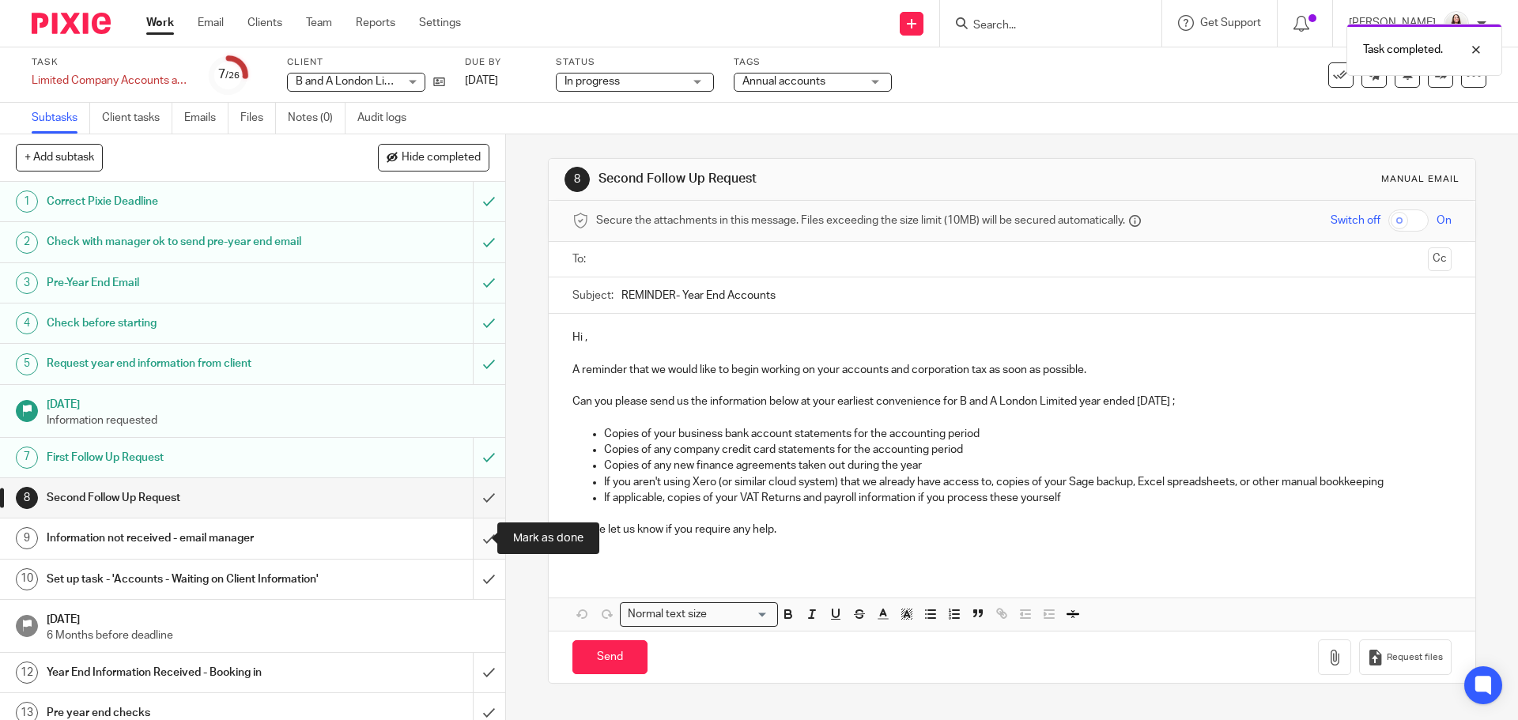
click at [471, 536] on input "submit" at bounding box center [252, 539] width 505 height 40
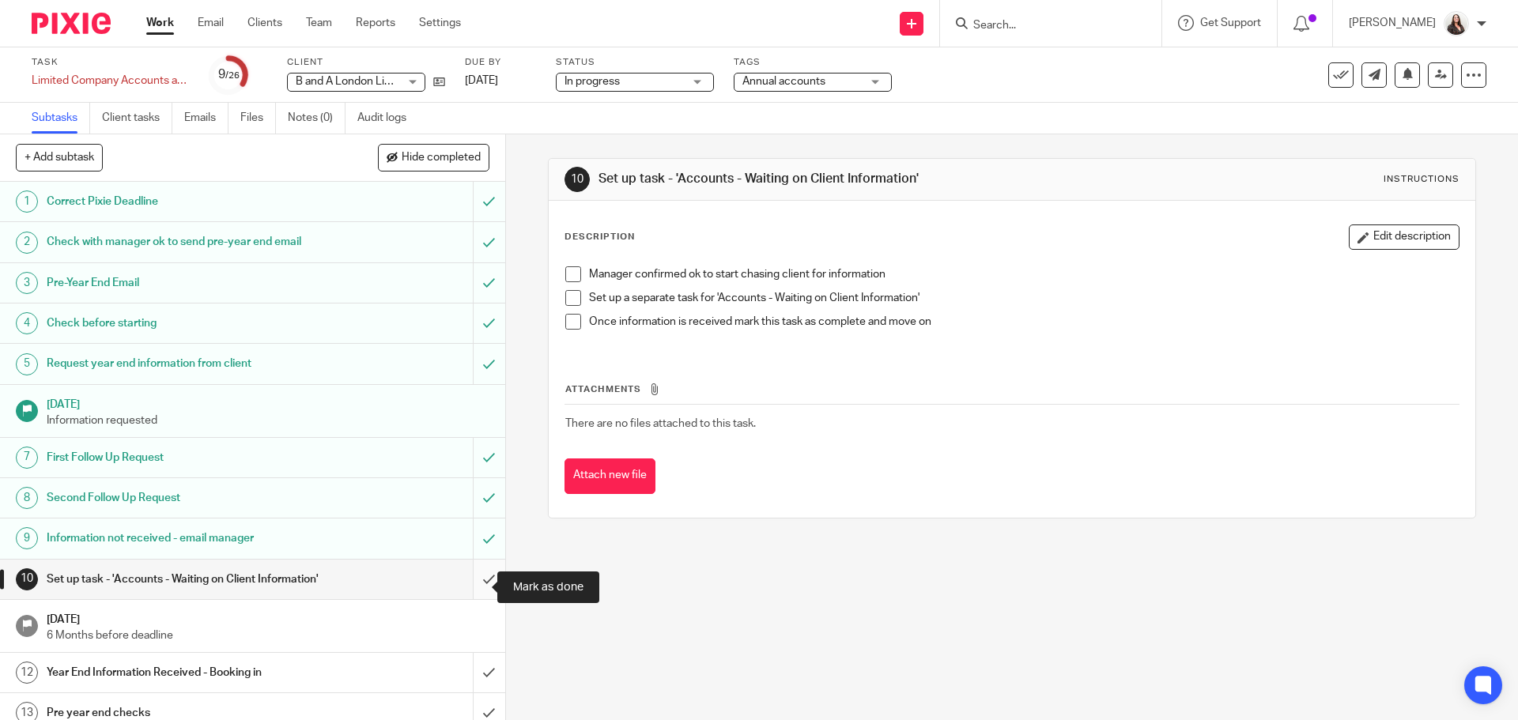
click at [471, 588] on input "submit" at bounding box center [252, 580] width 505 height 40
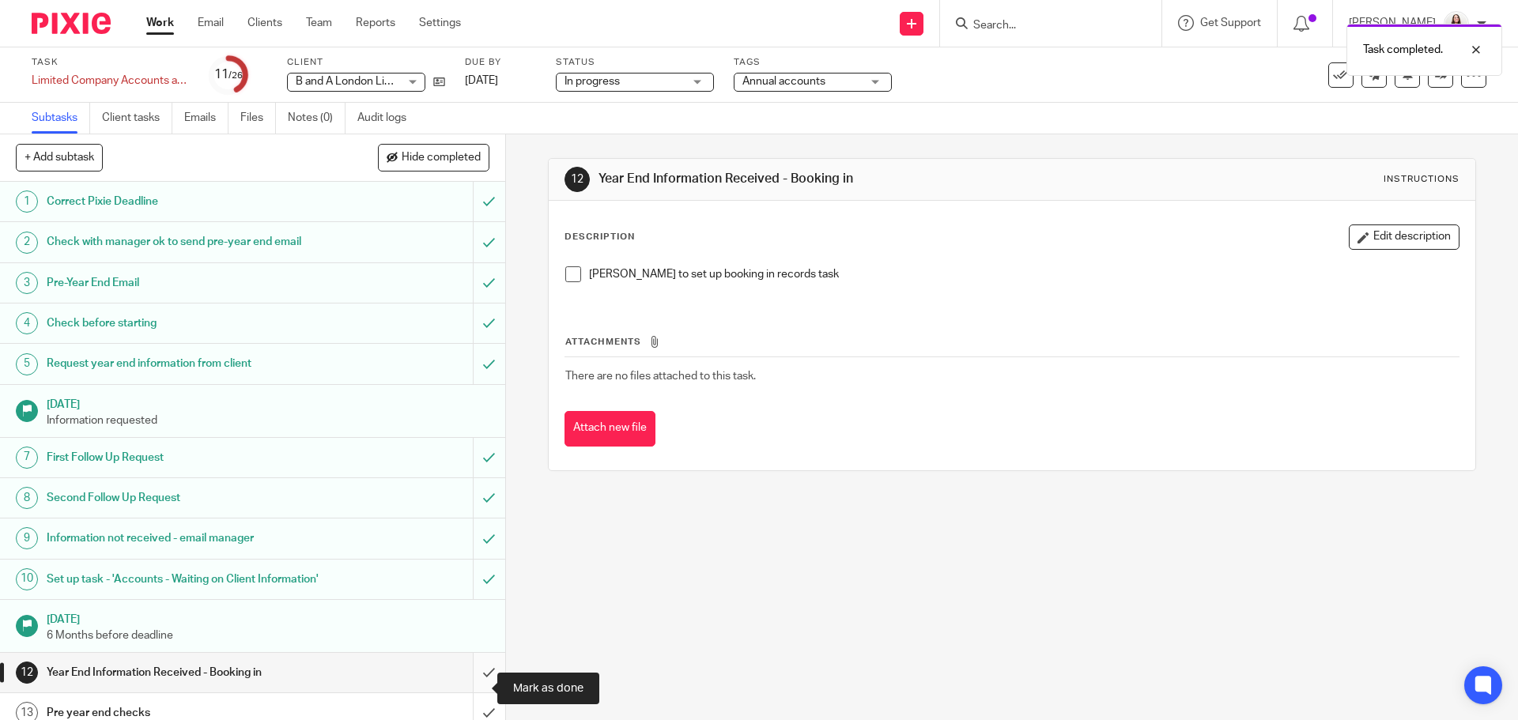
click at [474, 690] on input "submit" at bounding box center [252, 673] width 505 height 40
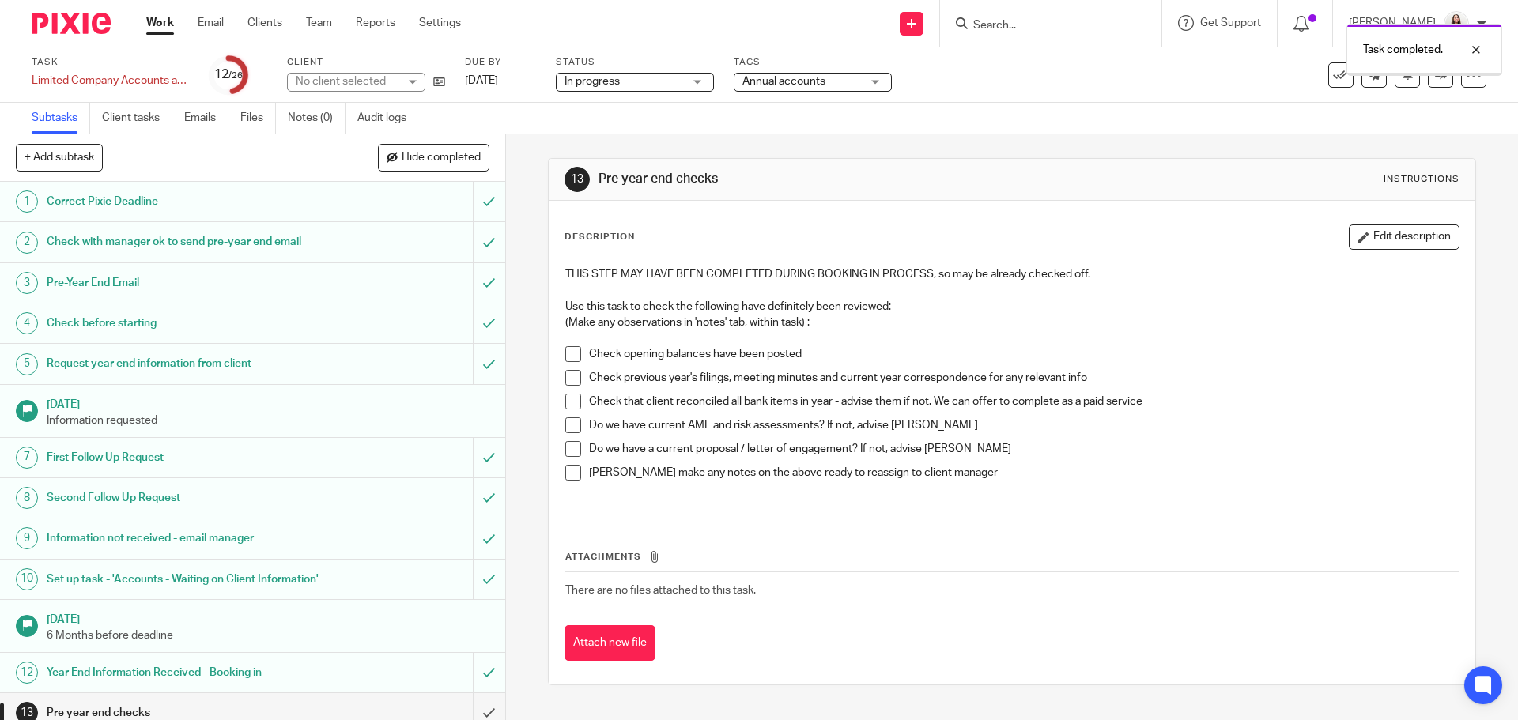
scroll to position [198, 0]
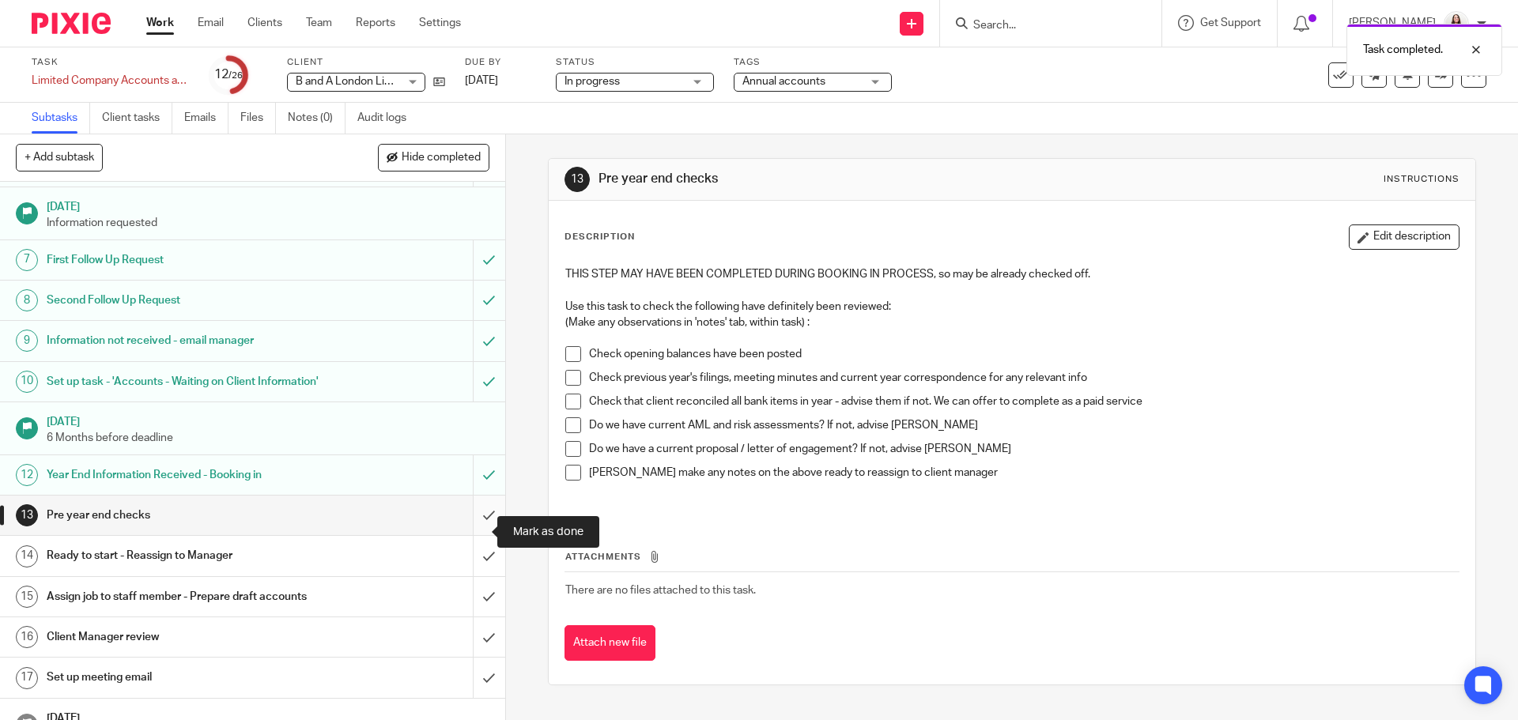
click at [475, 534] on input "submit" at bounding box center [252, 516] width 505 height 40
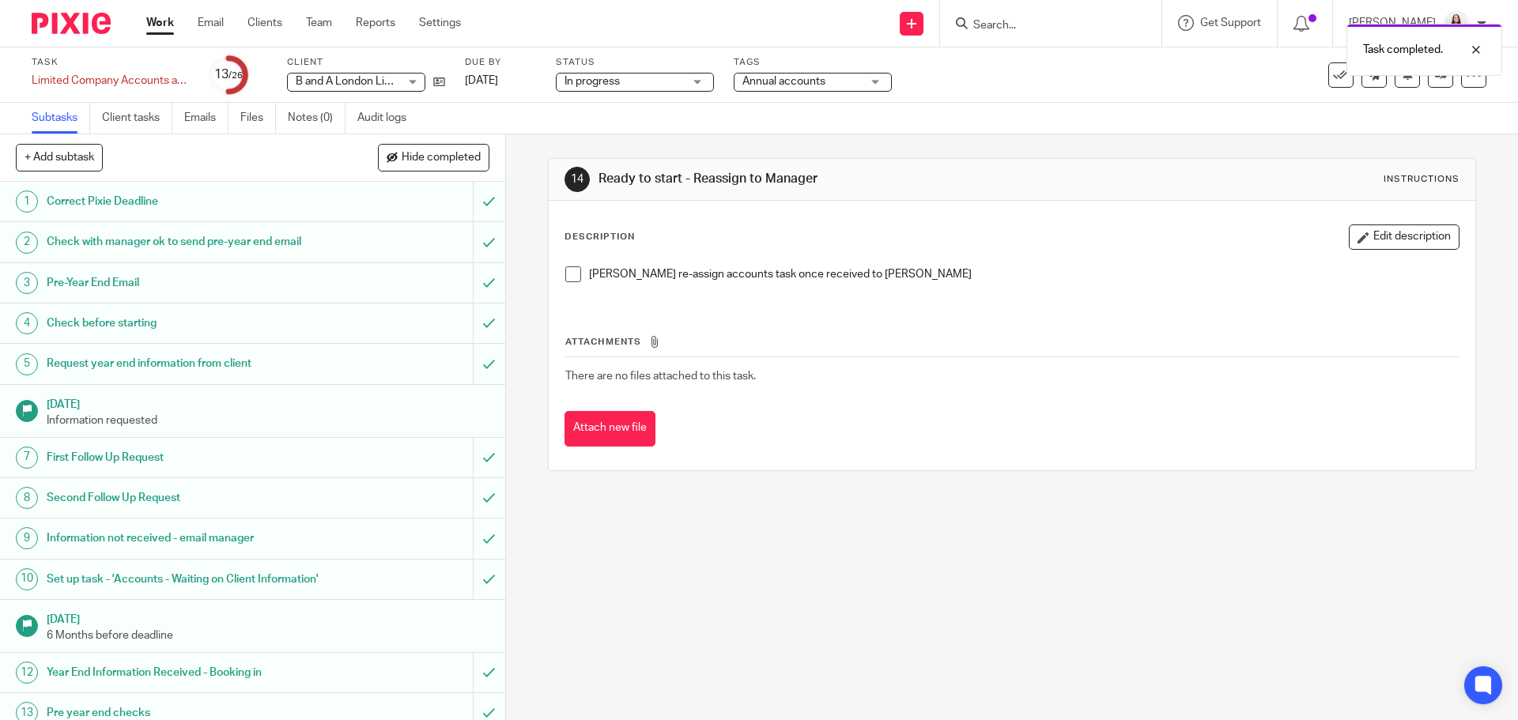
scroll to position [257, 0]
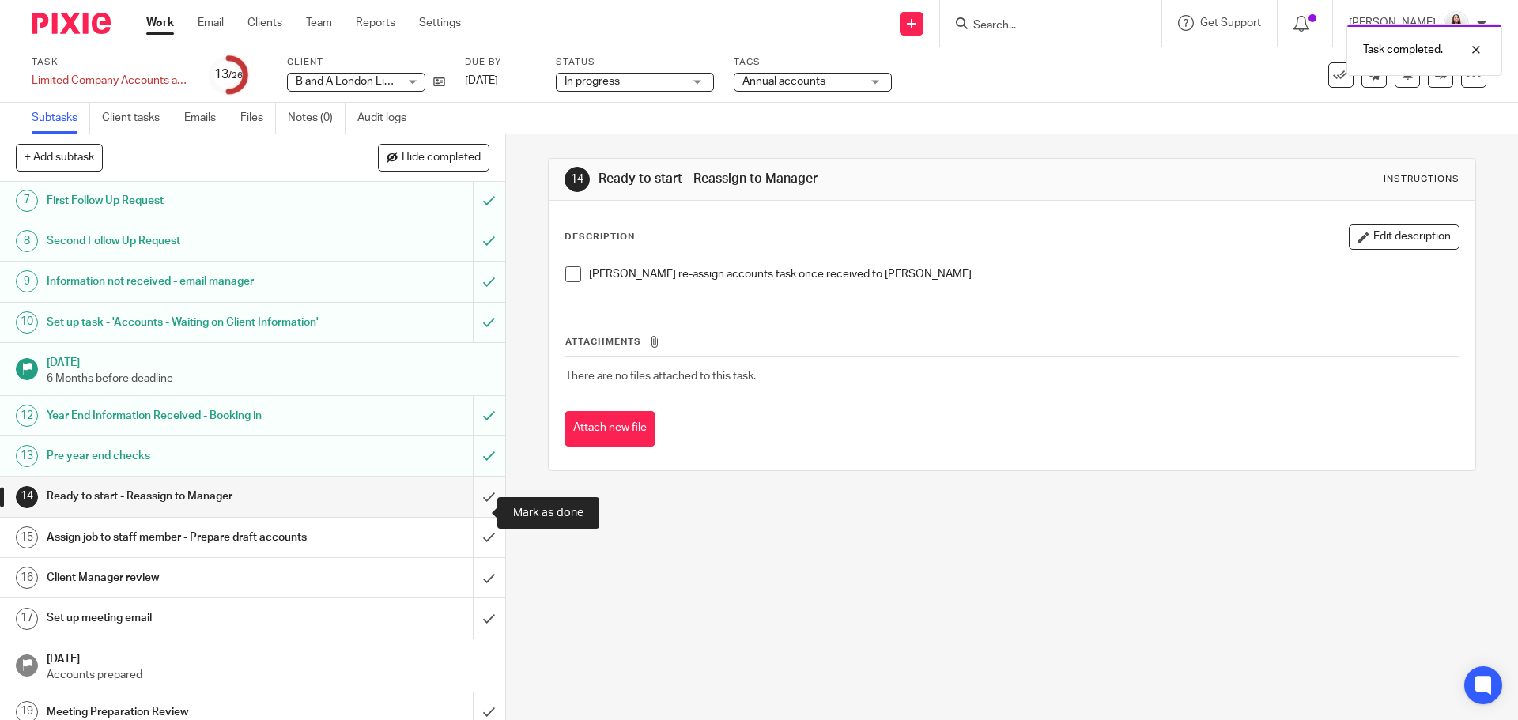
click at [475, 513] on input "submit" at bounding box center [252, 497] width 505 height 40
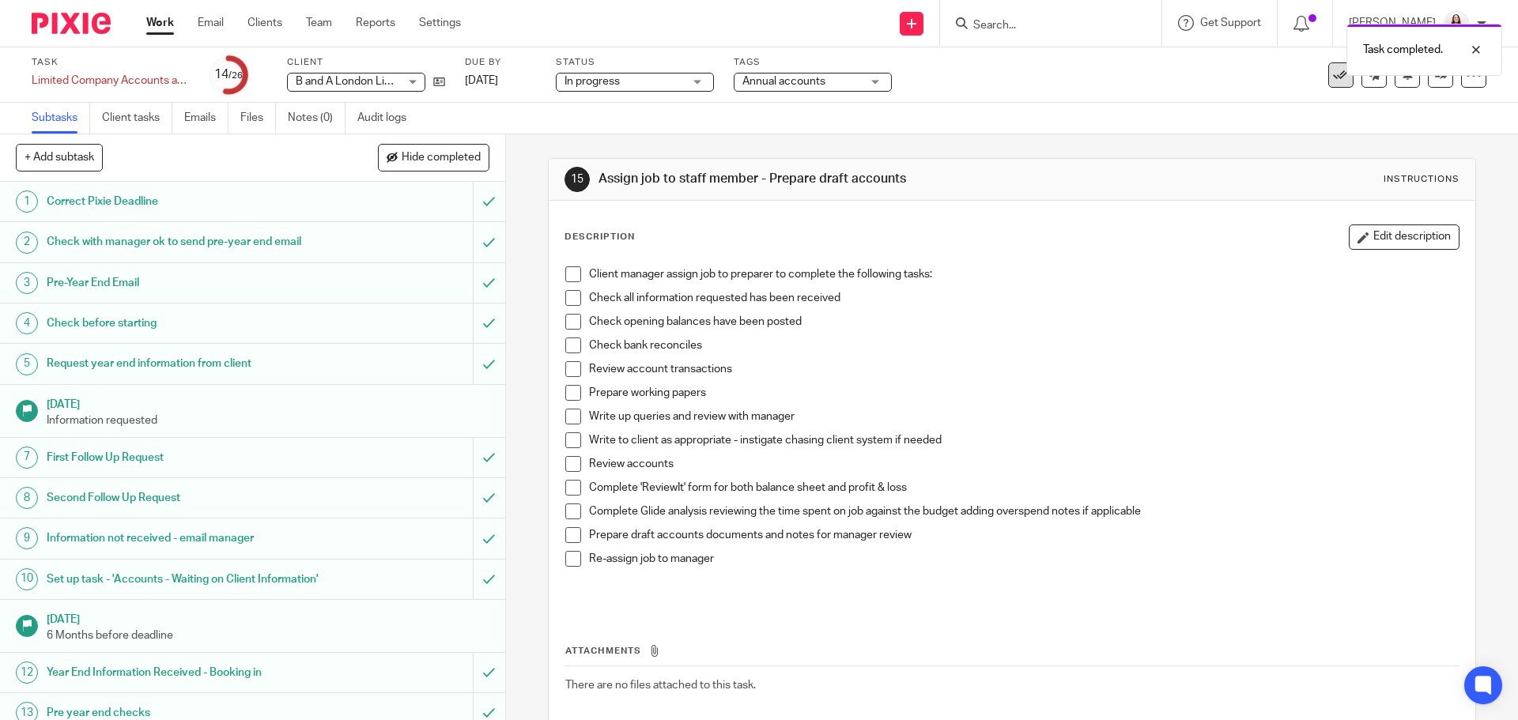
click at [1333, 79] on icon at bounding box center [1341, 75] width 16 height 16
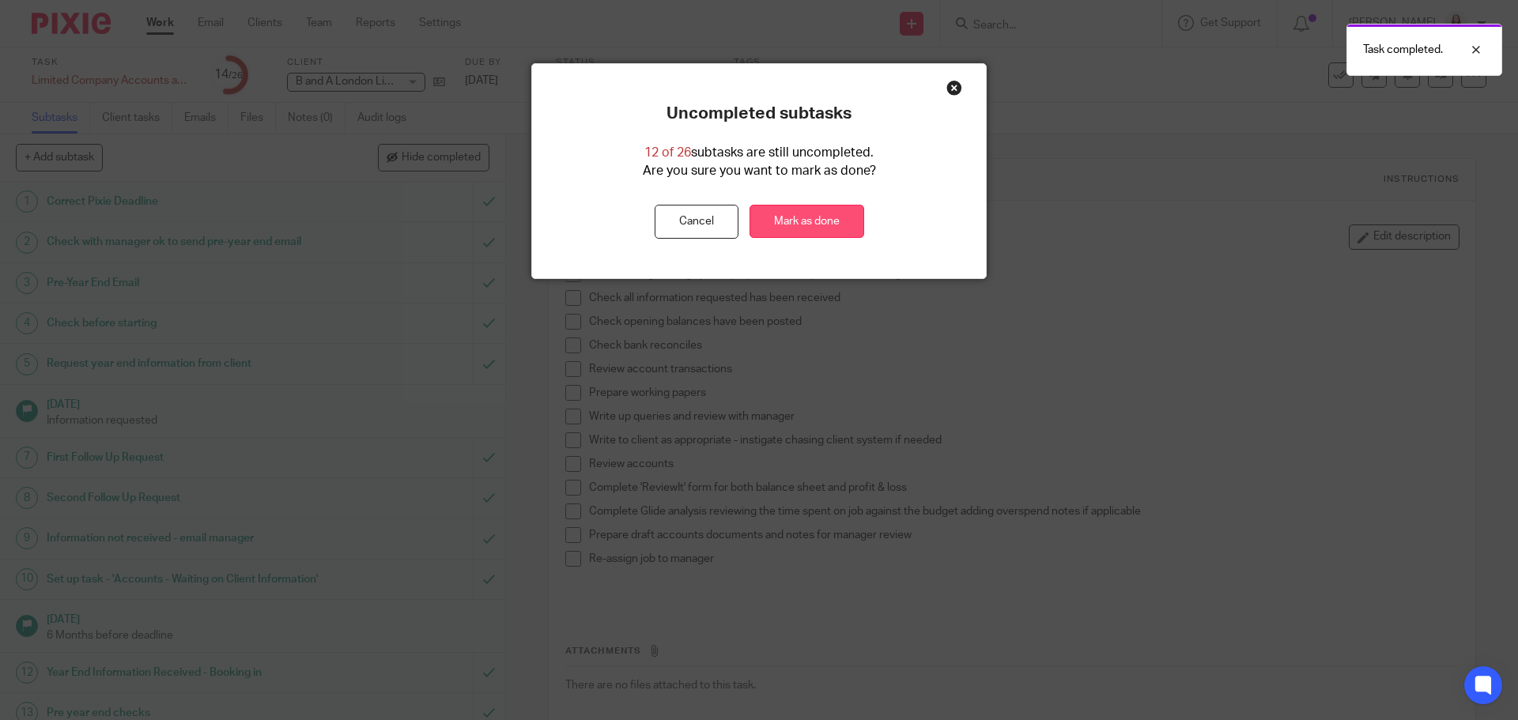
click at [771, 216] on link "Mark as done" at bounding box center [807, 222] width 115 height 34
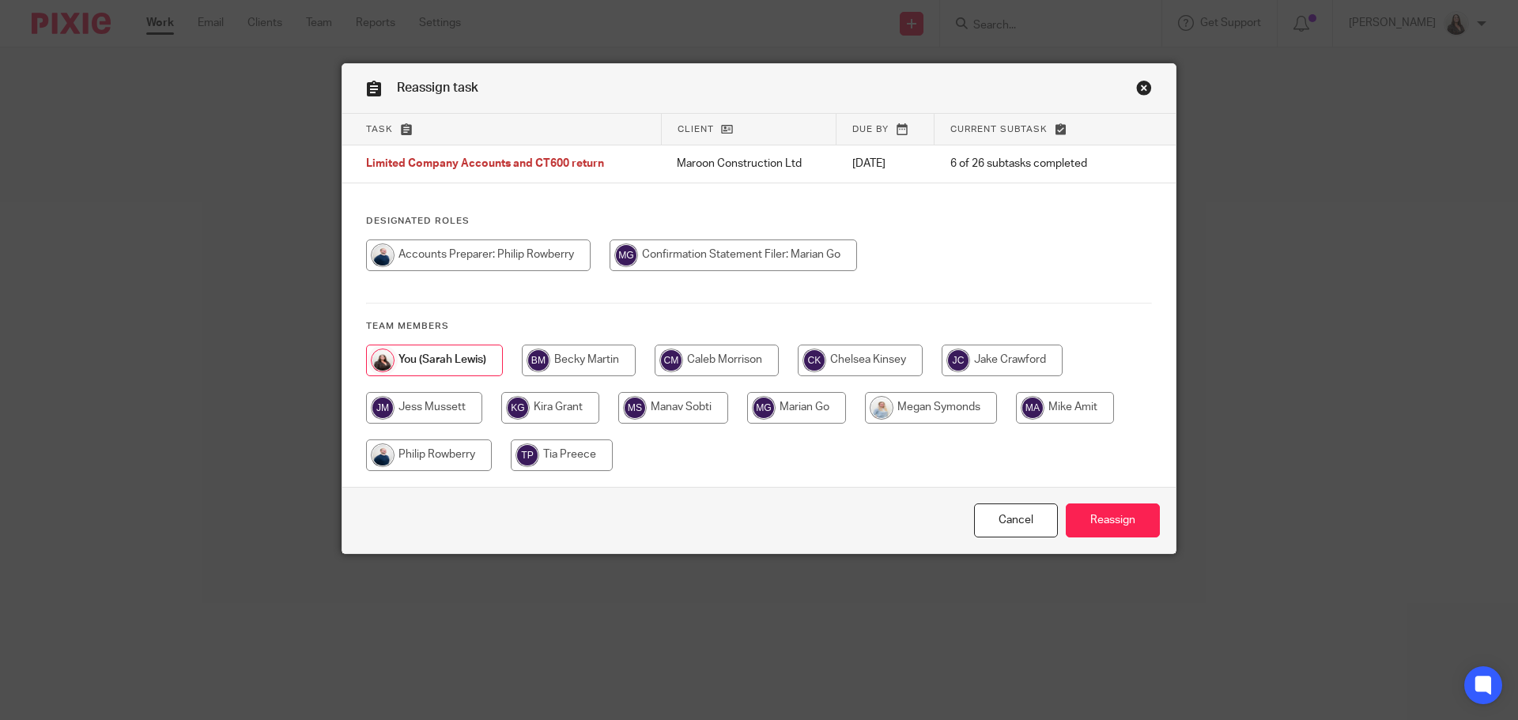
click at [865, 358] on input "radio" at bounding box center [860, 361] width 125 height 32
radio input "true"
click at [1113, 516] on input "Reassign" at bounding box center [1113, 521] width 94 height 34
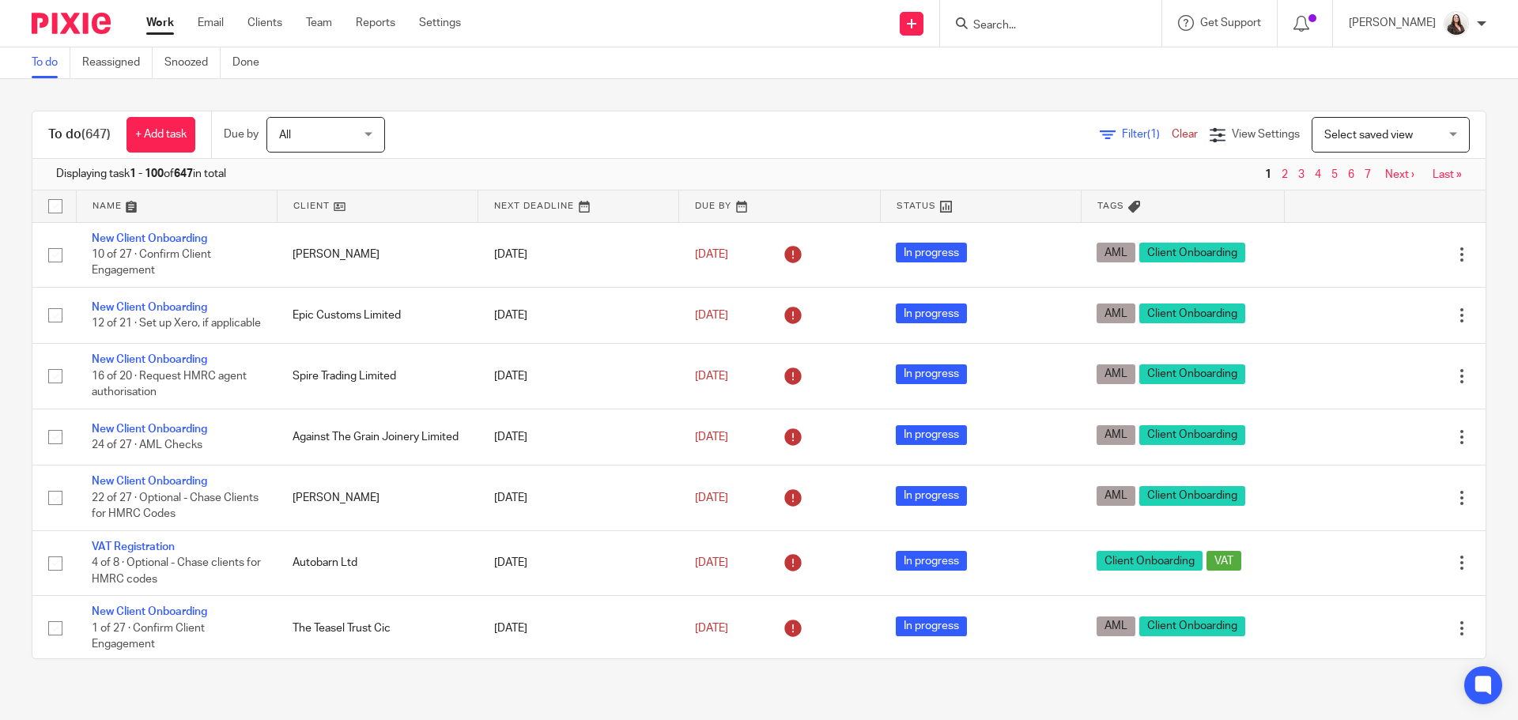
click at [1122, 136] on span "Filter (1)" at bounding box center [1147, 134] width 50 height 11
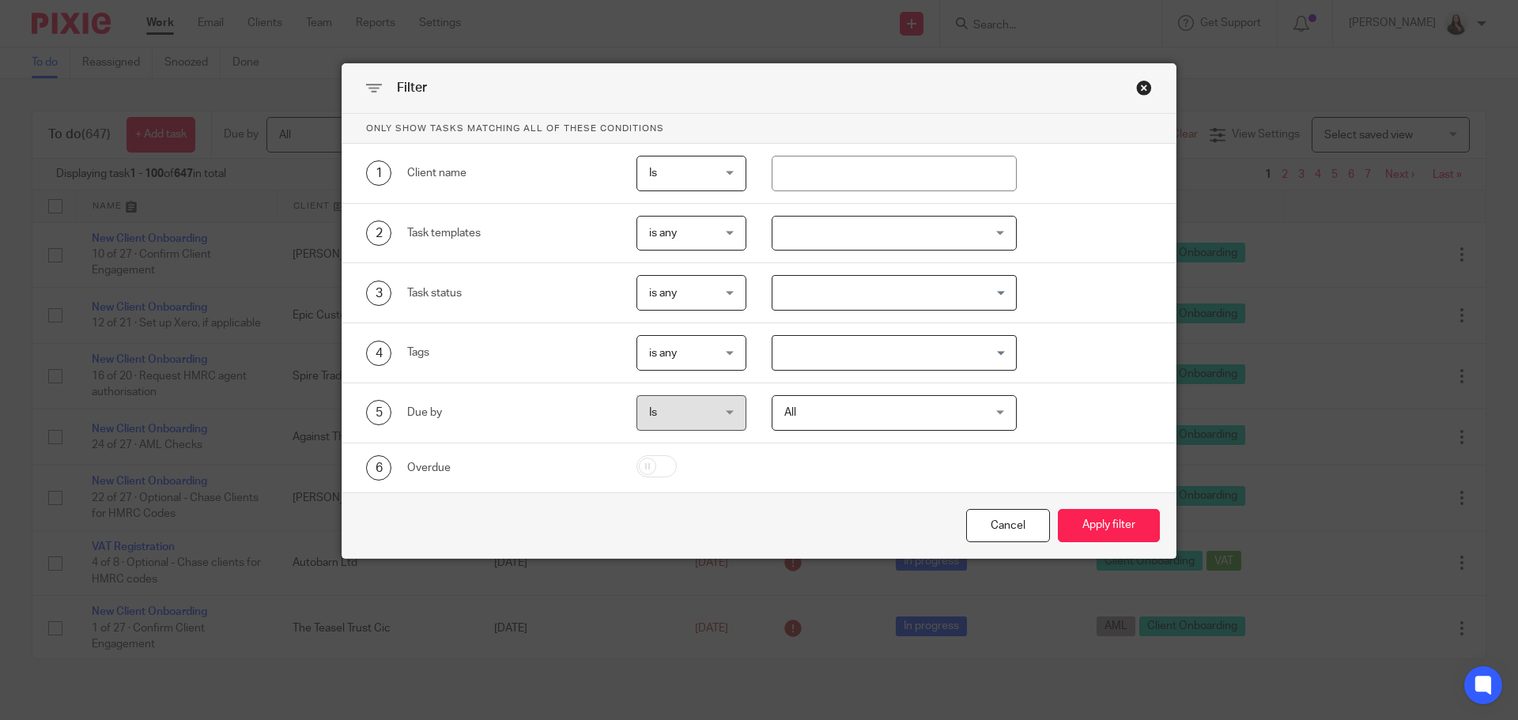
click at [833, 233] on div at bounding box center [895, 234] width 246 height 36
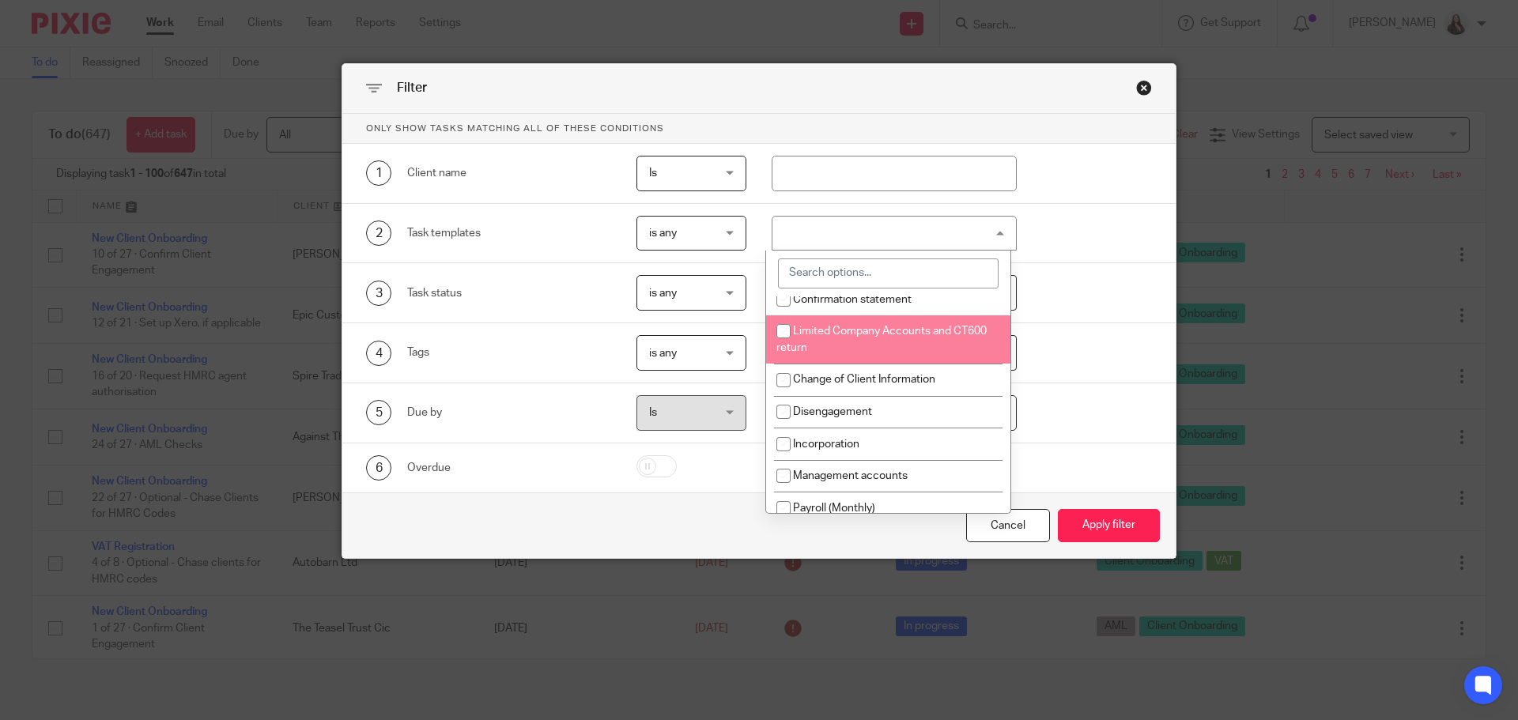
scroll to position [40, 0]
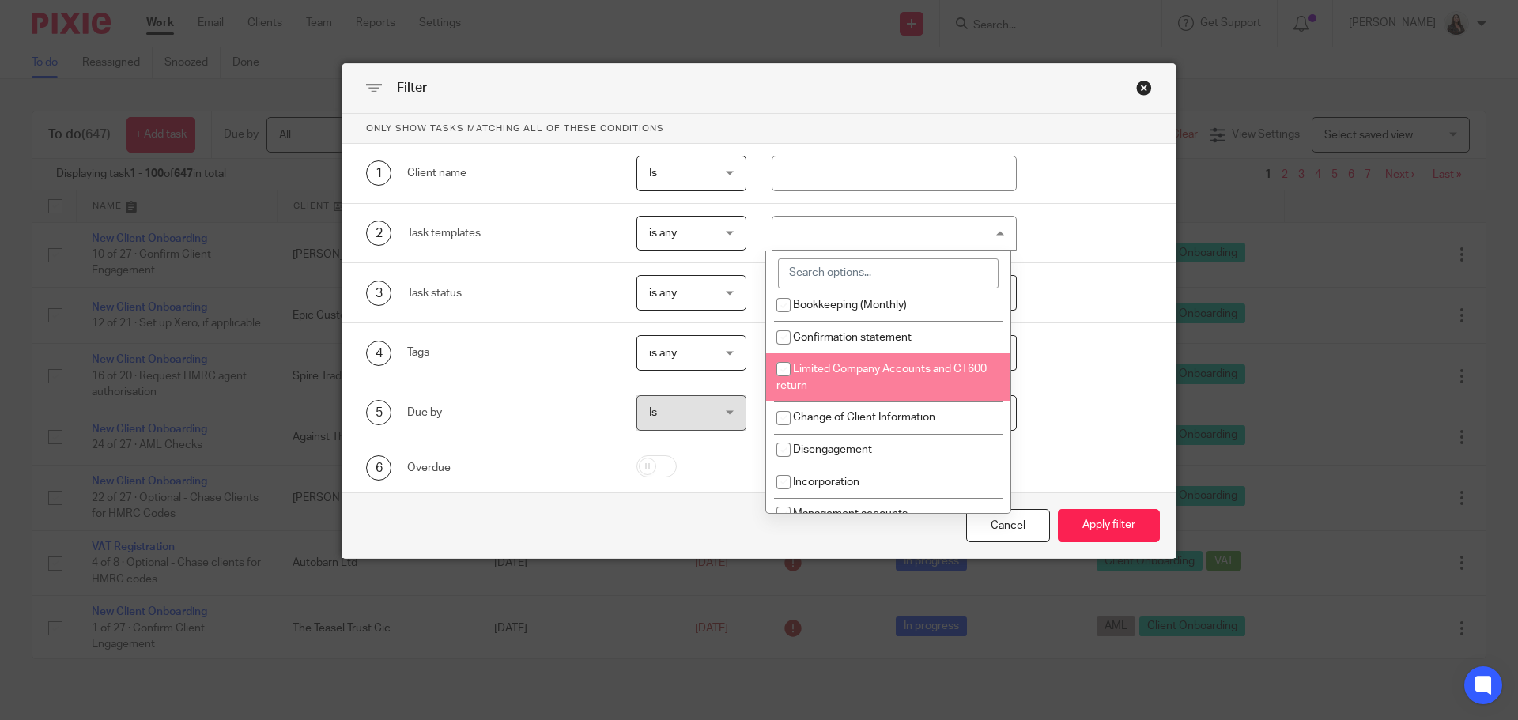
click at [849, 367] on span "Limited Company Accounts and CT600 return" at bounding box center [882, 378] width 210 height 28
checkbox input "true"
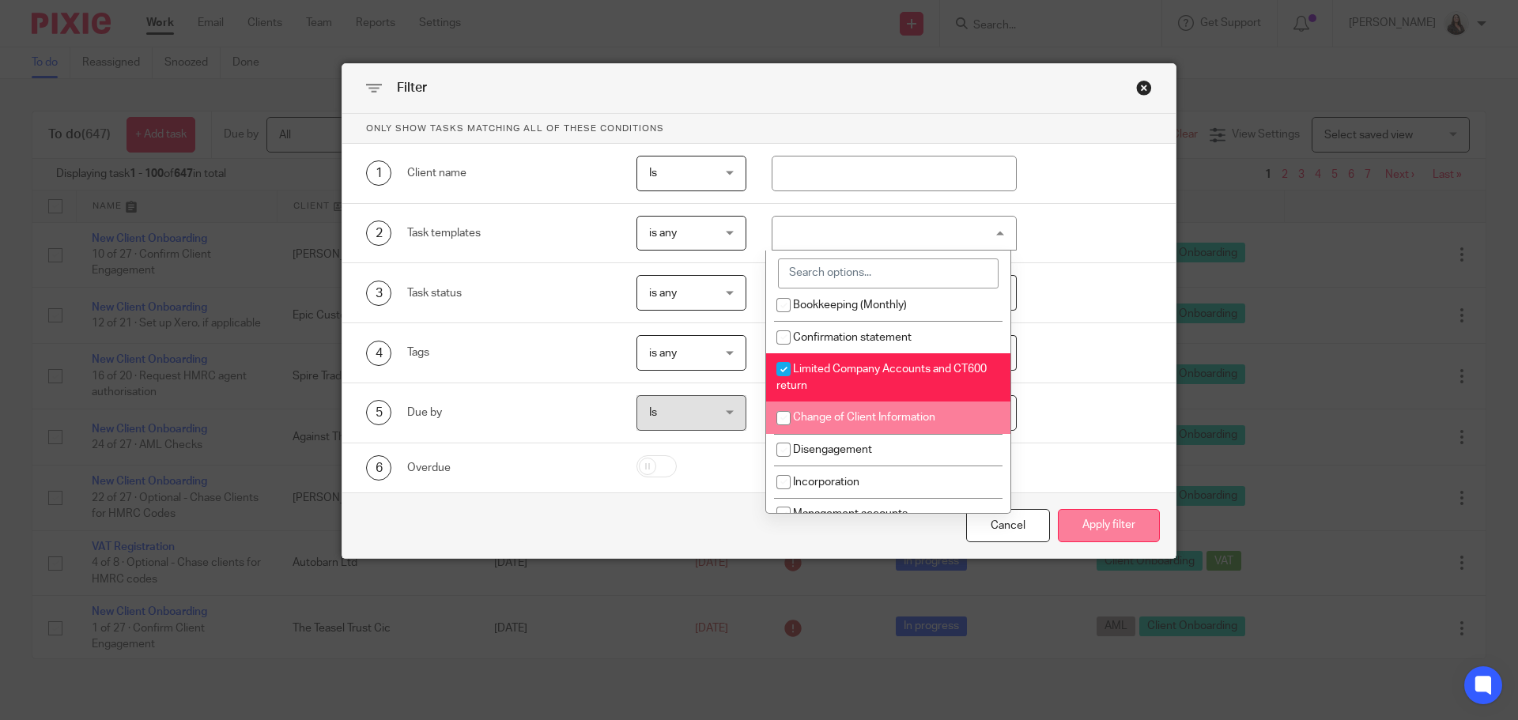
click at [1134, 527] on button "Apply filter" at bounding box center [1109, 526] width 102 height 34
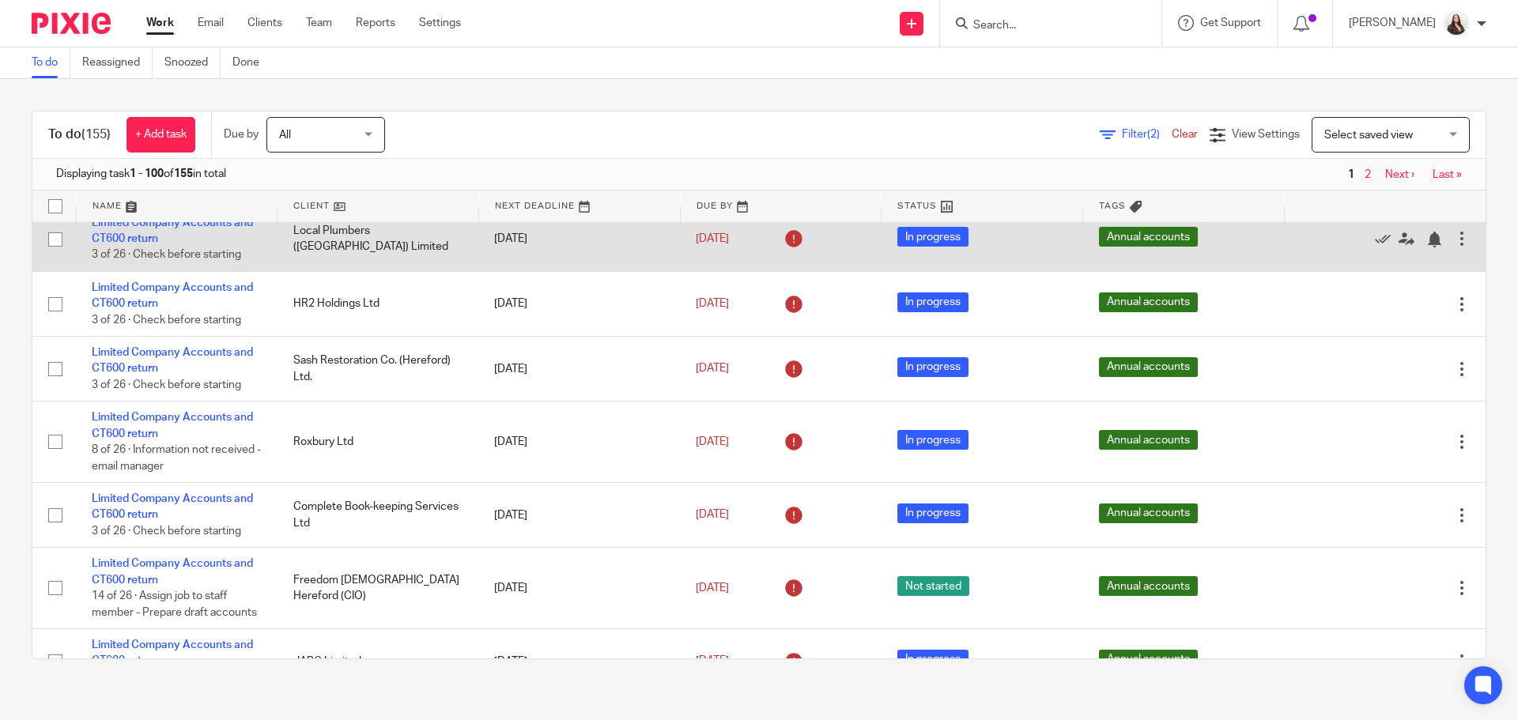
scroll to position [2847, 0]
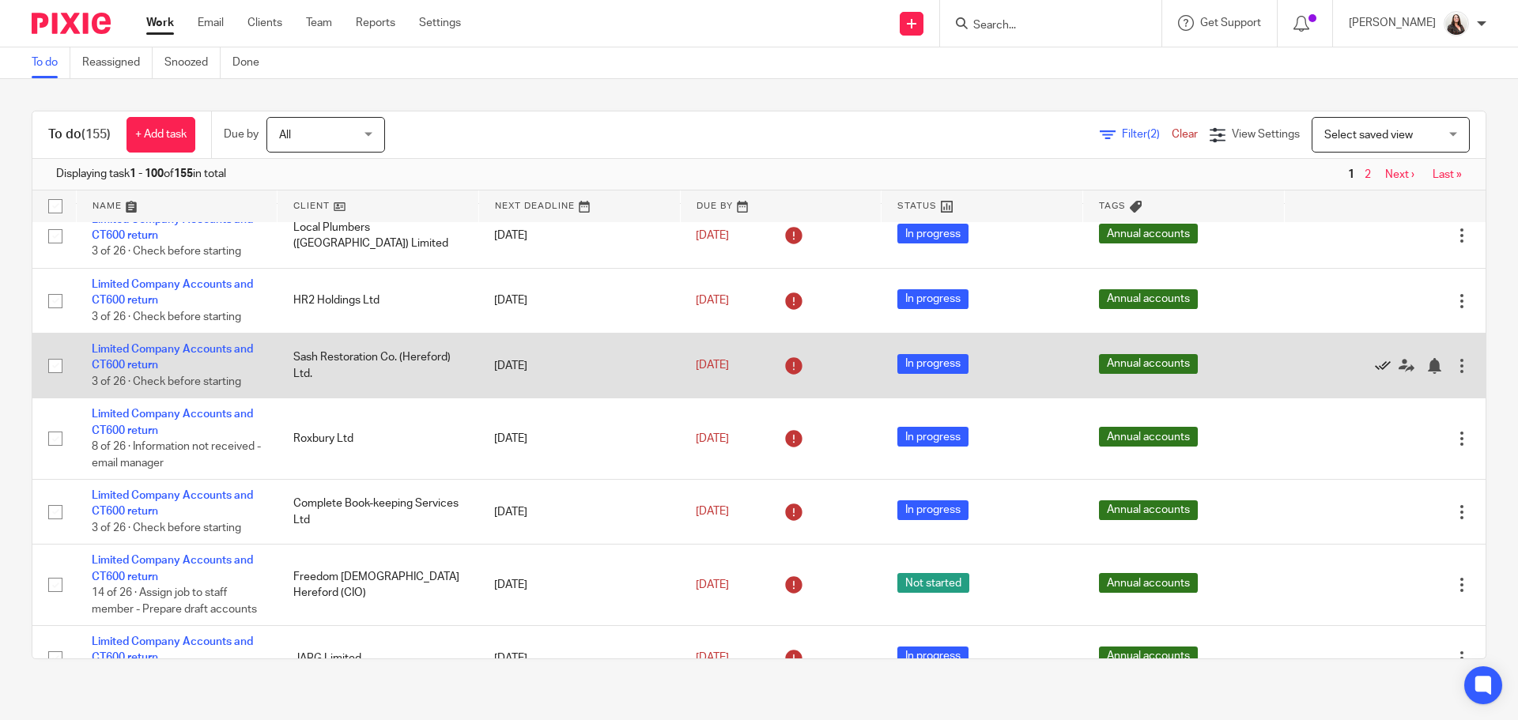
click at [1375, 362] on icon at bounding box center [1383, 366] width 16 height 16
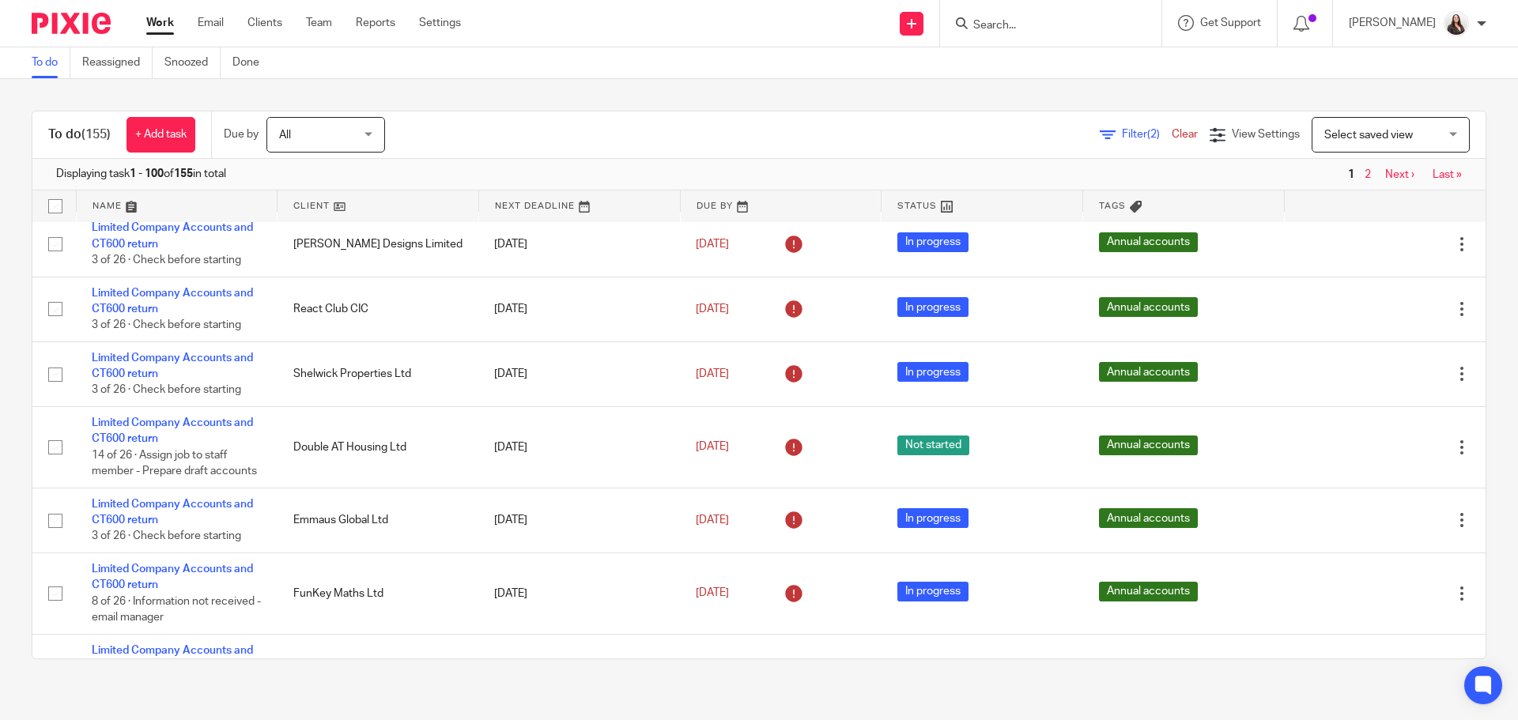
scroll to position [5180, 0]
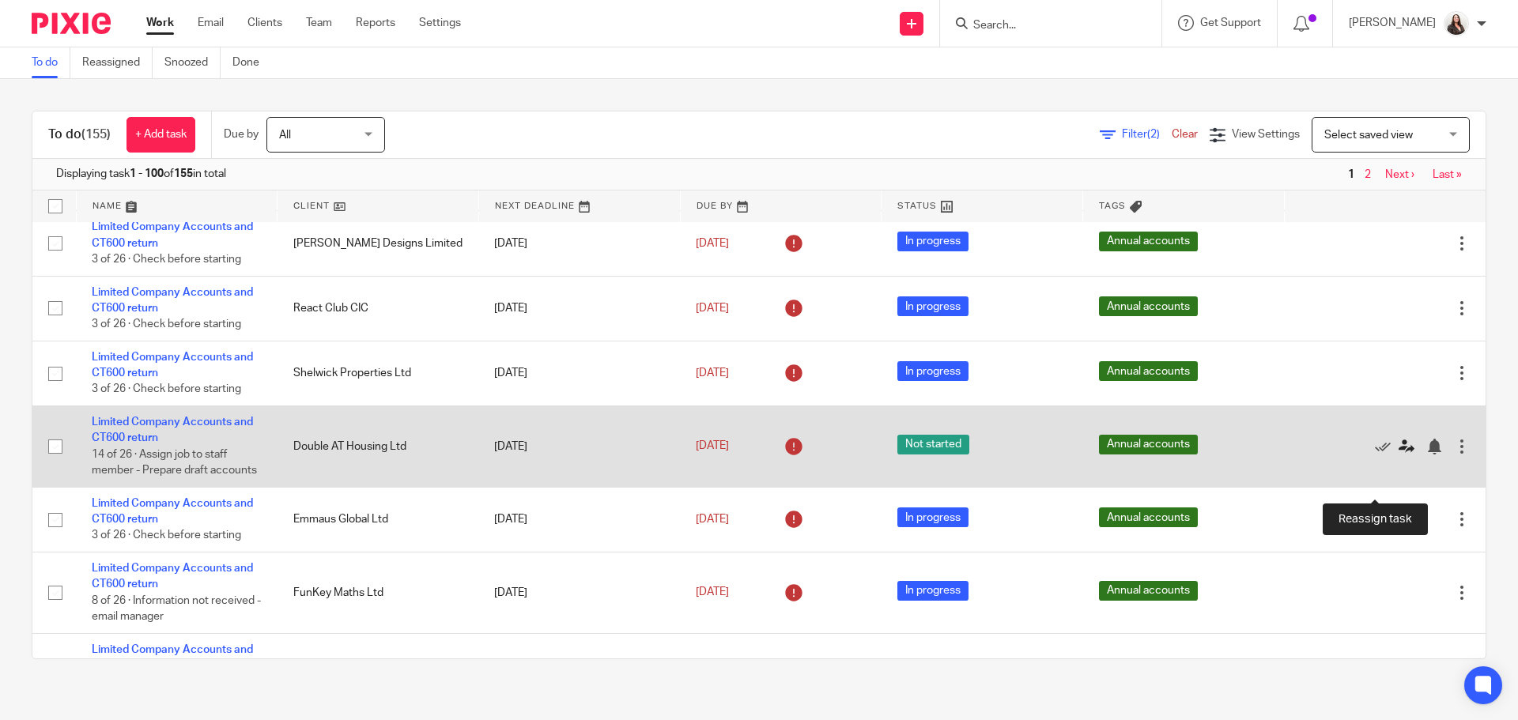
click at [1399, 455] on icon at bounding box center [1407, 447] width 16 height 16
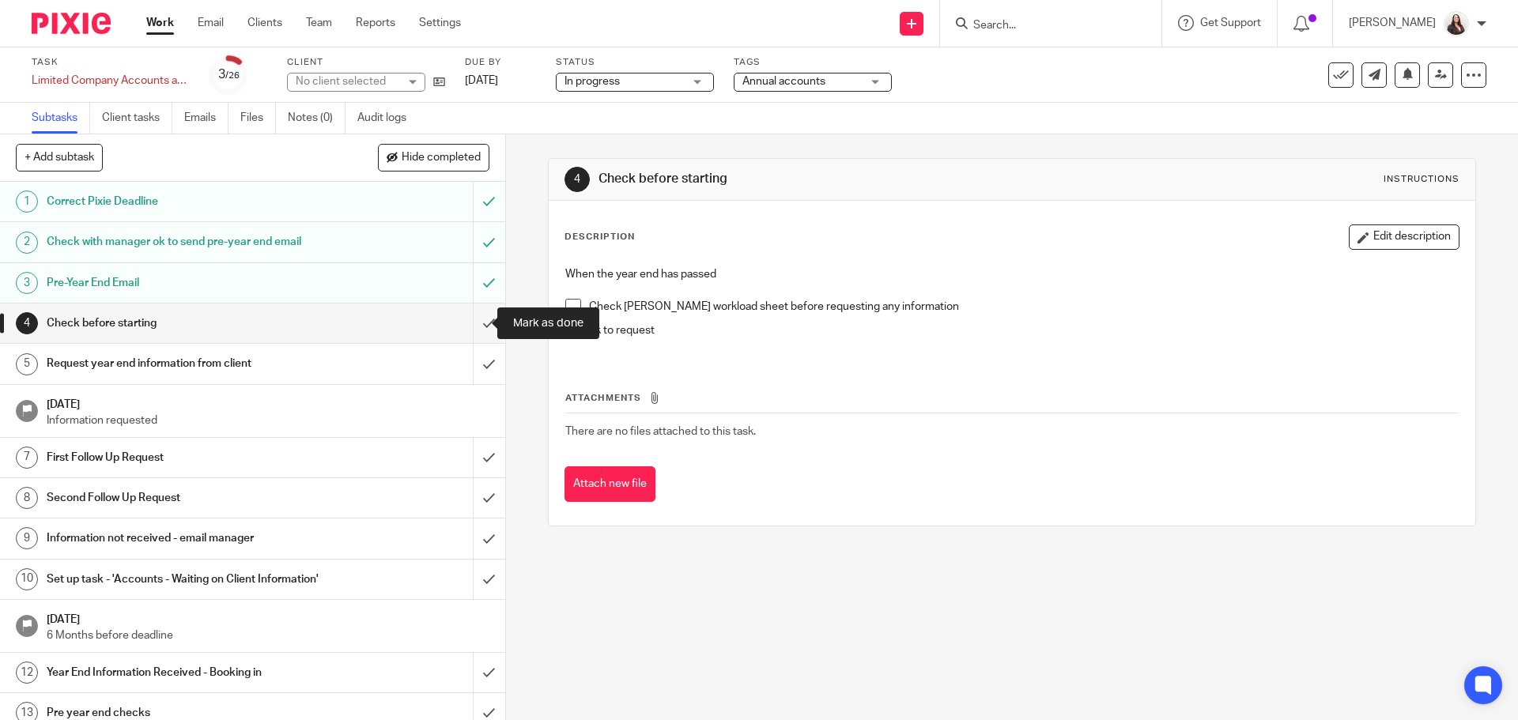
click at [474, 322] on input "submit" at bounding box center [252, 324] width 505 height 40
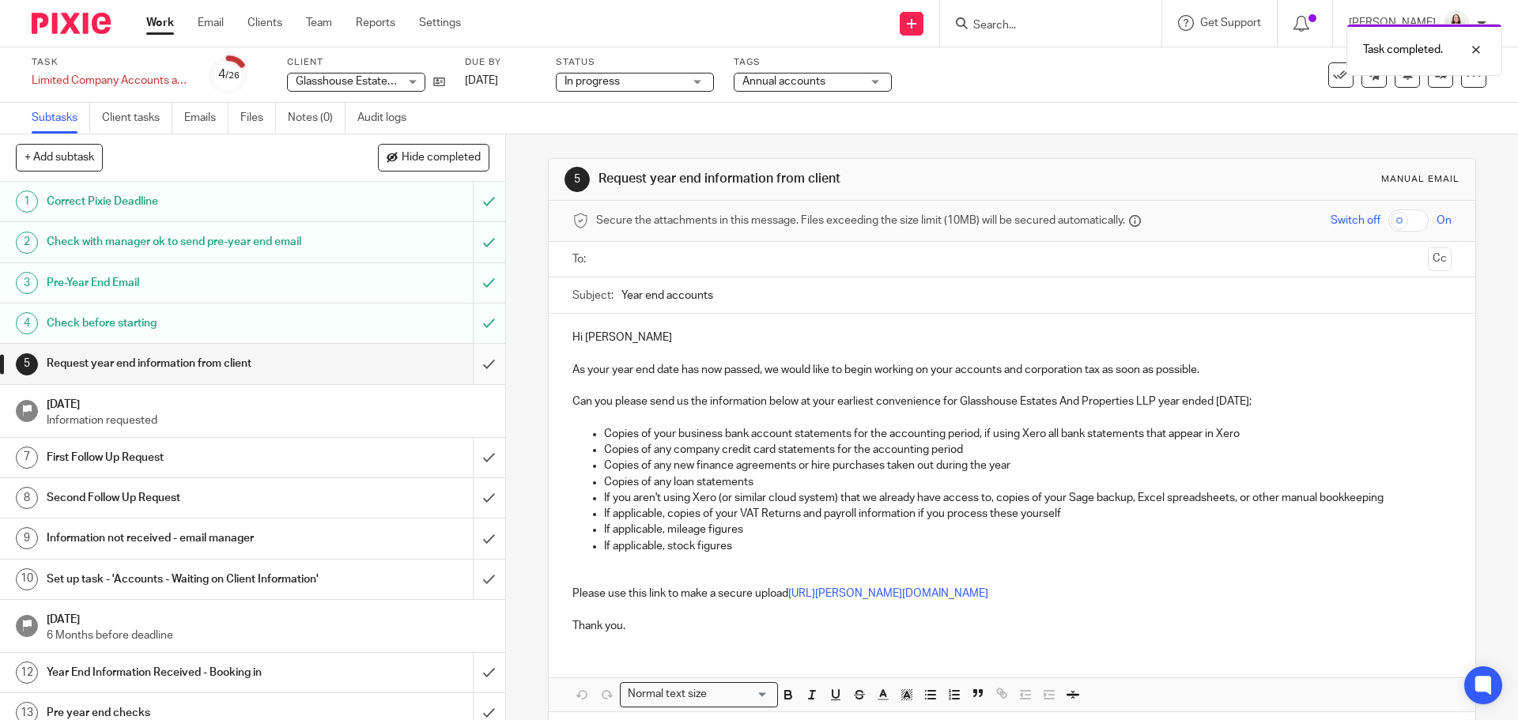
click at [473, 364] on input "submit" at bounding box center [252, 364] width 505 height 40
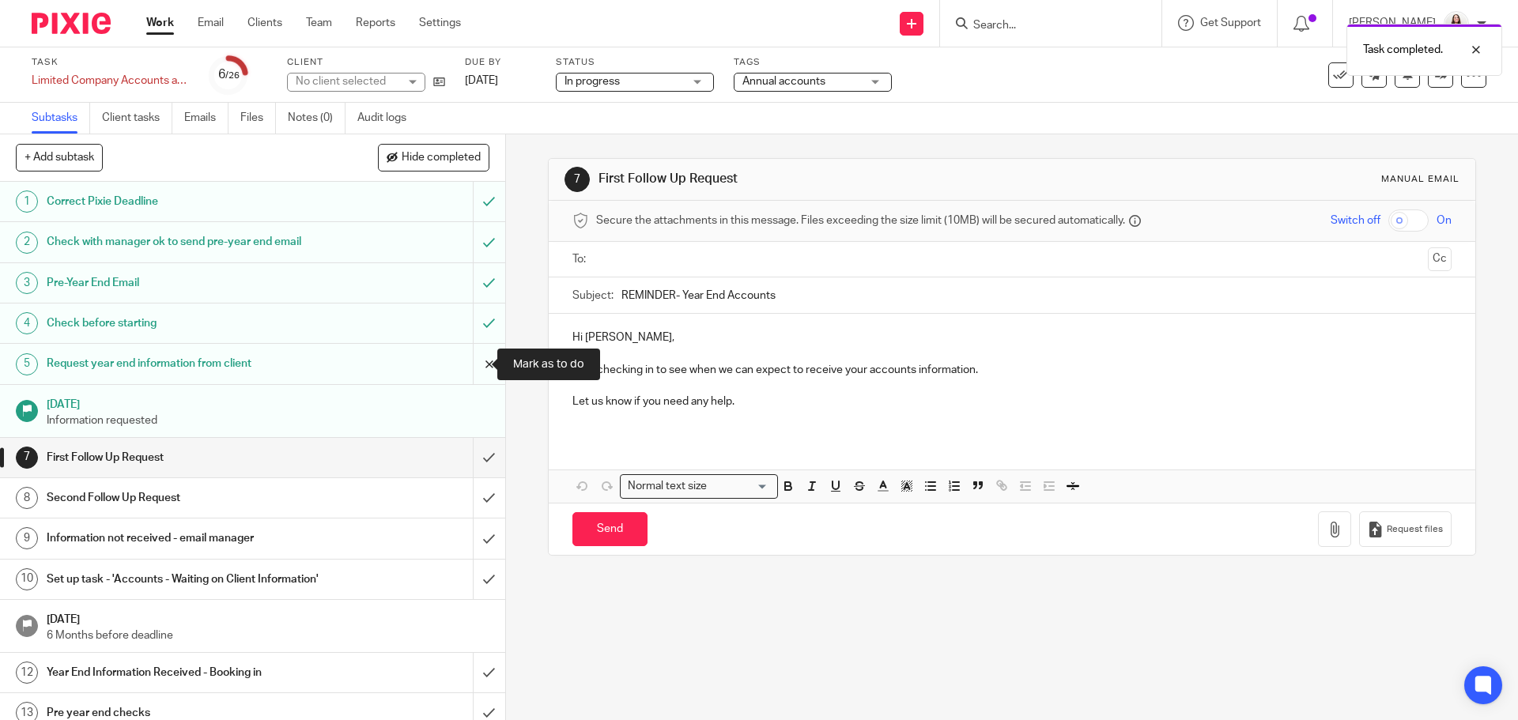
click at [471, 359] on input "submit" at bounding box center [252, 364] width 505 height 40
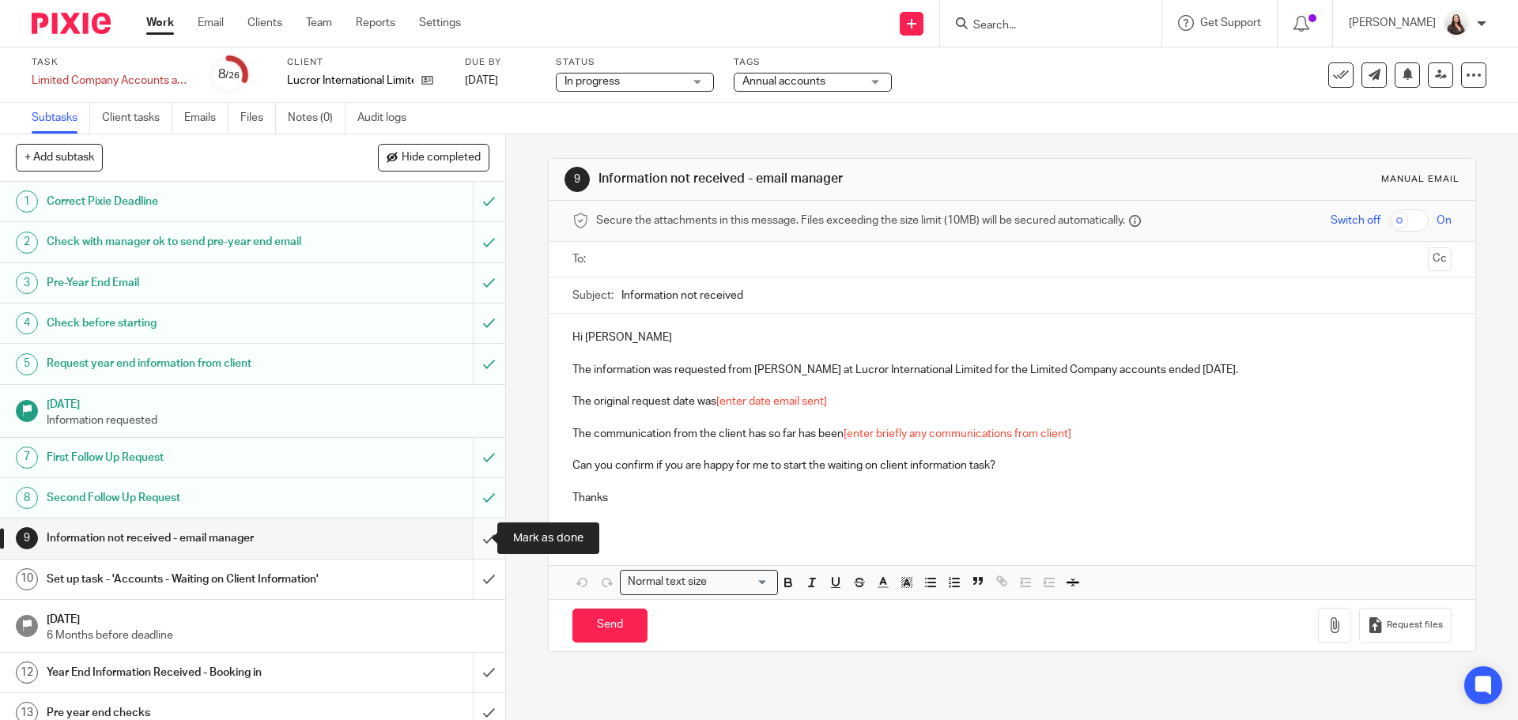
click at [475, 539] on input "submit" at bounding box center [252, 539] width 505 height 40
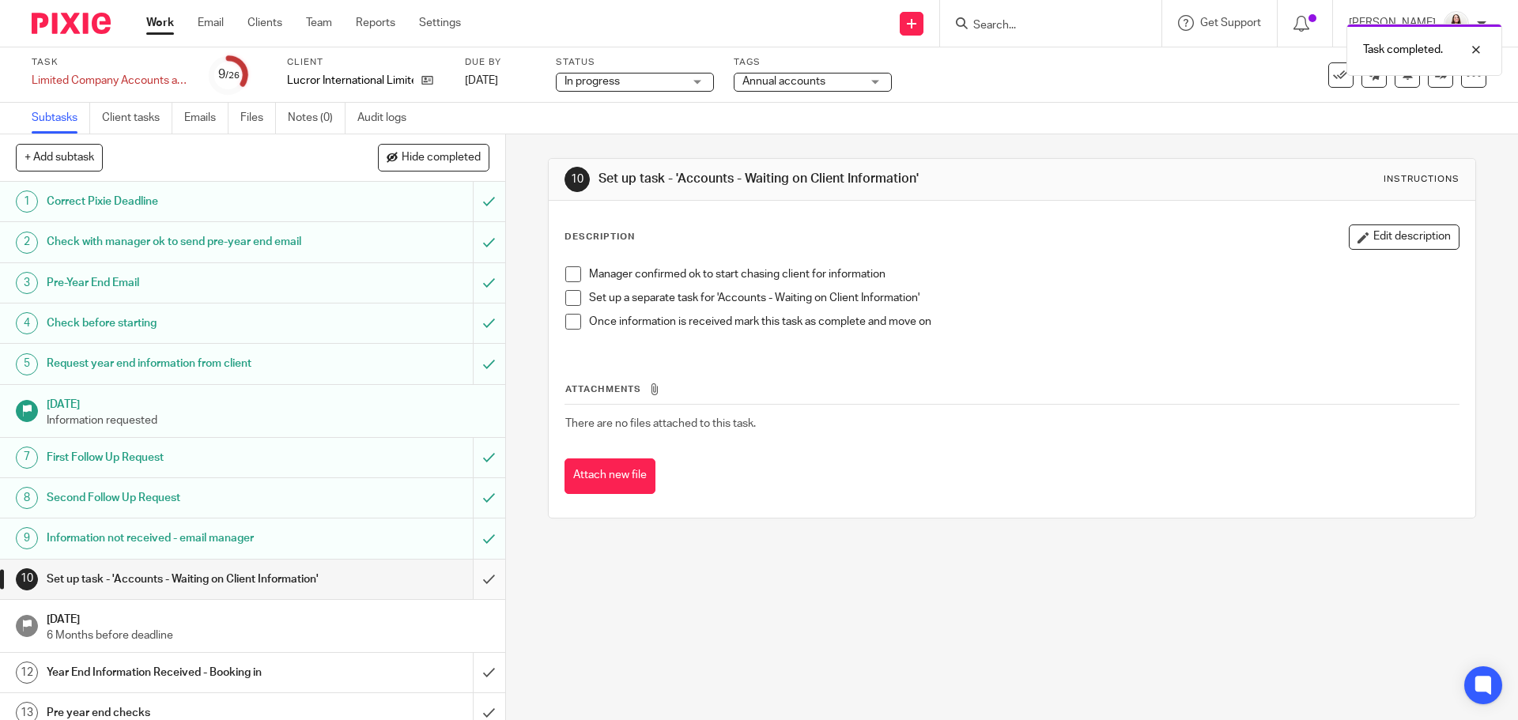
click at [465, 589] on input "submit" at bounding box center [252, 580] width 505 height 40
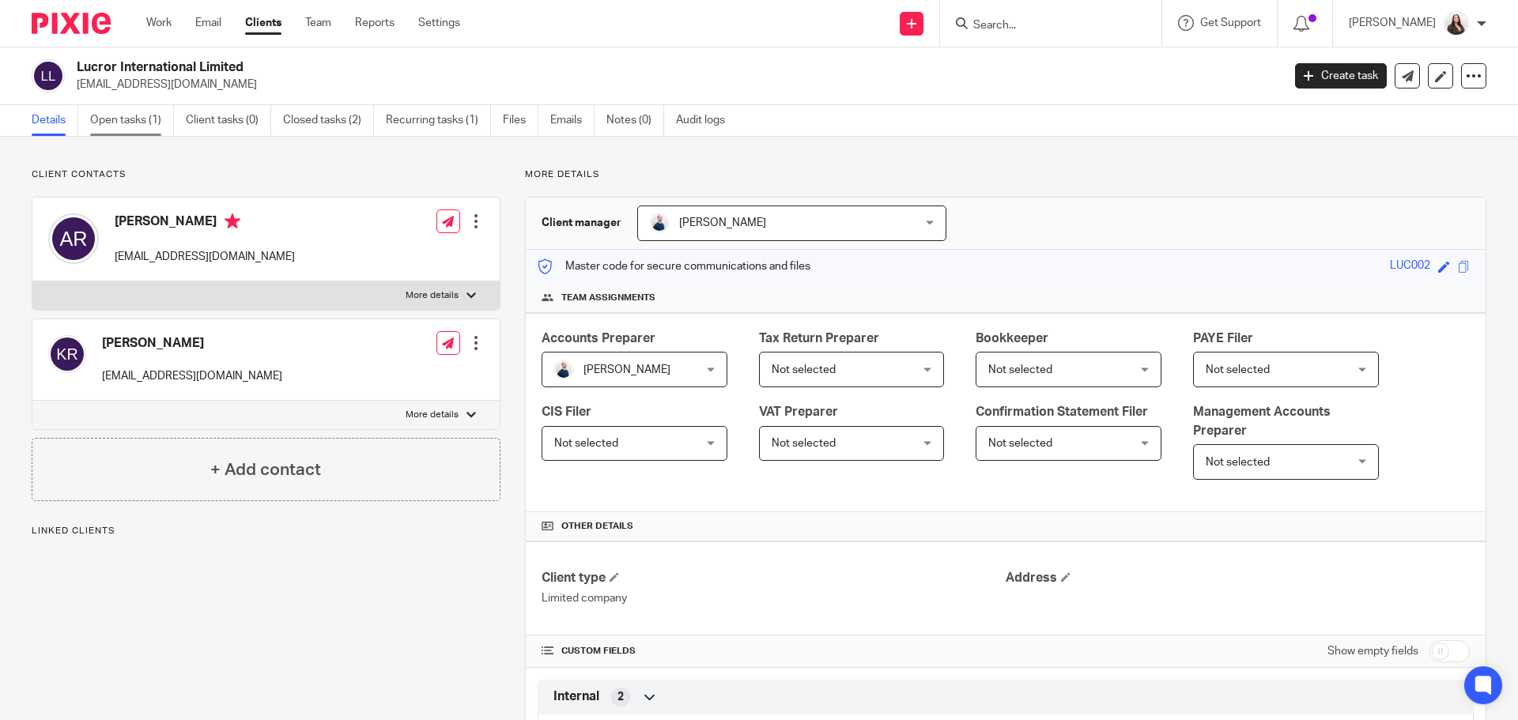
click at [148, 123] on link "Open tasks (1)" at bounding box center [132, 120] width 84 height 31
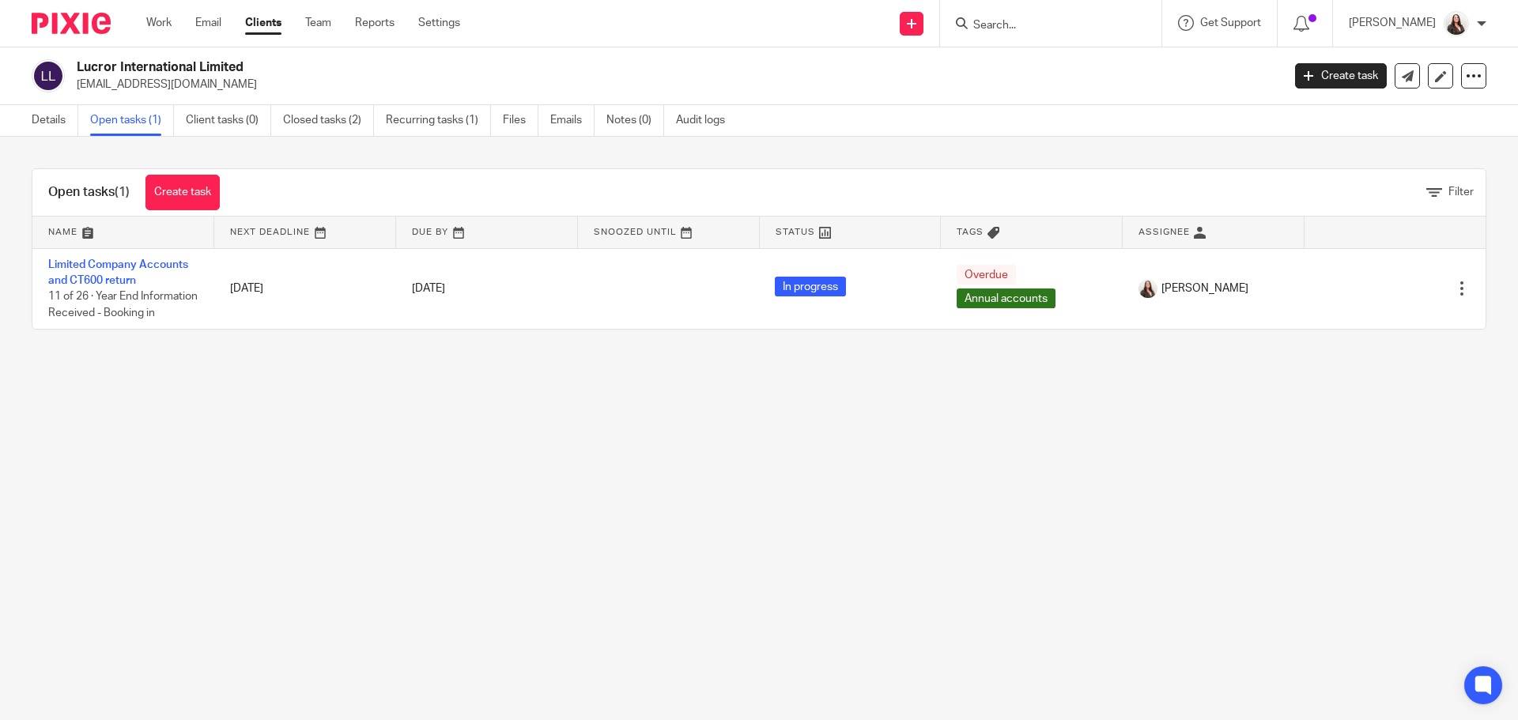
click at [1325, 77] on link "Create task" at bounding box center [1341, 75] width 92 height 25
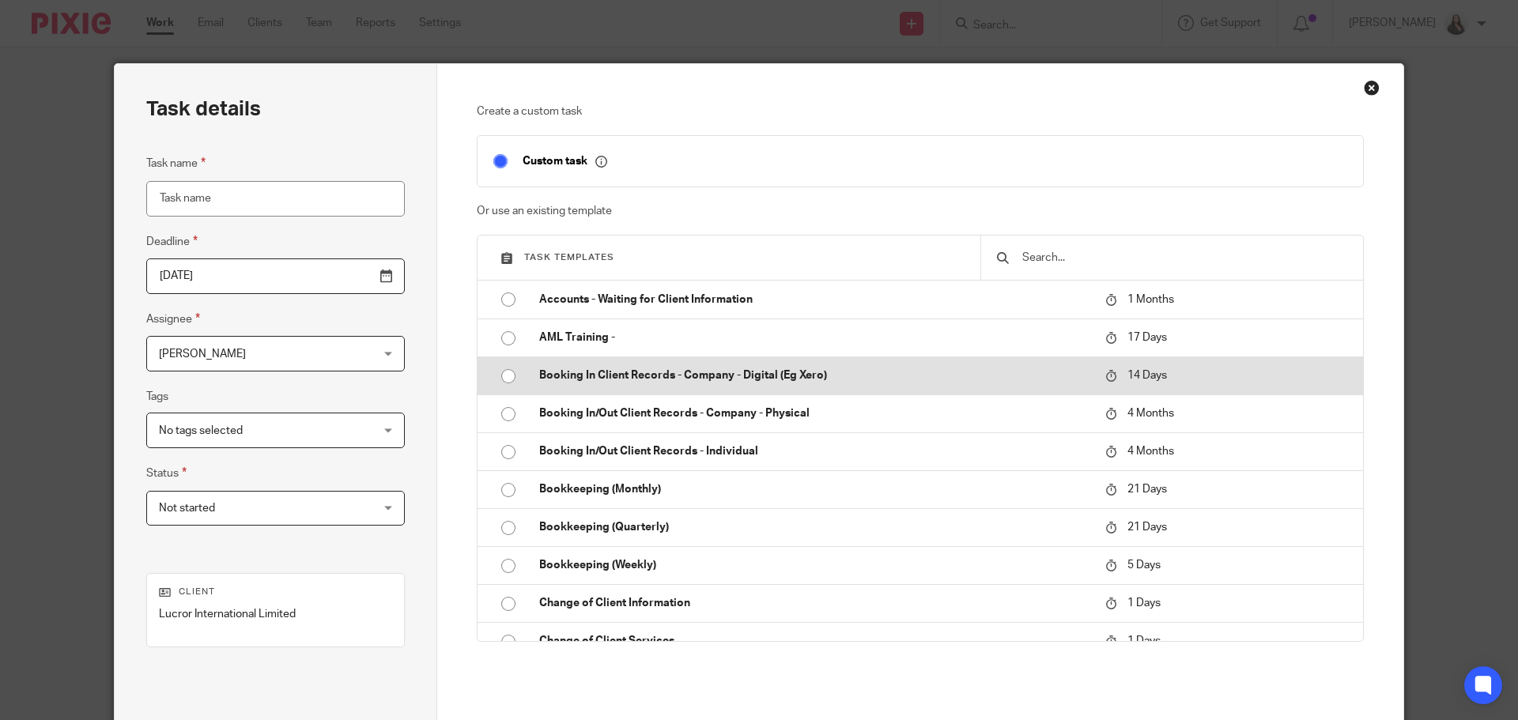
click at [767, 374] on p "Booking In Client Records - Company - Digital (Eg Xero)" at bounding box center [814, 376] width 550 height 16
type input "2025-10-03"
type input "Booking In Client Records - Company - Digital (Eg Xero)"
checkbox input "false"
radio input "true"
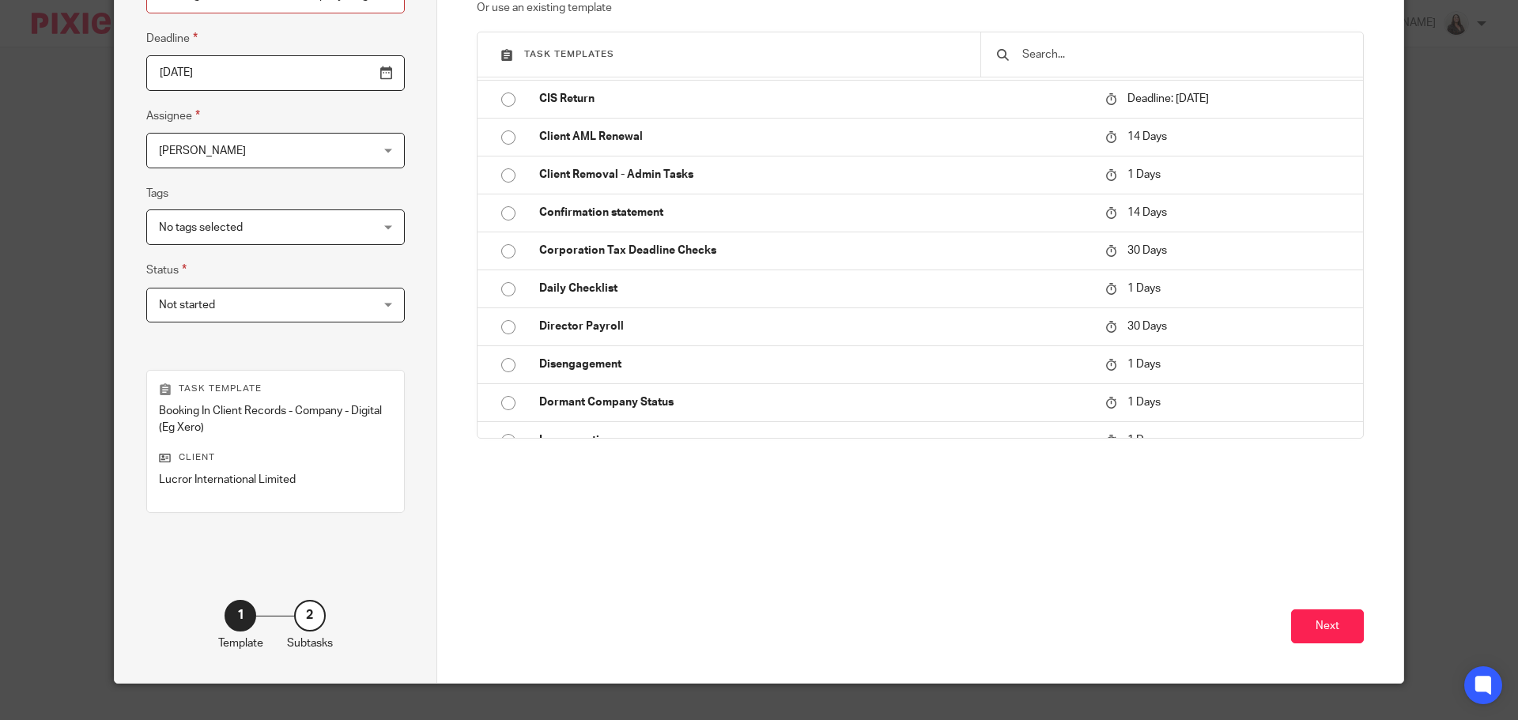
scroll to position [230, 0]
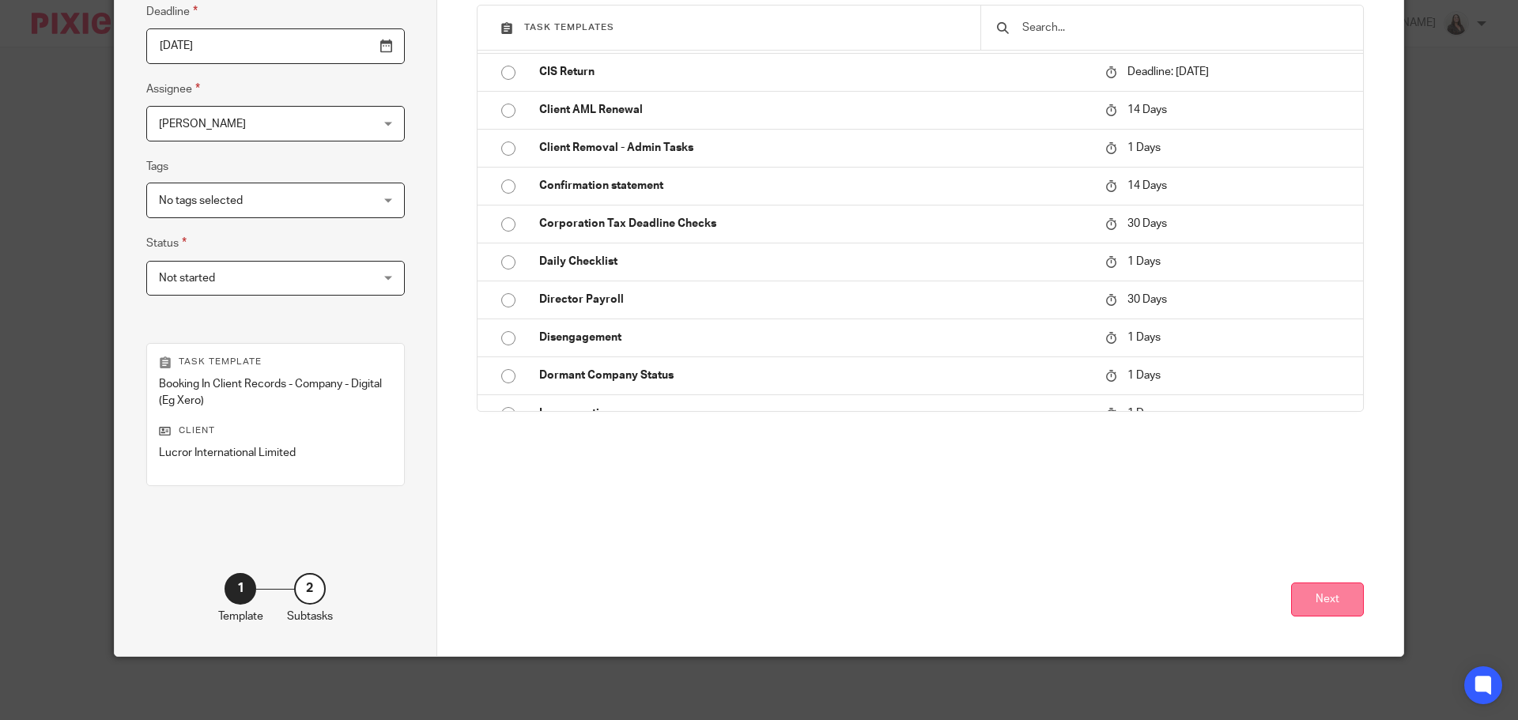
click at [1323, 598] on button "Next" at bounding box center [1327, 600] width 73 height 34
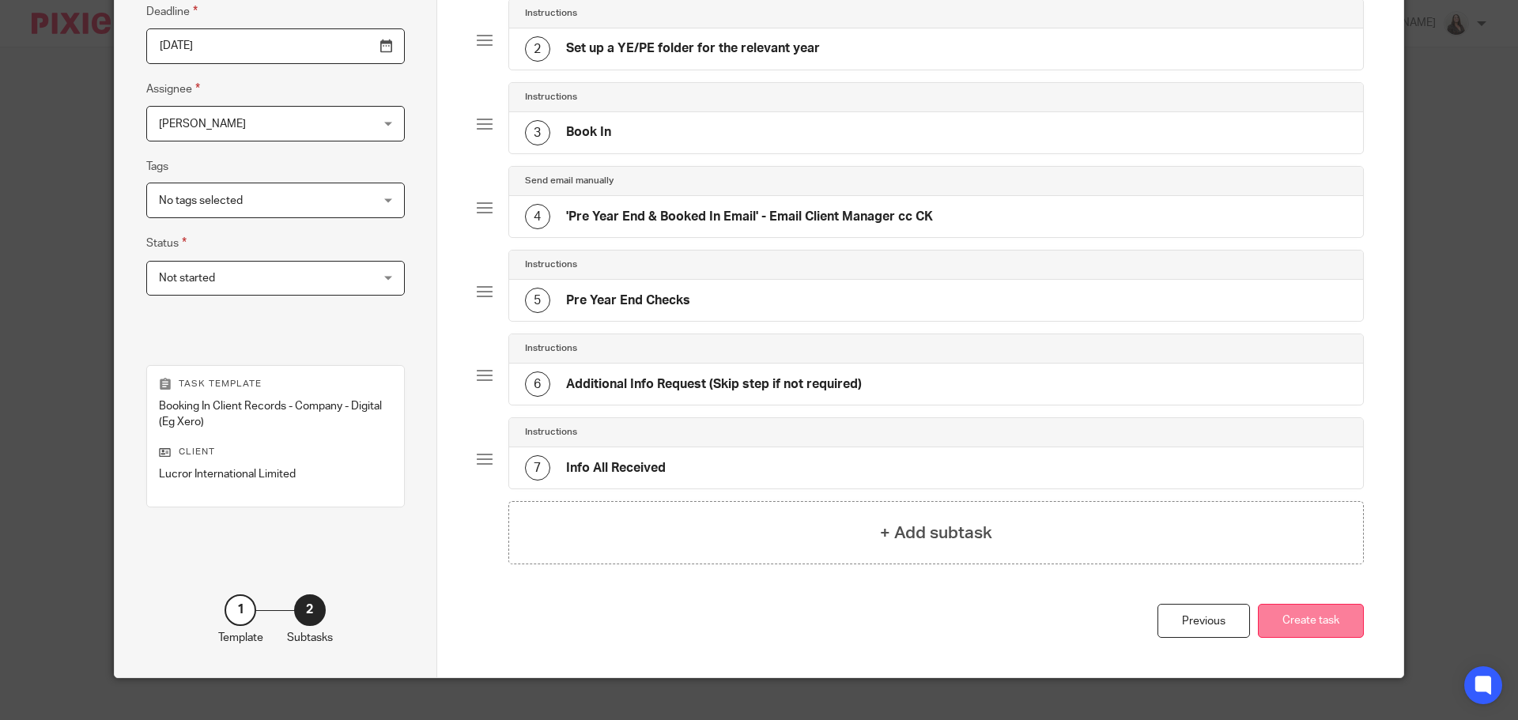
click at [1303, 626] on button "Create task" at bounding box center [1311, 621] width 106 height 34
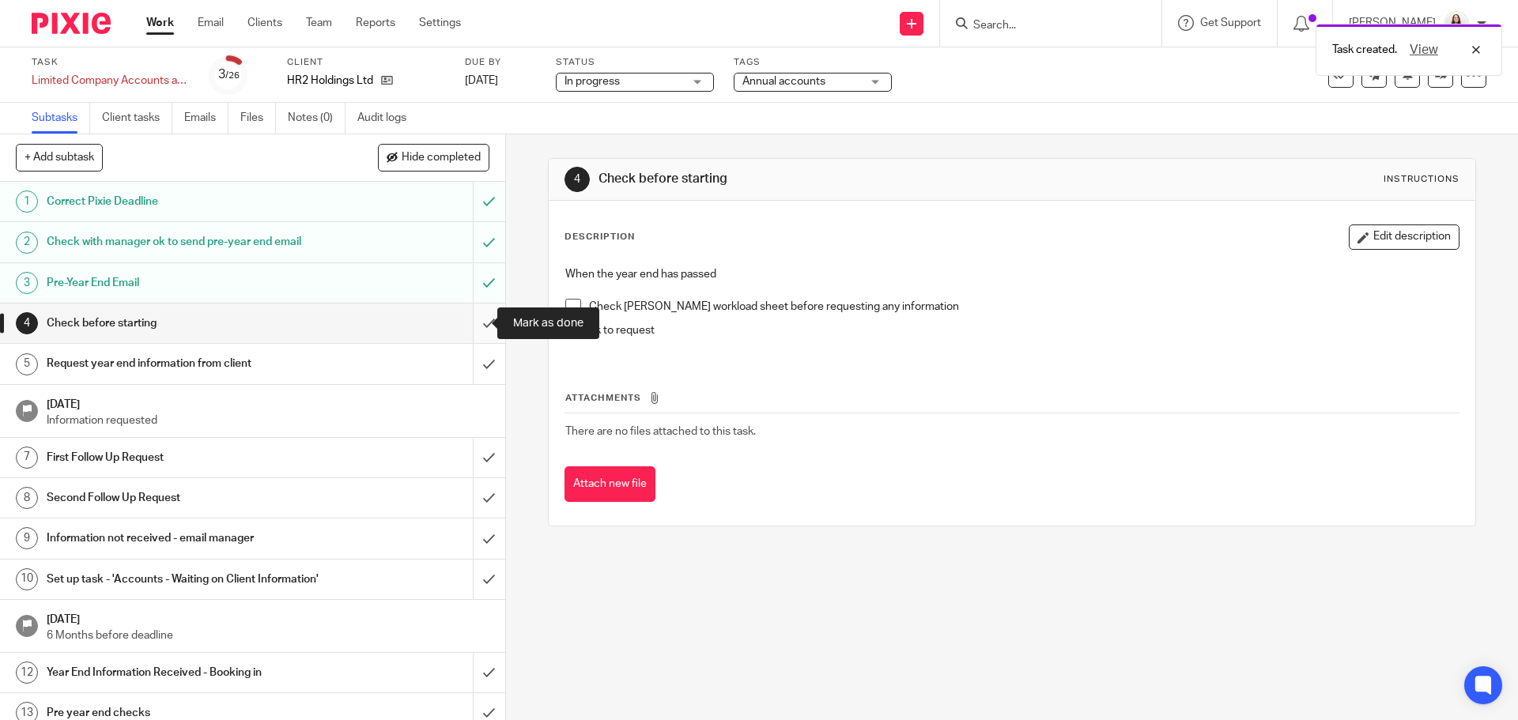
click at [479, 325] on input "submit" at bounding box center [252, 324] width 505 height 40
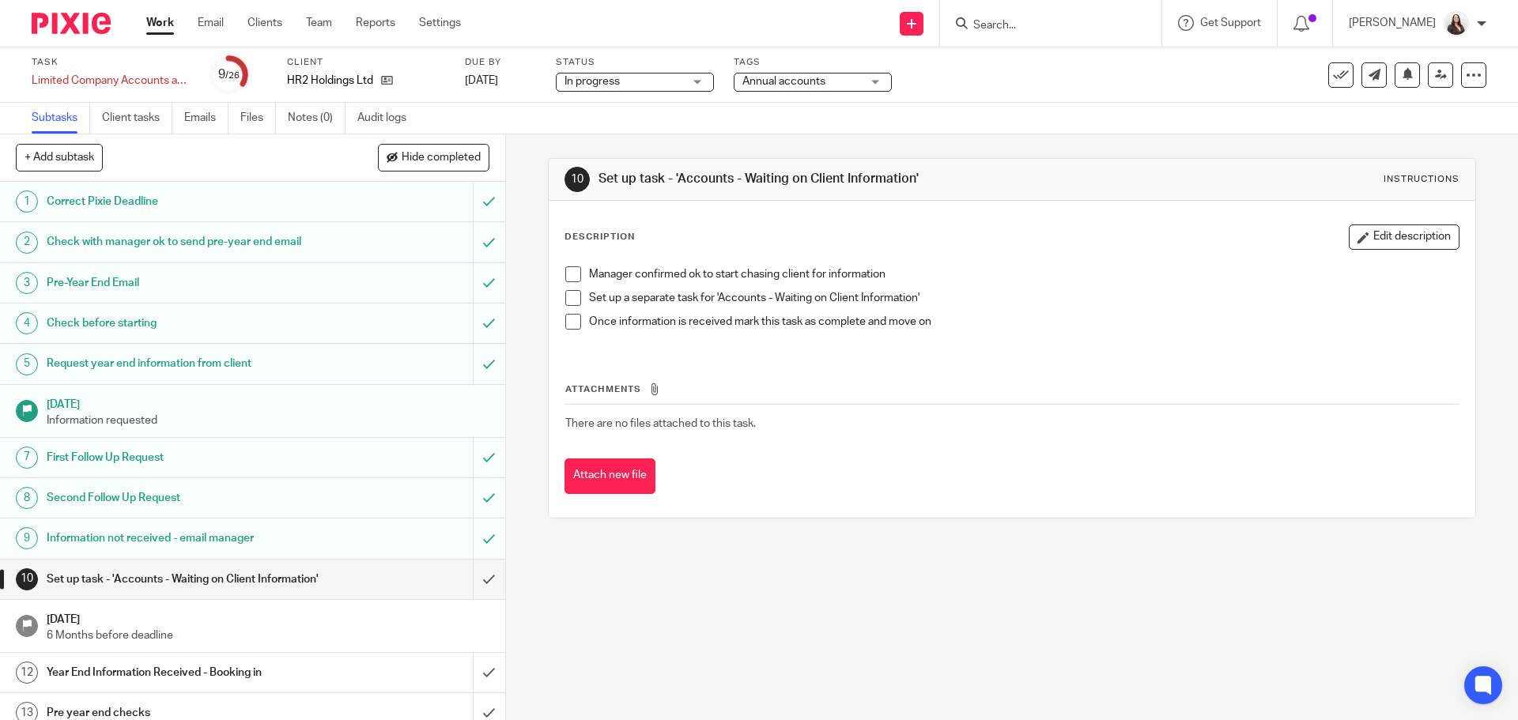
click at [467, 586] on input "submit" at bounding box center [252, 580] width 505 height 40
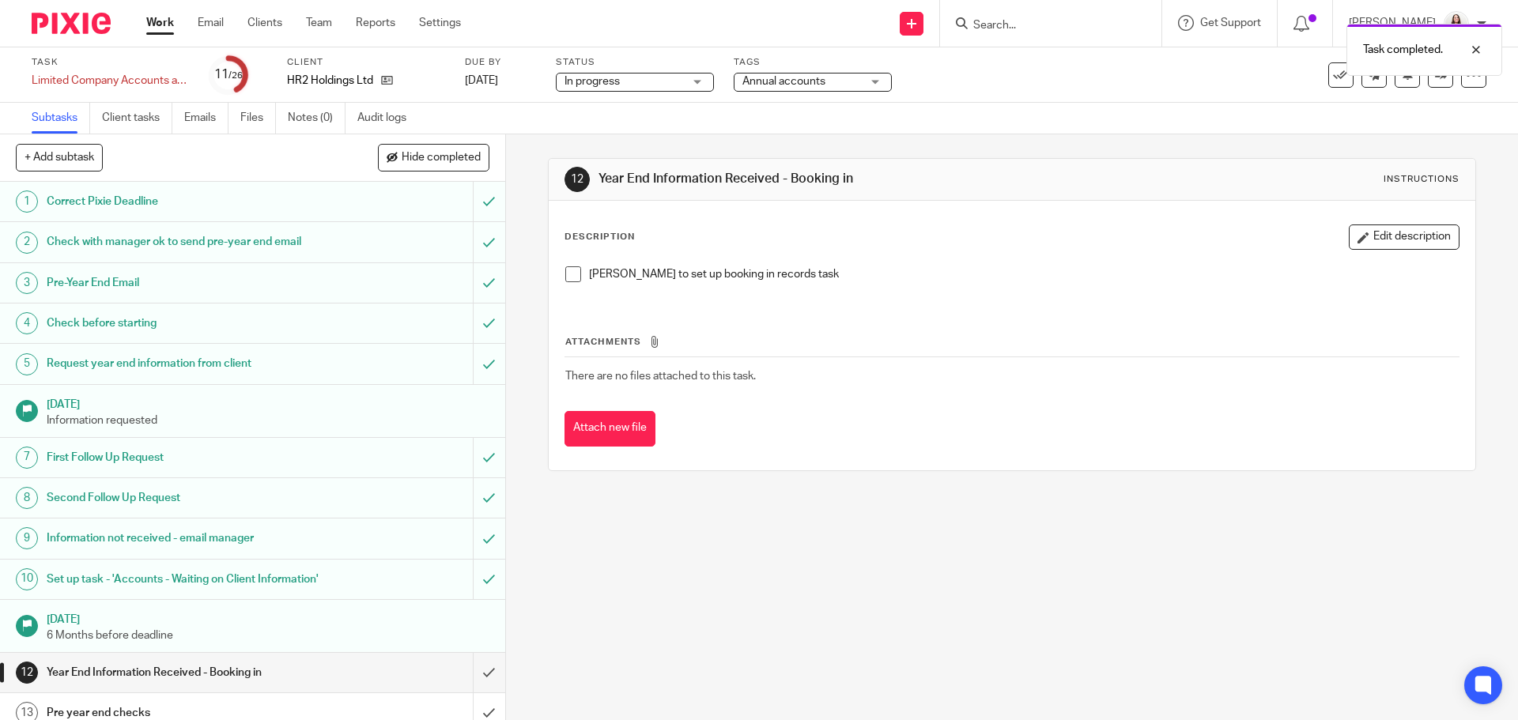
click at [569, 274] on span at bounding box center [573, 275] width 16 height 16
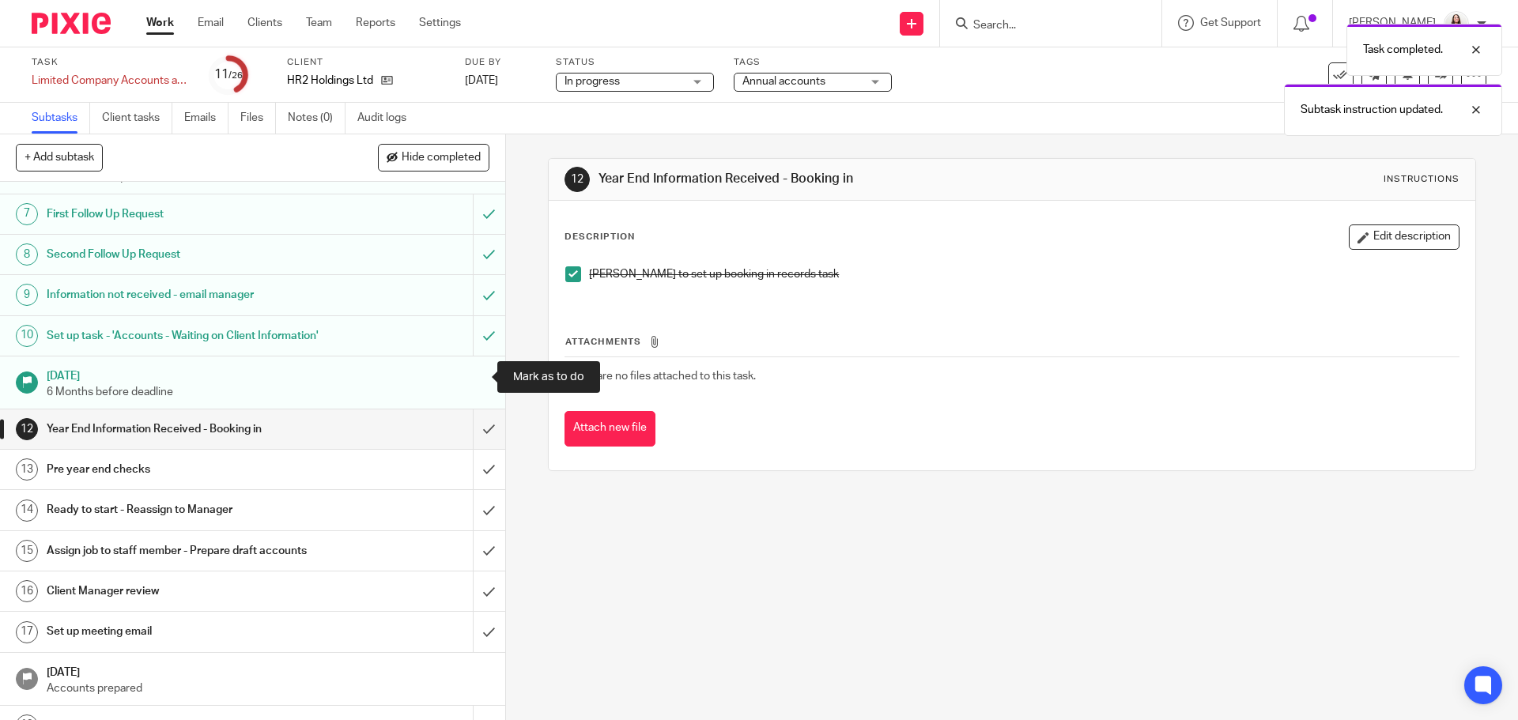
scroll to position [277, 0]
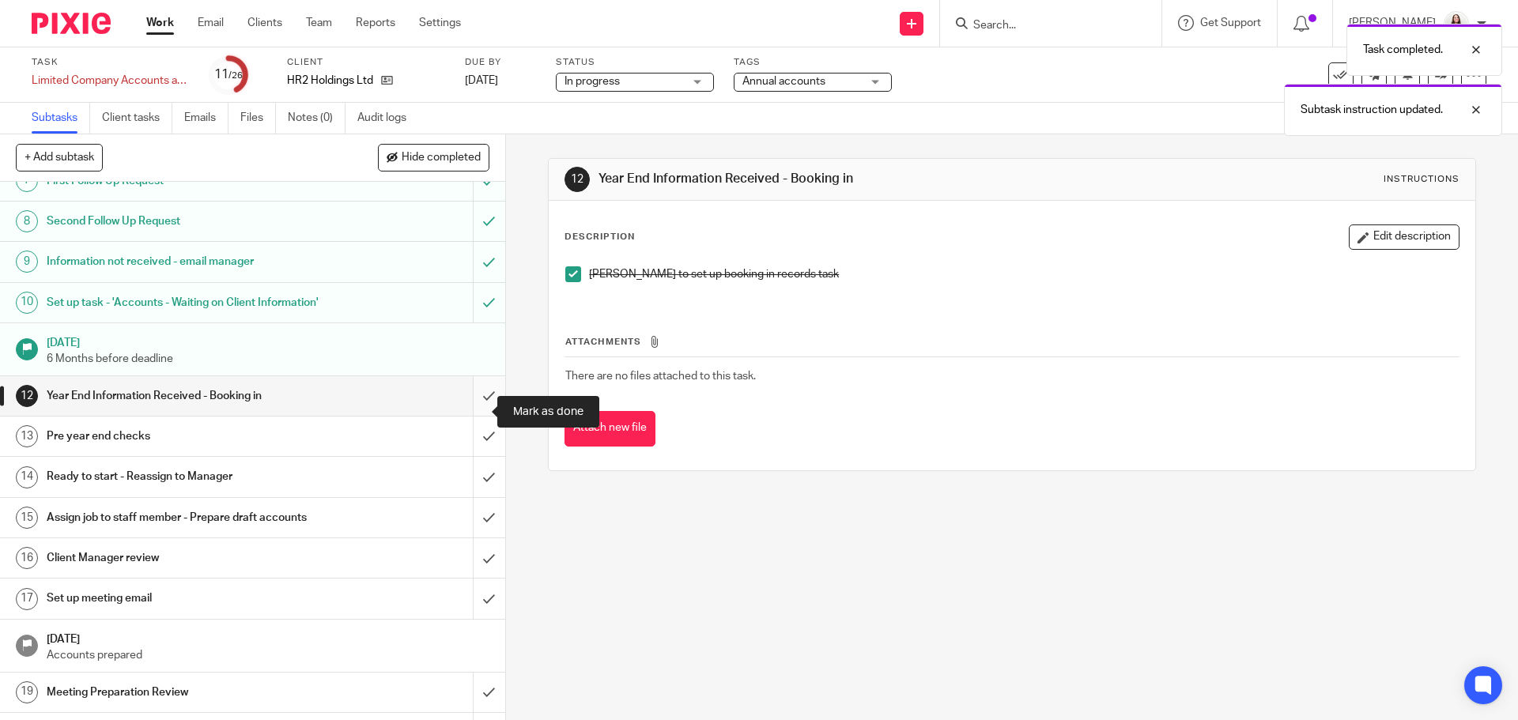
click at [468, 412] on input "submit" at bounding box center [252, 396] width 505 height 40
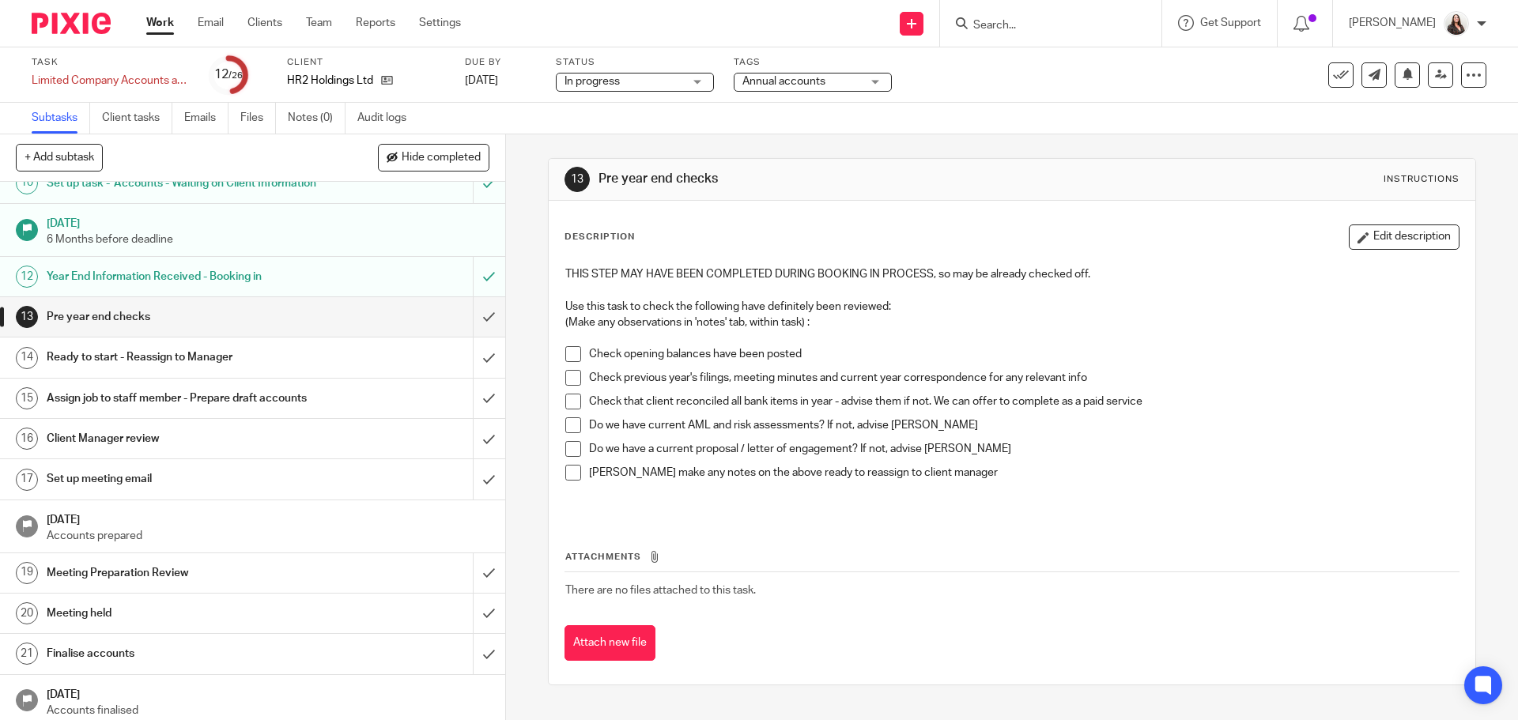
scroll to position [395, 0]
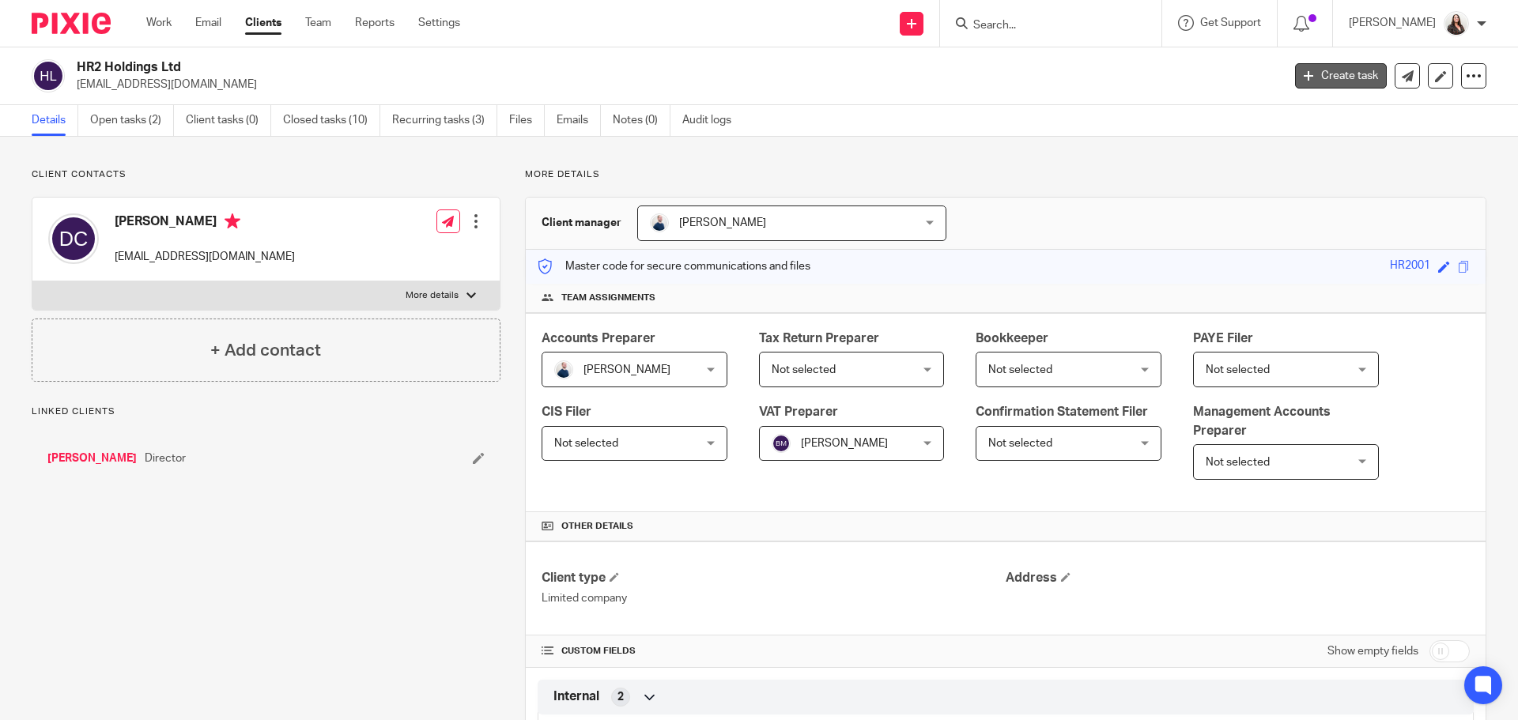
click at [1320, 78] on link "Create task" at bounding box center [1341, 75] width 92 height 25
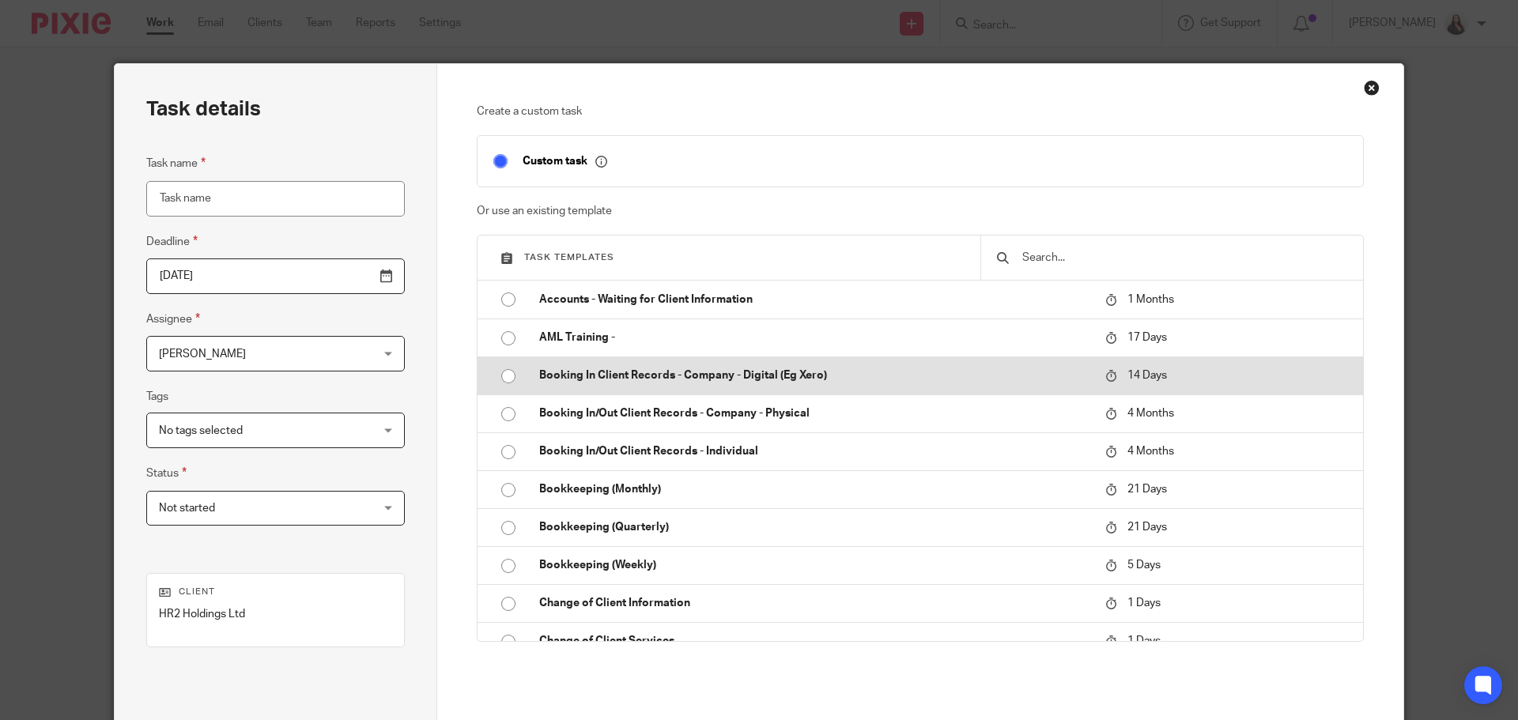
click at [812, 365] on td "Booking In Client Records - Company - Digital (Eg Xero)" at bounding box center [811, 376] width 574 height 38
type input "[DATE]"
type input "Booking In Client Records - Company - Digital (Eg Xero)"
checkbox input "false"
radio input "true"
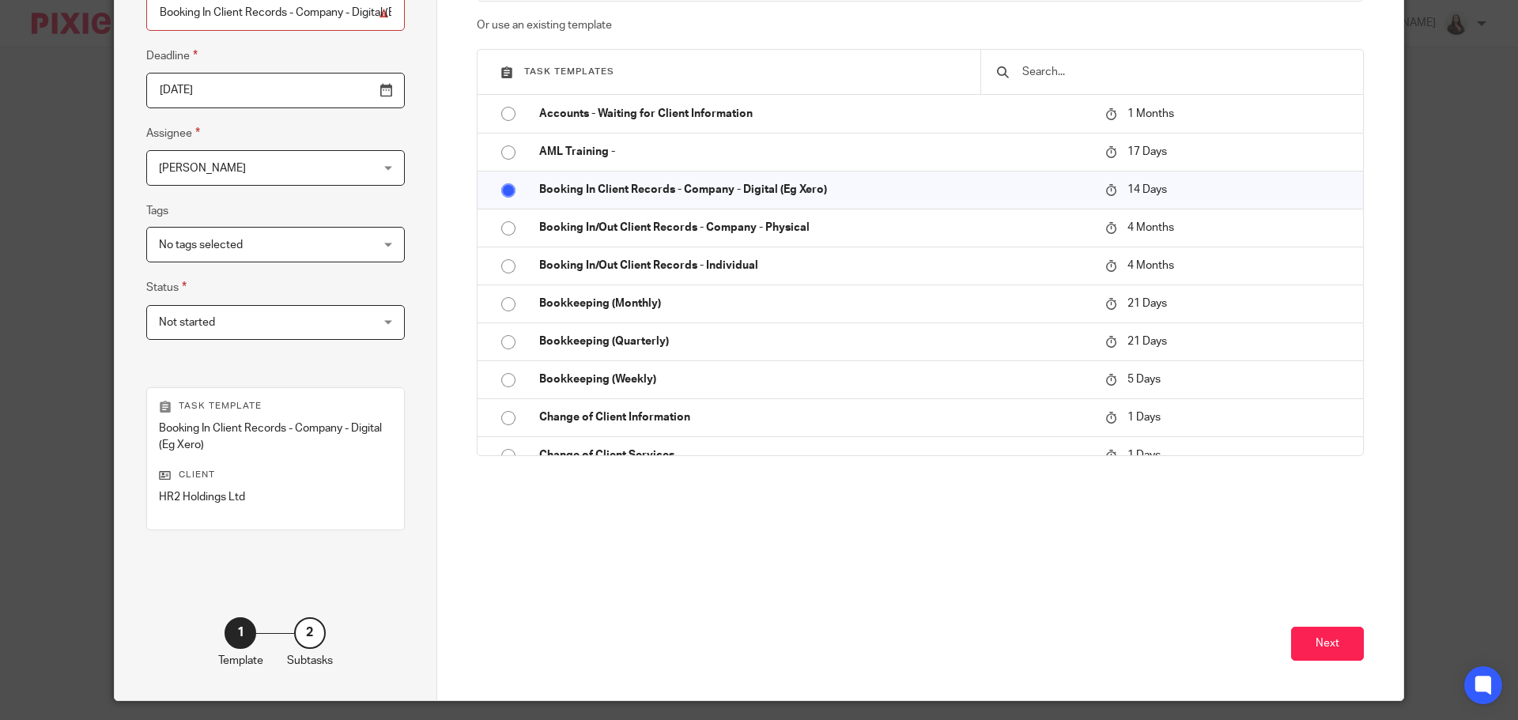
scroll to position [230, 0]
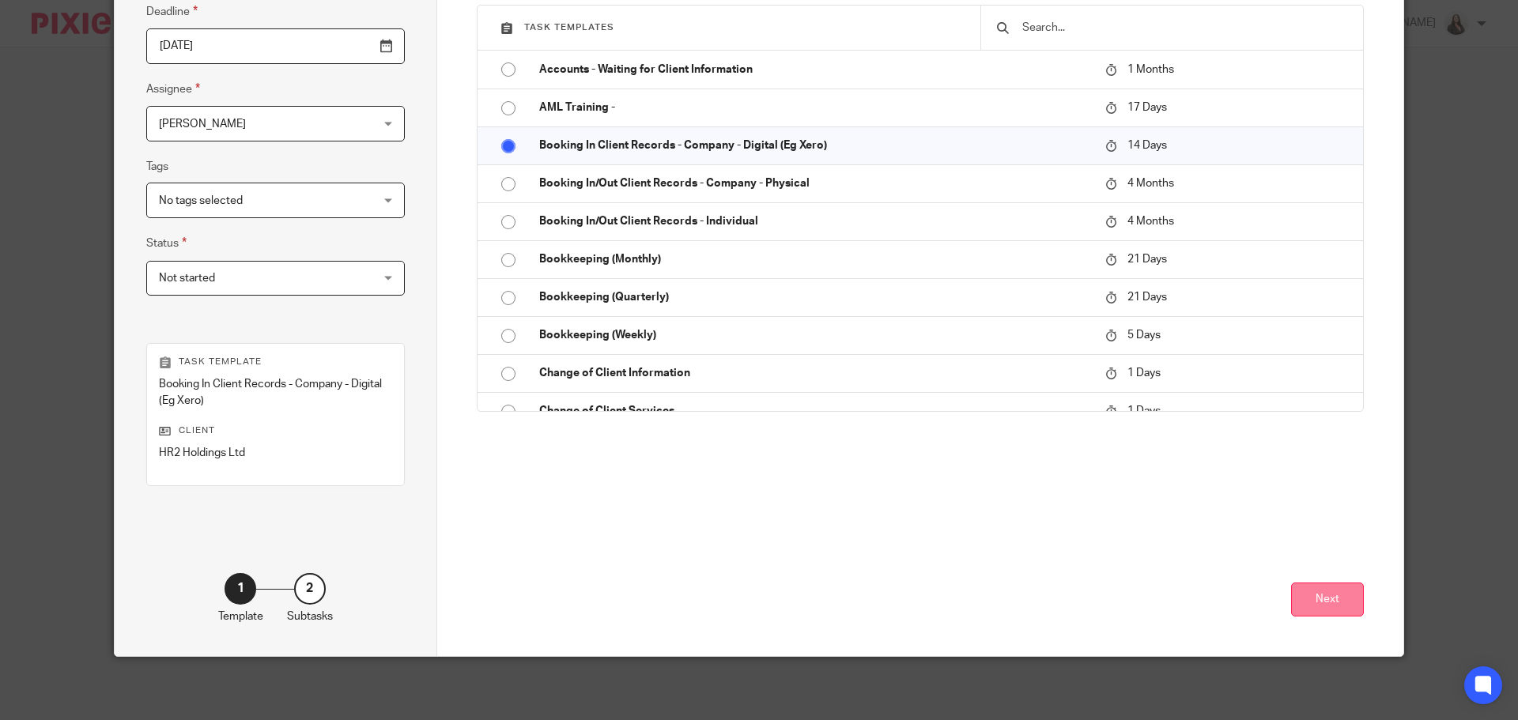
click at [1346, 606] on button "Next" at bounding box center [1327, 600] width 73 height 34
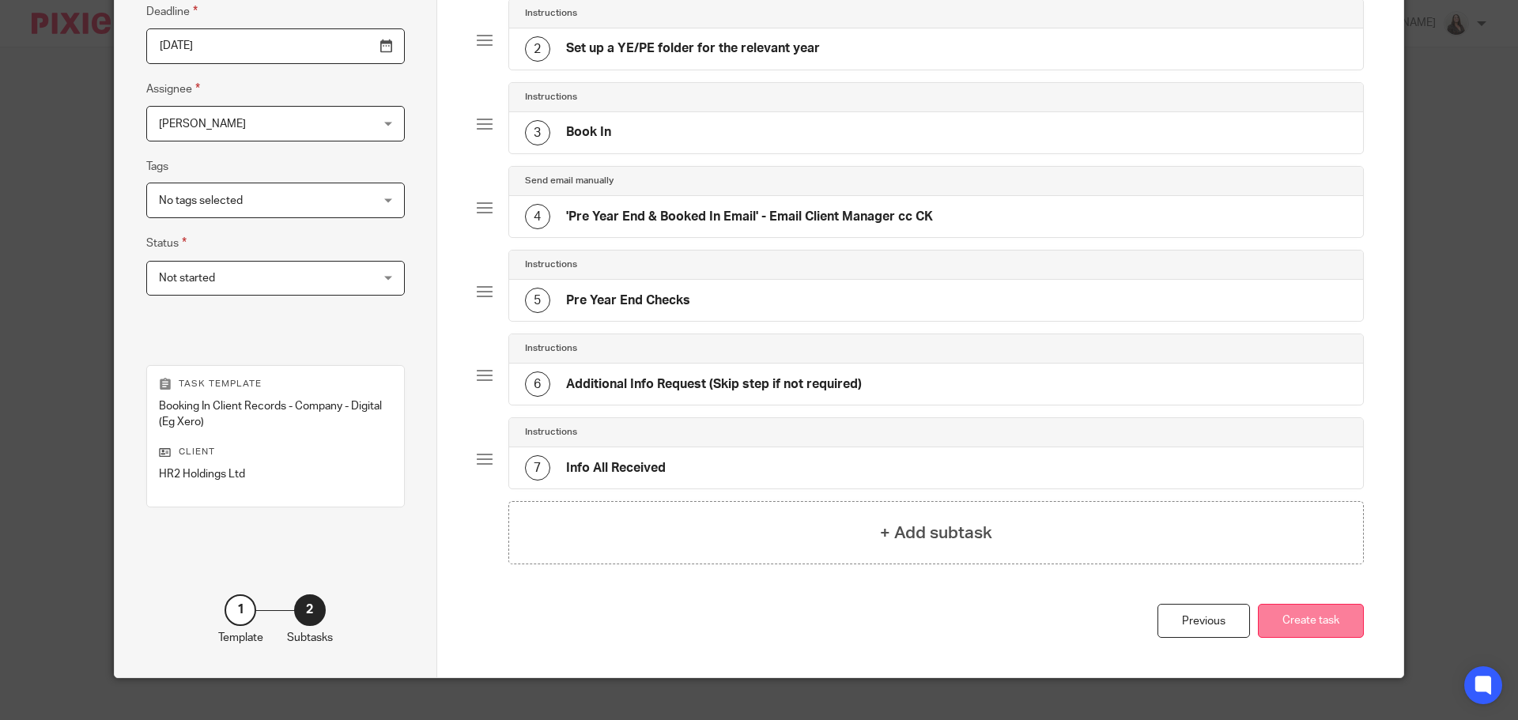
click at [1338, 628] on button "Create task" at bounding box center [1311, 621] width 106 height 34
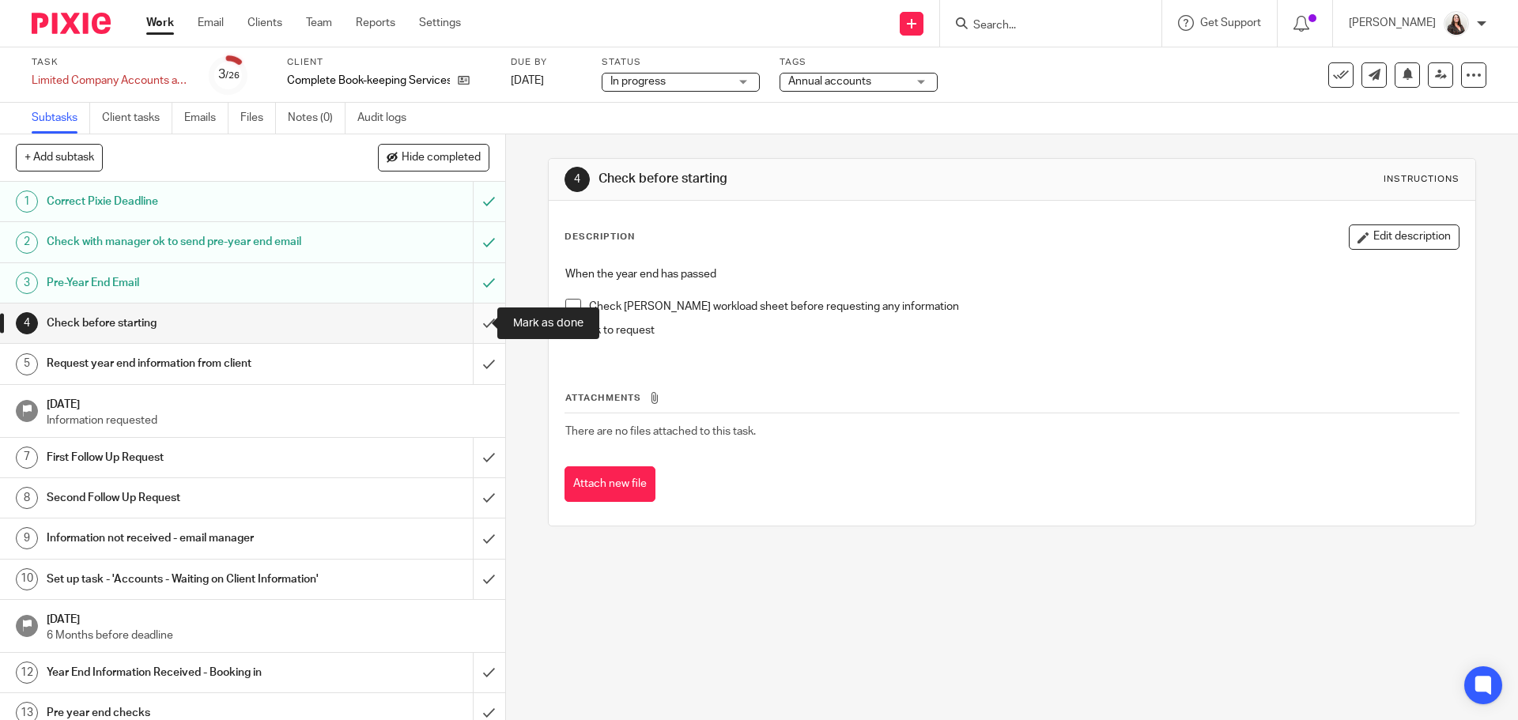
click at [471, 319] on input "submit" at bounding box center [252, 324] width 505 height 40
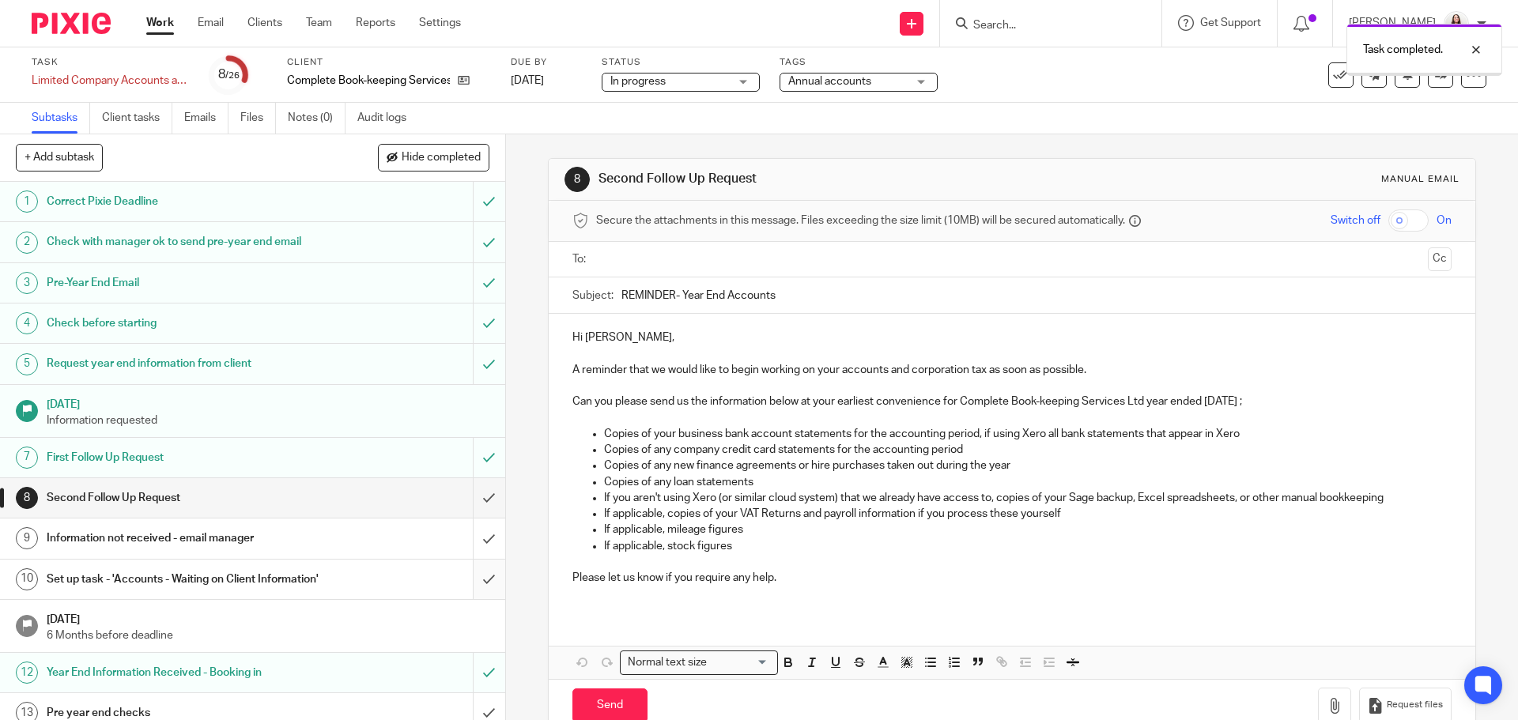
click at [472, 587] on input "submit" at bounding box center [252, 580] width 505 height 40
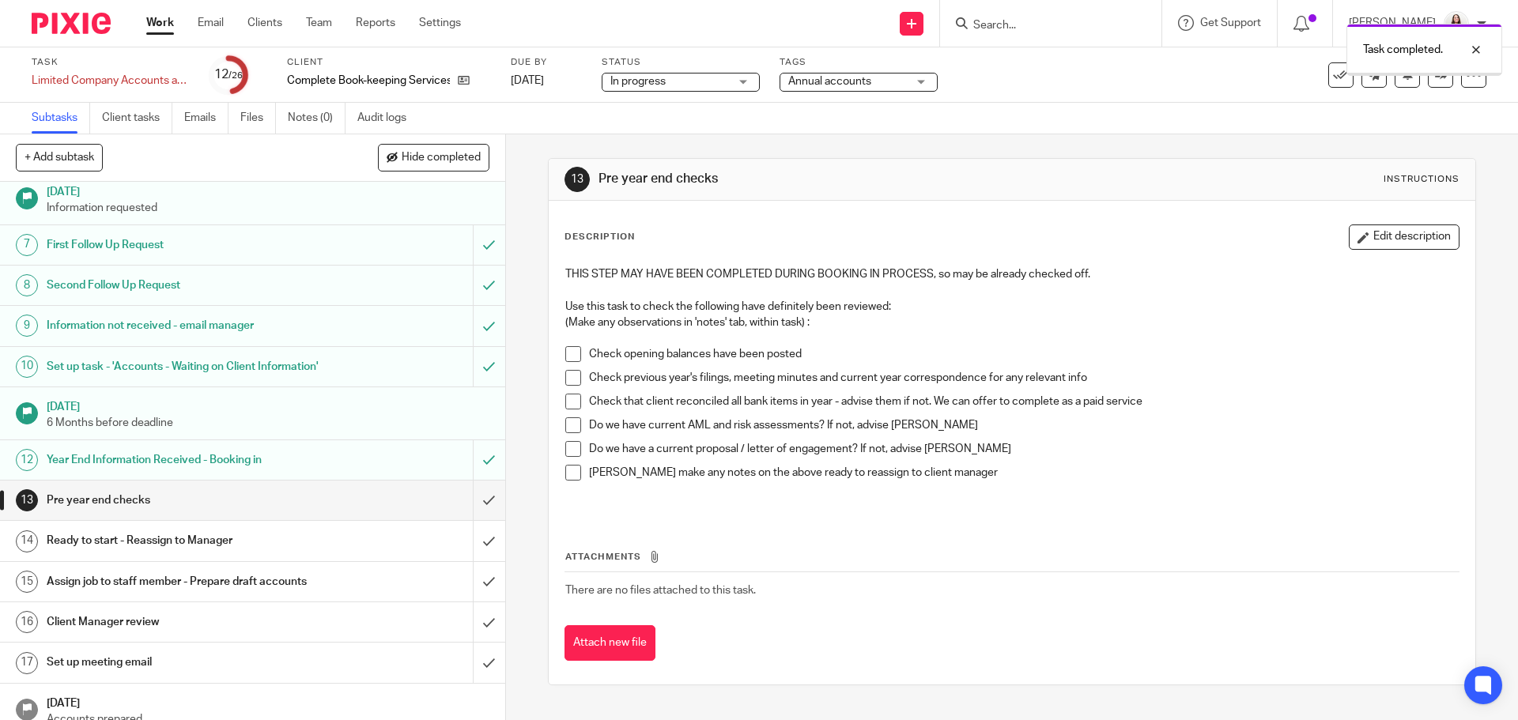
scroll to position [217, 0]
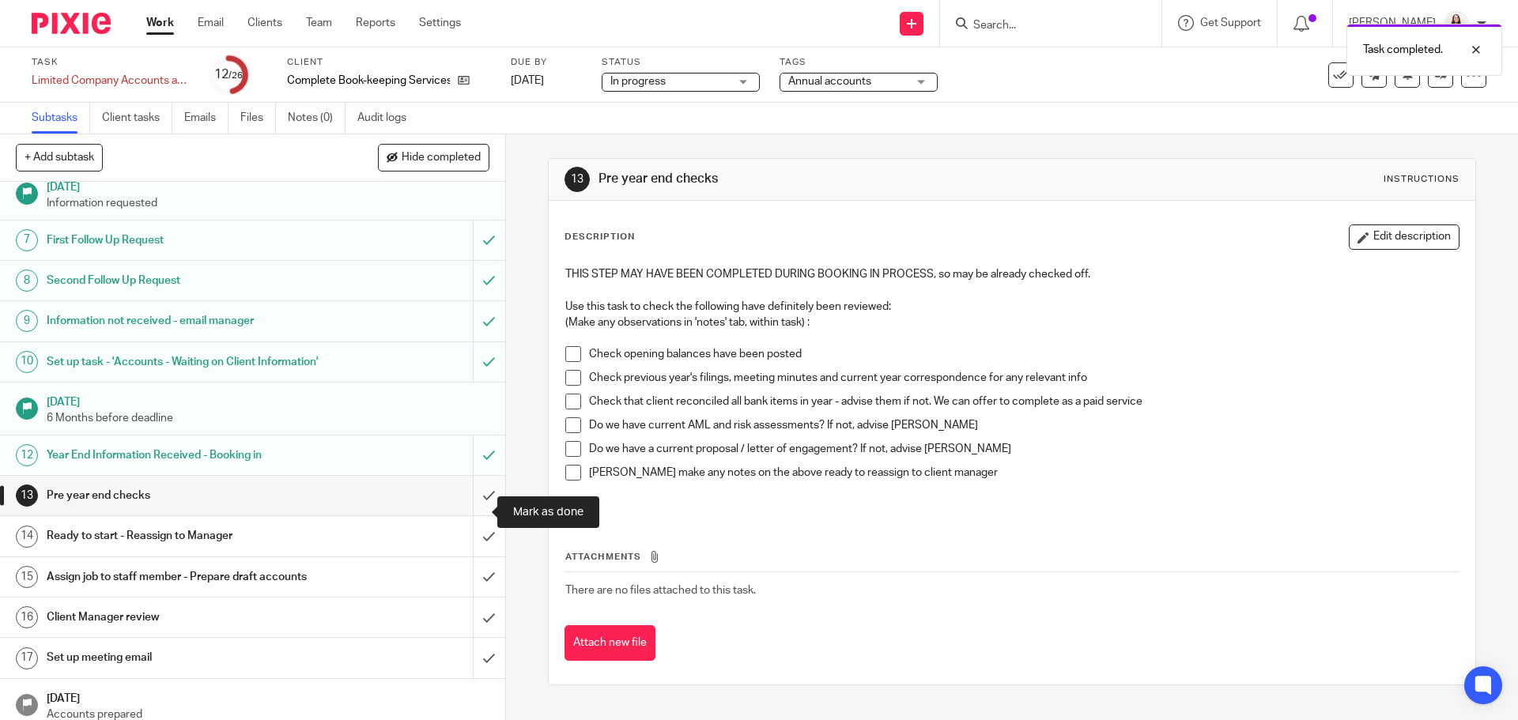
click at [470, 516] on input "submit" at bounding box center [252, 496] width 505 height 40
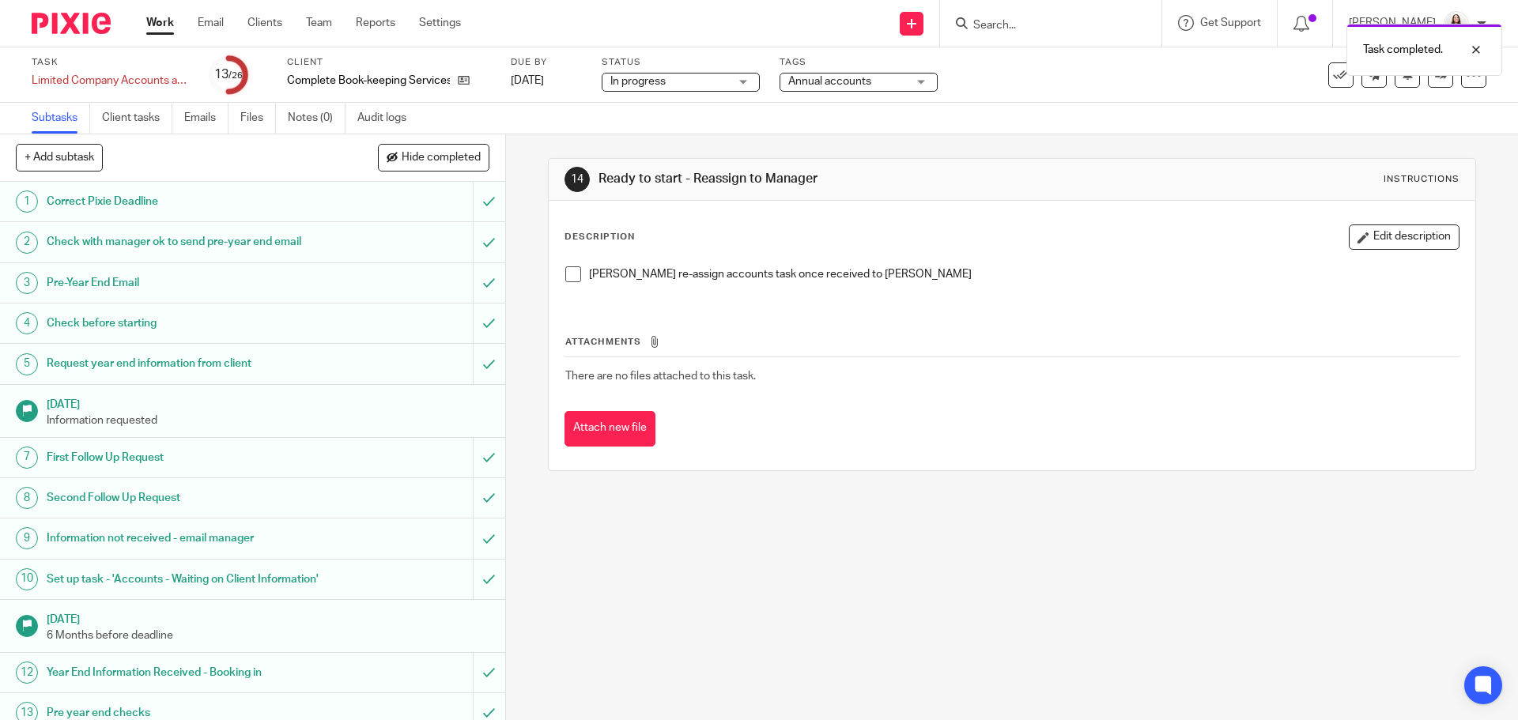
drag, startPoint x: 563, startPoint y: 277, endPoint x: 543, endPoint y: 308, distance: 37.1
click at [565, 277] on span at bounding box center [573, 275] width 16 height 16
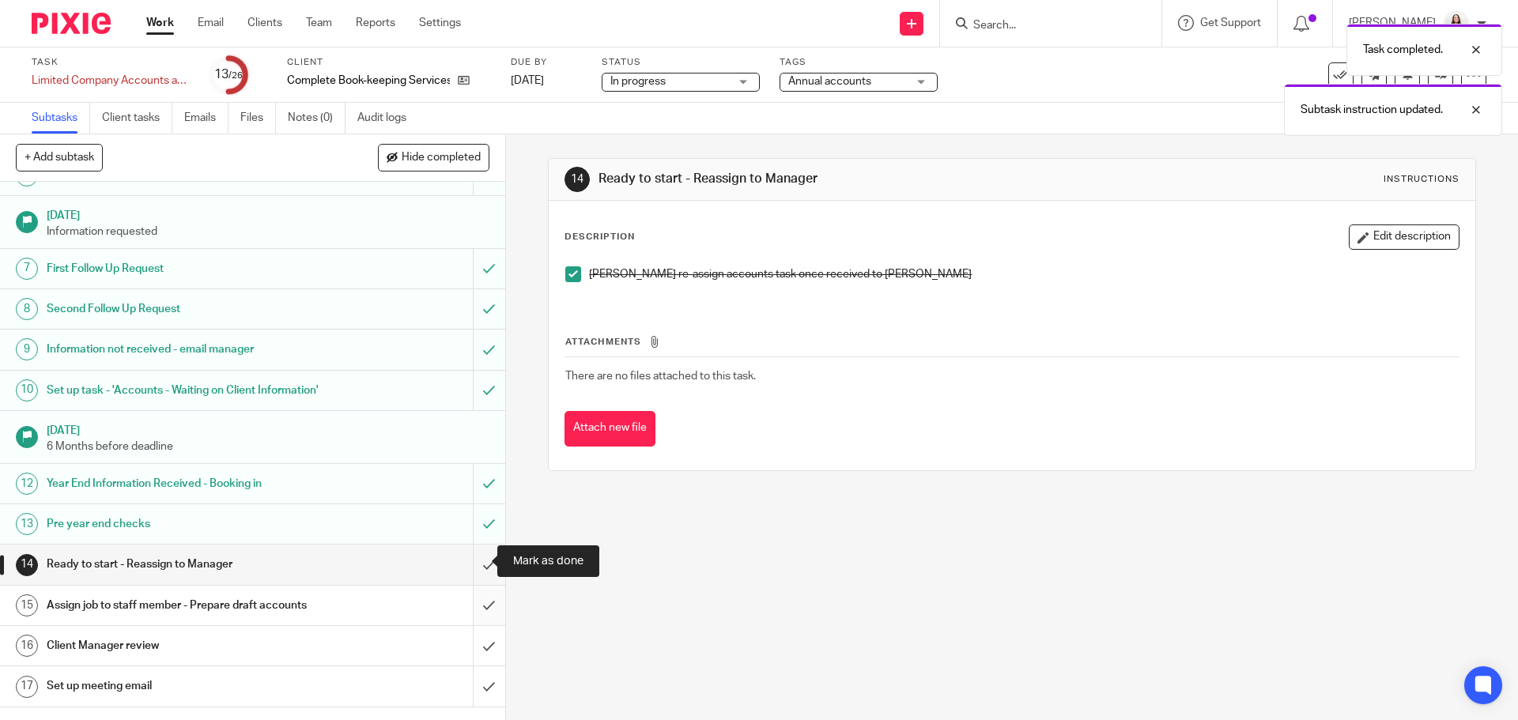
scroll to position [257, 0]
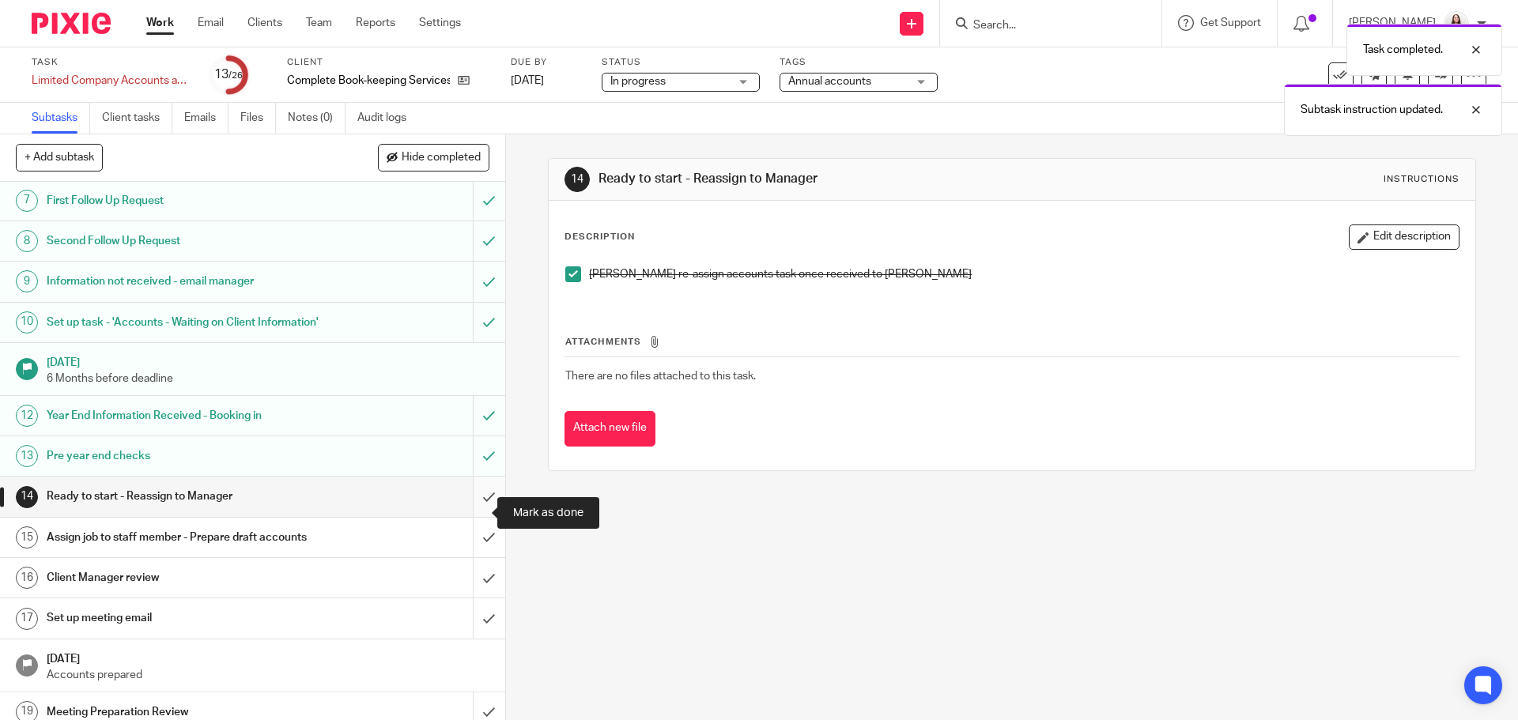
click at [471, 512] on input "submit" at bounding box center [252, 497] width 505 height 40
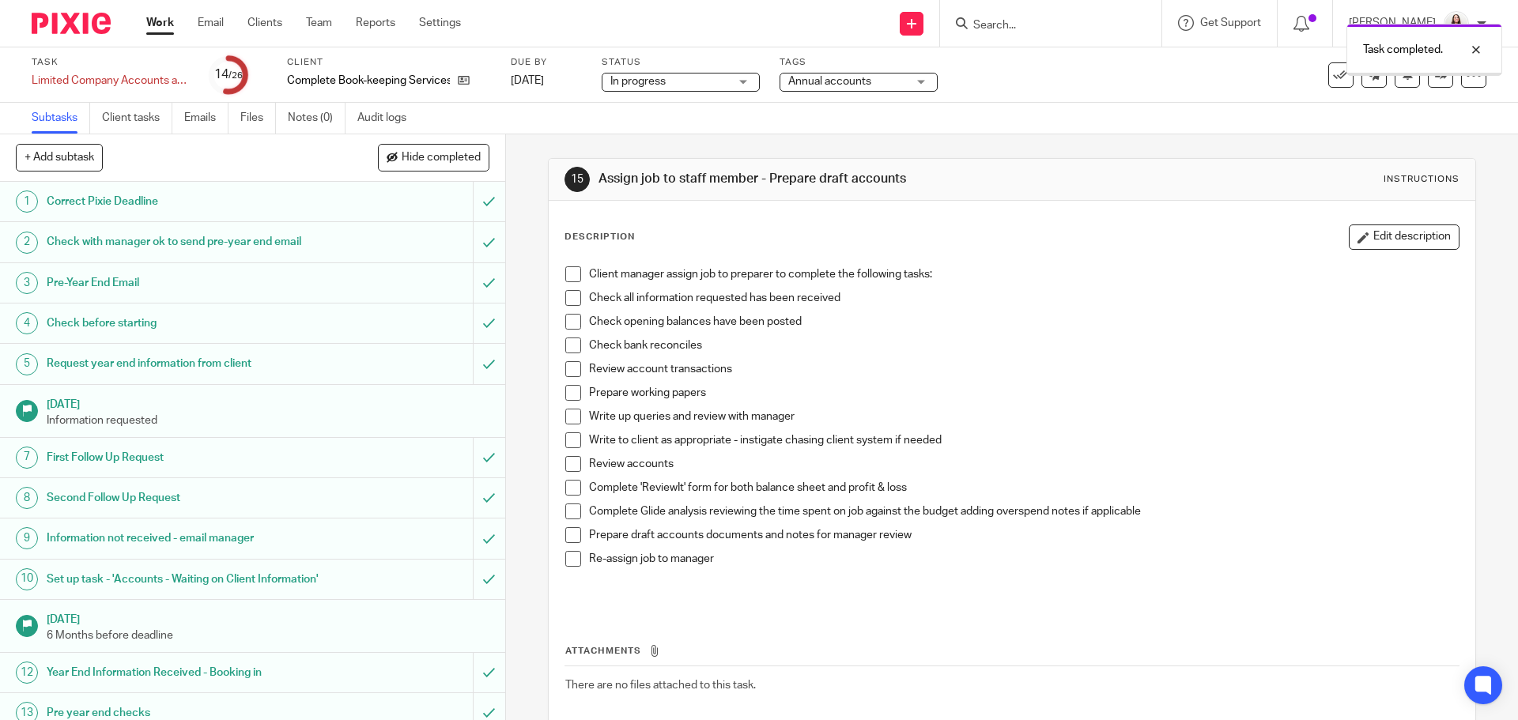
click at [1431, 73] on div at bounding box center [1425, 74] width 154 height 2
click at [1435, 74] on icon at bounding box center [1441, 75] width 12 height 12
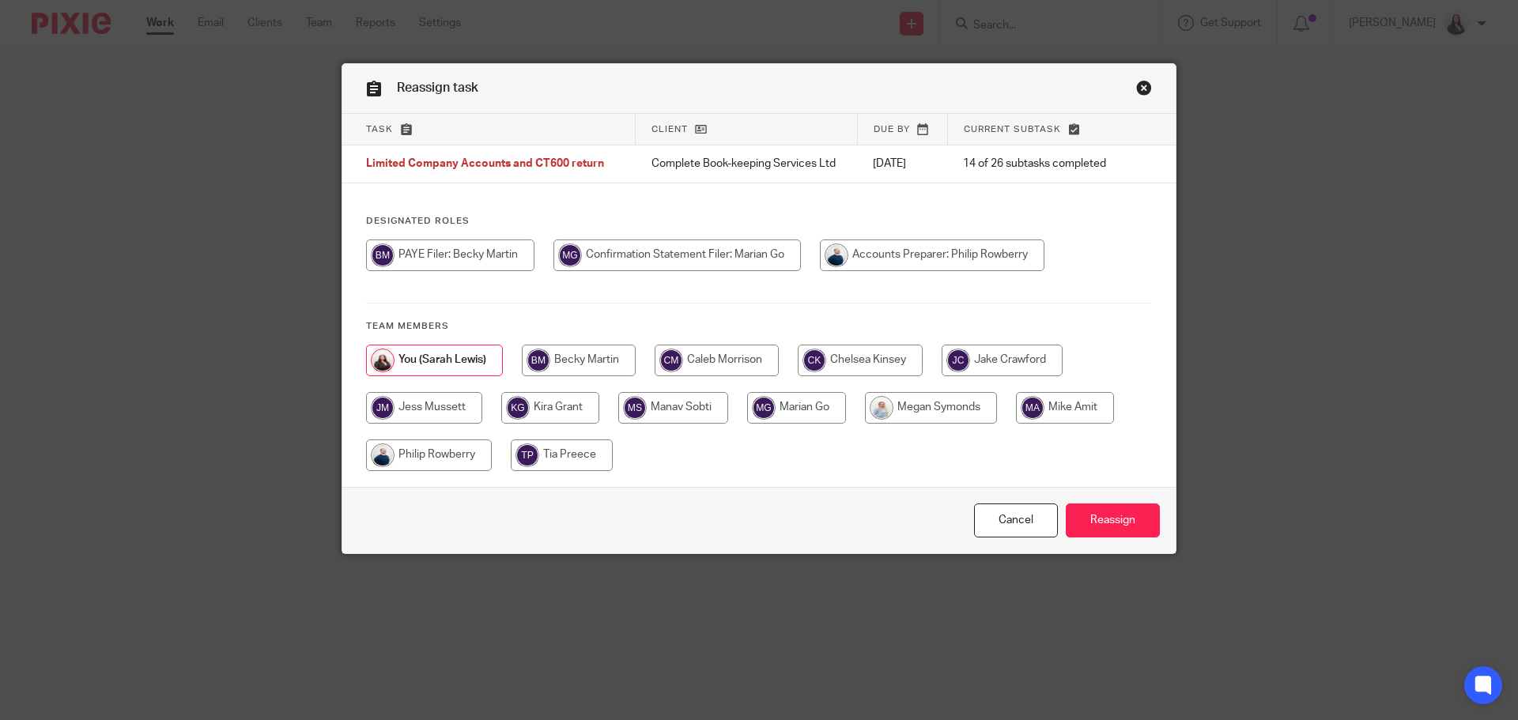
click input "radio"
radio input "true"
click input "Reassign"
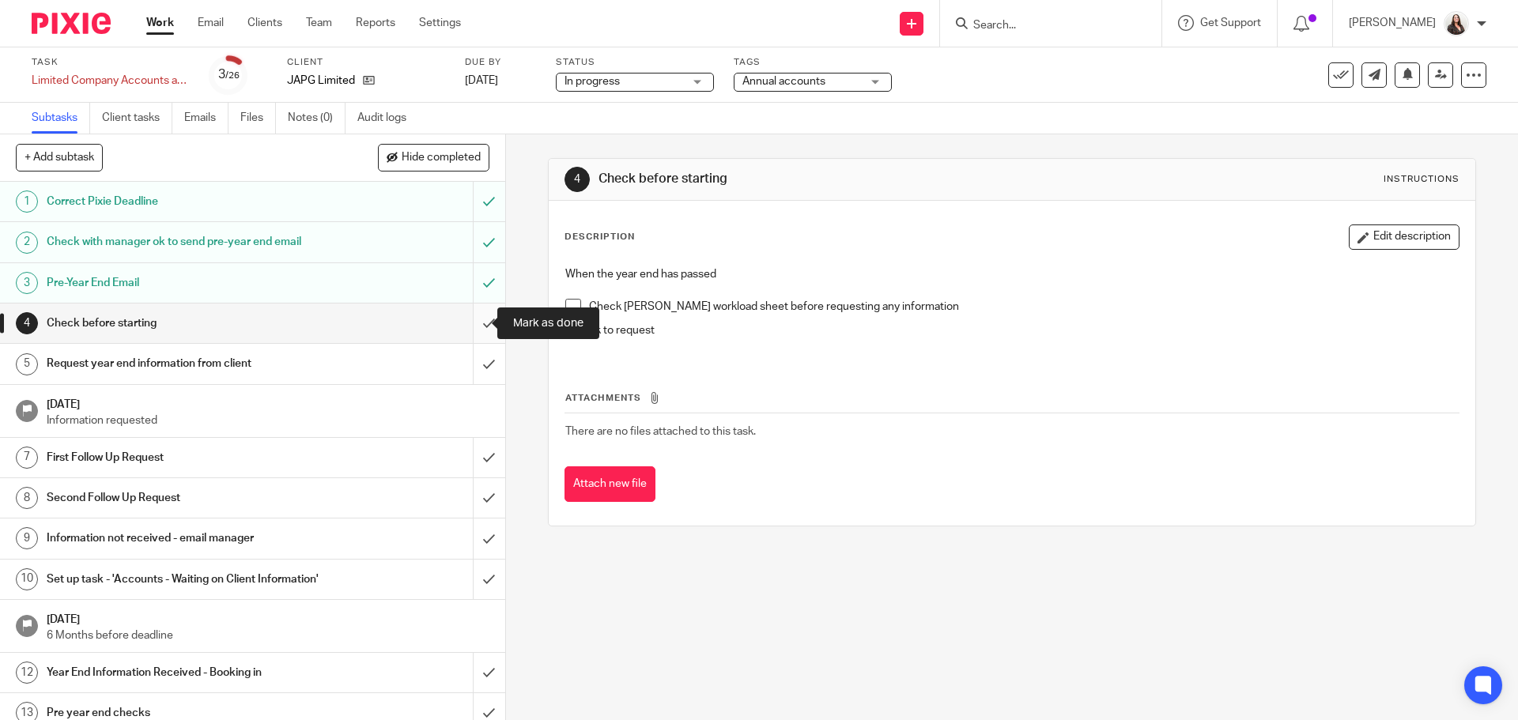
click at [472, 319] on input "submit" at bounding box center [252, 324] width 505 height 40
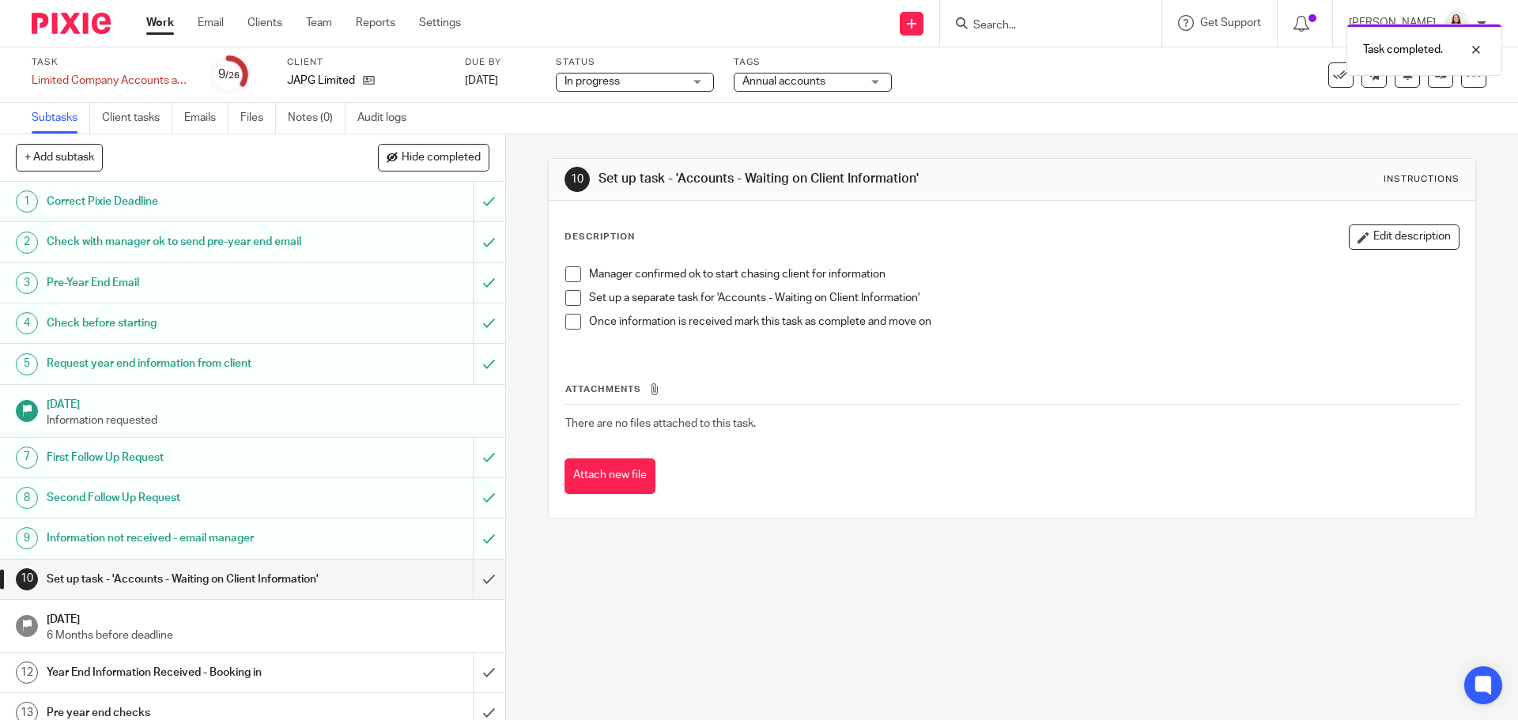
click at [472, 581] on input "submit" at bounding box center [252, 580] width 505 height 40
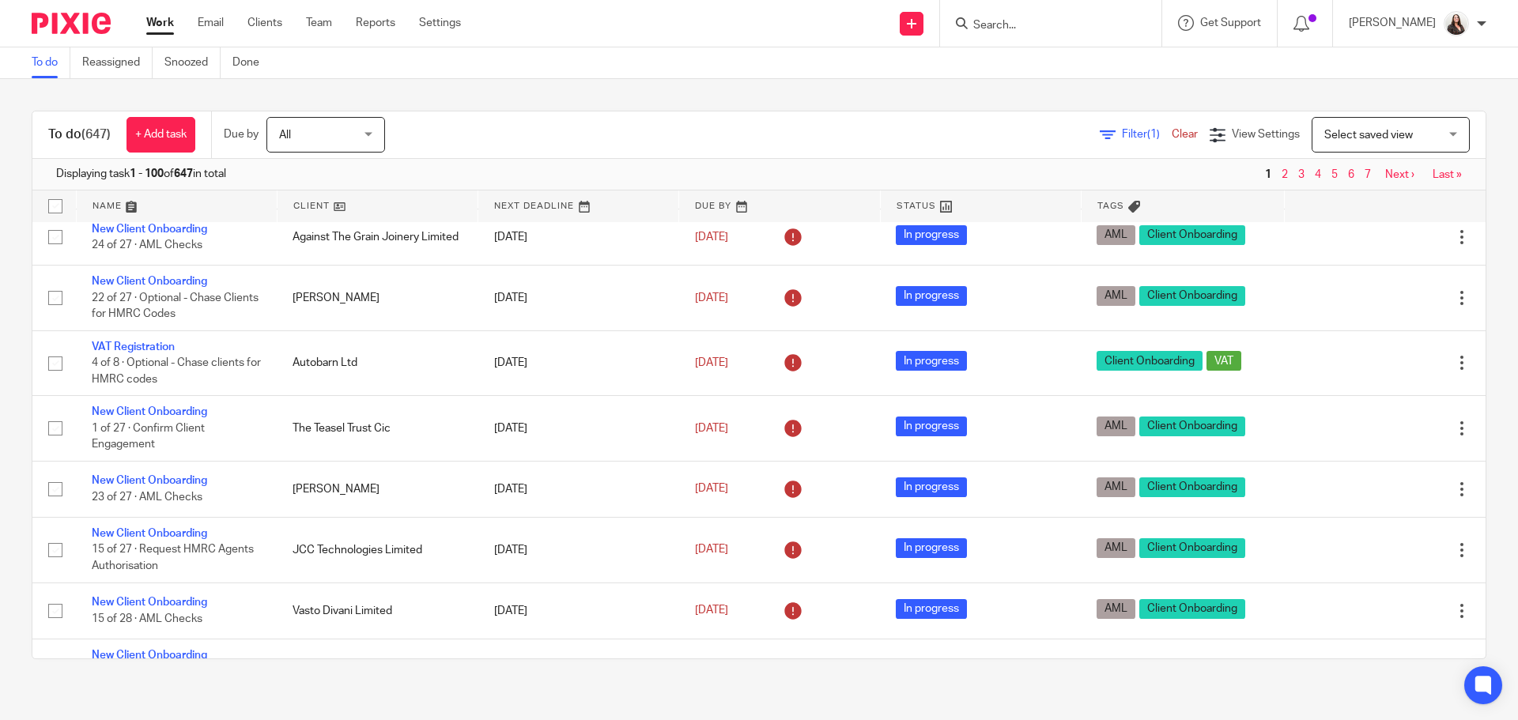
scroll to position [158, 0]
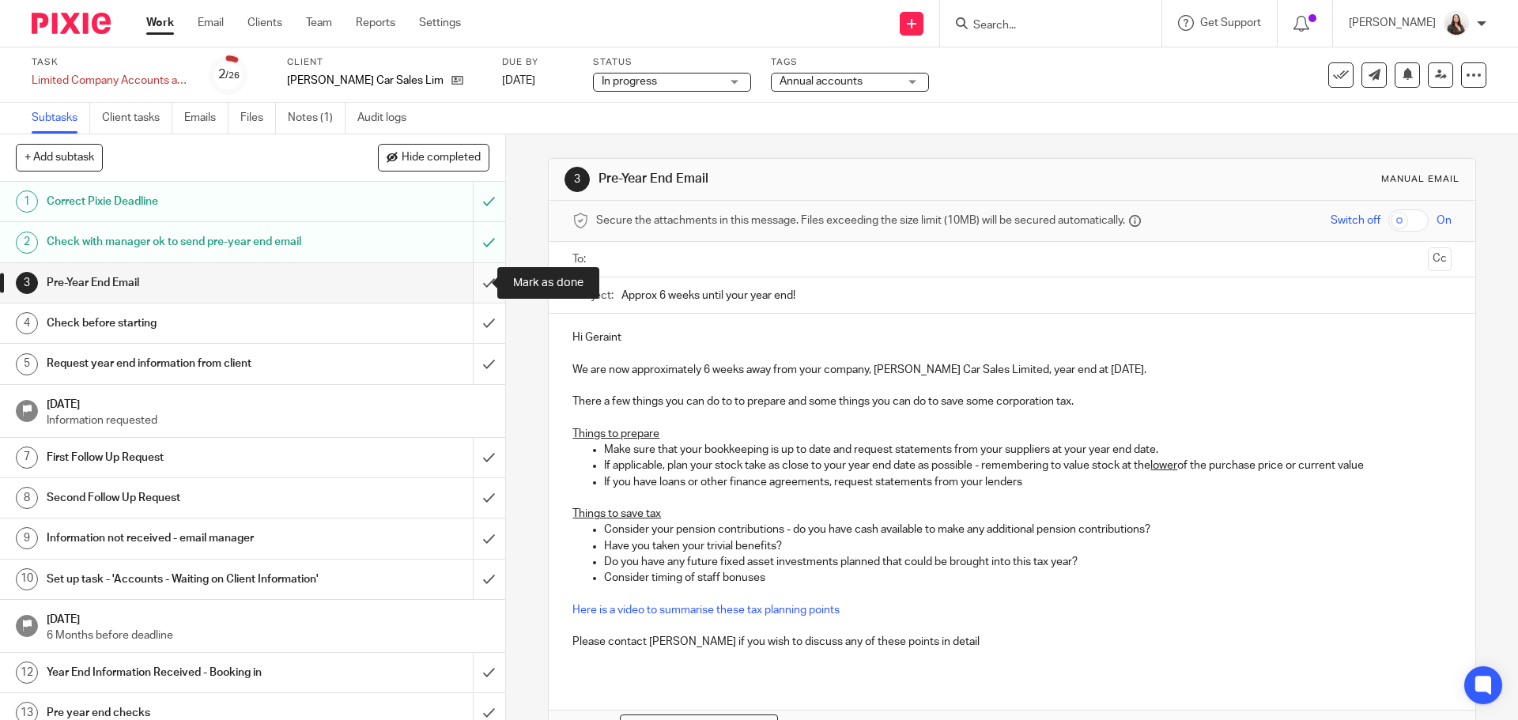
drag, startPoint x: 0, startPoint y: 0, endPoint x: 469, endPoint y: 293, distance: 553.2
click at [469, 293] on input "submit" at bounding box center [252, 283] width 505 height 40
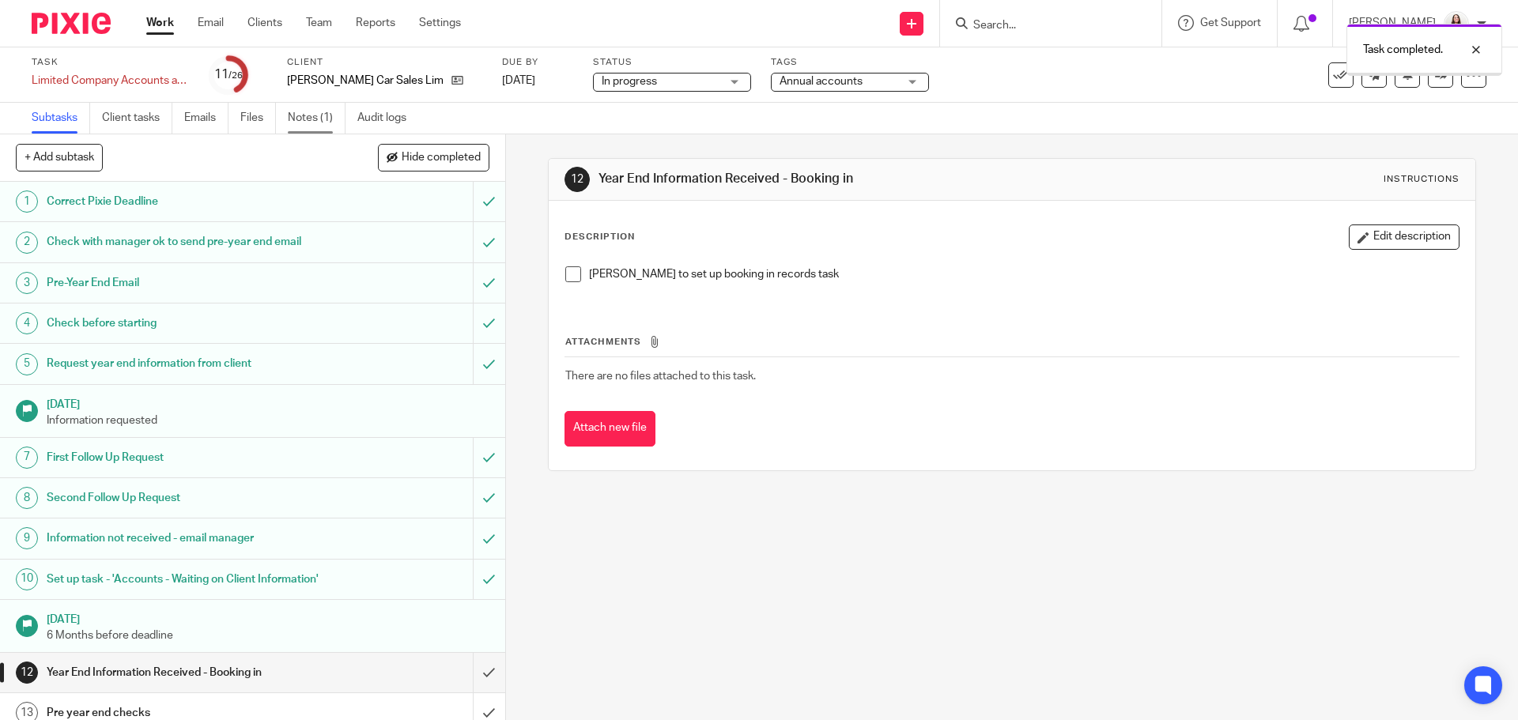
click at [307, 115] on link "Notes (1)" at bounding box center [317, 118] width 58 height 31
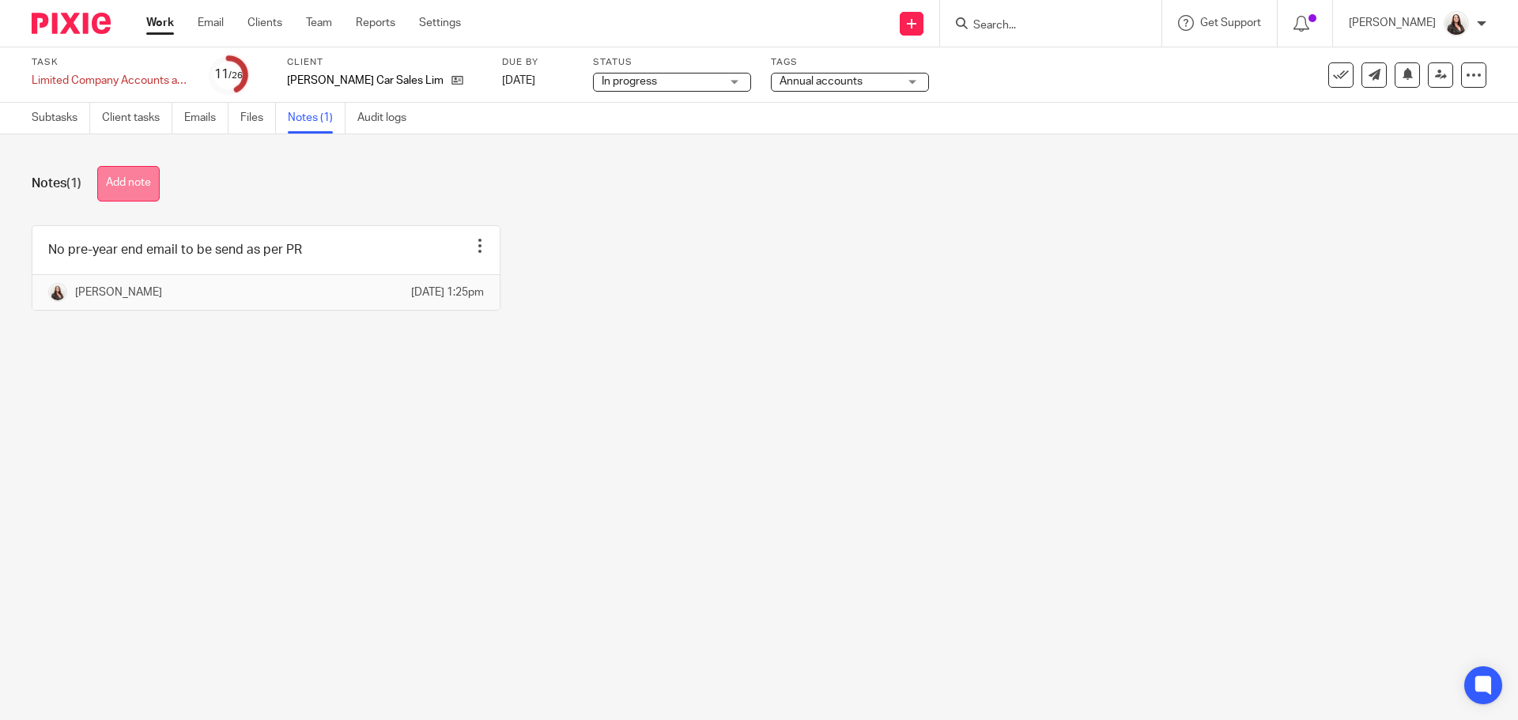
click at [132, 183] on button "Add note" at bounding box center [128, 184] width 62 height 36
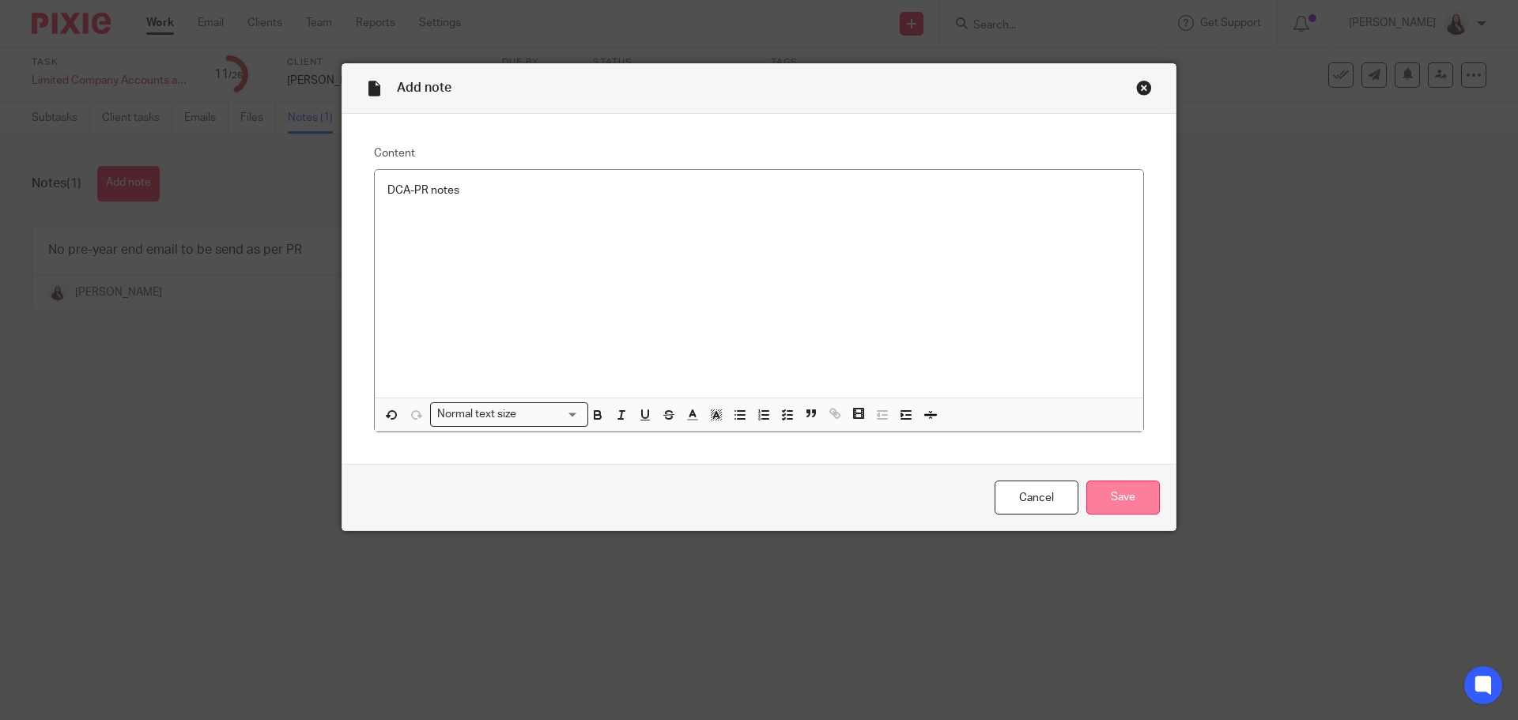
click at [1135, 491] on input "Save" at bounding box center [1124, 498] width 74 height 34
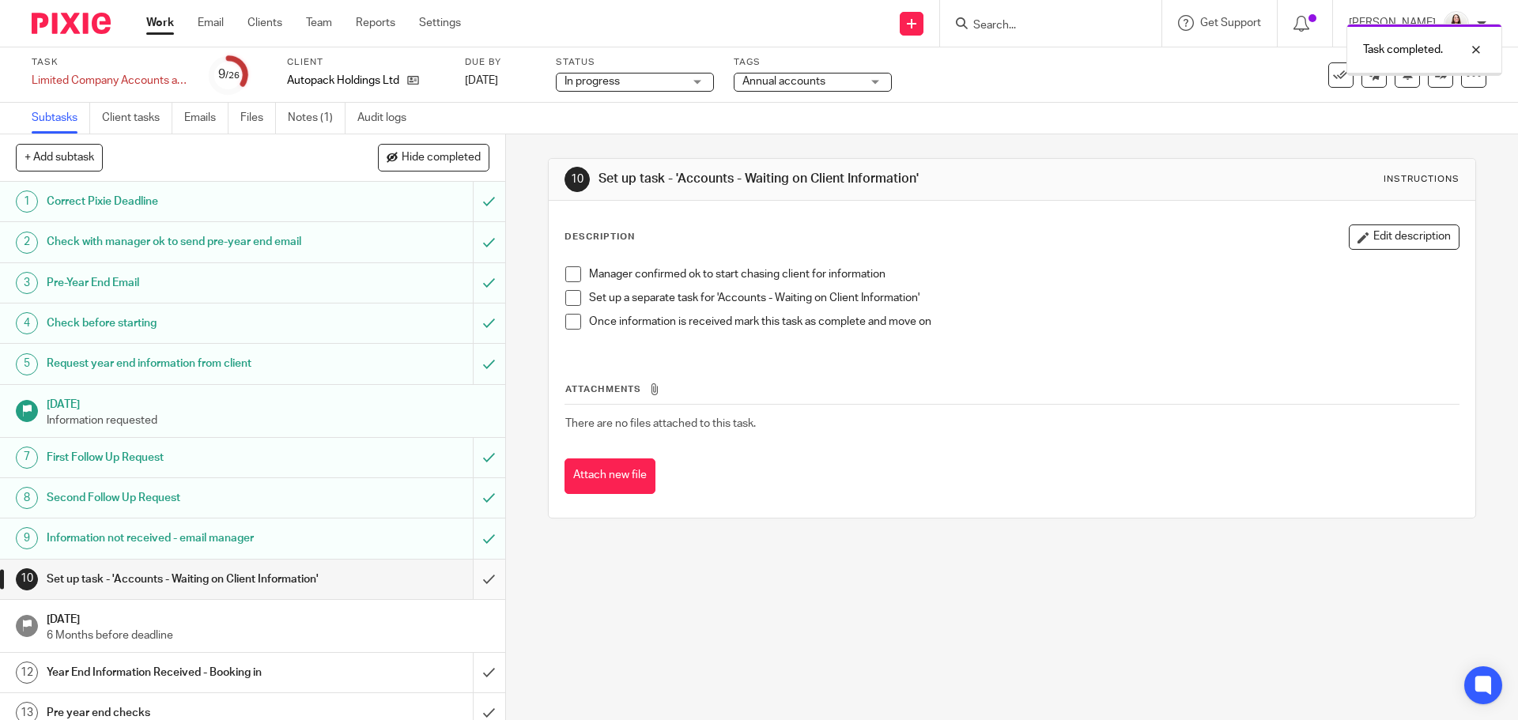
click at [472, 586] on input "submit" at bounding box center [252, 580] width 505 height 40
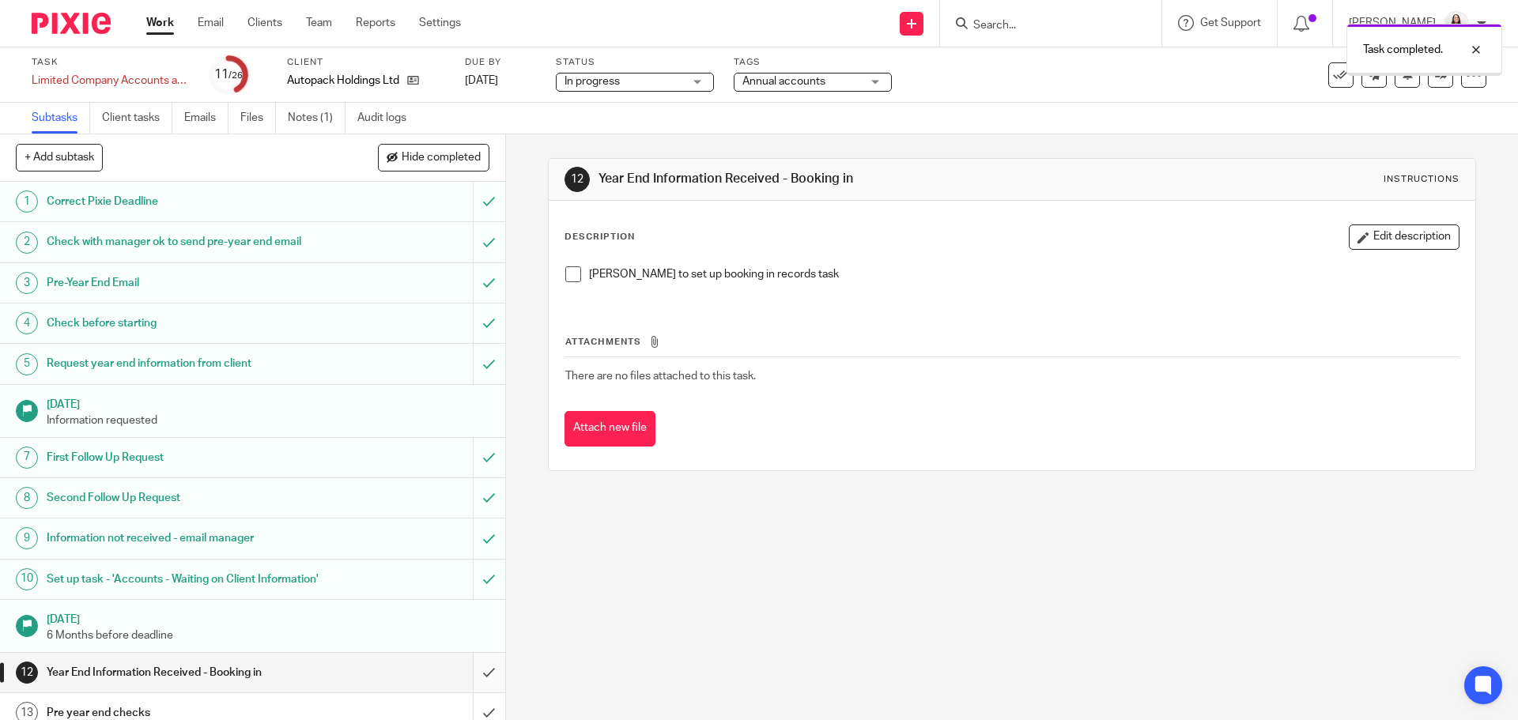
click at [471, 691] on input "submit" at bounding box center [252, 673] width 505 height 40
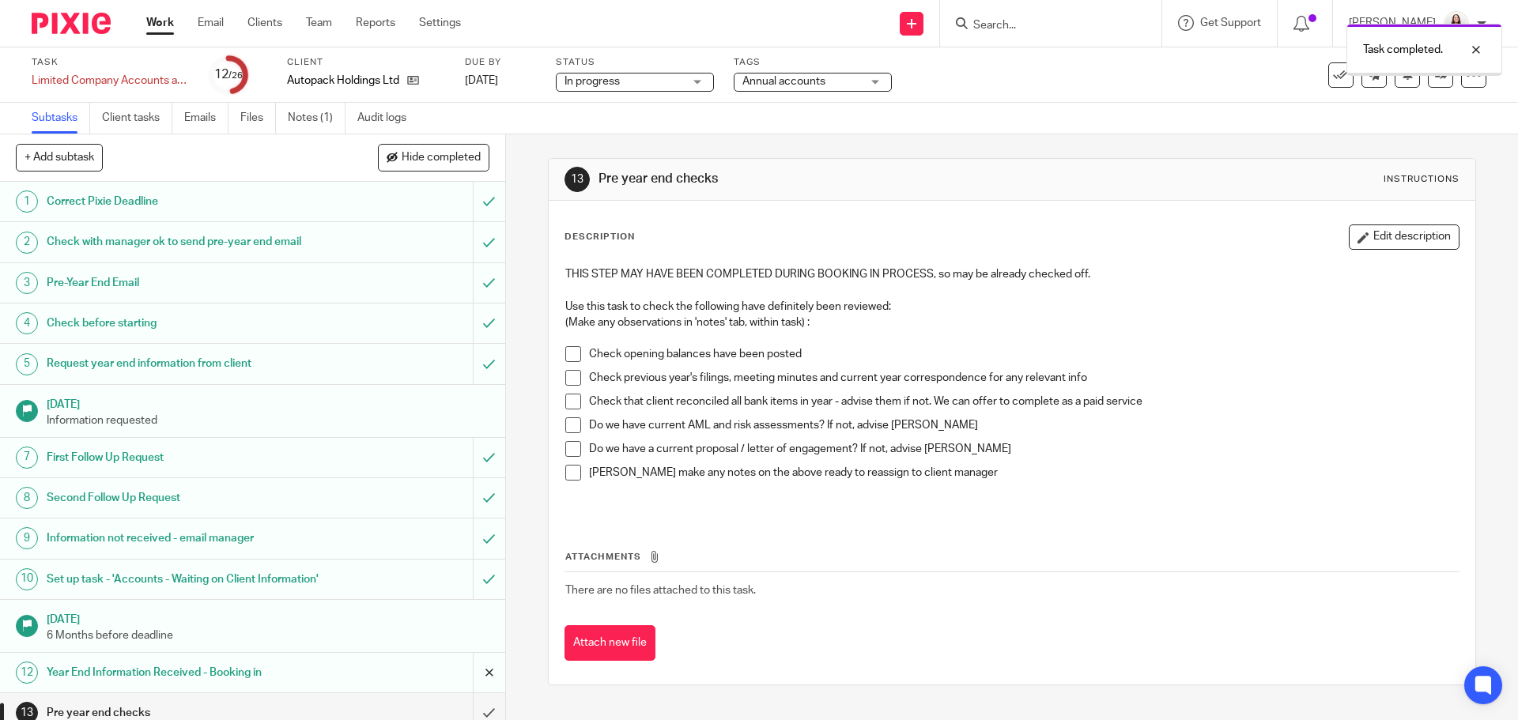
scroll to position [119, 0]
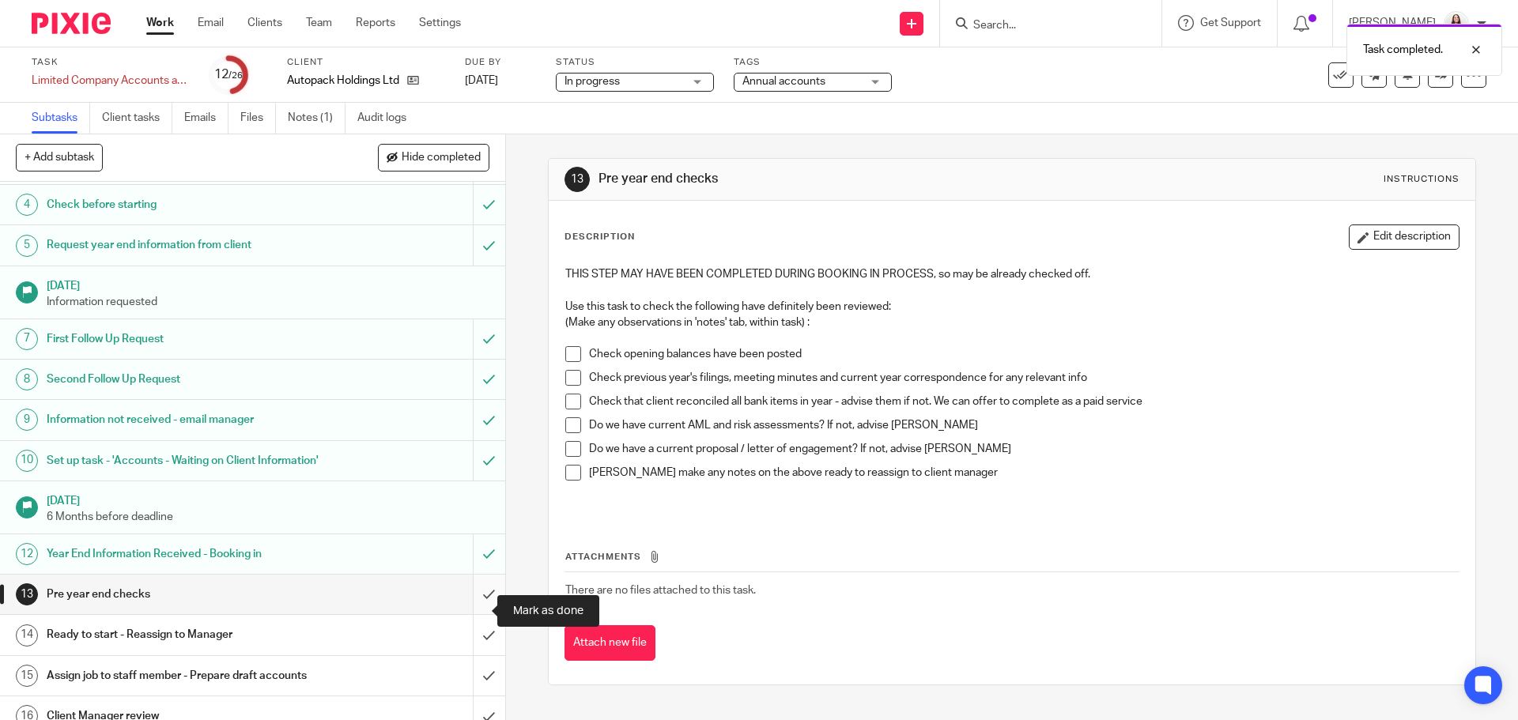
click at [477, 610] on input "submit" at bounding box center [252, 595] width 505 height 40
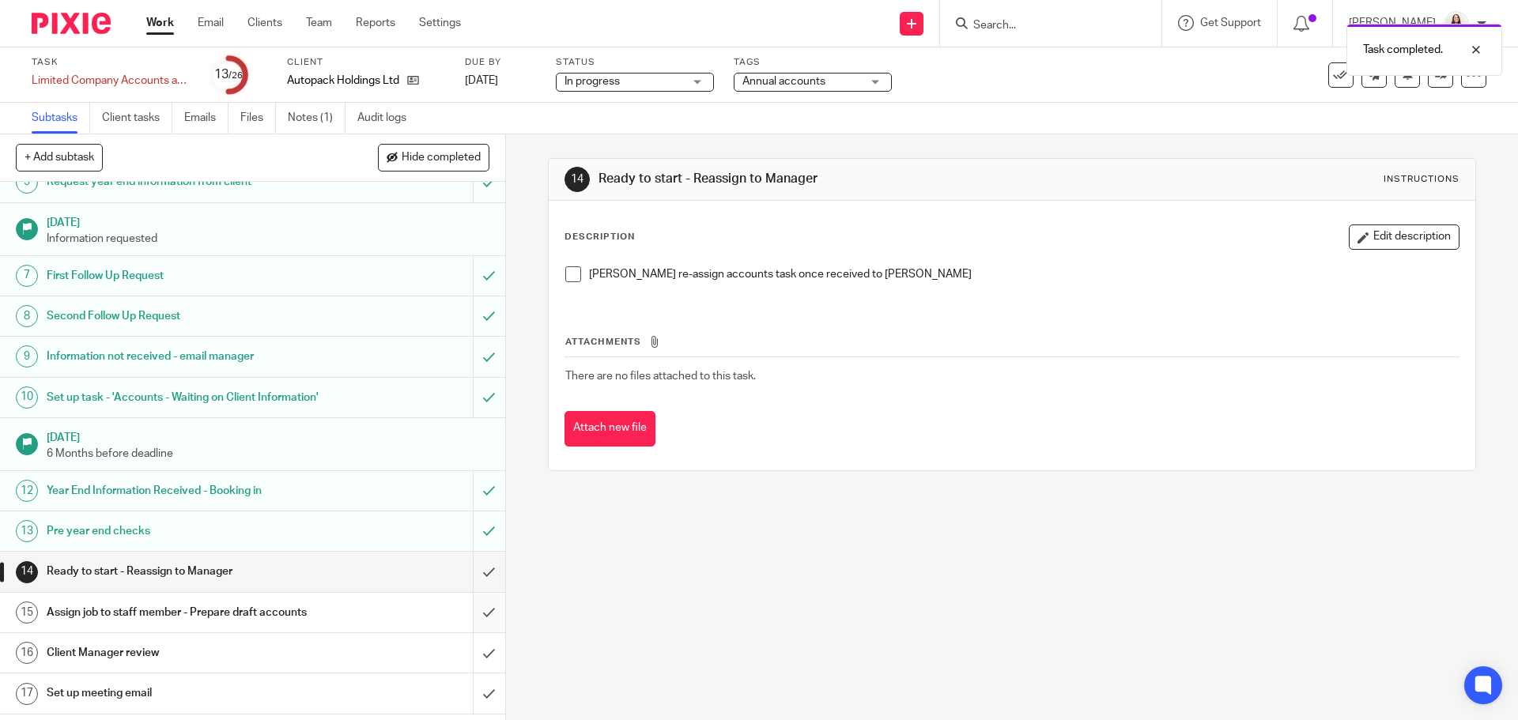
scroll to position [198, 0]
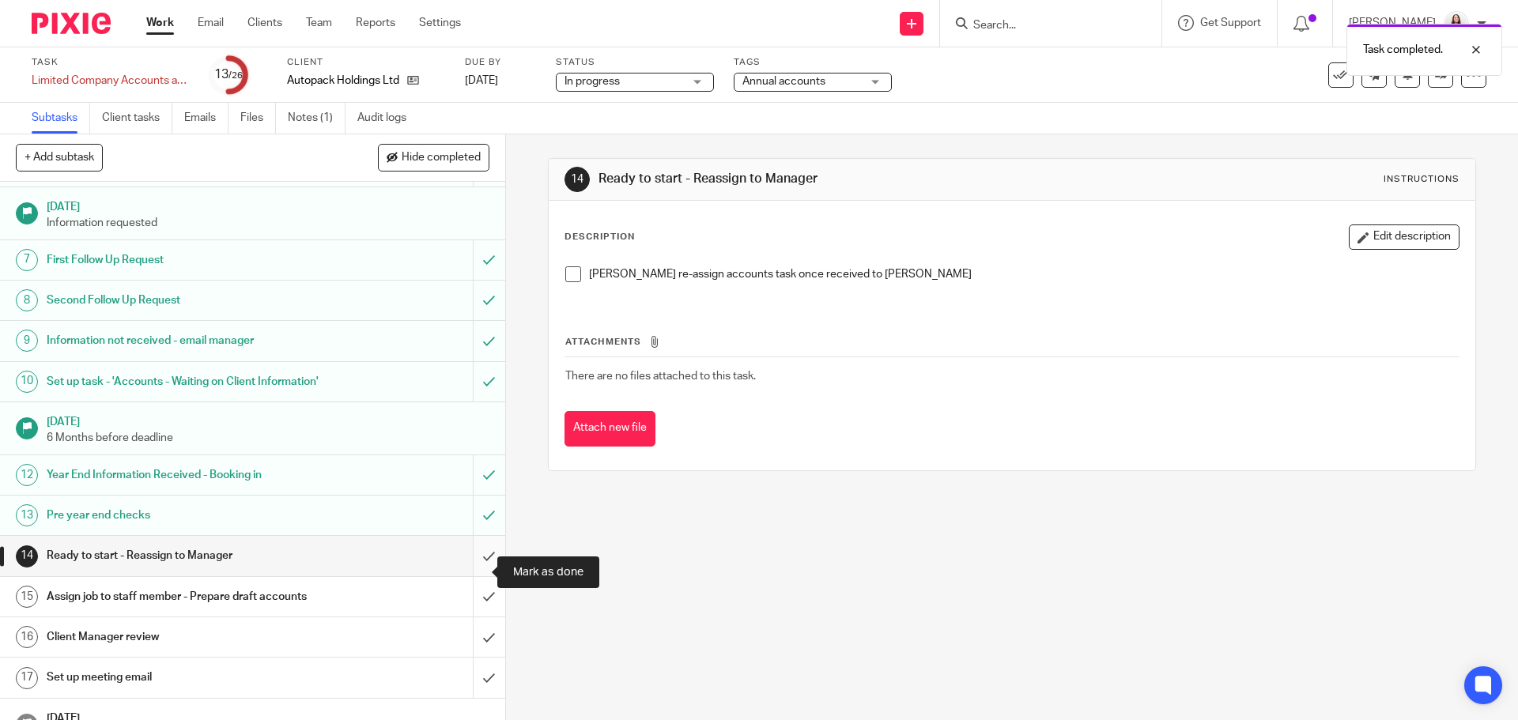
click at [472, 576] on input "submit" at bounding box center [252, 556] width 505 height 40
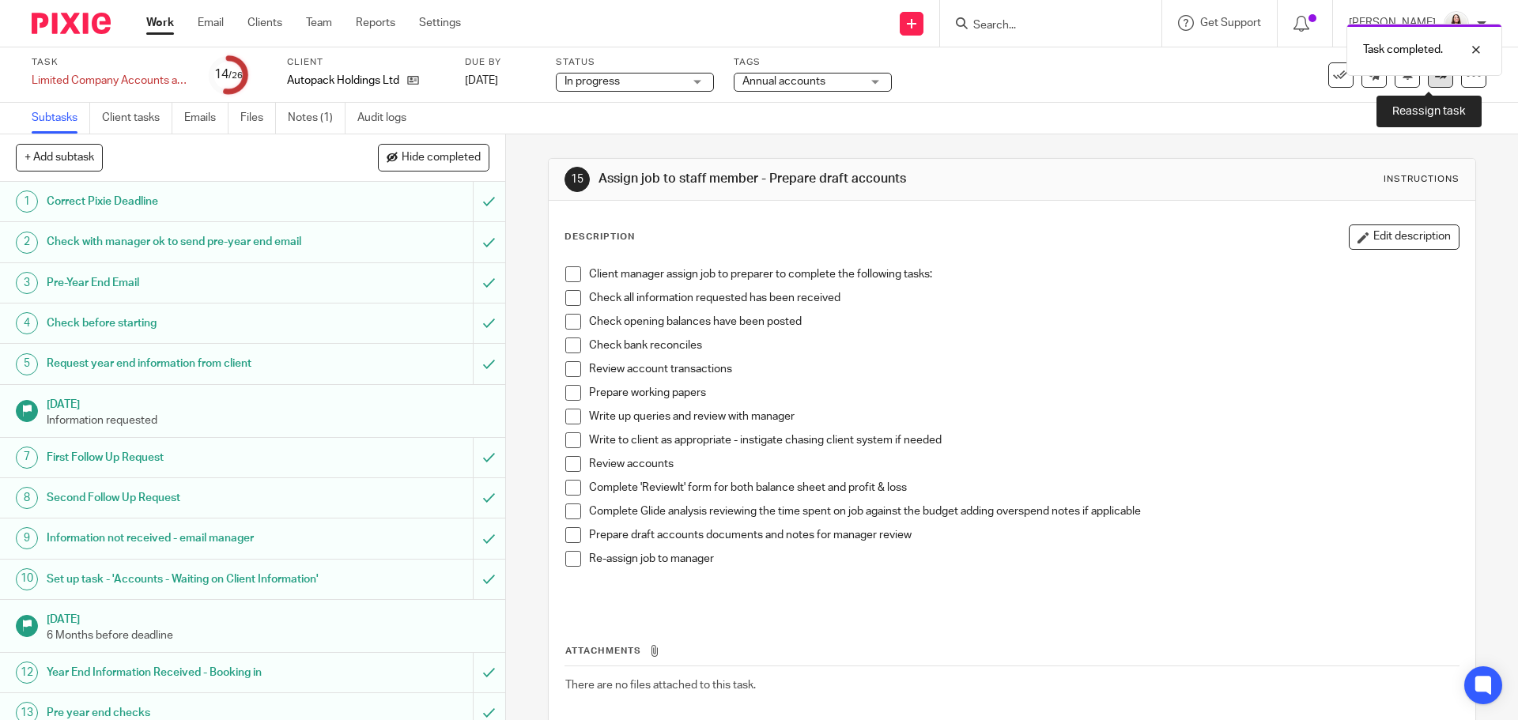
click at [1435, 80] on link at bounding box center [1440, 74] width 25 height 25
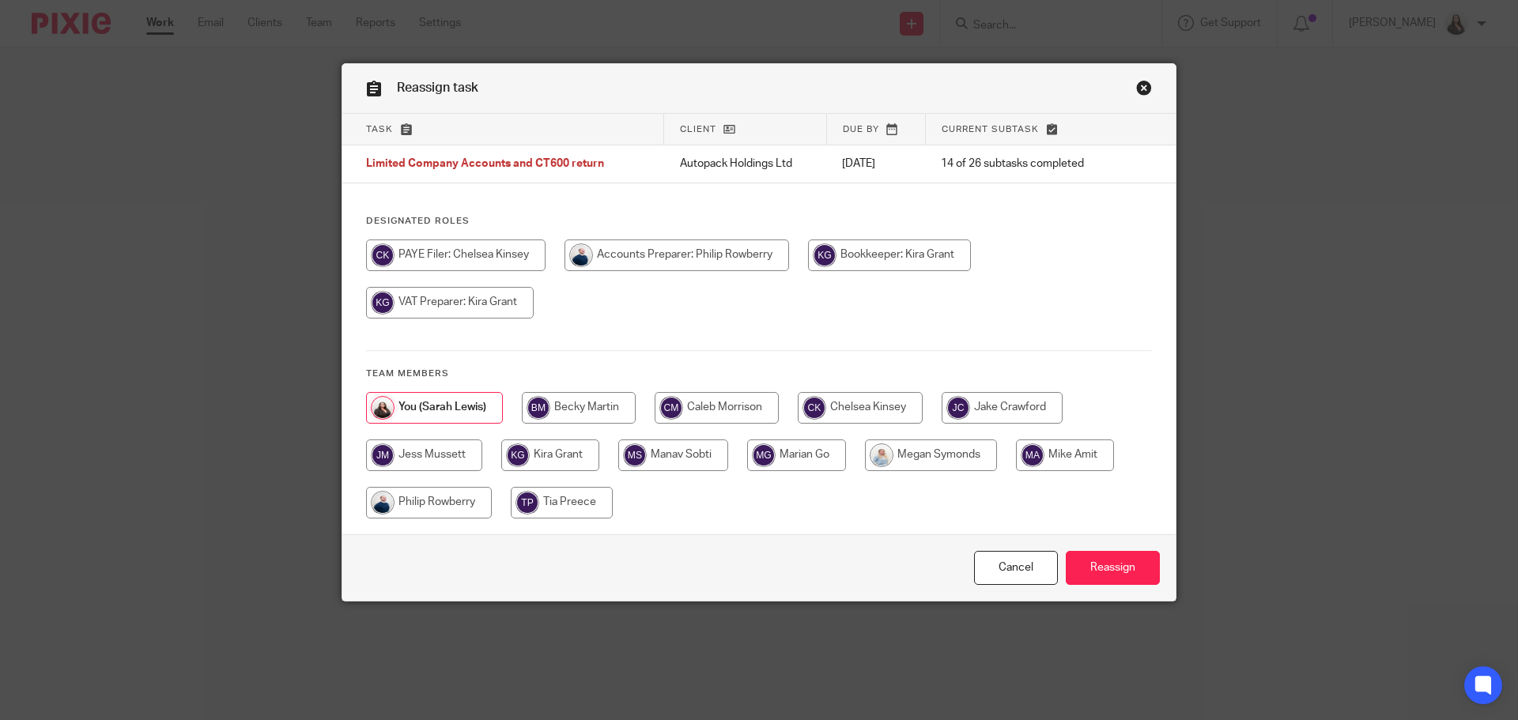
click at [616, 251] on input "radio" at bounding box center [677, 256] width 225 height 32
radio input "true"
click at [1125, 568] on input "Reassign" at bounding box center [1113, 568] width 94 height 34
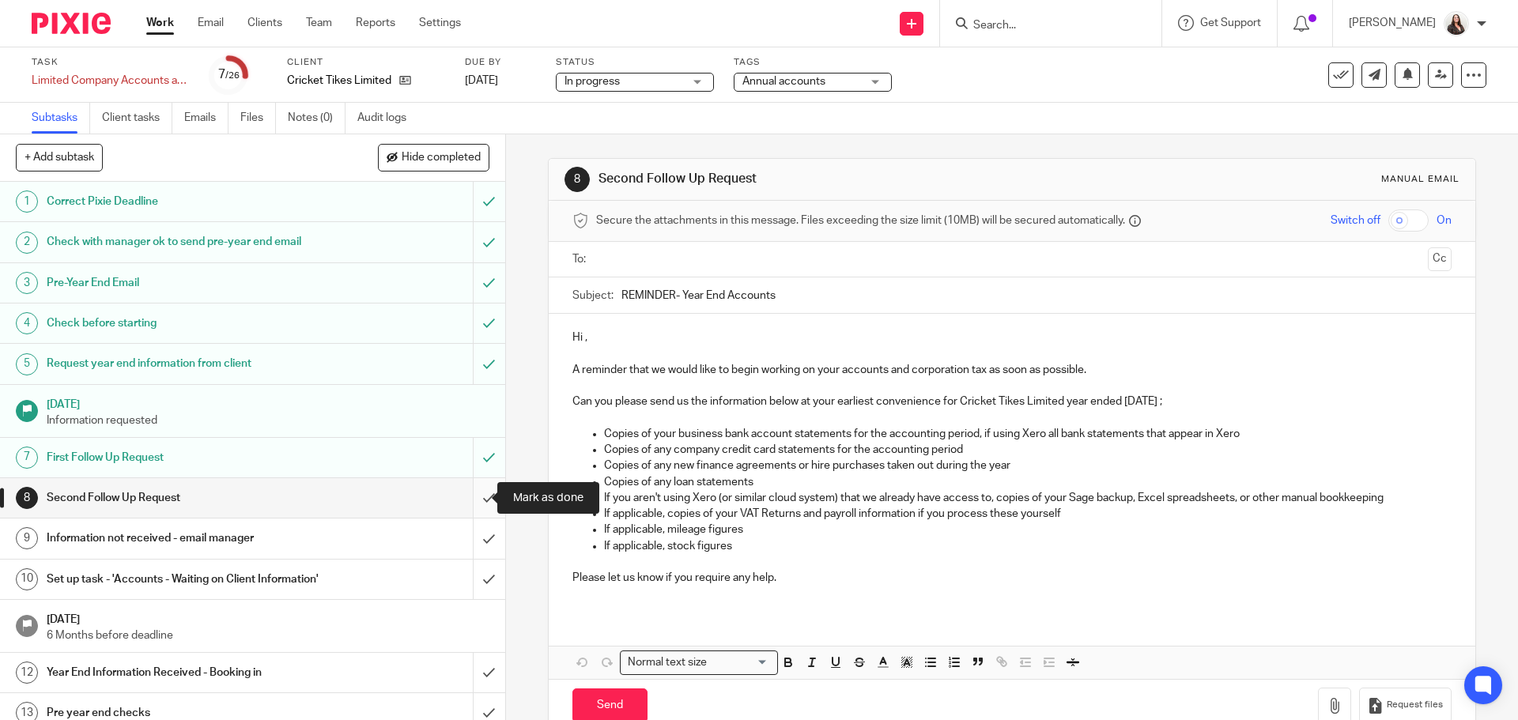
click at [468, 501] on input "submit" at bounding box center [252, 498] width 505 height 40
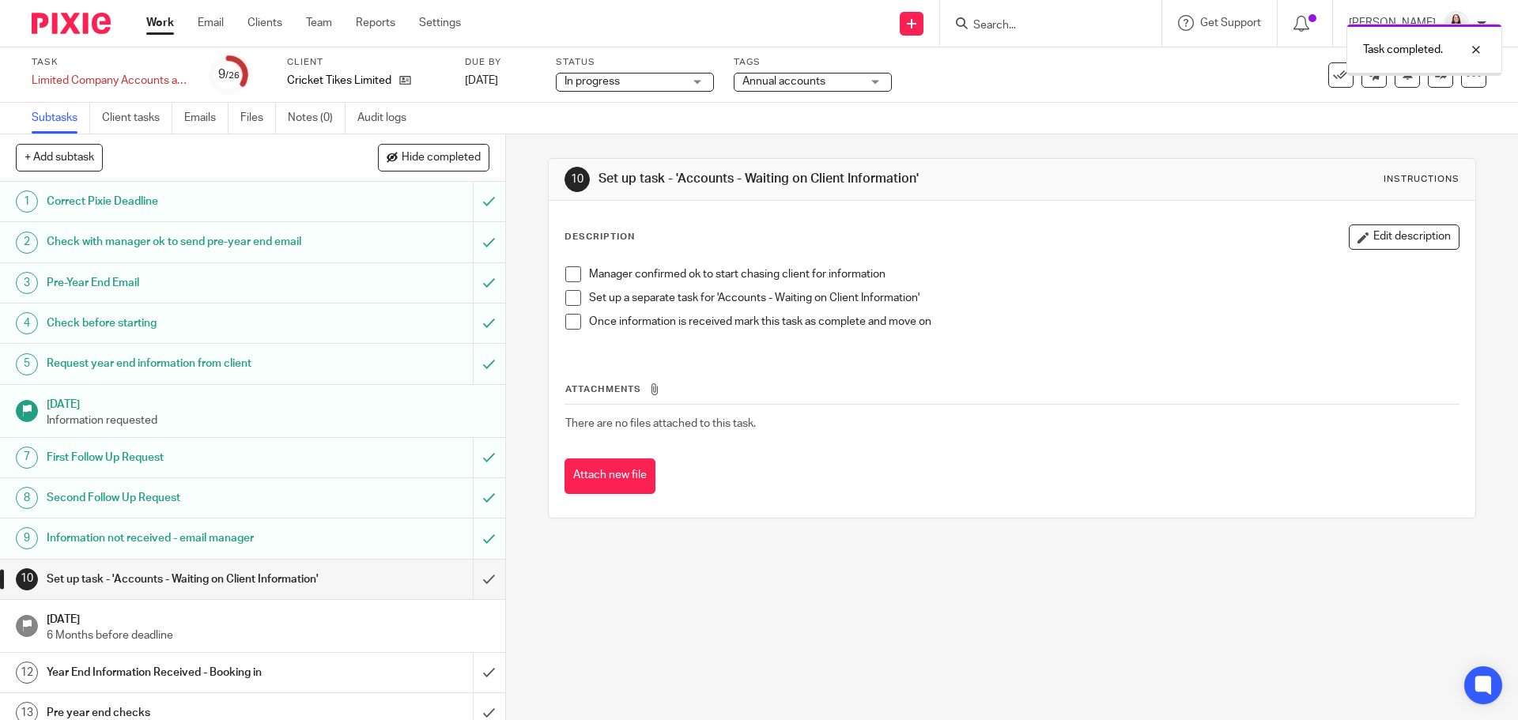
click at [474, 588] on input "submit" at bounding box center [252, 580] width 505 height 40
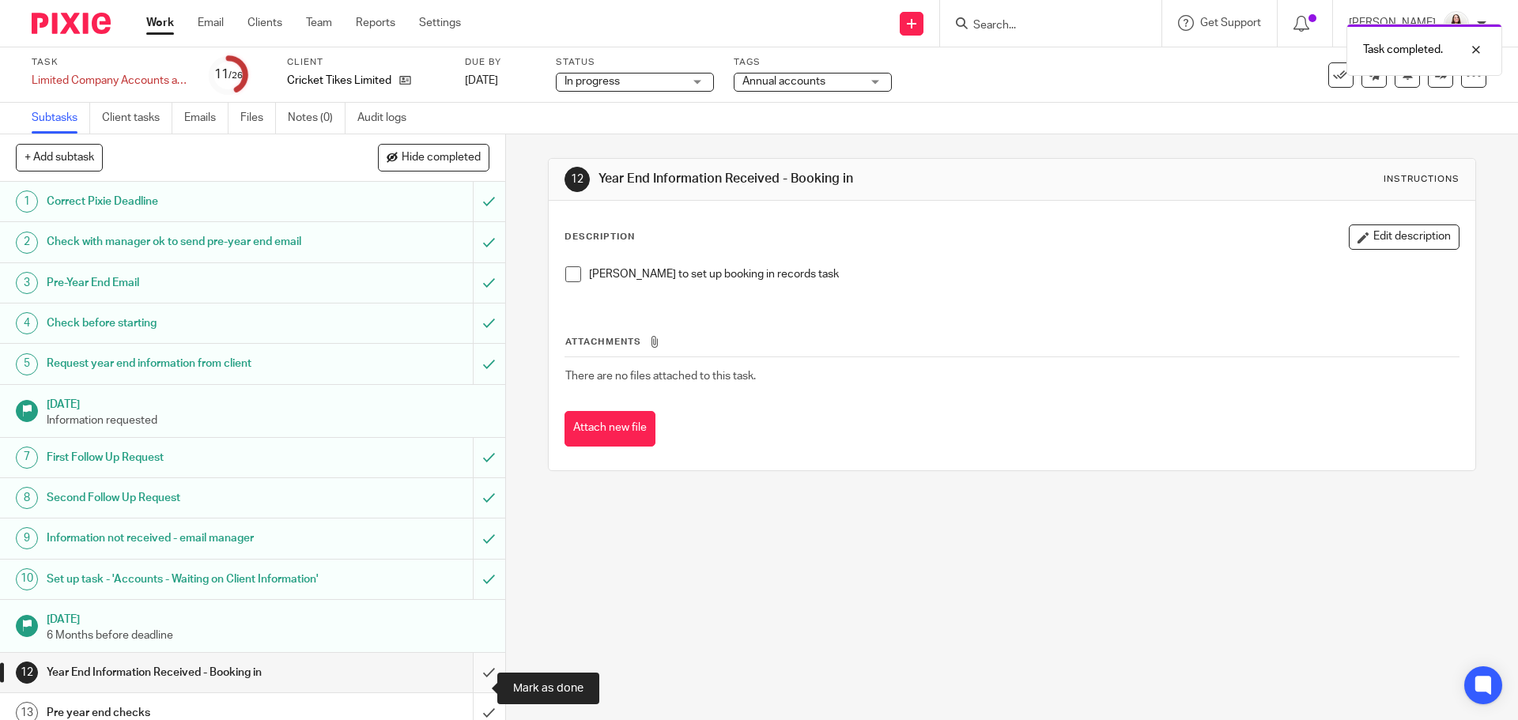
click at [472, 691] on input "submit" at bounding box center [252, 673] width 505 height 40
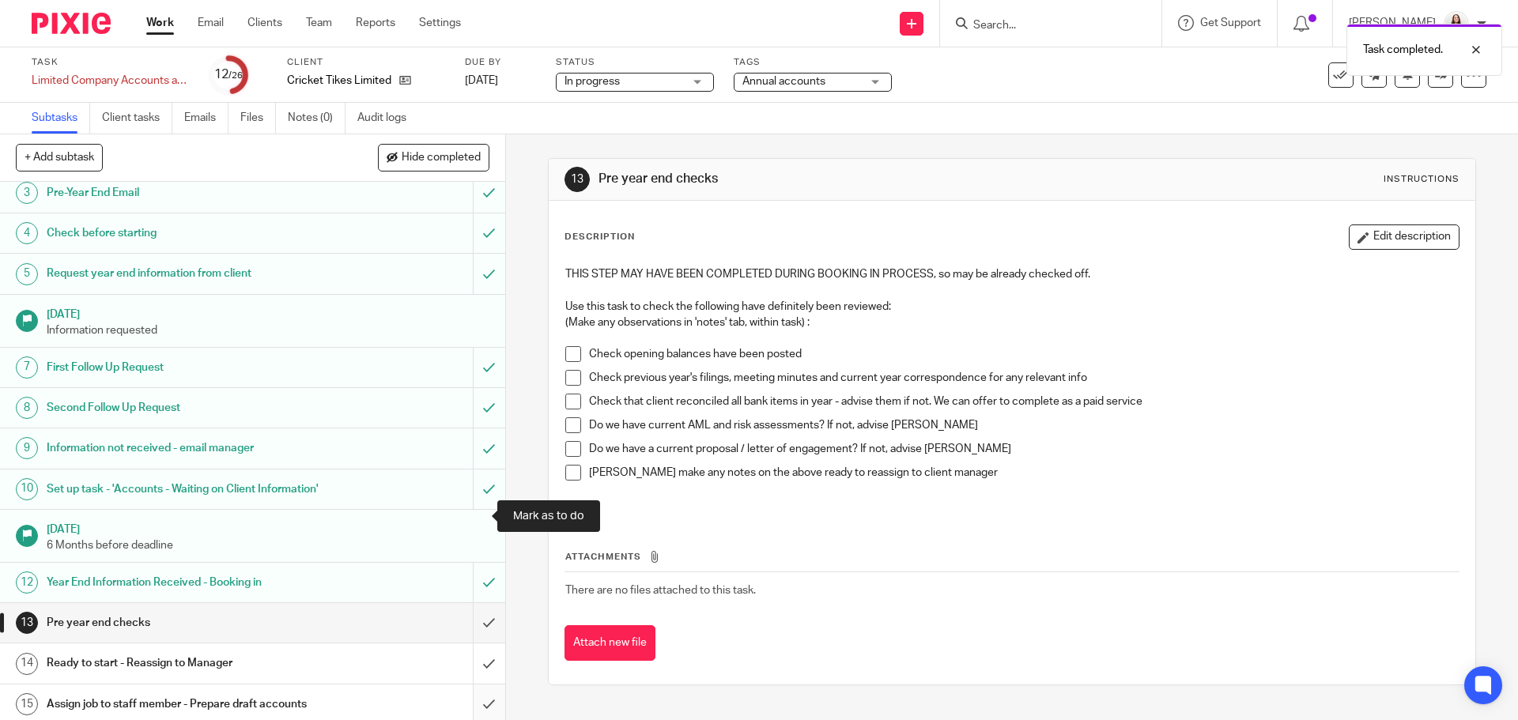
scroll to position [237, 0]
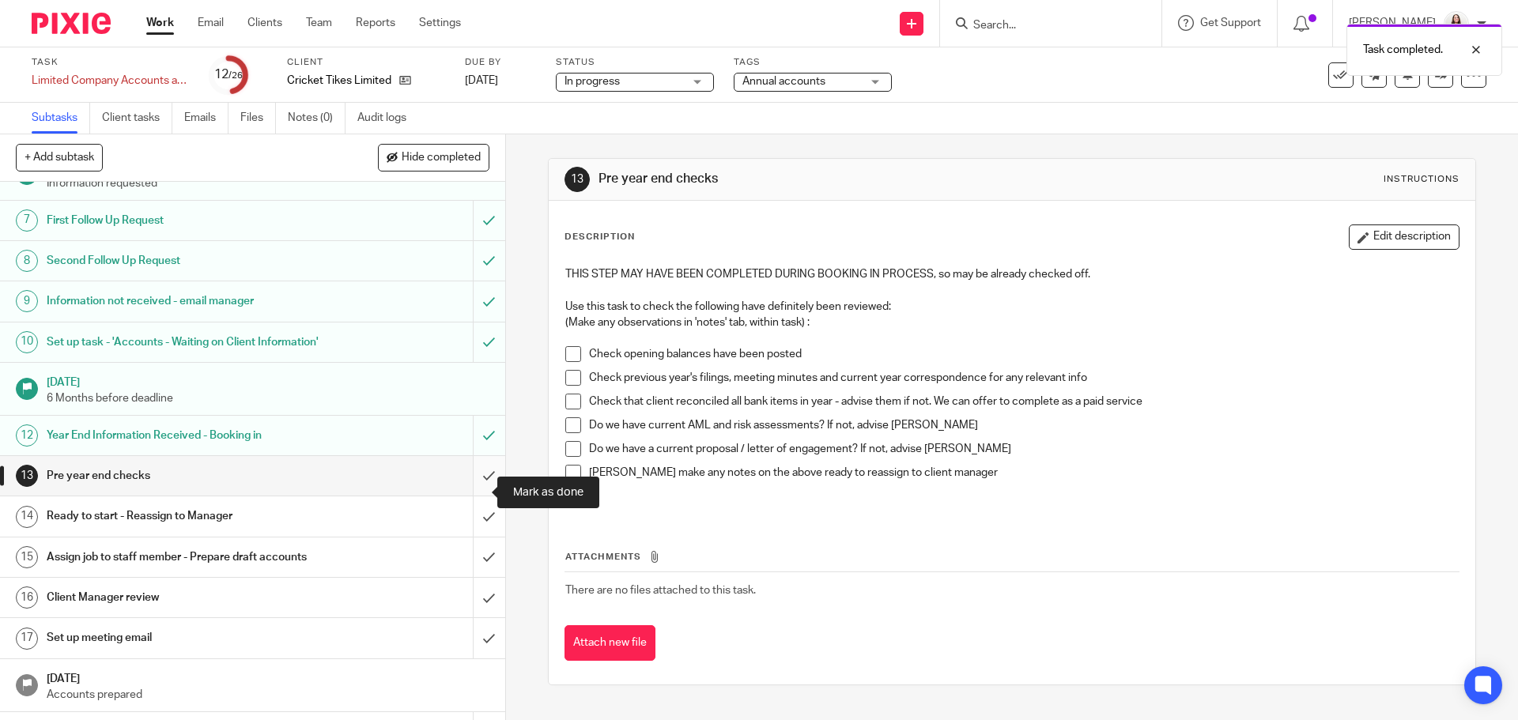
click at [474, 488] on input "submit" at bounding box center [252, 476] width 505 height 40
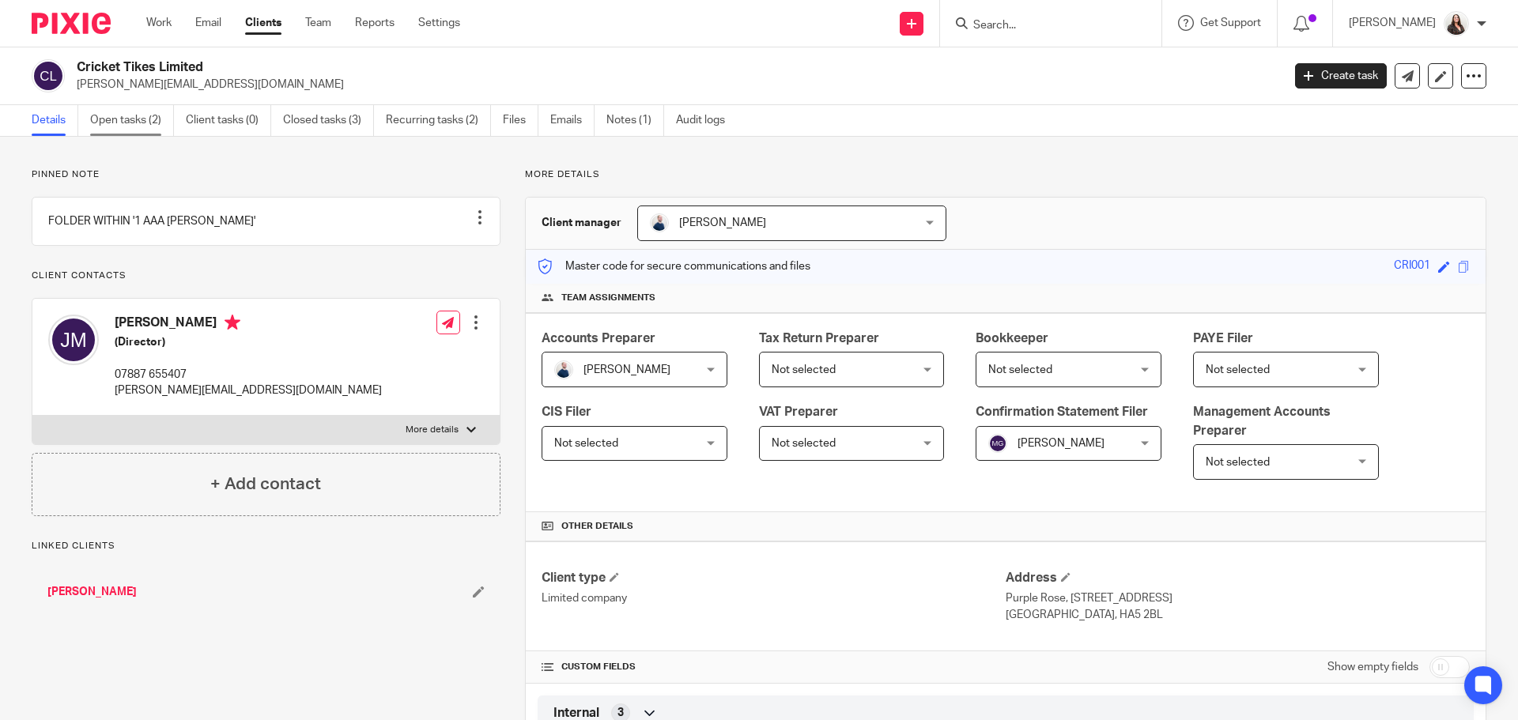
click at [143, 114] on link "Open tasks (2)" at bounding box center [132, 120] width 84 height 31
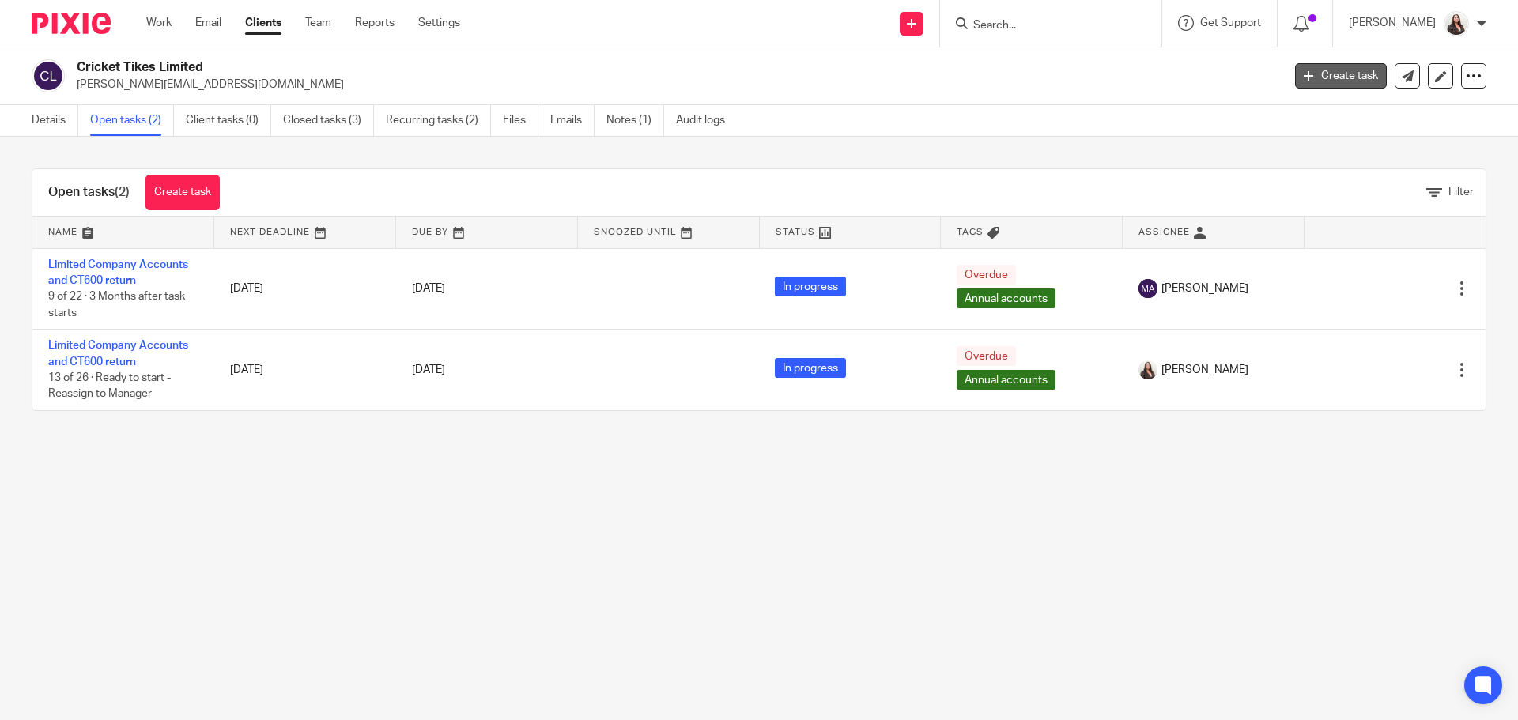
click at [1349, 77] on link "Create task" at bounding box center [1341, 75] width 92 height 25
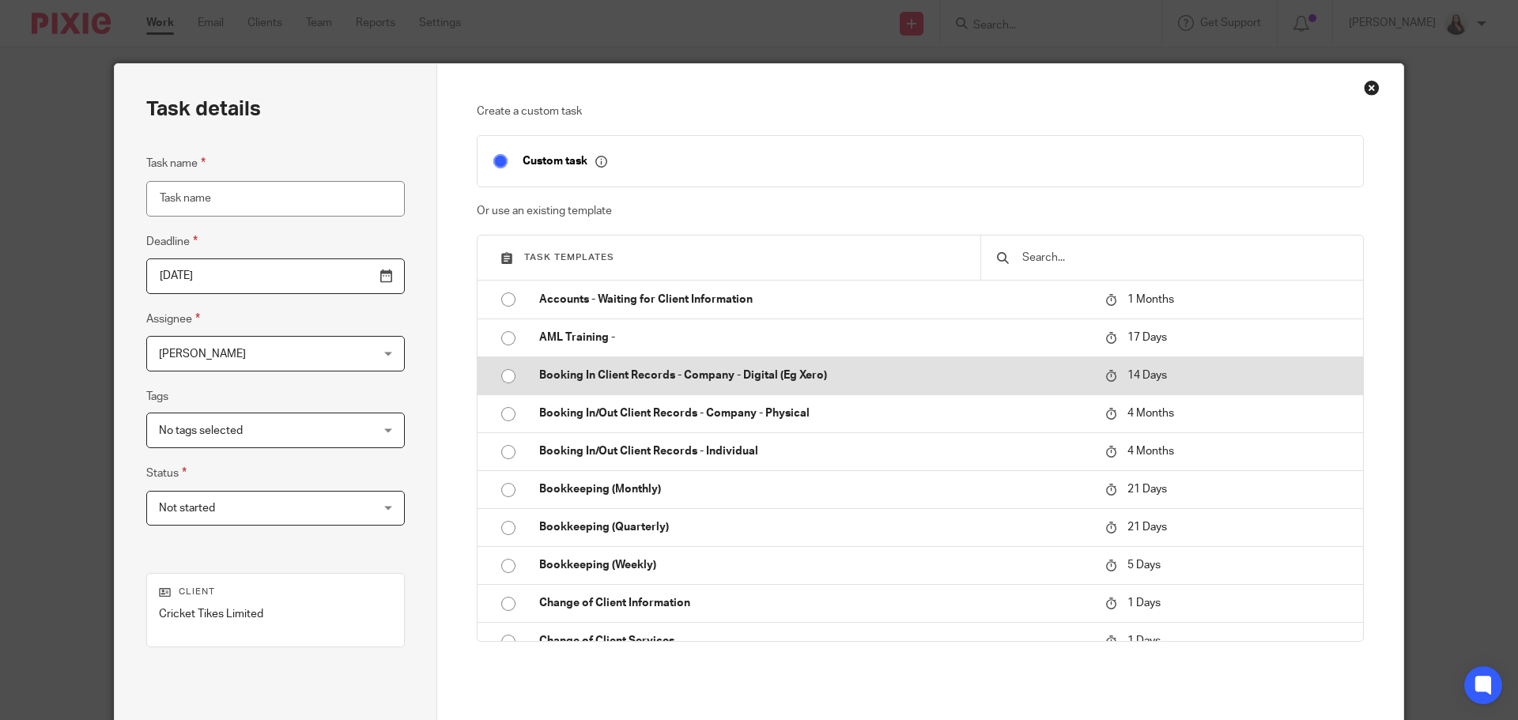
click at [632, 387] on td "Booking In Client Records - Company - Digital (Eg Xero)" at bounding box center [811, 376] width 574 height 38
type input "2025-10-03"
type input "Booking In Client Records - Company - Digital (Eg Xero)"
checkbox input "false"
radio input "true"
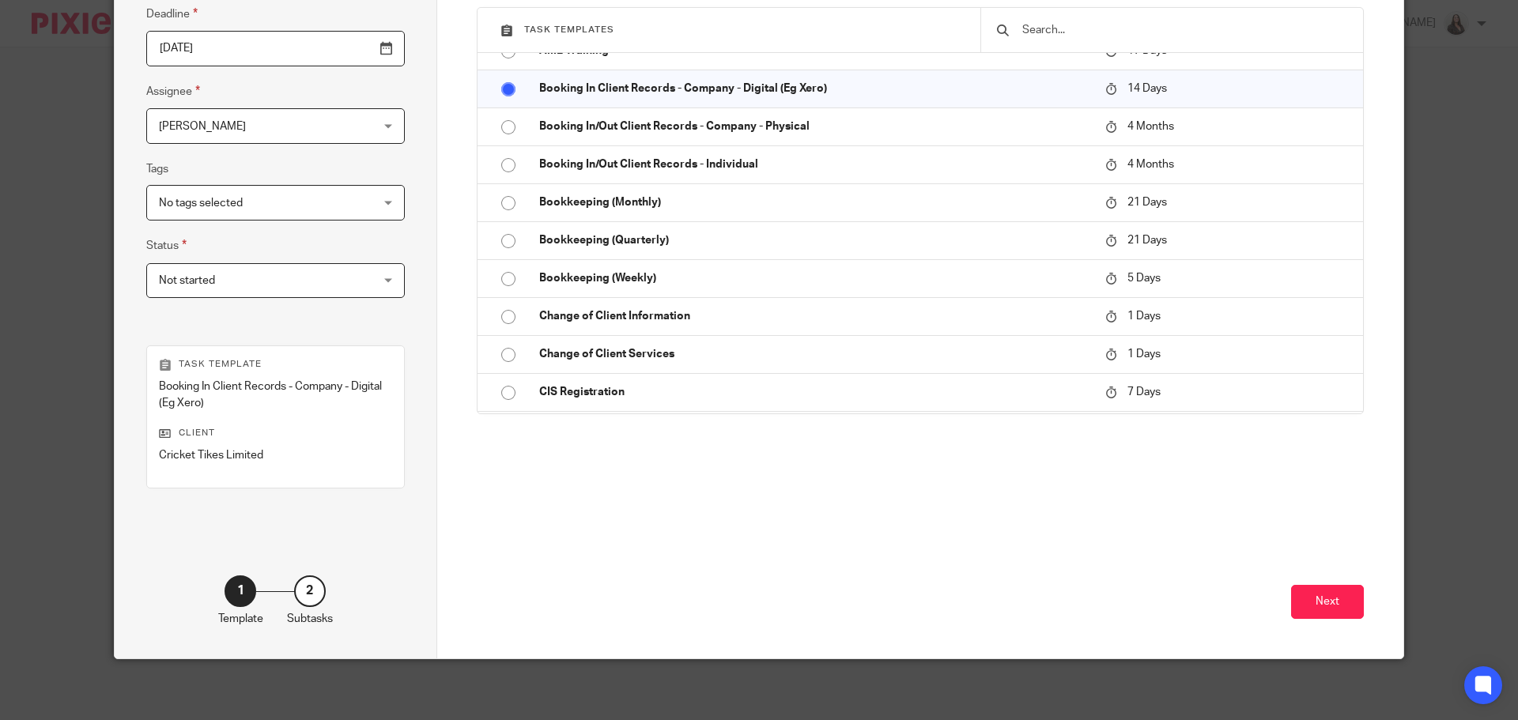
scroll to position [230, 0]
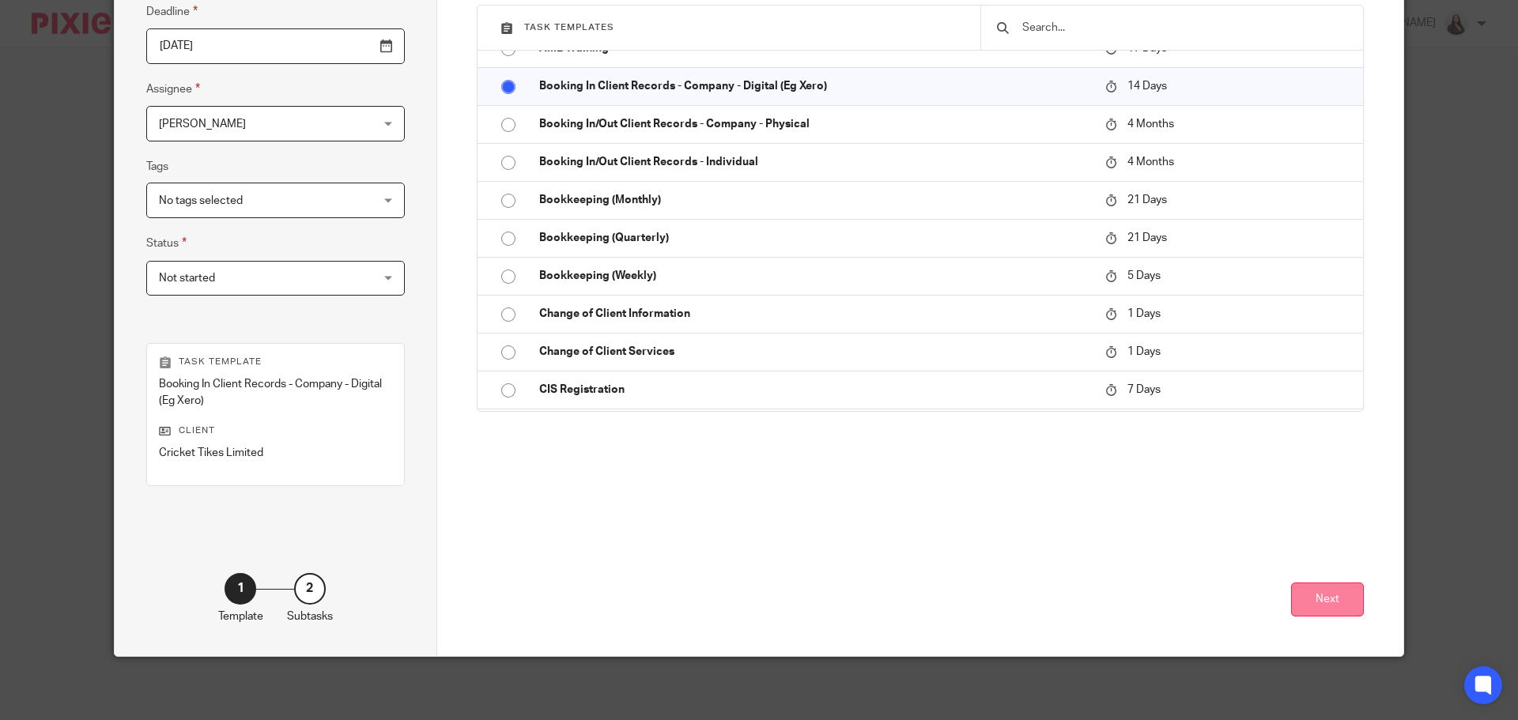
click at [1344, 606] on button "Next" at bounding box center [1327, 600] width 73 height 34
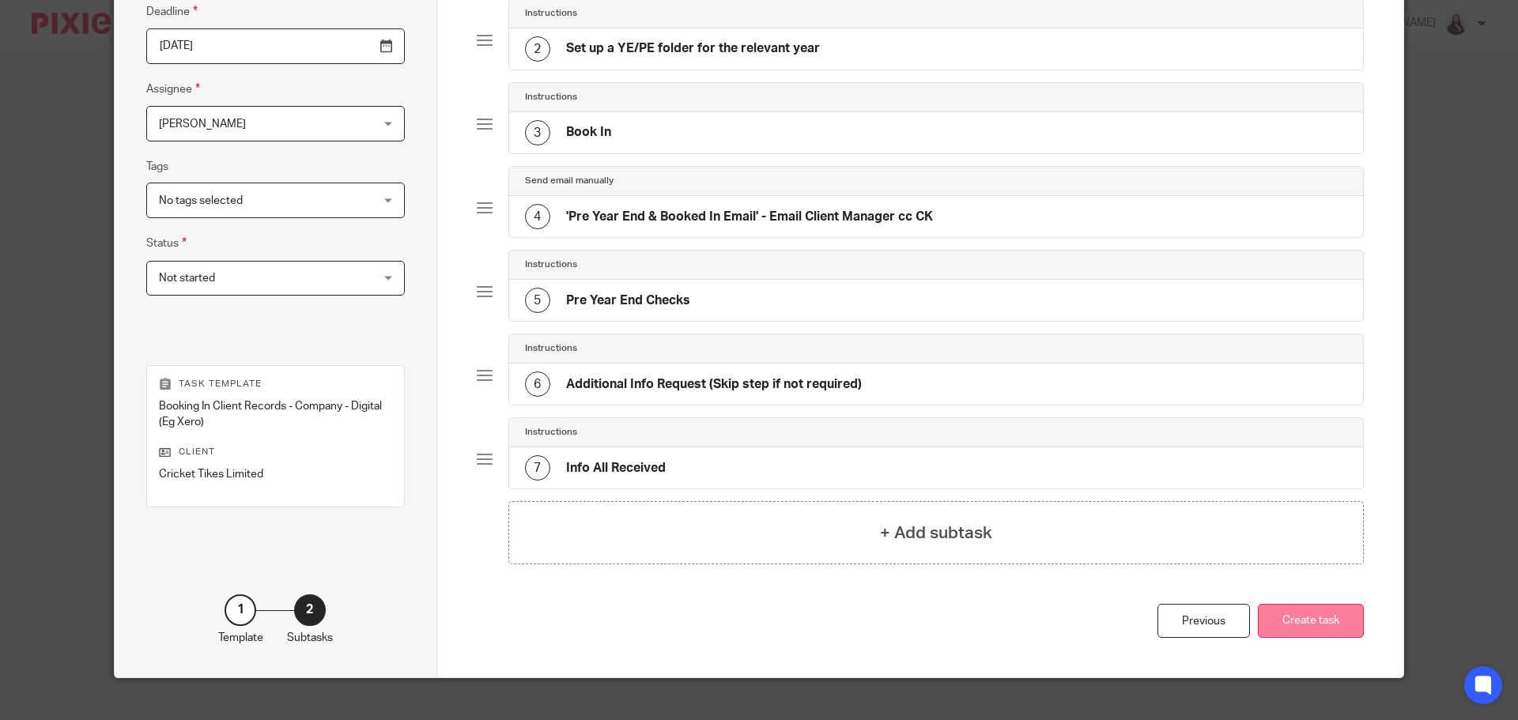
click at [1291, 625] on button "Create task" at bounding box center [1311, 621] width 106 height 34
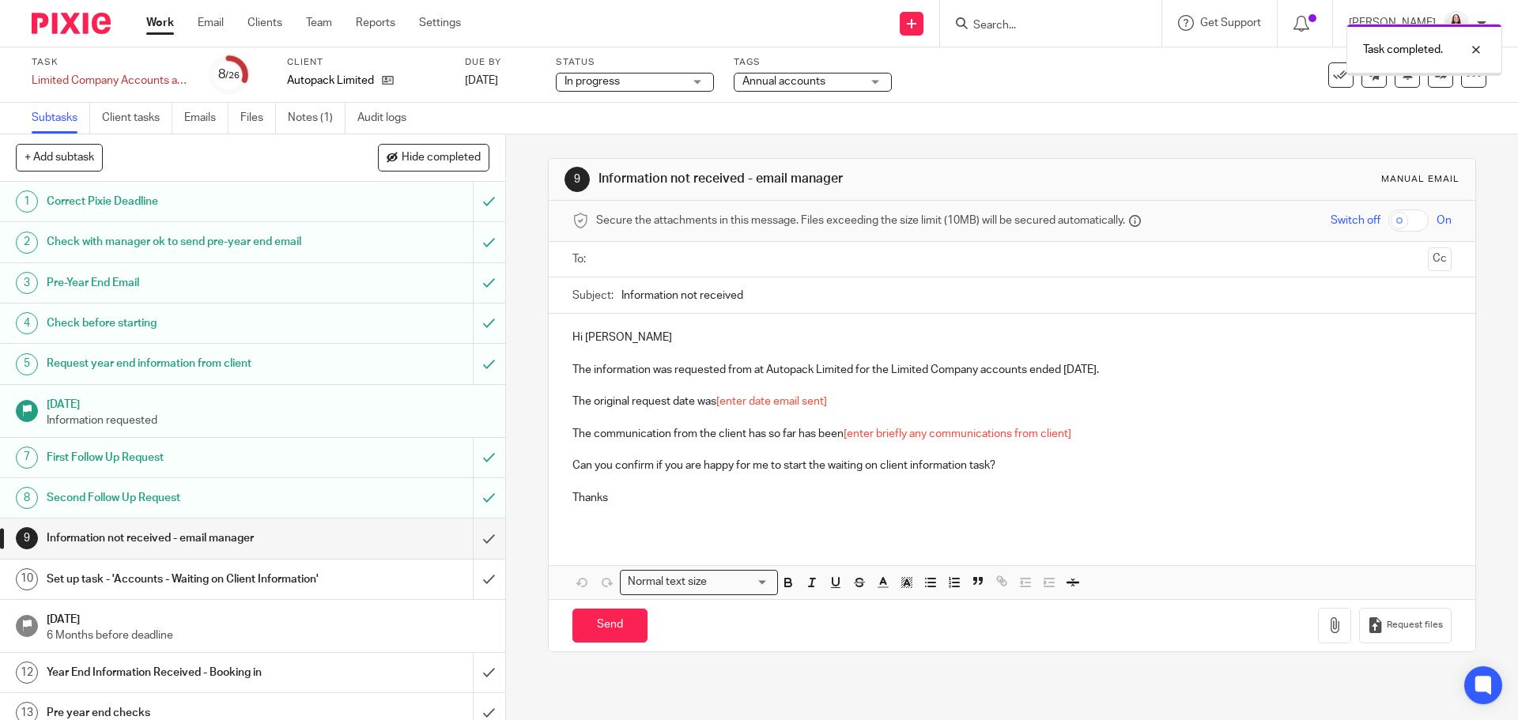
click at [474, 542] on input "submit" at bounding box center [252, 539] width 505 height 40
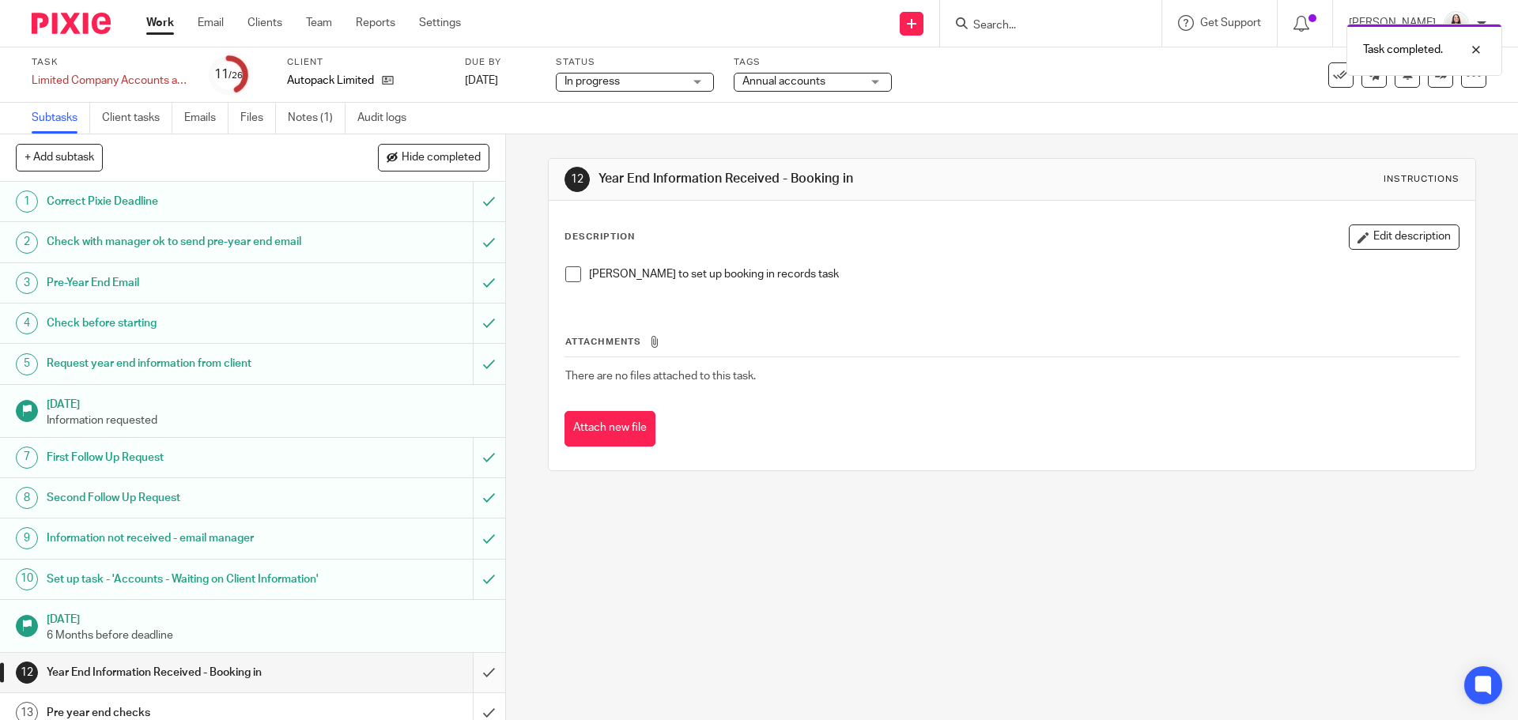
click at [472, 688] on input "submit" at bounding box center [252, 673] width 505 height 40
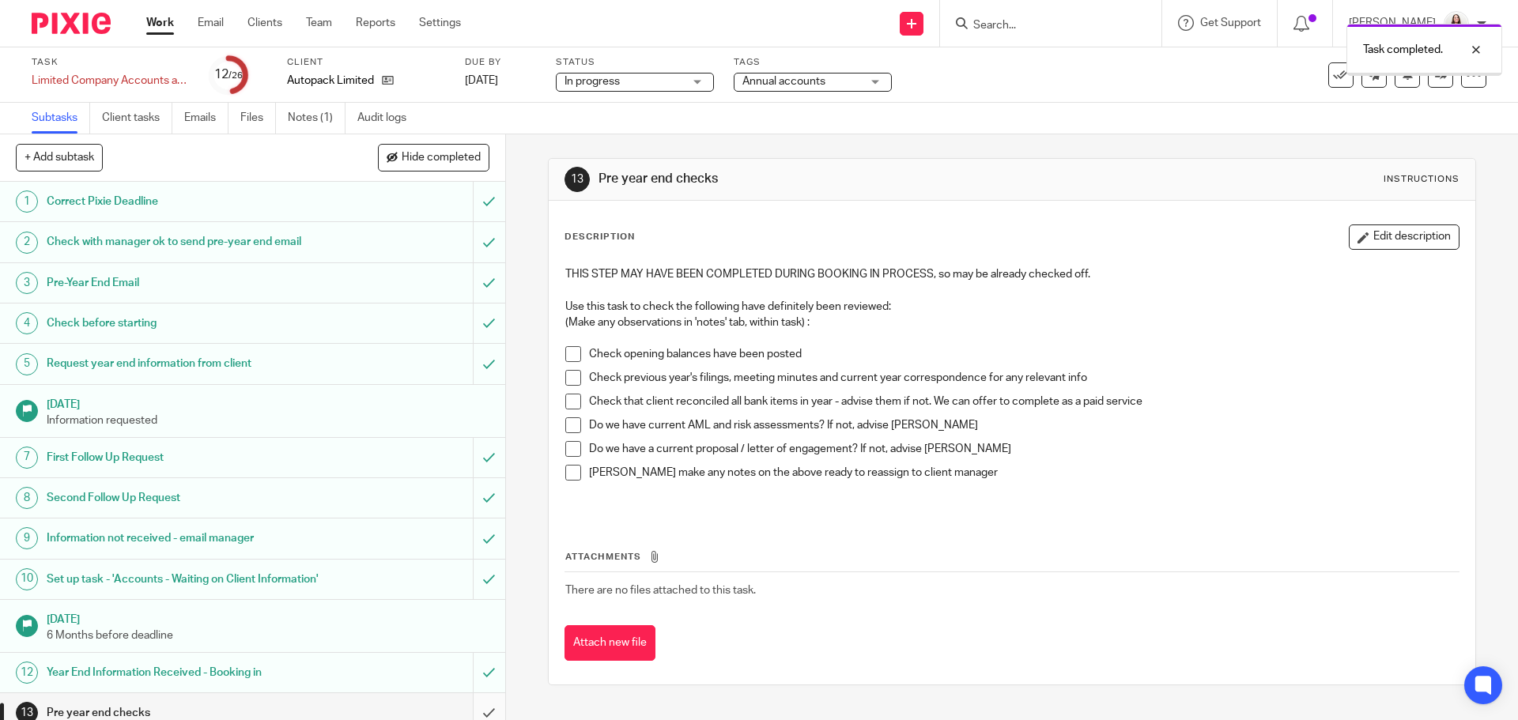
scroll to position [99, 0]
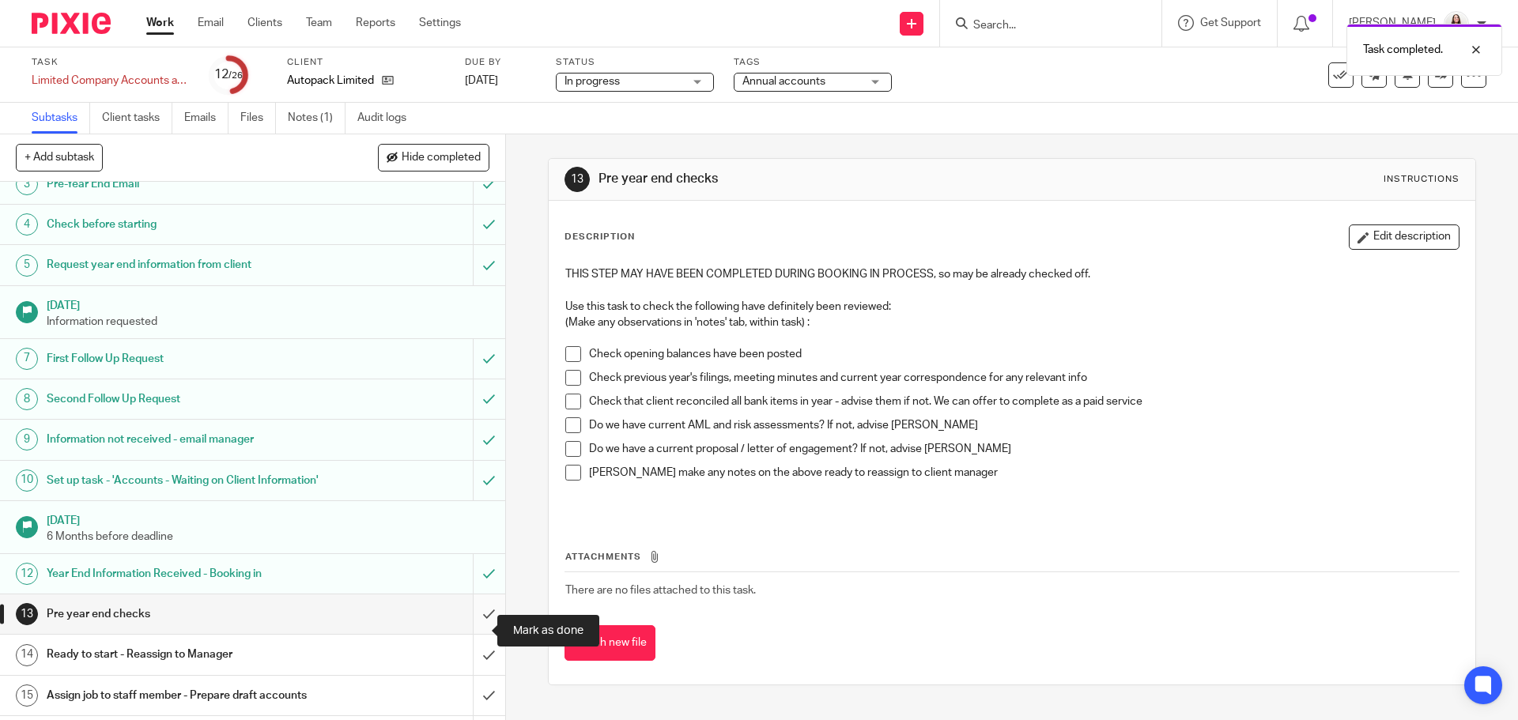
click at [476, 630] on input "submit" at bounding box center [252, 615] width 505 height 40
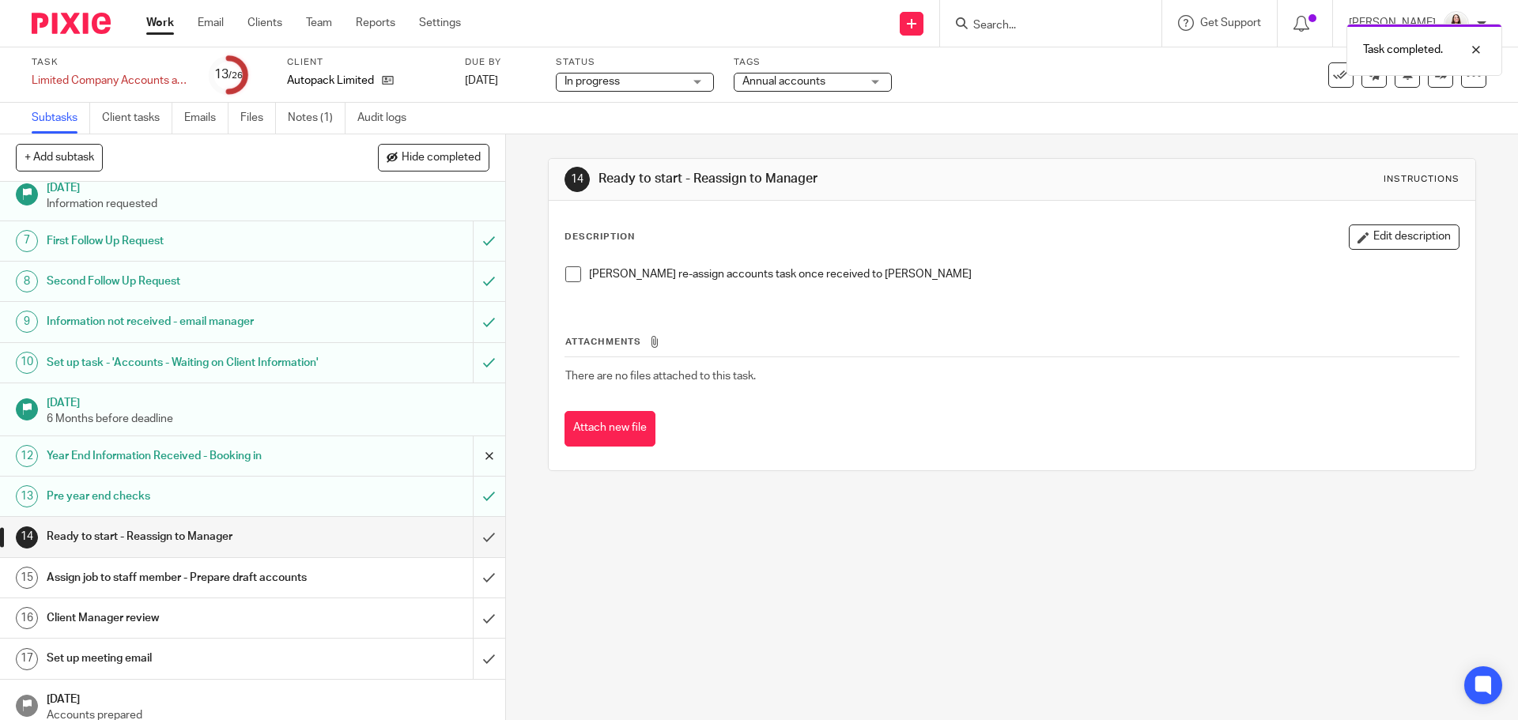
scroll to position [257, 0]
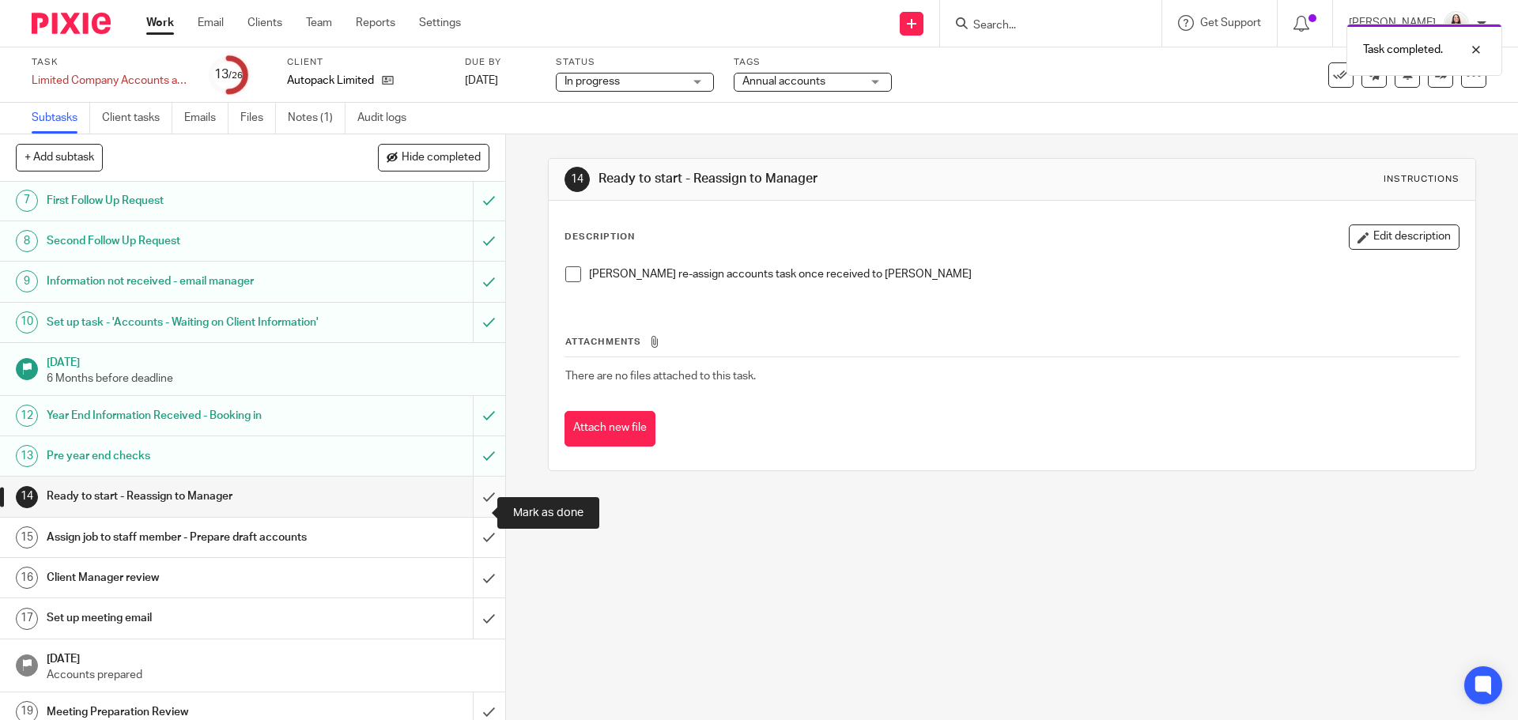
click at [469, 512] on input "submit" at bounding box center [252, 497] width 505 height 40
